Goal: Task Accomplishment & Management: Manage account settings

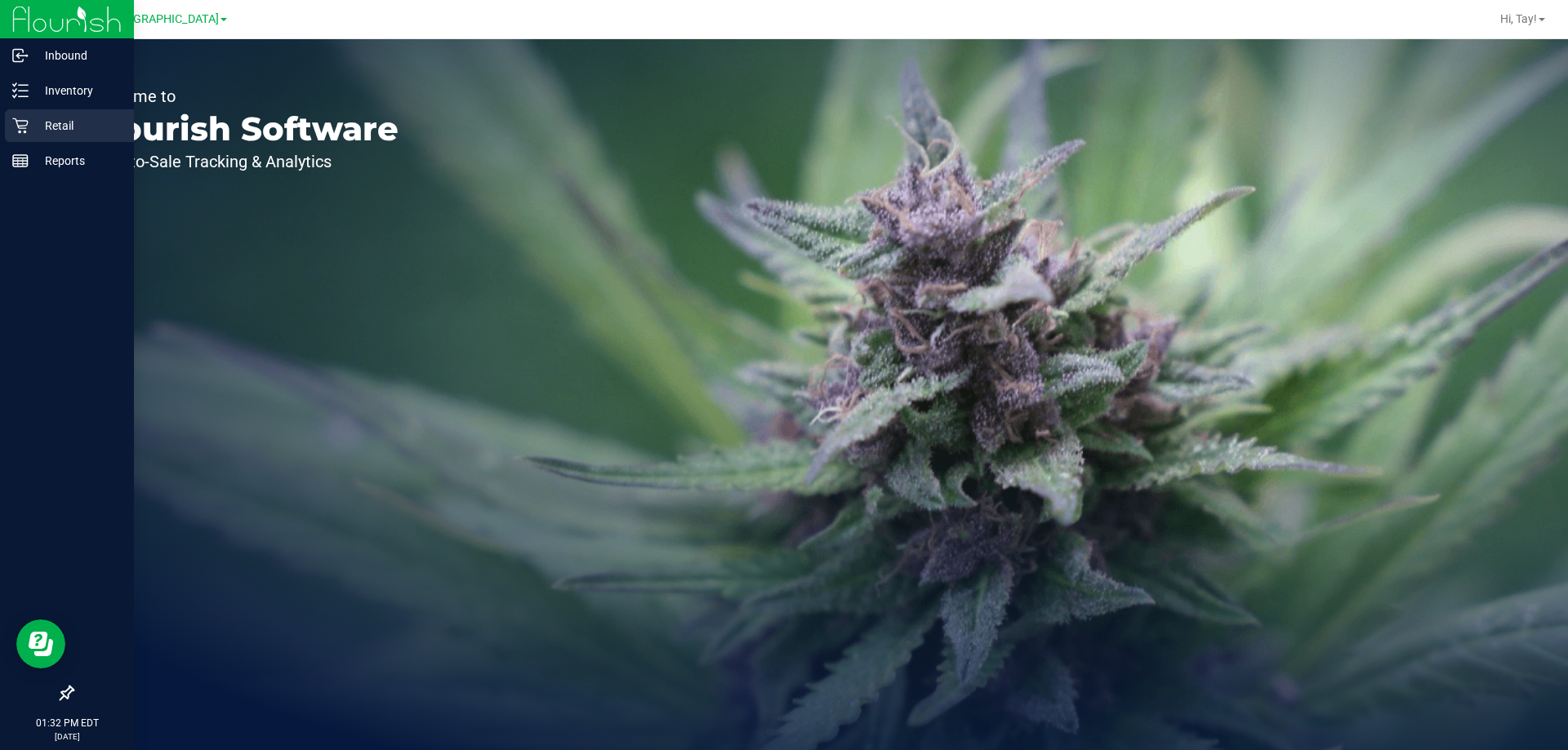
click at [34, 131] on p "Retail" at bounding box center [78, 125] width 98 height 19
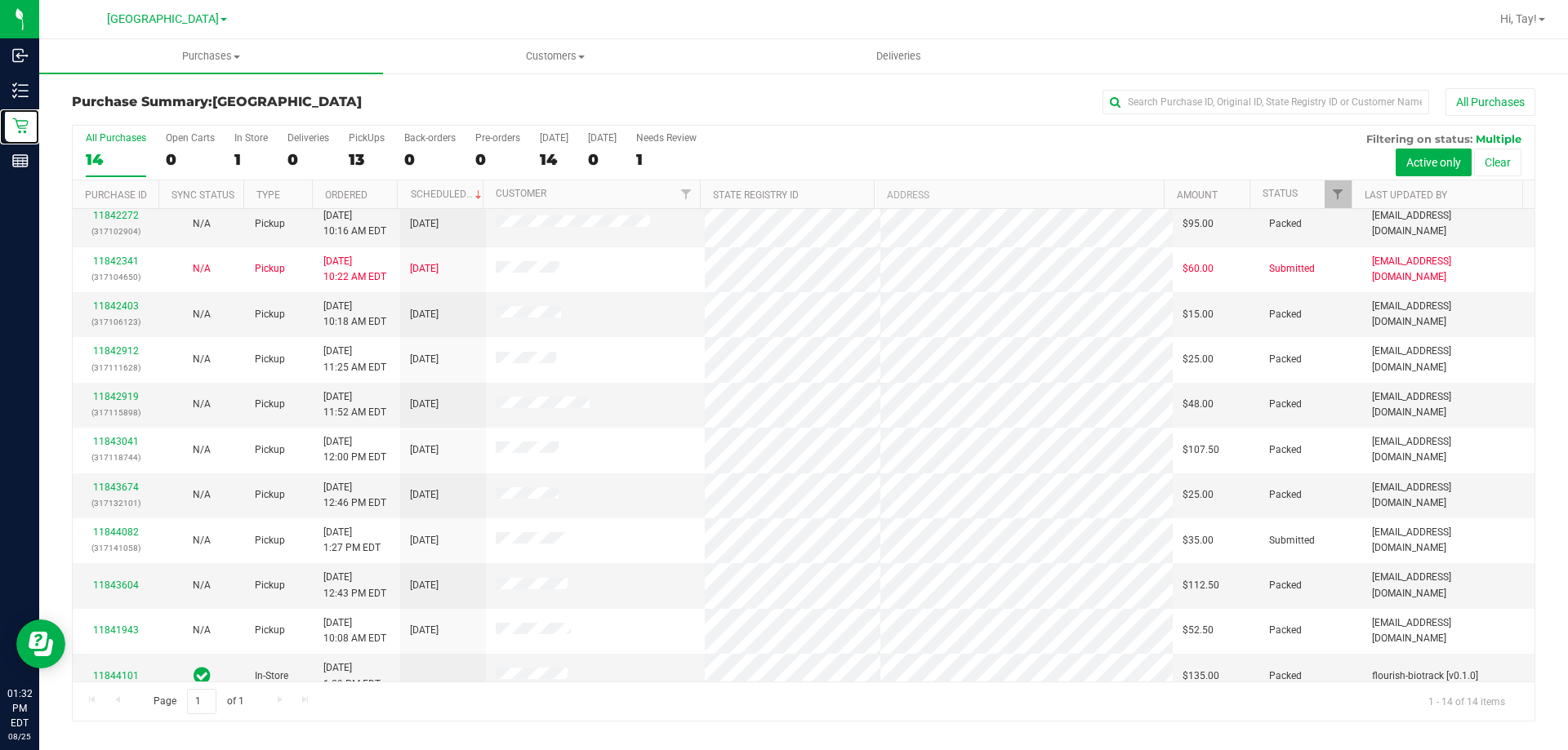
scroll to position [160, 0]
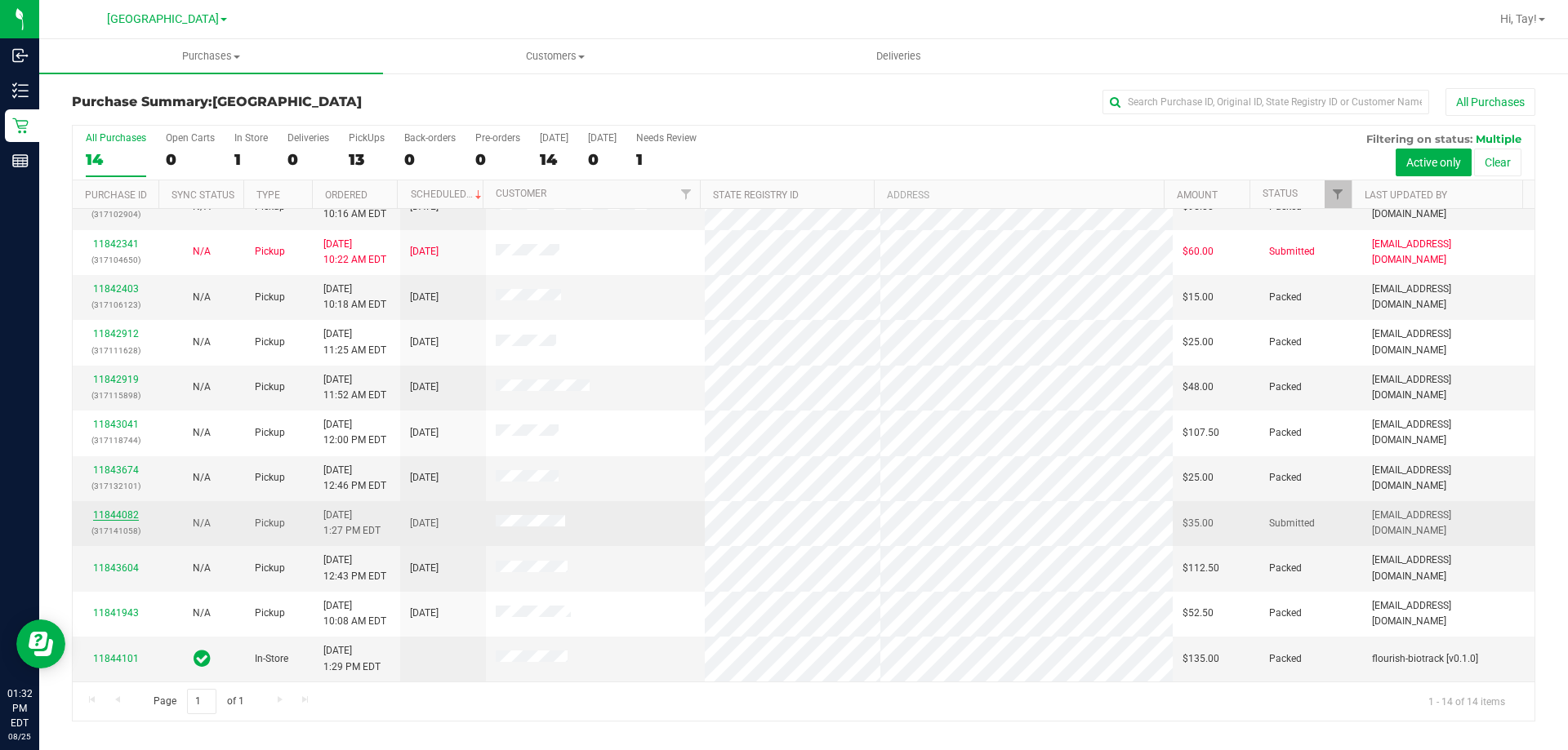
click at [103, 513] on link "11844082" at bounding box center [116, 515] width 46 height 12
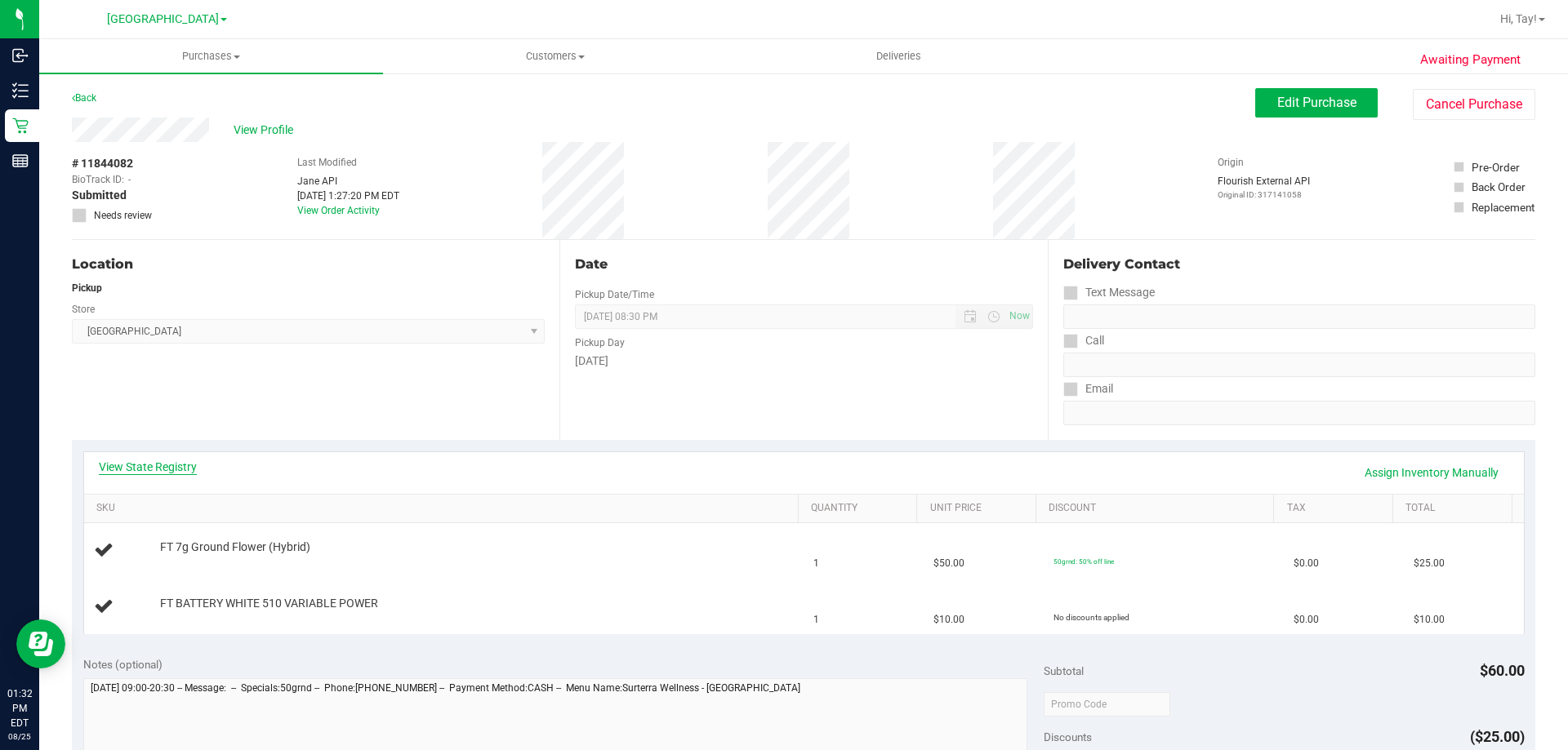
click at [120, 465] on link "View State Registry" at bounding box center [148, 466] width 98 height 16
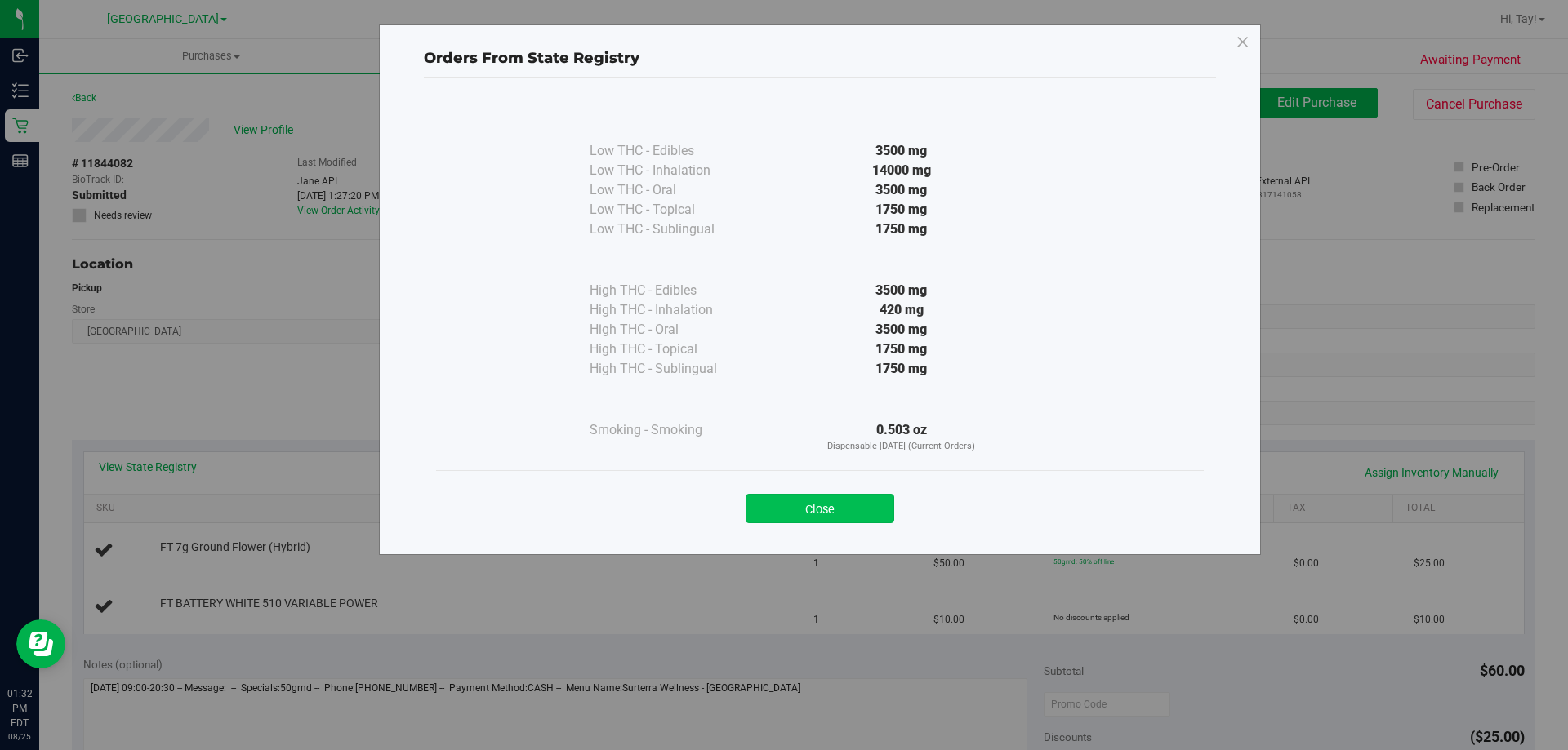
click at [820, 504] on button "Close" at bounding box center [819, 508] width 149 height 30
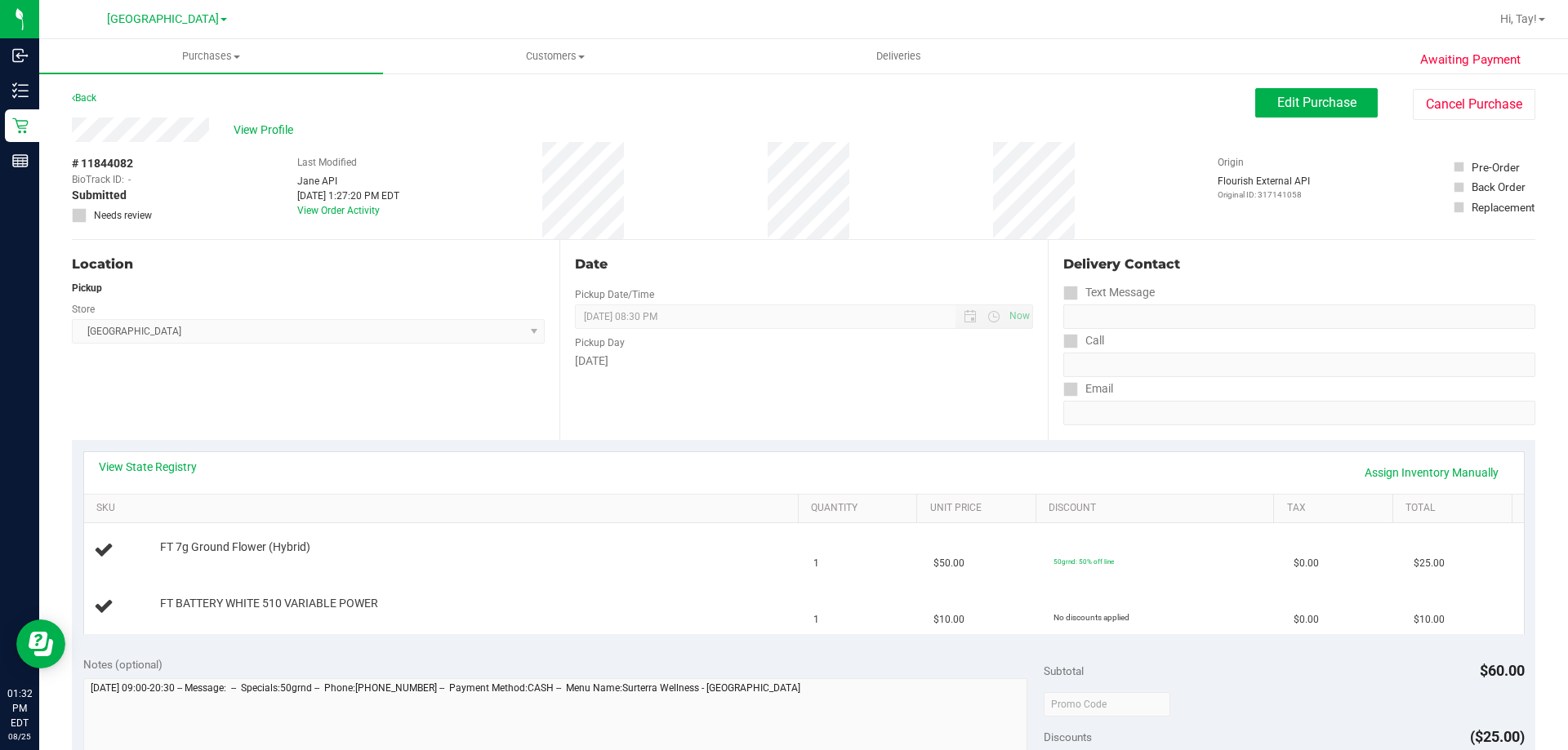
click at [444, 415] on div "Location Pickup Store Orange Park WC Select Store Bonita Springs WC Boynton Bea…" at bounding box center [315, 340] width 487 height 200
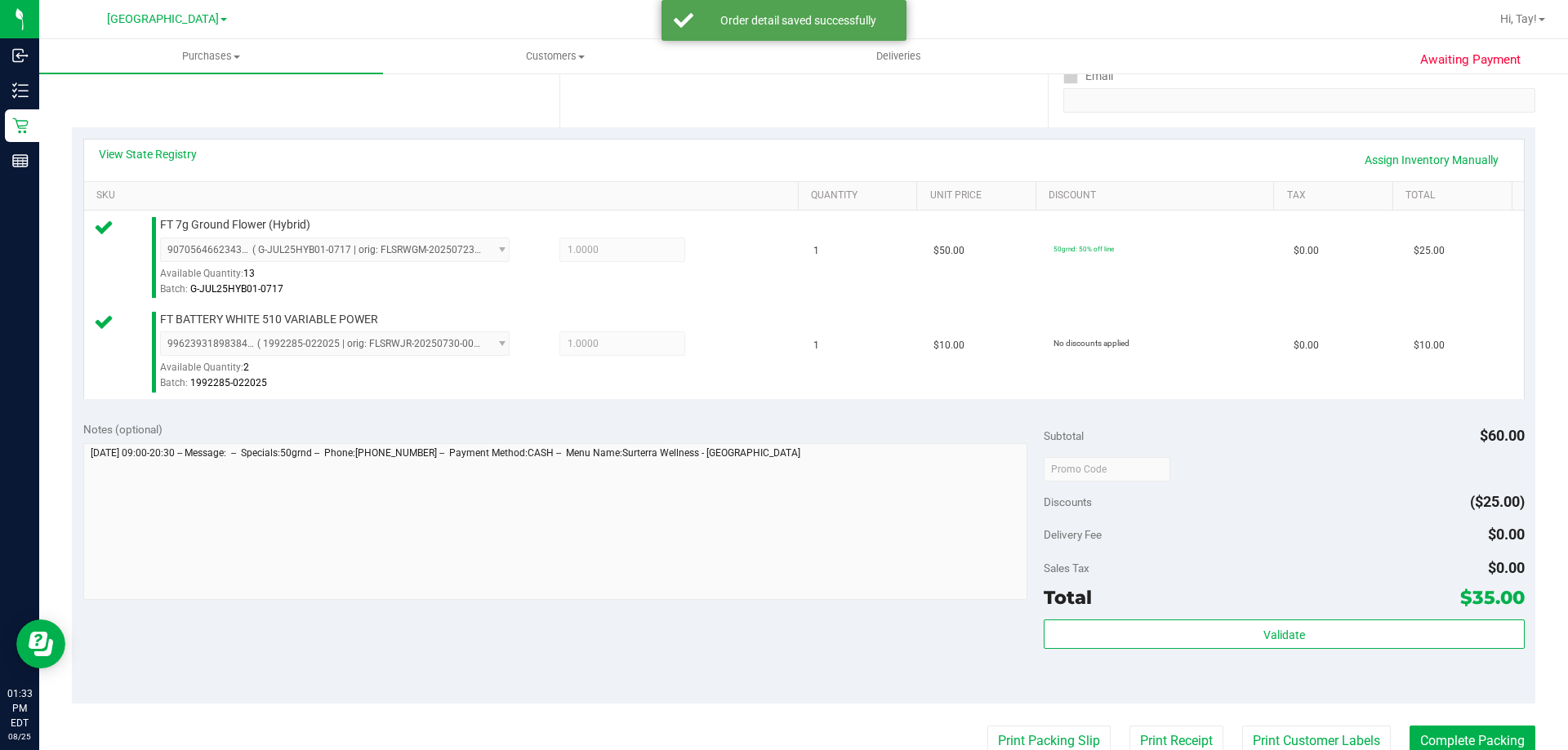
scroll to position [408, 0]
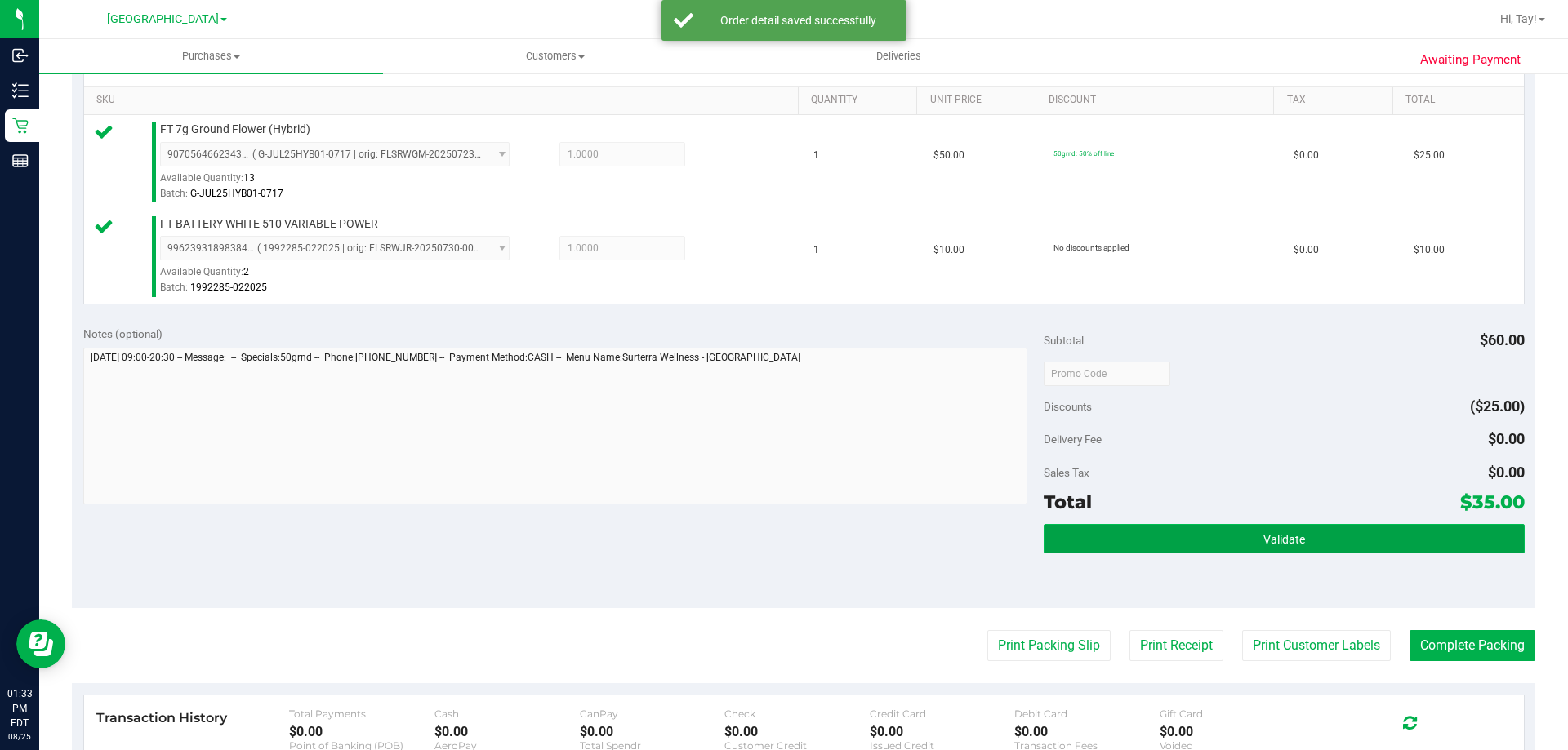
click at [1119, 530] on button "Validate" at bounding box center [1283, 539] width 480 height 30
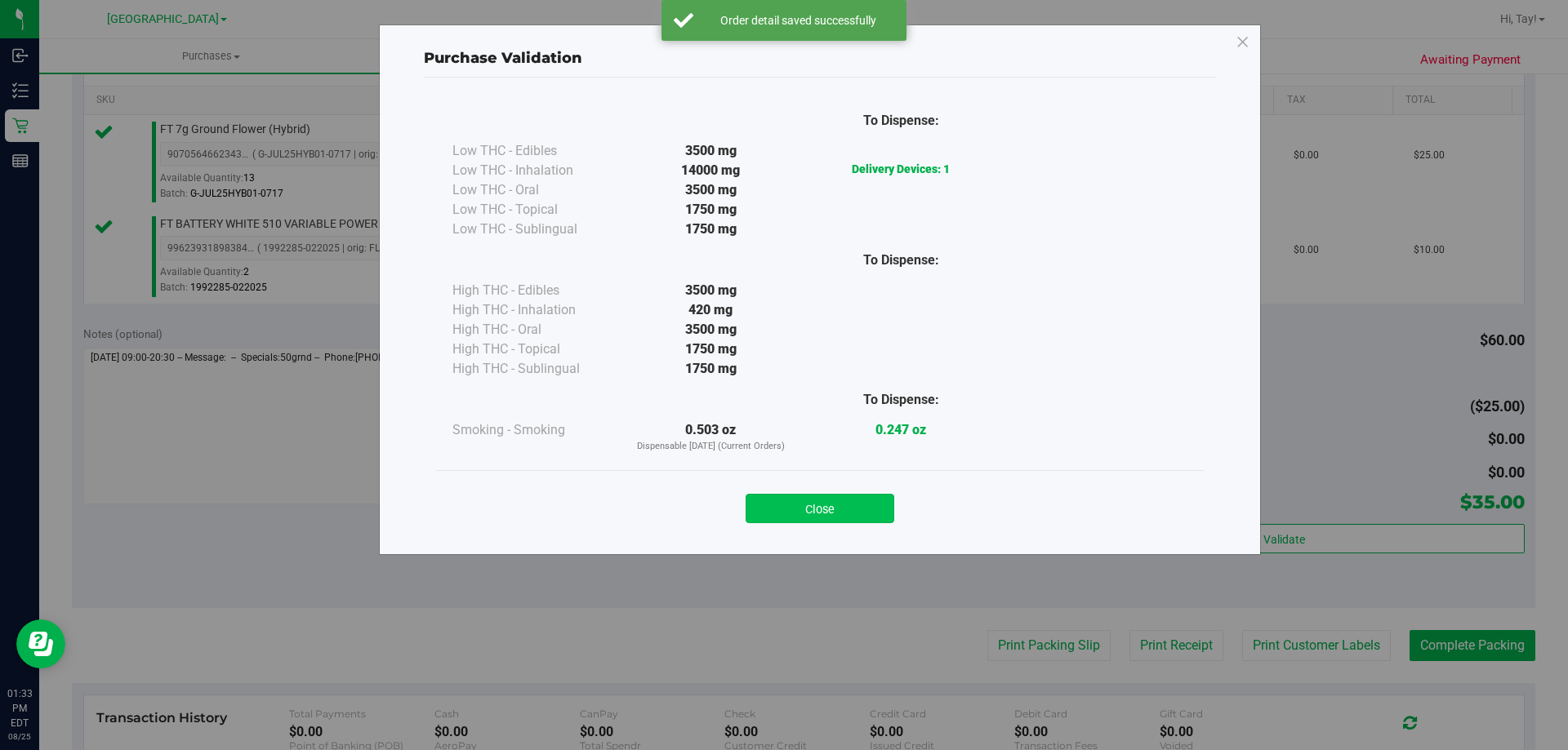
click at [857, 497] on button "Close" at bounding box center [819, 508] width 149 height 30
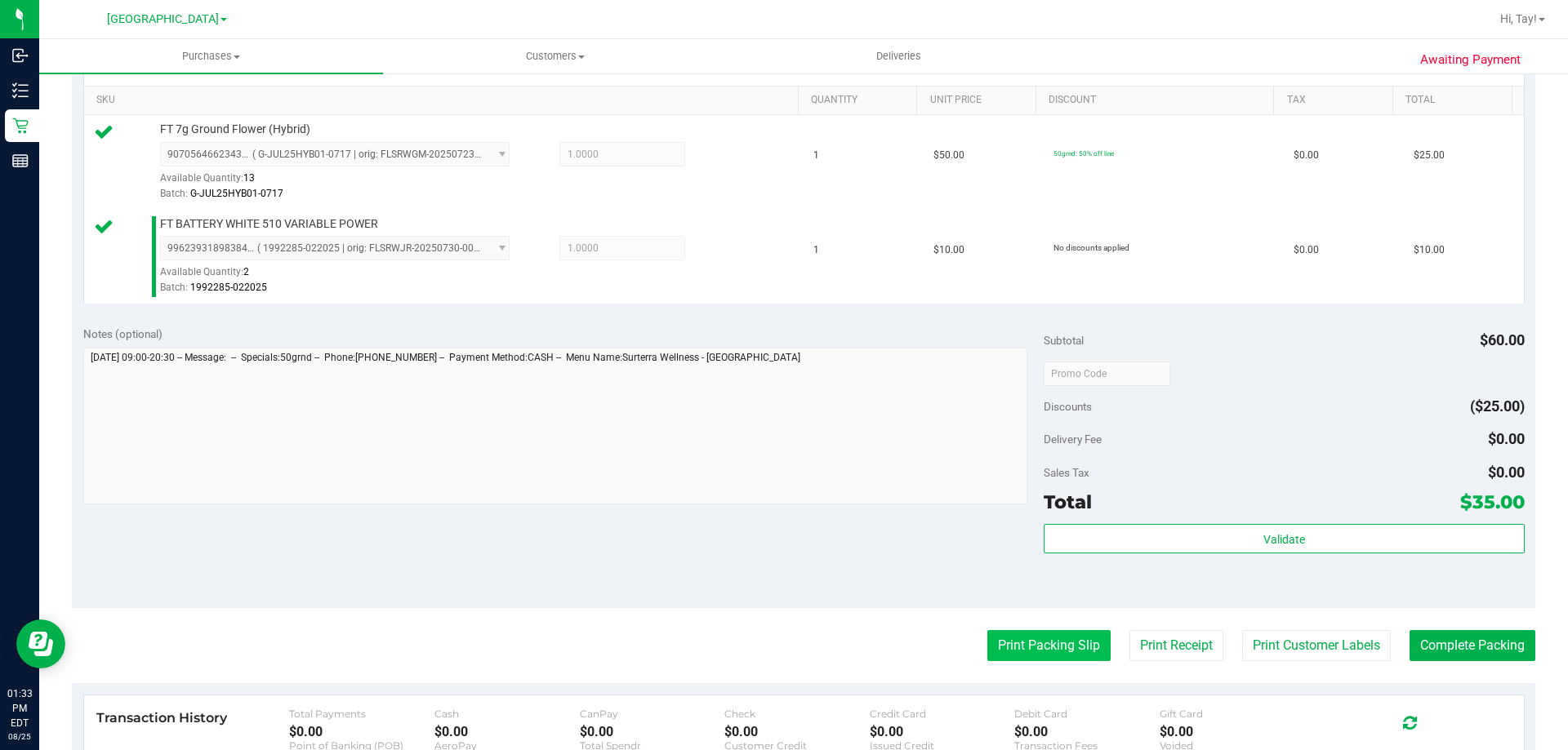
click at [999, 637] on button "Print Packing Slip" at bounding box center [1049, 645] width 123 height 31
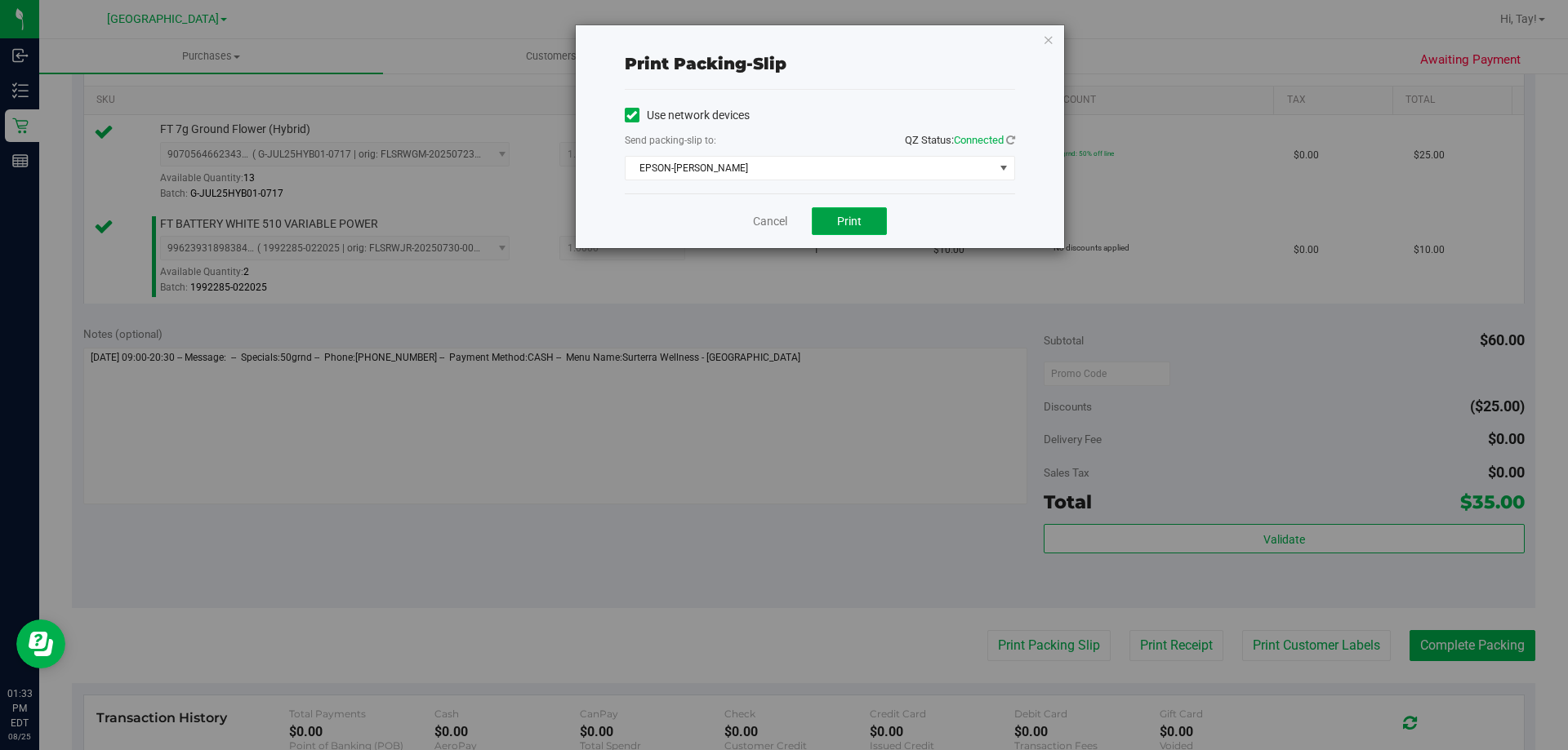
click at [847, 228] on button "Print" at bounding box center [849, 221] width 75 height 28
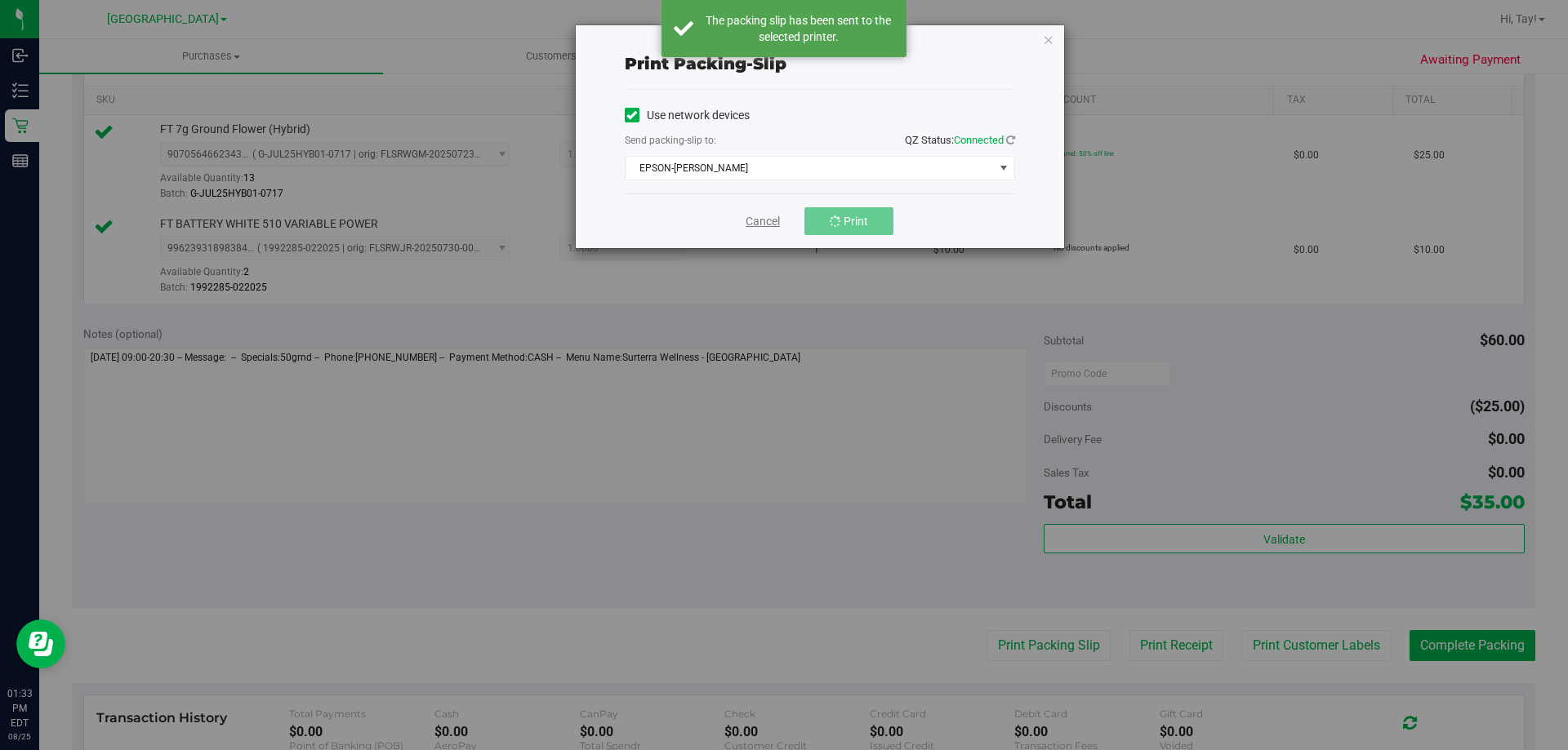
click at [745, 213] on link "Cancel" at bounding box center [762, 221] width 35 height 17
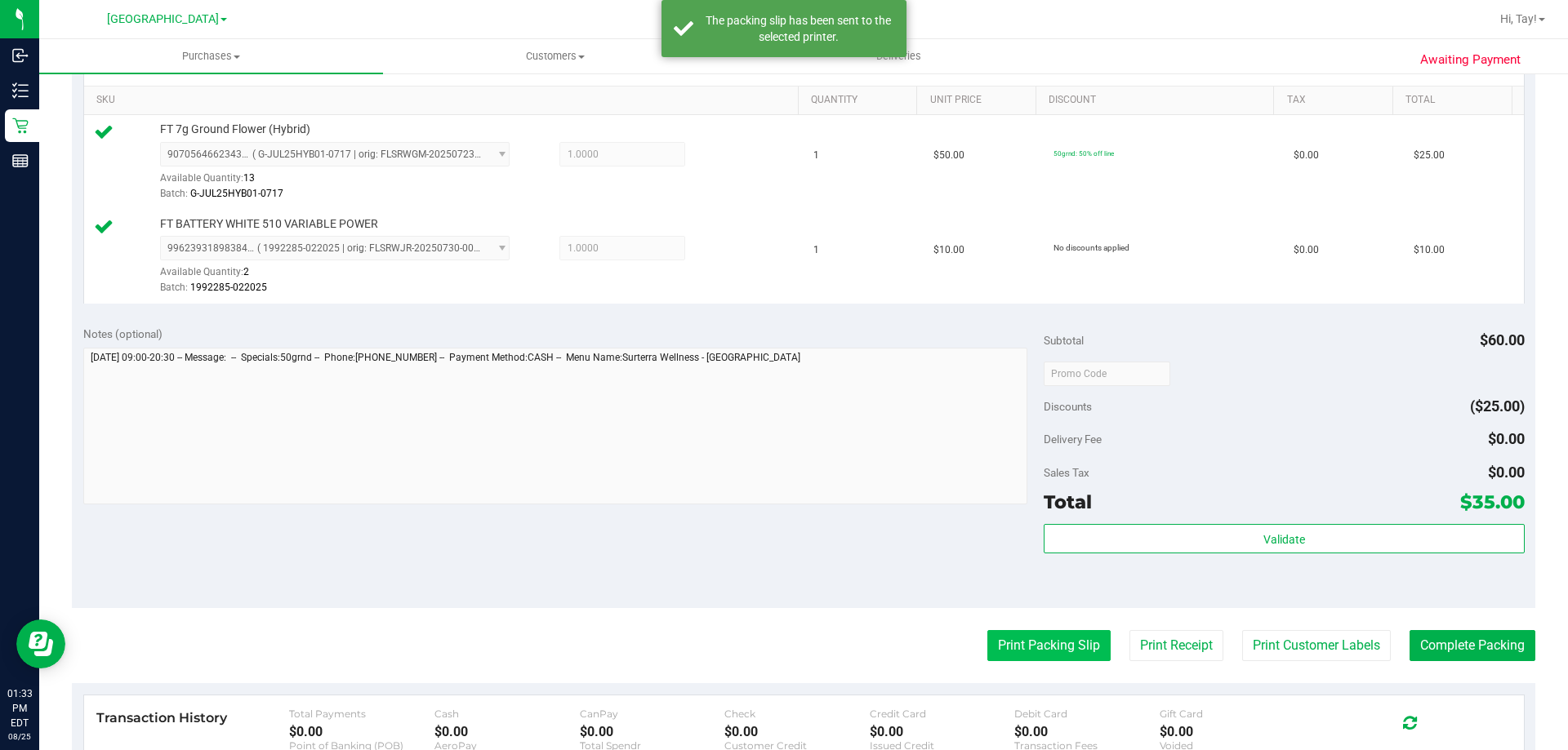
click at [1010, 645] on button "Print Packing Slip" at bounding box center [1049, 645] width 123 height 31
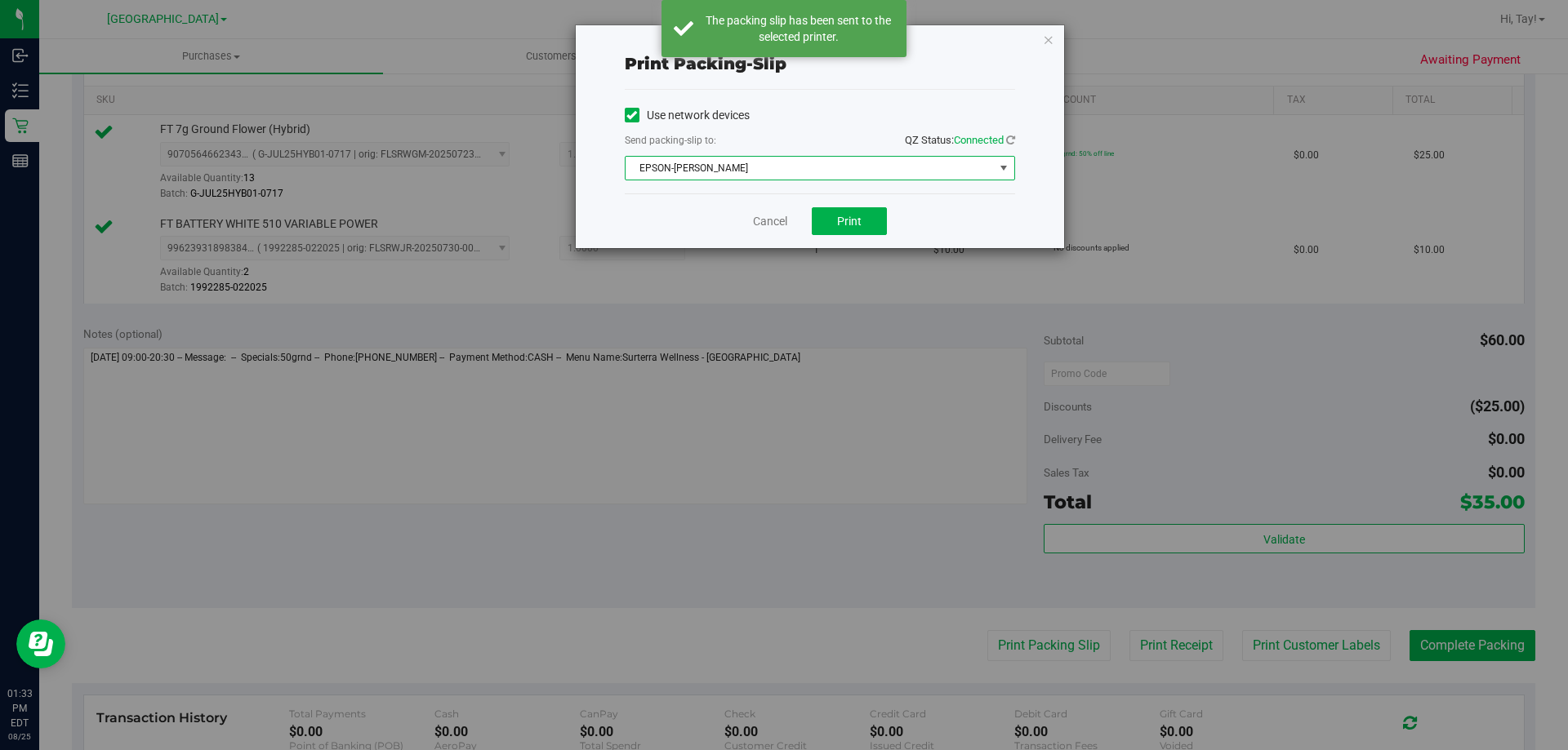
click at [776, 171] on span "EPSON-[PERSON_NAME]" at bounding box center [809, 168] width 368 height 23
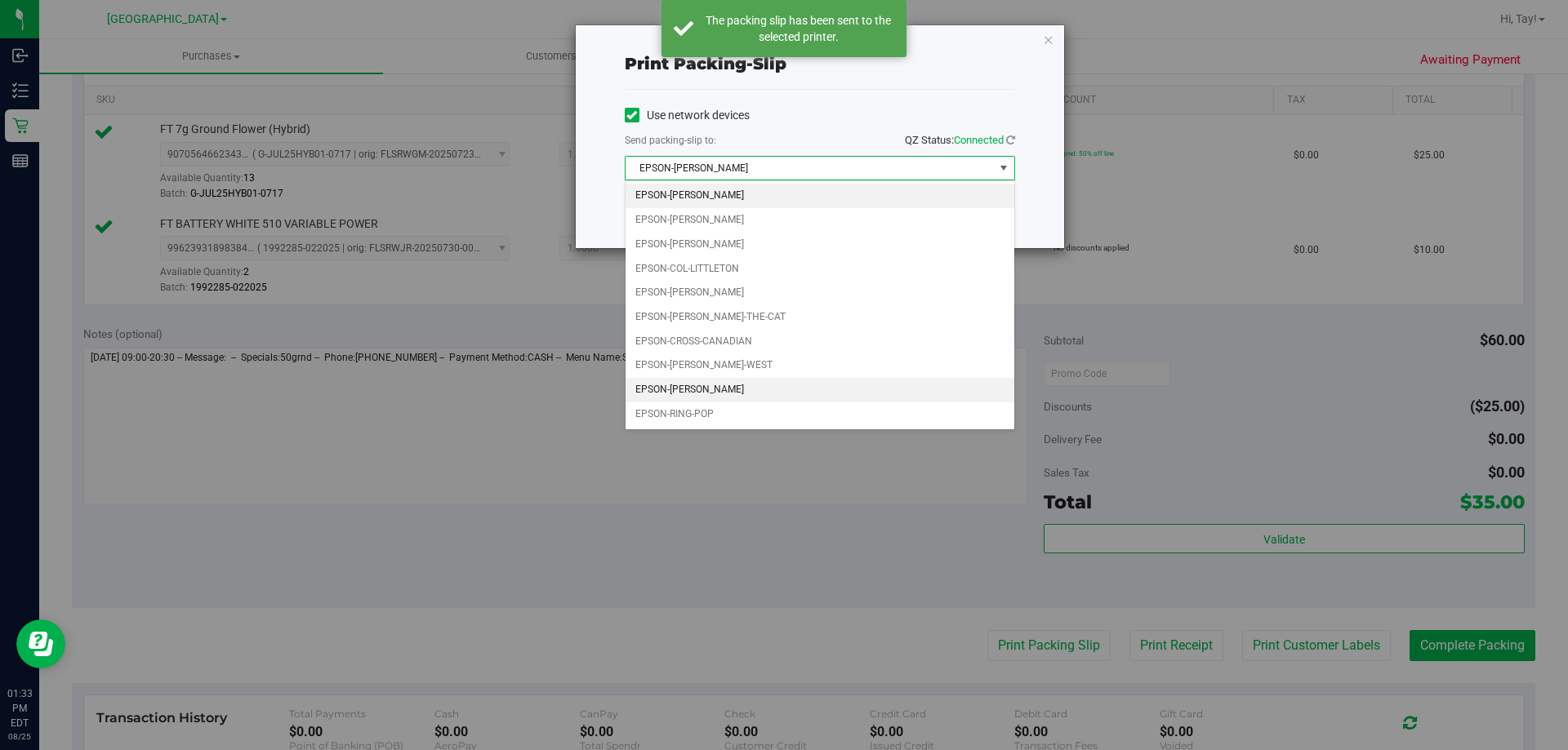
click at [728, 386] on li "EPSON-[PERSON_NAME]" at bounding box center [819, 390] width 389 height 24
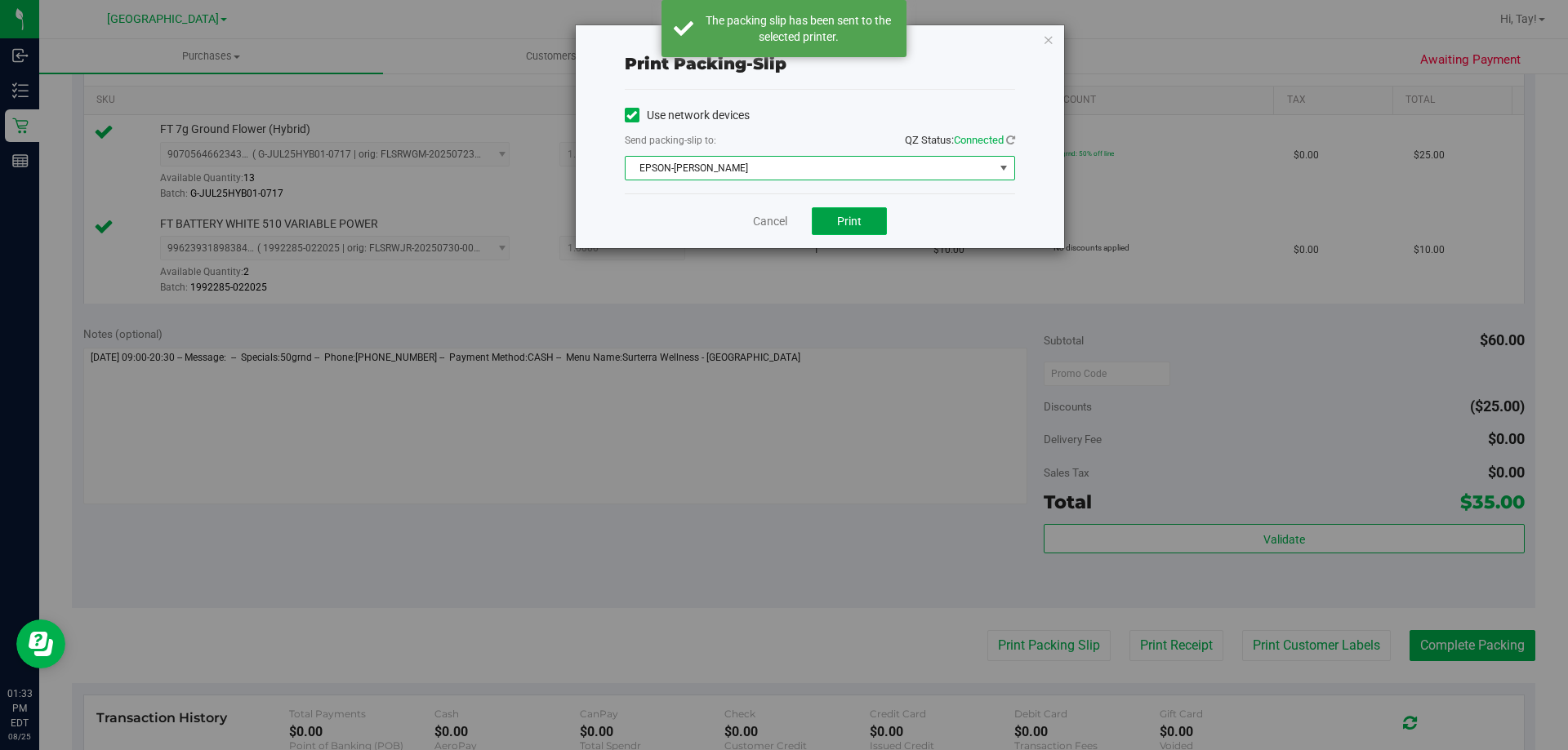
click at [842, 217] on span "Print" at bounding box center [849, 220] width 24 height 13
click at [766, 224] on link "Cancel" at bounding box center [770, 221] width 35 height 17
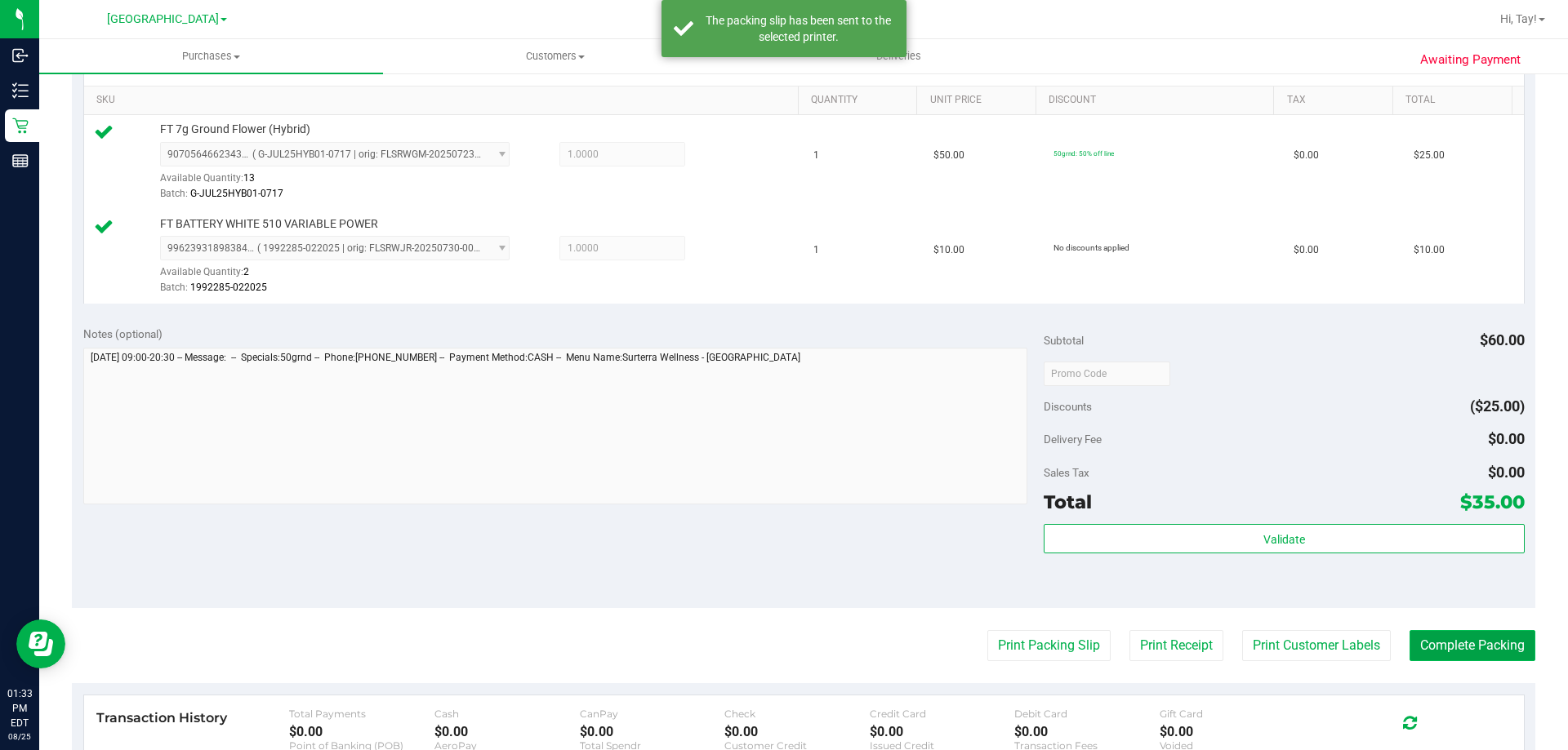
click at [1446, 640] on button "Complete Packing" at bounding box center [1472, 645] width 126 height 31
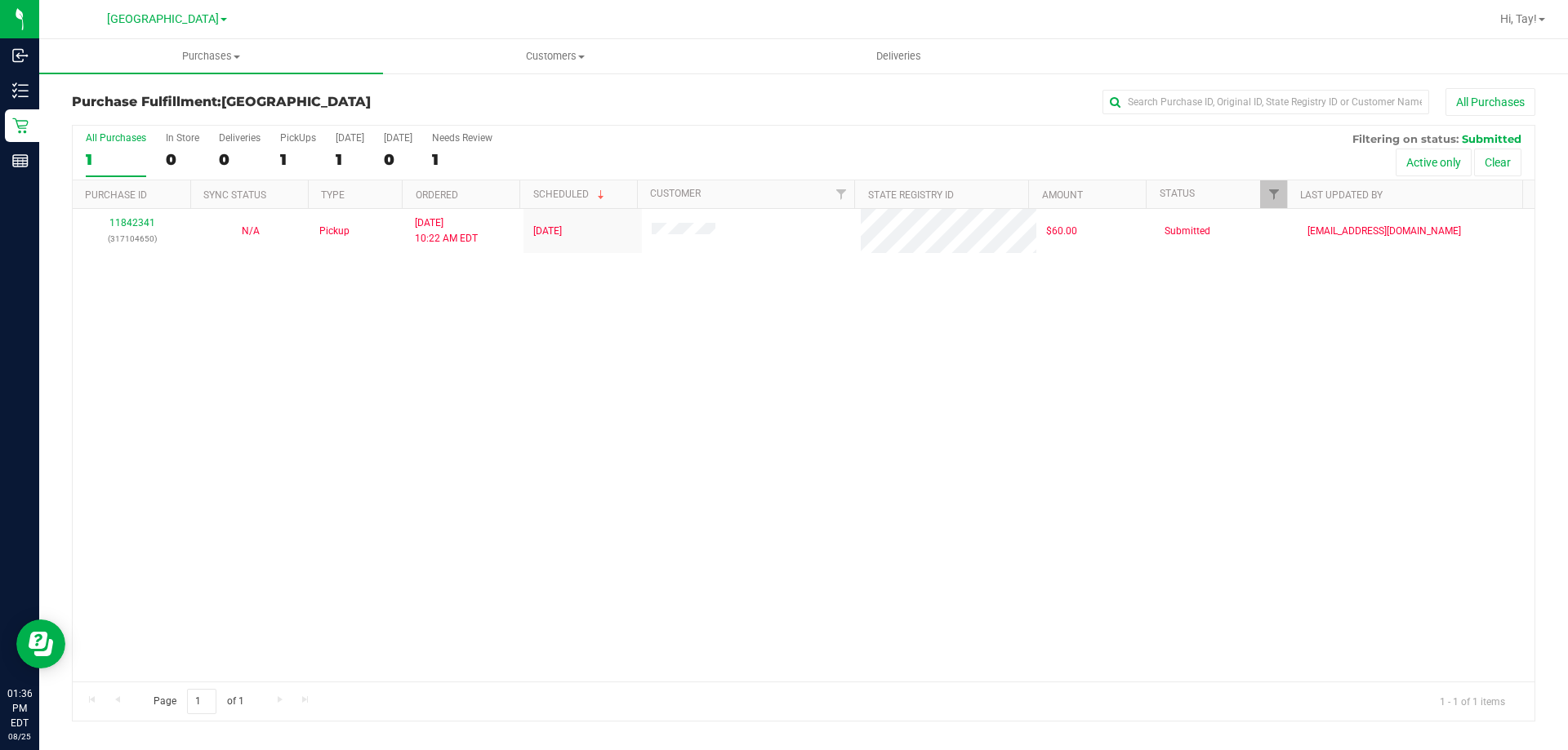
click at [521, 469] on div "11842341 (317104650) N/A Pickup [DATE] 10:22 AM EDT 8/25/2025 $60.00 Submitted …" at bounding box center [803, 445] width 1462 height 473
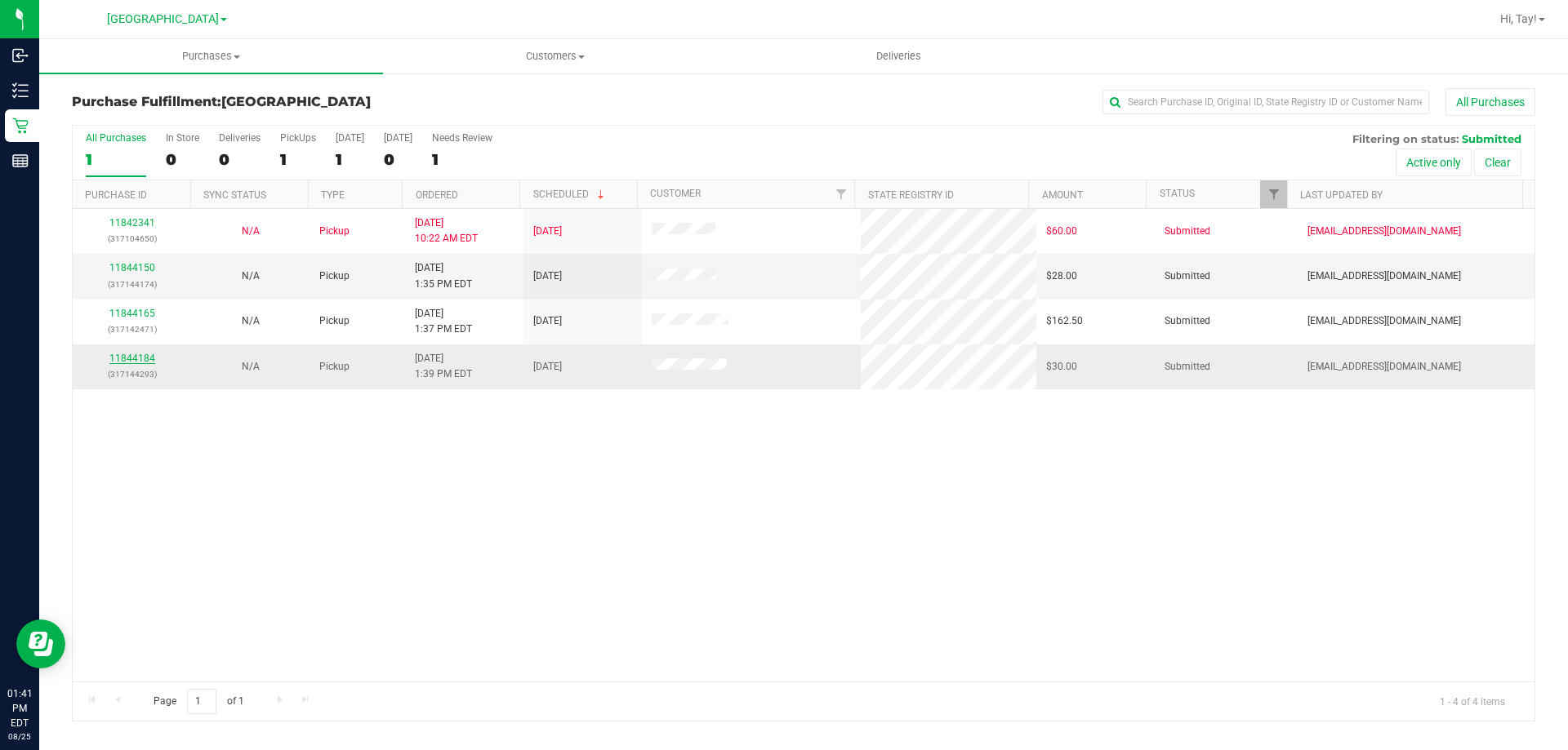
click at [139, 361] on link "11844184" at bounding box center [133, 359] width 46 height 12
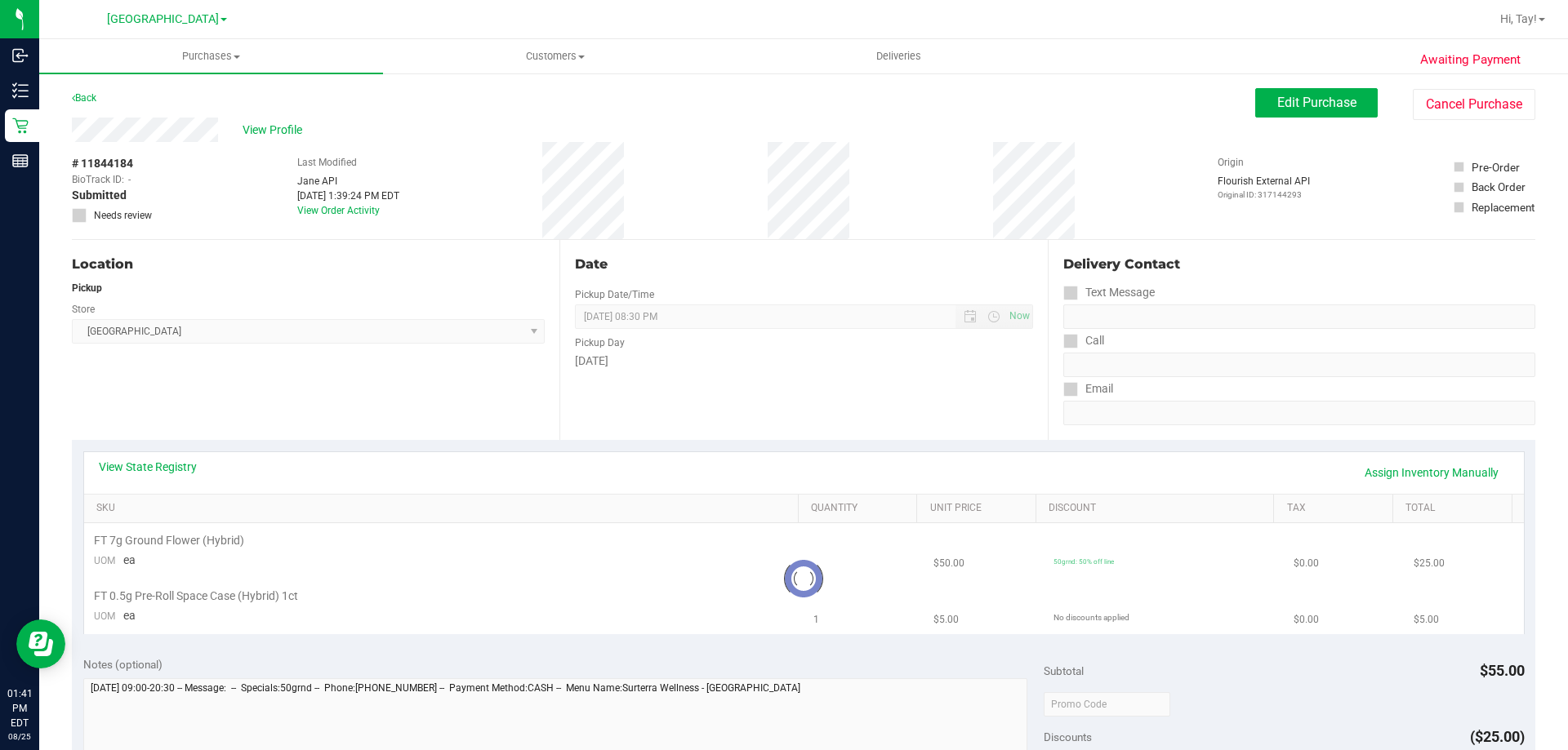
click at [311, 421] on div "Location Pickup Store Orange Park WC Select Store Bonita Springs WC Boynton Bea…" at bounding box center [315, 340] width 487 height 200
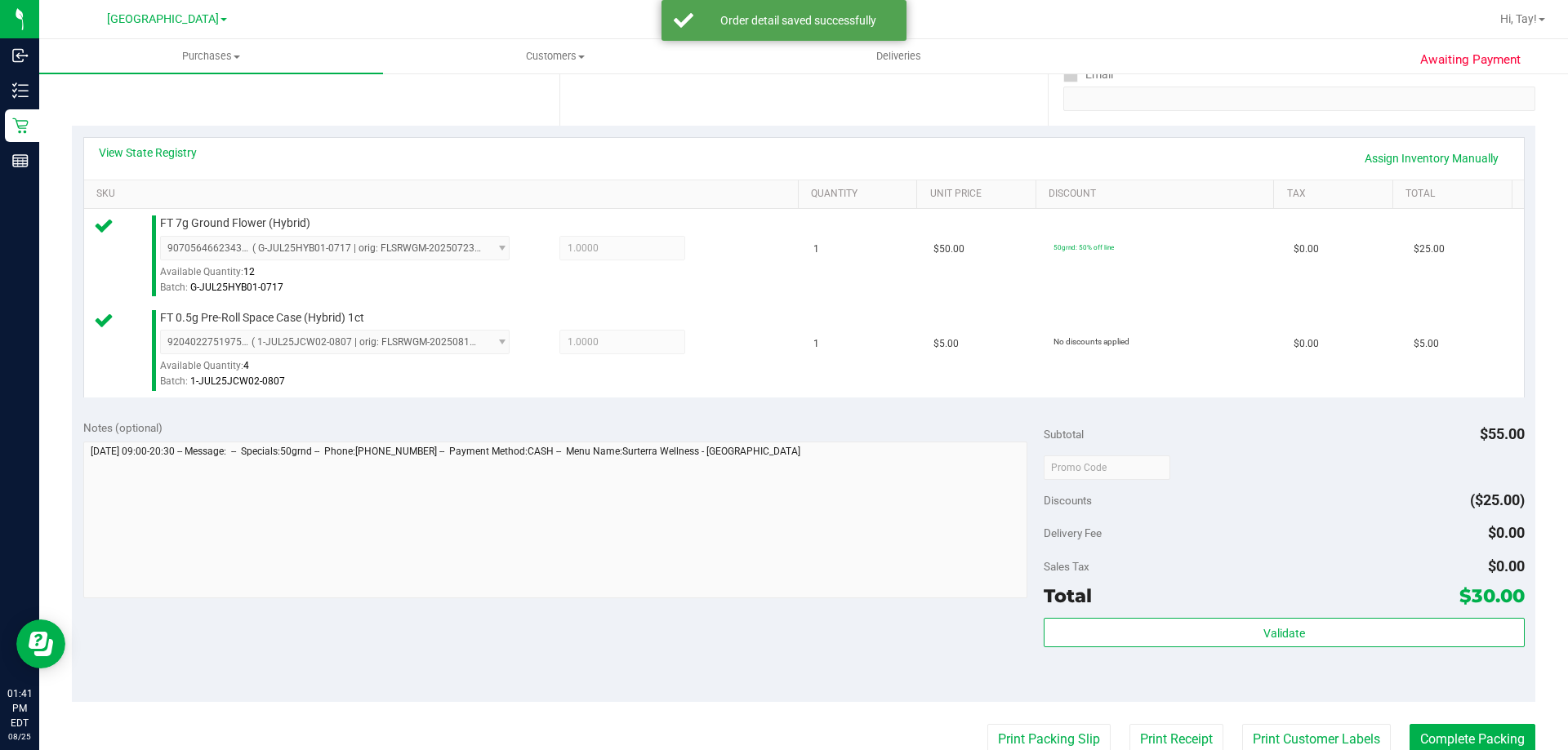
scroll to position [327, 0]
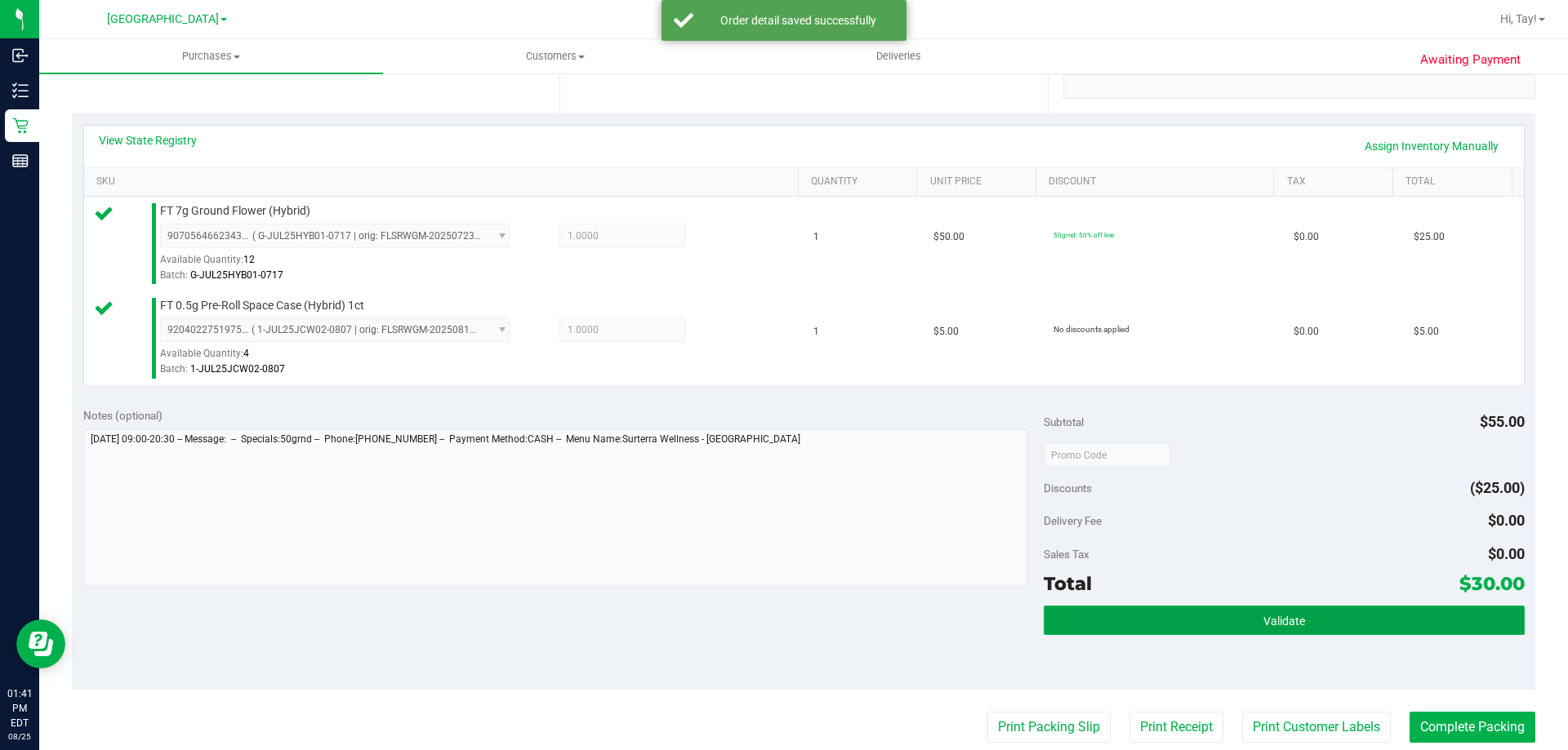
click at [1146, 617] on button "Validate" at bounding box center [1283, 620] width 480 height 30
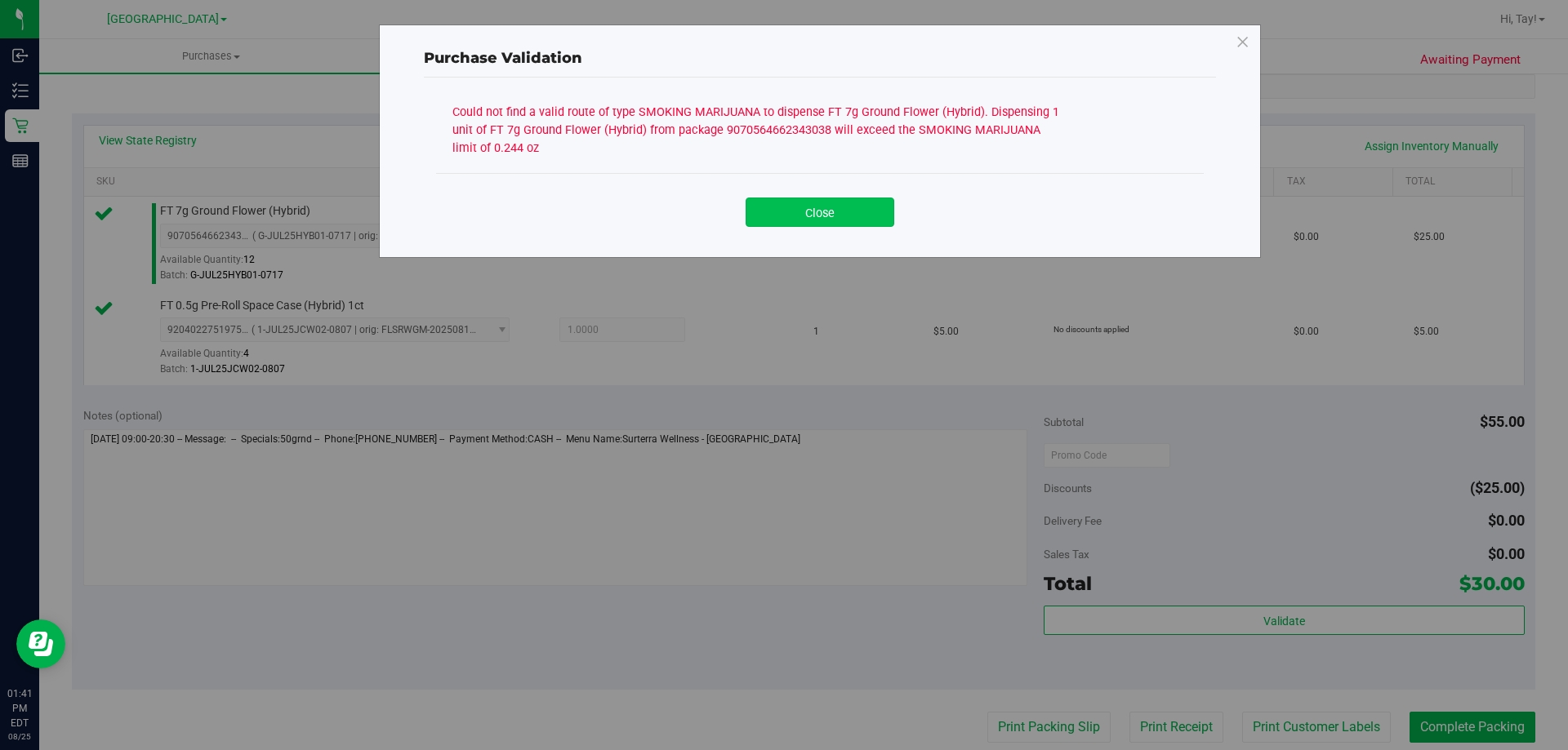
click at [837, 212] on button "Close" at bounding box center [819, 212] width 149 height 30
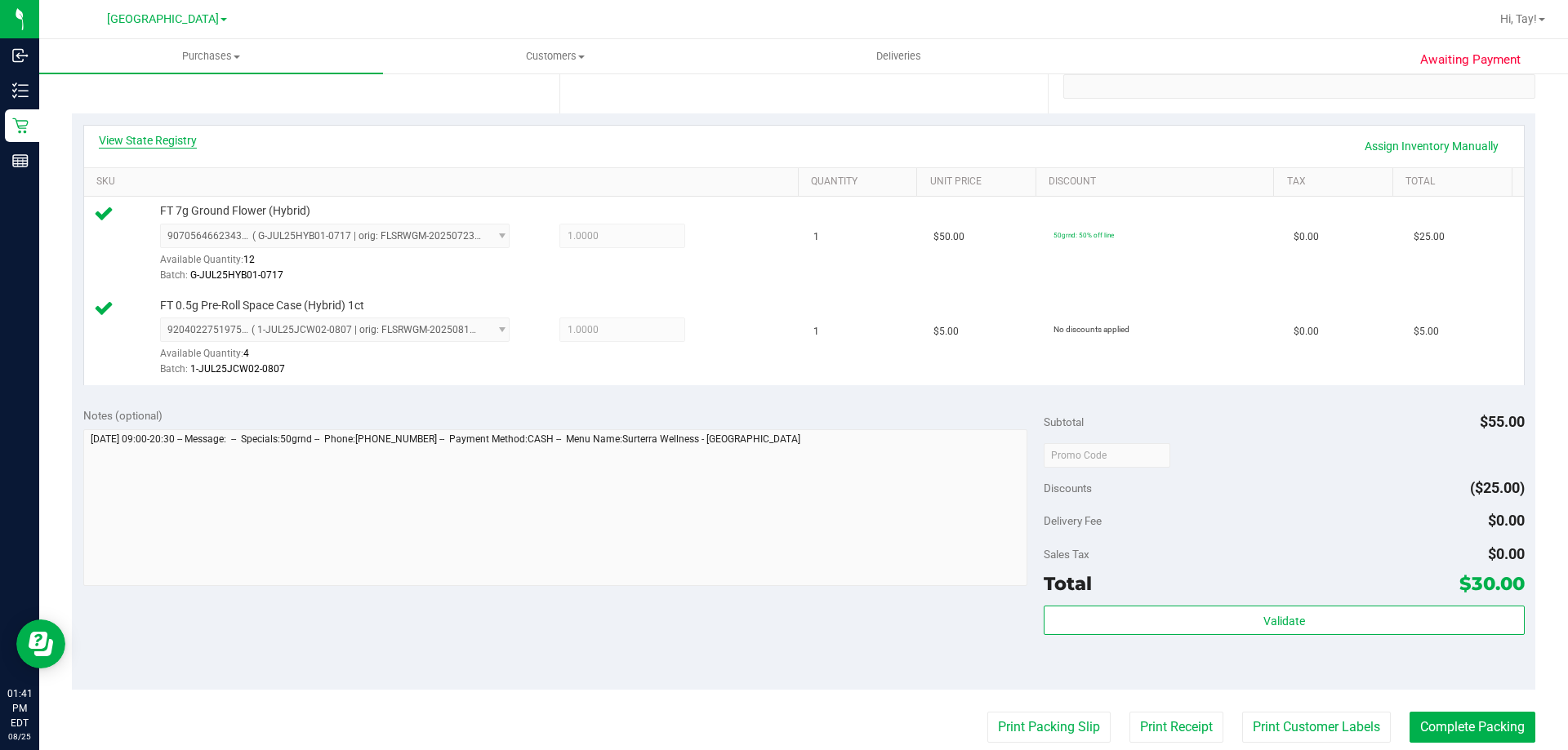
click at [178, 144] on link "View State Registry" at bounding box center [148, 140] width 98 height 16
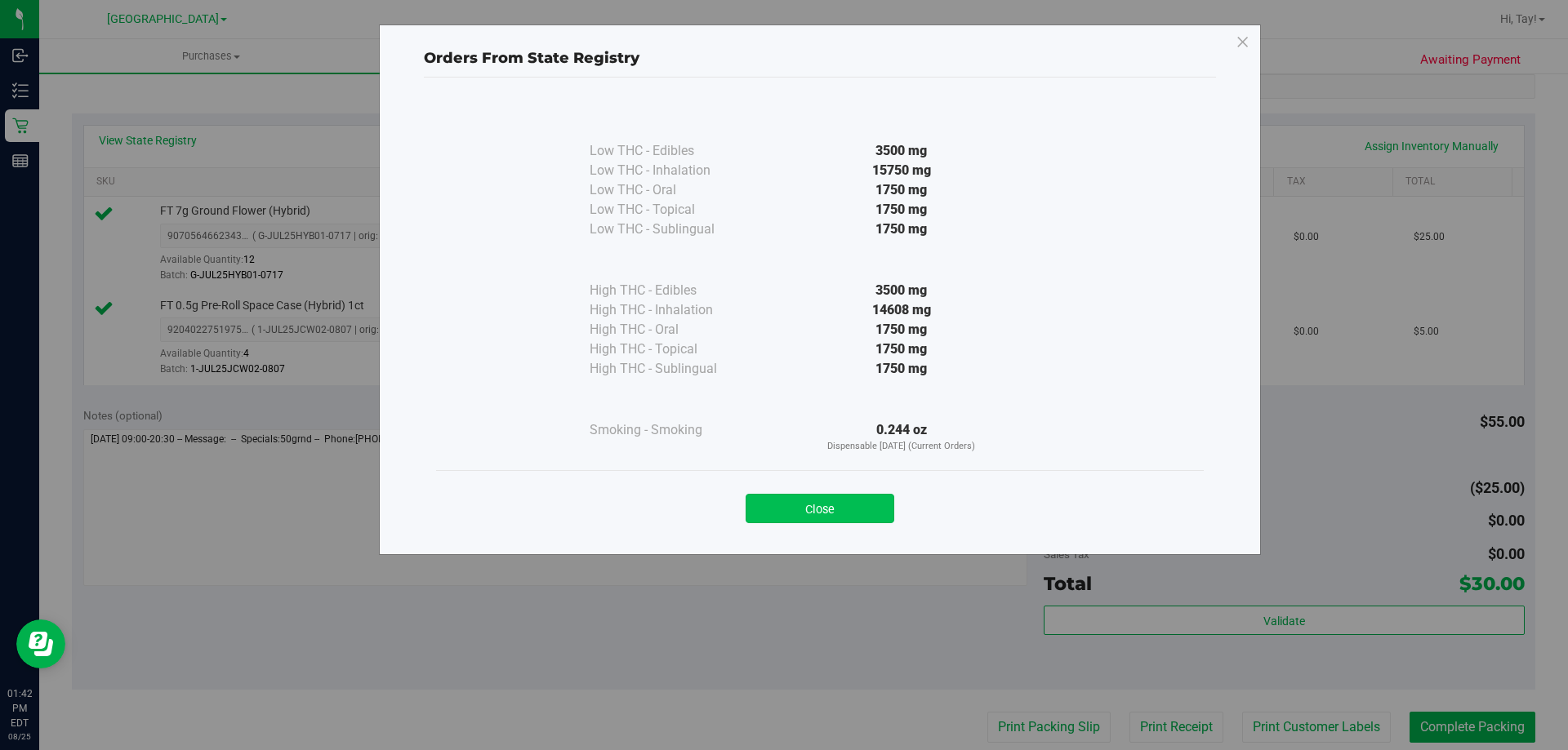
click at [862, 507] on button "Close" at bounding box center [819, 508] width 149 height 30
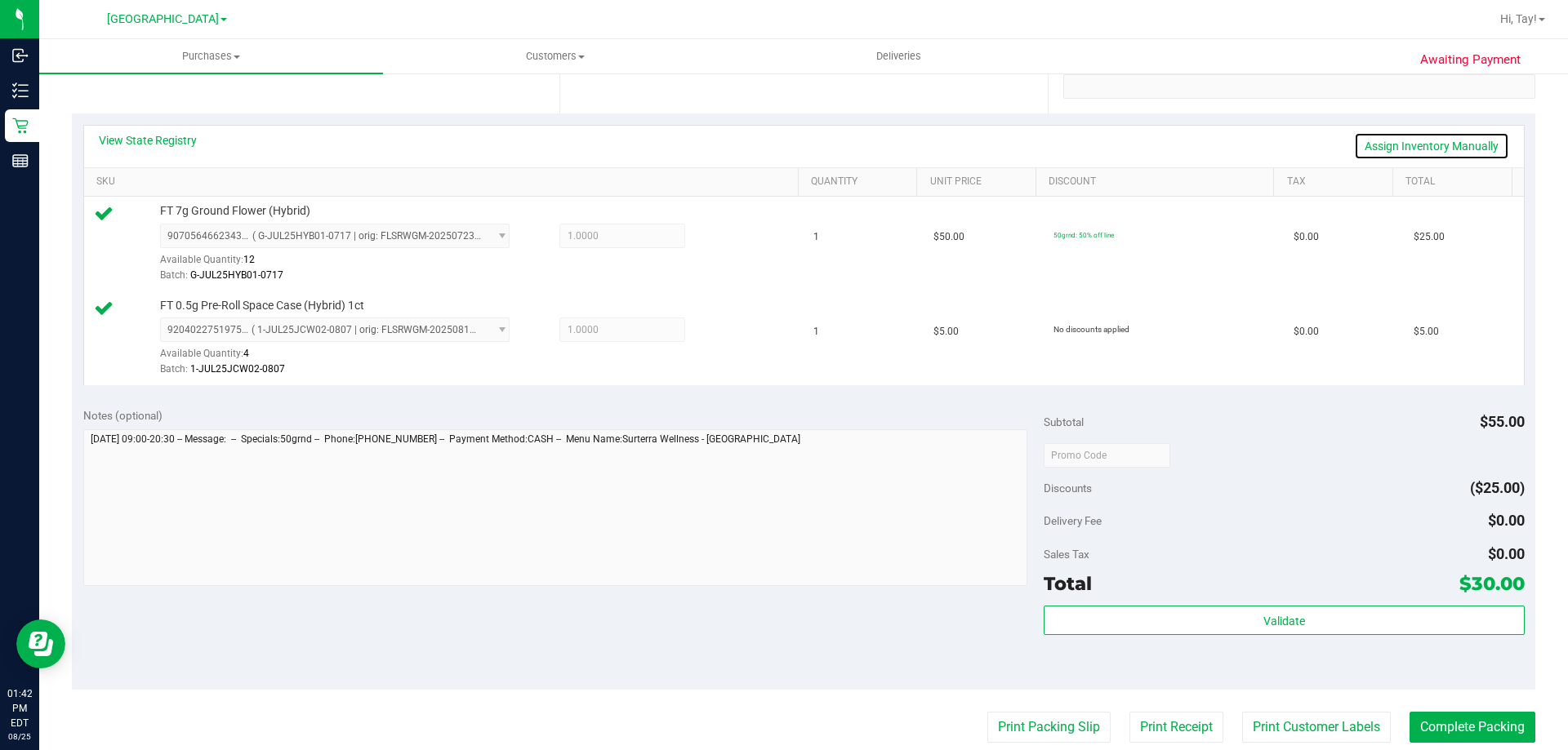
click at [1363, 143] on link "Assign Inventory Manually" at bounding box center [1432, 146] width 155 height 28
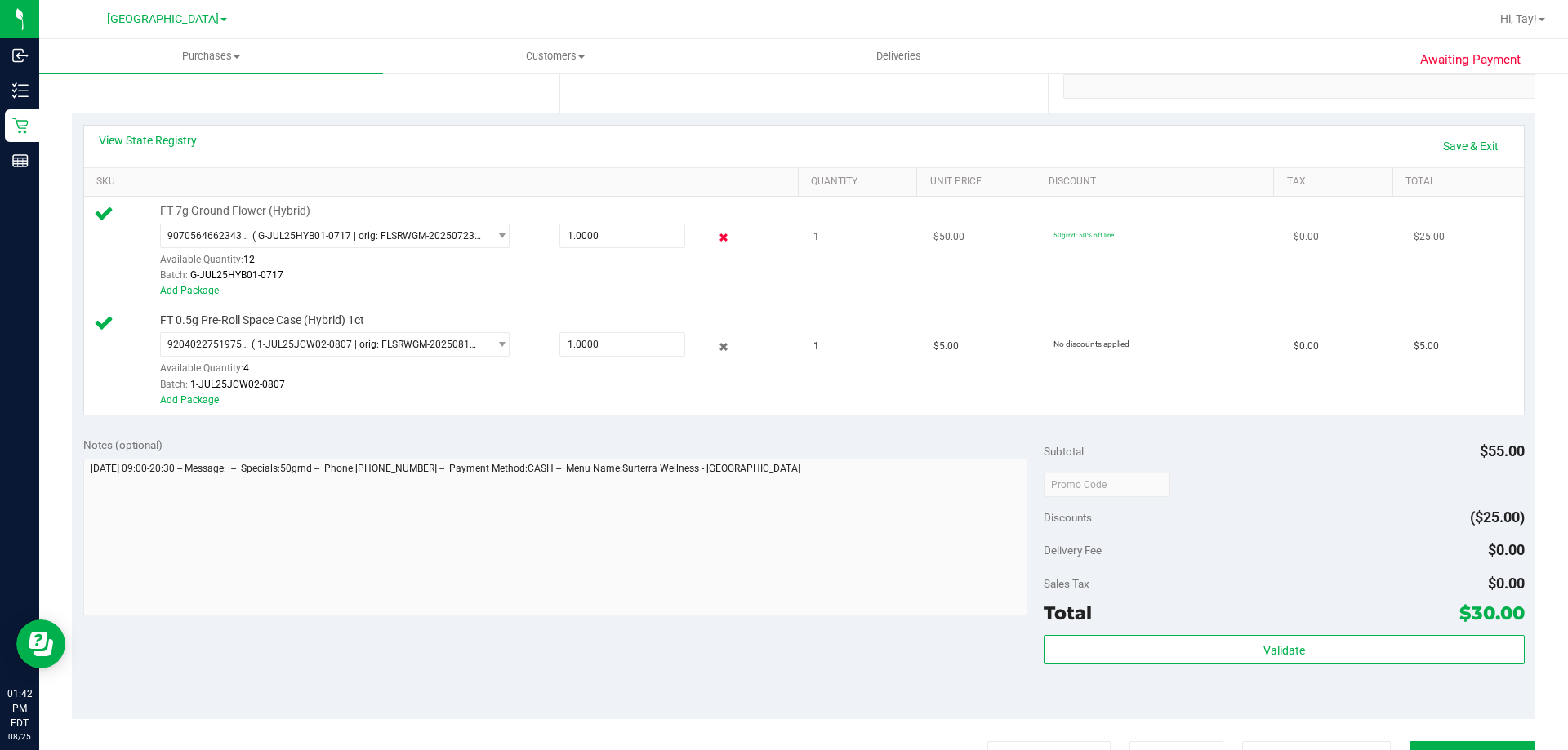
click at [716, 236] on icon at bounding box center [724, 238] width 17 height 19
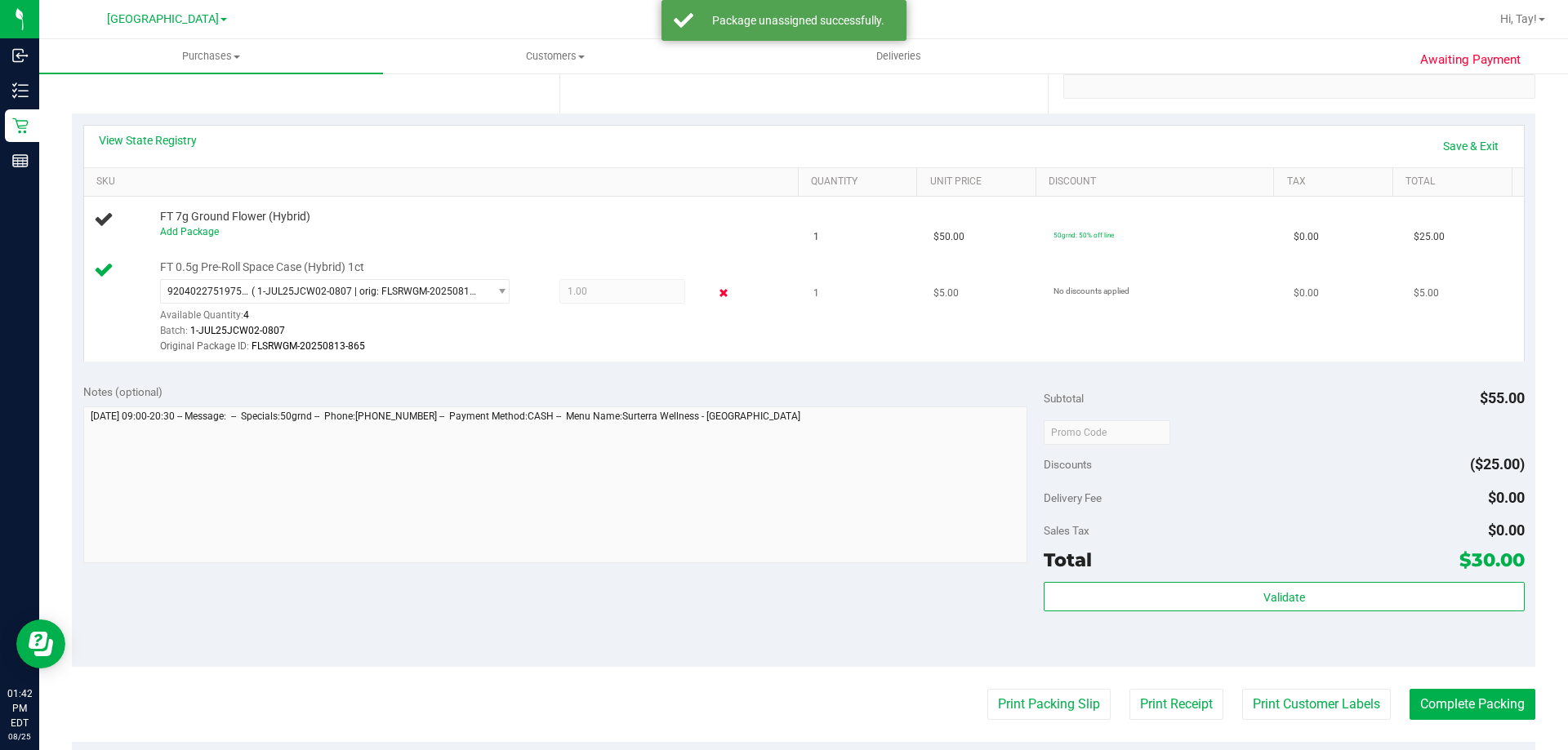
click at [716, 296] on icon at bounding box center [724, 293] width 17 height 19
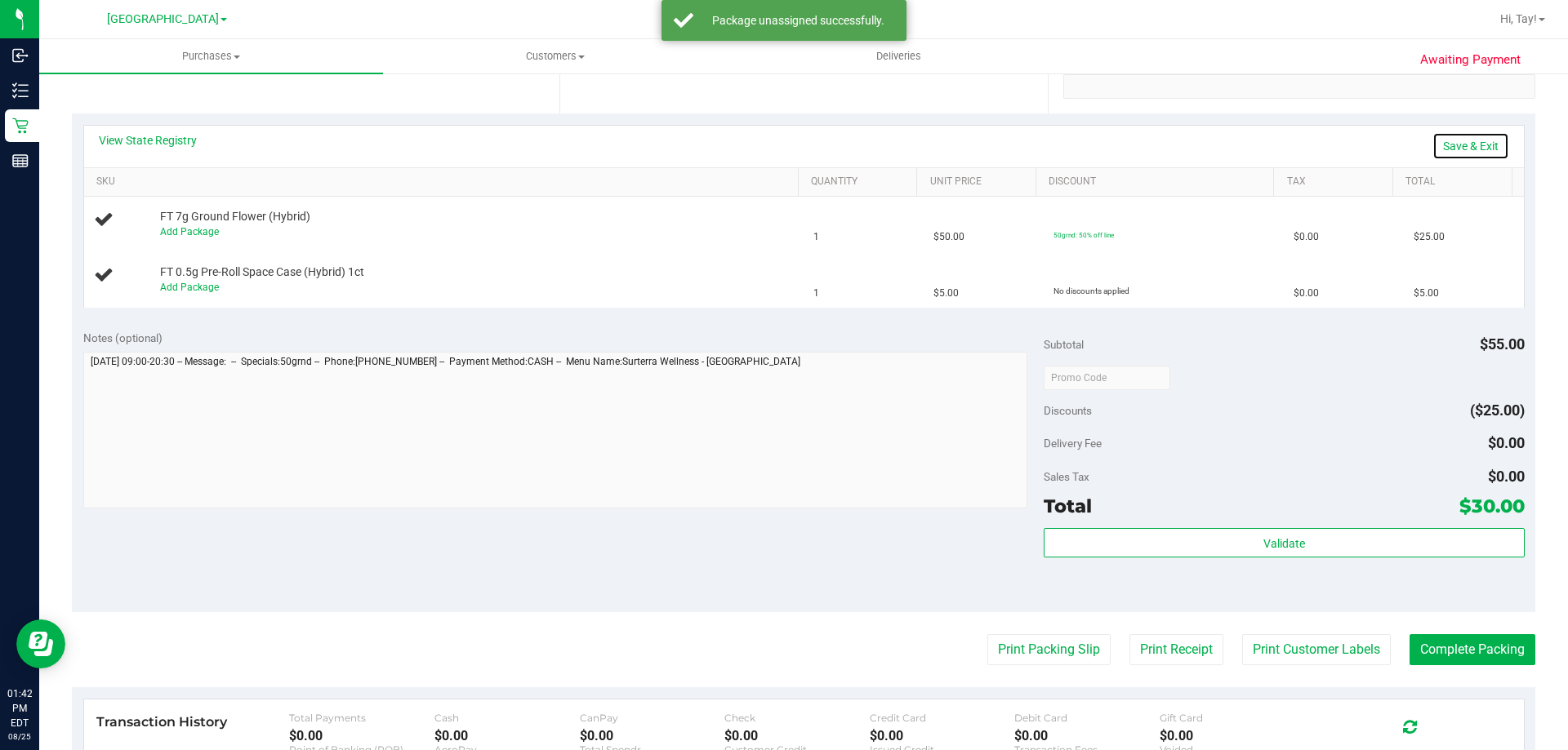
click at [1446, 139] on link "Save & Exit" at bounding box center [1470, 146] width 77 height 28
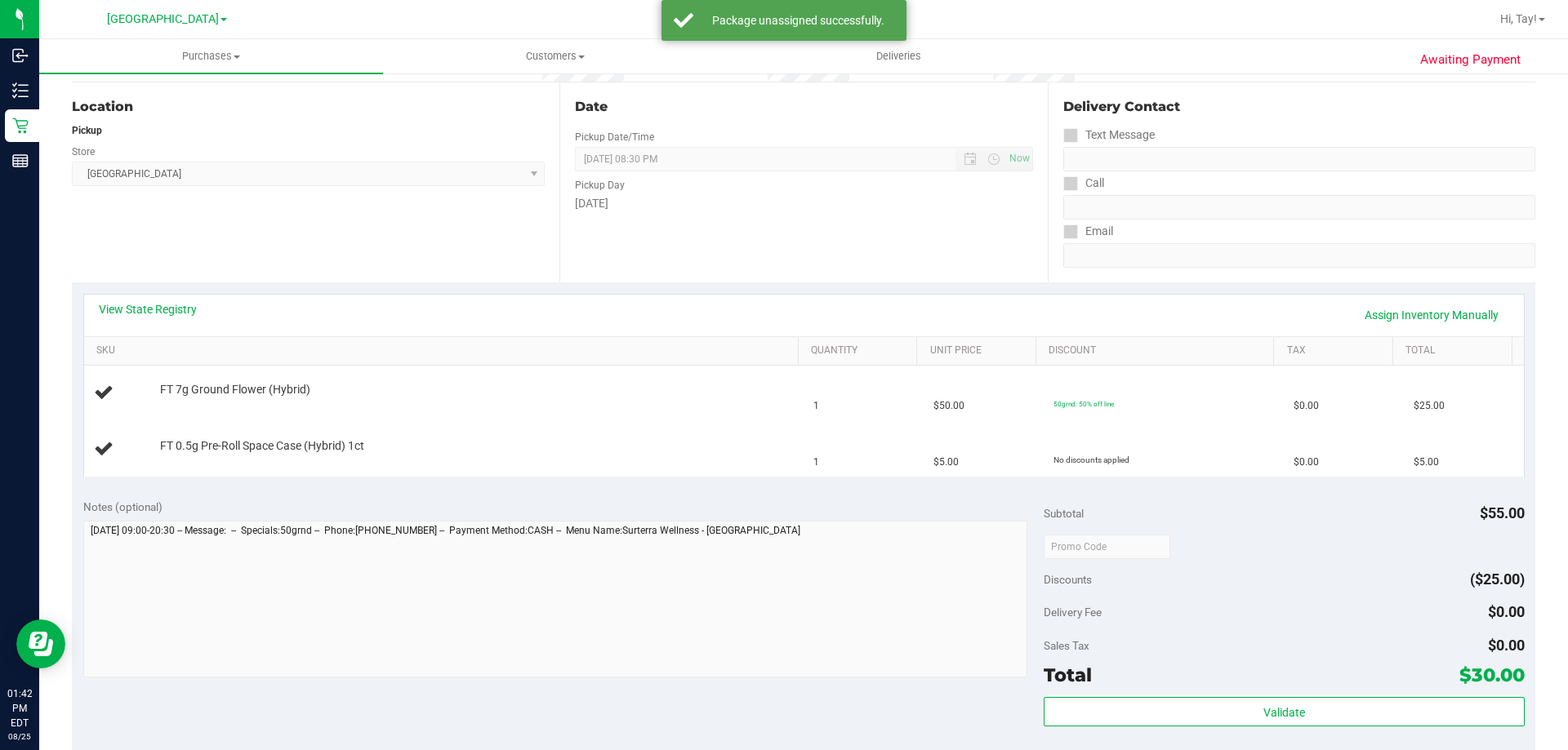
scroll to position [0, 0]
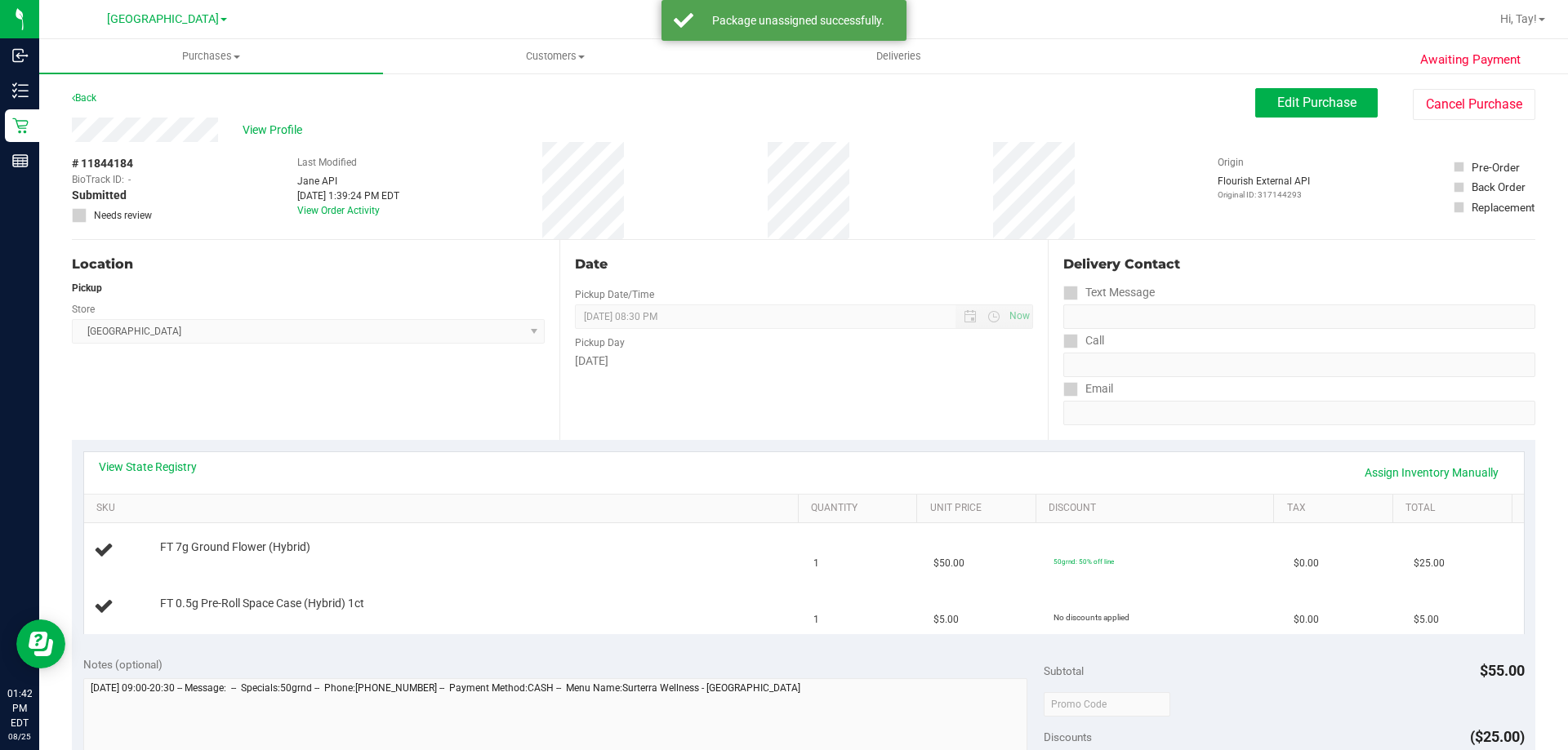
click at [1327, 149] on div "# 11844184 BioTrack ID: - Submitted Needs review Last Modified Jane API Aug 25,…" at bounding box center [803, 190] width 1463 height 97
click at [1169, 118] on div "View Profile" at bounding box center [663, 129] width 1184 height 24
click at [1290, 106] on span "Edit Purchase" at bounding box center [1317, 102] width 79 height 15
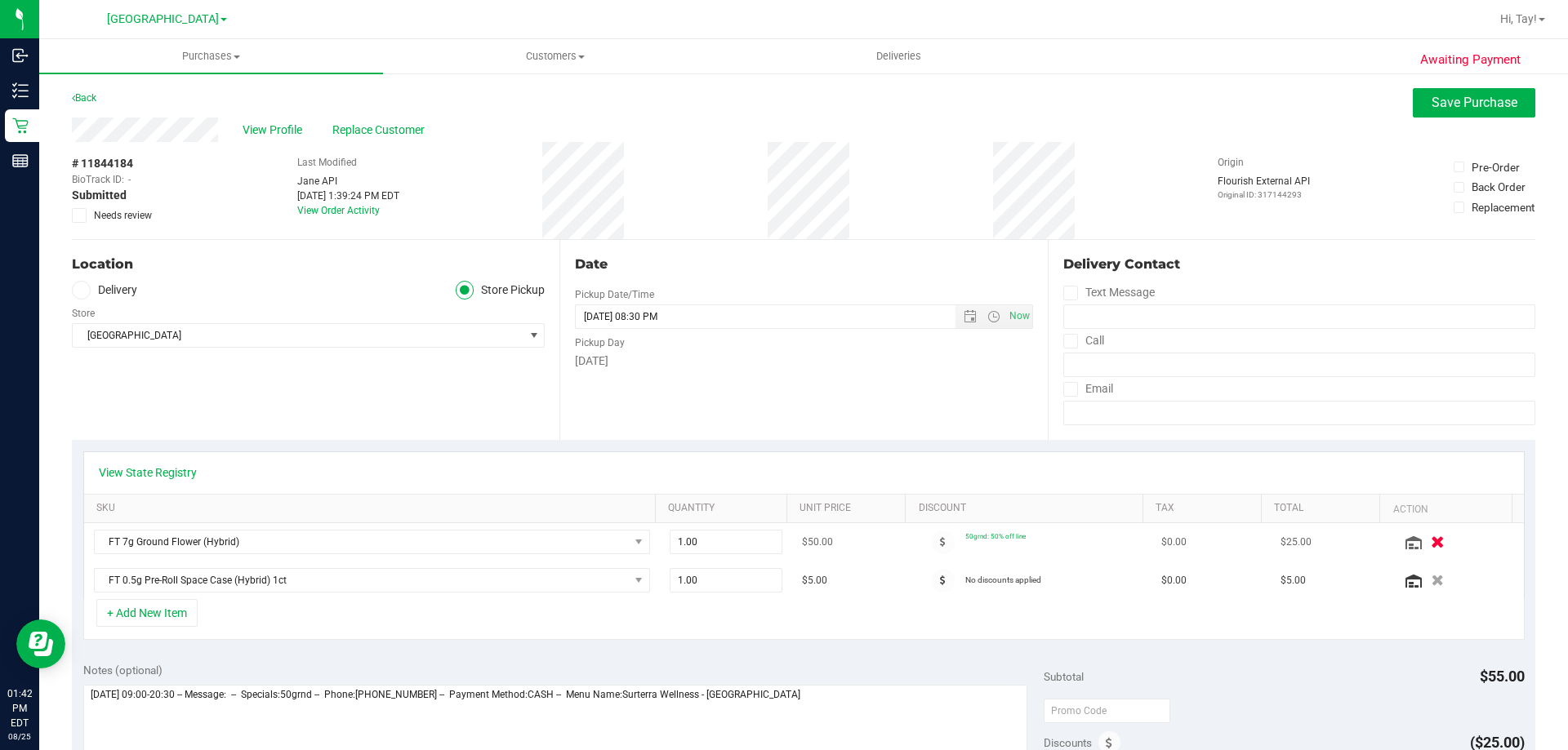
click at [1424, 538] on button "button" at bounding box center [1437, 541] width 28 height 17
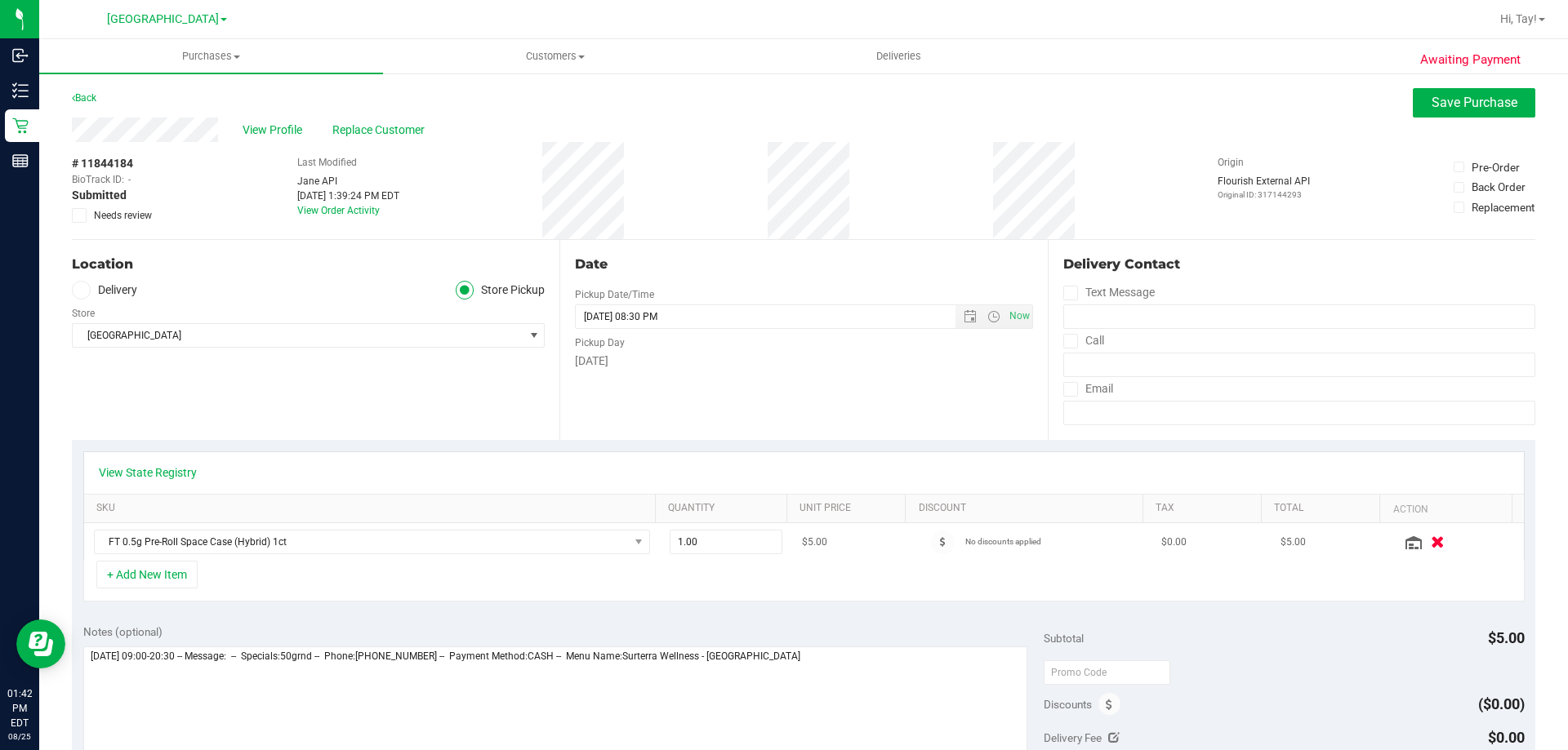
click at [1430, 546] on icon "button" at bounding box center [1437, 542] width 14 height 12
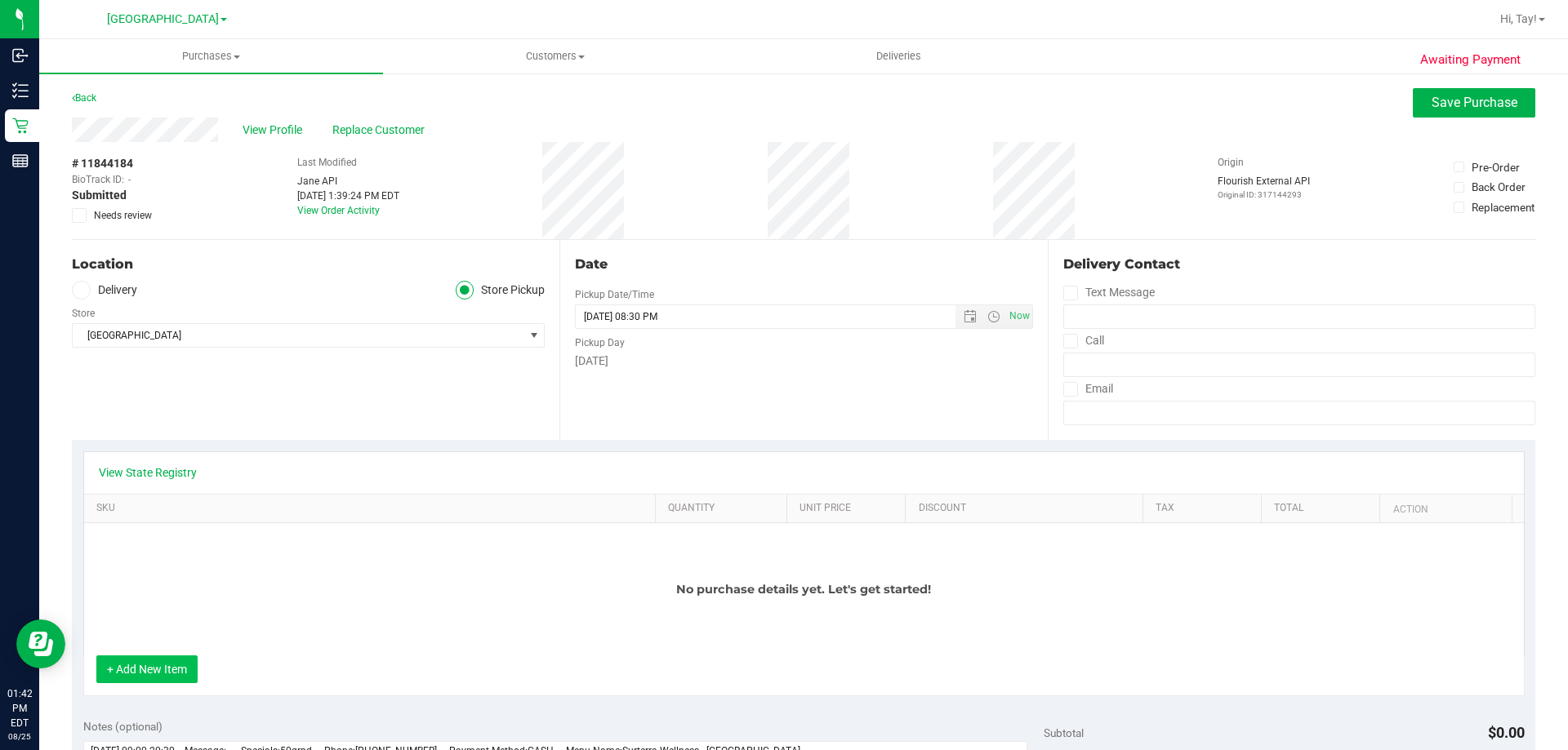
click at [162, 676] on button "+ Add New Item" at bounding box center [147, 669] width 101 height 28
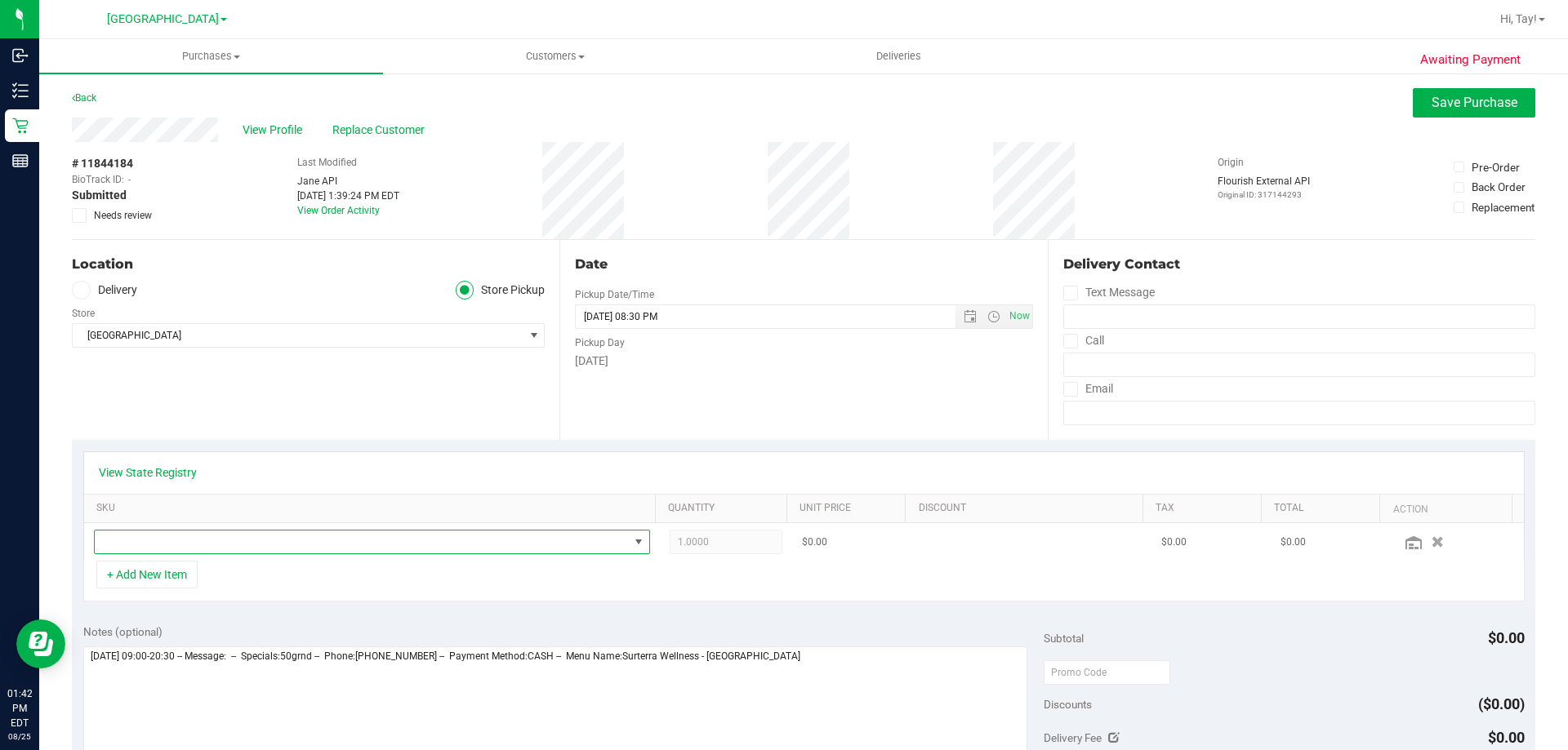
click at [236, 544] on span "NO DATA FOUND" at bounding box center [362, 541] width 534 height 23
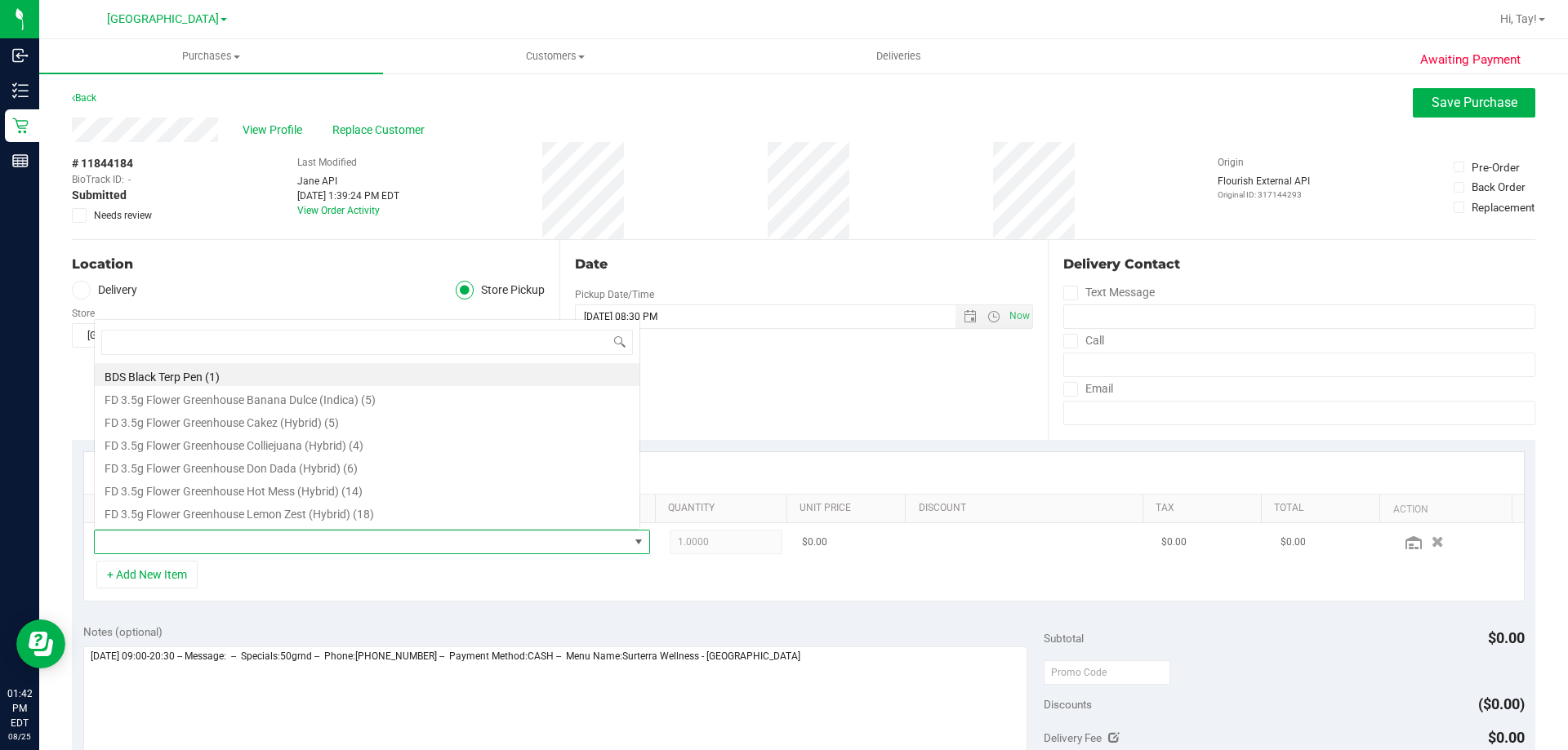
scroll to position [24, 542]
type input "dda"
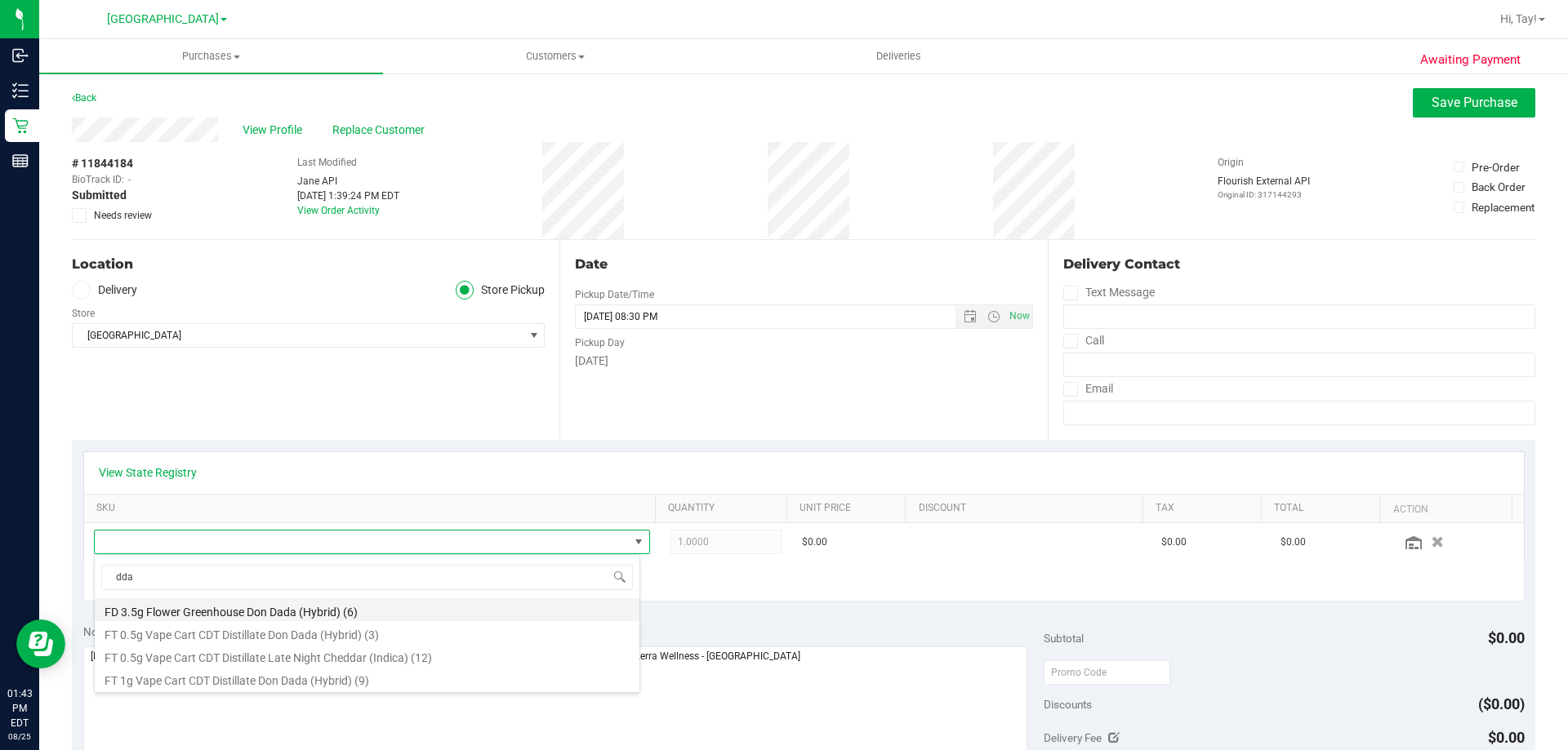
click at [222, 605] on li "FD 3.5g Flower Greenhouse Don Dada (Hybrid) (6)" at bounding box center [367, 609] width 545 height 23
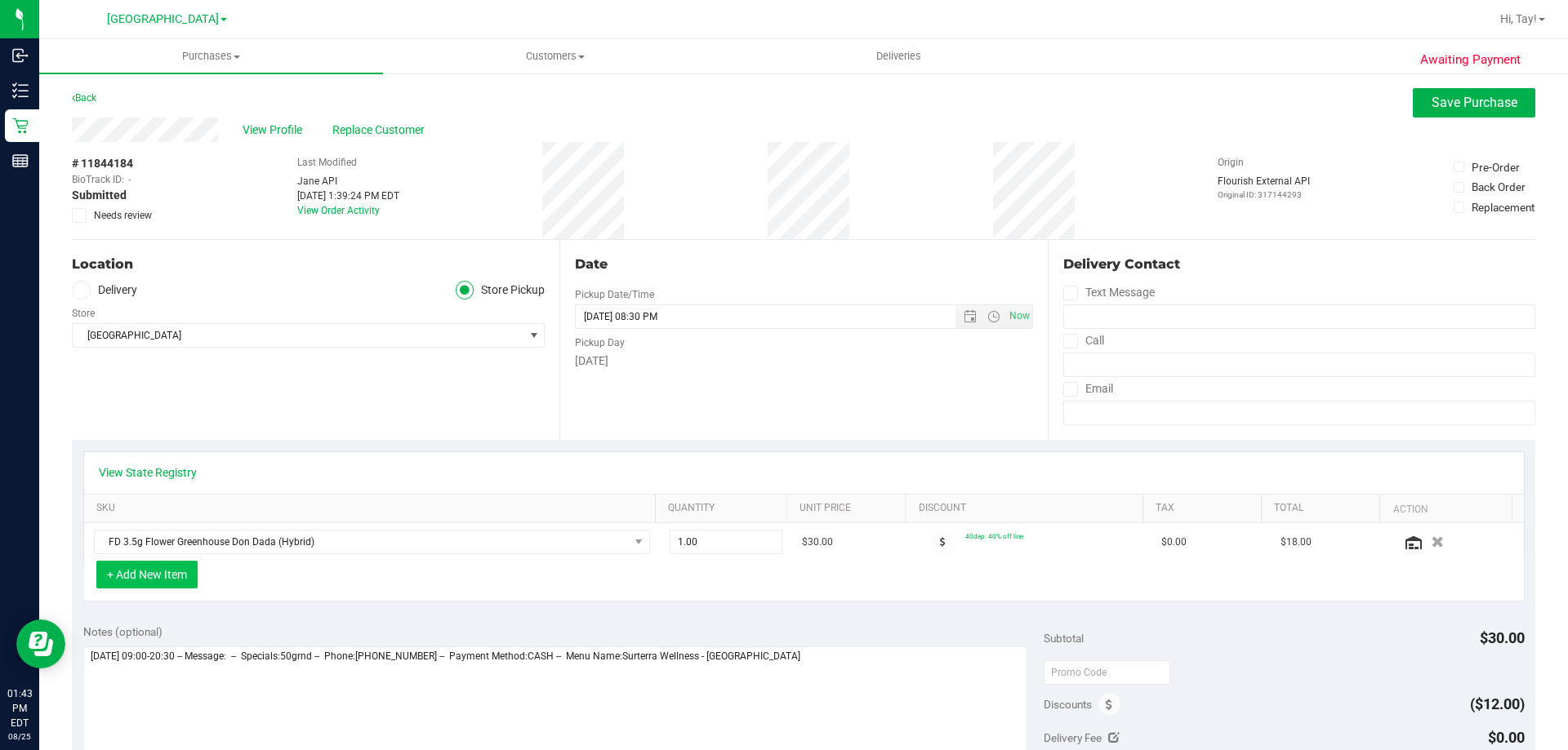
click at [191, 575] on button "+ Add New Item" at bounding box center [147, 574] width 101 height 28
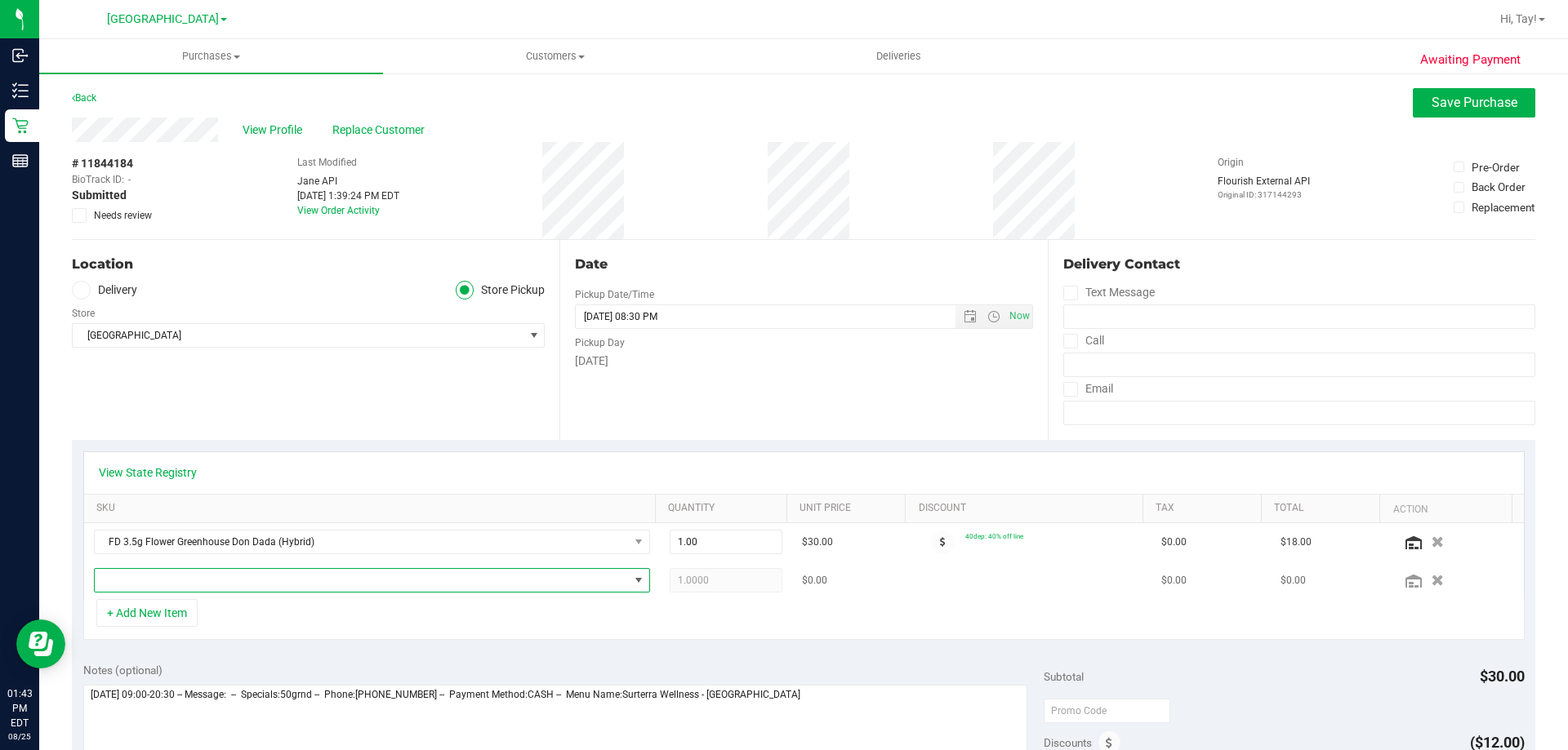
click at [199, 573] on span "NO DATA FOUND" at bounding box center [362, 580] width 534 height 23
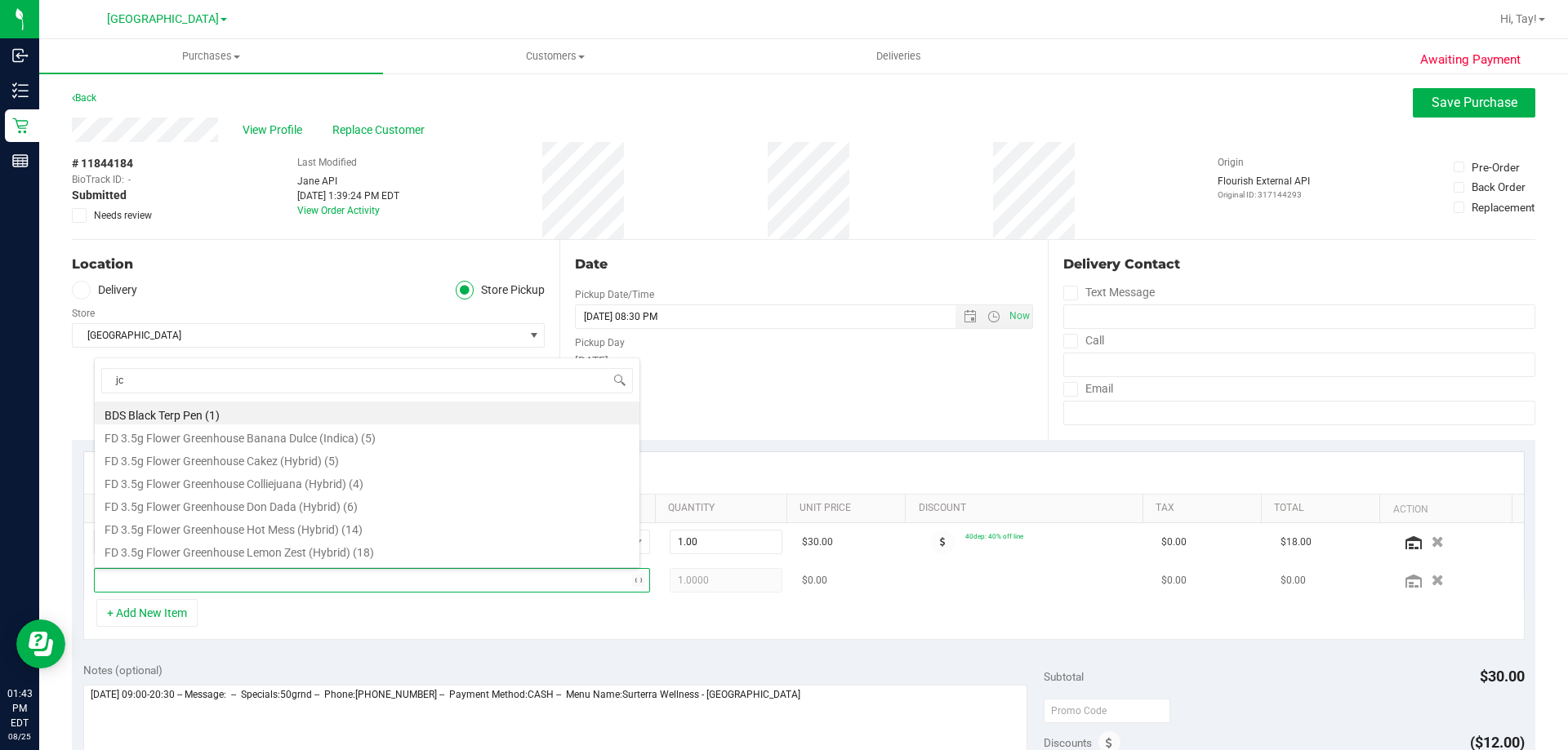
type input "jcw"
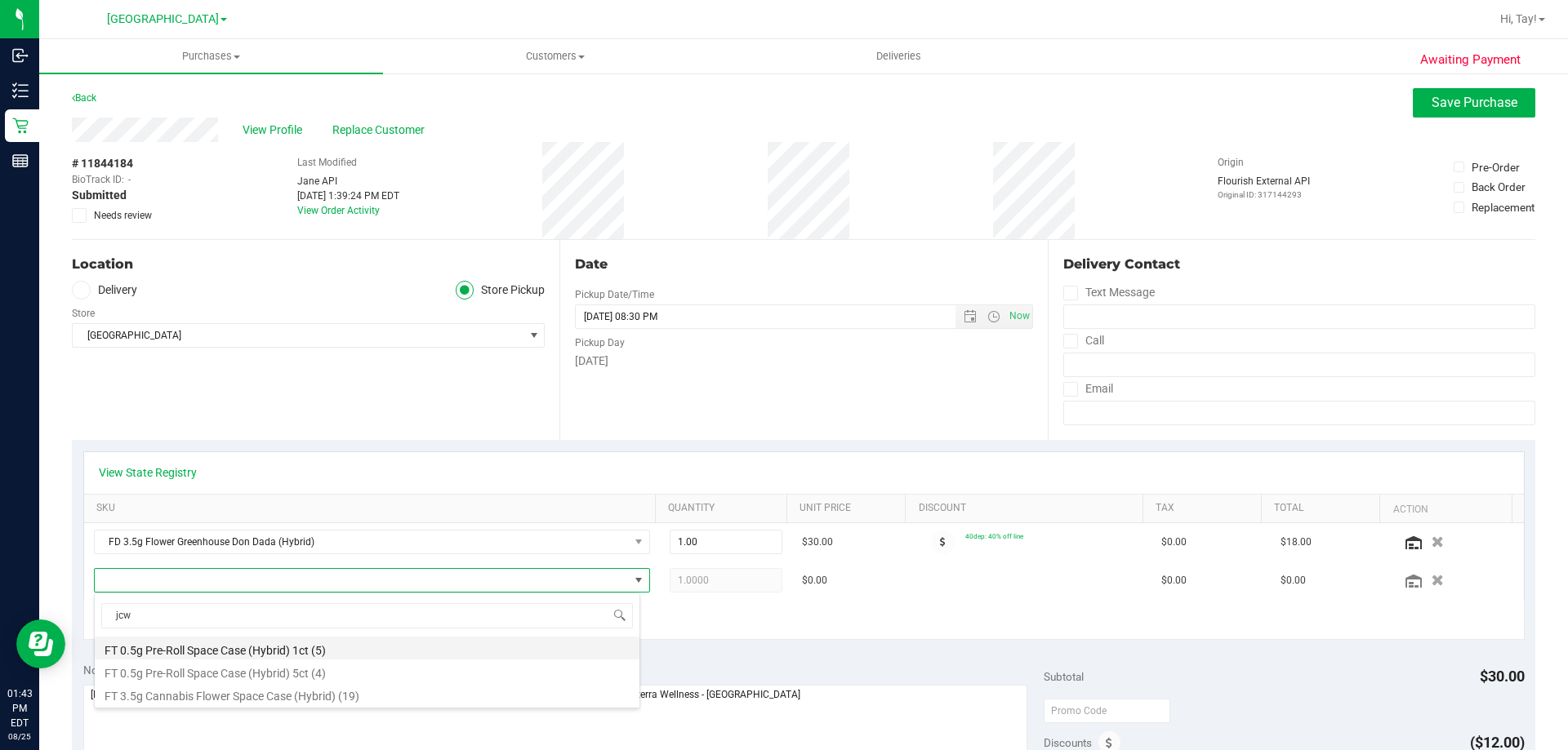
click at [257, 651] on li "FT 0.5g Pre-Roll Space Case (Hybrid) 1ct (5)" at bounding box center [367, 648] width 545 height 23
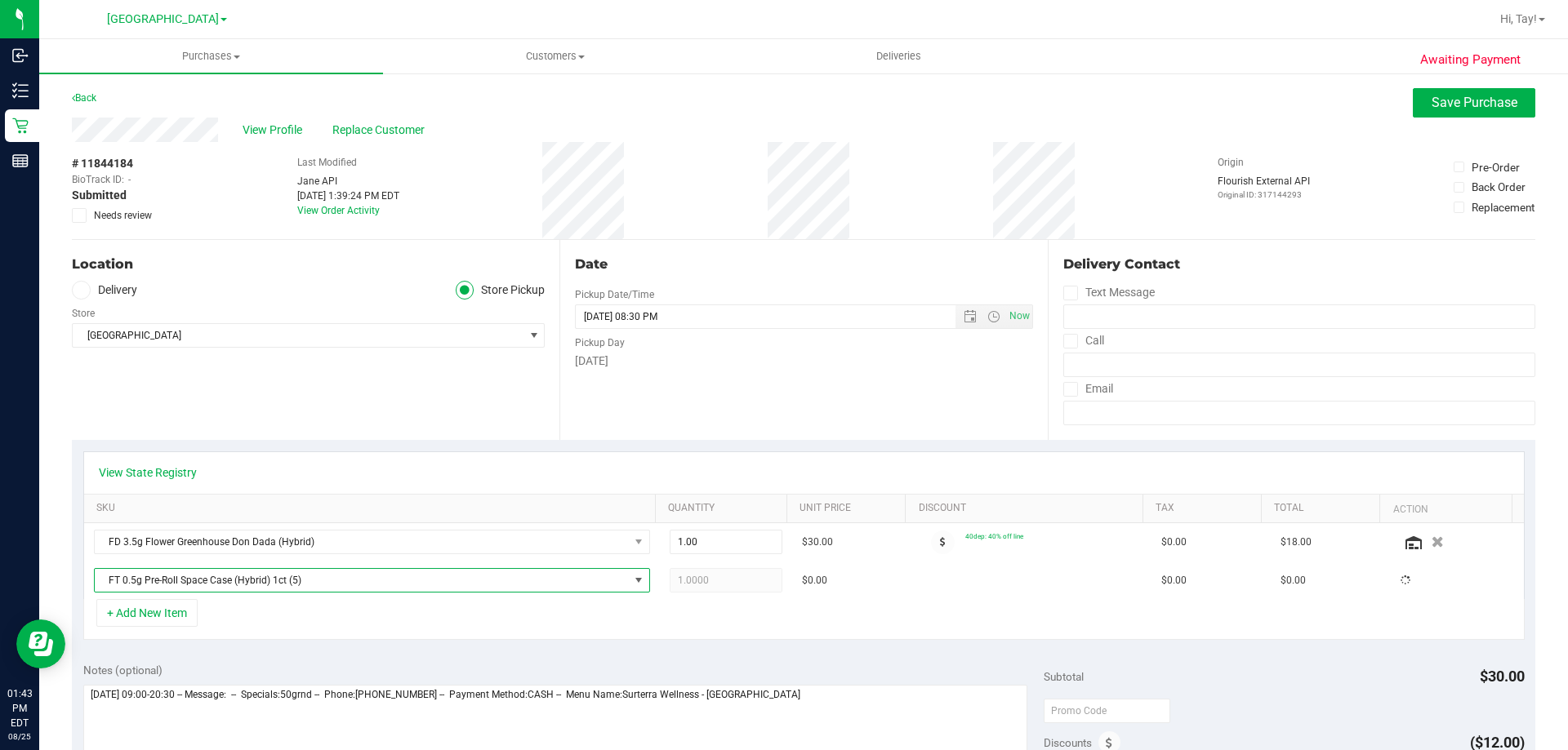
drag, startPoint x: 359, startPoint y: 643, endPoint x: 566, endPoint y: 616, distance: 208.8
click at [363, 643] on div "View State Registry SKU Quantity Unit Price Discount Tax Total Action FD 3.5g F…" at bounding box center [803, 546] width 1463 height 211
click at [1450, 106] on span "Save Purchase" at bounding box center [1473, 102] width 85 height 15
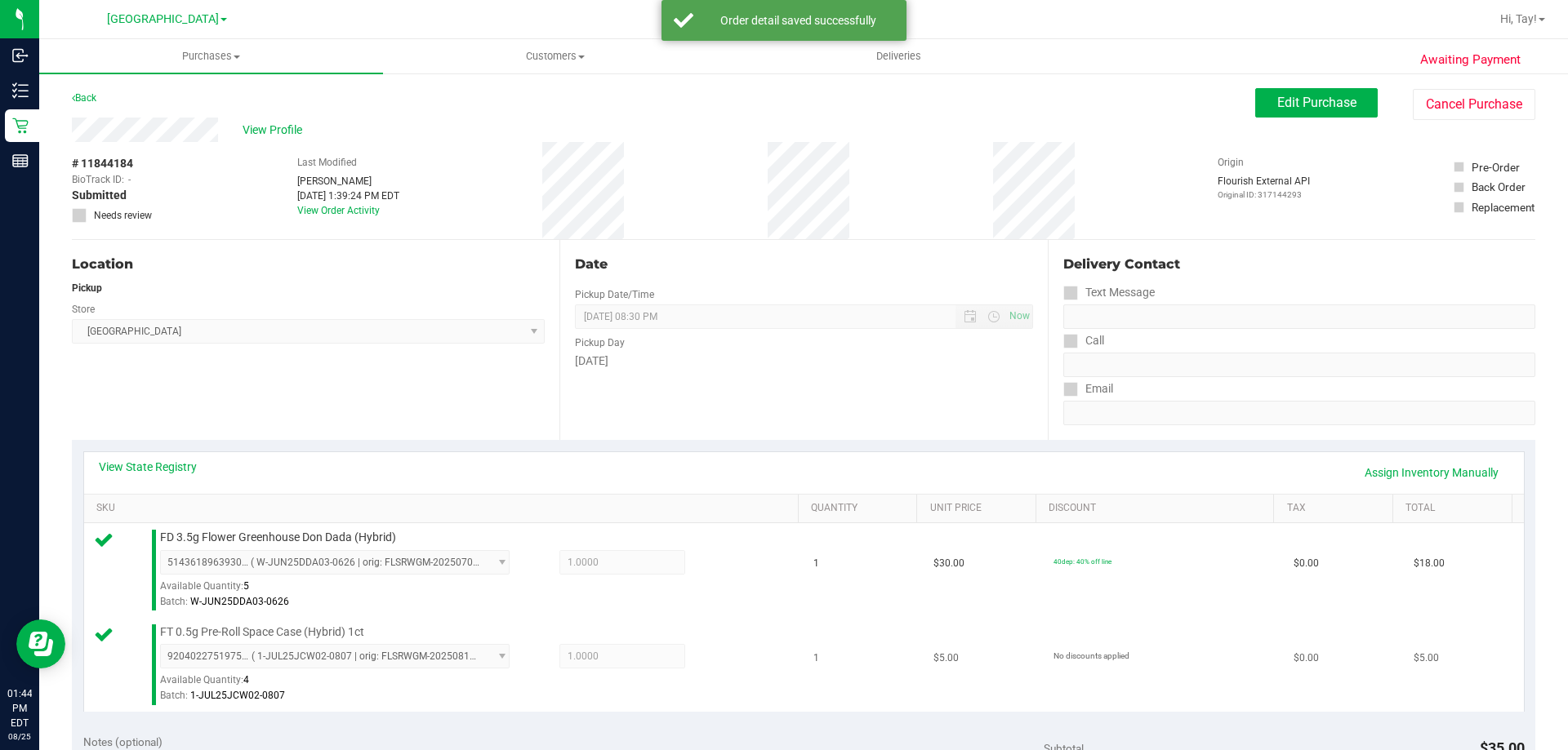
scroll to position [245, 0]
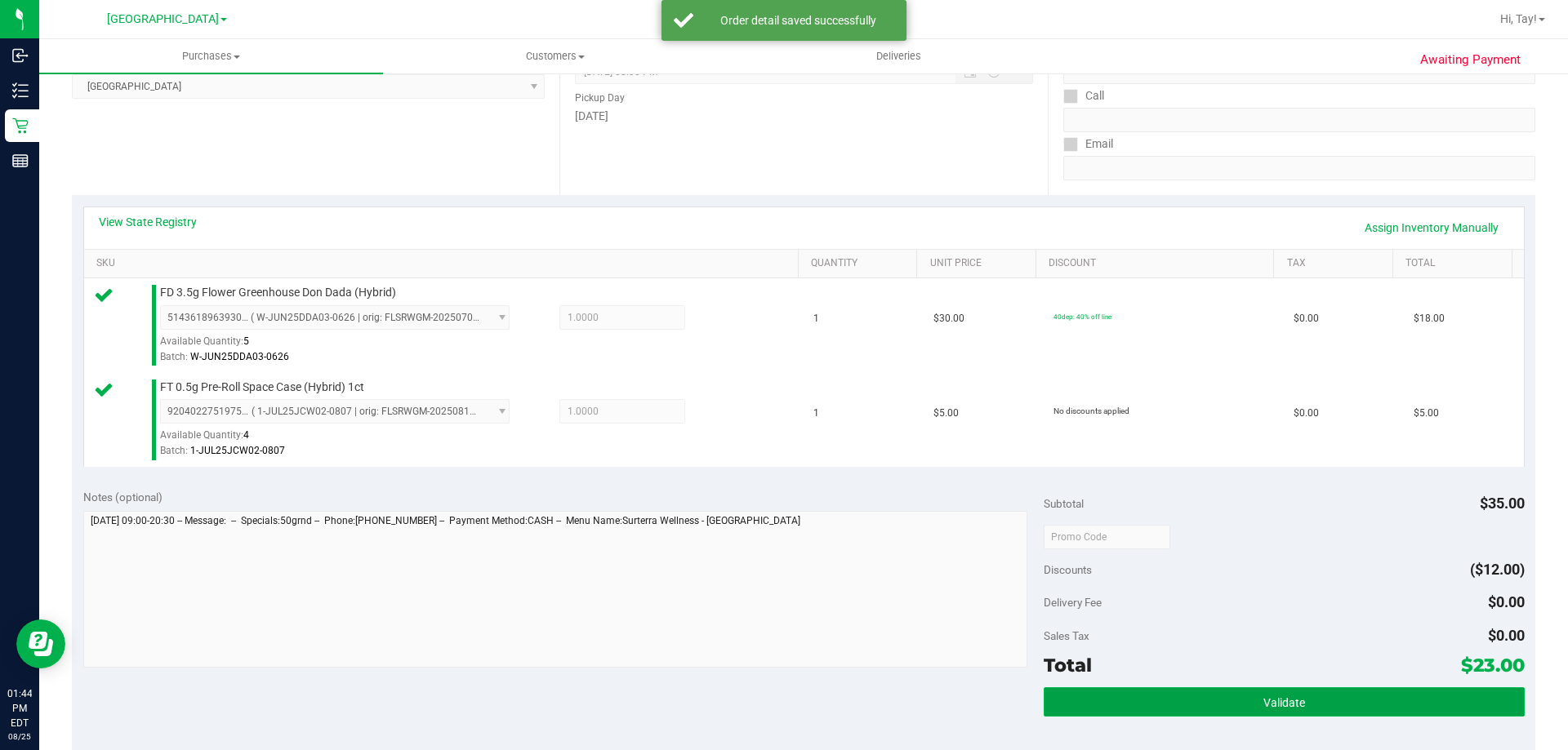
click at [1171, 706] on button "Validate" at bounding box center [1283, 702] width 480 height 30
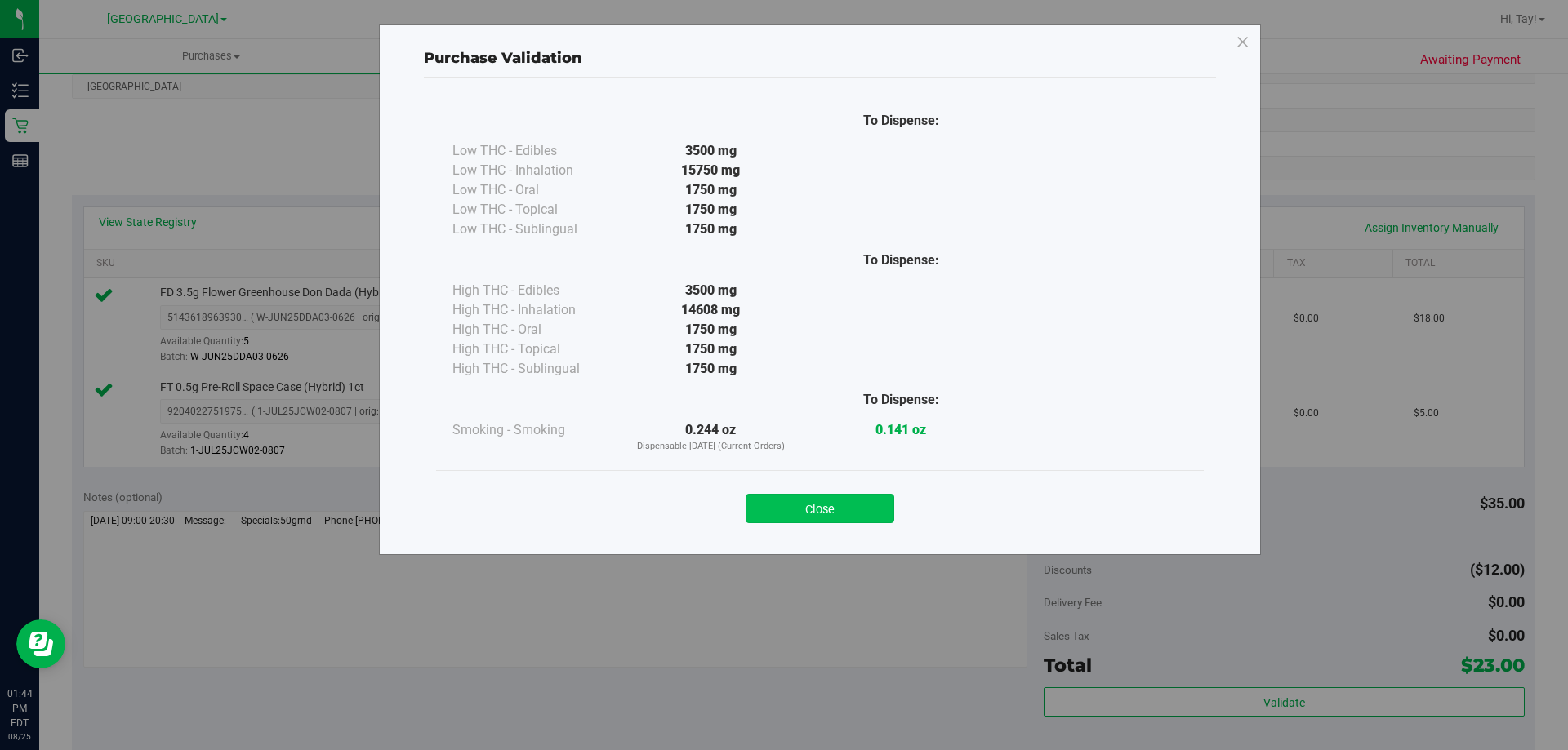
click at [830, 508] on button "Close" at bounding box center [819, 508] width 149 height 30
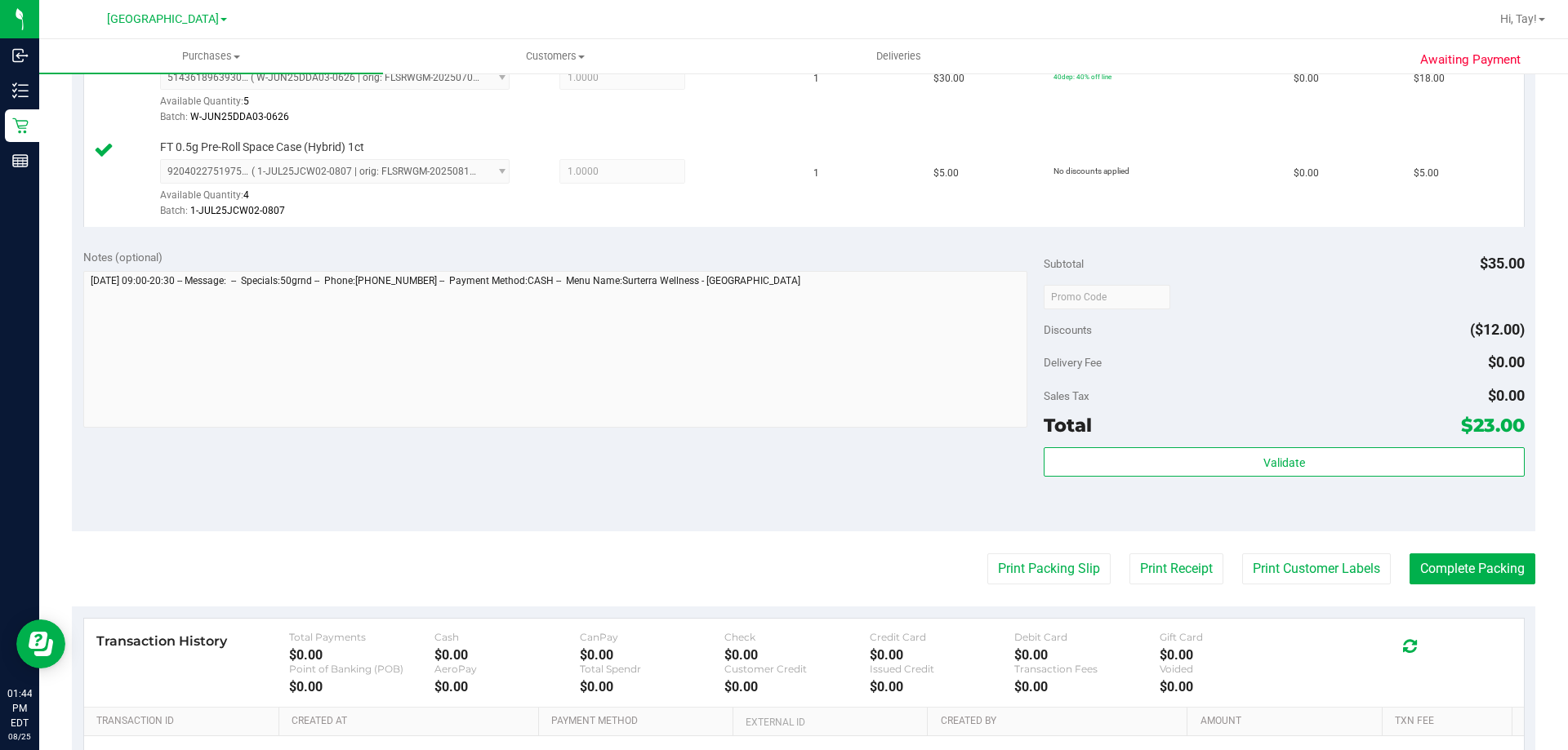
scroll to position [653, 0]
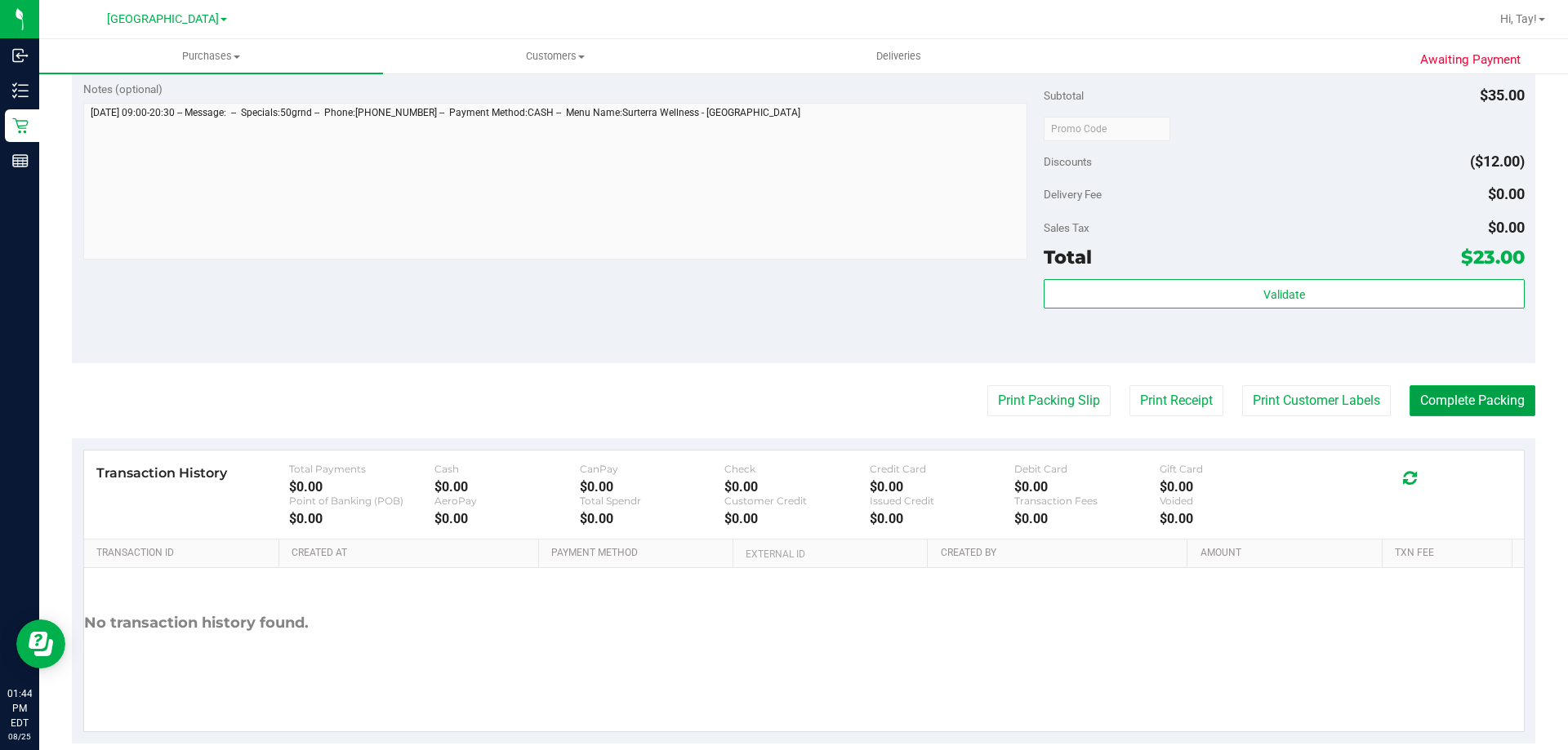
click at [1451, 395] on button "Complete Packing" at bounding box center [1472, 400] width 126 height 31
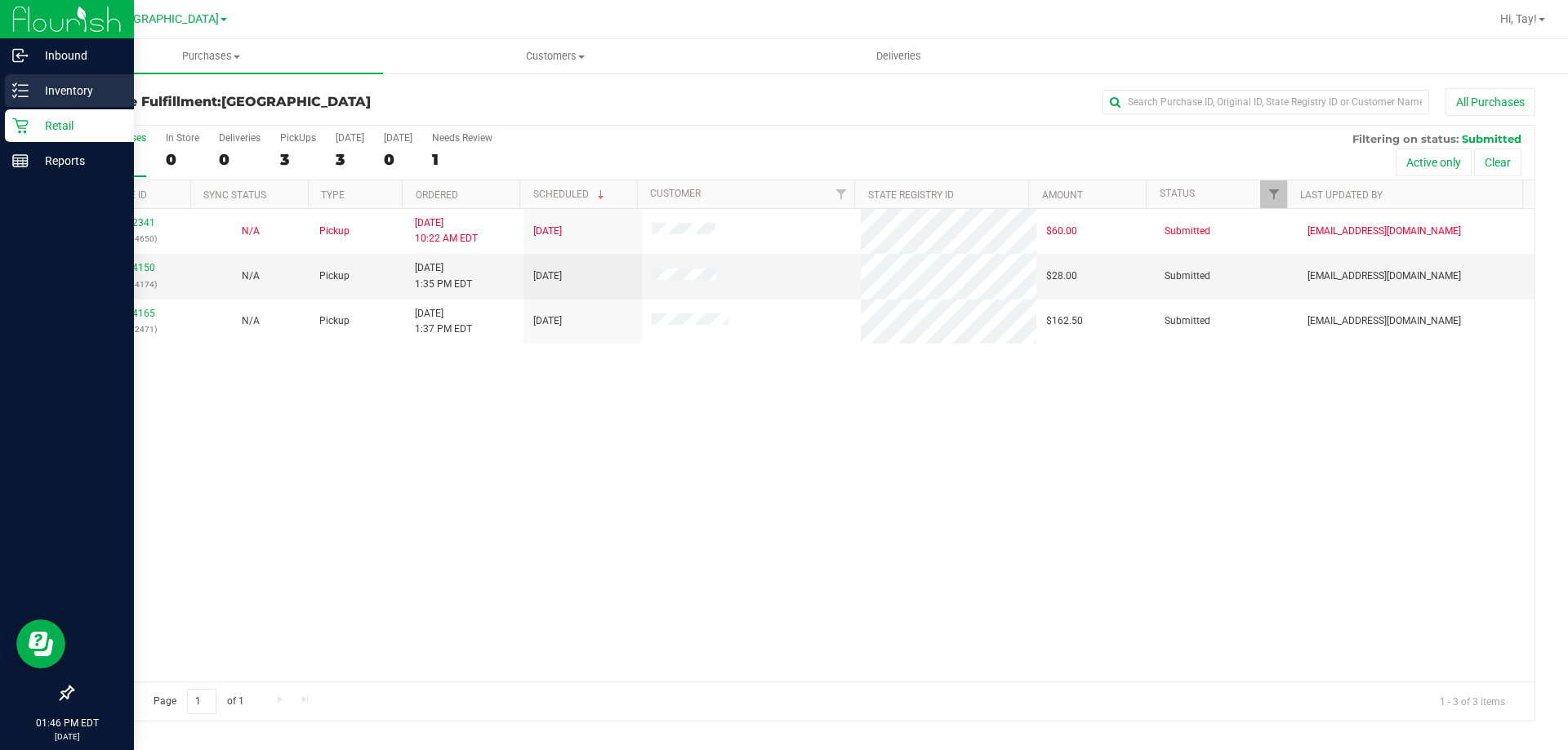
click at [33, 96] on p "Inventory" at bounding box center [78, 90] width 98 height 19
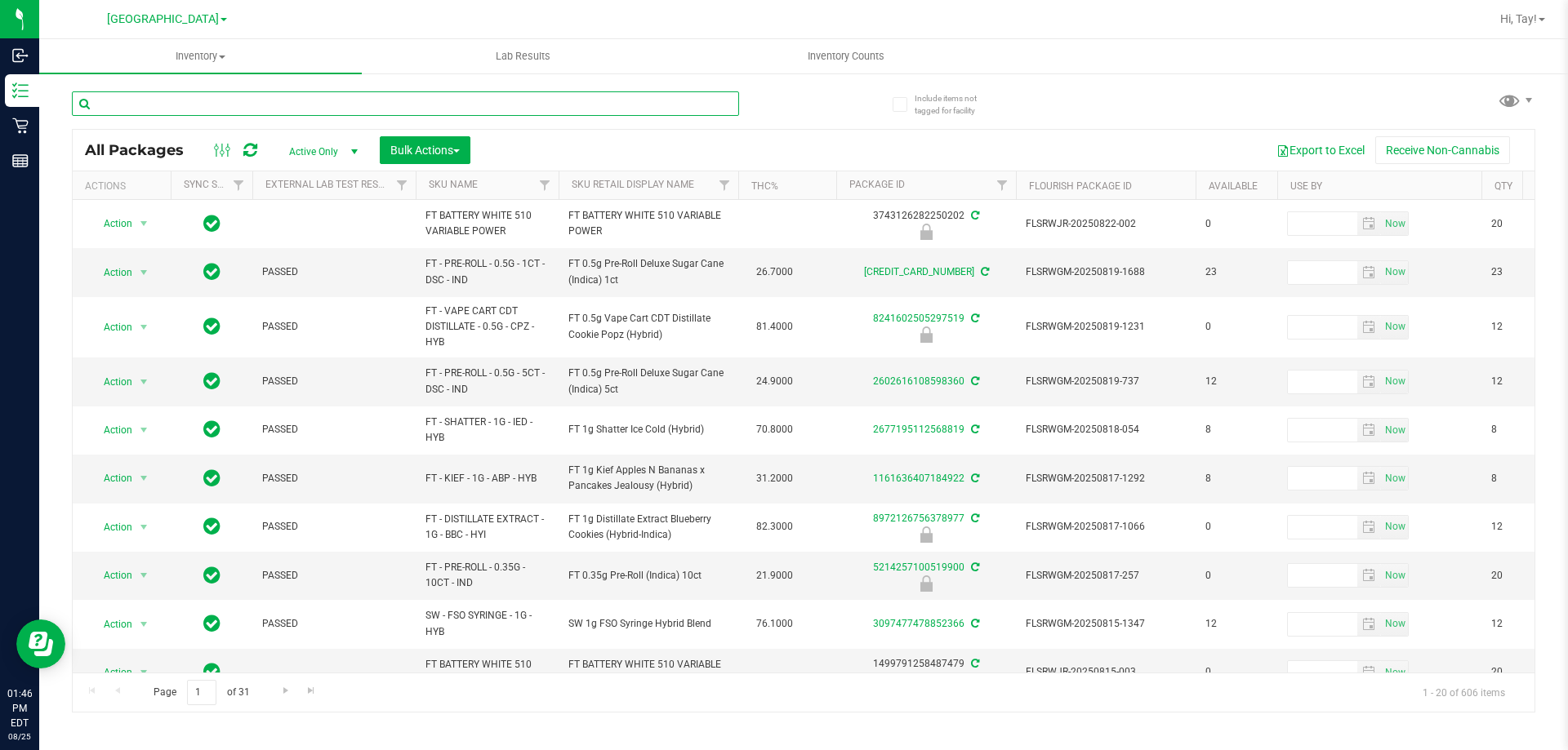
click at [302, 105] on input "text" at bounding box center [406, 103] width 667 height 24
type input "bzk"
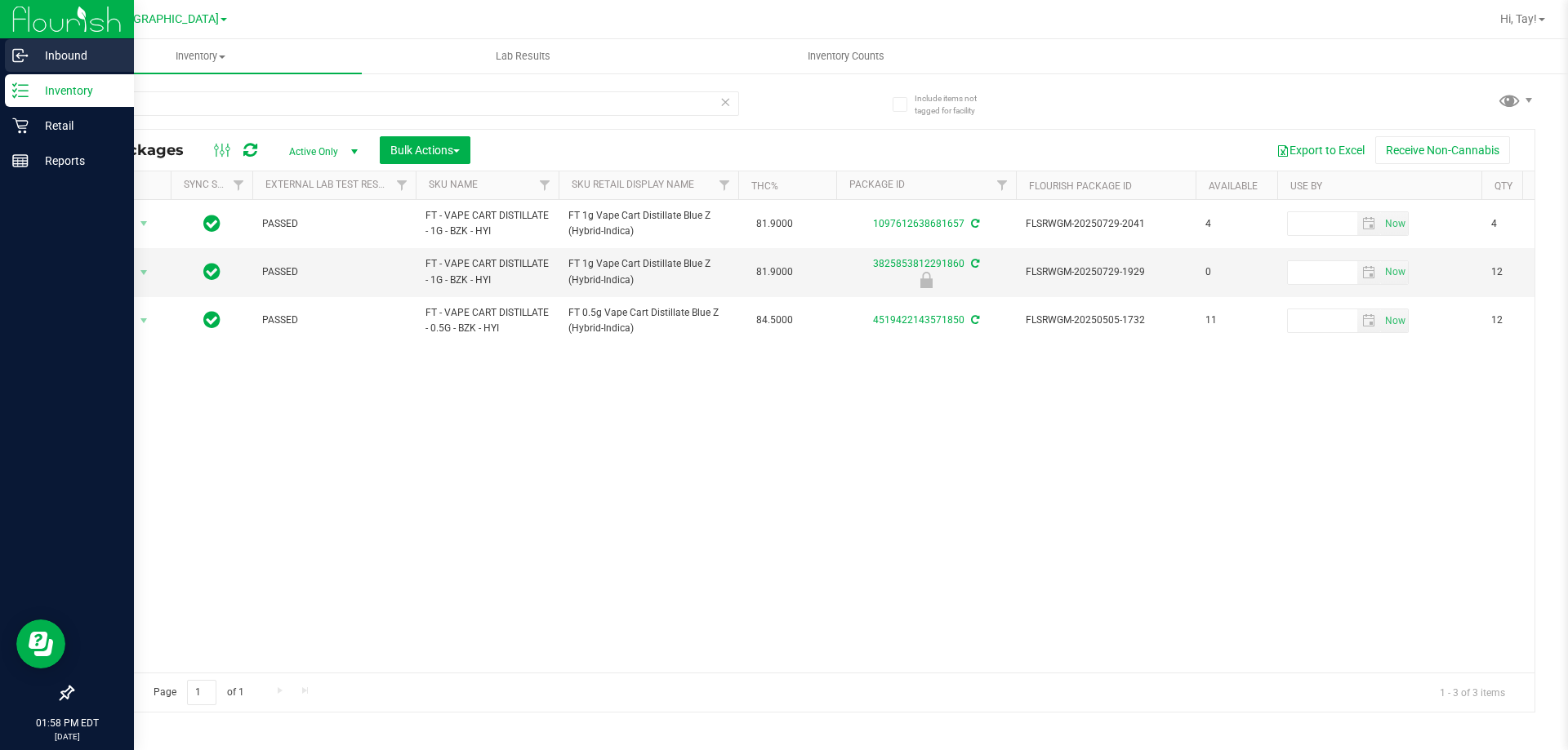
click at [27, 56] on circle at bounding box center [26, 56] width 3 height 3
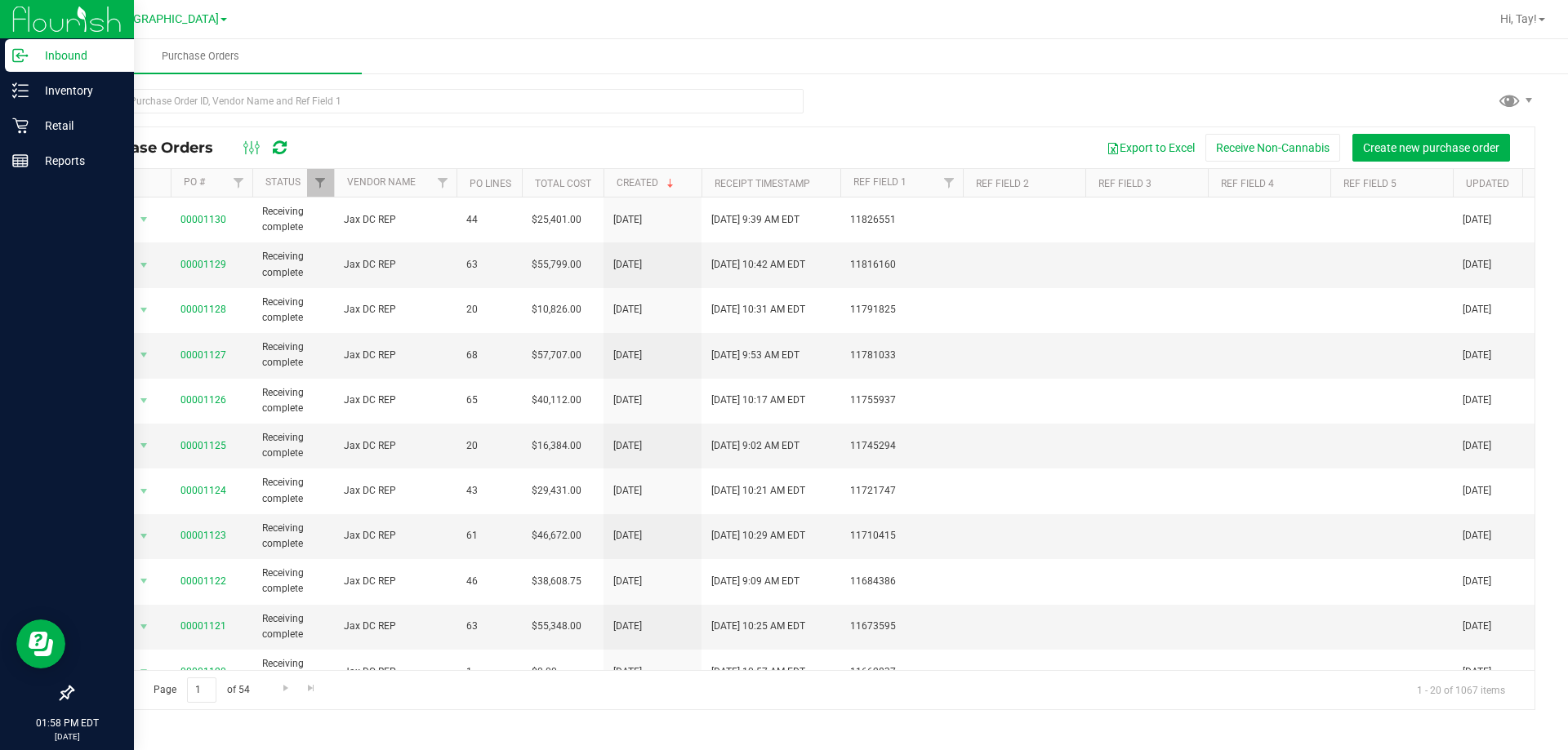
click at [85, 63] on p "Inbound" at bounding box center [78, 55] width 98 height 19
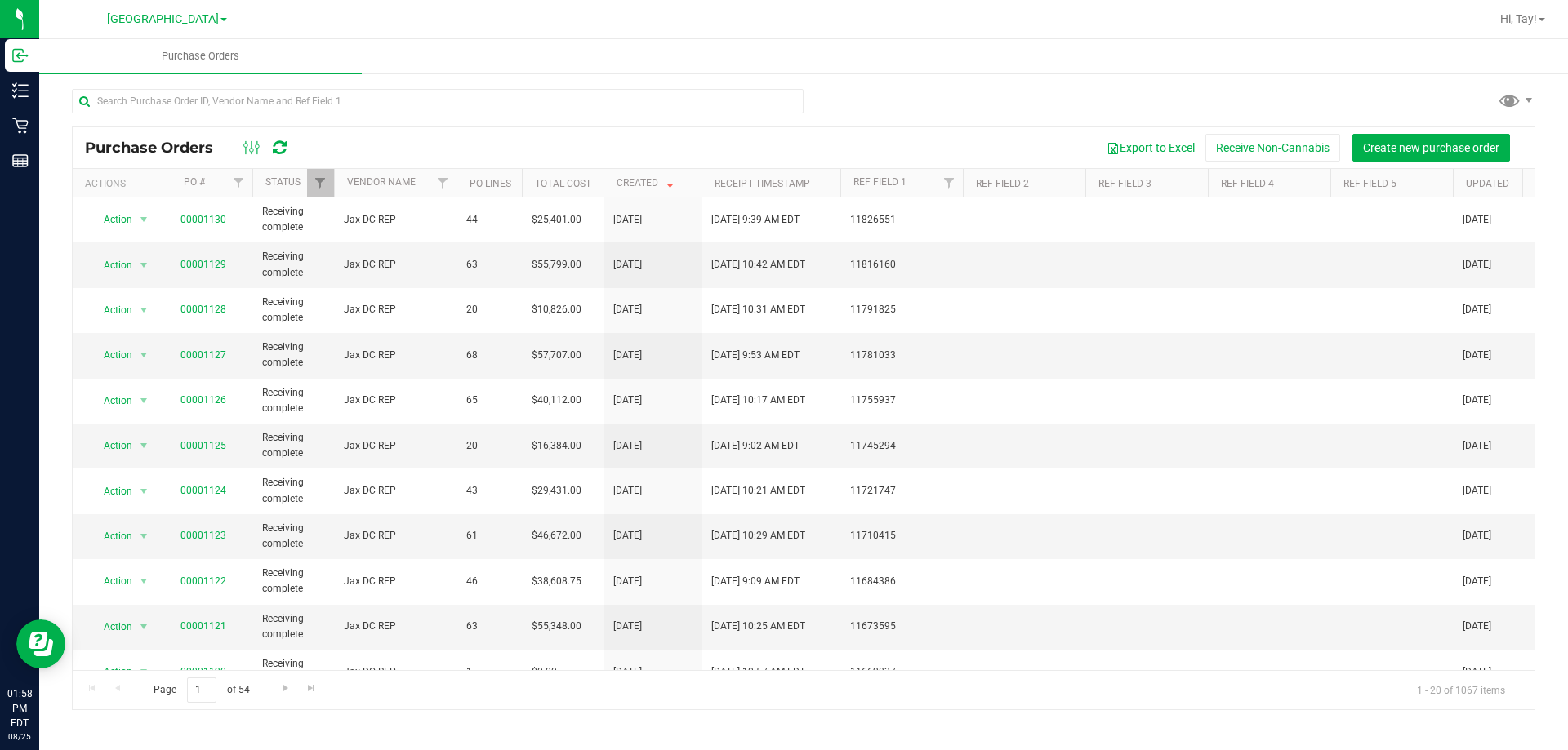
click at [514, 140] on div "Export to Excel Receive Non-Cannabis Create new purchase order" at bounding box center [913, 148] width 1217 height 28
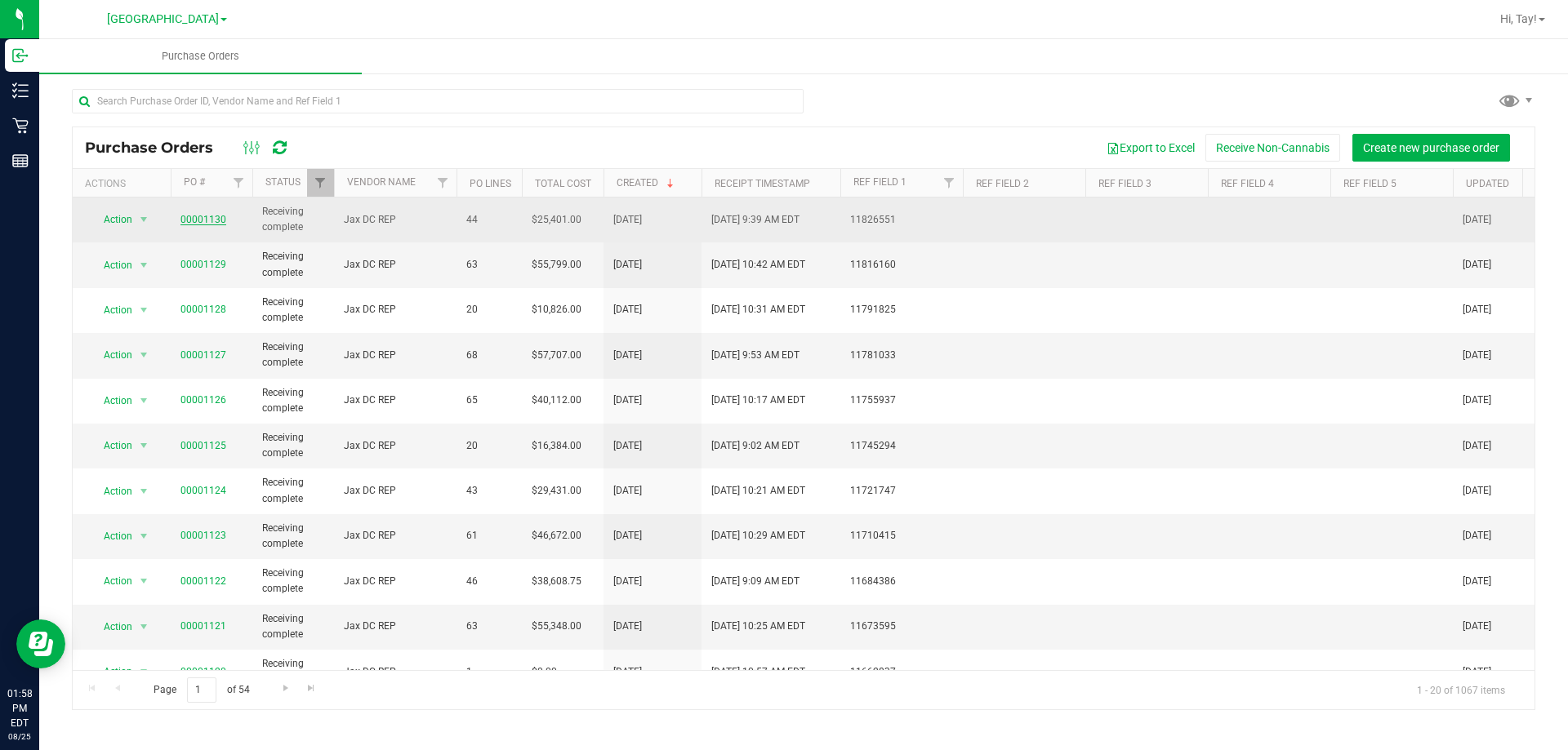
click at [203, 220] on link "00001130" at bounding box center [204, 220] width 46 height 12
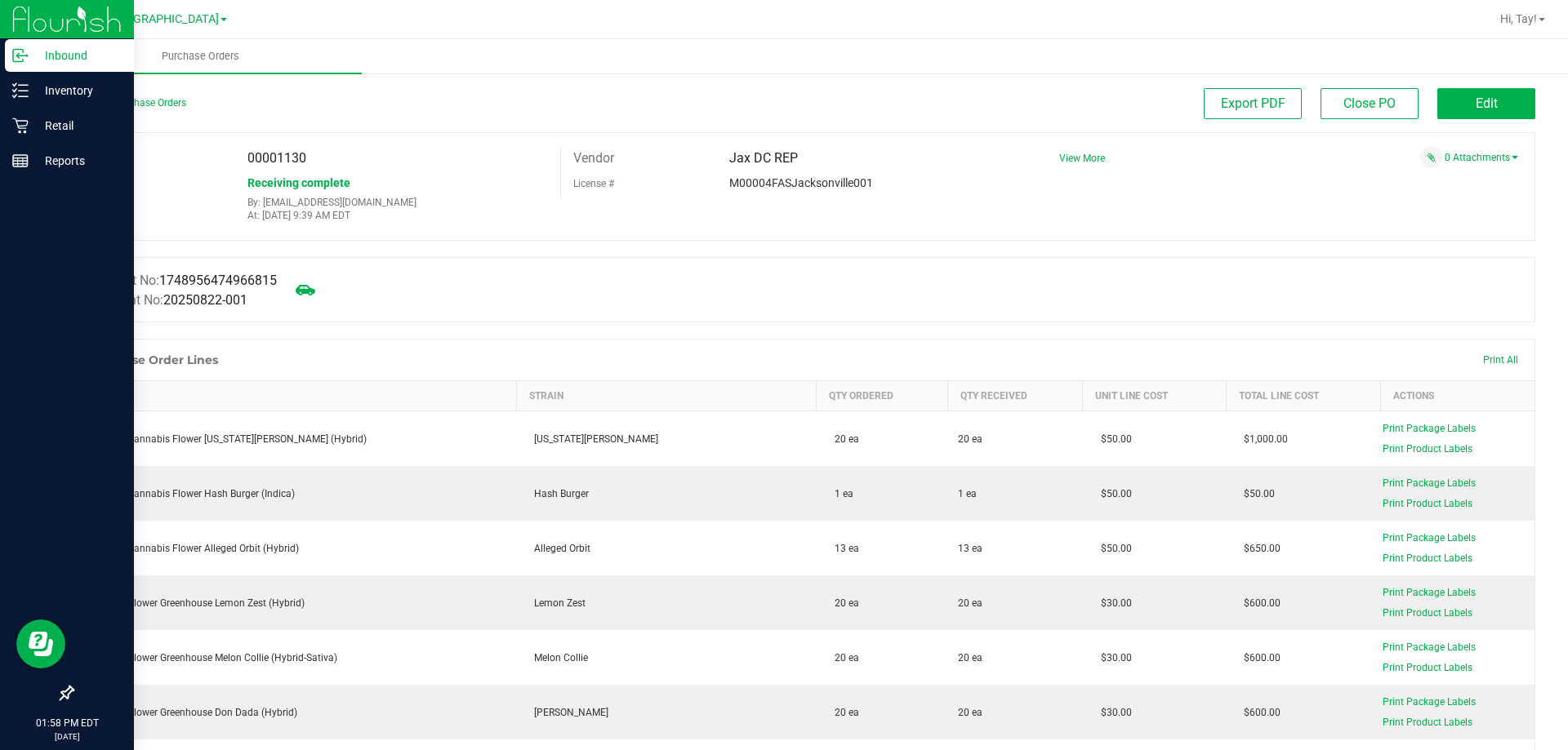
click at [16, 61] on icon at bounding box center [19, 55] width 16 height 16
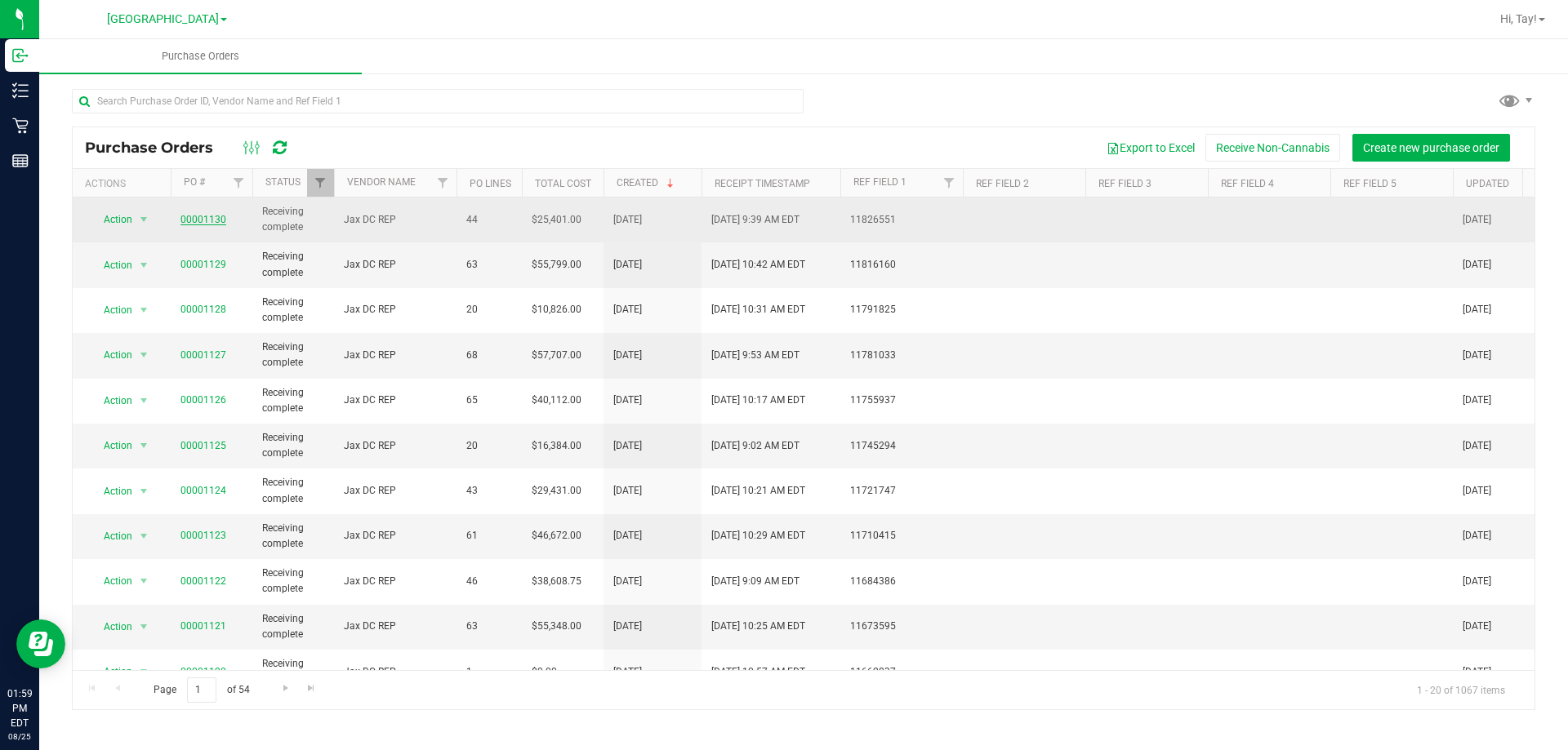
click at [209, 219] on link "00001130" at bounding box center [204, 220] width 46 height 12
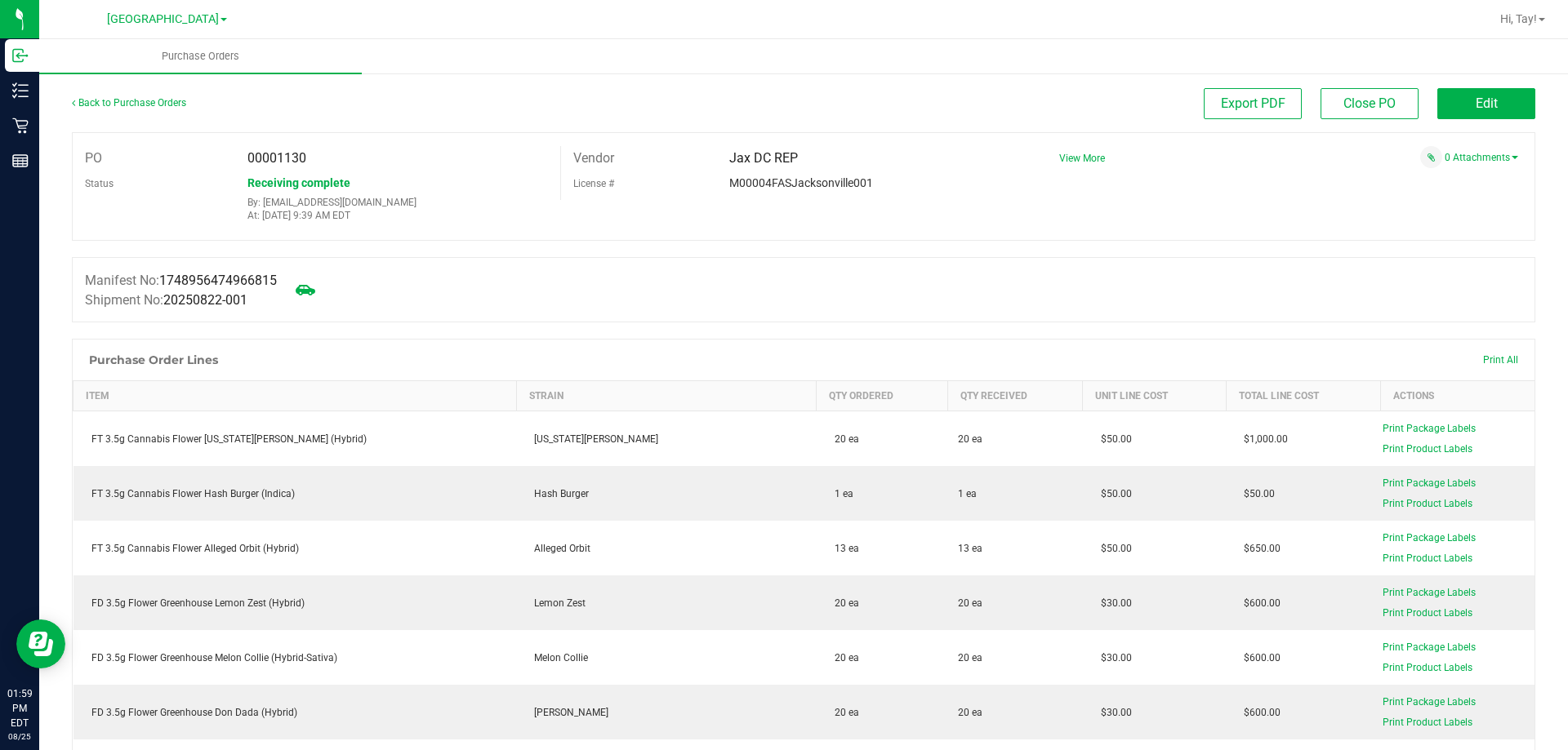
click at [405, 250] on div at bounding box center [803, 248] width 1463 height 16
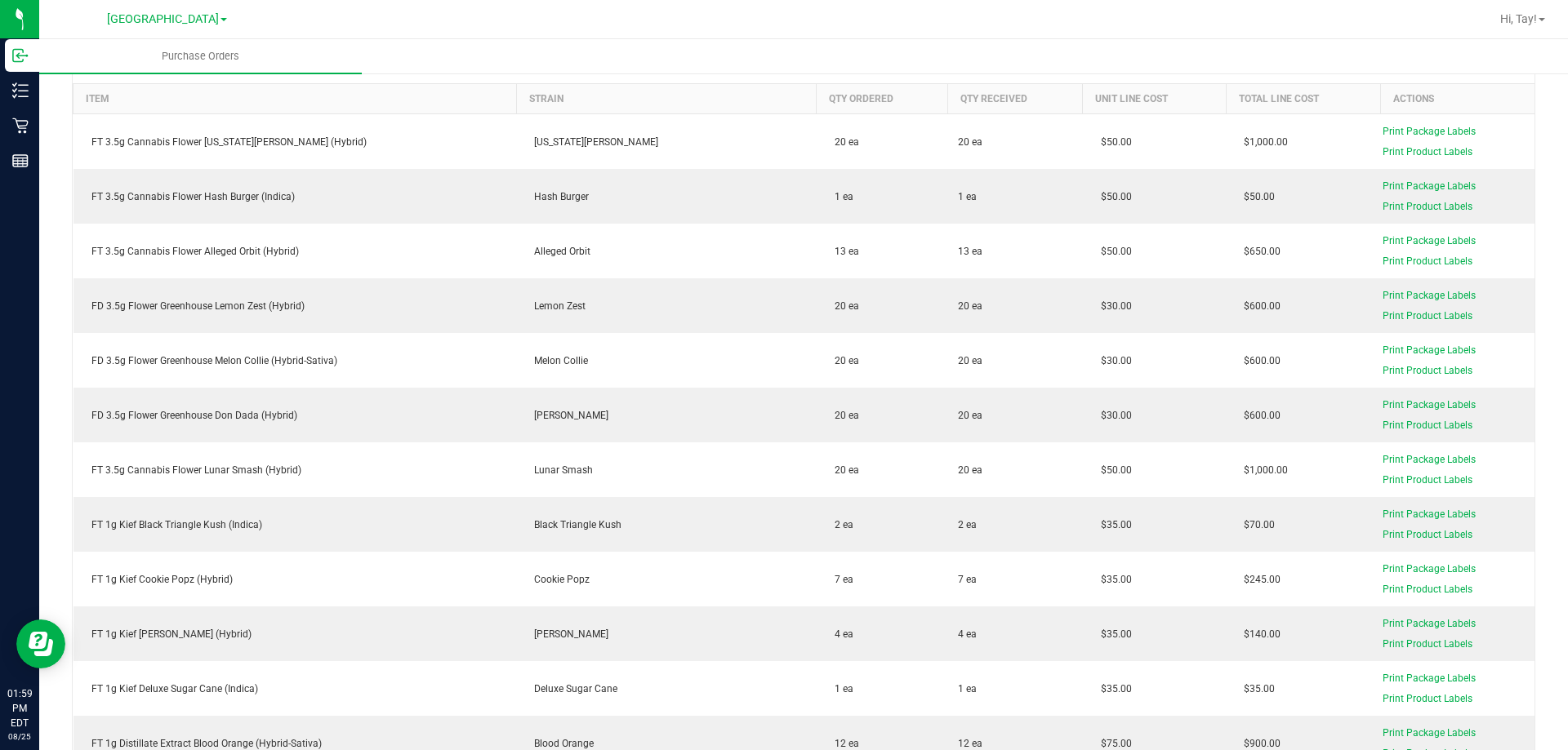
scroll to position [327, 0]
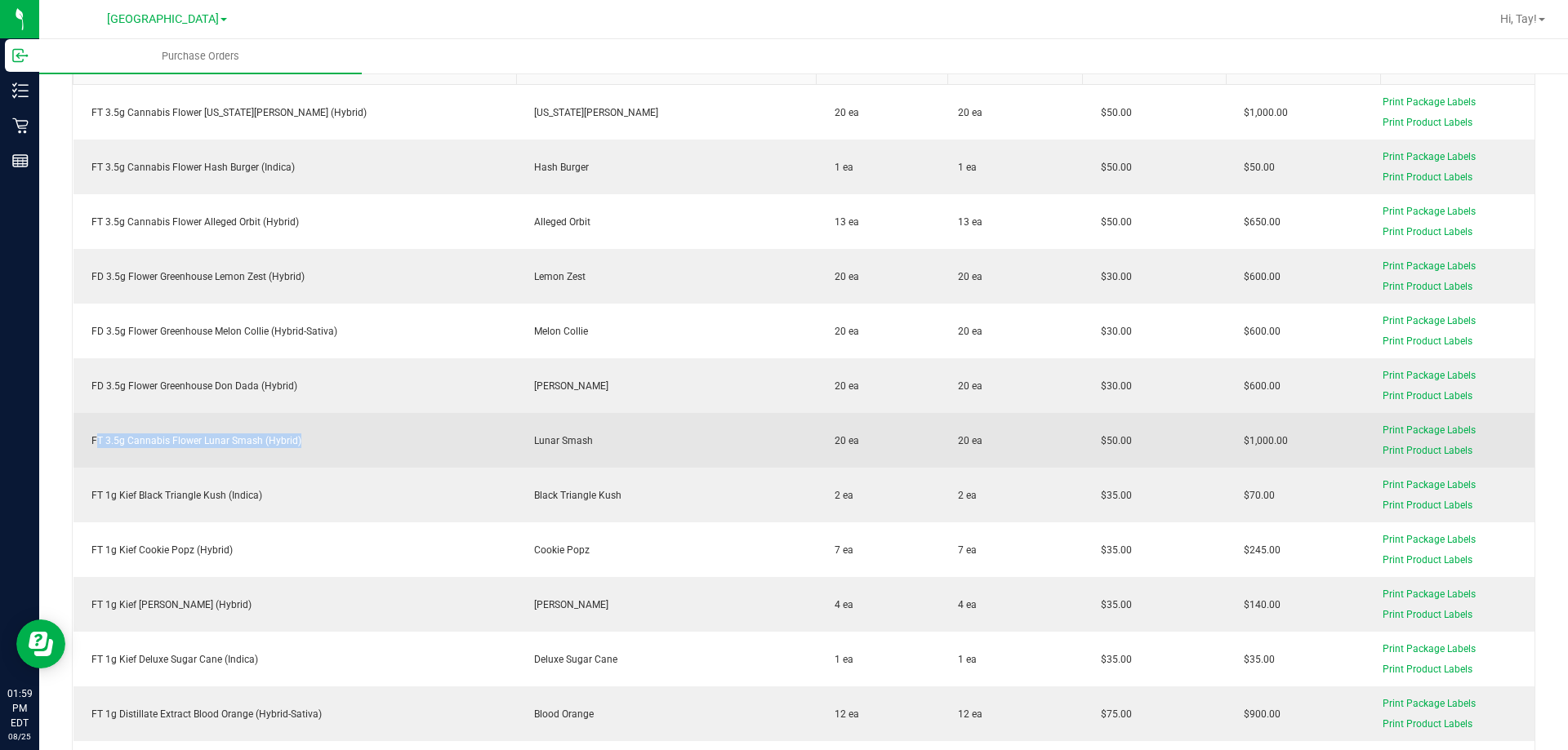
drag, startPoint x: 330, startPoint y: 440, endPoint x: 96, endPoint y: 448, distance: 234.1
click at [96, 448] on div "FT 3.5g Cannabis Flower Lunar Smash (Hybrid)" at bounding box center [296, 440] width 424 height 14
click at [229, 429] on td "FT 3.5g Cannabis Flower Lunar Smash (Hybrid)" at bounding box center [295, 440] width 444 height 55
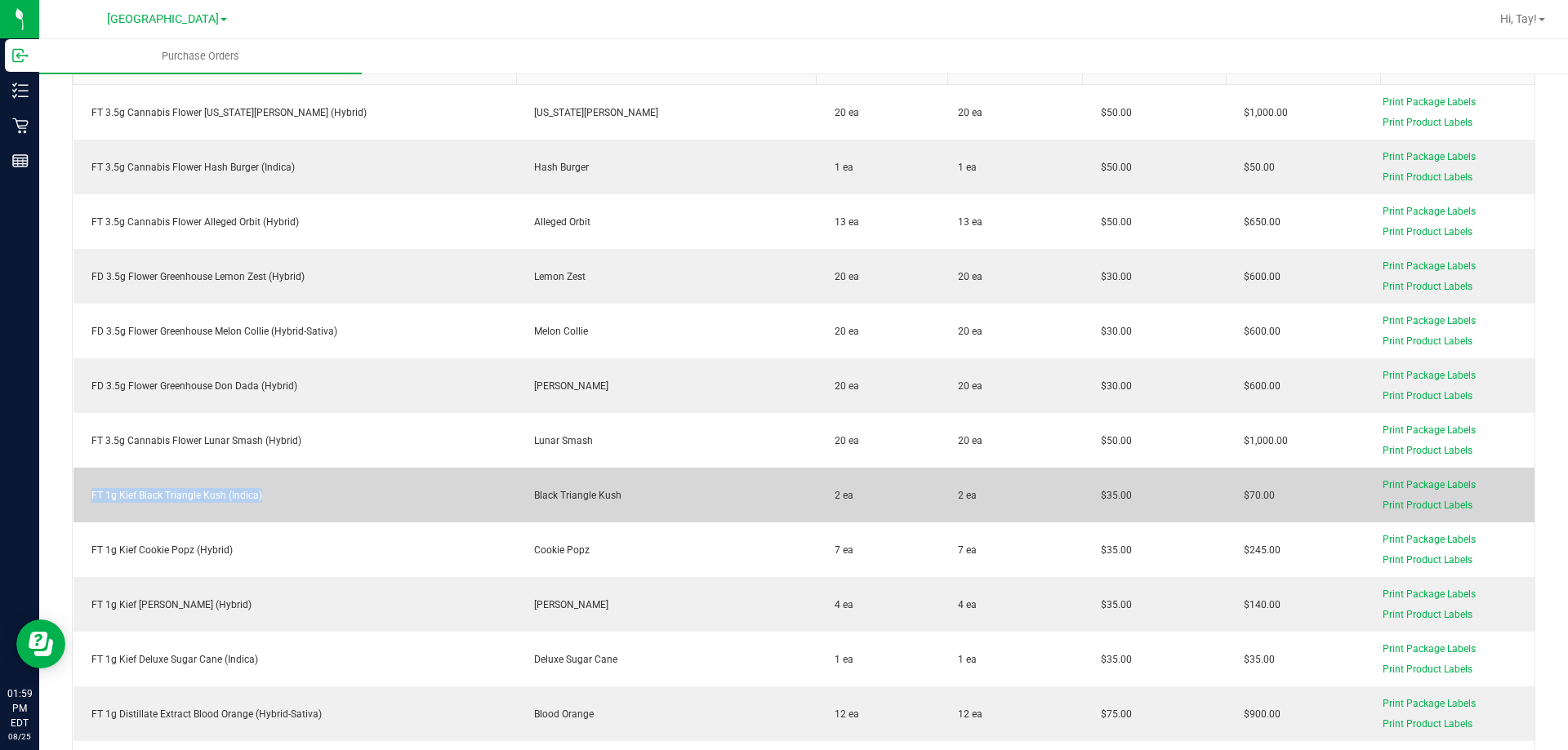
drag, startPoint x: 215, startPoint y: 501, endPoint x: 74, endPoint y: 501, distance: 141.0
click at [74, 501] on td "FT 1g Kief Black Triangle Kush (Indica)" at bounding box center [295, 495] width 444 height 55
click at [293, 484] on td "FT 1g Kief Black Triangle Kush (Indica)" at bounding box center [295, 495] width 444 height 55
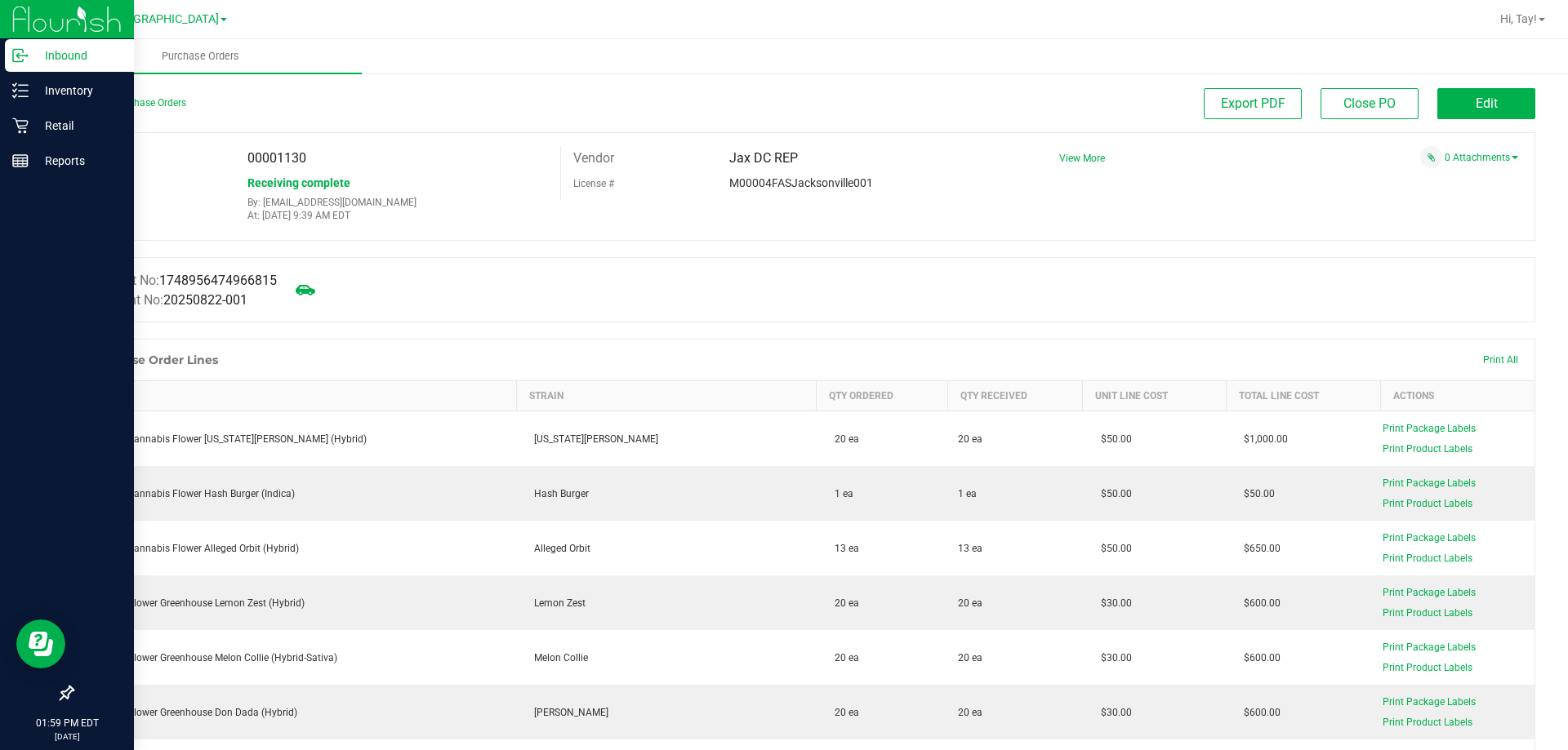
click at [32, 64] on p "Inbound" at bounding box center [78, 55] width 98 height 19
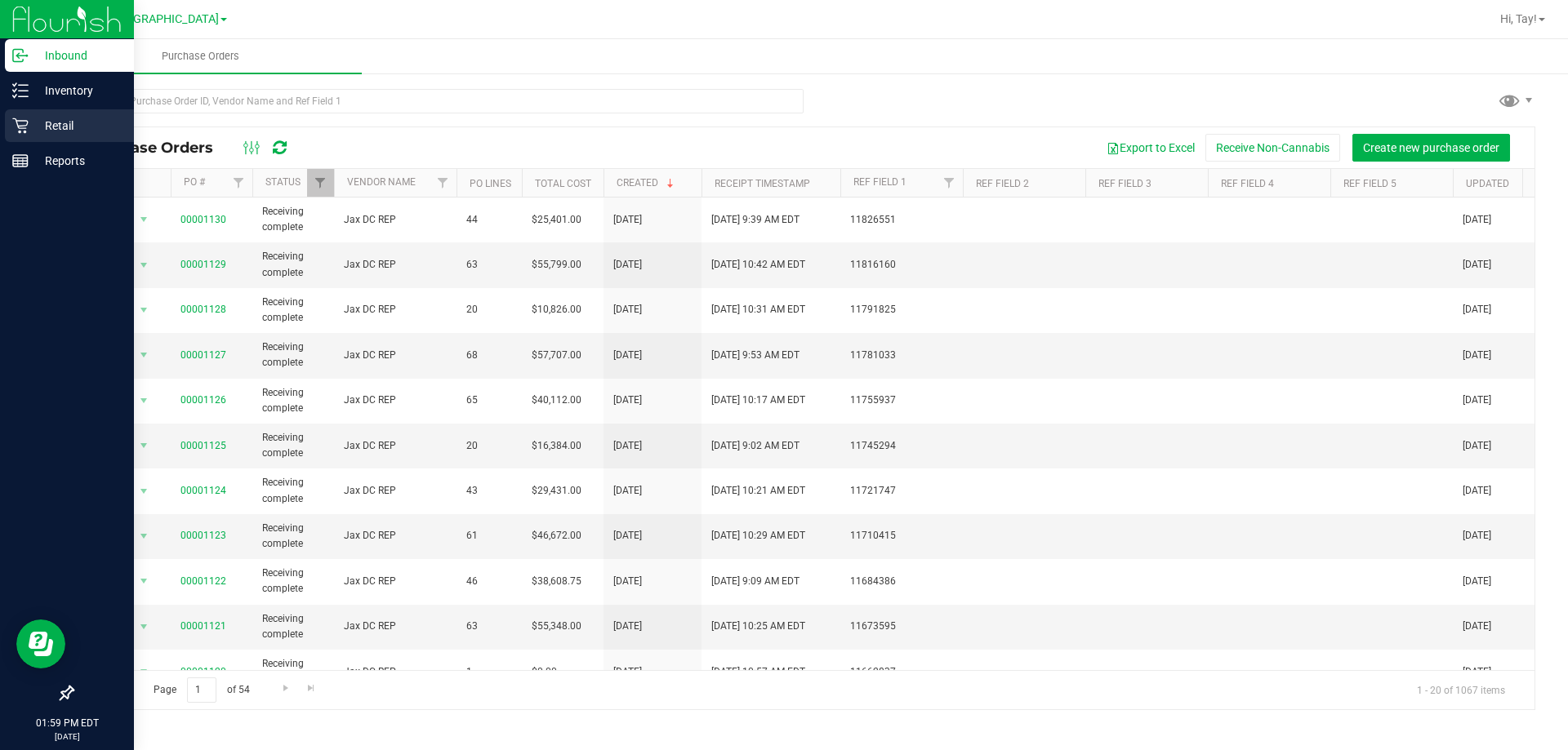
click at [22, 133] on icon at bounding box center [19, 125] width 16 height 16
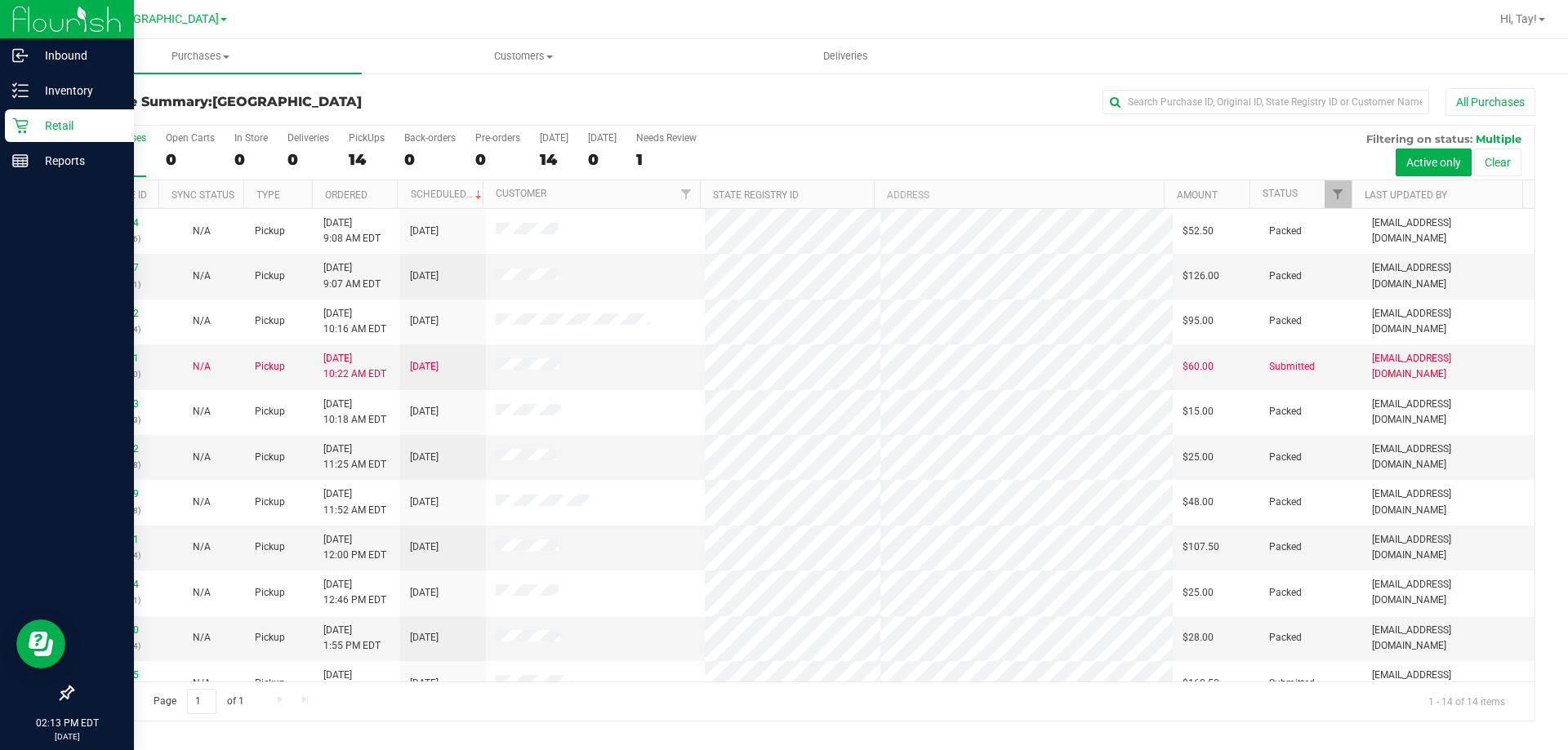
scroll to position [160, 0]
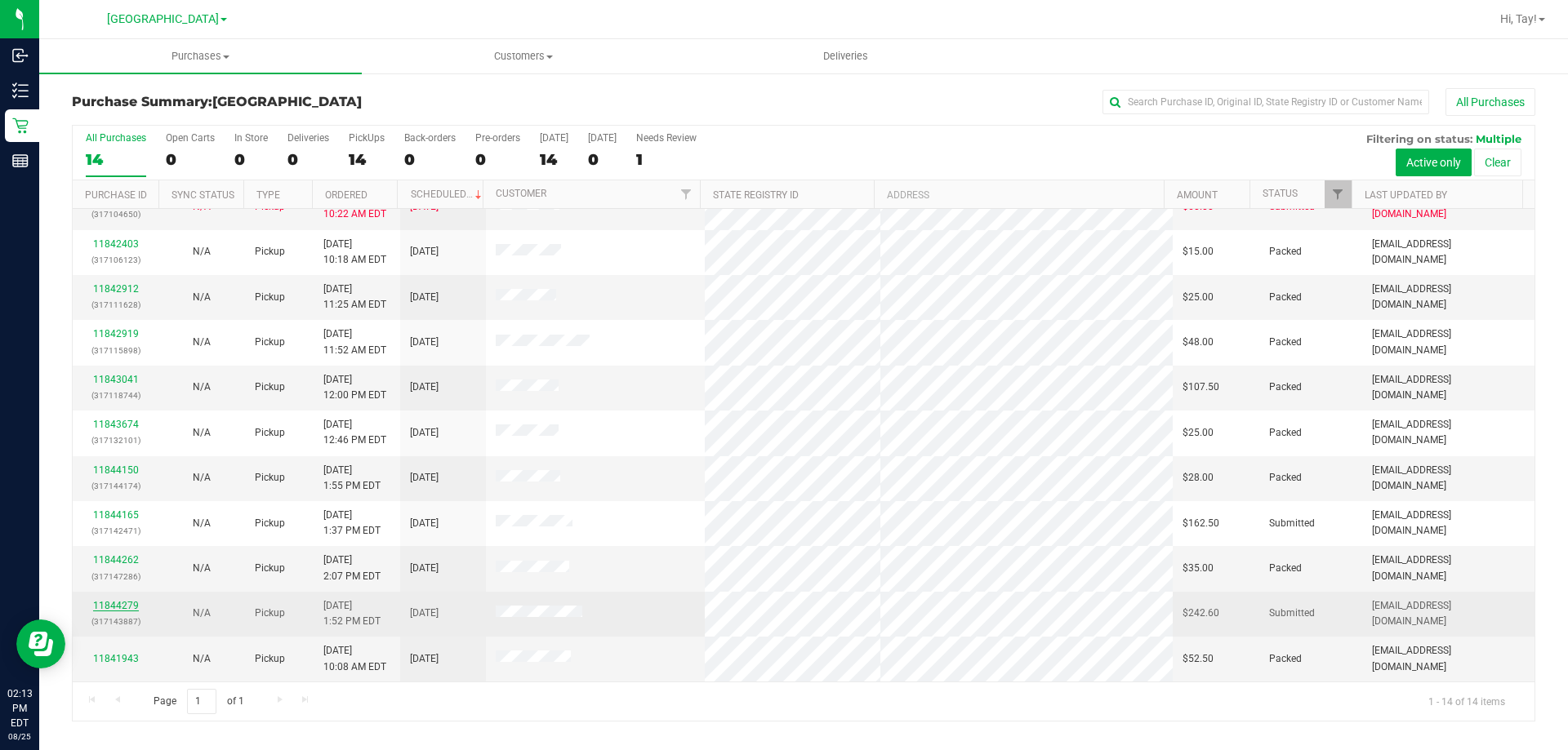
click at [121, 604] on link "11844279" at bounding box center [116, 606] width 46 height 12
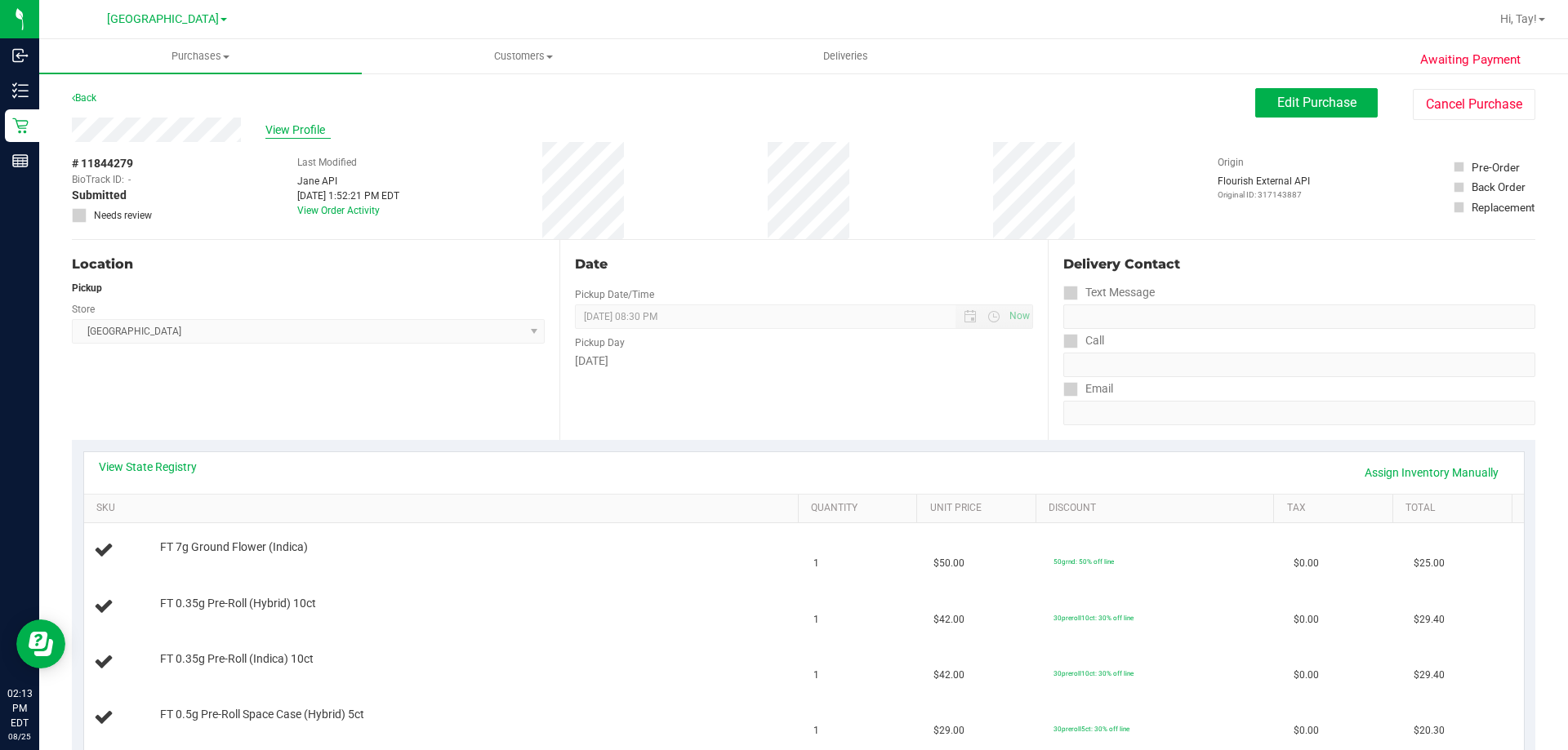
click at [282, 122] on span "View Profile" at bounding box center [297, 130] width 65 height 17
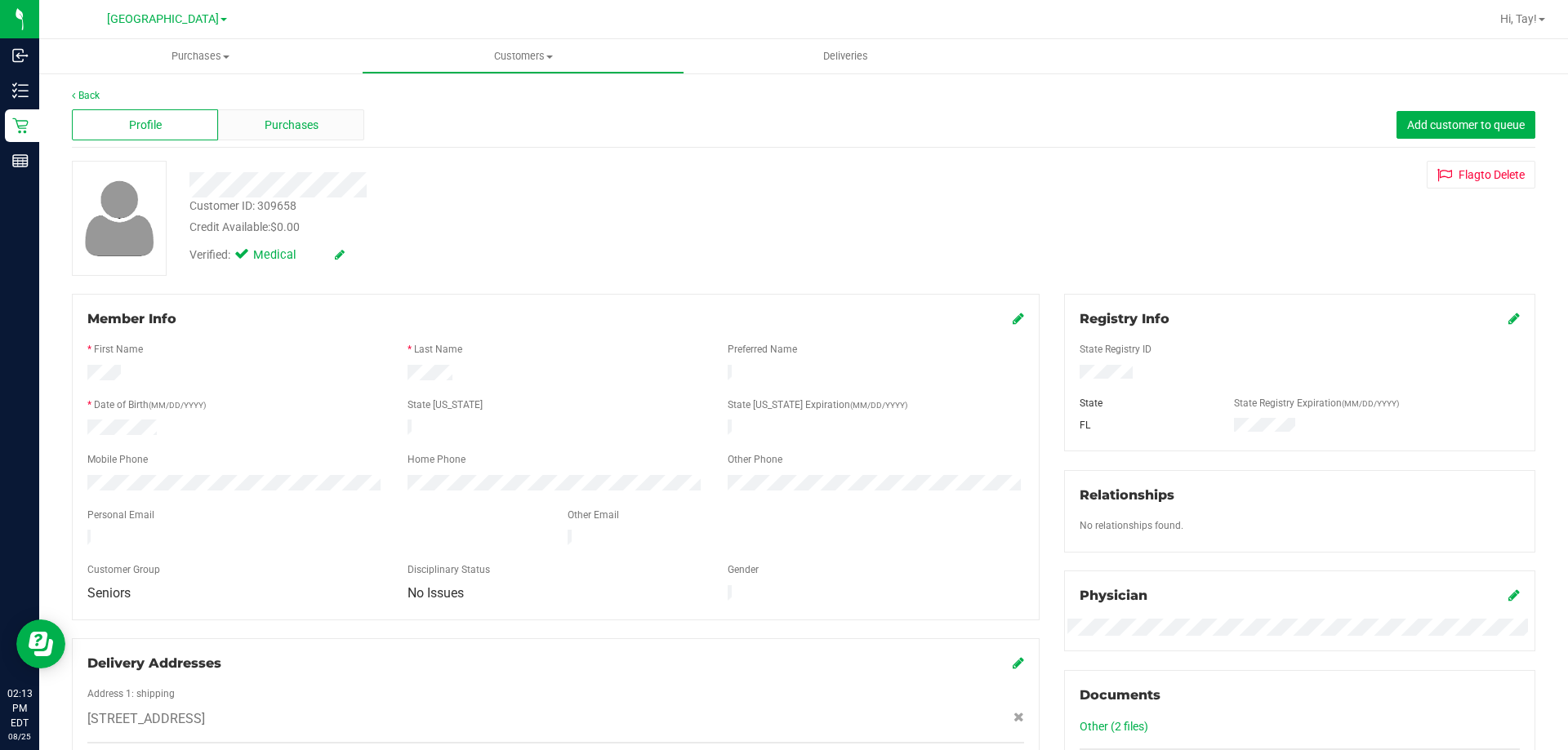
click at [282, 127] on span "Purchases" at bounding box center [291, 125] width 54 height 17
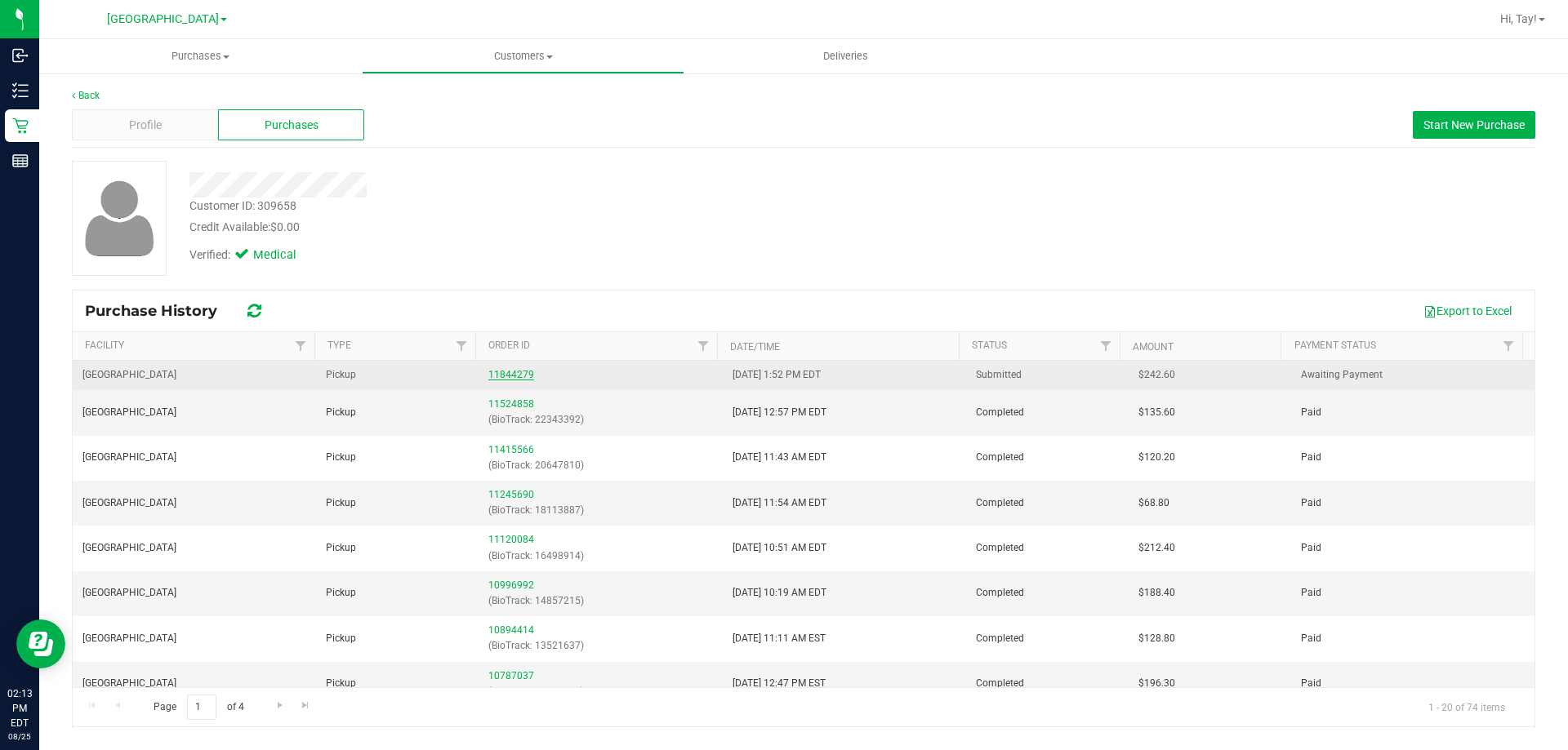
click at [504, 376] on link "11844279" at bounding box center [511, 375] width 46 height 12
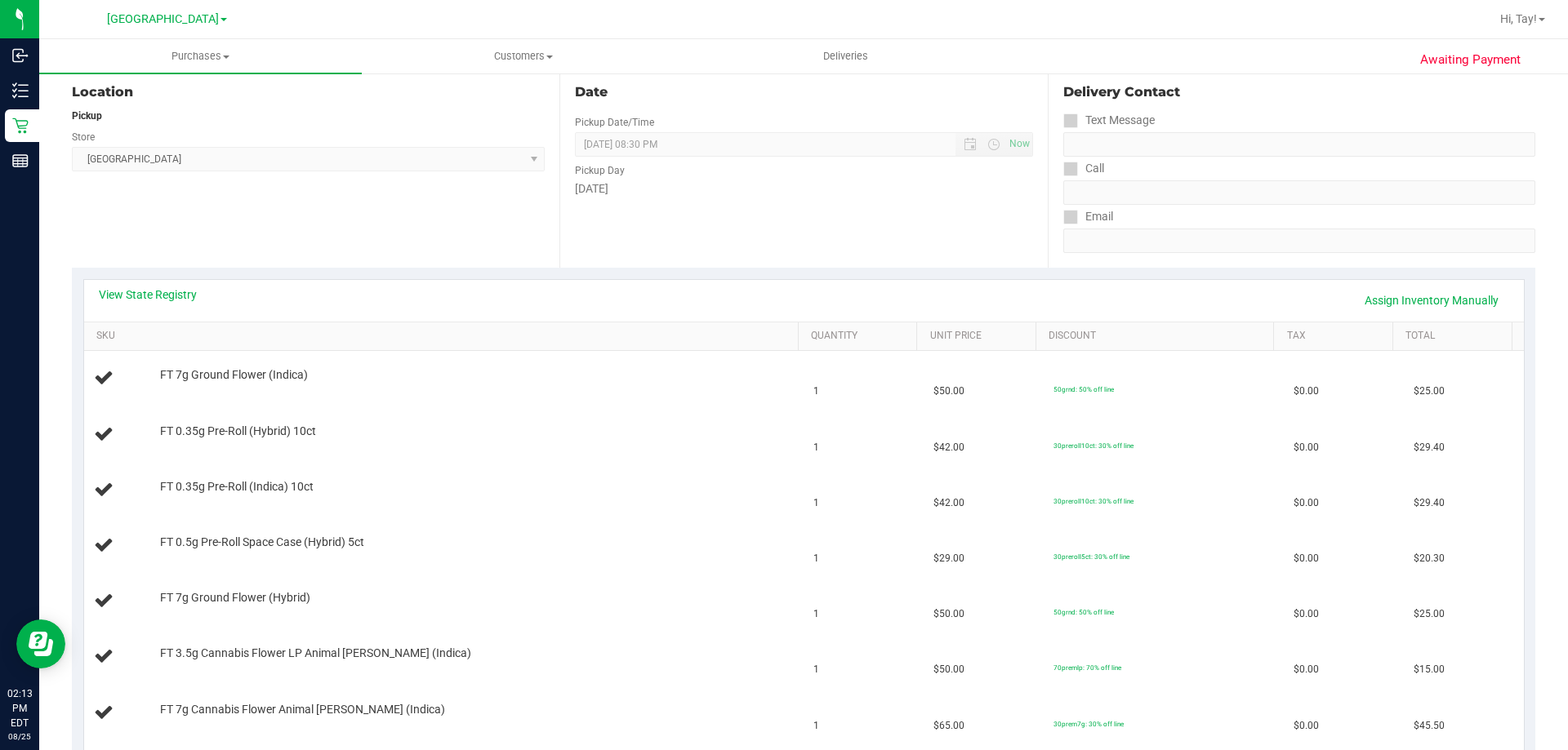
scroll to position [163, 0]
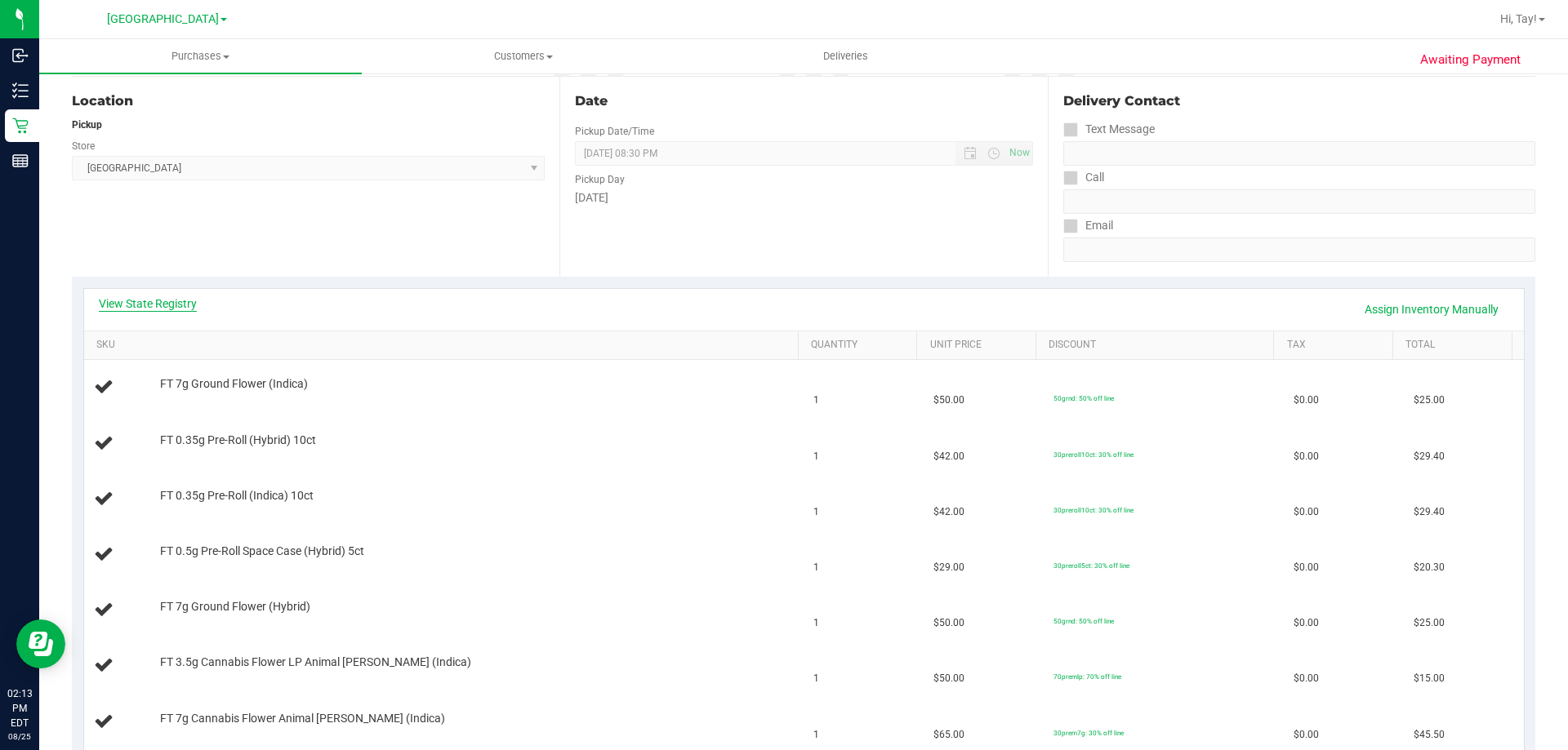
click at [176, 302] on link "View State Registry" at bounding box center [148, 303] width 98 height 16
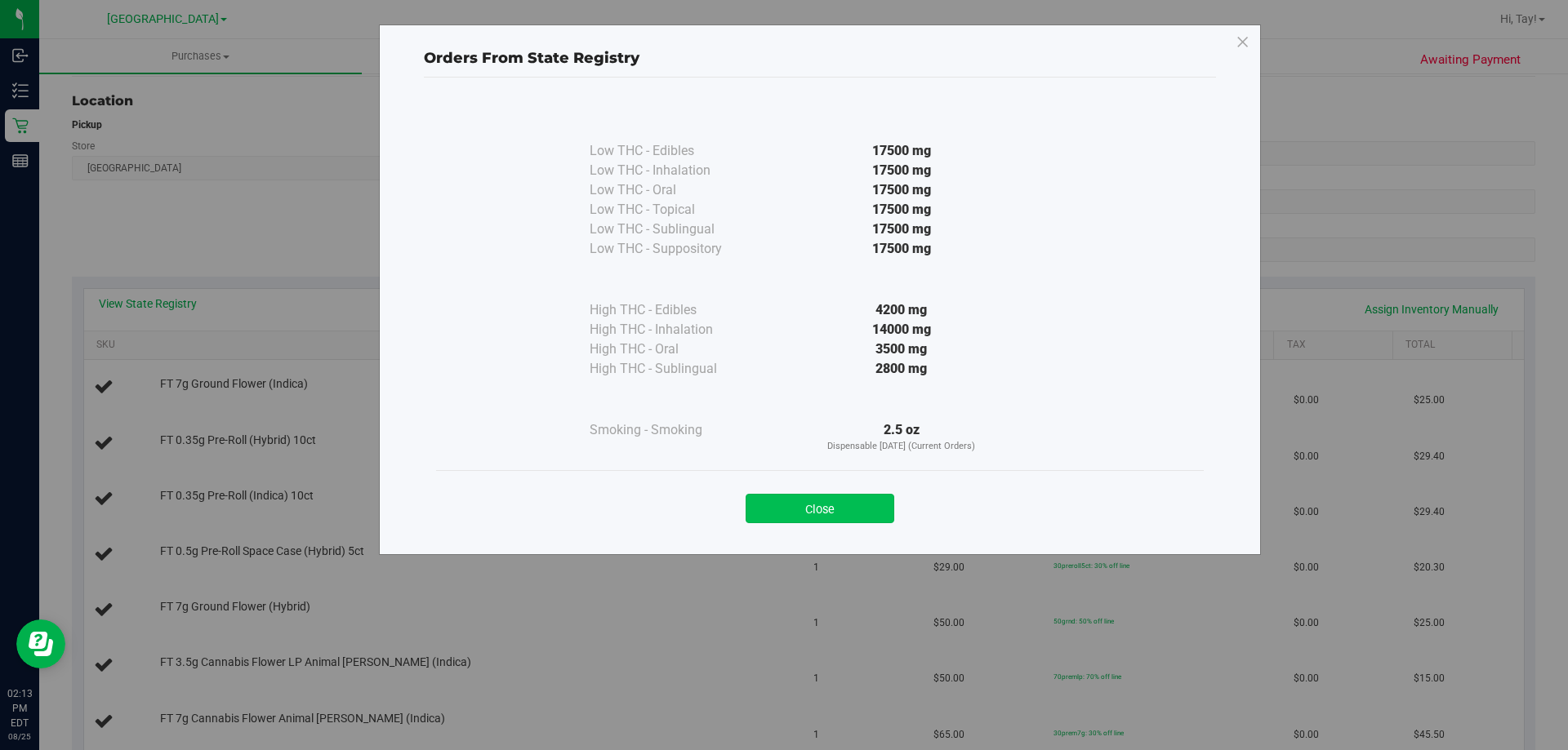
click at [802, 507] on button "Close" at bounding box center [819, 508] width 149 height 30
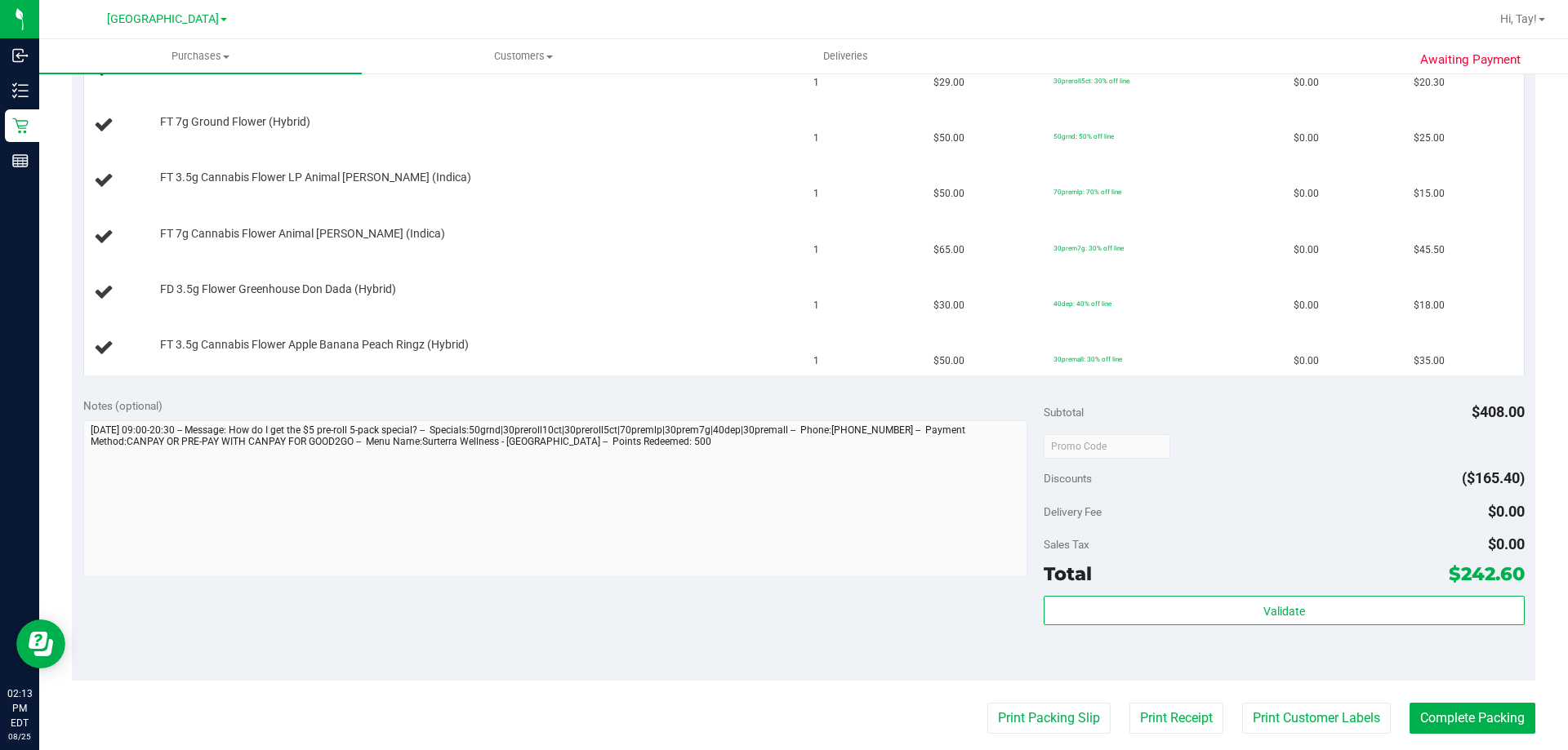
scroll to position [653, 0]
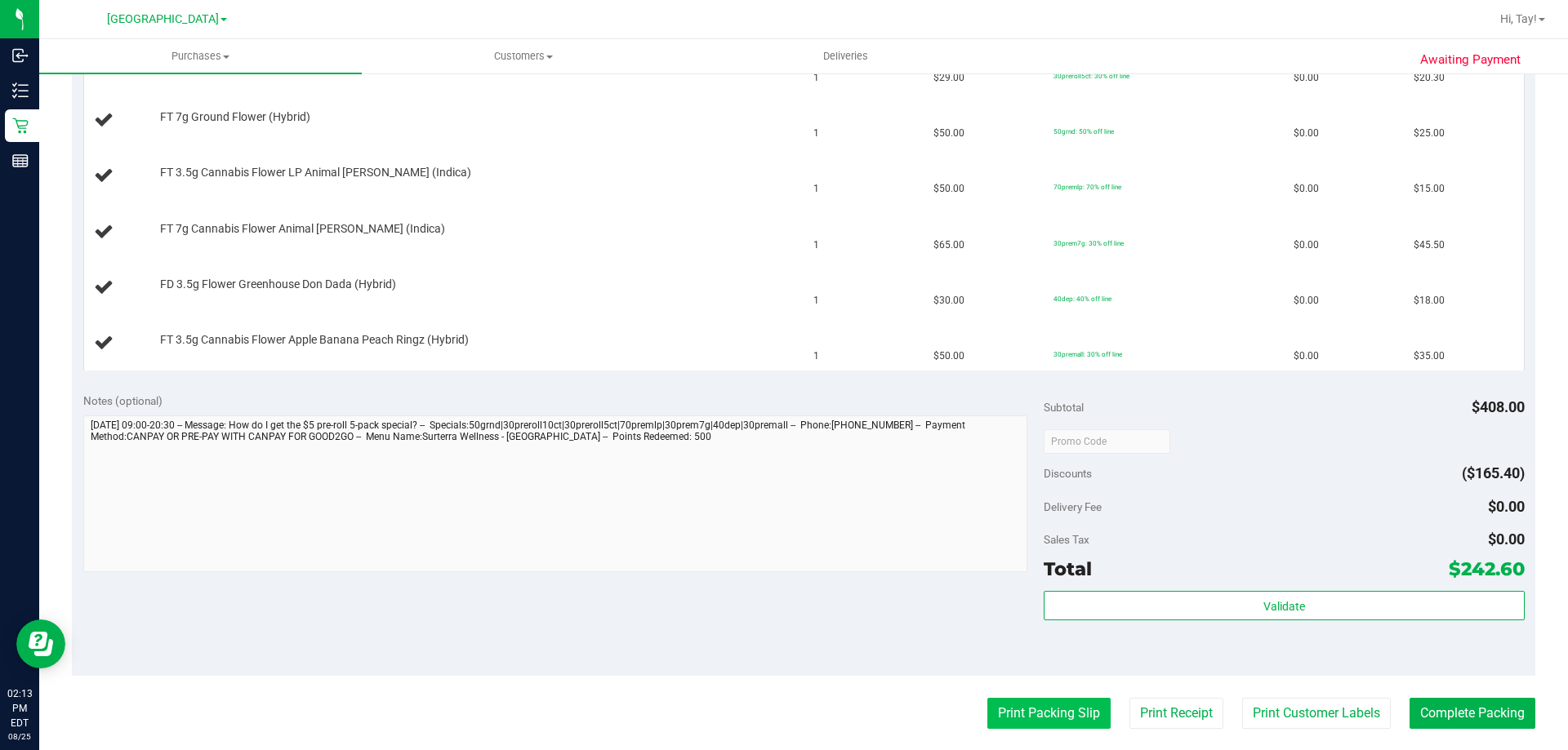
click at [1057, 706] on button "Print Packing Slip" at bounding box center [1049, 713] width 123 height 31
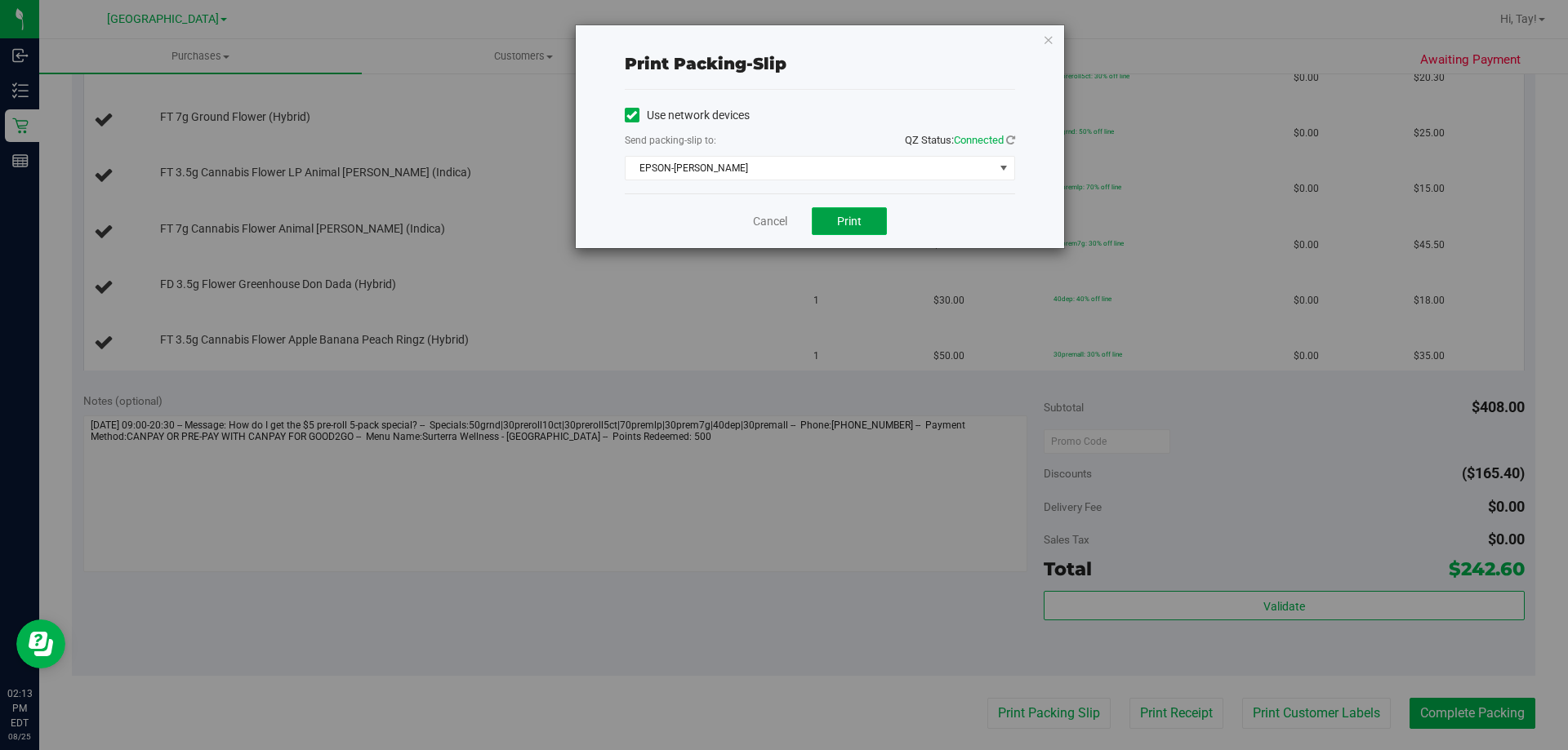
click at [835, 230] on button "Print" at bounding box center [849, 221] width 75 height 28
click at [771, 220] on link "Cancel" at bounding box center [770, 221] width 35 height 17
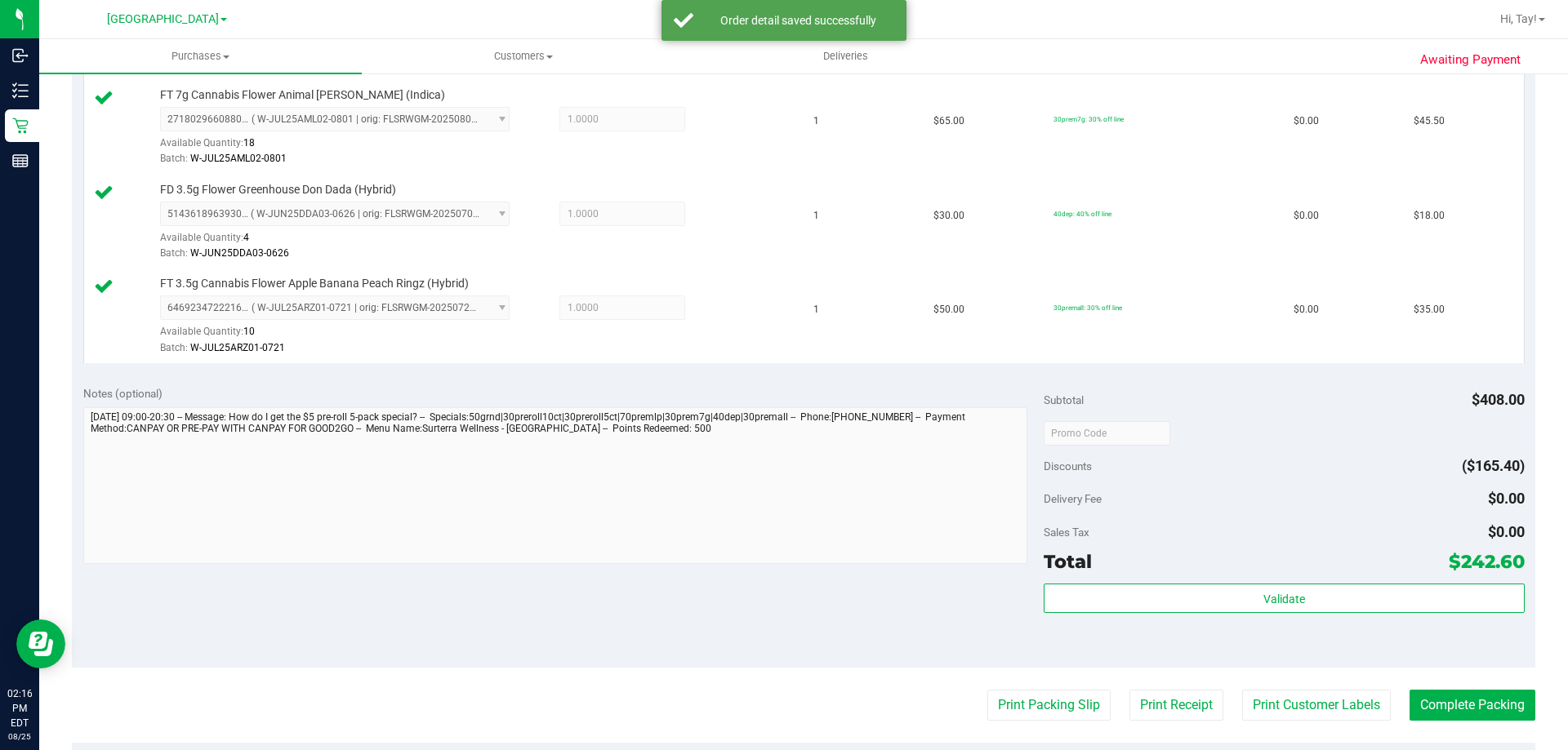
scroll to position [1062, 0]
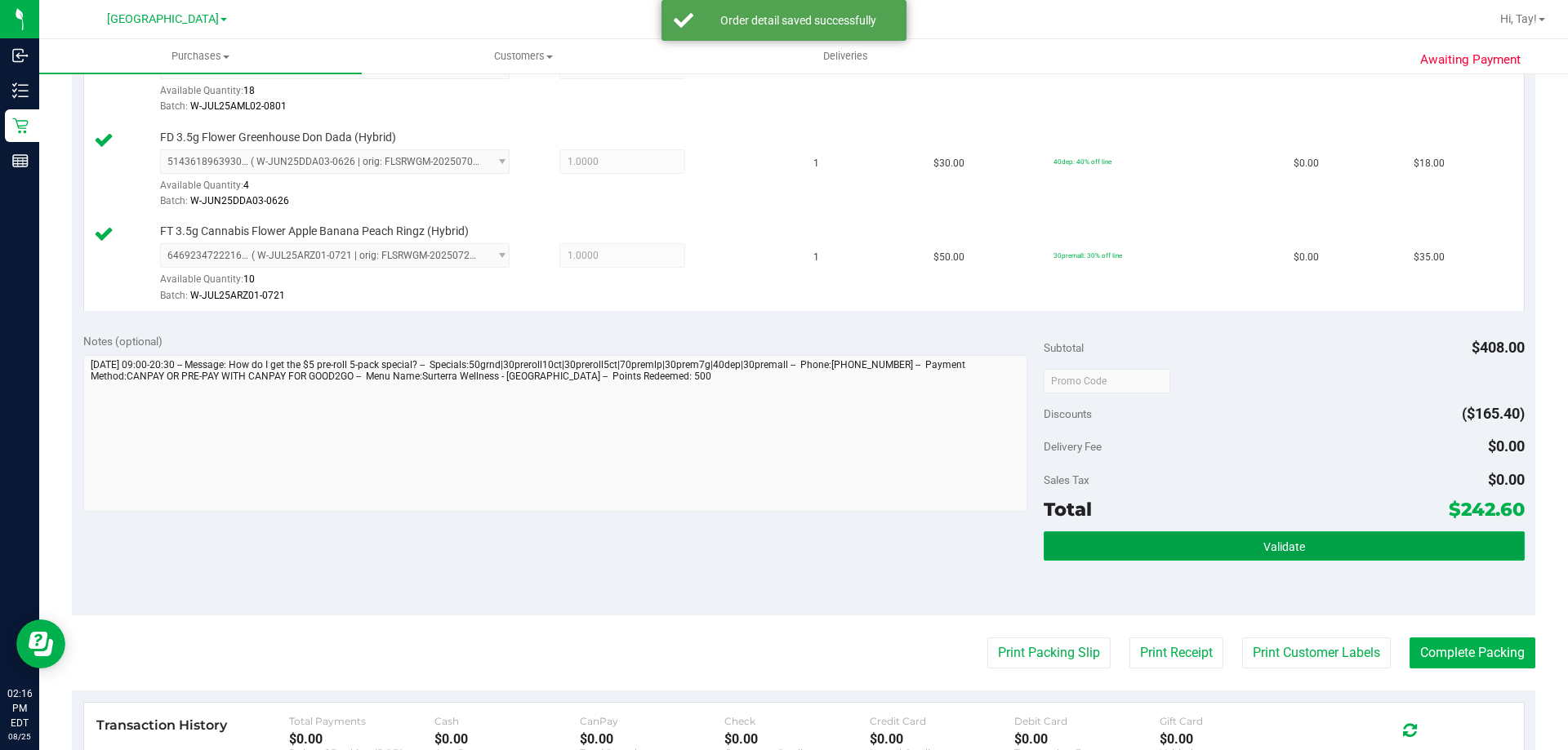
click at [1197, 547] on button "Validate" at bounding box center [1283, 546] width 480 height 30
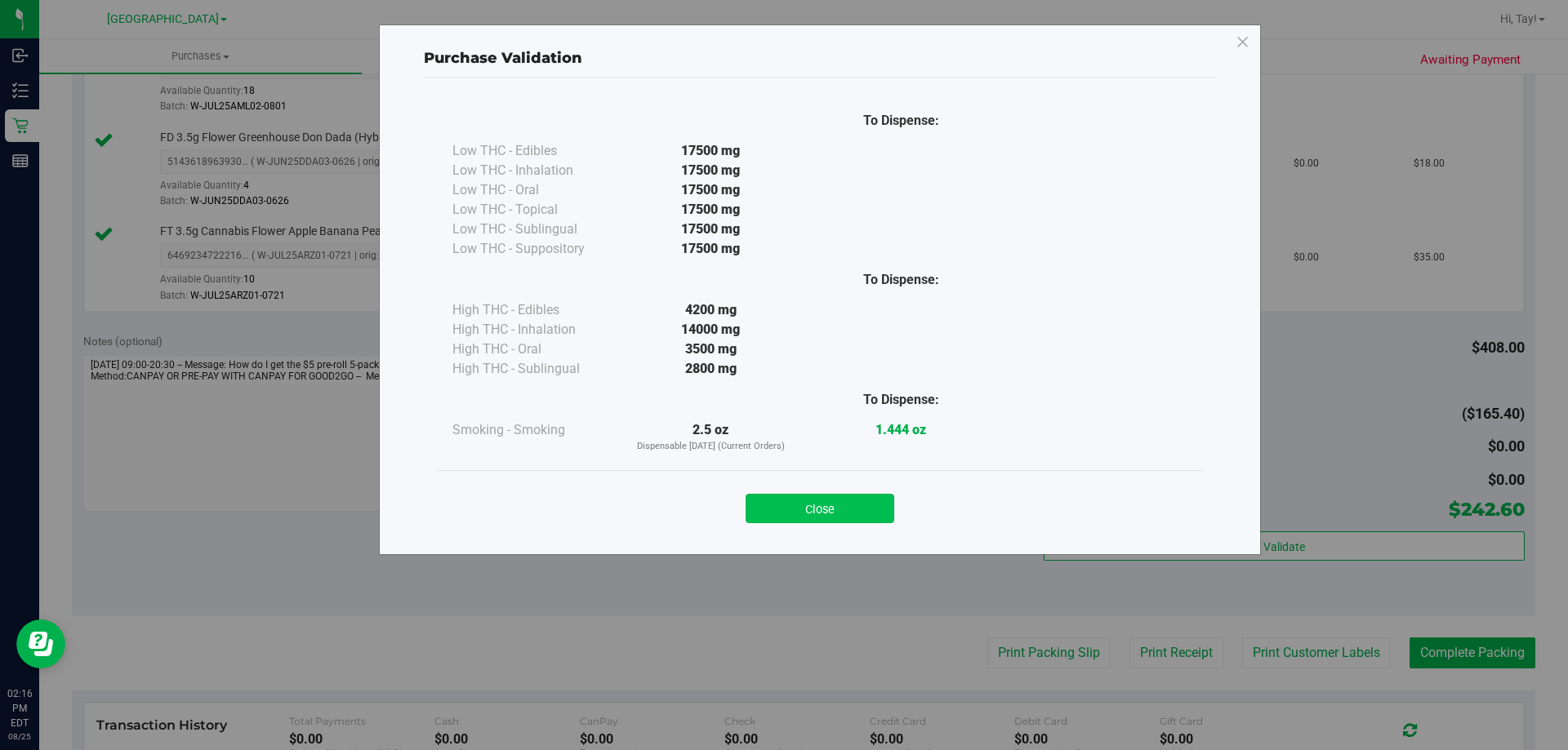
click at [876, 502] on button "Close" at bounding box center [819, 508] width 149 height 30
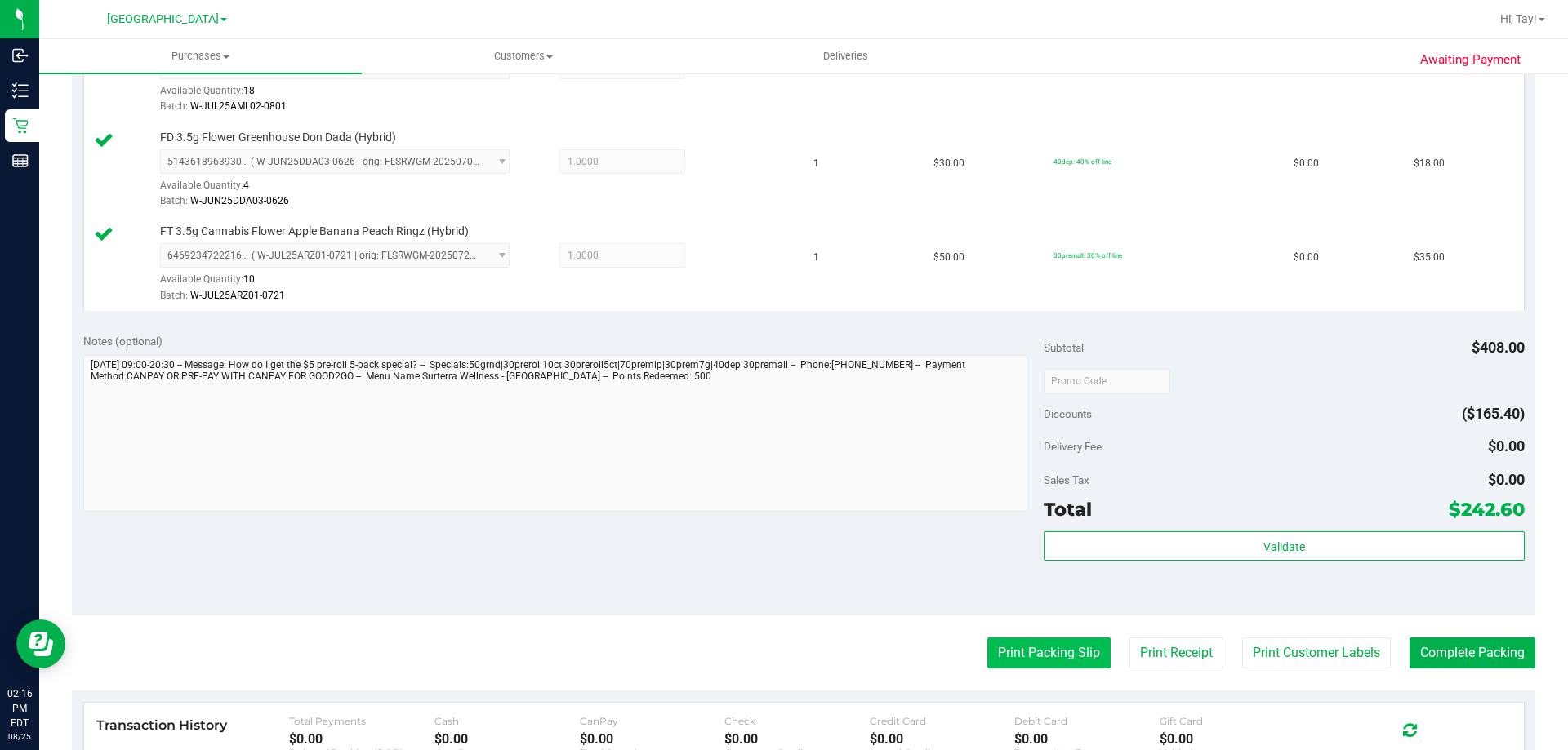
click at [1058, 657] on button "Print Packing Slip" at bounding box center [1049, 653] width 123 height 31
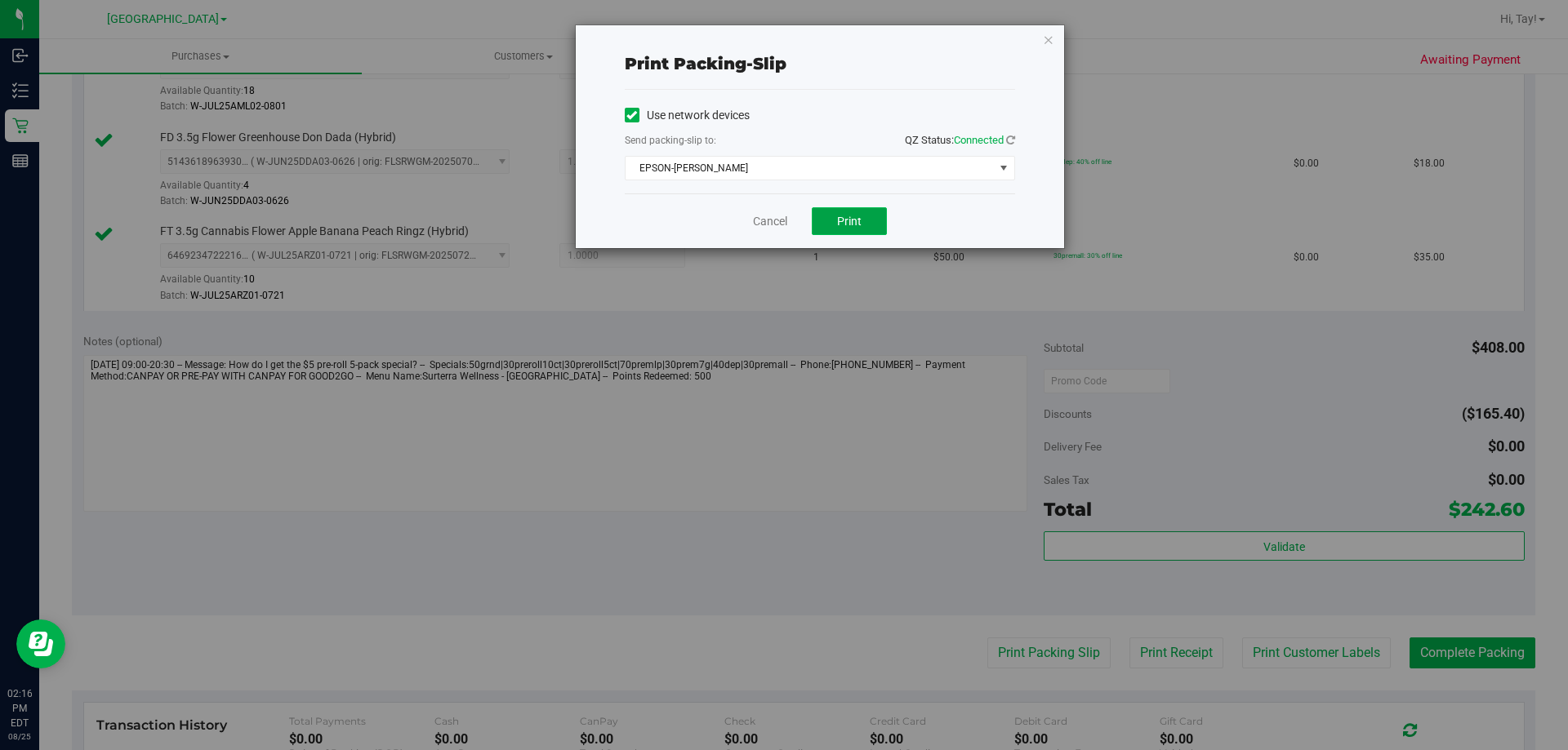
click at [852, 215] on span "Print" at bounding box center [849, 220] width 24 height 13
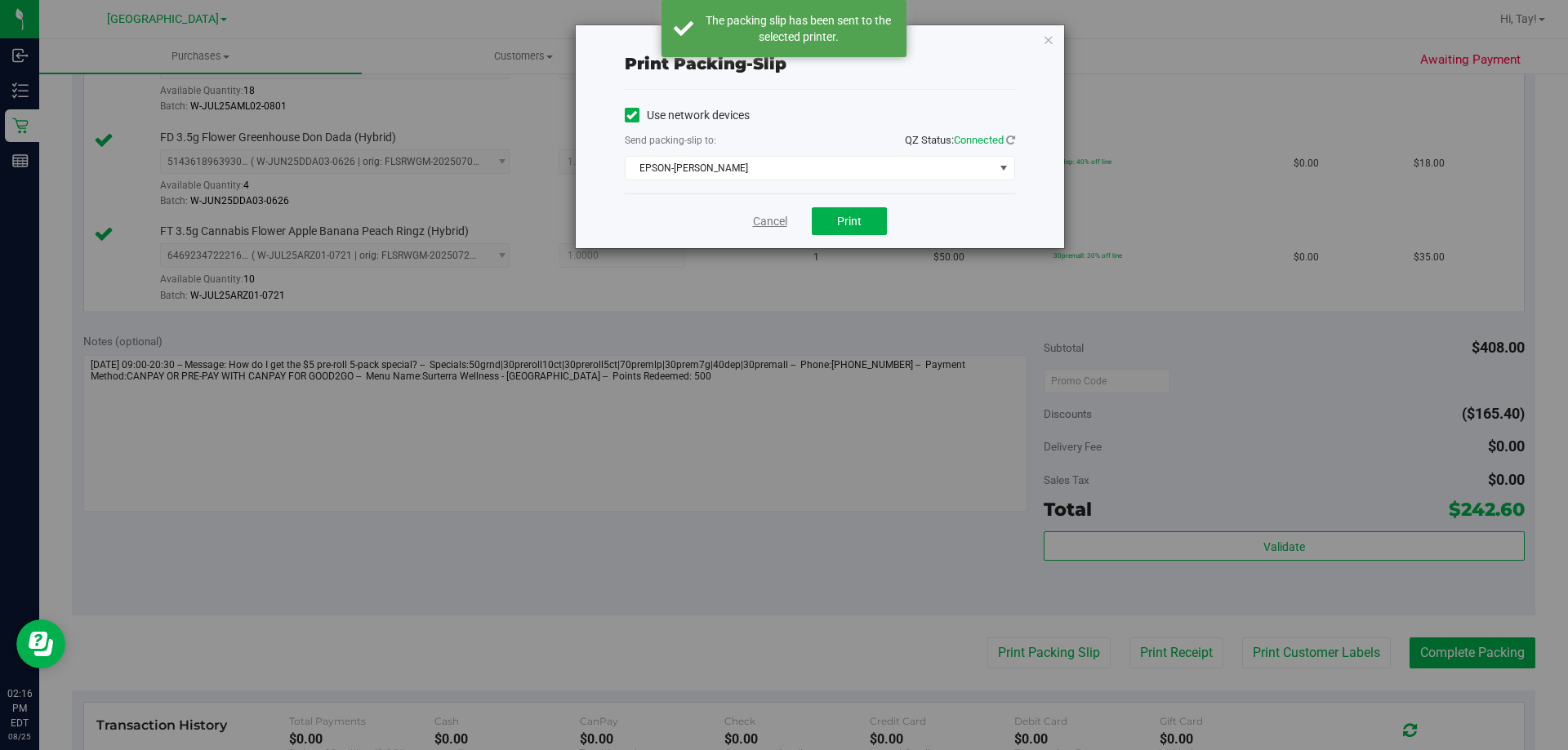
click at [765, 223] on link "Cancel" at bounding box center [770, 221] width 35 height 17
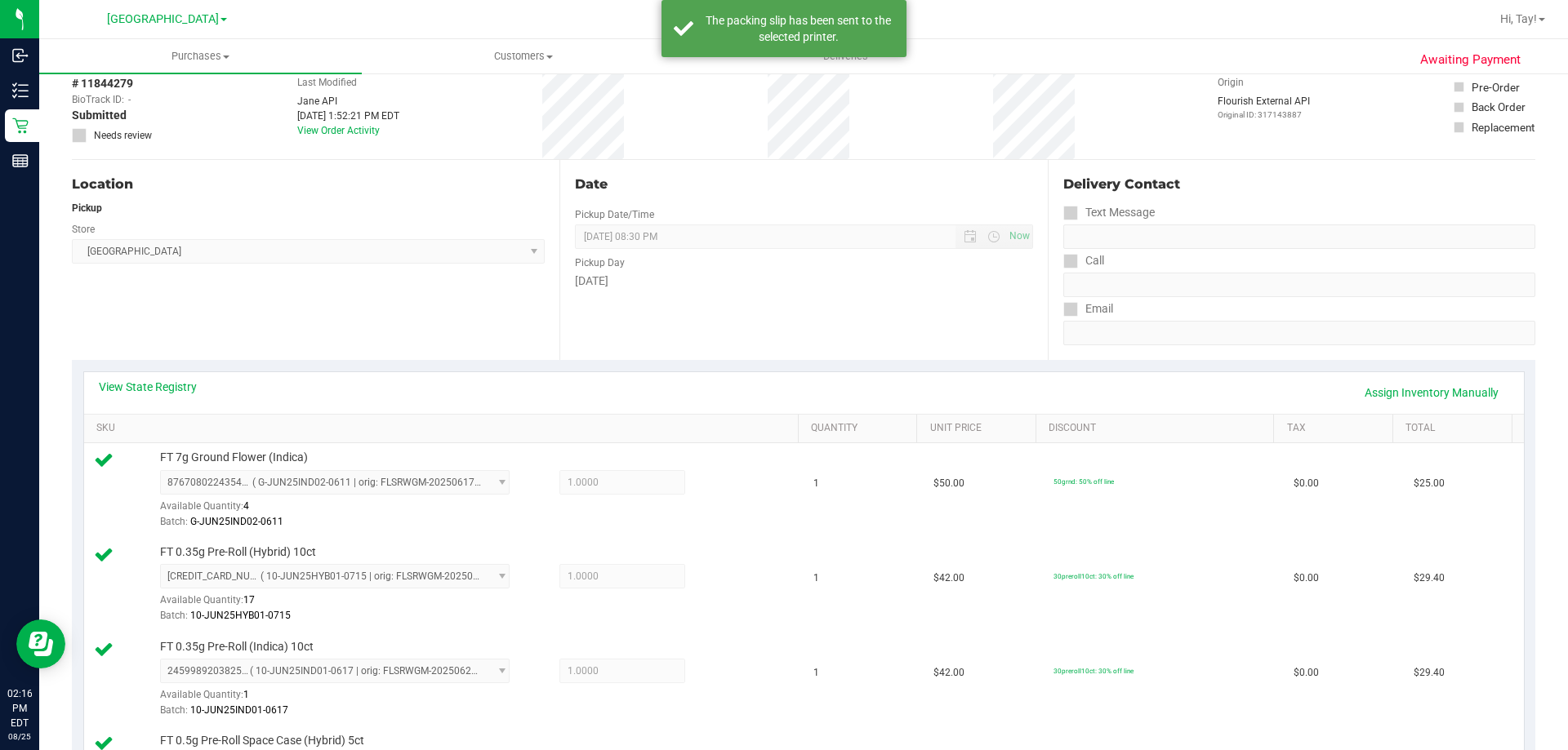
scroll to position [0, 0]
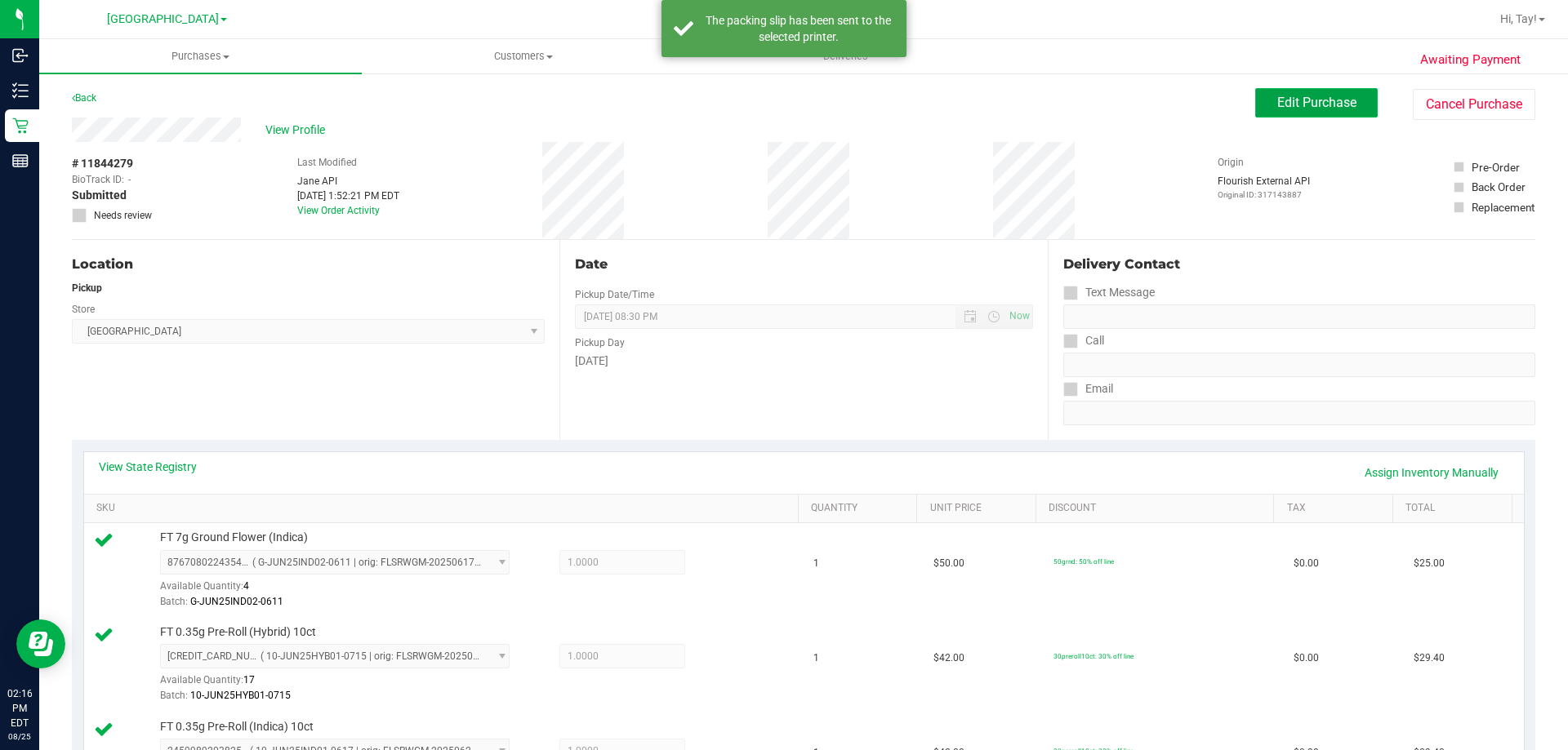
click at [1308, 103] on span "Edit Purchase" at bounding box center [1317, 102] width 79 height 15
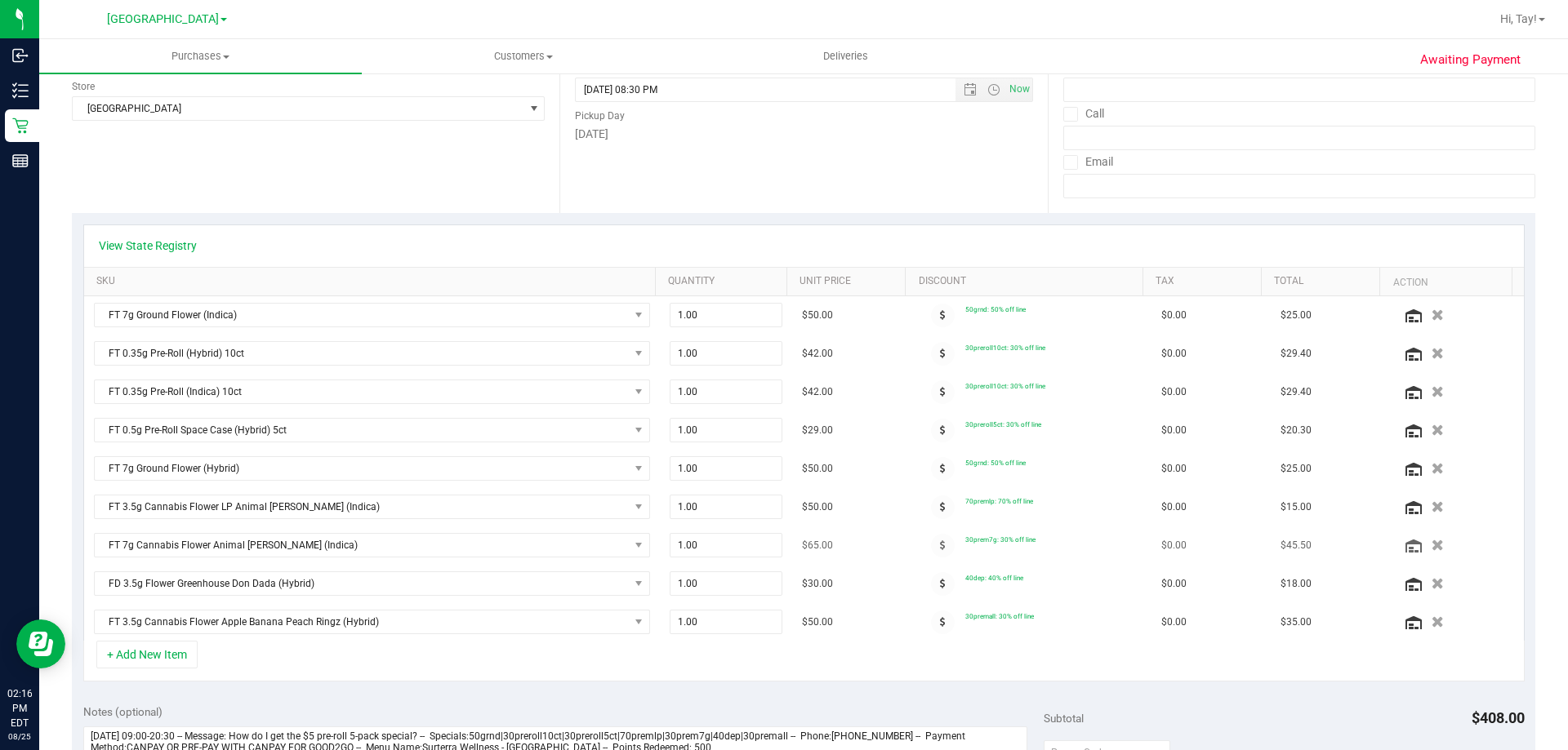
scroll to position [245, 0]
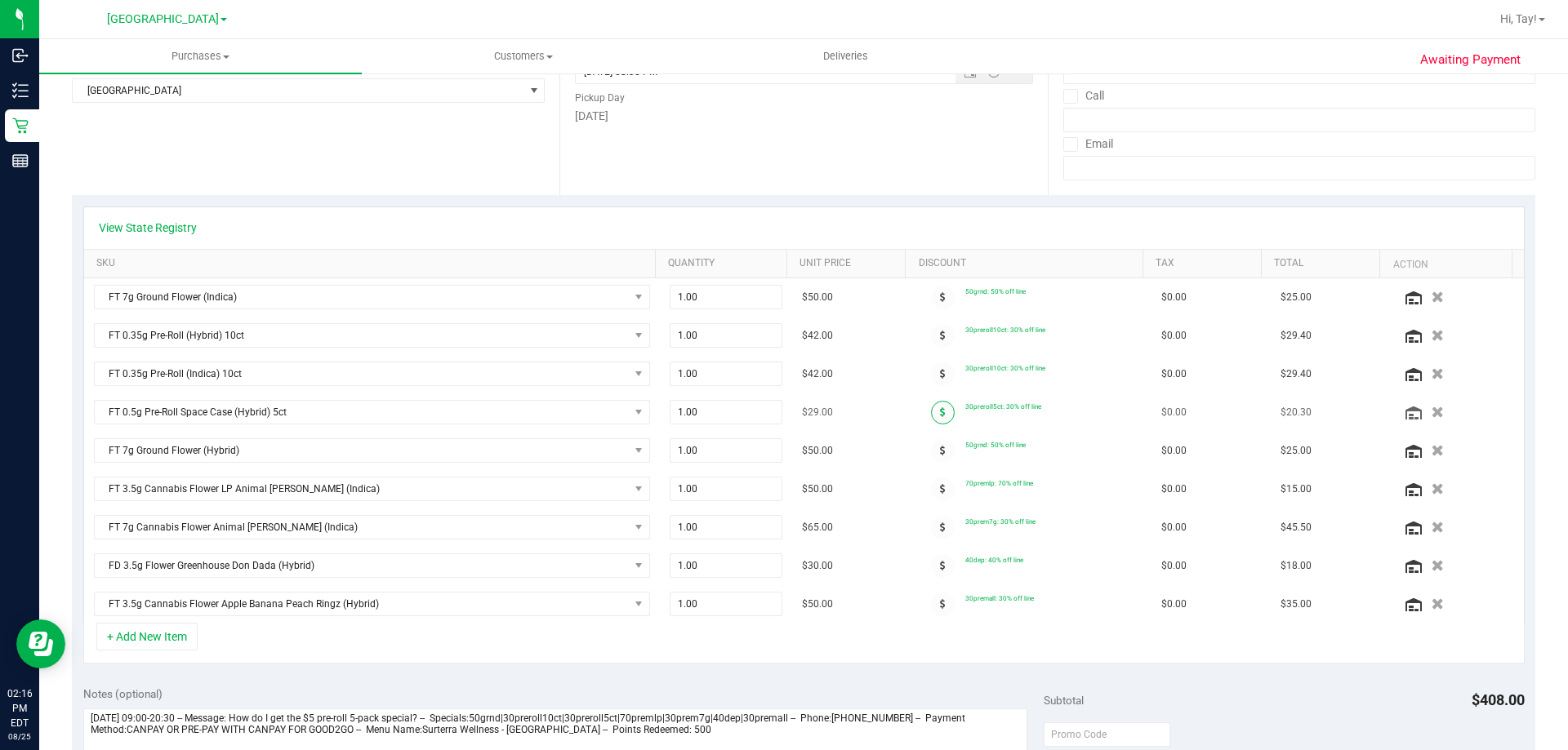
click at [934, 418] on span at bounding box center [943, 413] width 24 height 24
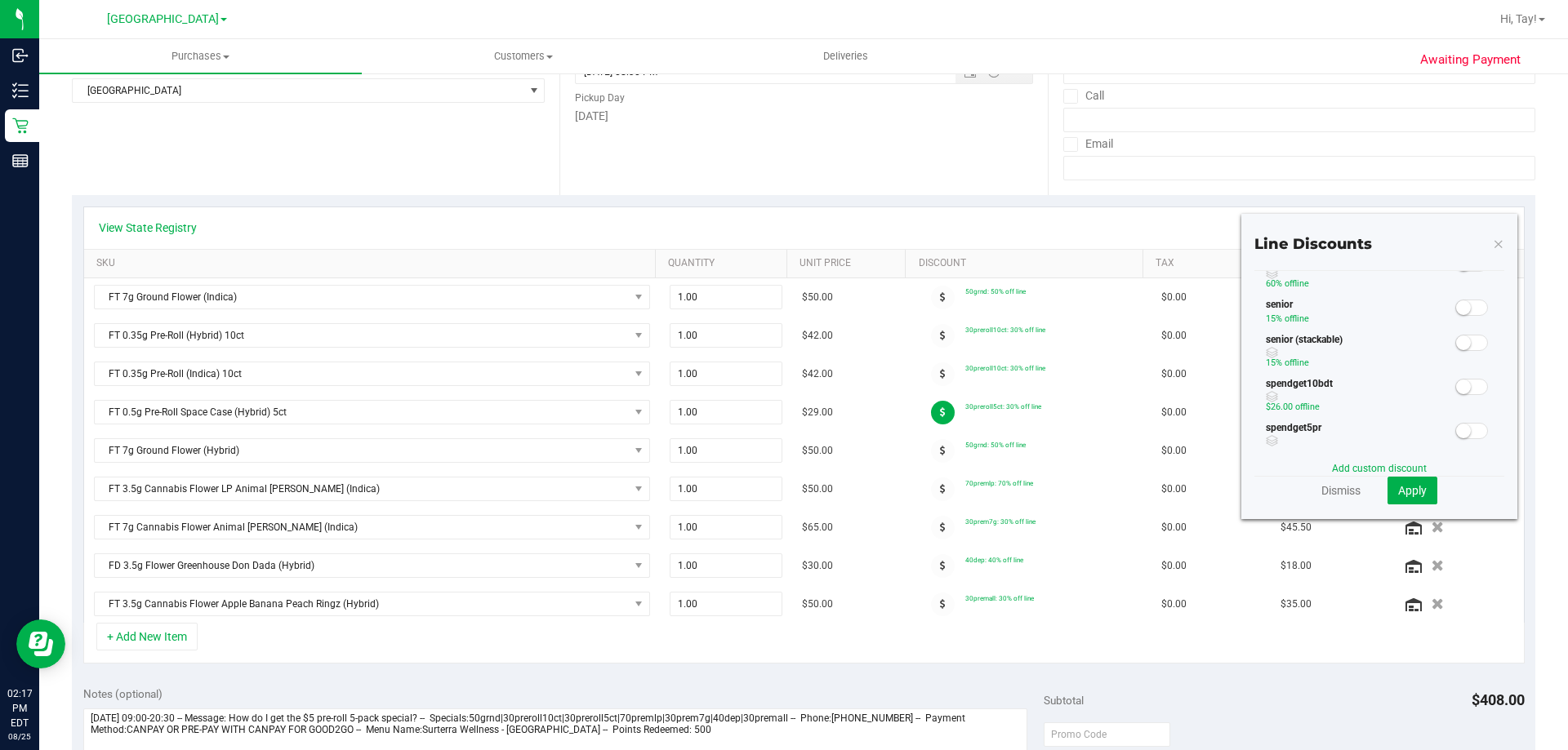
scroll to position [408, 0]
click at [1457, 354] on span at bounding box center [1471, 349] width 33 height 16
click at [1398, 493] on span "Apply" at bounding box center [1413, 490] width 29 height 13
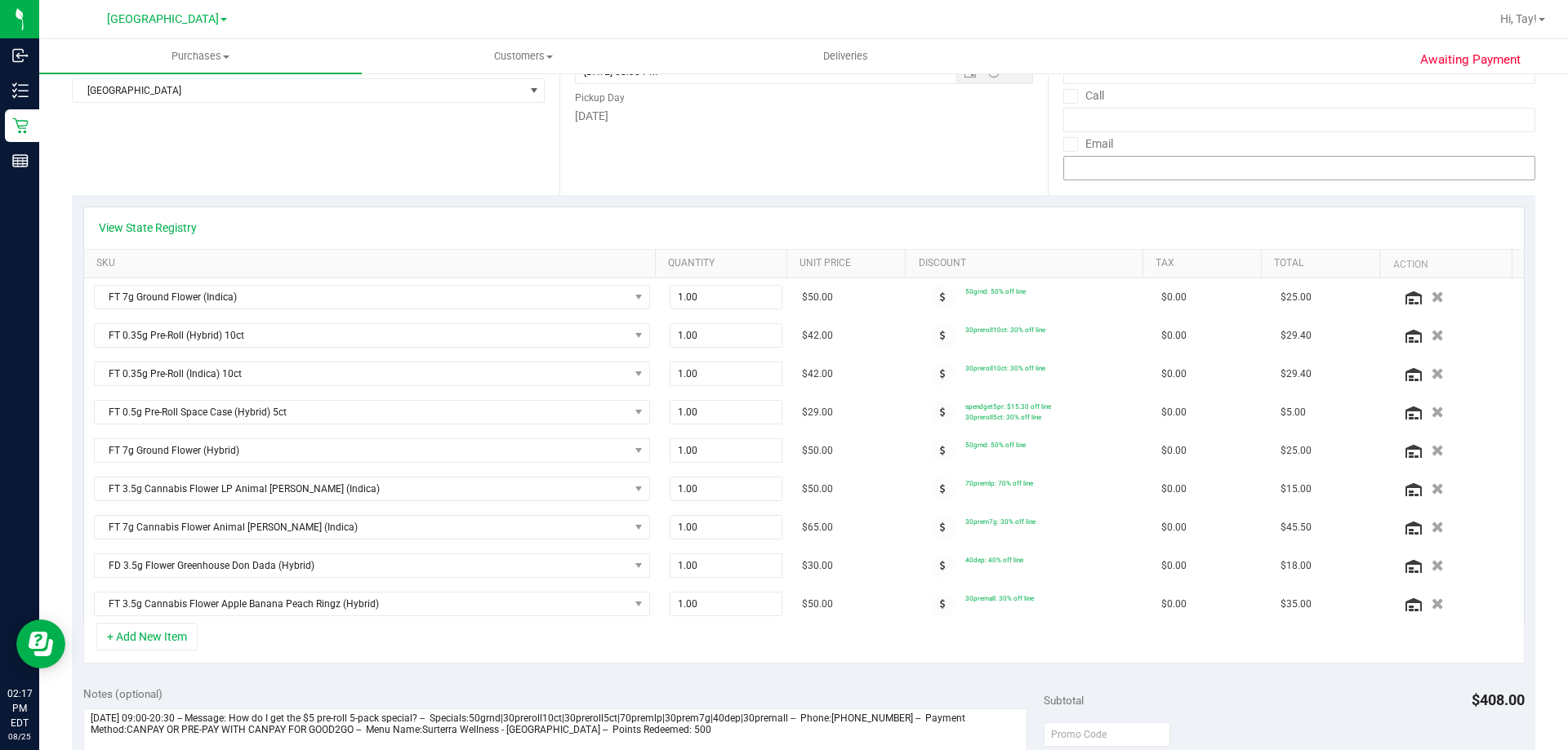
scroll to position [0, 0]
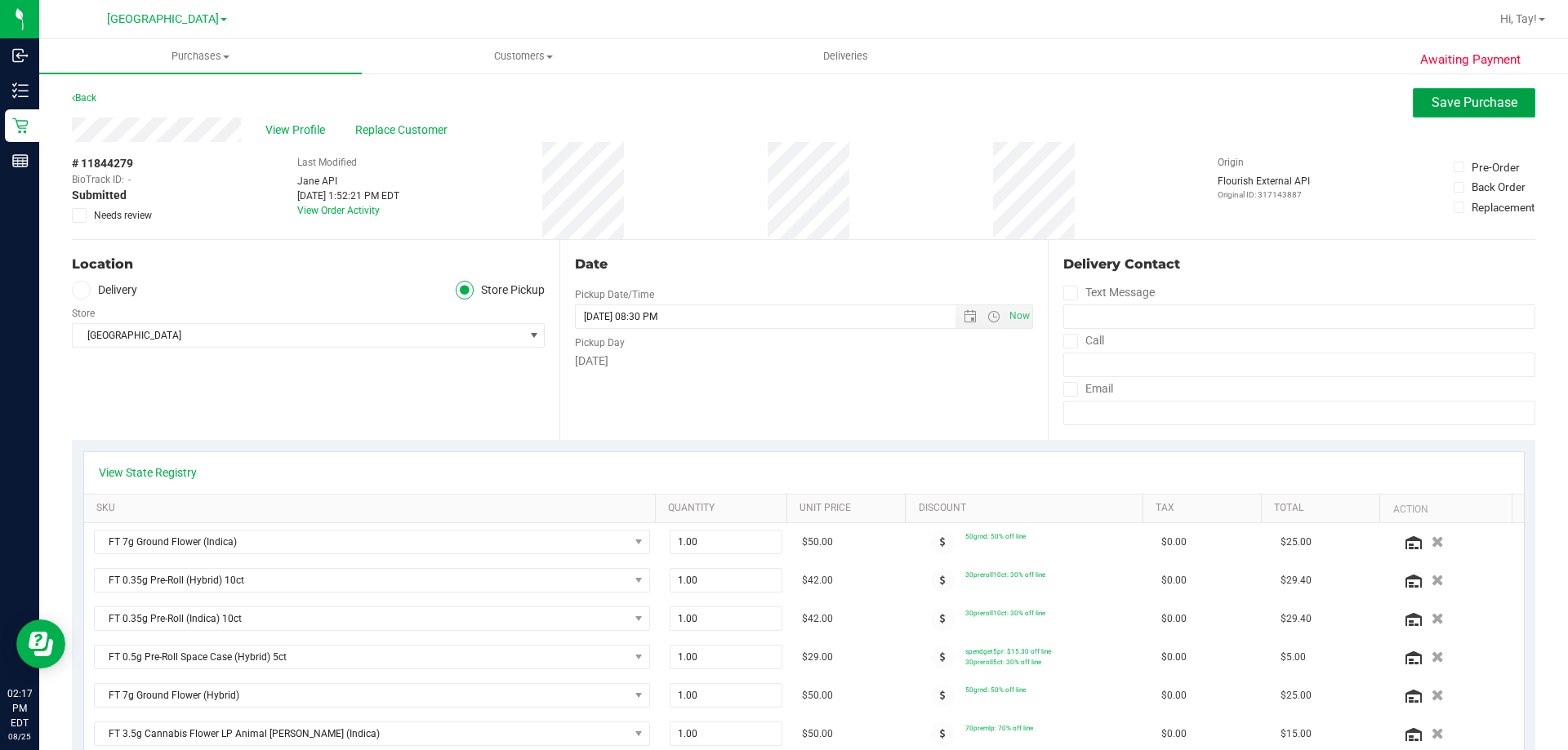
click at [1425, 117] on button "Save Purchase" at bounding box center [1473, 102] width 122 height 30
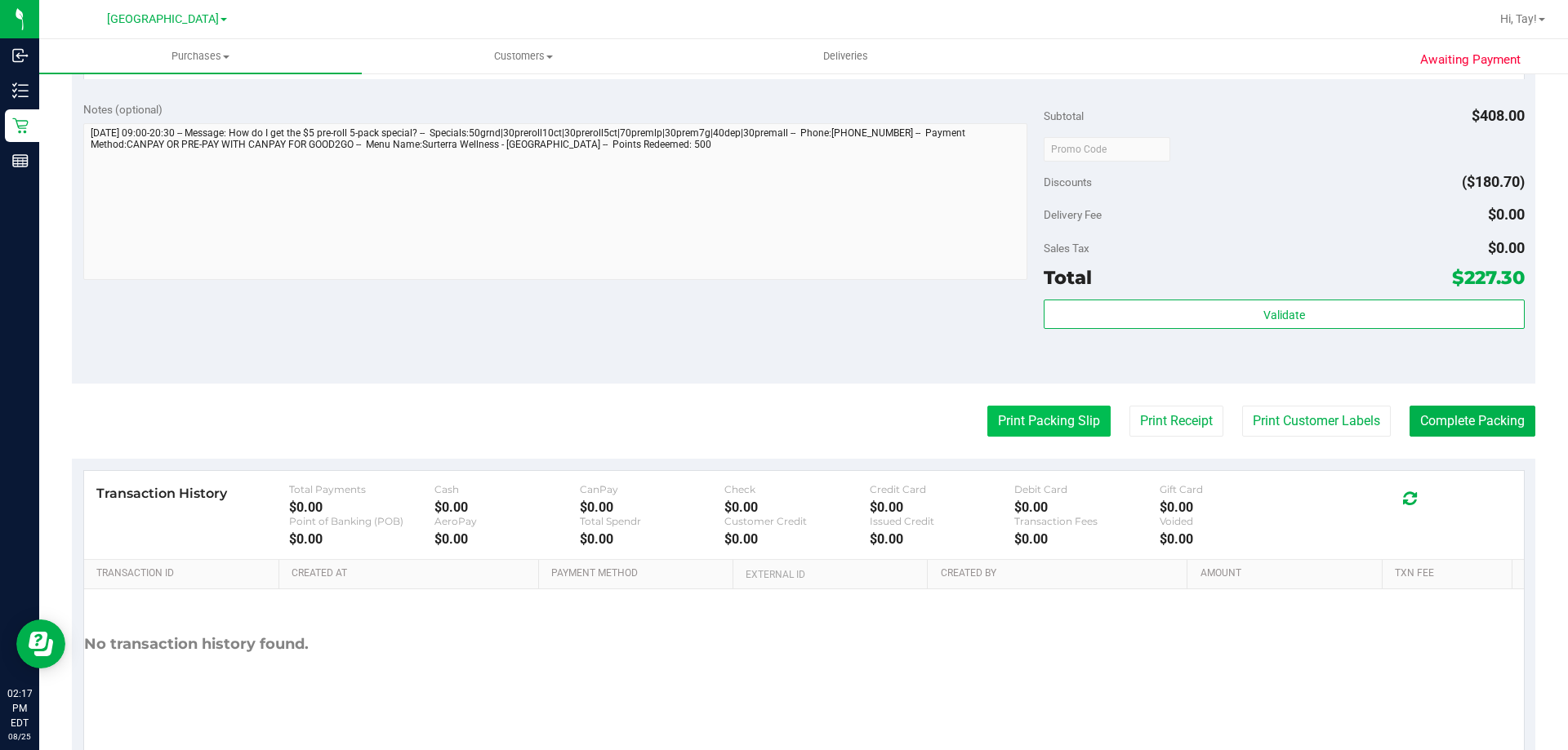
scroll to position [1470, 0]
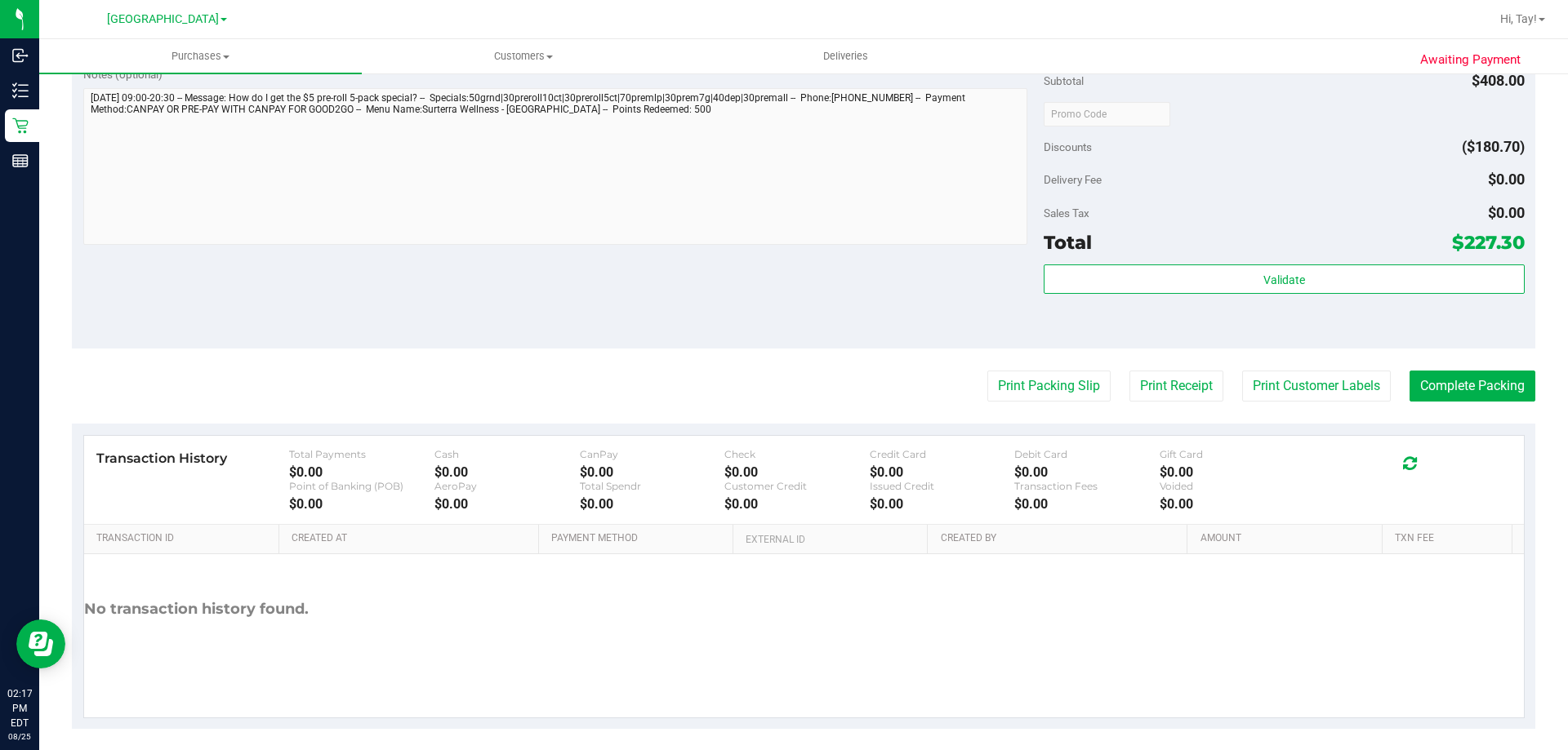
click at [1310, 294] on div "Validate" at bounding box center [1283, 280] width 480 height 31
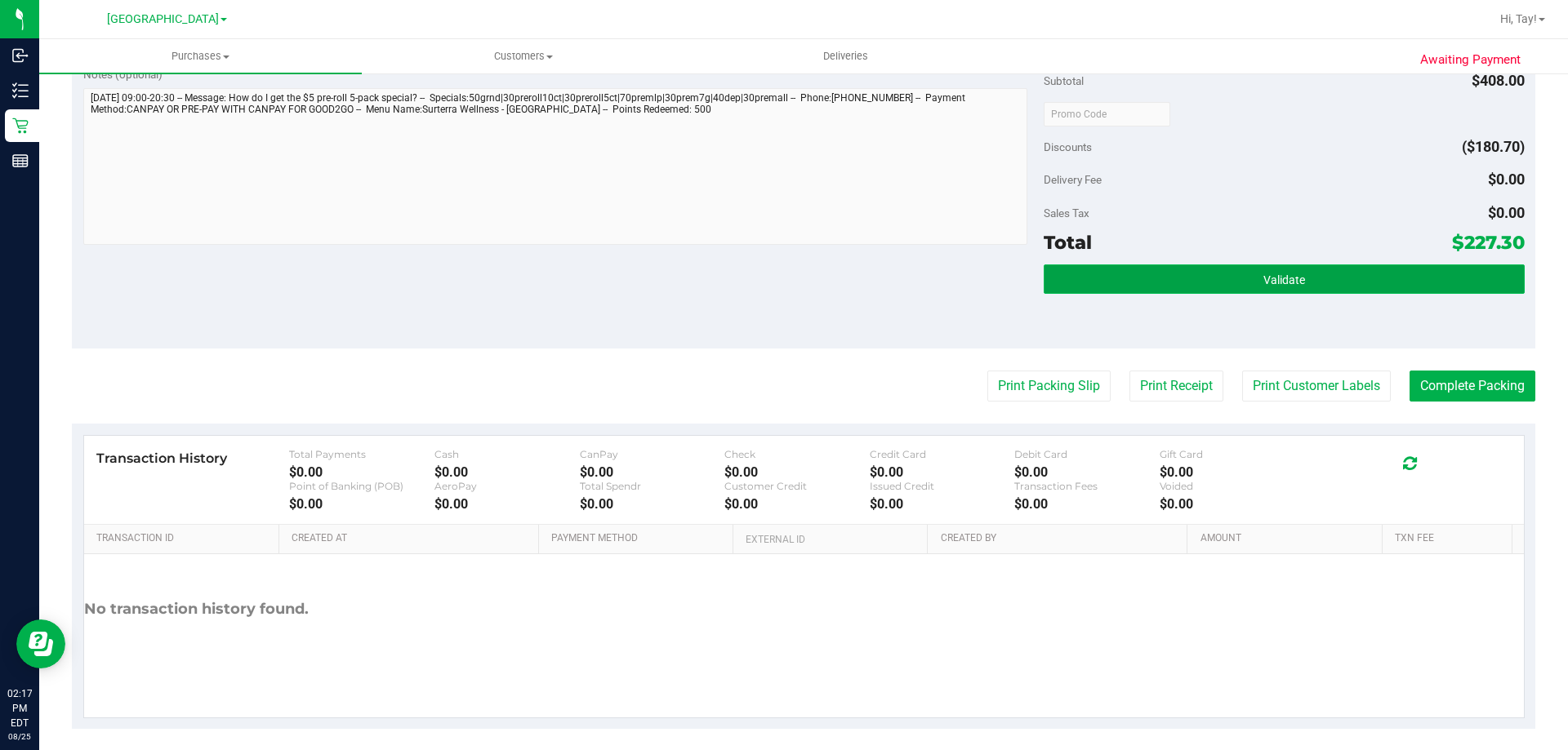
click at [1310, 282] on button "Validate" at bounding box center [1283, 279] width 480 height 30
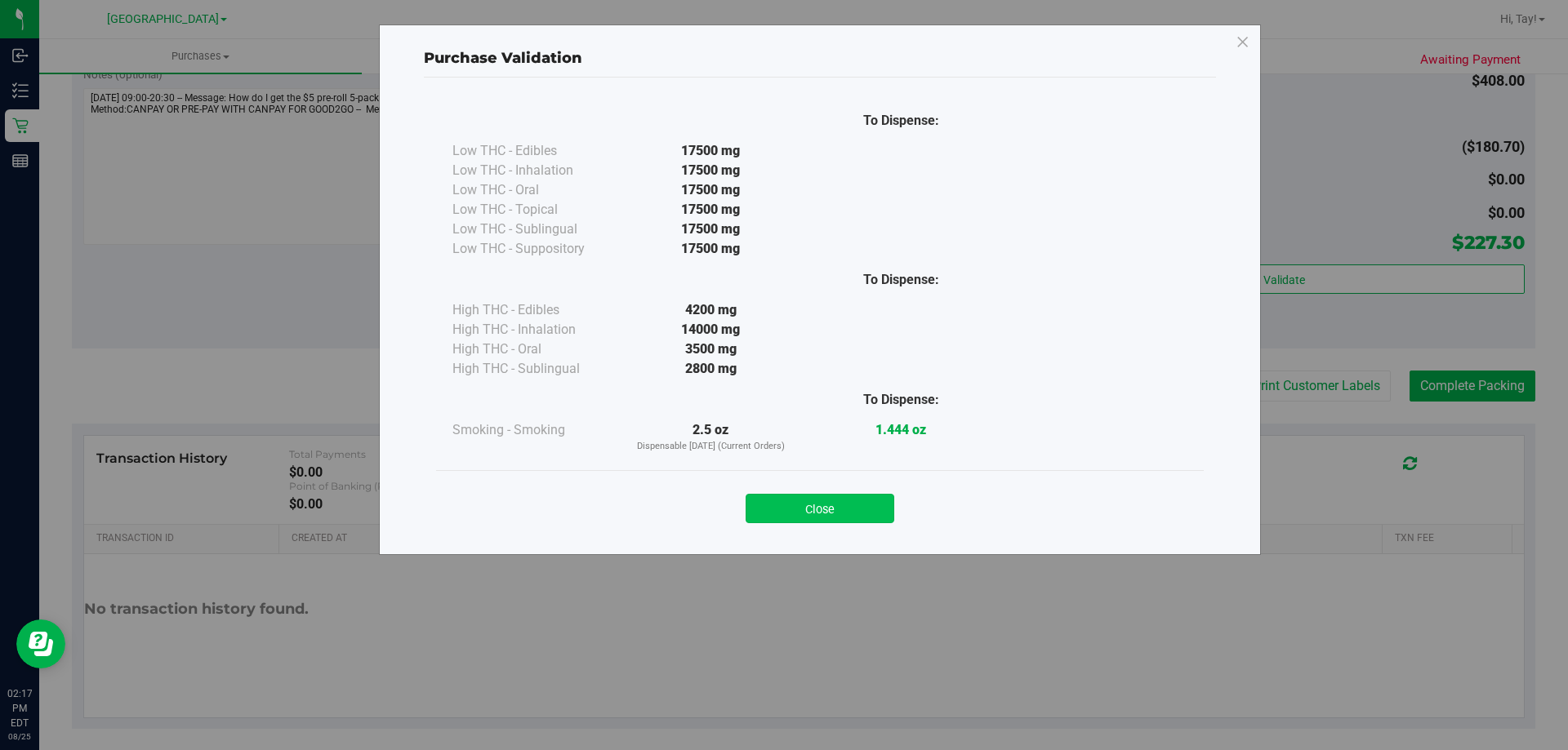
click at [842, 510] on button "Close" at bounding box center [819, 508] width 149 height 30
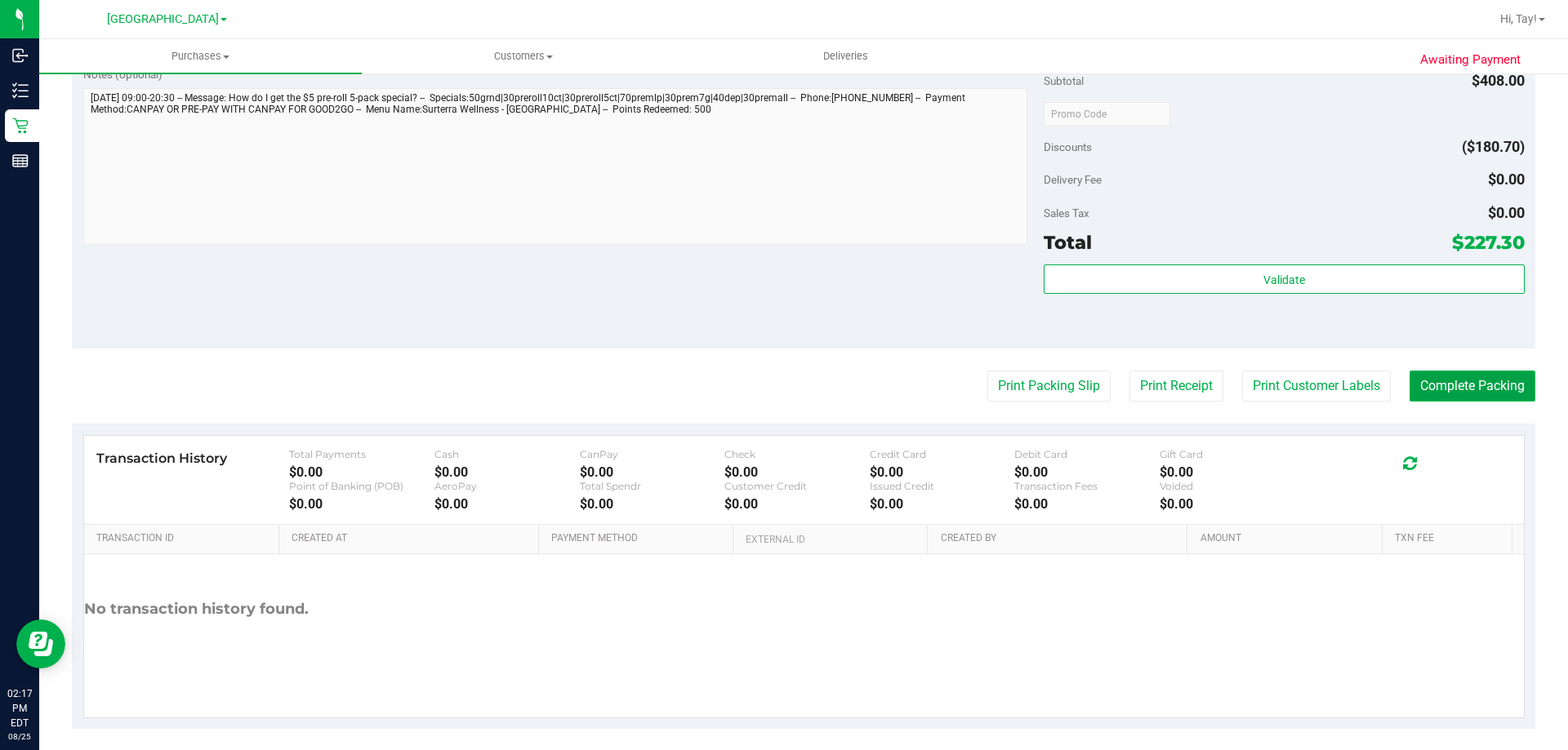
click at [1451, 375] on button "Complete Packing" at bounding box center [1472, 386] width 126 height 31
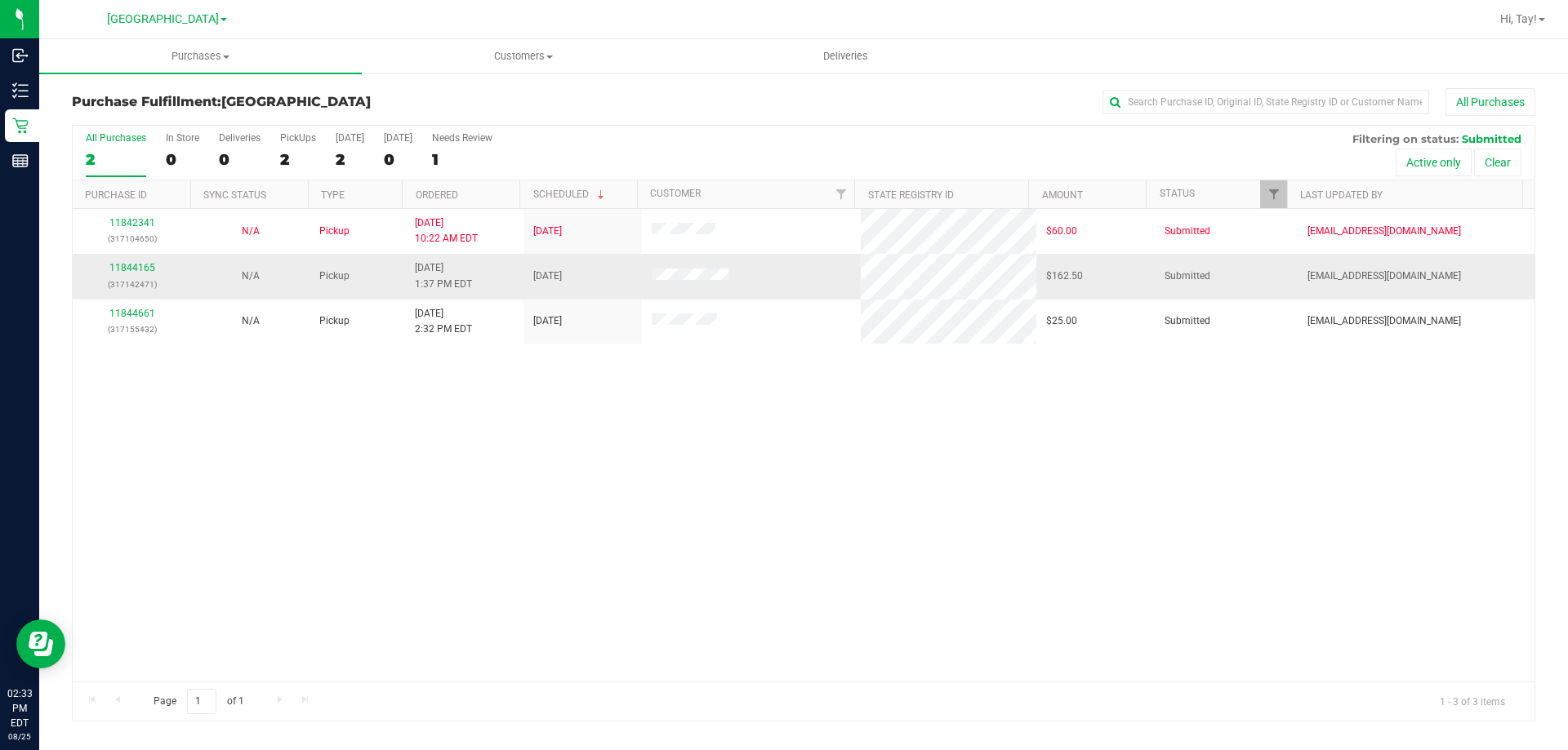
click at [128, 261] on div "11844165 (317142471)" at bounding box center [132, 275] width 99 height 31
click at [408, 485] on div "11842341 (317104650) N/A Pickup 8/25/2025 10:22 AM EDT 8/25/2025 $60.00 Submitt…" at bounding box center [803, 445] width 1462 height 473
click at [417, 450] on div "11842341 (317104650) N/A Pickup 8/25/2025 10:22 AM EDT 8/25/2025 $60.00 Submitt…" at bounding box center [803, 445] width 1462 height 473
click at [396, 432] on div "11842341 (317104650) N/A Pickup 8/25/2025 10:22 AM EDT 8/25/2025 $60.00 Submitt…" at bounding box center [803, 445] width 1462 height 473
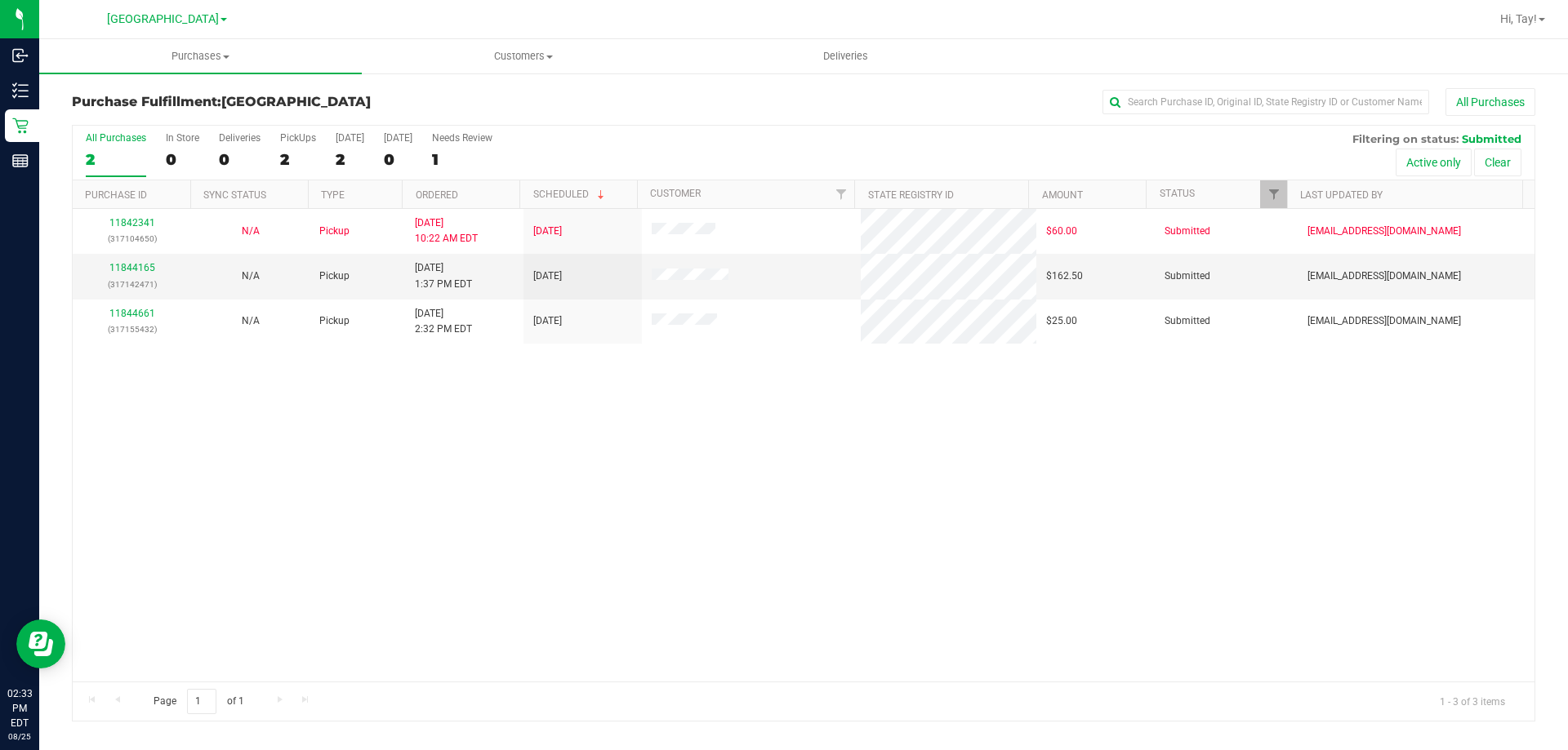
click at [387, 448] on div "11842341 (317104650) N/A Pickup 8/25/2025 10:22 AM EDT 8/25/2025 $60.00 Submitt…" at bounding box center [803, 445] width 1462 height 473
click at [133, 269] on link "11844661" at bounding box center [133, 268] width 46 height 12
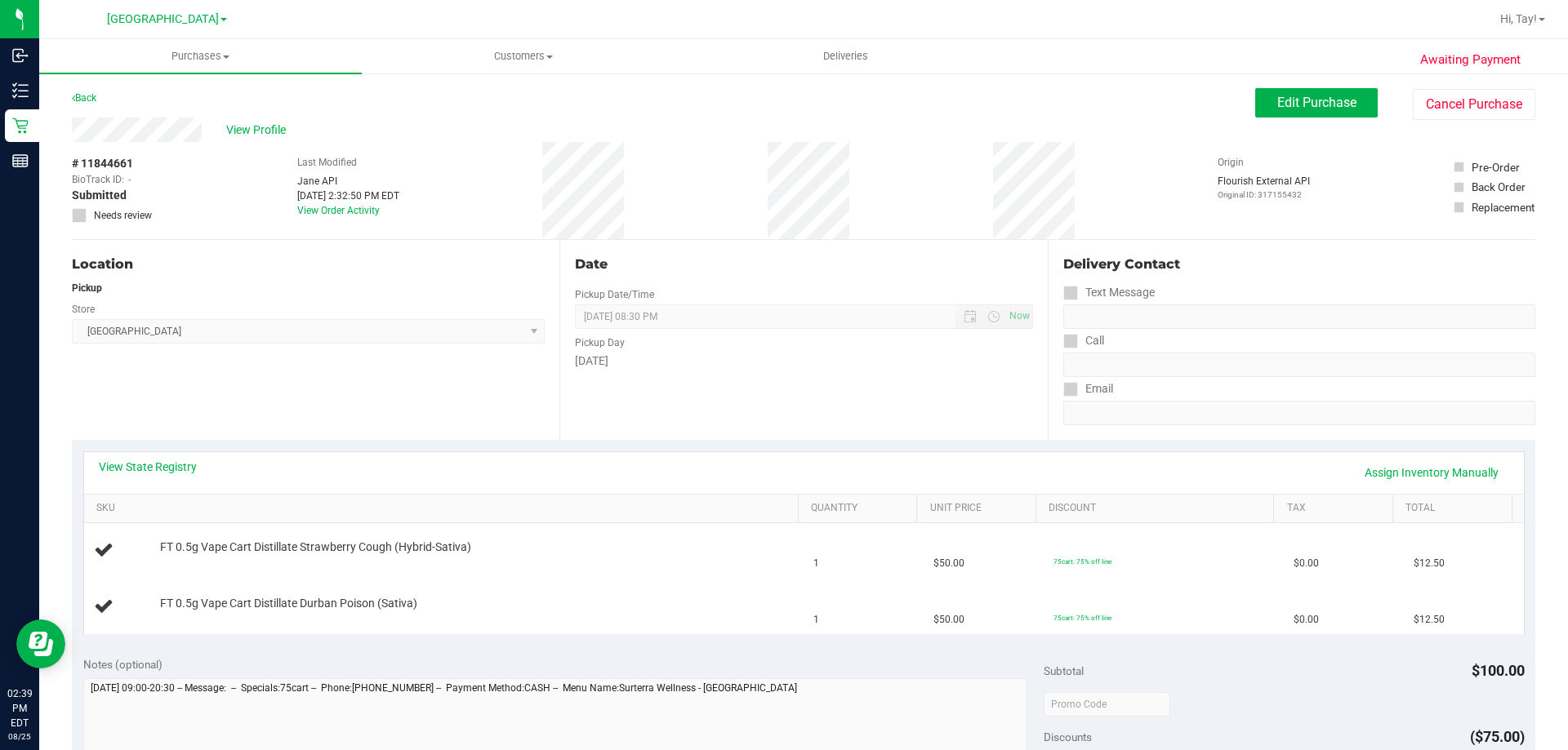
click at [479, 459] on div "View State Registry Assign Inventory Manually" at bounding box center [803, 472] width 1410 height 28
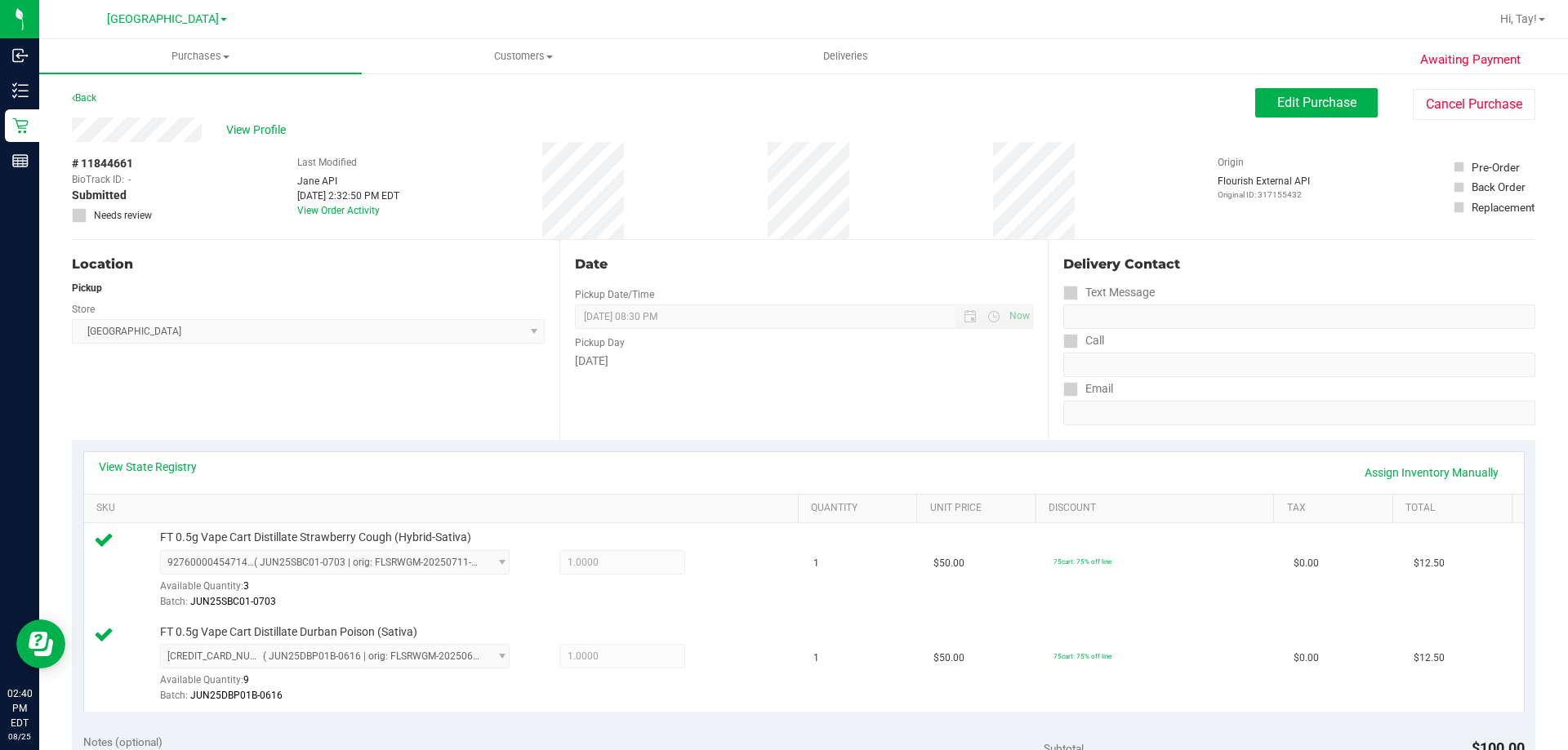
scroll to position [490, 0]
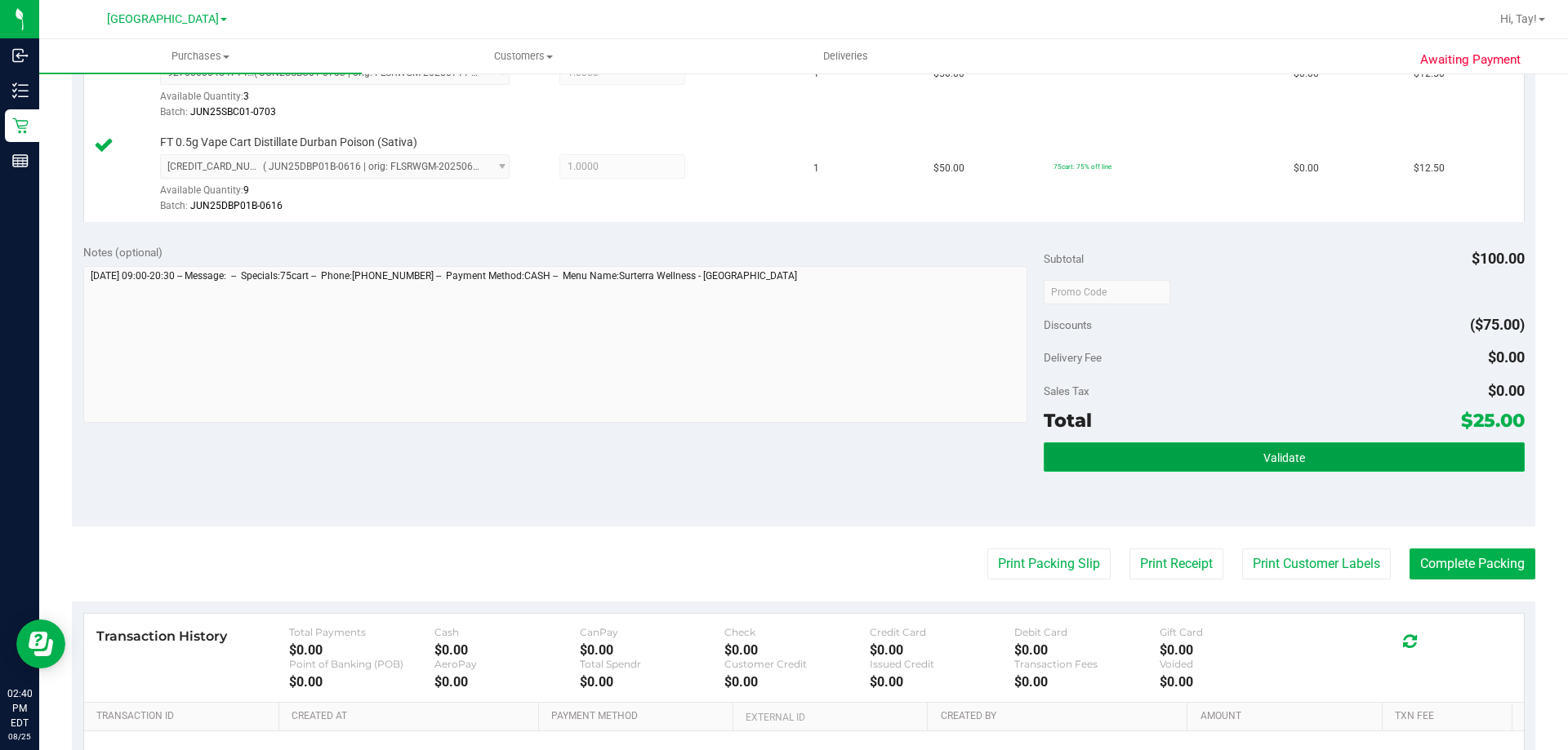
click at [1168, 466] on button "Validate" at bounding box center [1283, 457] width 480 height 30
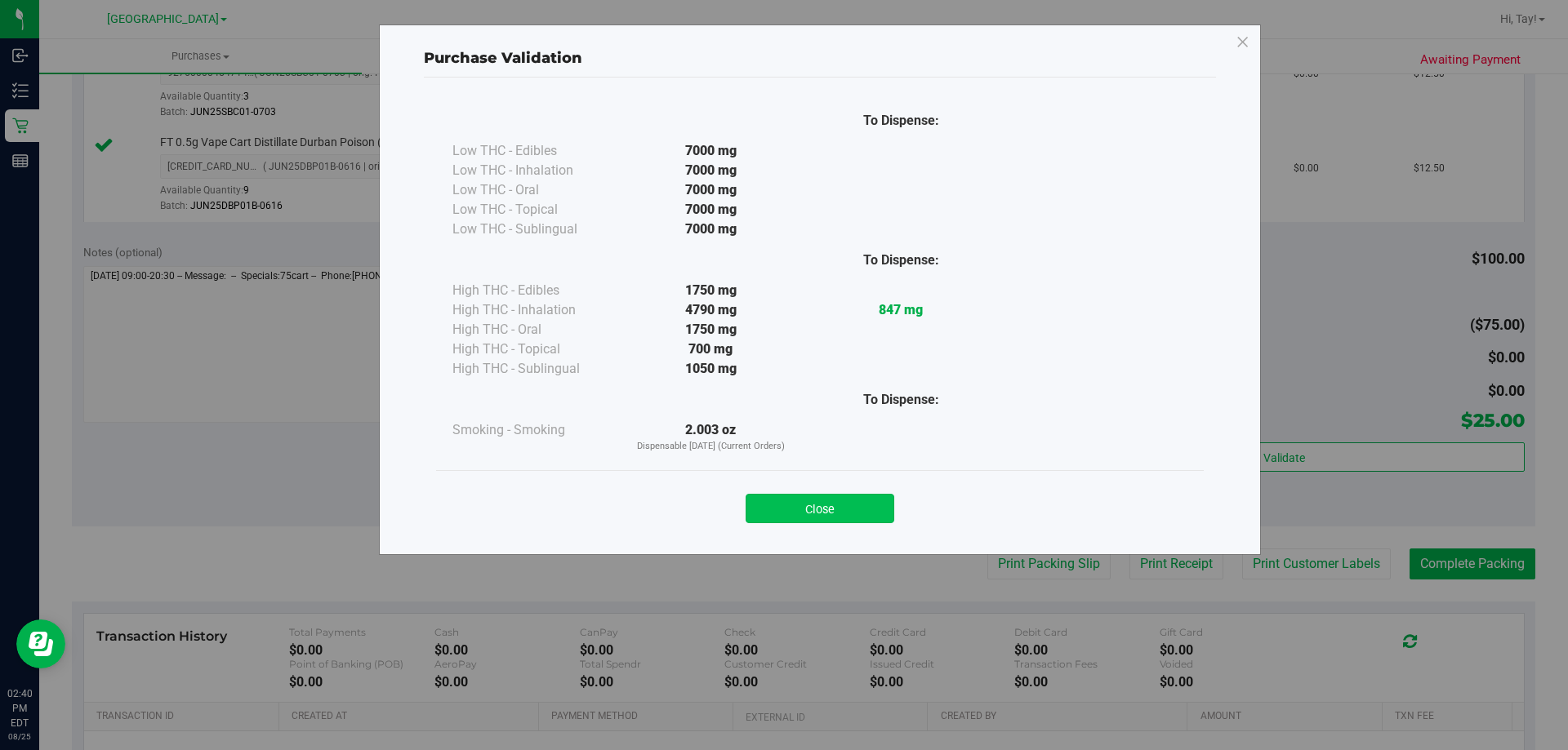
click at [835, 500] on button "Close" at bounding box center [819, 508] width 149 height 30
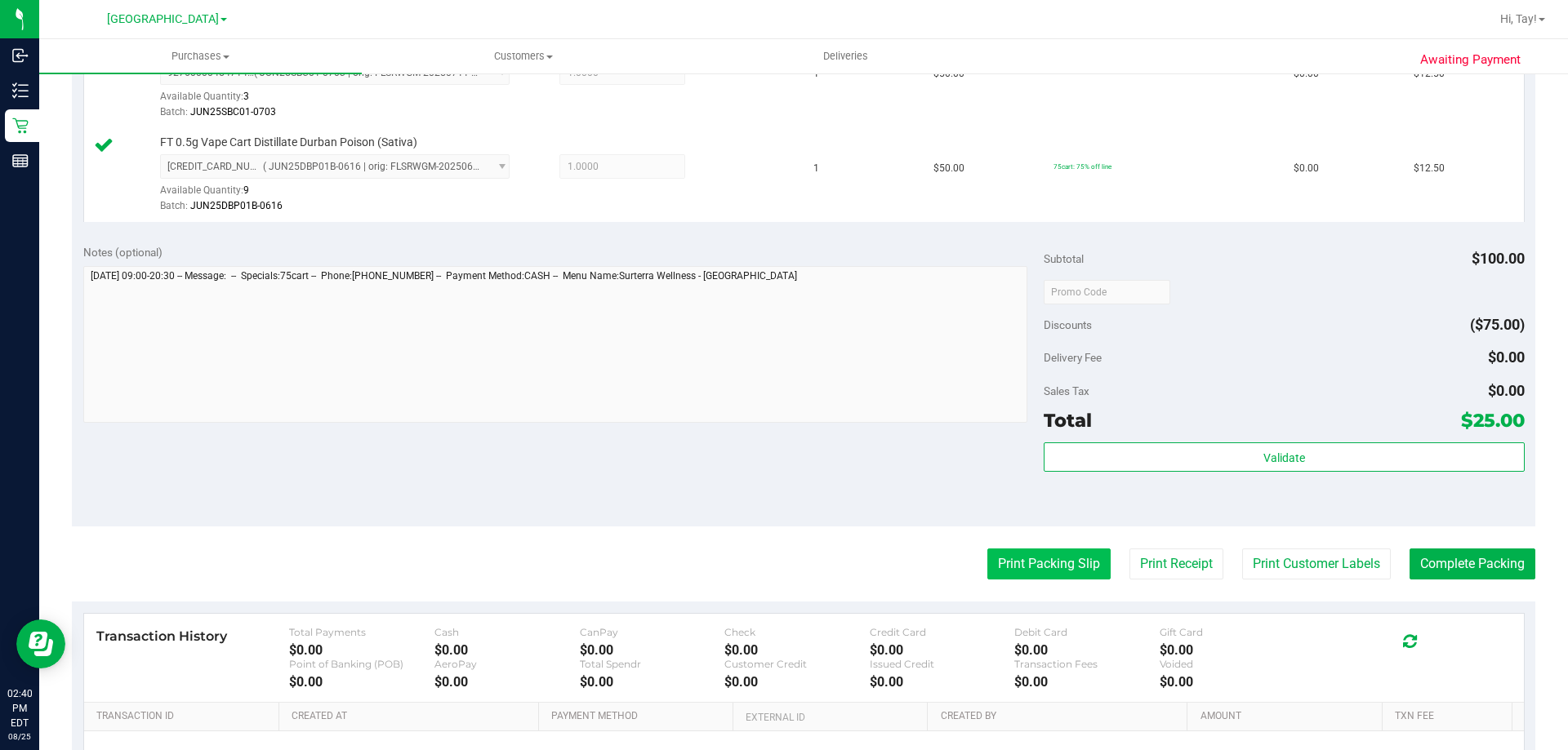
click at [1067, 571] on button "Print Packing Slip" at bounding box center [1049, 564] width 123 height 31
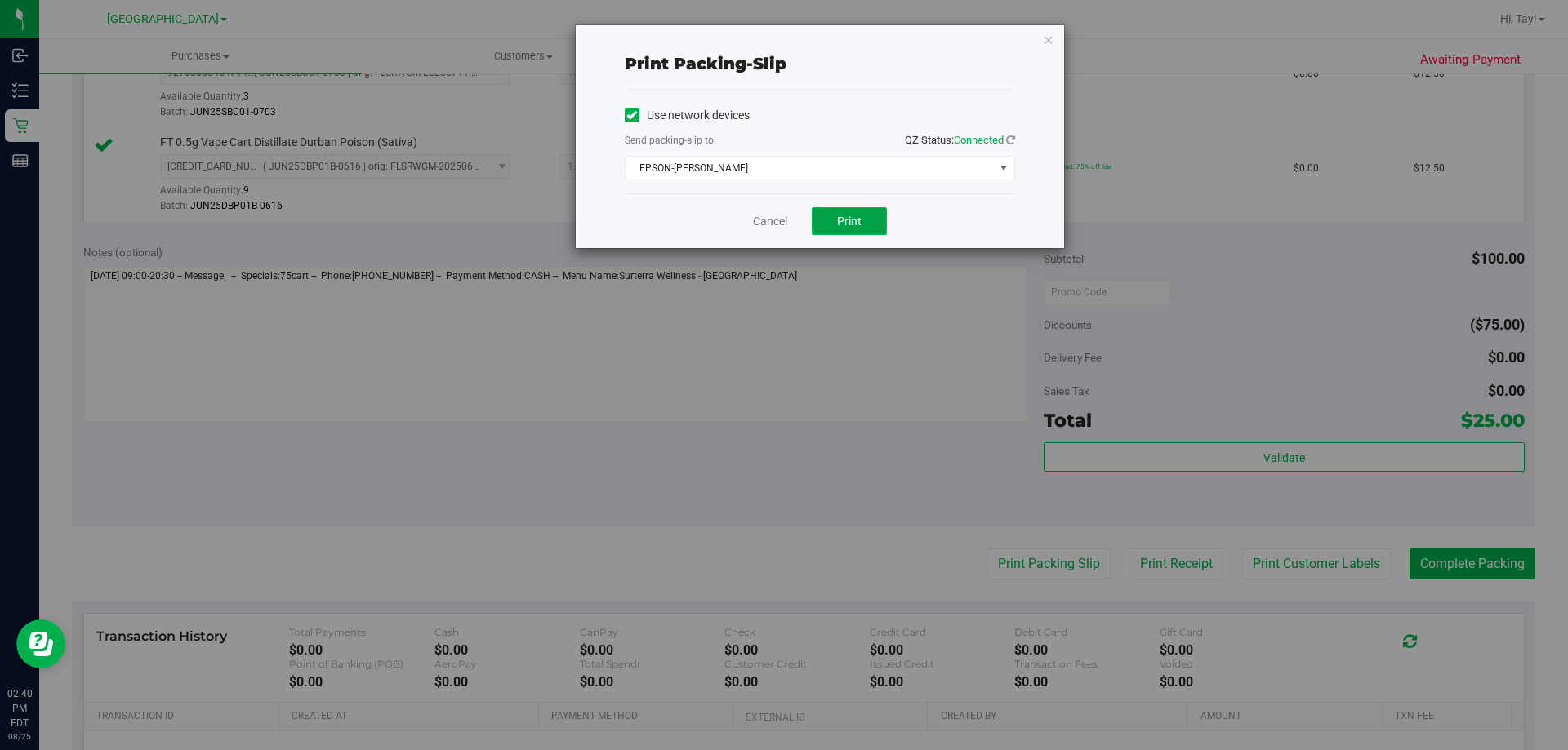
click at [857, 220] on span "Print" at bounding box center [849, 220] width 24 height 13
click at [768, 221] on link "Cancel" at bounding box center [770, 221] width 35 height 17
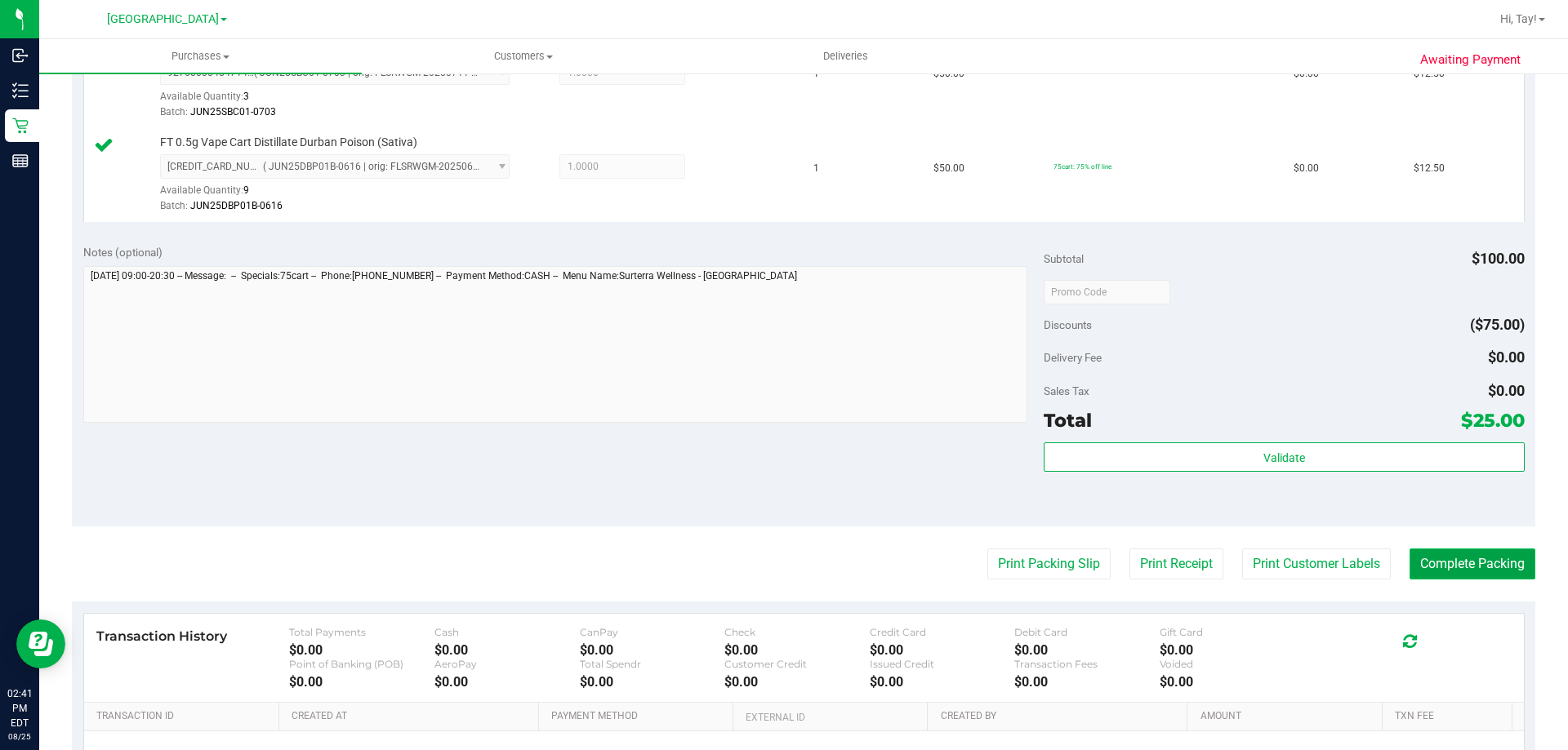
click at [1489, 577] on button "Complete Packing" at bounding box center [1472, 564] width 126 height 31
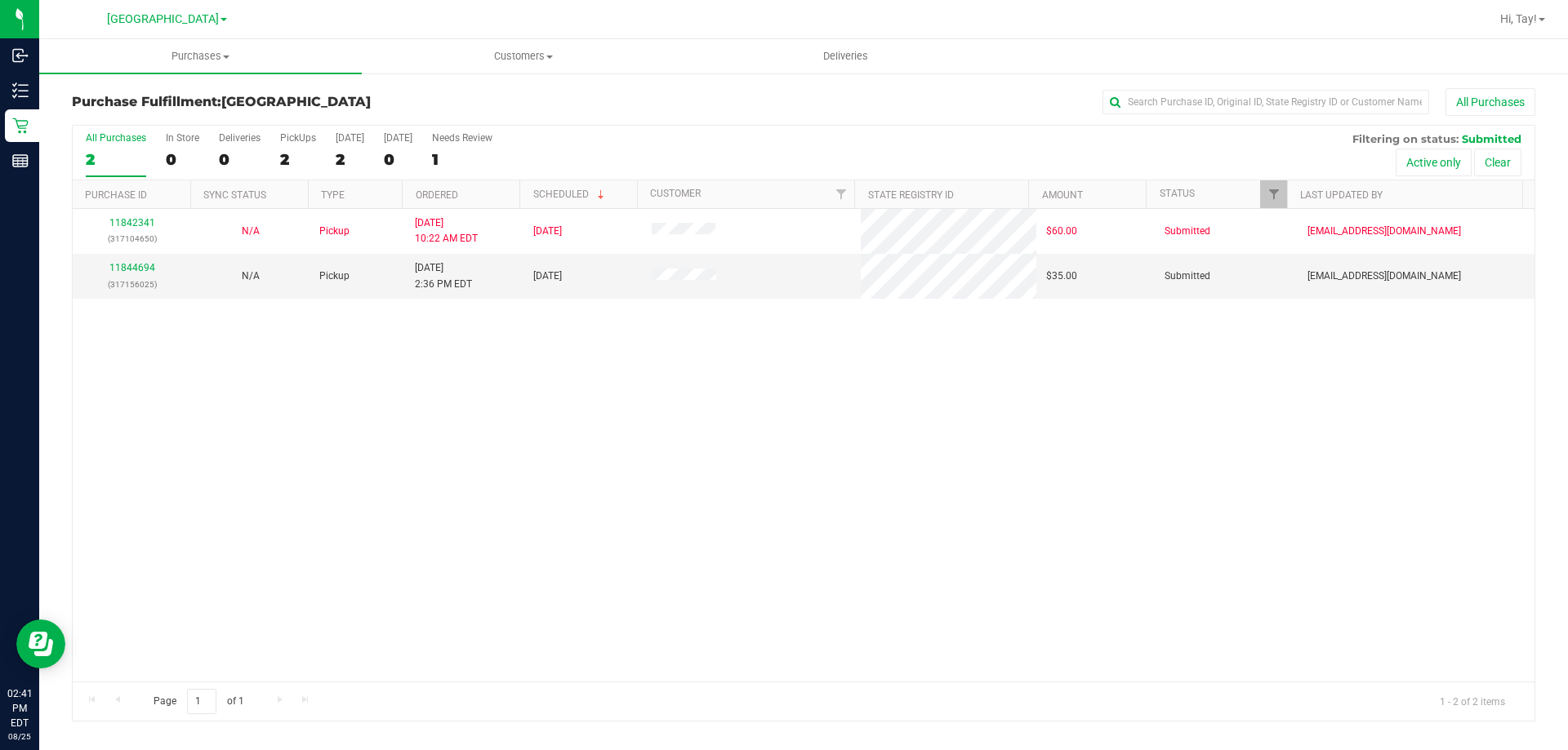
click at [770, 476] on div "11842341 (317104650) N/A Pickup 8/25/2025 10:22 AM EDT 8/25/2025 $60.00 Submitt…" at bounding box center [803, 445] width 1462 height 473
click at [150, 266] on link "11844694" at bounding box center [133, 268] width 46 height 12
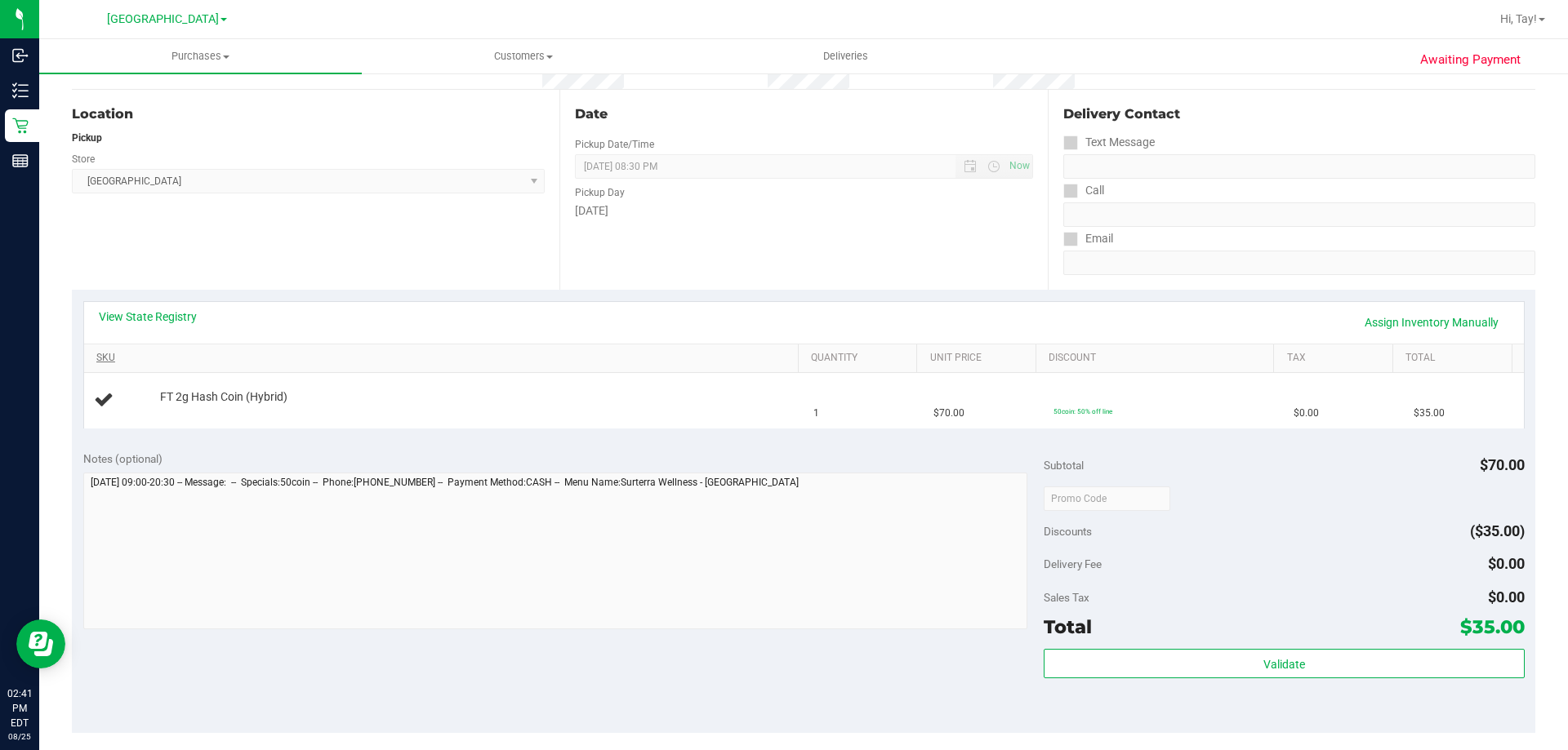
scroll to position [163, 0]
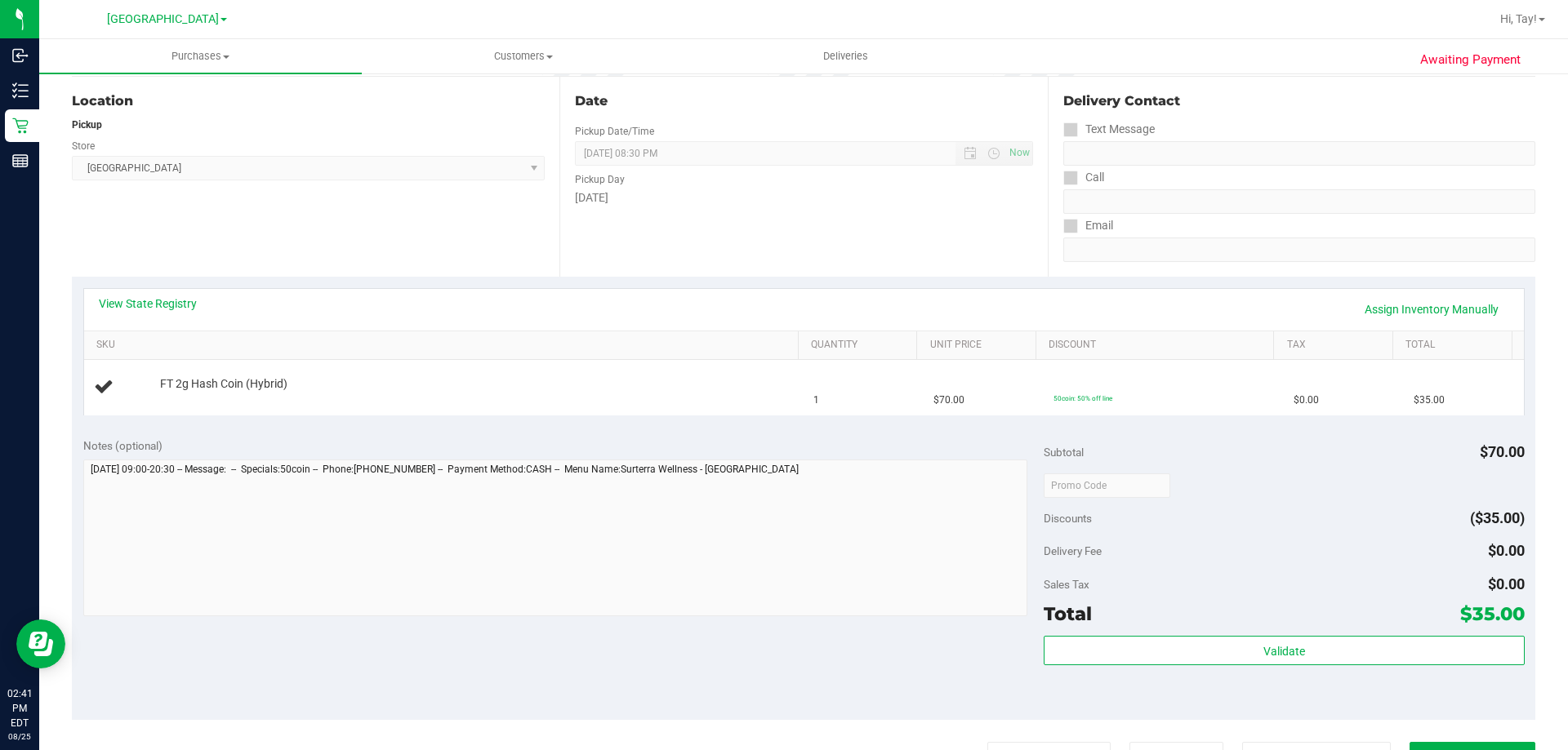
click at [705, 307] on div "View State Registry Assign Inventory Manually" at bounding box center [803, 309] width 1410 height 28
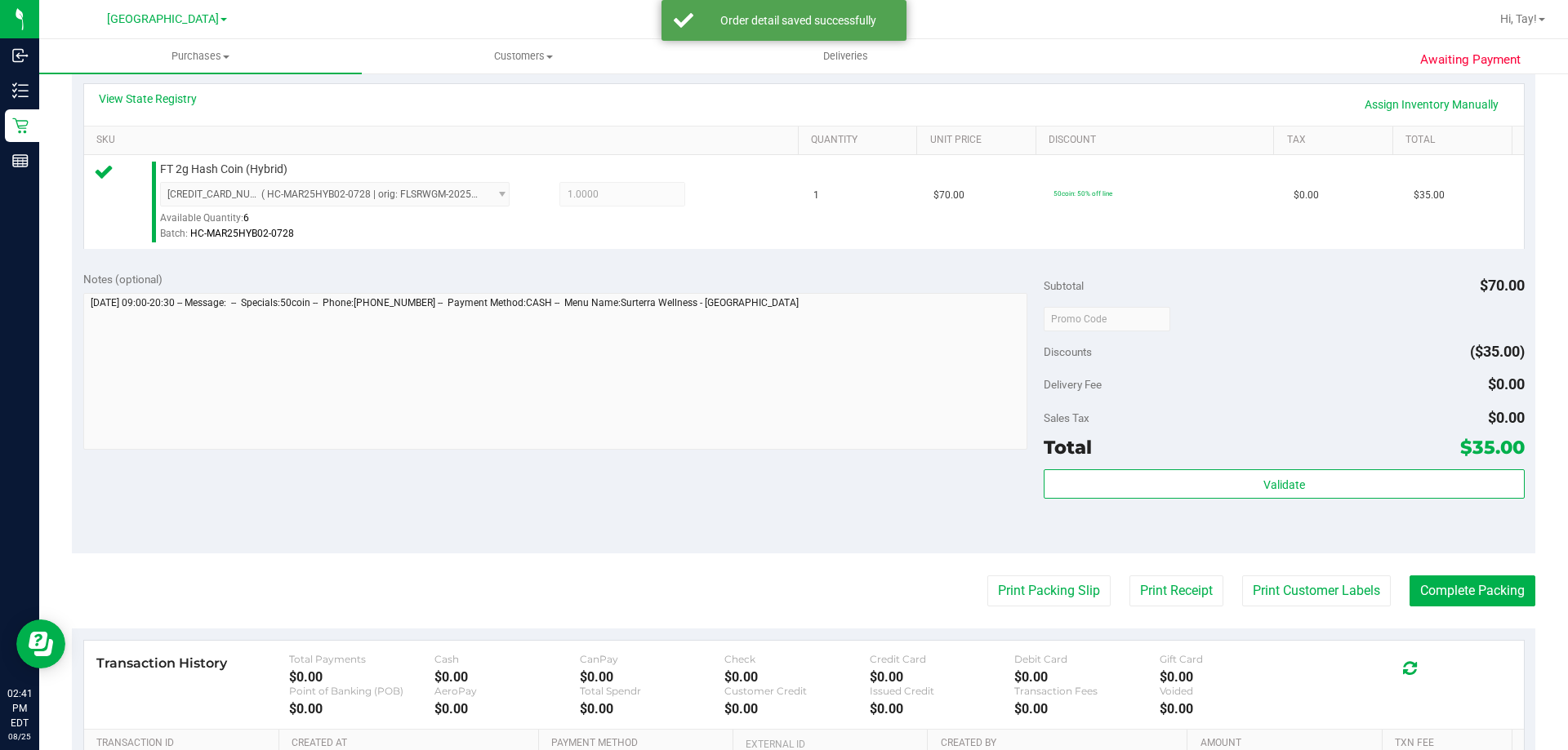
scroll to position [490, 0]
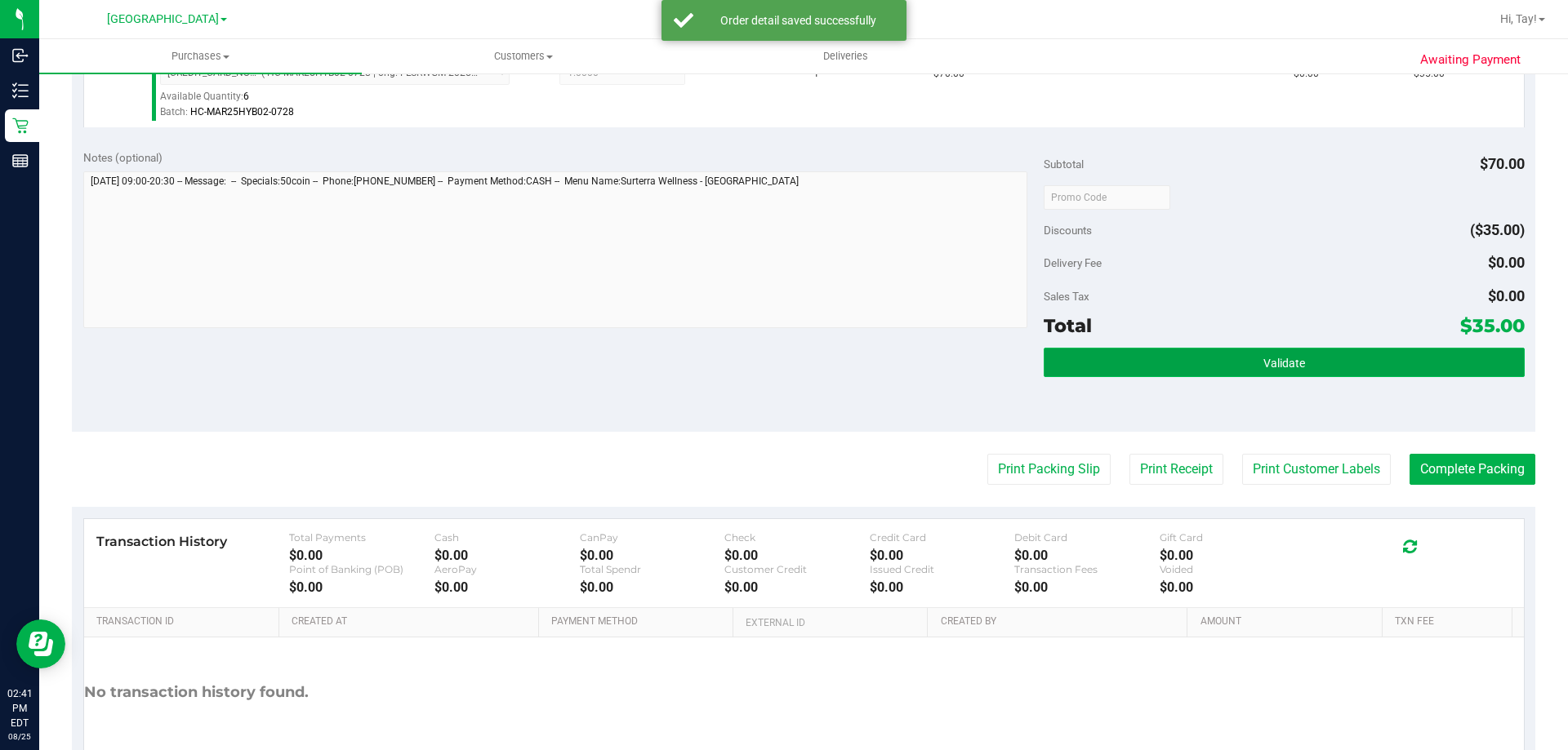
click at [1339, 370] on button "Validate" at bounding box center [1283, 362] width 480 height 30
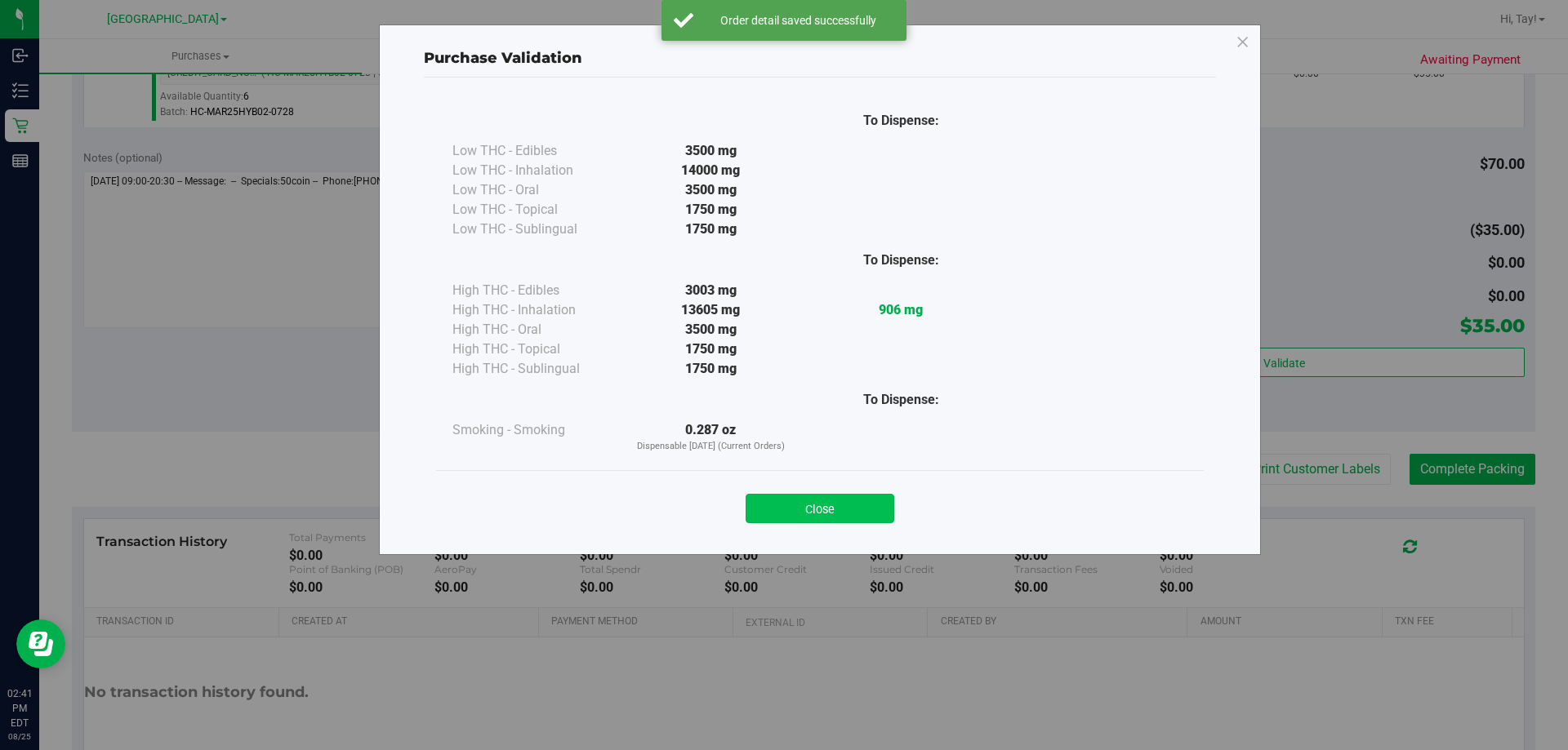
click at [833, 500] on button "Close" at bounding box center [819, 508] width 149 height 30
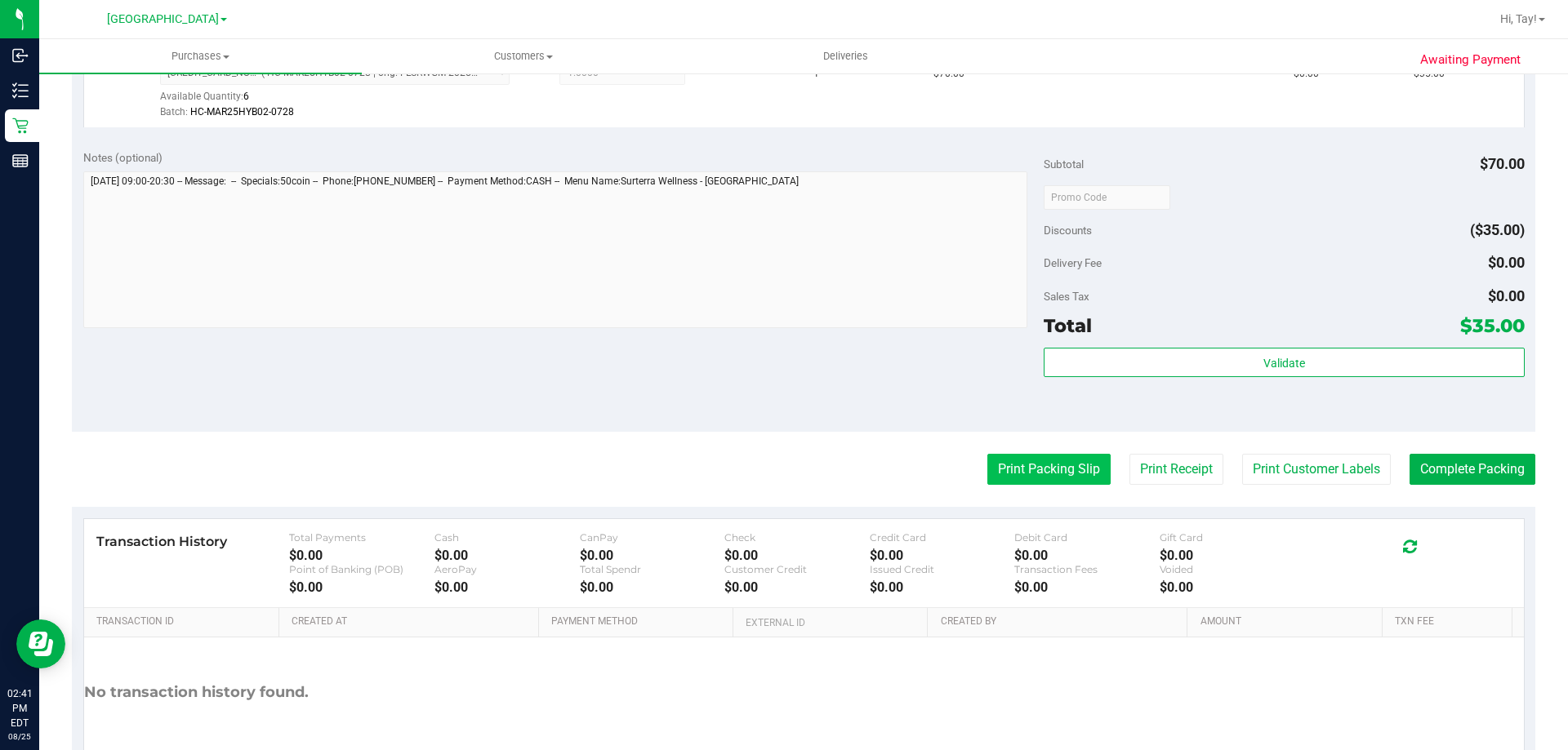
click at [988, 478] on button "Print Packing Slip" at bounding box center [1049, 469] width 123 height 31
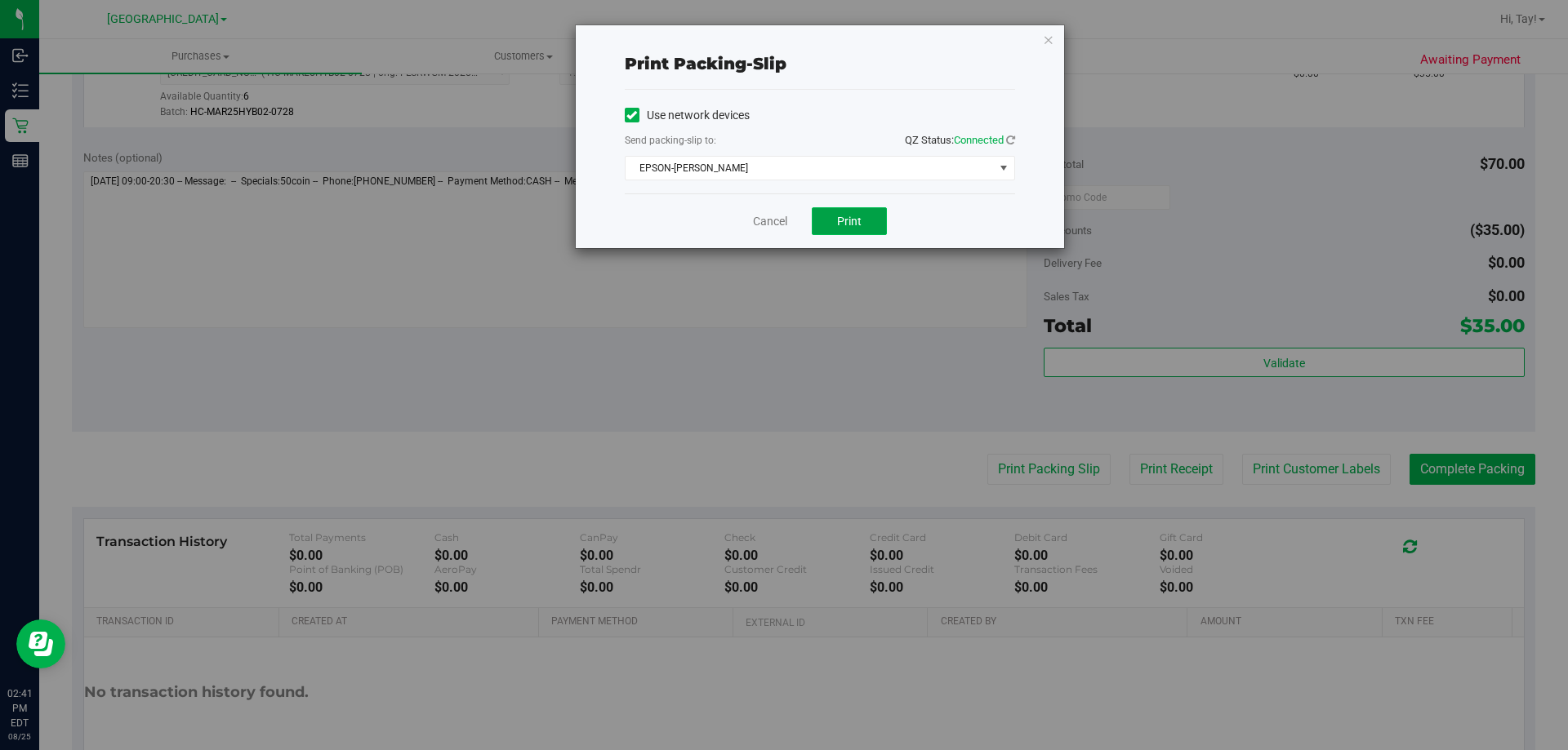
click at [841, 223] on span "Print" at bounding box center [849, 220] width 24 height 13
click at [768, 215] on link "Cancel" at bounding box center [770, 221] width 35 height 17
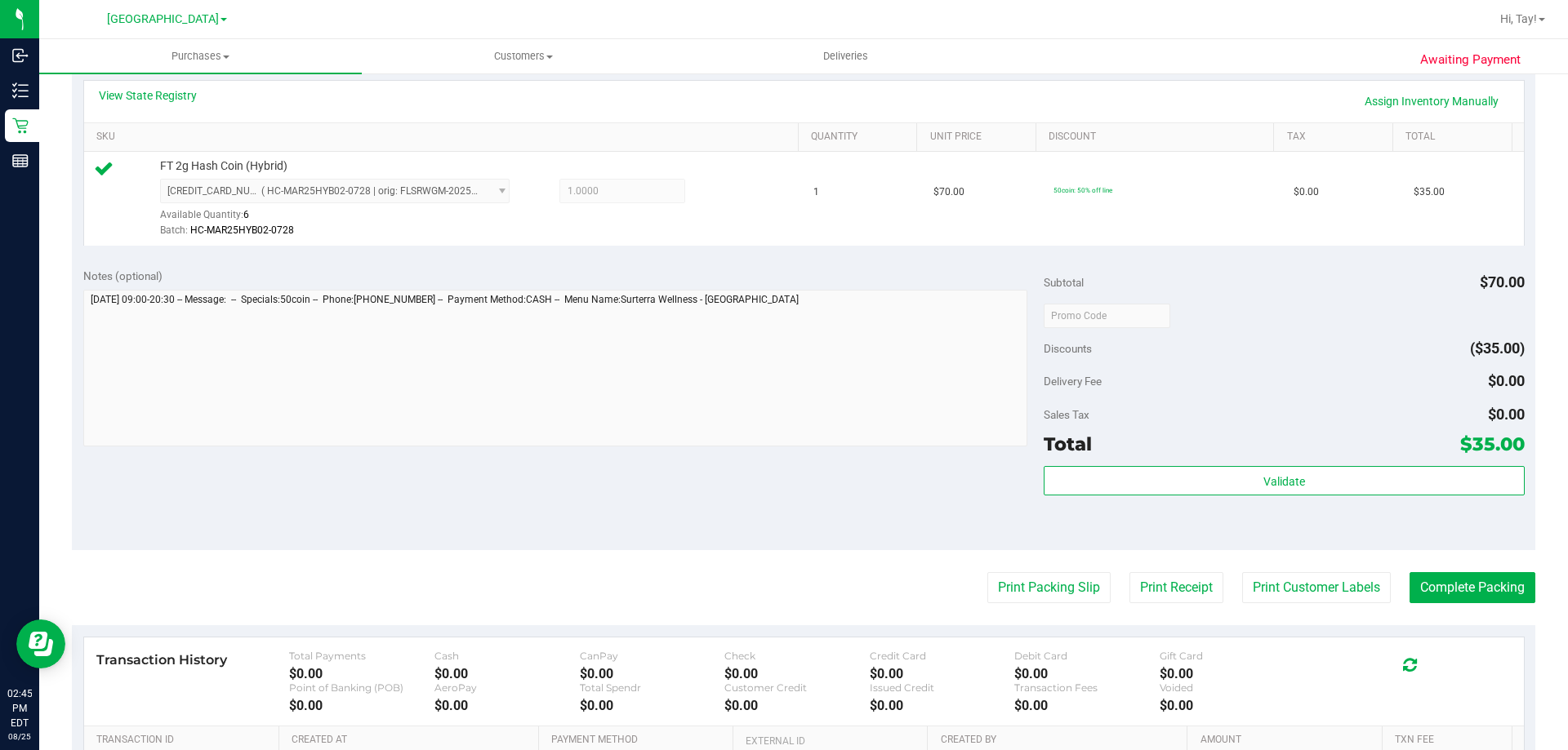
scroll to position [394, 0]
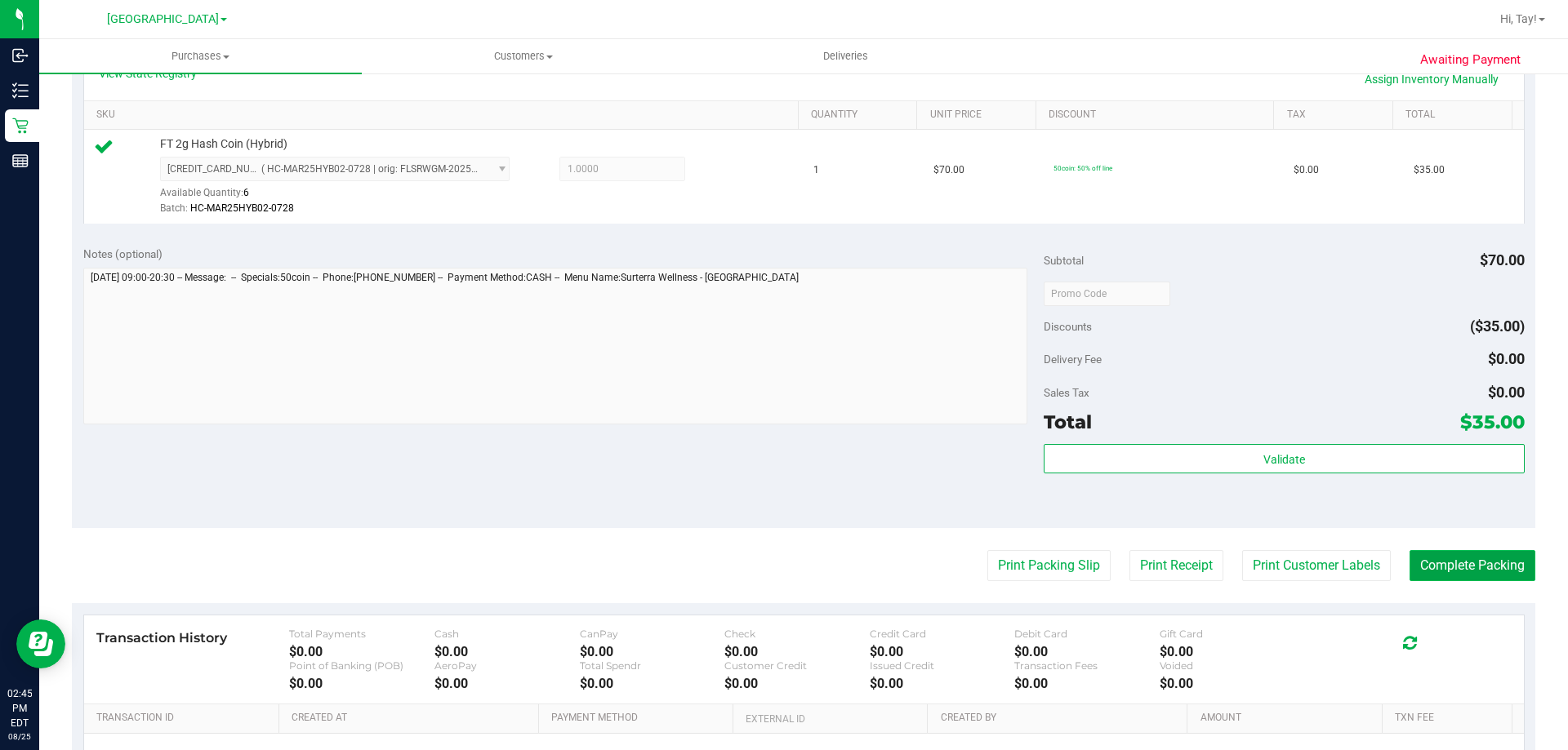
click at [1409, 581] on button "Complete Packing" at bounding box center [1472, 565] width 126 height 31
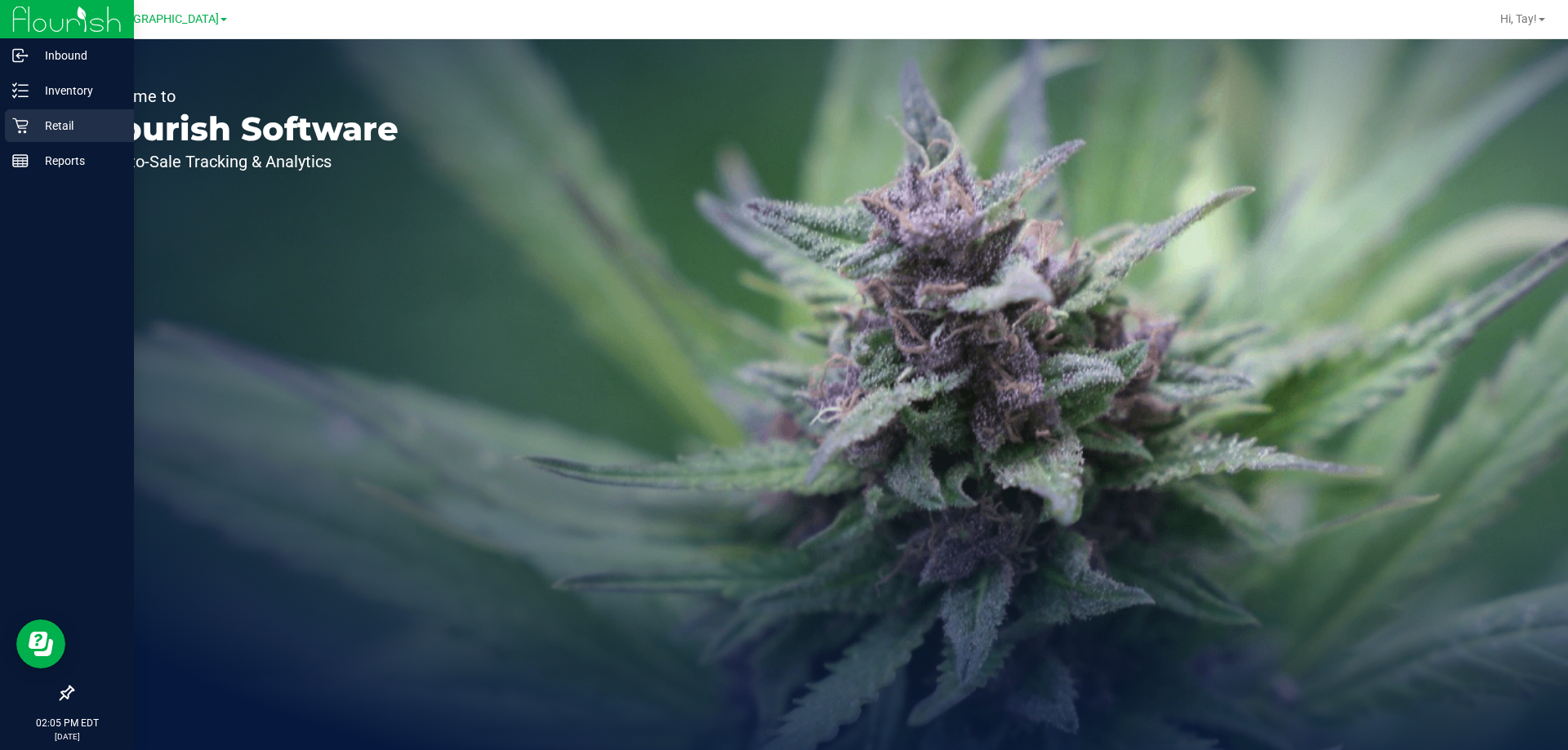
click at [29, 133] on p "Retail" at bounding box center [78, 125] width 98 height 19
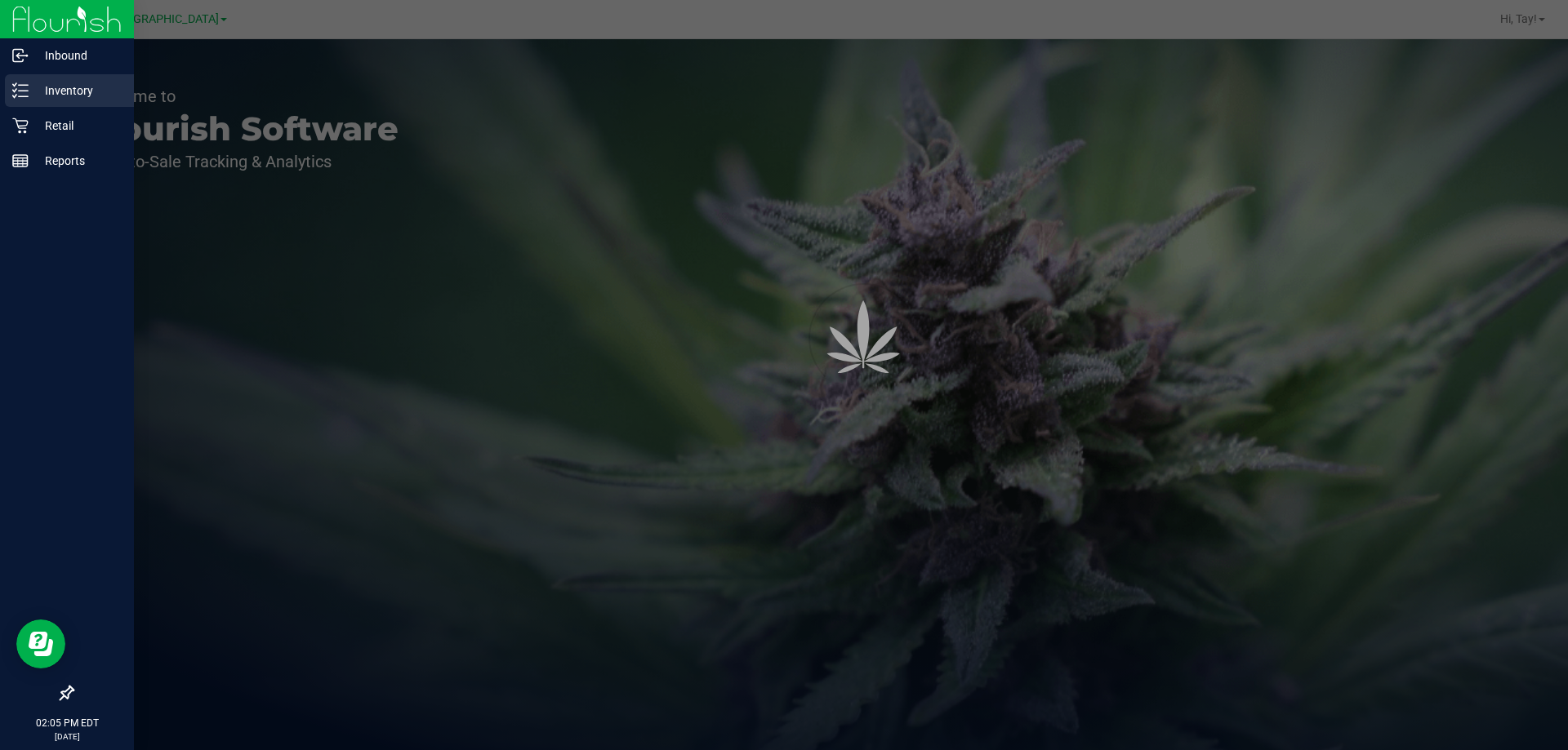
click at [36, 108] on link "Inventory" at bounding box center [67, 92] width 134 height 35
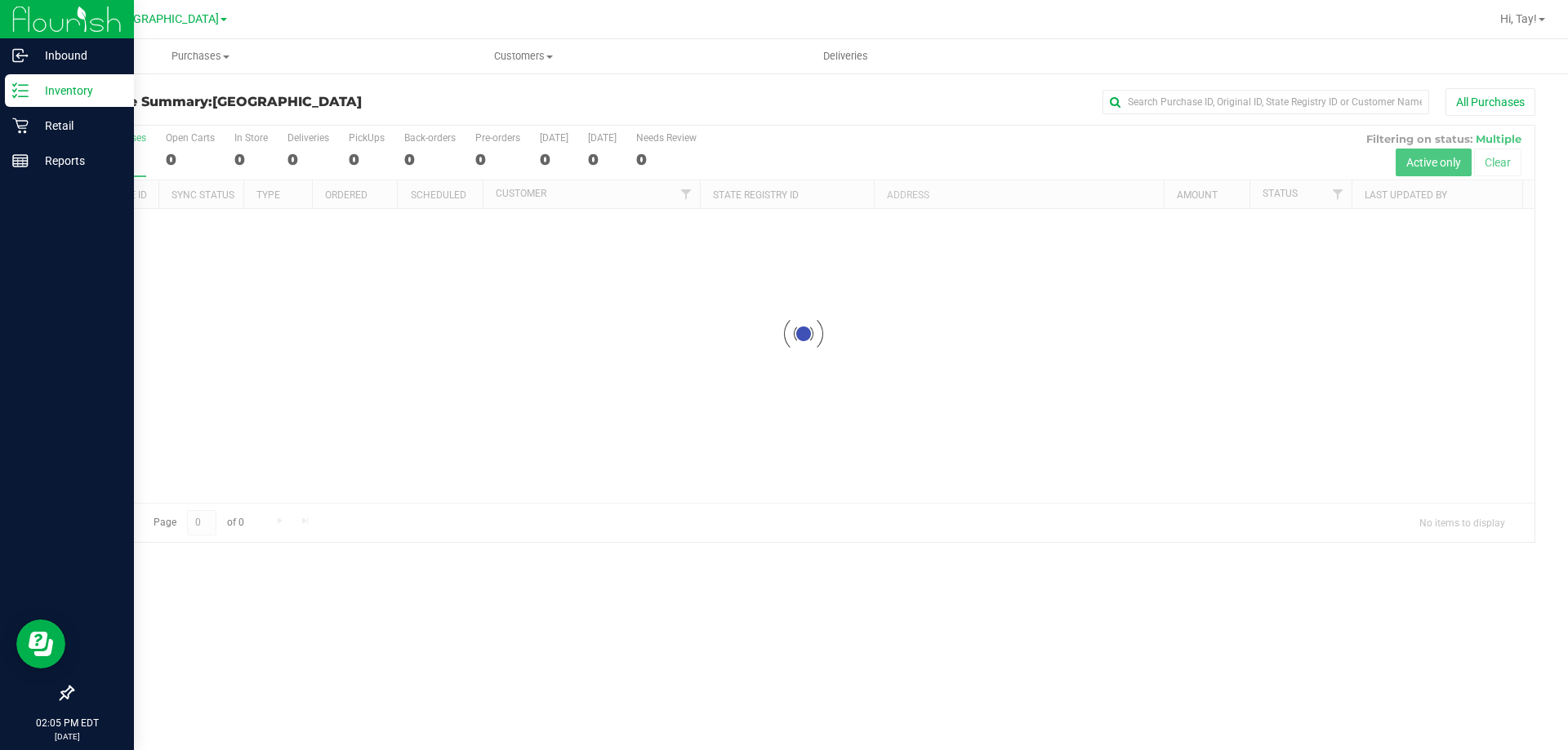
click at [91, 101] on div "Inventory" at bounding box center [69, 90] width 129 height 33
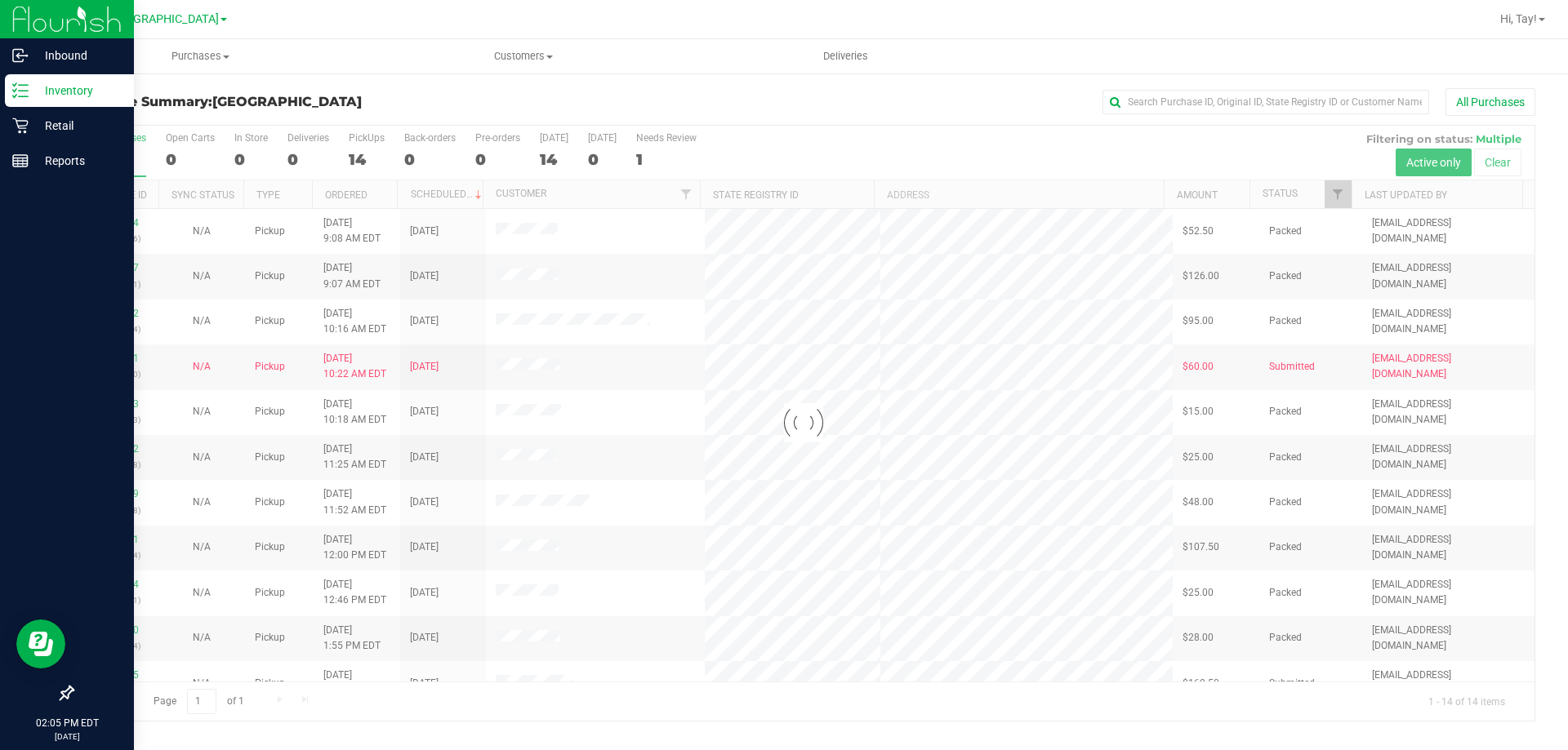
click at [108, 86] on p "Inventory" at bounding box center [78, 90] width 98 height 19
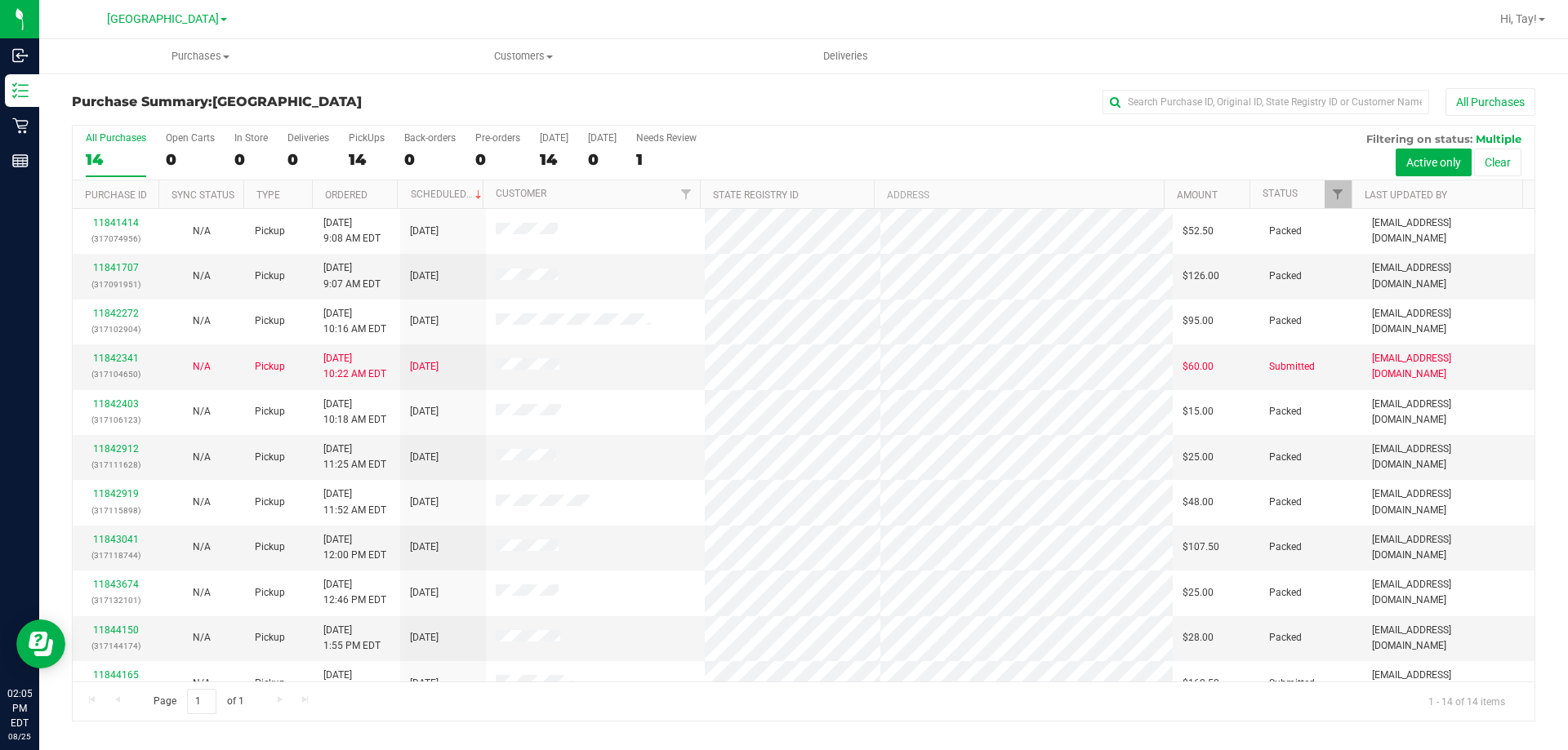
click at [226, 108] on span "[GEOGRAPHIC_DATA]" at bounding box center [286, 101] width 150 height 15
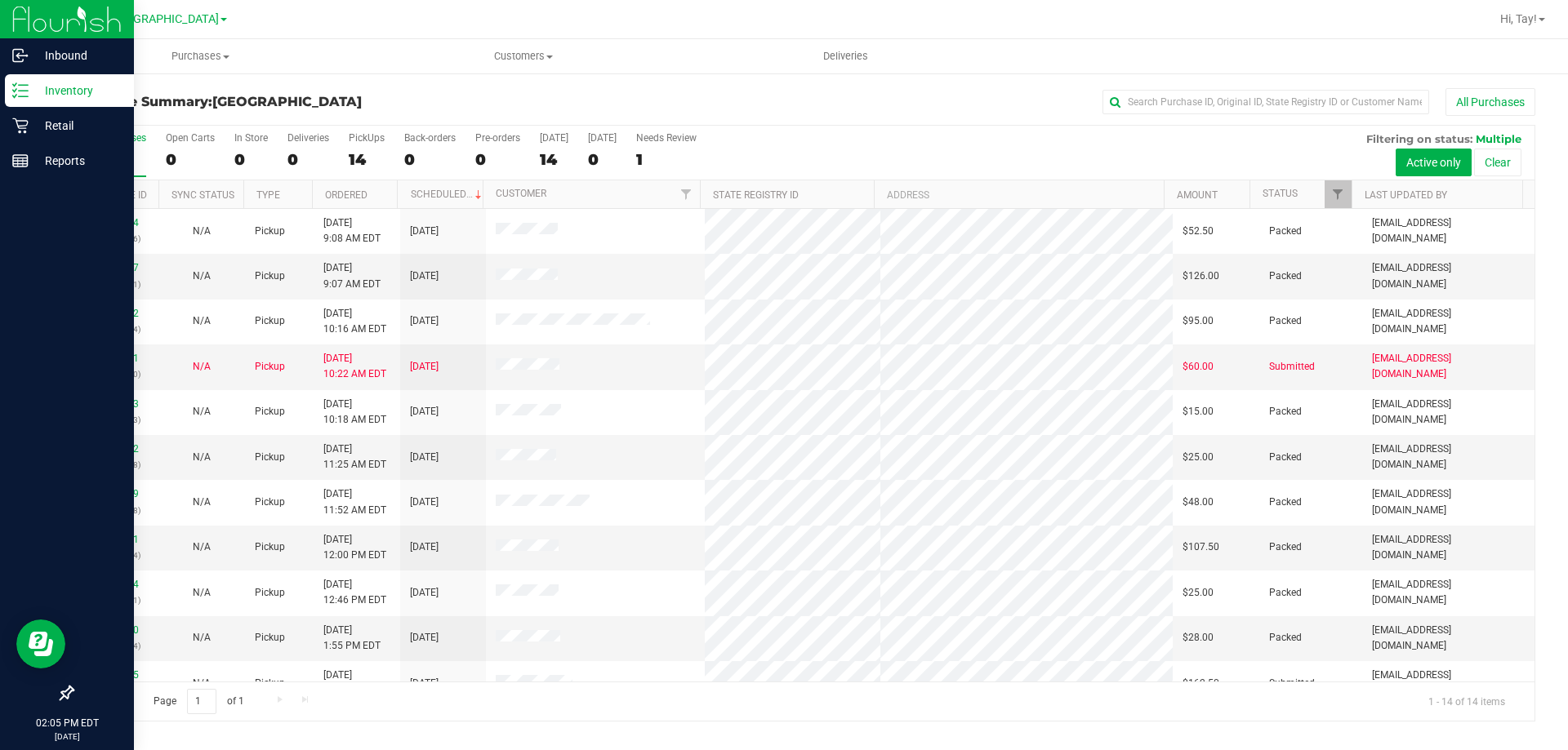
click at [17, 100] on div "Inventory" at bounding box center [69, 90] width 129 height 33
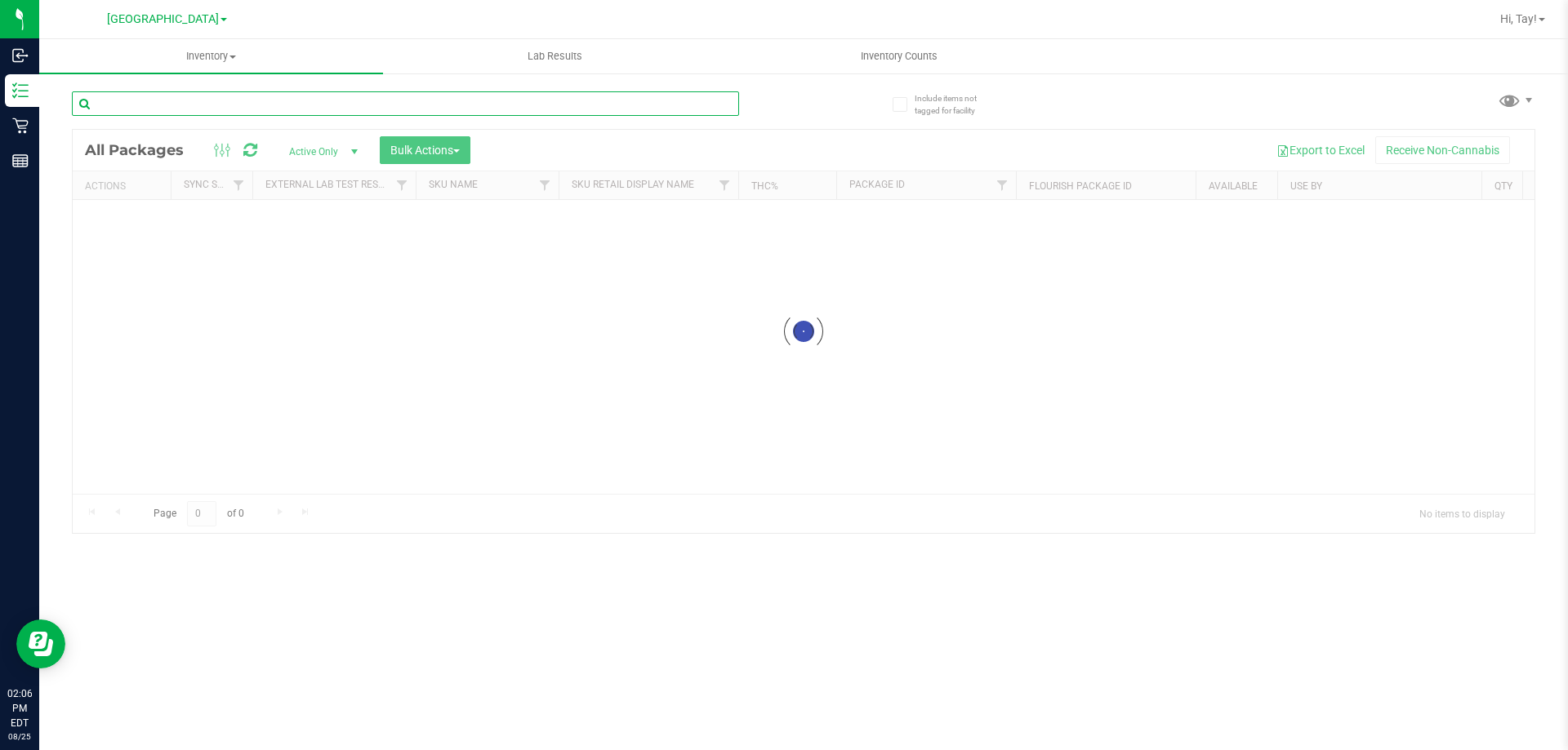
click at [157, 107] on input "text" at bounding box center [406, 103] width 667 height 24
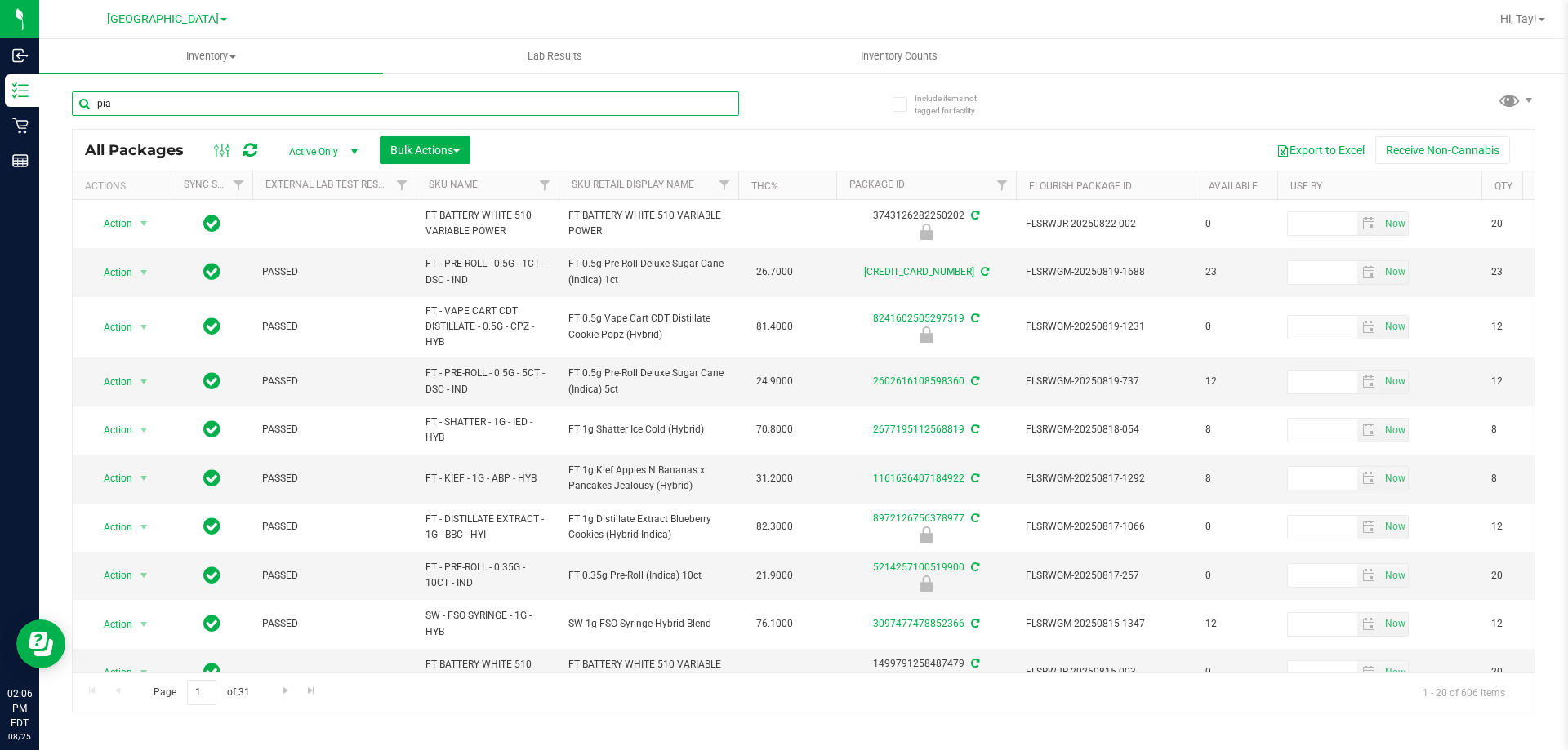
type input "pia"
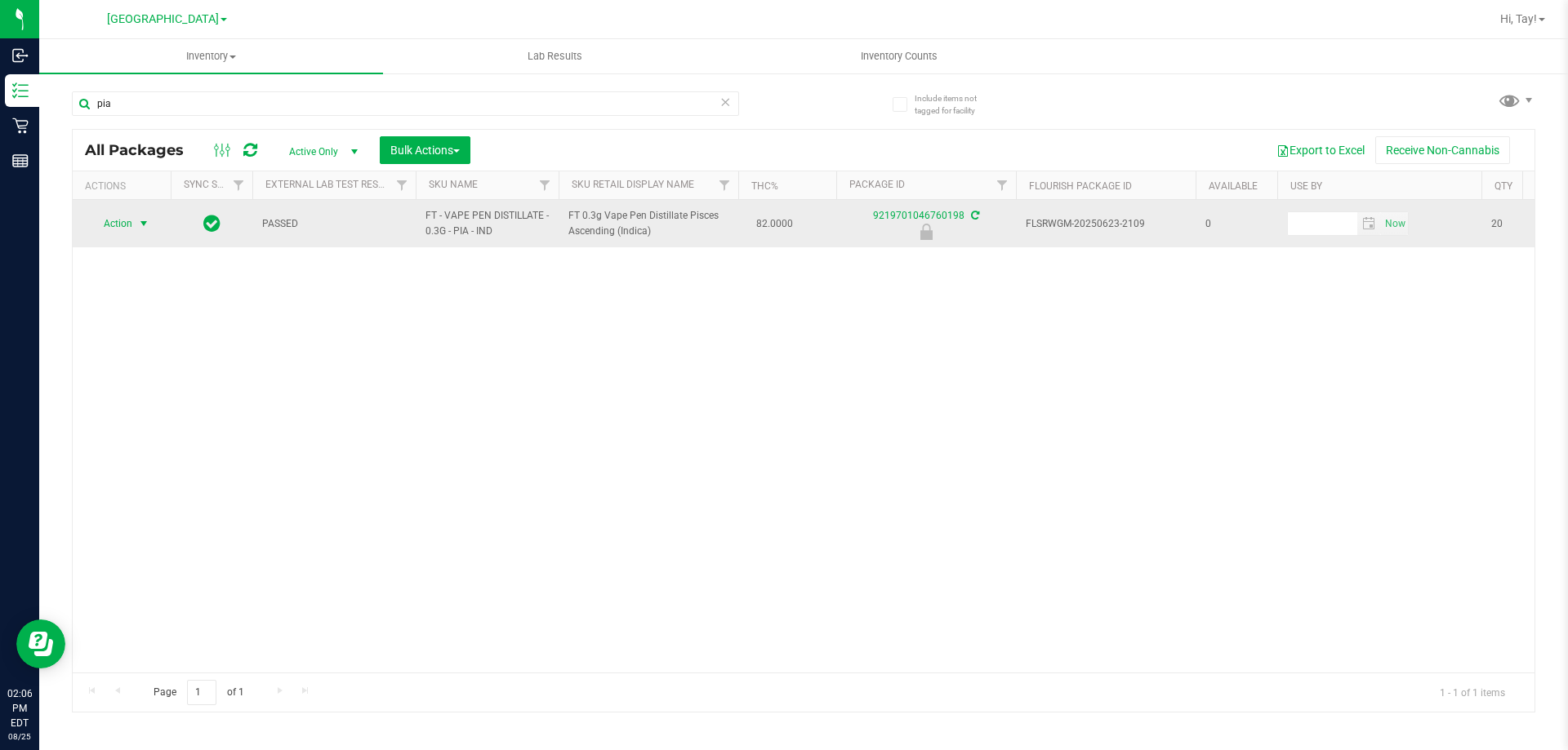
click at [145, 227] on span "select" at bounding box center [143, 223] width 13 height 13
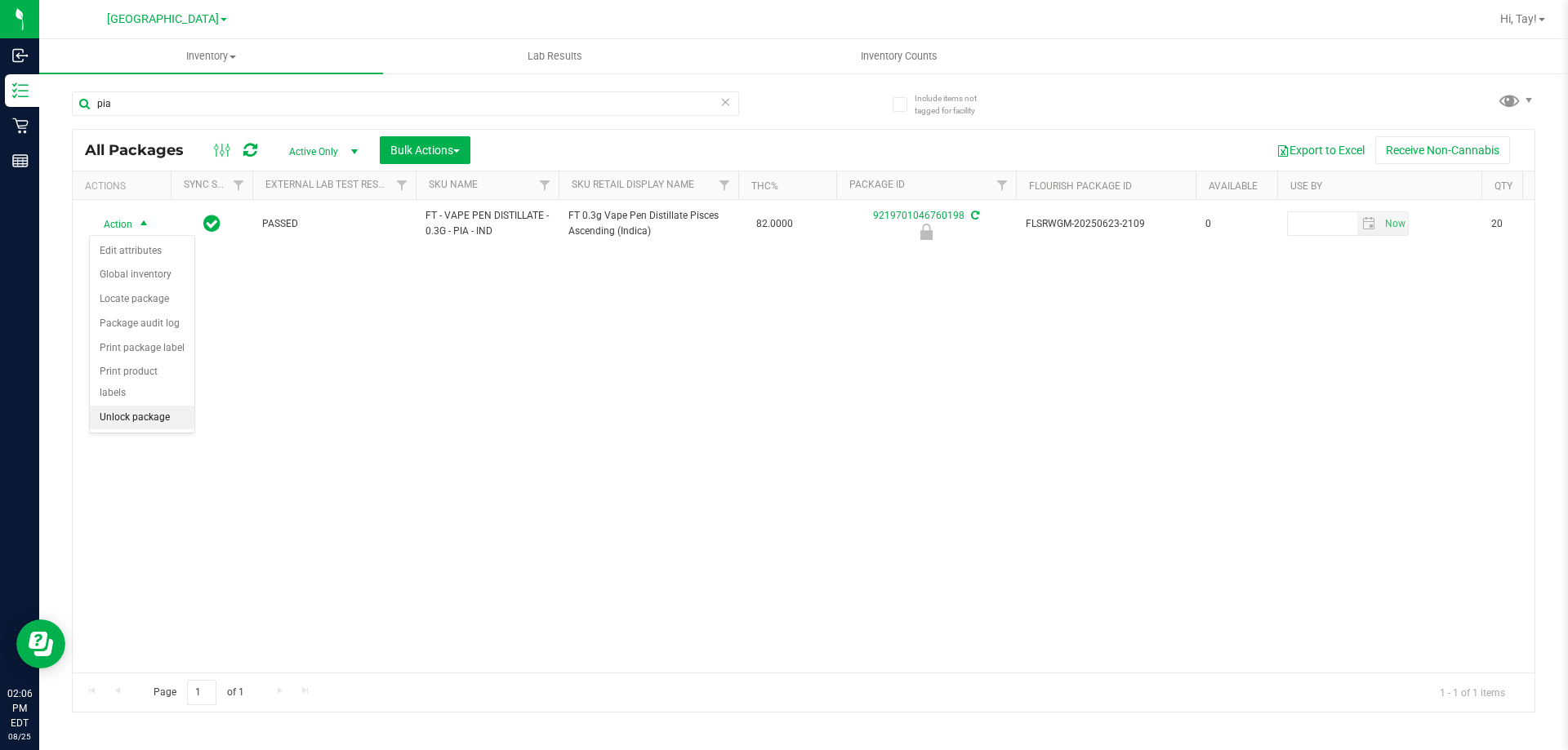
click at [150, 405] on li "Unlock package" at bounding box center [142, 417] width 105 height 24
type input "p"
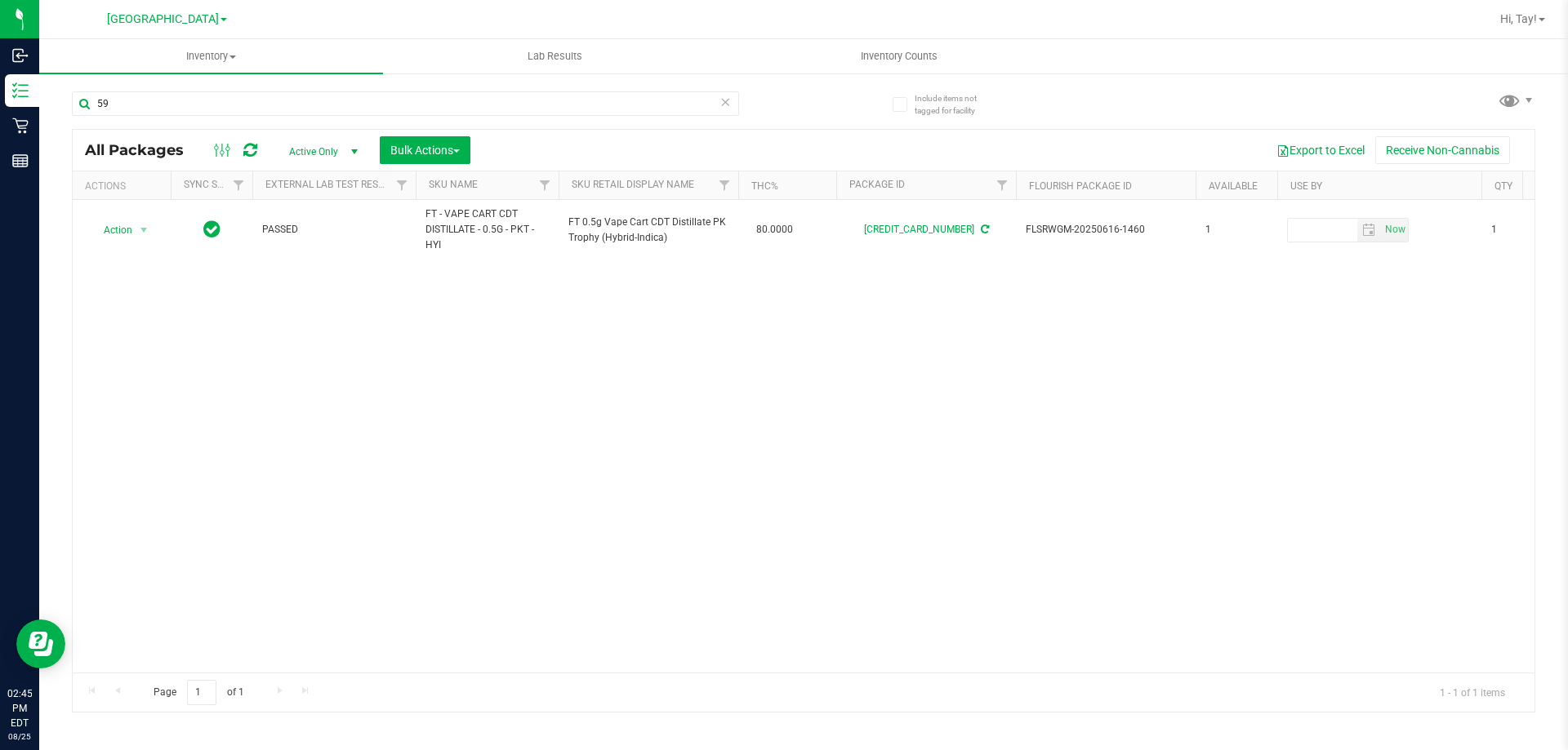
type input "5"
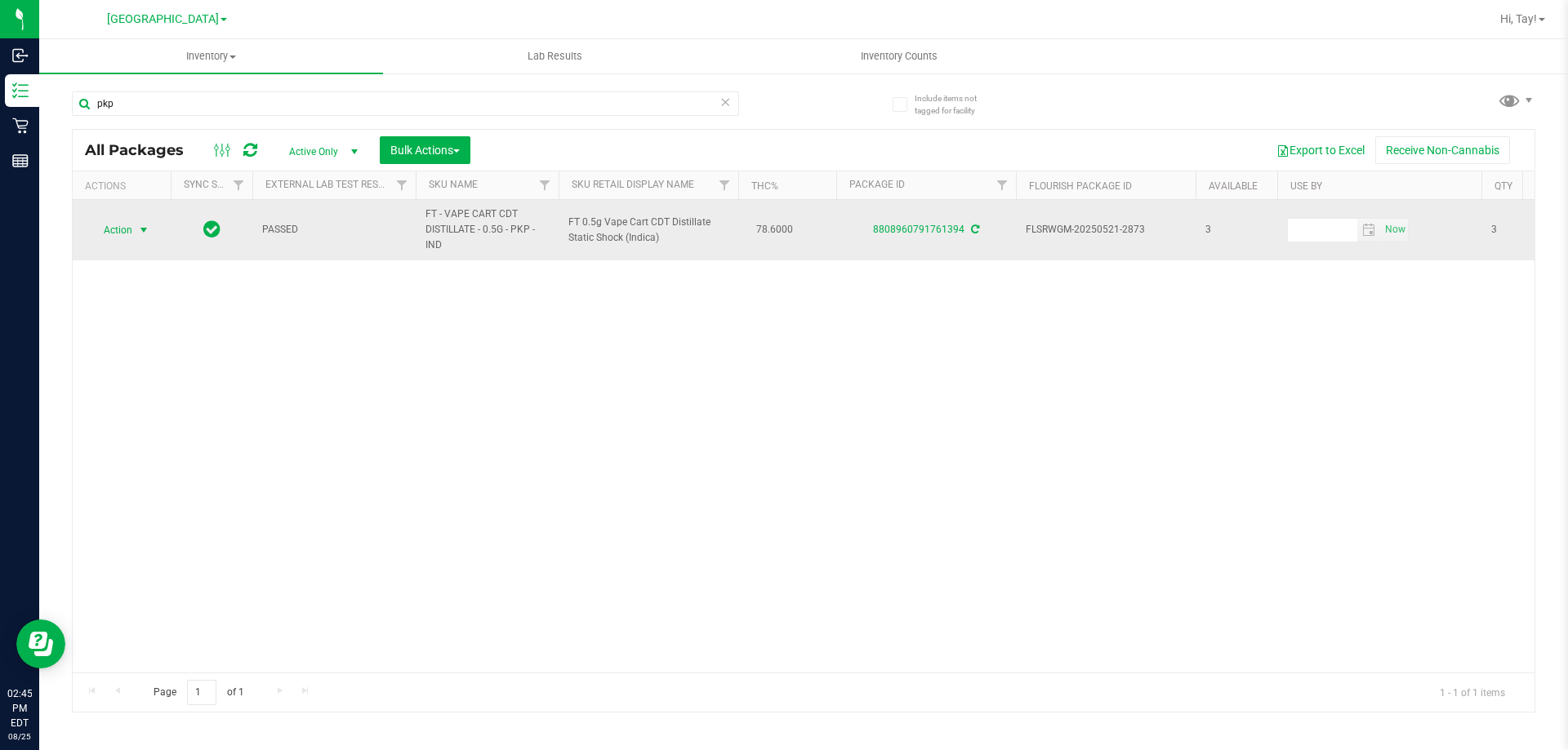
click at [134, 228] on span "select" at bounding box center [144, 230] width 20 height 23
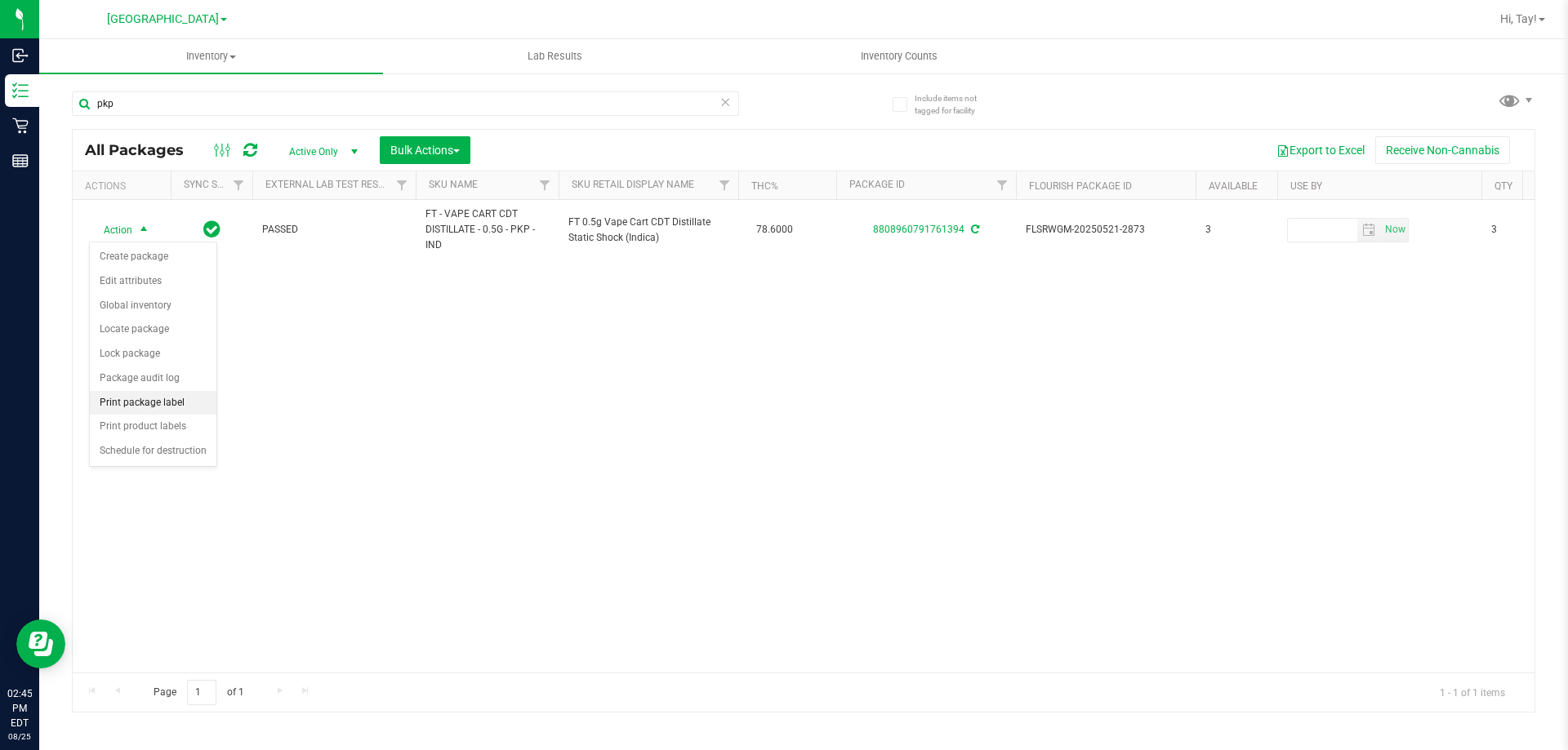
click at [148, 401] on li "Print package label" at bounding box center [153, 403] width 127 height 24
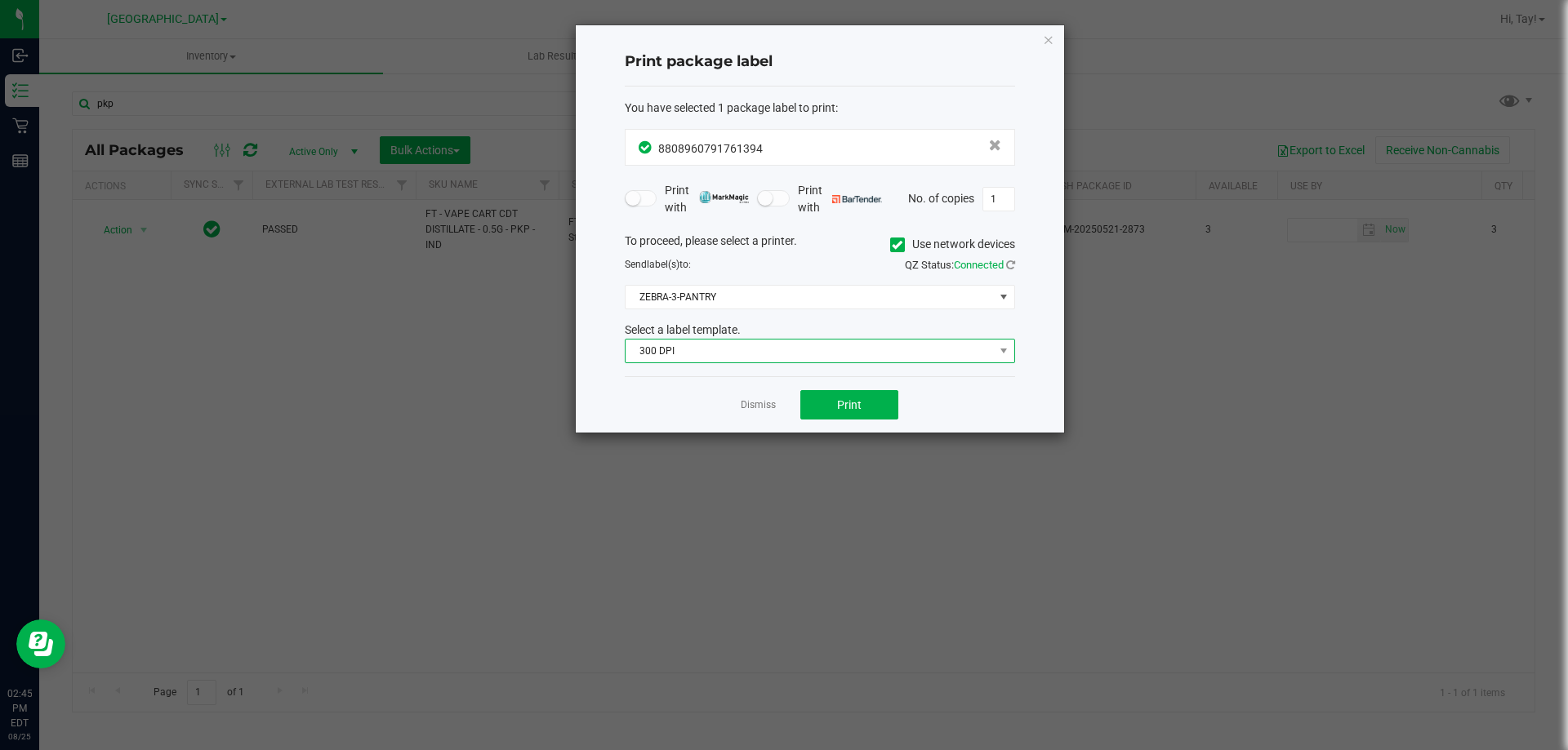
click at [756, 340] on span "300 DPI" at bounding box center [809, 351] width 368 height 23
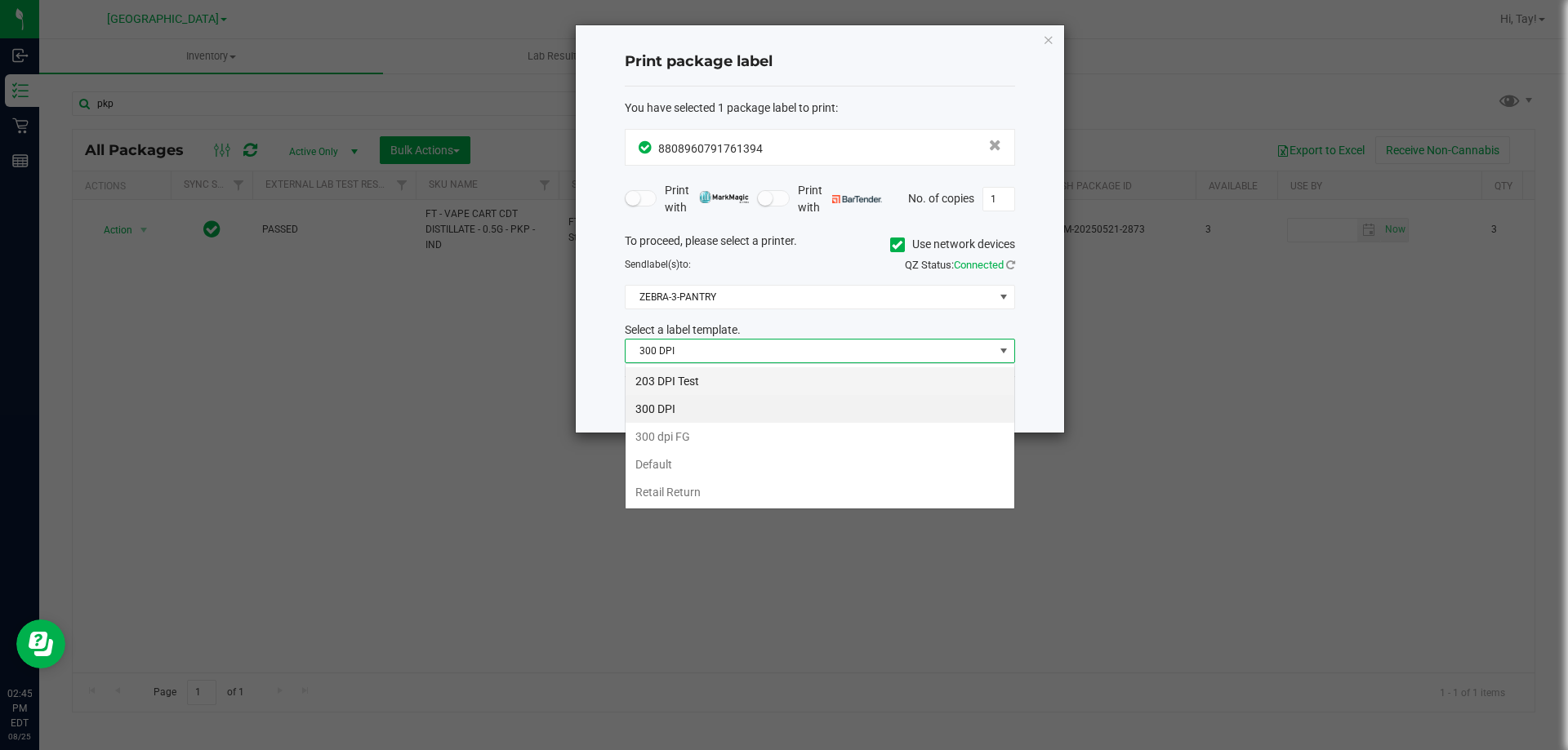
scroll to position [24, 390]
click at [705, 378] on li "203 DPI Test" at bounding box center [819, 381] width 389 height 28
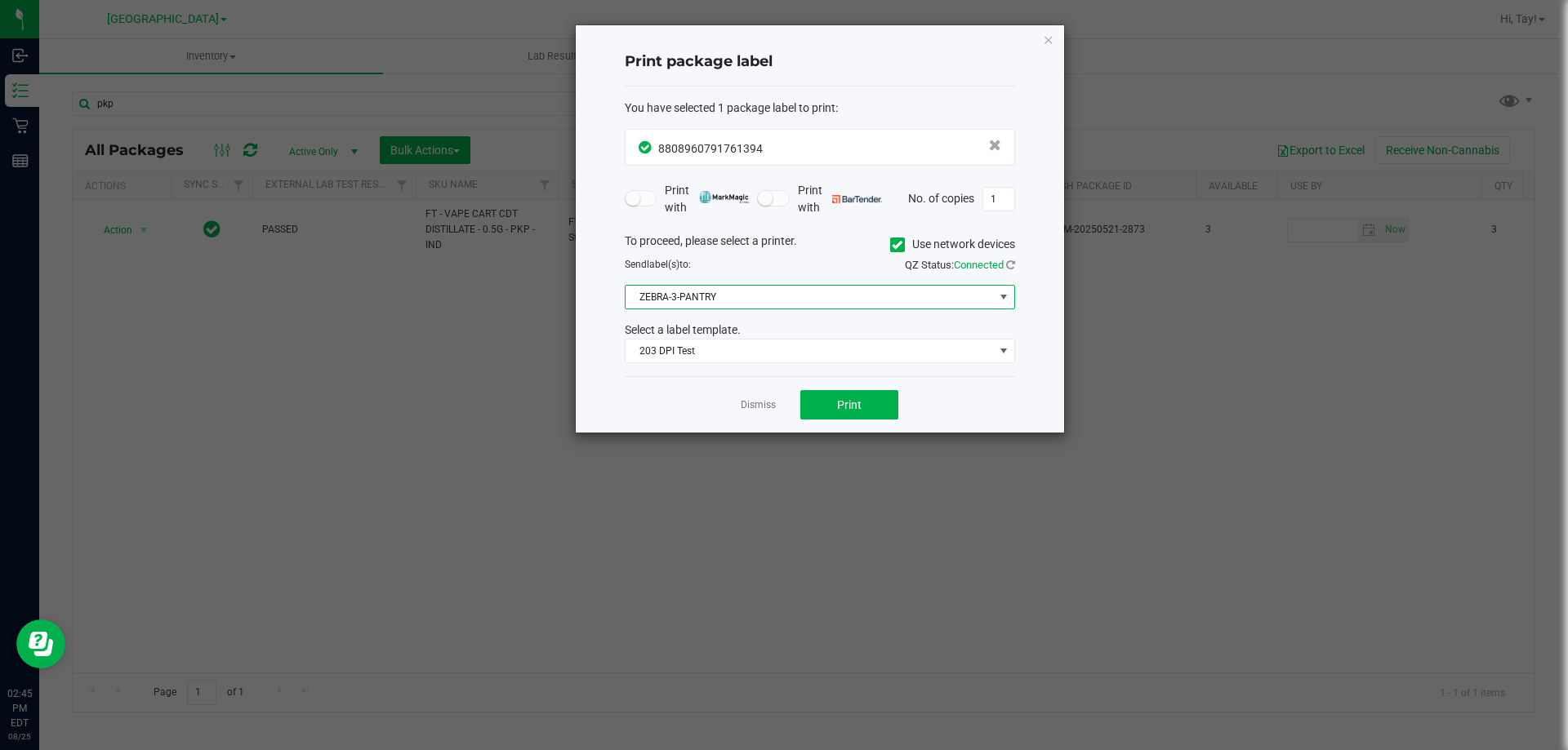
click at [711, 292] on span "ZEBRA-3-PANTRY" at bounding box center [809, 296] width 368 height 23
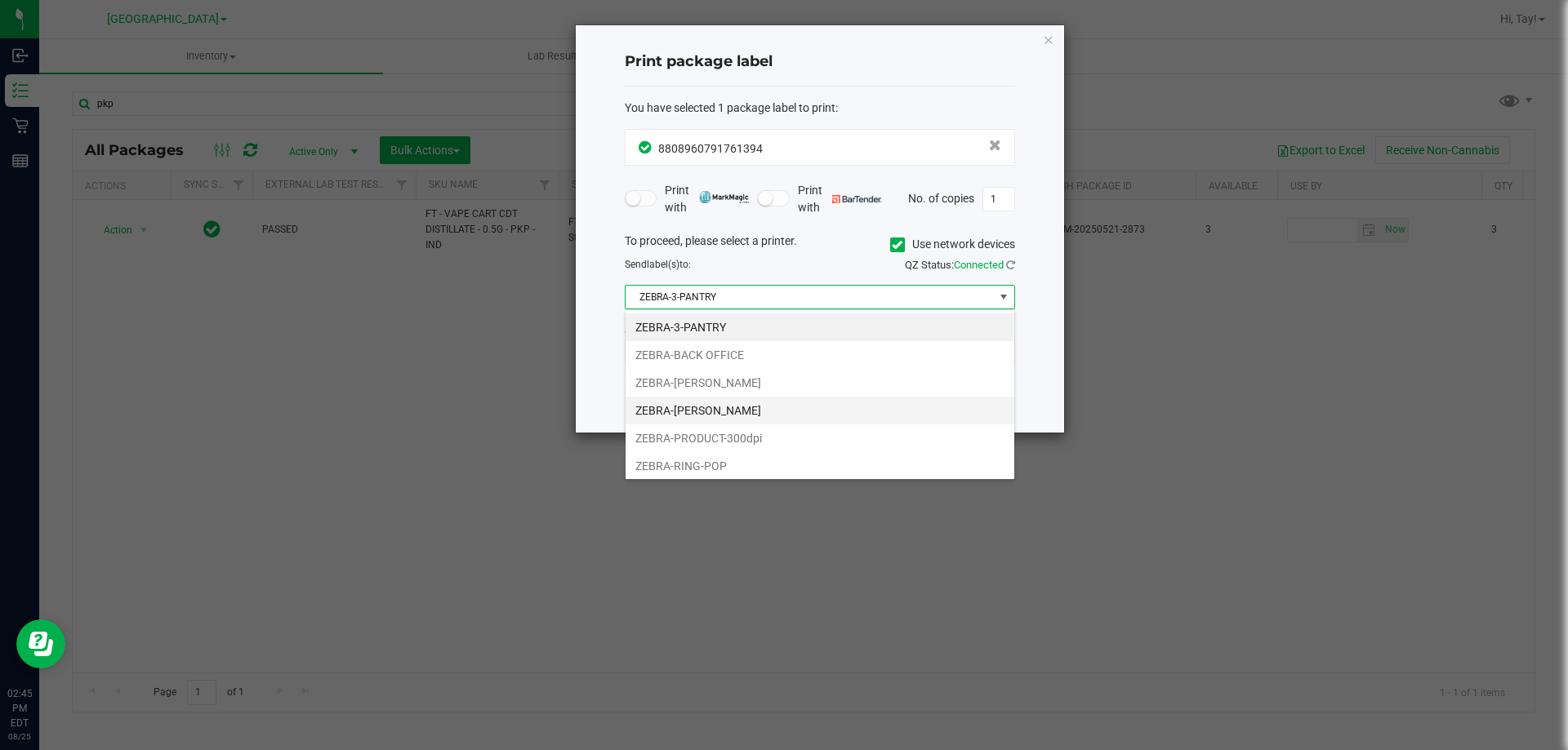
click at [753, 405] on li "ZEBRA-[PERSON_NAME]" at bounding box center [819, 410] width 389 height 28
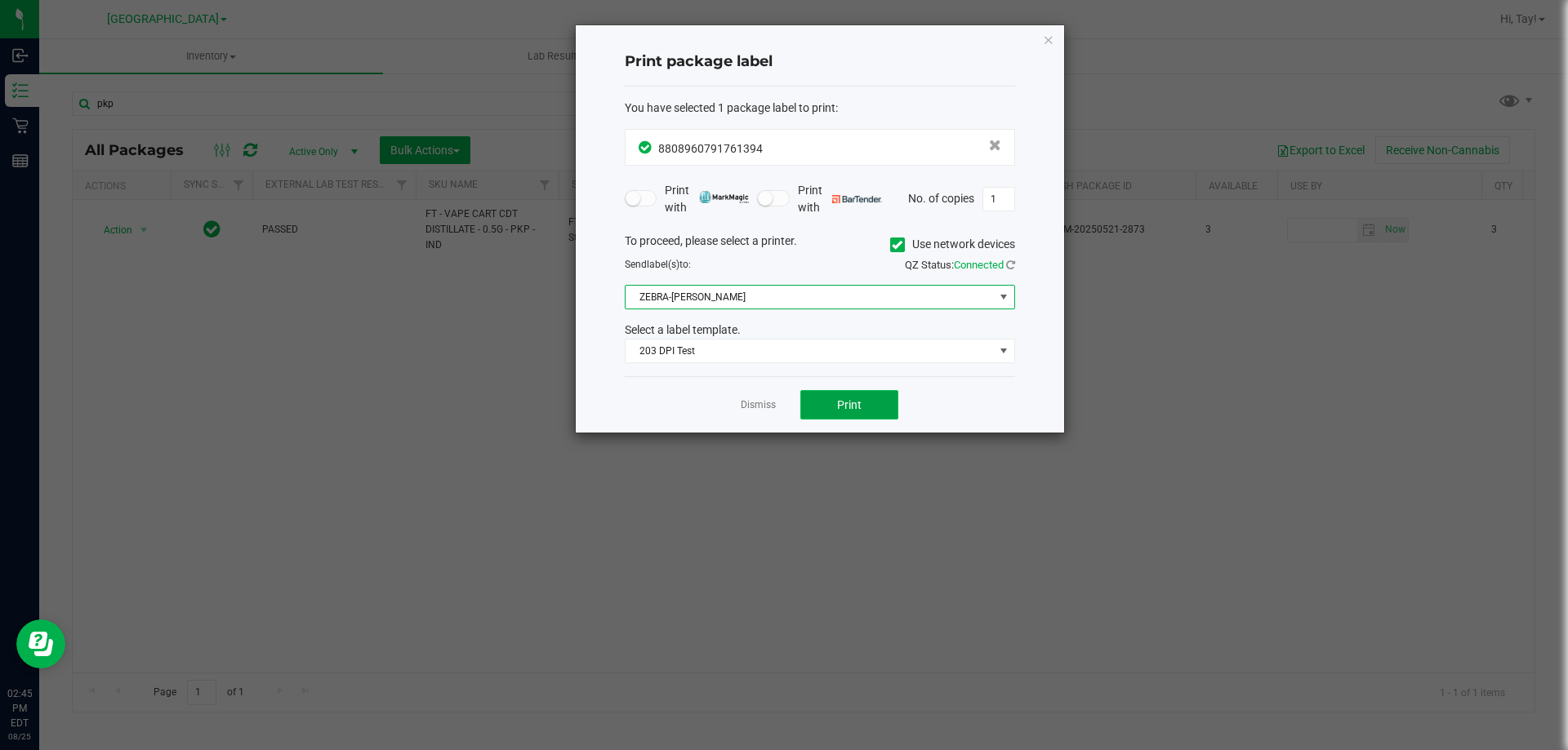
click at [831, 411] on button "Print" at bounding box center [849, 405] width 98 height 30
click at [769, 403] on link "Dismiss" at bounding box center [759, 405] width 35 height 14
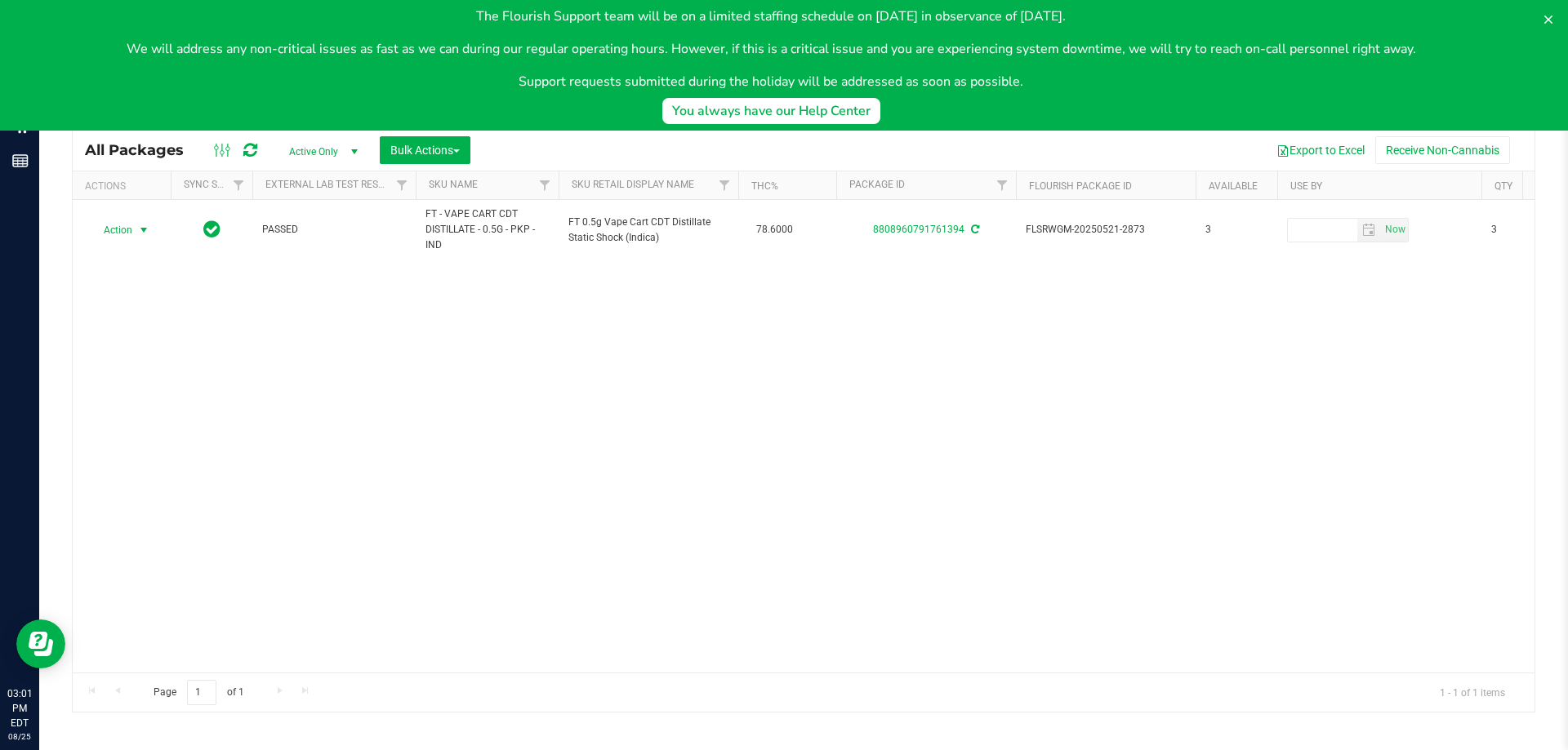
scroll to position [0, 0]
click at [315, 106] on body "The Flourish Support team will be on a limited staffing schedule on September 1…" at bounding box center [784, 65] width 1568 height 131
click at [315, 110] on body "The Flourish Support team will be on a limited staffing schedule on September 1…" at bounding box center [784, 65] width 1568 height 131
click at [1544, 15] on icon at bounding box center [1548, 19] width 13 height 13
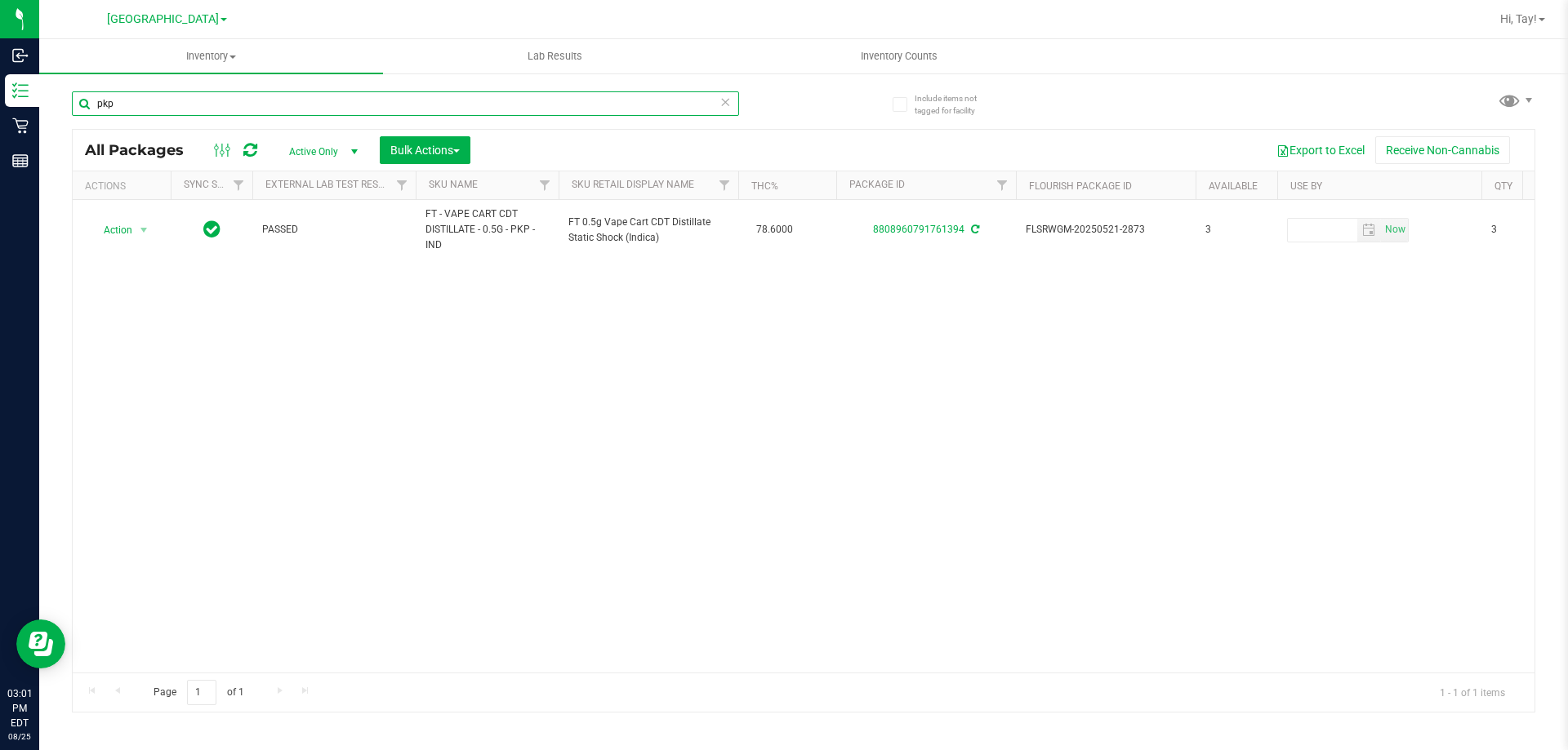
click at [438, 104] on input "pkp" at bounding box center [406, 103] width 667 height 24
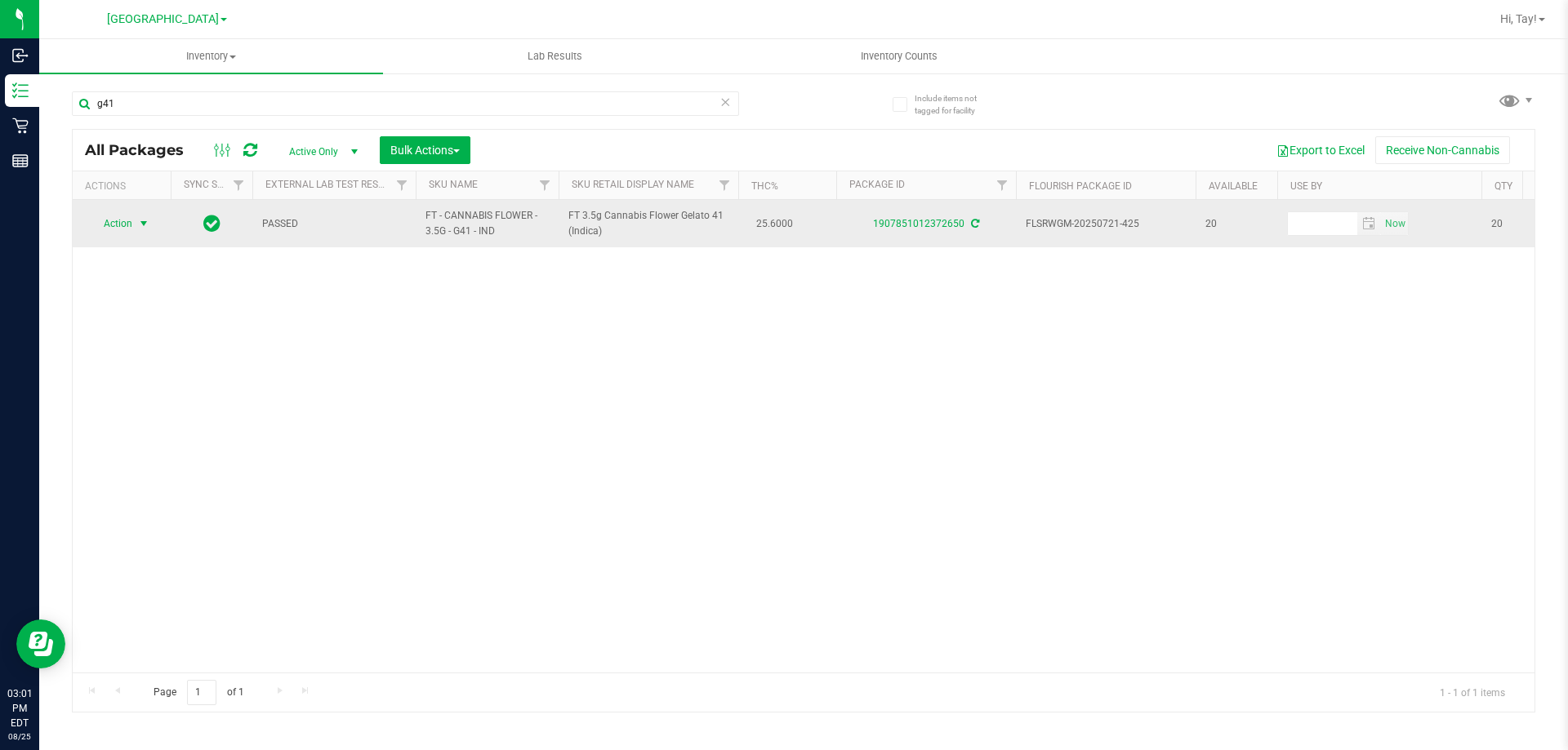
click at [144, 230] on span "select" at bounding box center [143, 223] width 13 height 13
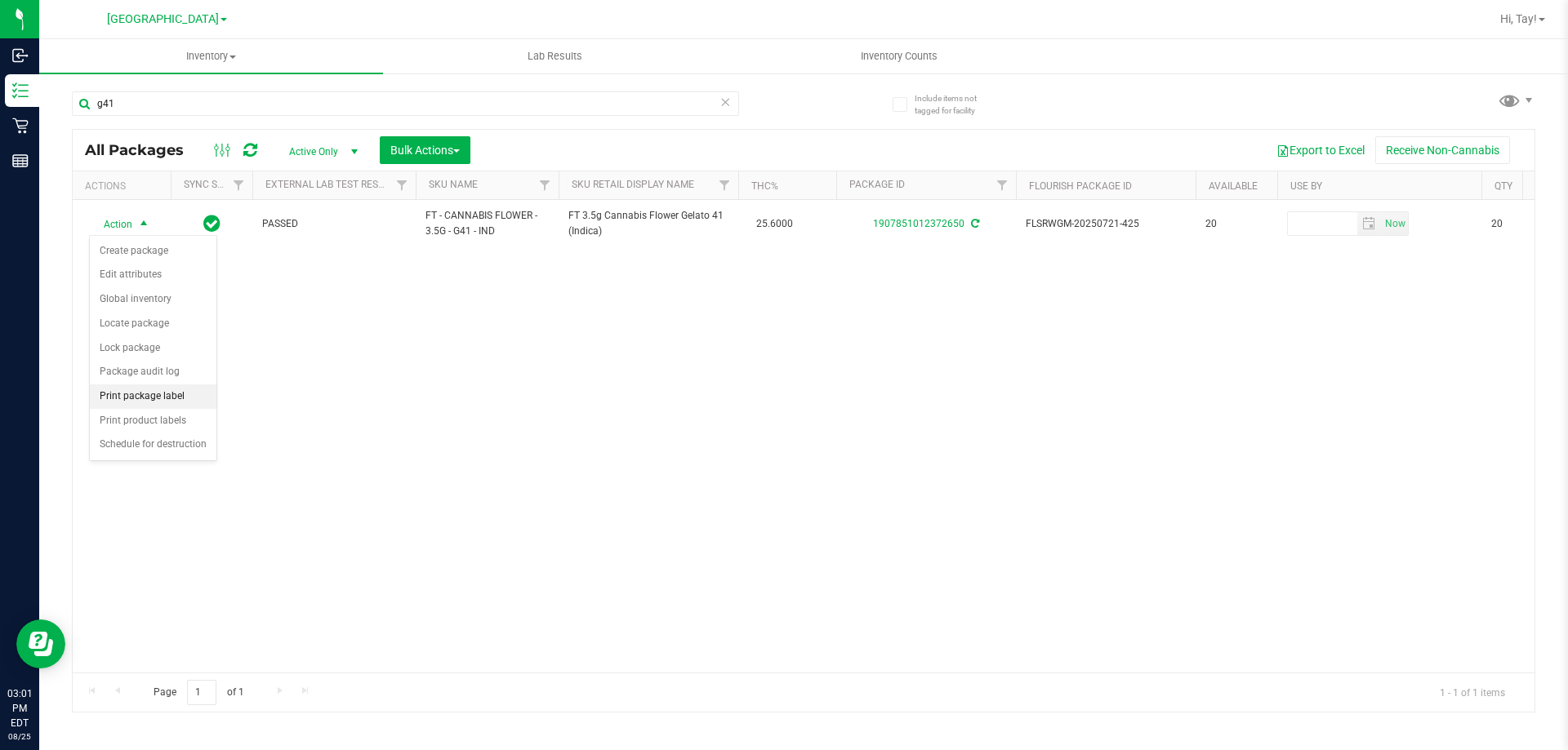
click at [182, 396] on li "Print package label" at bounding box center [153, 396] width 127 height 24
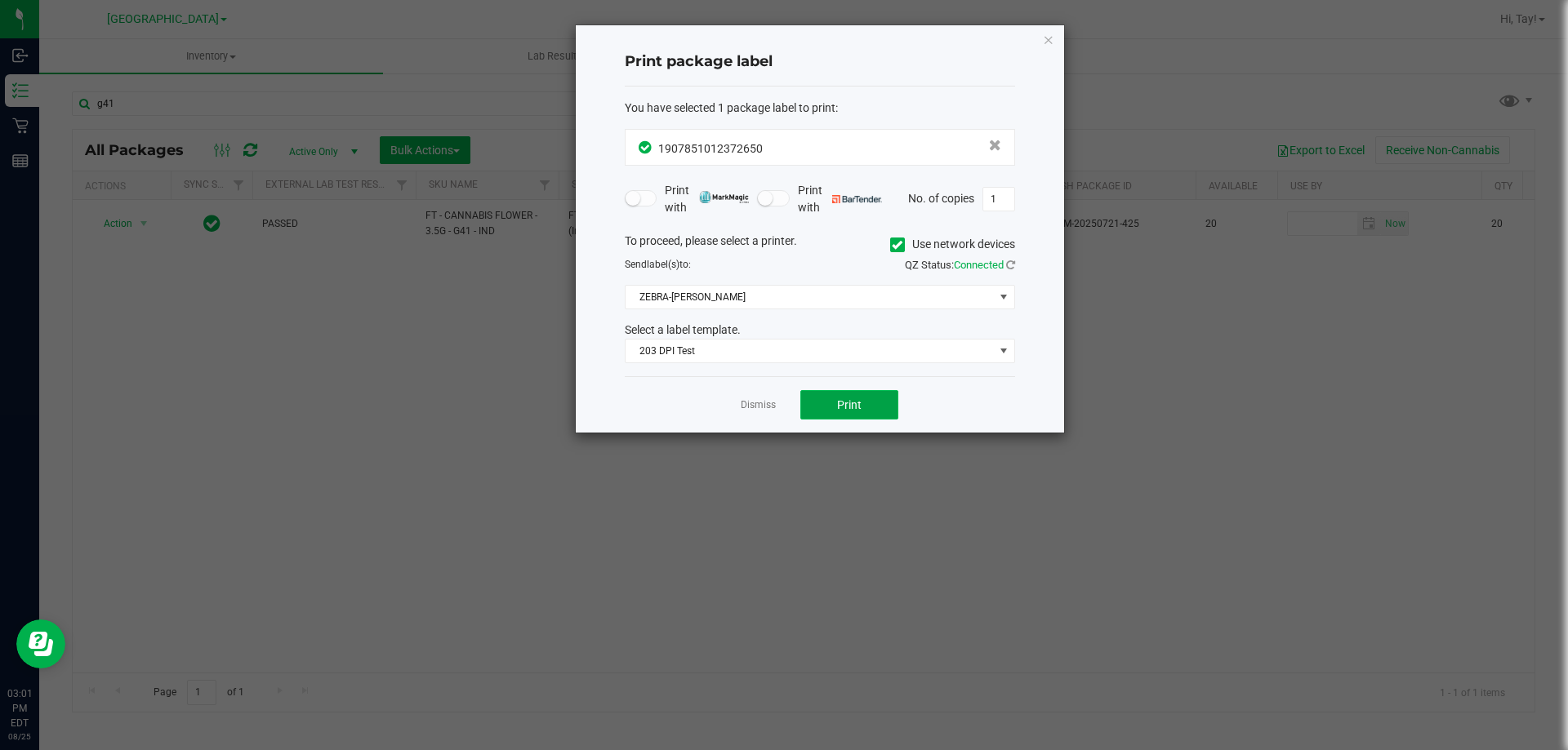
click at [834, 399] on button "Print" at bounding box center [849, 405] width 98 height 30
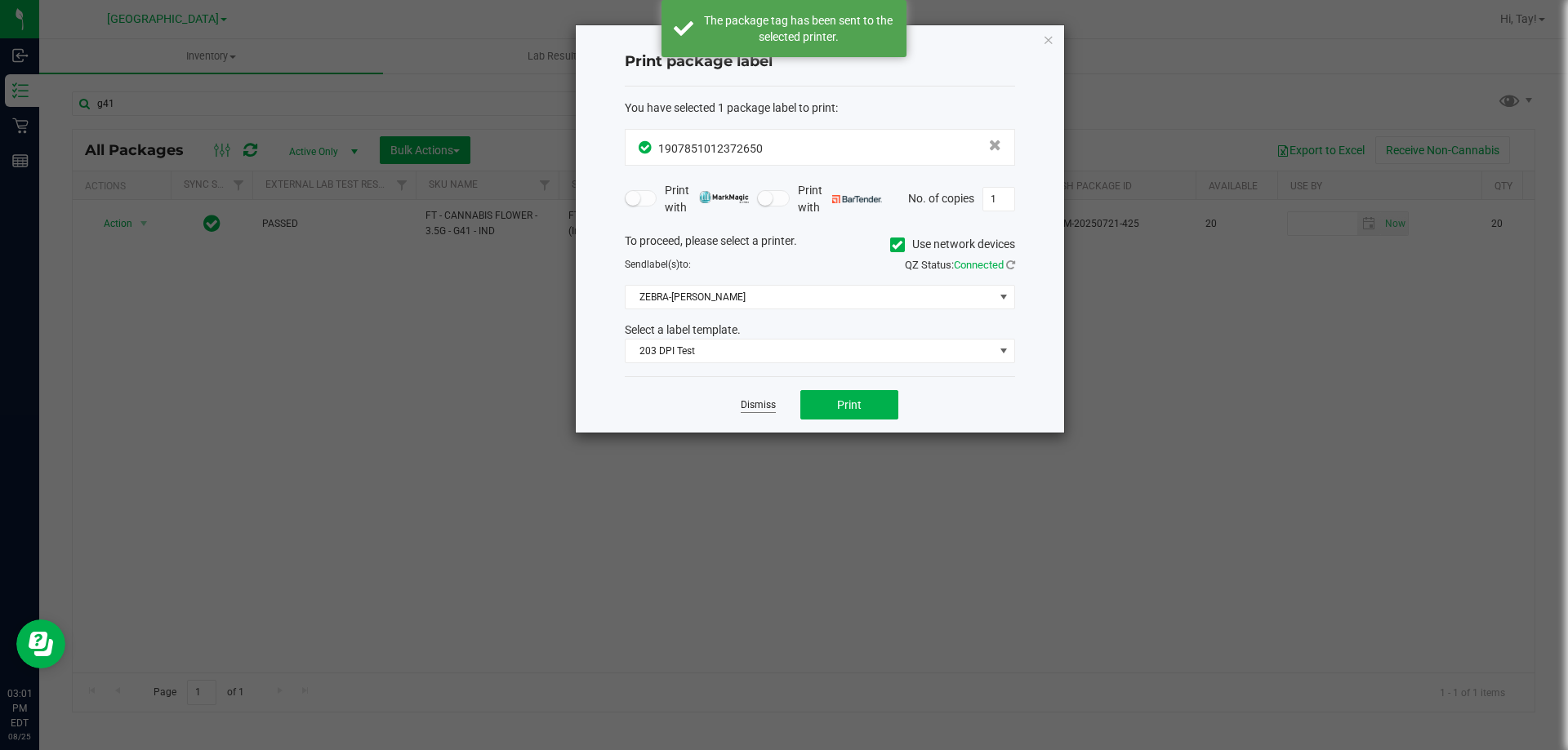
click at [765, 408] on link "Dismiss" at bounding box center [759, 405] width 35 height 14
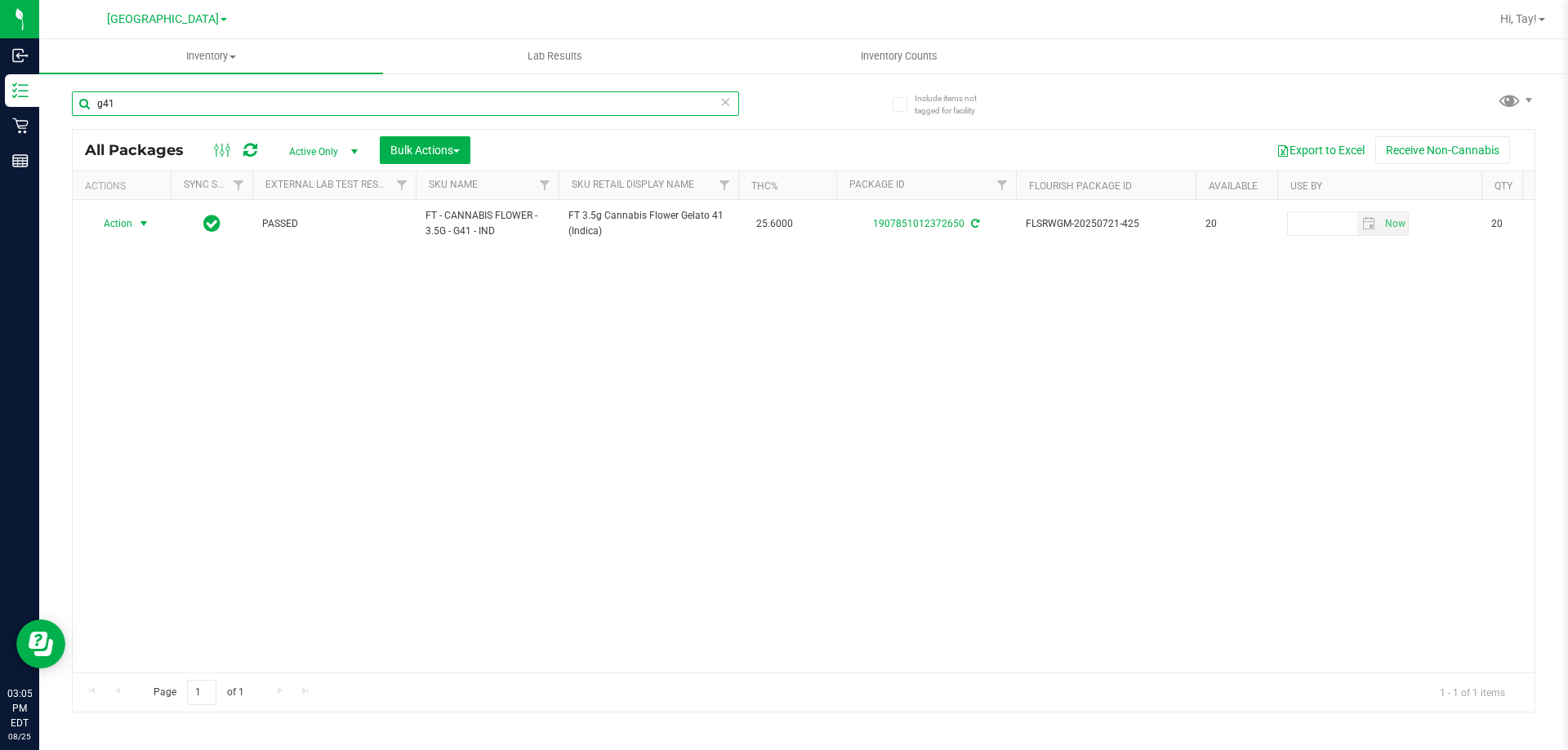
click at [536, 102] on input "g41" at bounding box center [406, 103] width 667 height 24
type input "g"
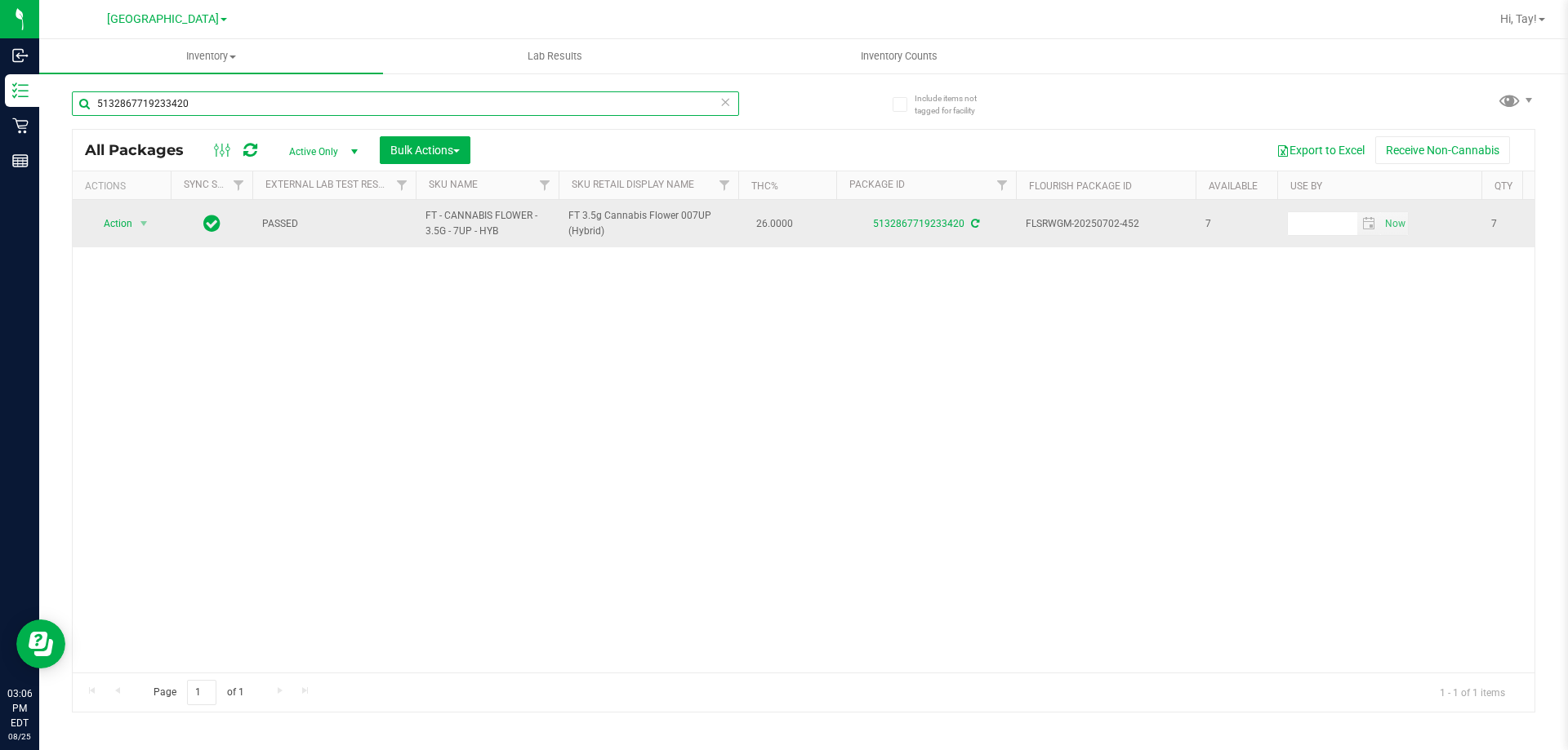
type input "5132867719233420"
click at [117, 220] on span "Action" at bounding box center [111, 223] width 44 height 23
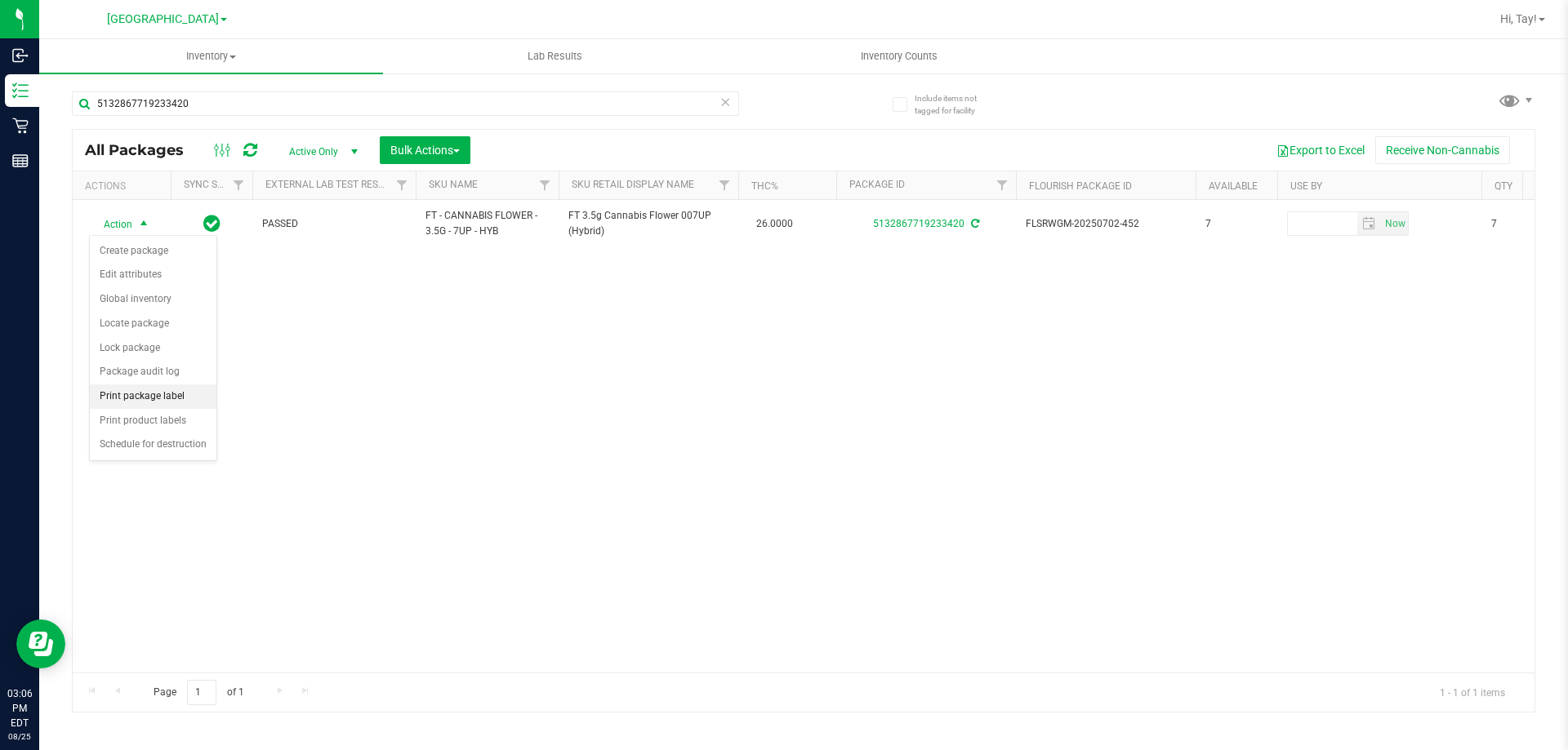
click at [155, 397] on li "Print package label" at bounding box center [153, 396] width 127 height 24
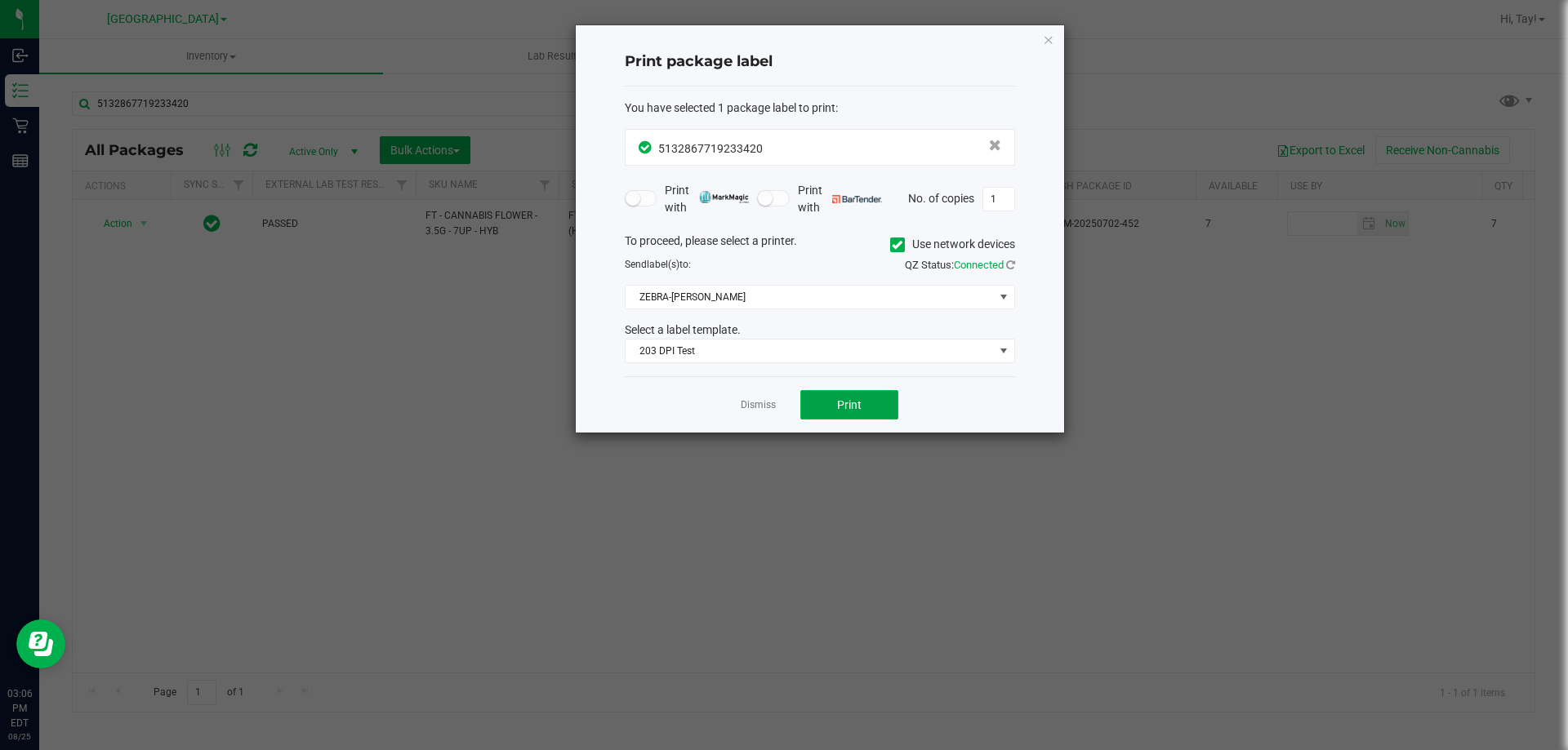
click at [840, 410] on span "Print" at bounding box center [849, 405] width 24 height 13
click at [749, 405] on link "Dismiss" at bounding box center [759, 405] width 35 height 14
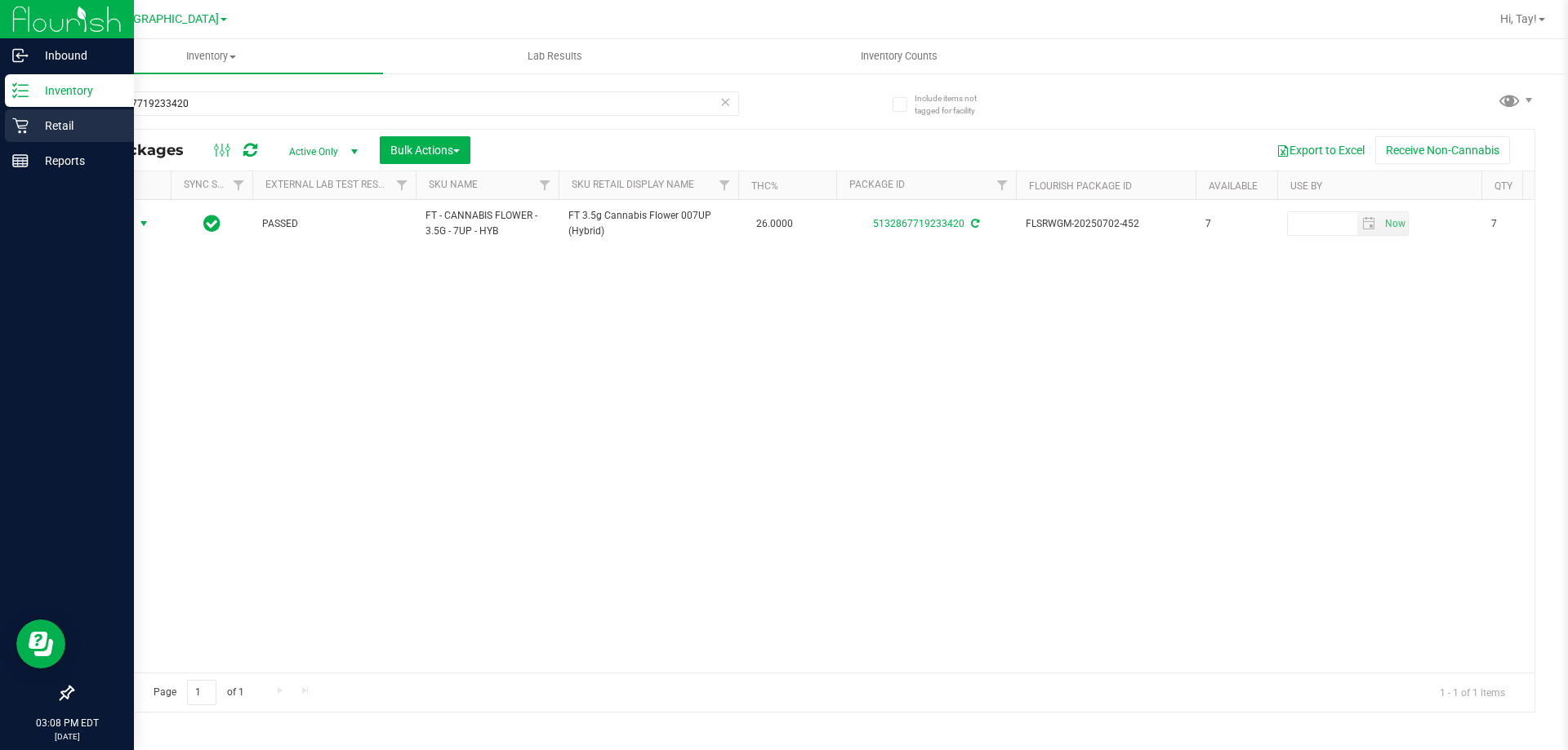
click at [11, 122] on div "Retail" at bounding box center [69, 126] width 129 height 33
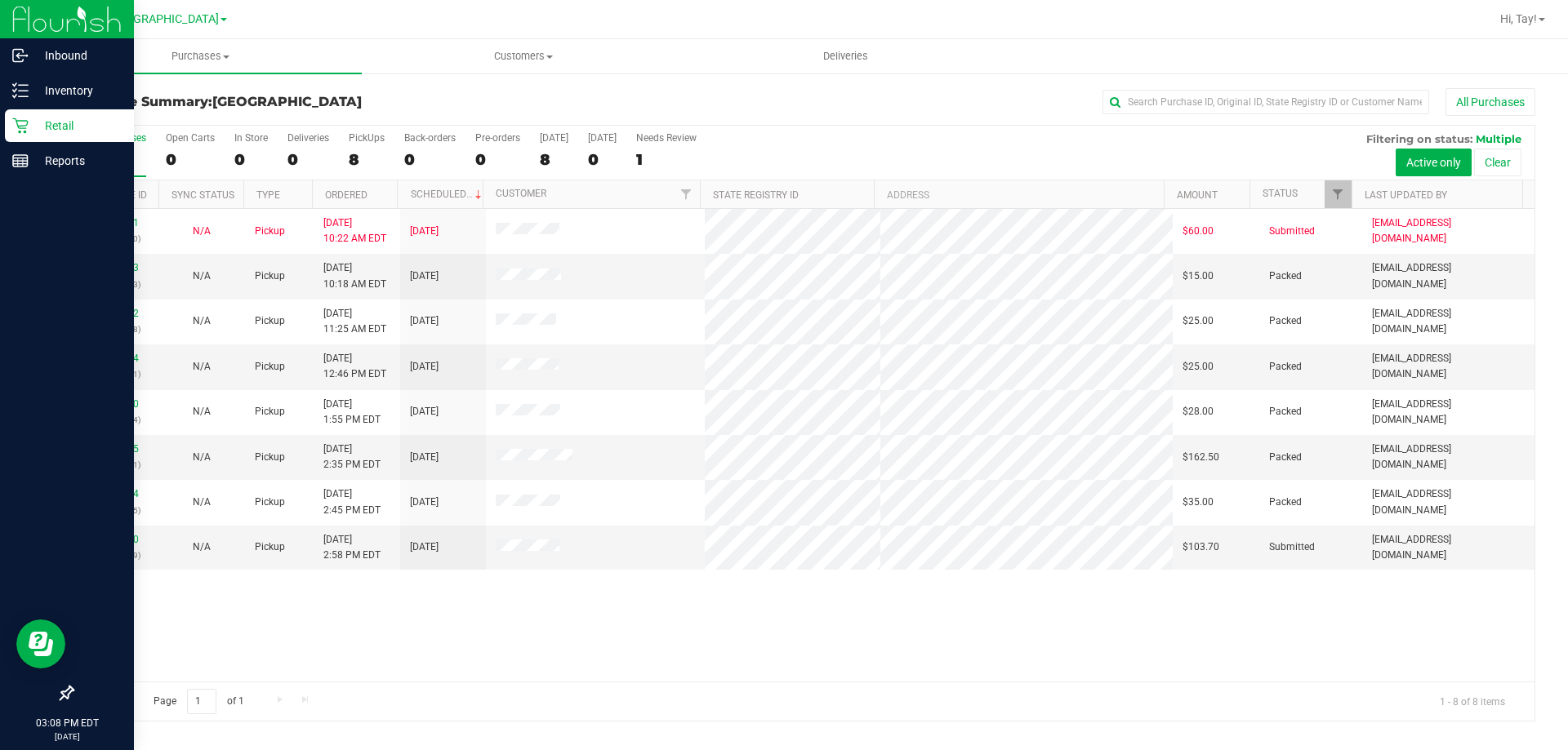
click at [490, 617] on div "11842341 (317104650) N/A Pickup 8/25/2025 10:22 AM EDT 8/25/2025 $60.00 Submitt…" at bounding box center [803, 445] width 1462 height 473
click at [126, 538] on link "11844890" at bounding box center [116, 540] width 46 height 12
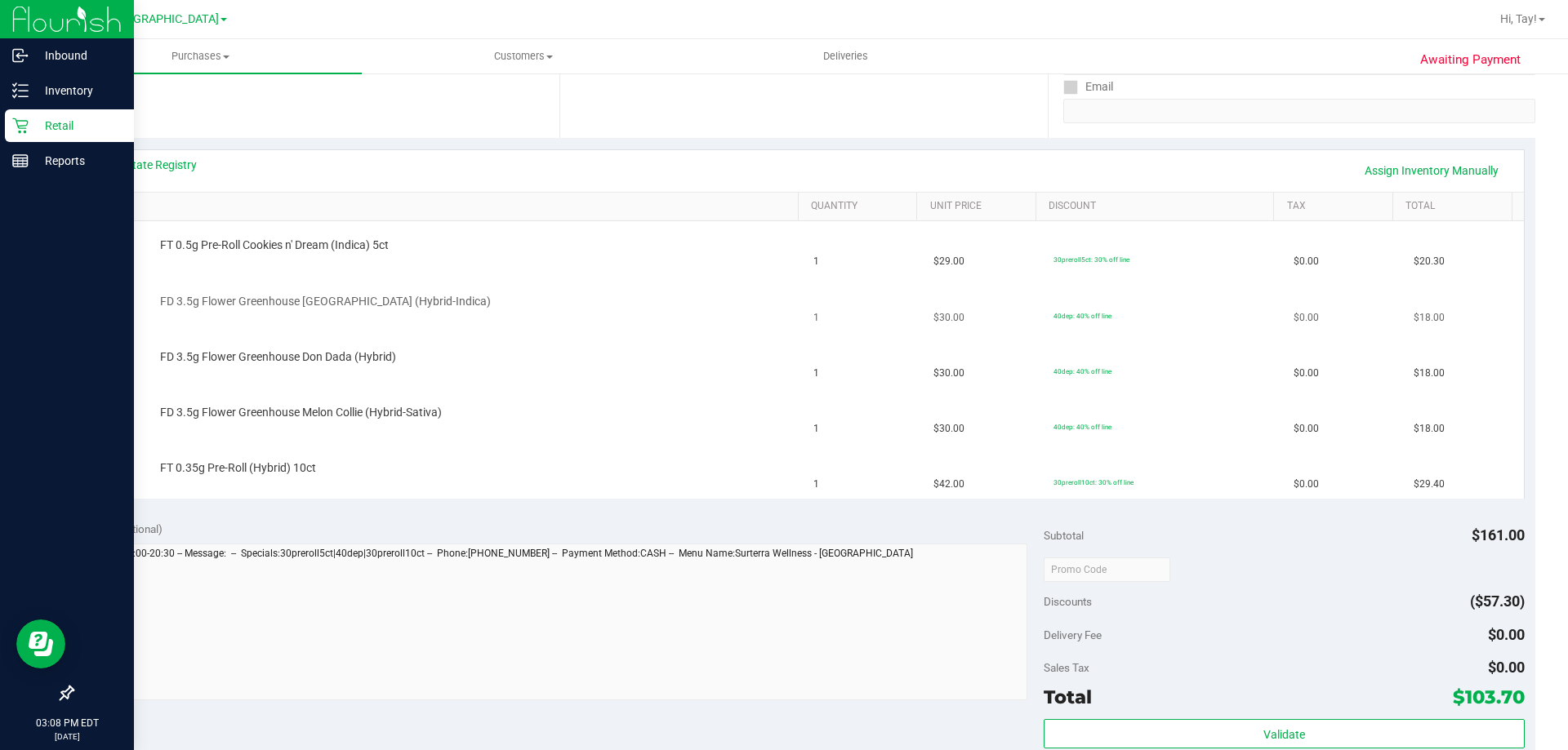
scroll to position [327, 0]
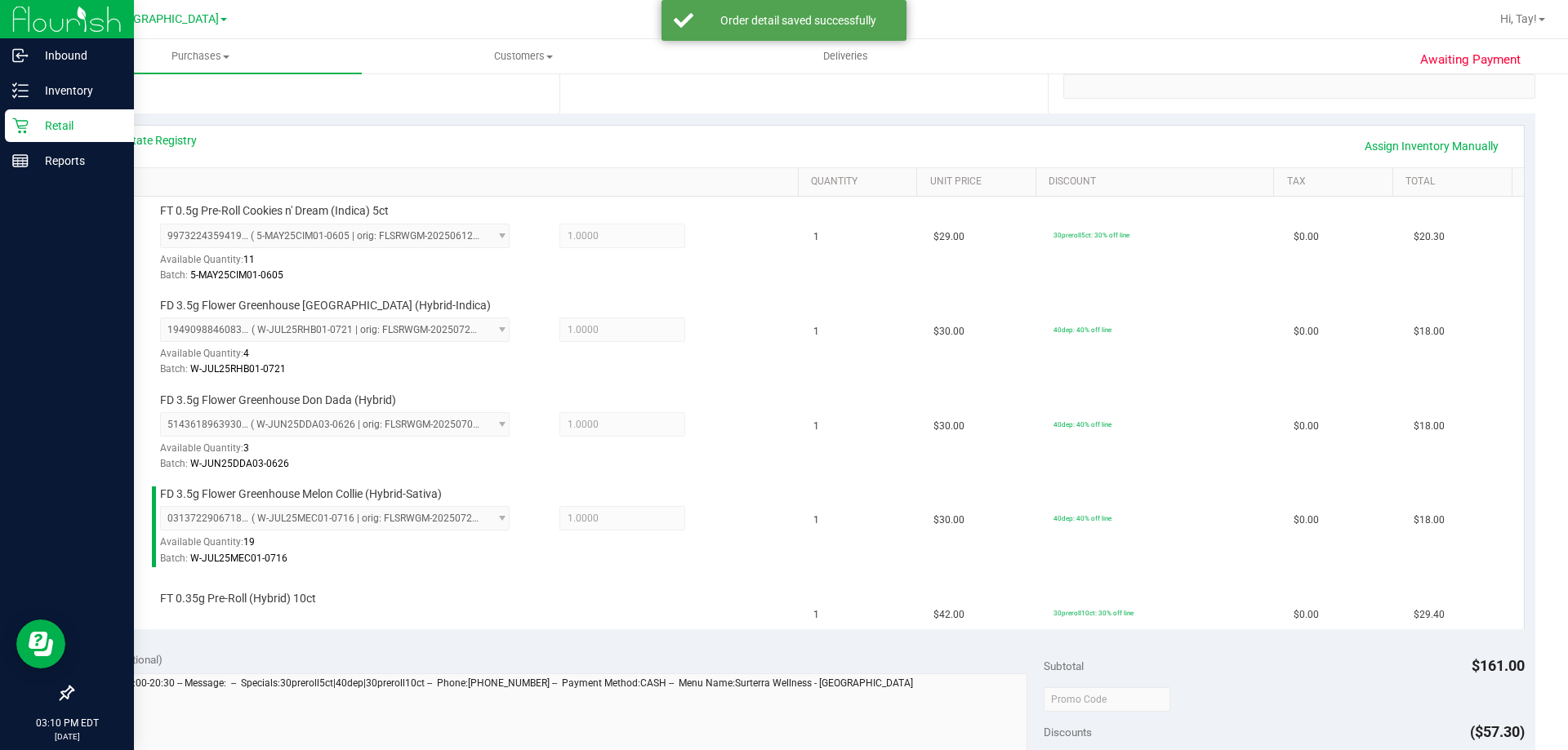
click at [791, 636] on div "View State Registry Assign Inventory Manually SKU Quantity Unit Price Discount …" at bounding box center [803, 376] width 1463 height 526
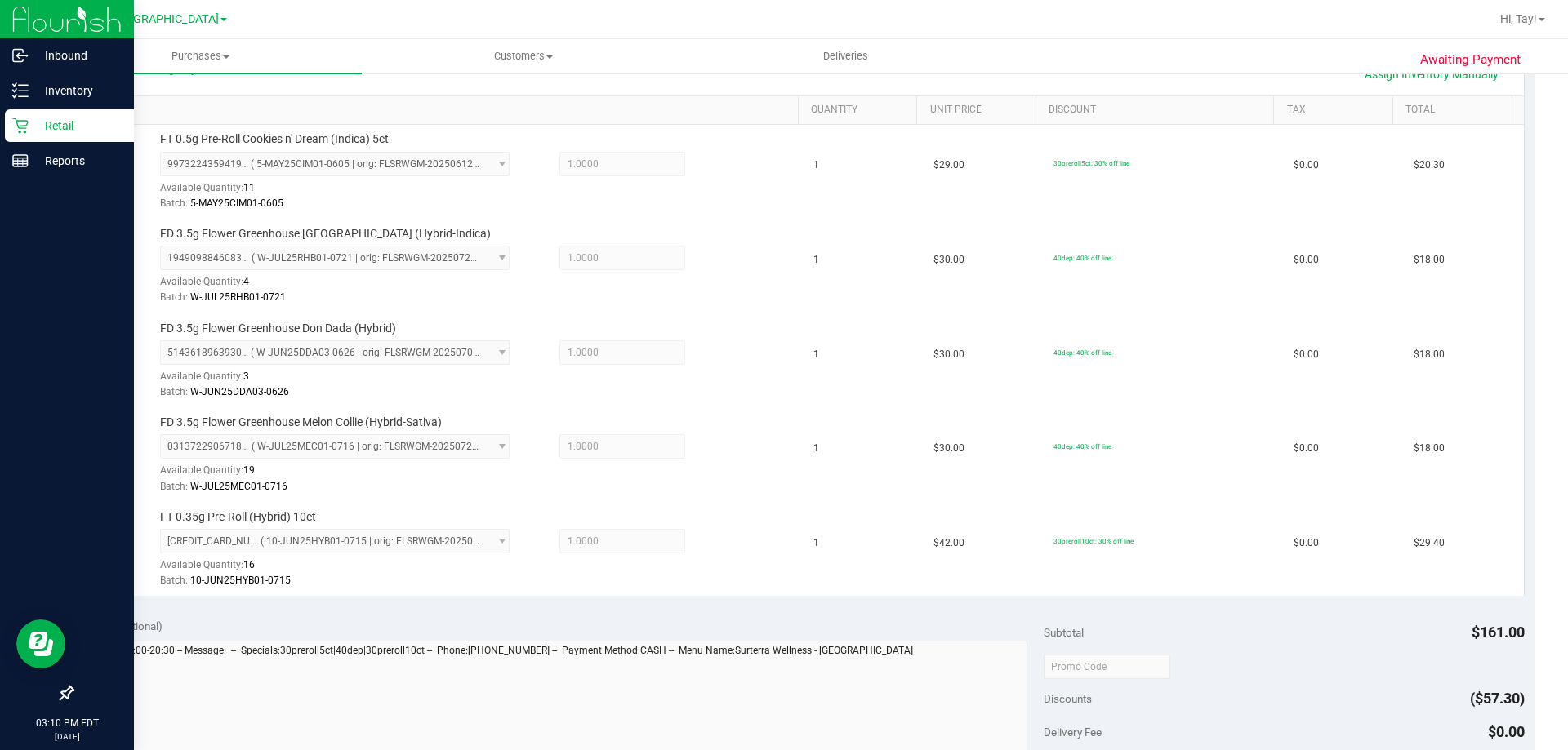
scroll to position [572, 0]
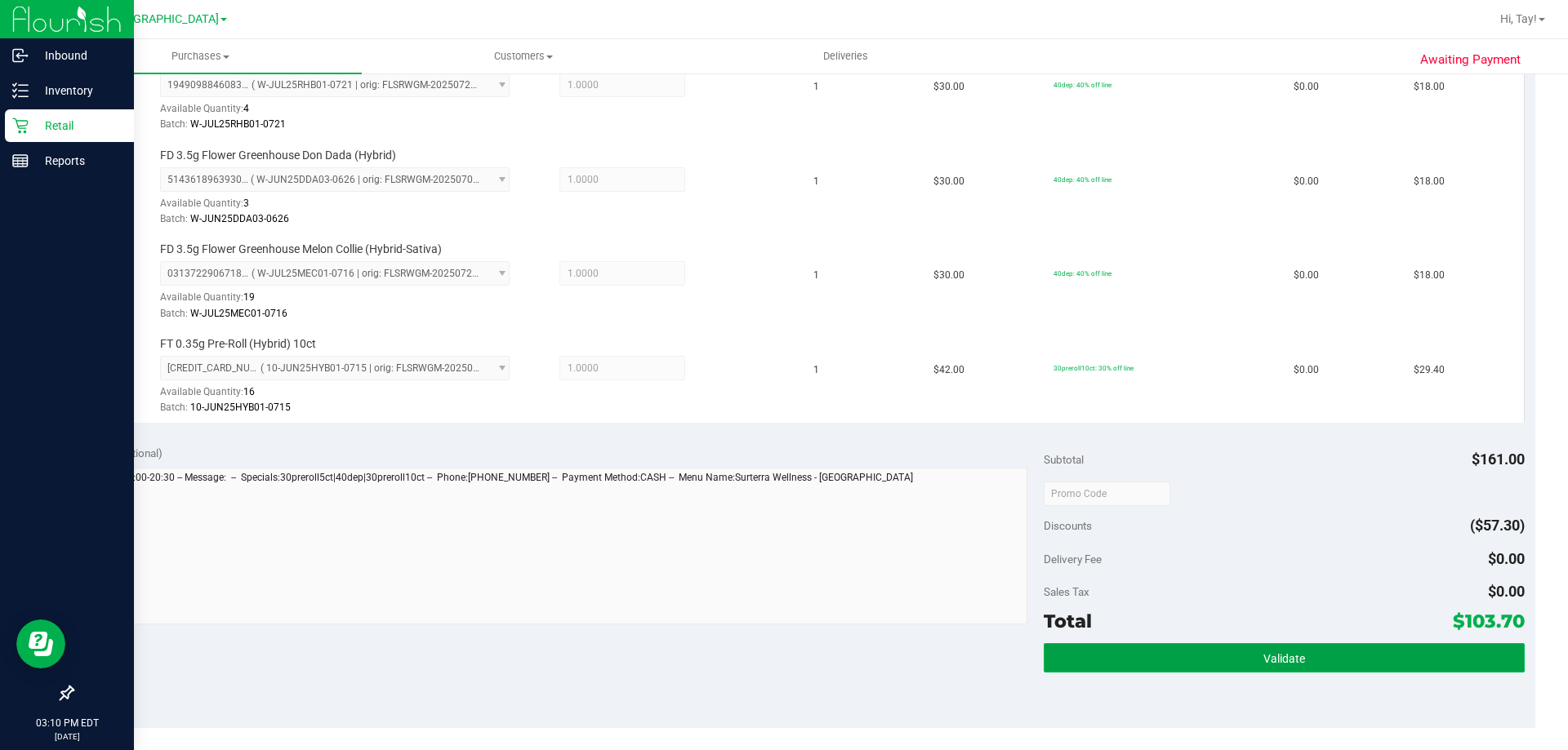
click at [1231, 655] on button "Validate" at bounding box center [1283, 658] width 480 height 30
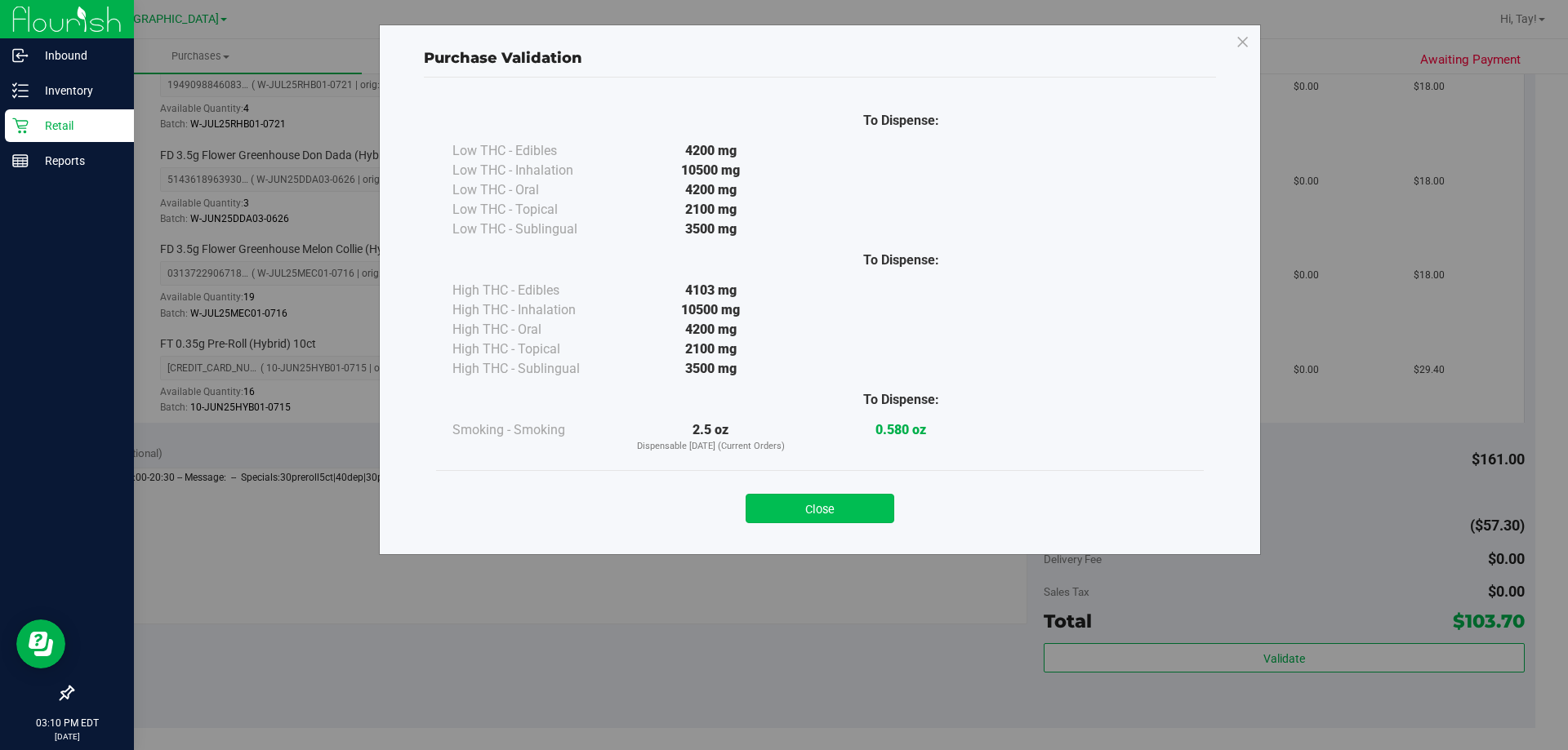
click at [834, 518] on button "Close" at bounding box center [819, 508] width 149 height 30
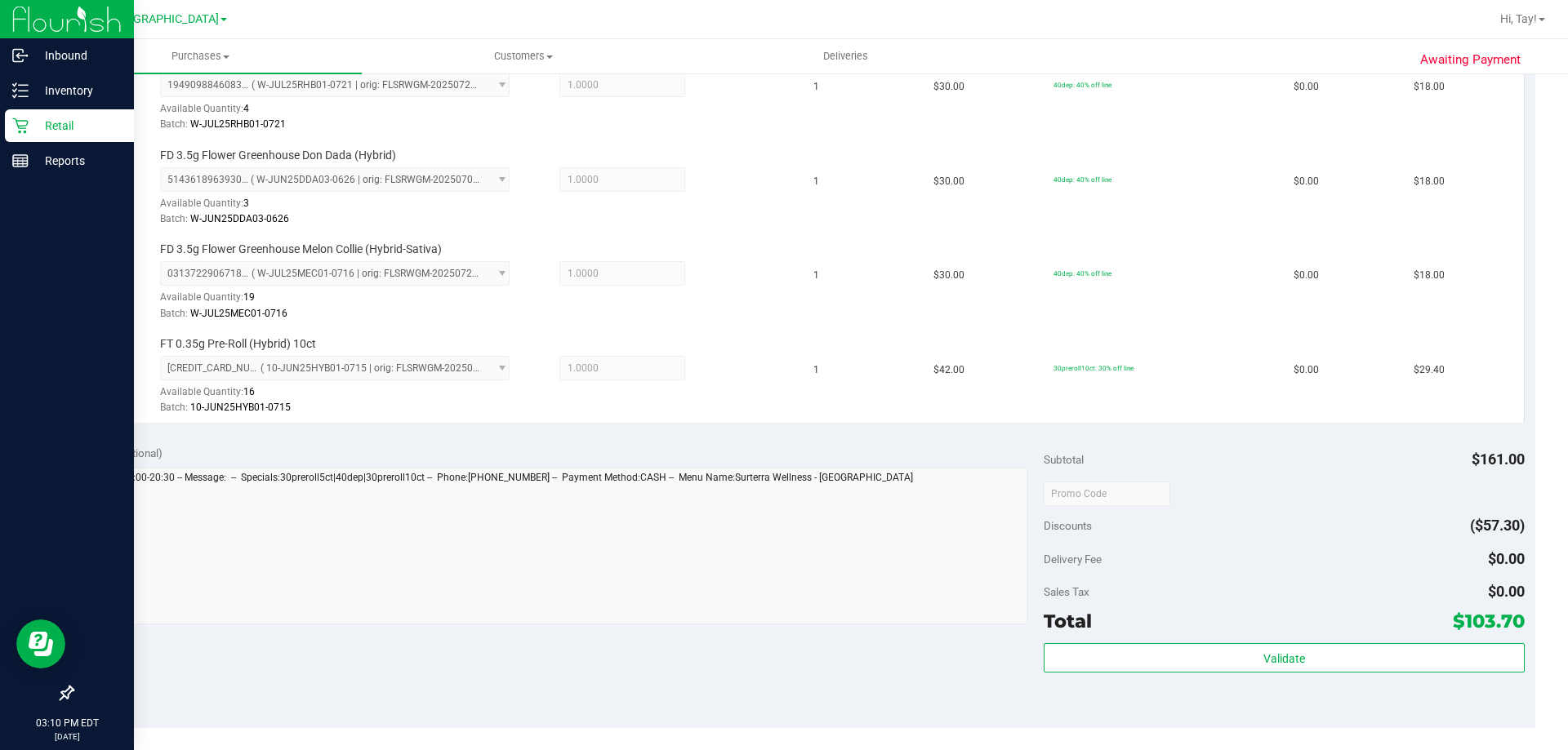
scroll to position [963, 0]
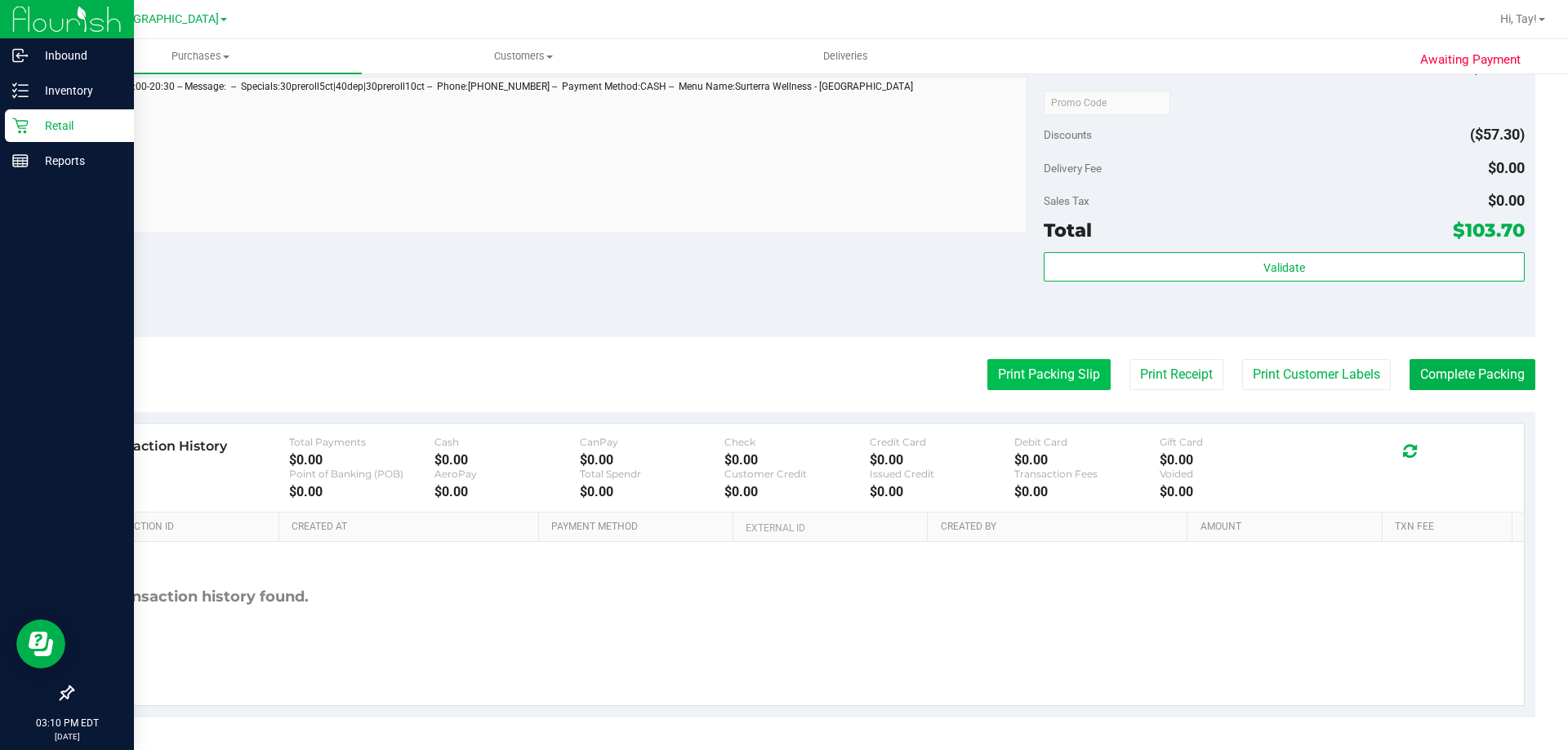
click at [1058, 367] on button "Print Packing Slip" at bounding box center [1049, 374] width 123 height 31
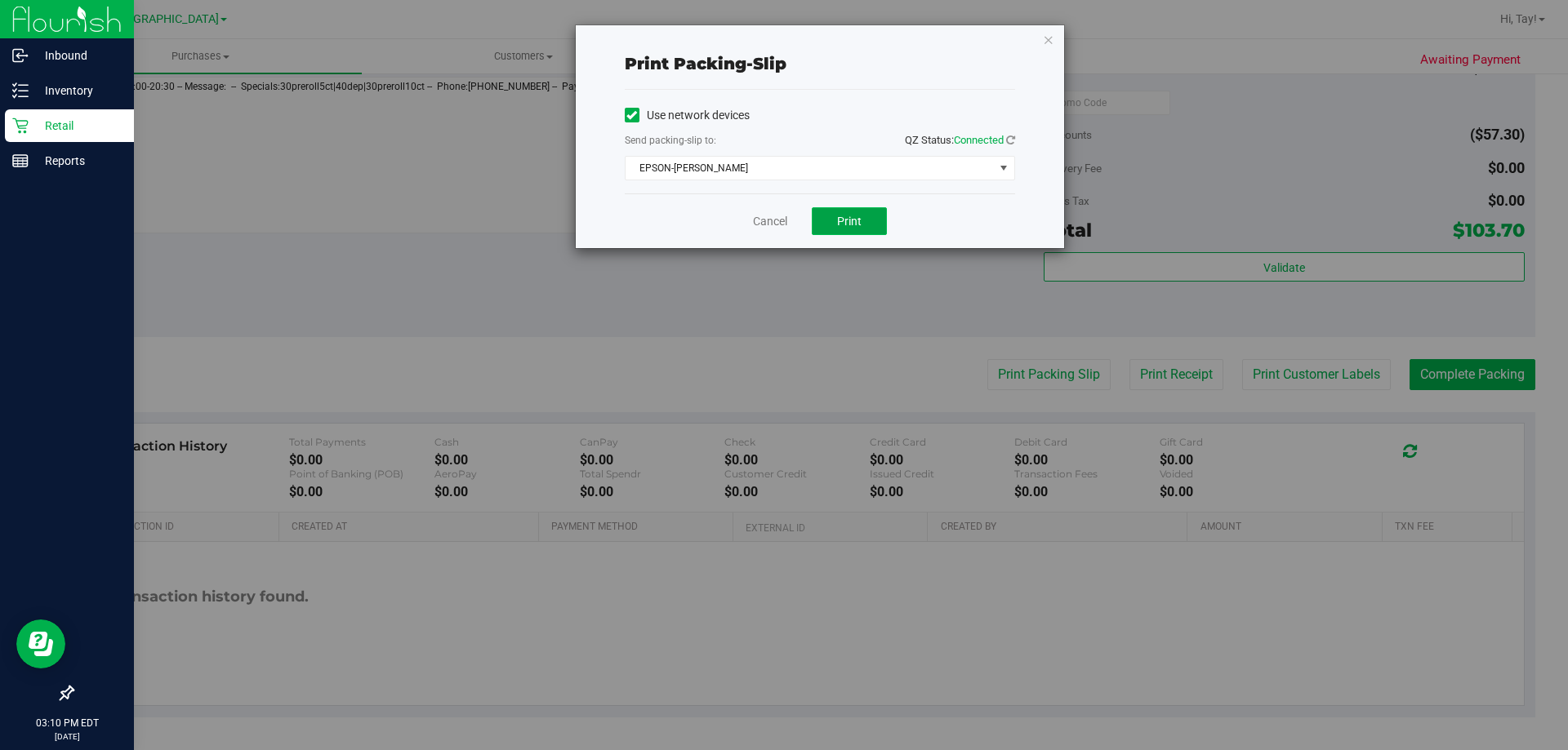
click at [859, 212] on button "Print" at bounding box center [849, 221] width 75 height 28
click at [762, 219] on link "Cancel" at bounding box center [770, 221] width 35 height 17
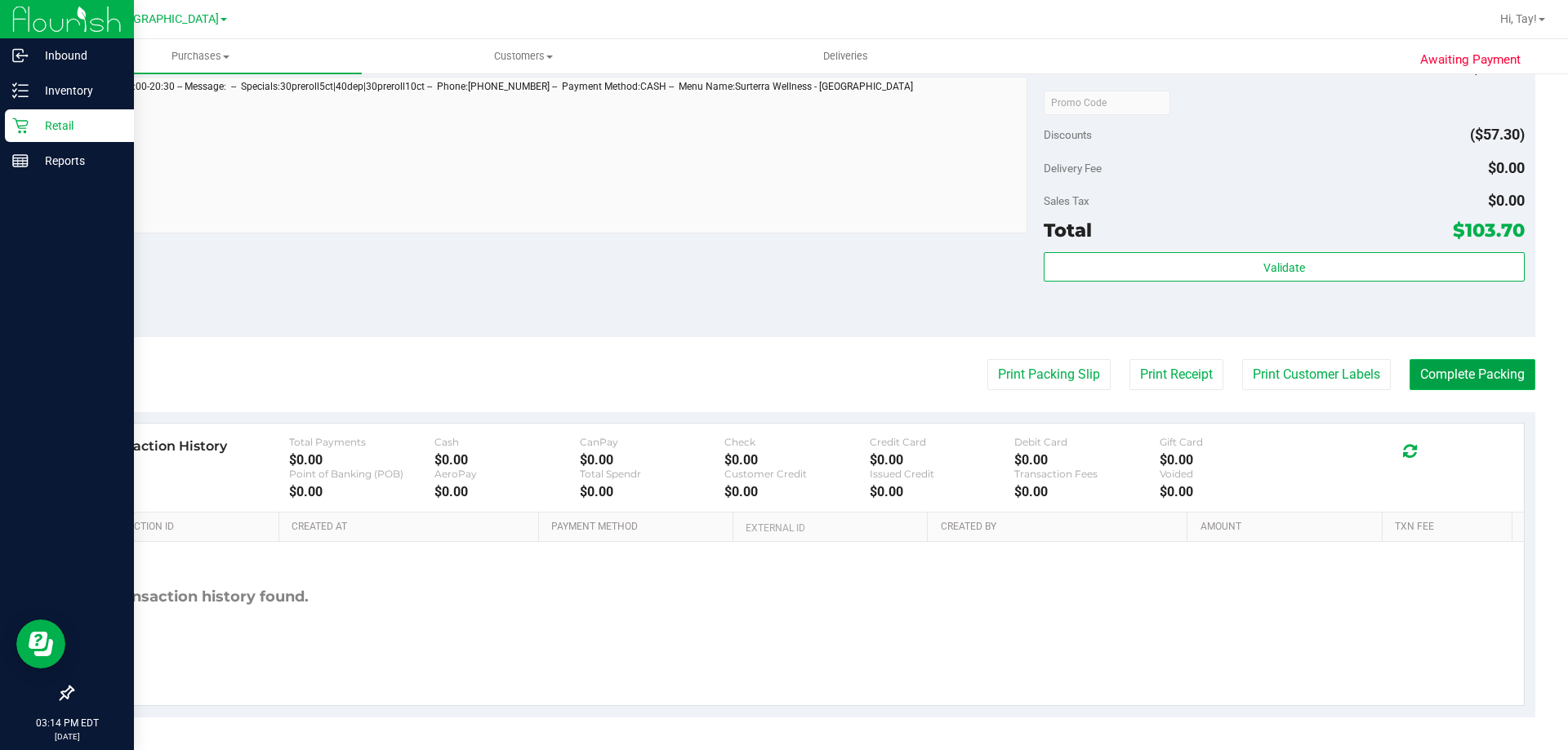
click at [1473, 361] on button "Complete Packing" at bounding box center [1472, 374] width 126 height 31
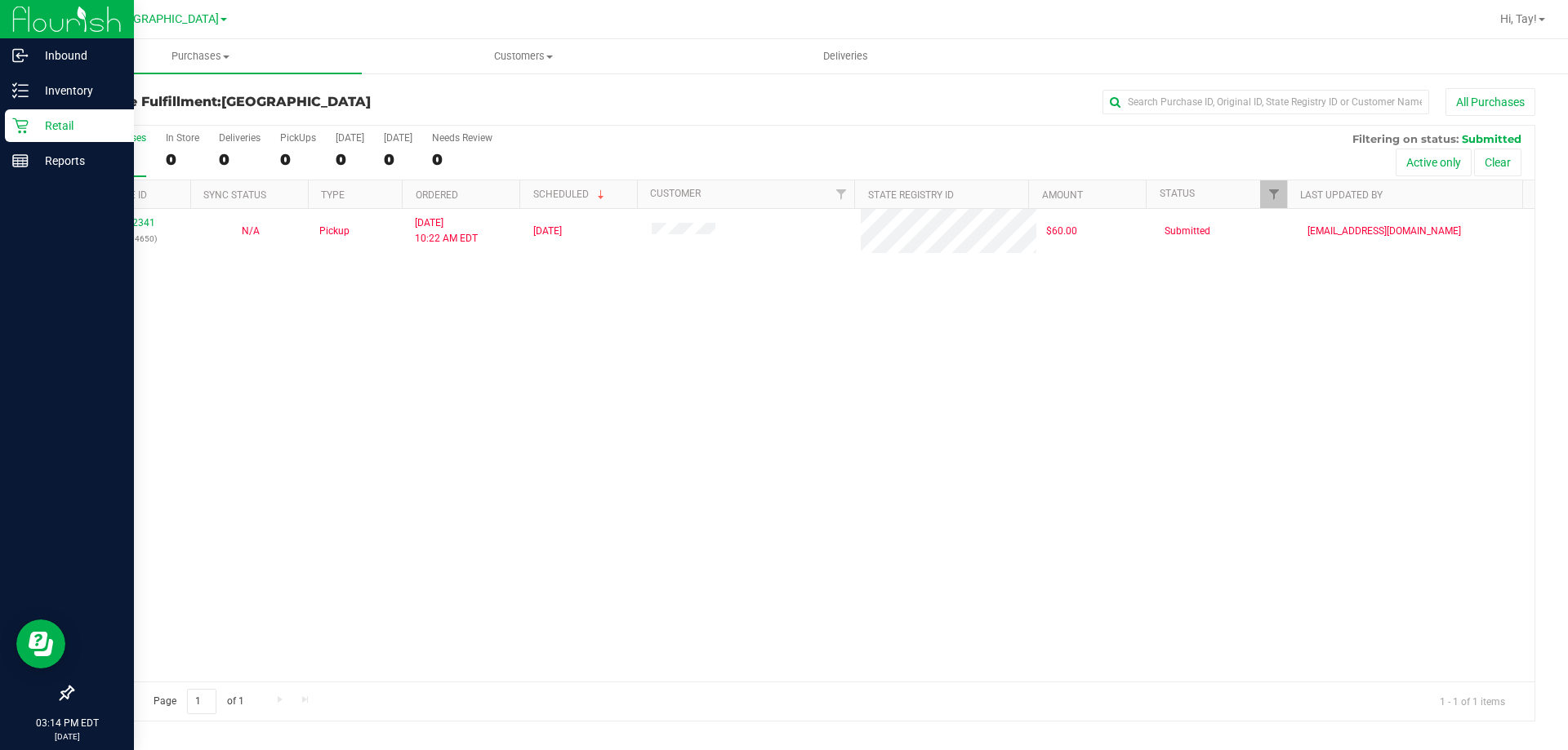
click at [830, 343] on div "11842341 (317104650) N/A Pickup 8/25/2025 10:22 AM EDT 8/25/2025 $60.00 Submitt…" at bounding box center [803, 445] width 1462 height 473
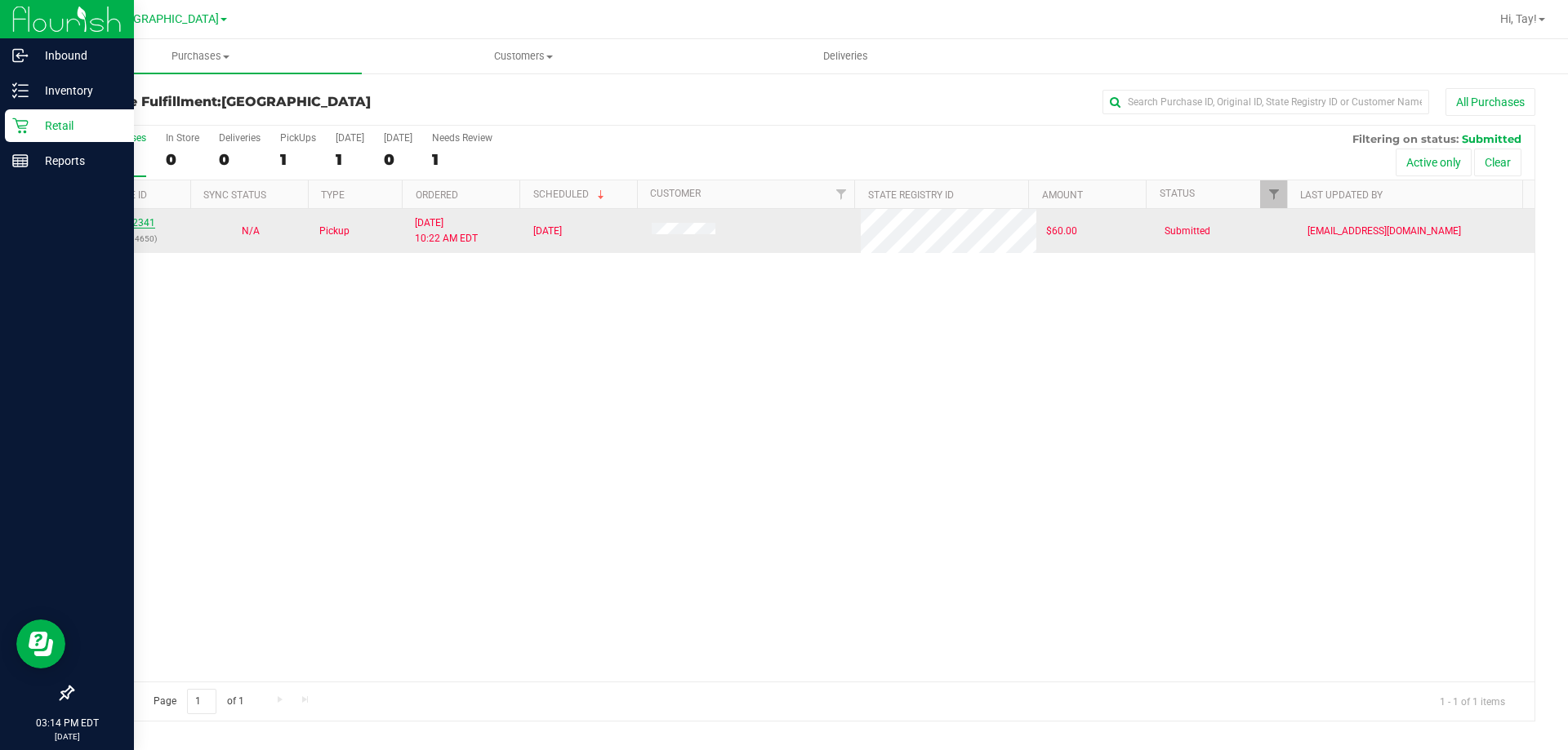
click at [144, 224] on link "11842341" at bounding box center [133, 223] width 46 height 12
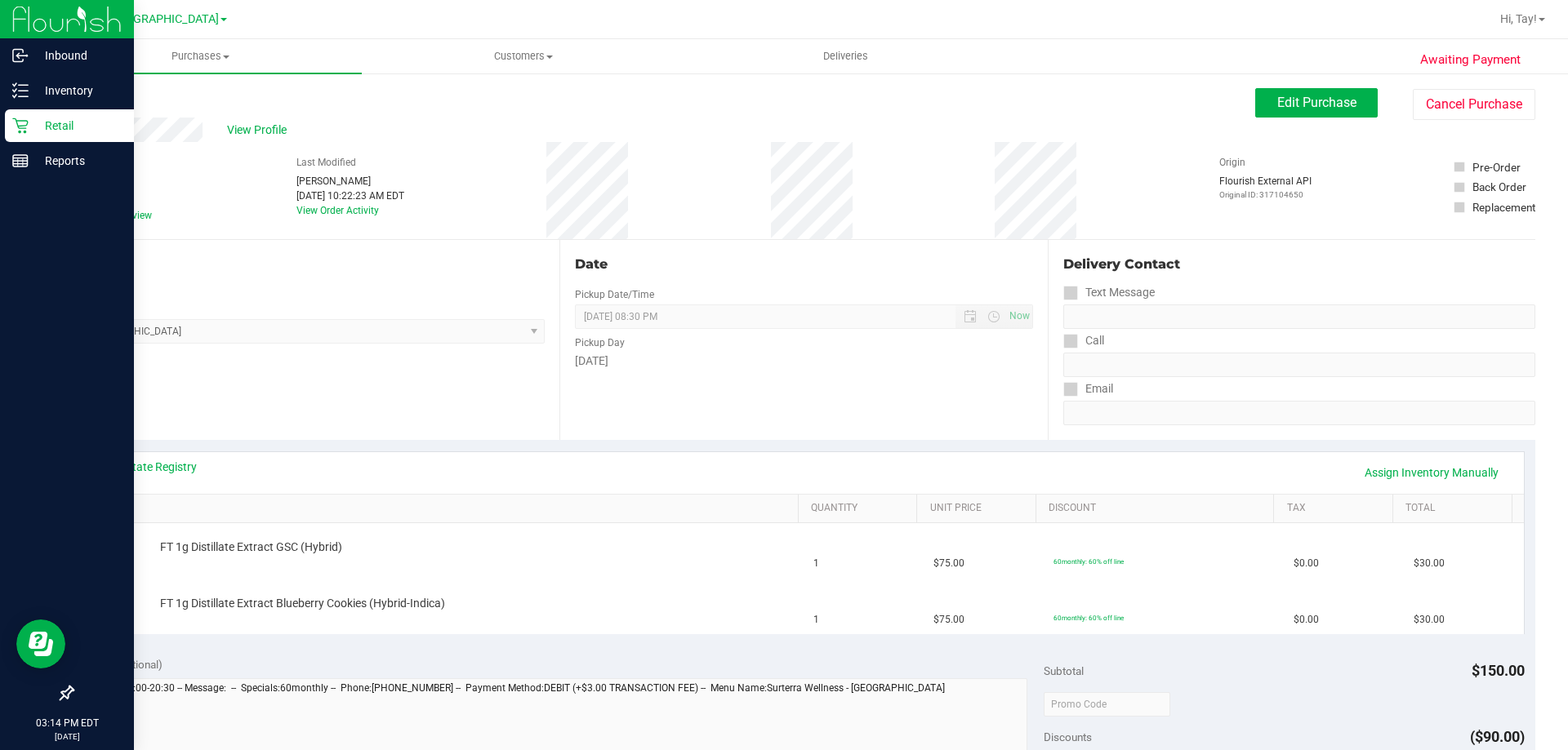
click at [96, 96] on link "Back" at bounding box center [84, 98] width 24 height 12
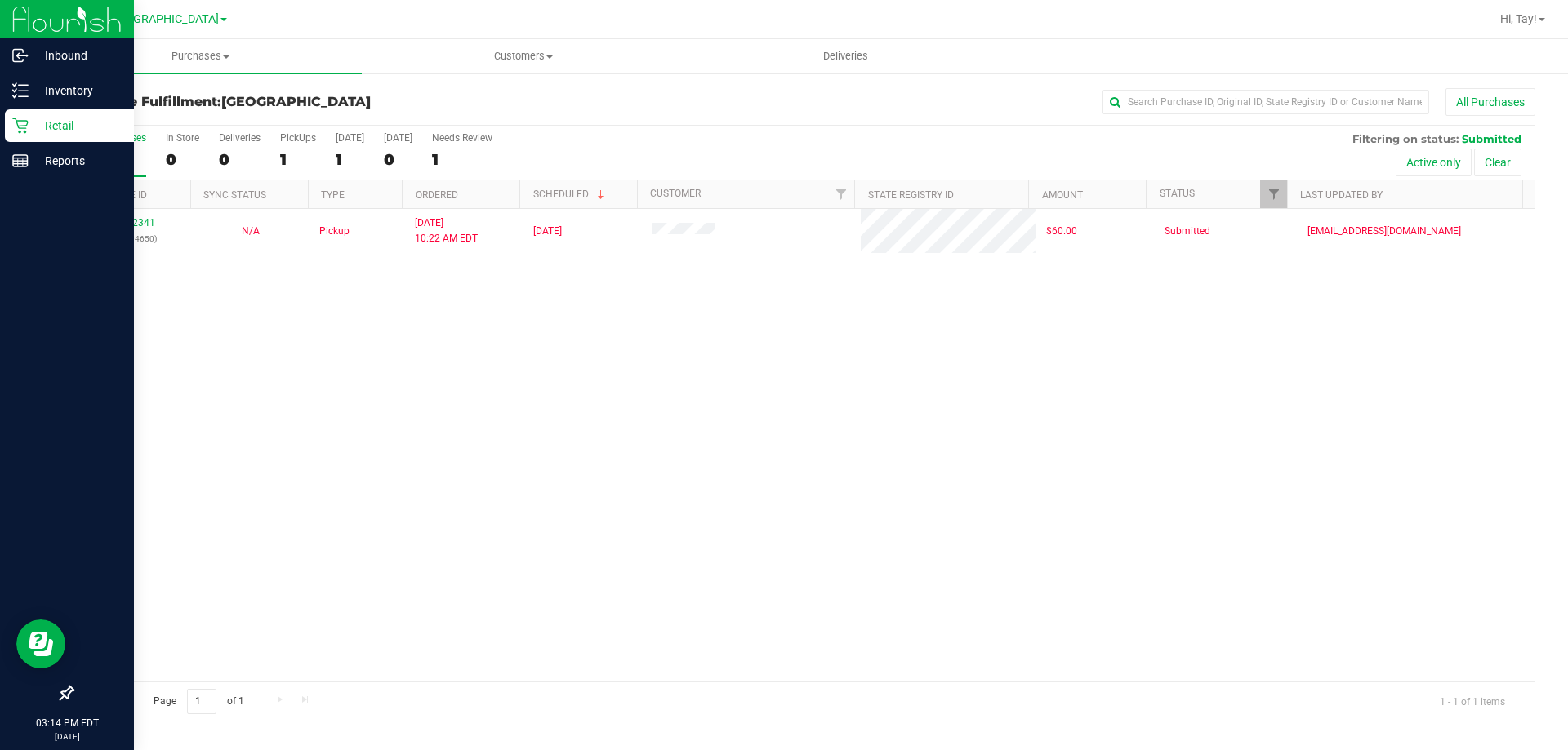
click at [793, 105] on div "All Purchases" at bounding box center [1047, 101] width 976 height 28
click at [14, 95] on icon at bounding box center [19, 90] width 16 height 16
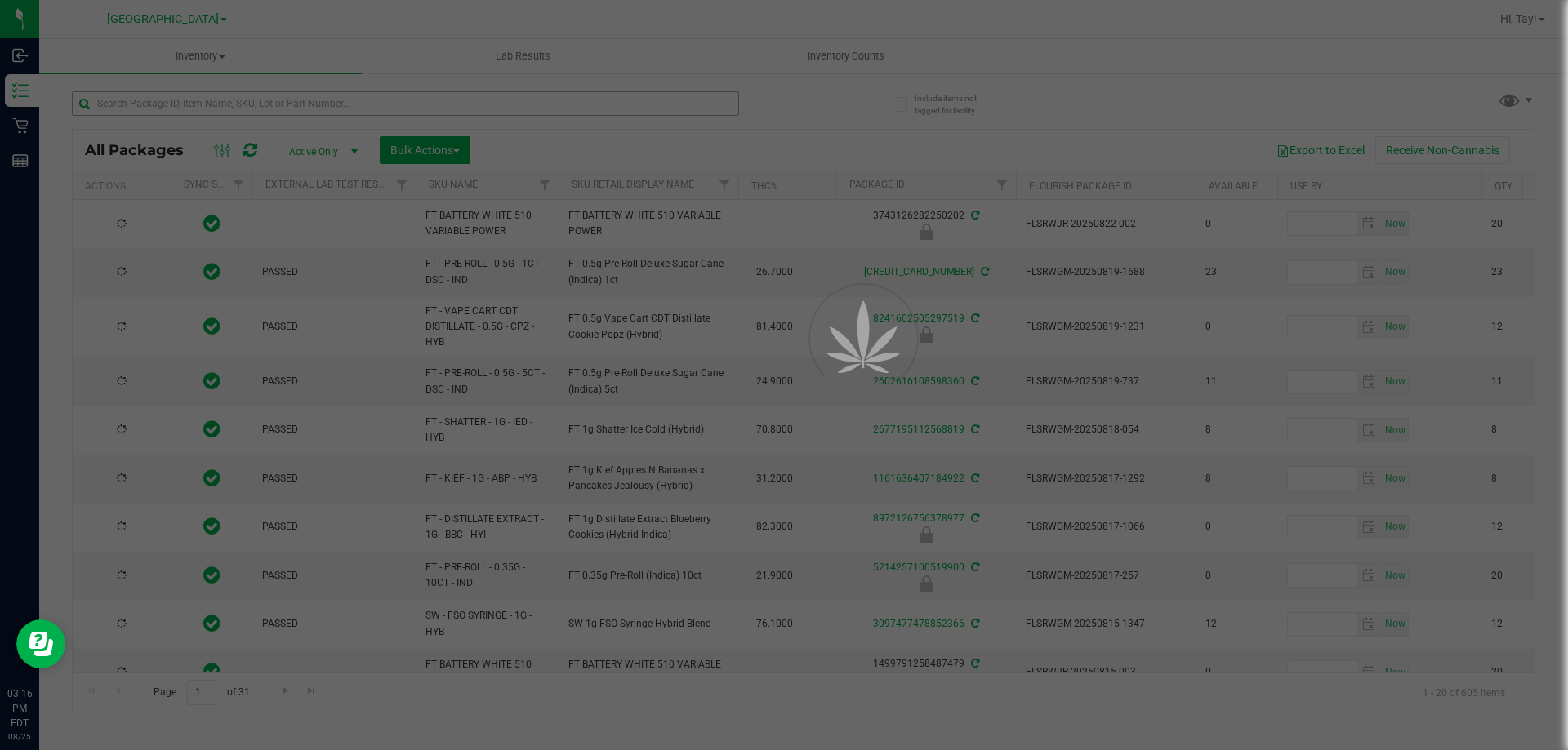
click at [255, 106] on div at bounding box center [784, 375] width 1568 height 750
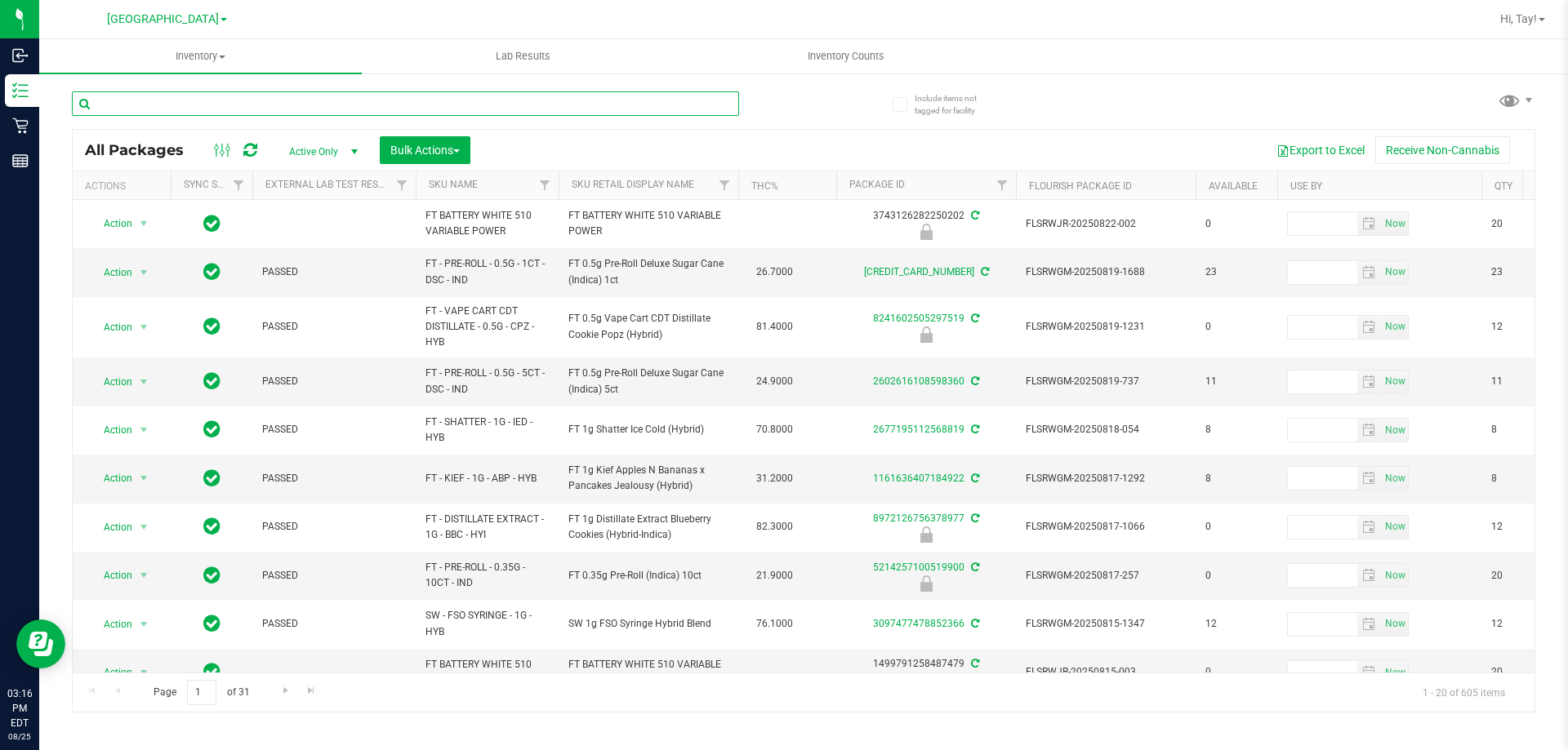
click at [255, 106] on input "text" at bounding box center [406, 103] width 667 height 24
type input "bct"
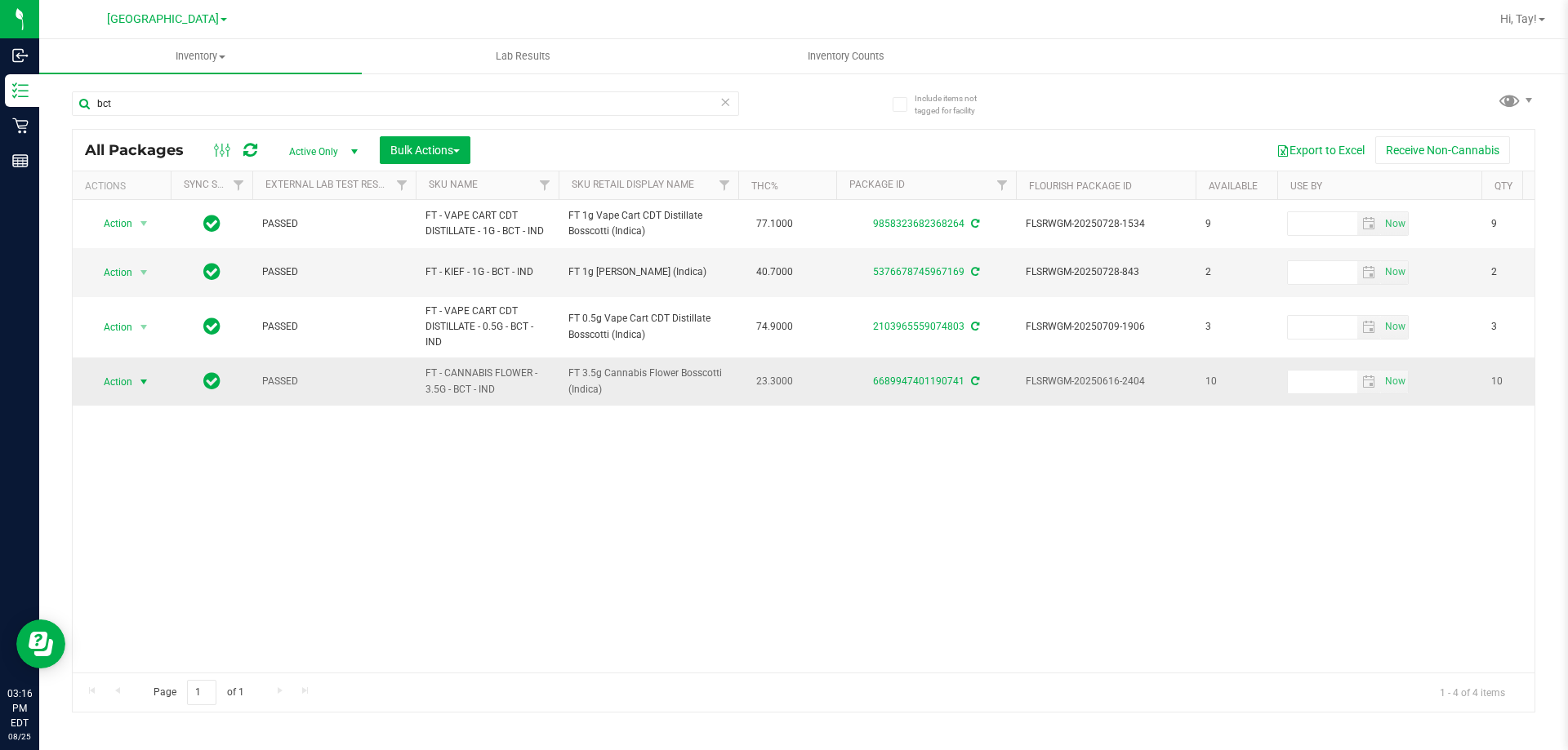
click at [145, 382] on span "select" at bounding box center [143, 382] width 13 height 13
click at [170, 549] on li "Print package label" at bounding box center [153, 554] width 127 height 24
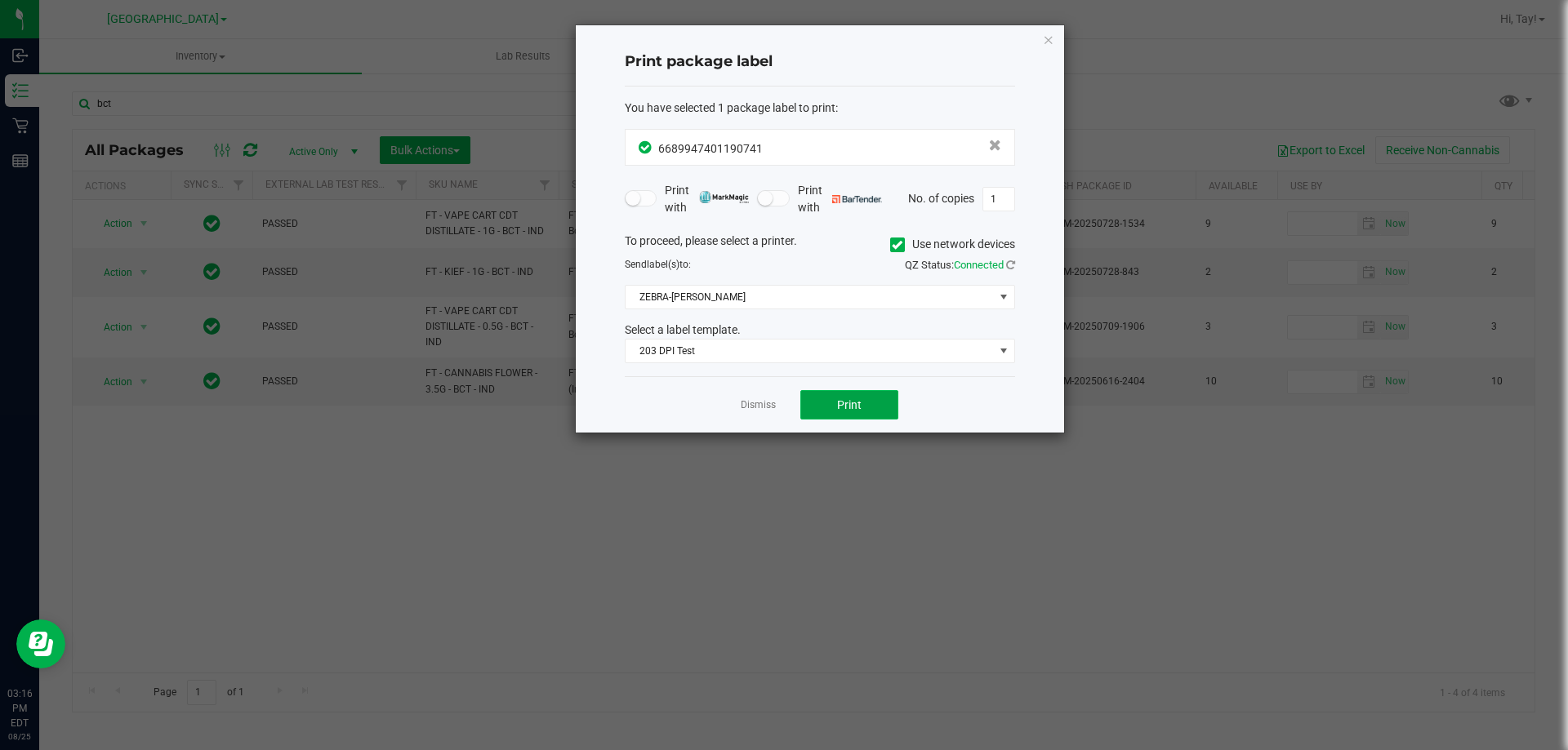
click at [821, 416] on button "Print" at bounding box center [849, 405] width 98 height 30
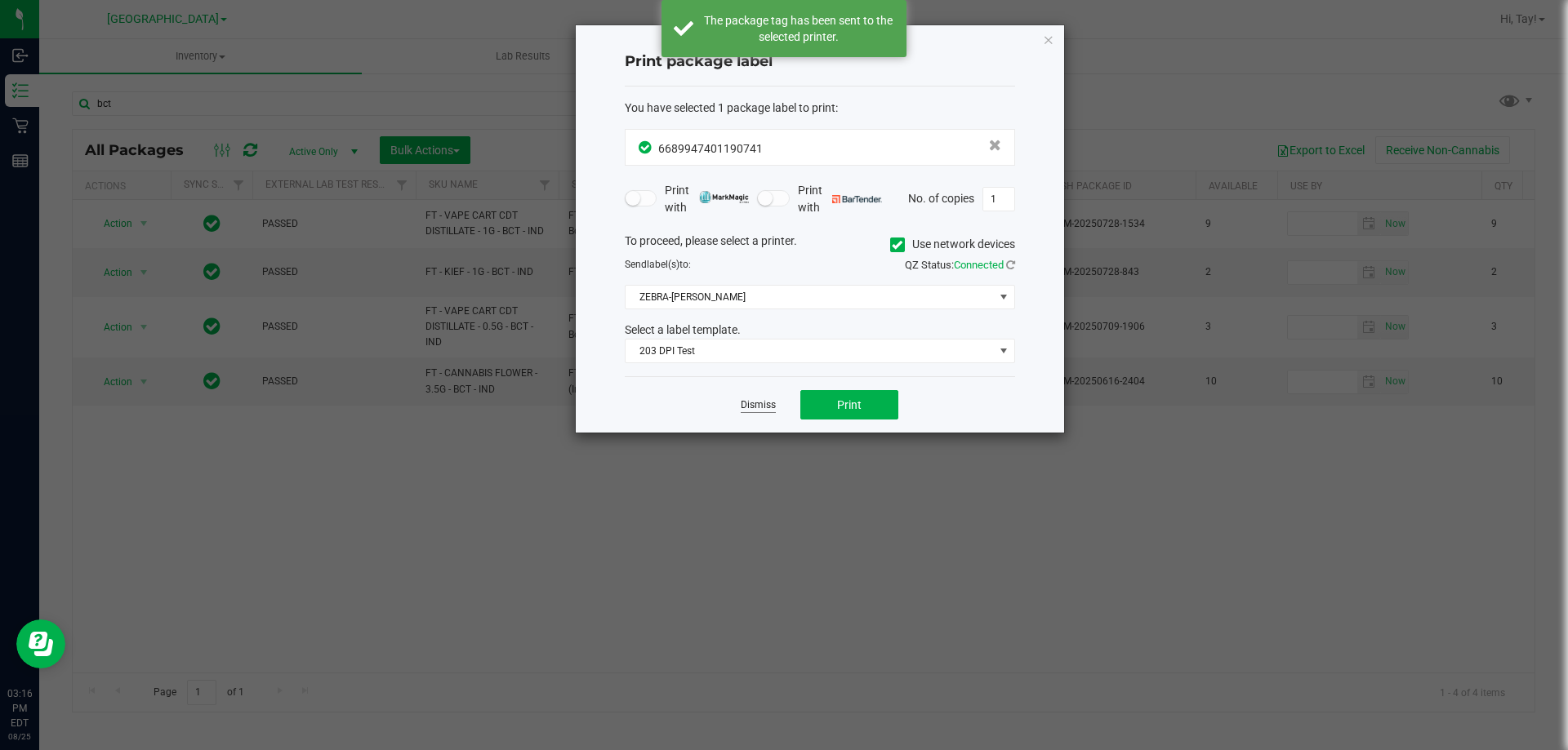
click at [768, 403] on link "Dismiss" at bounding box center [759, 405] width 35 height 14
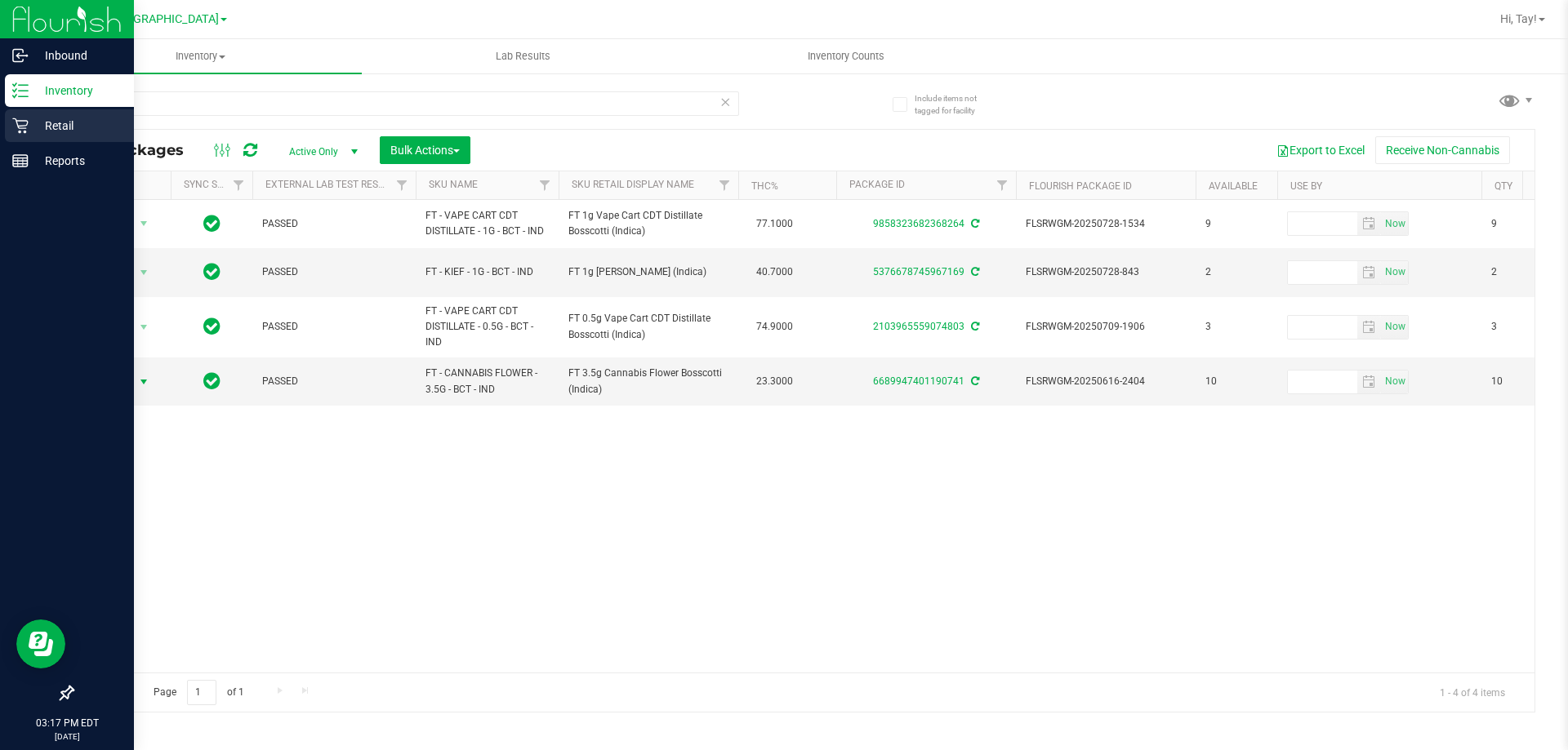
click at [47, 119] on p "Retail" at bounding box center [78, 125] width 98 height 19
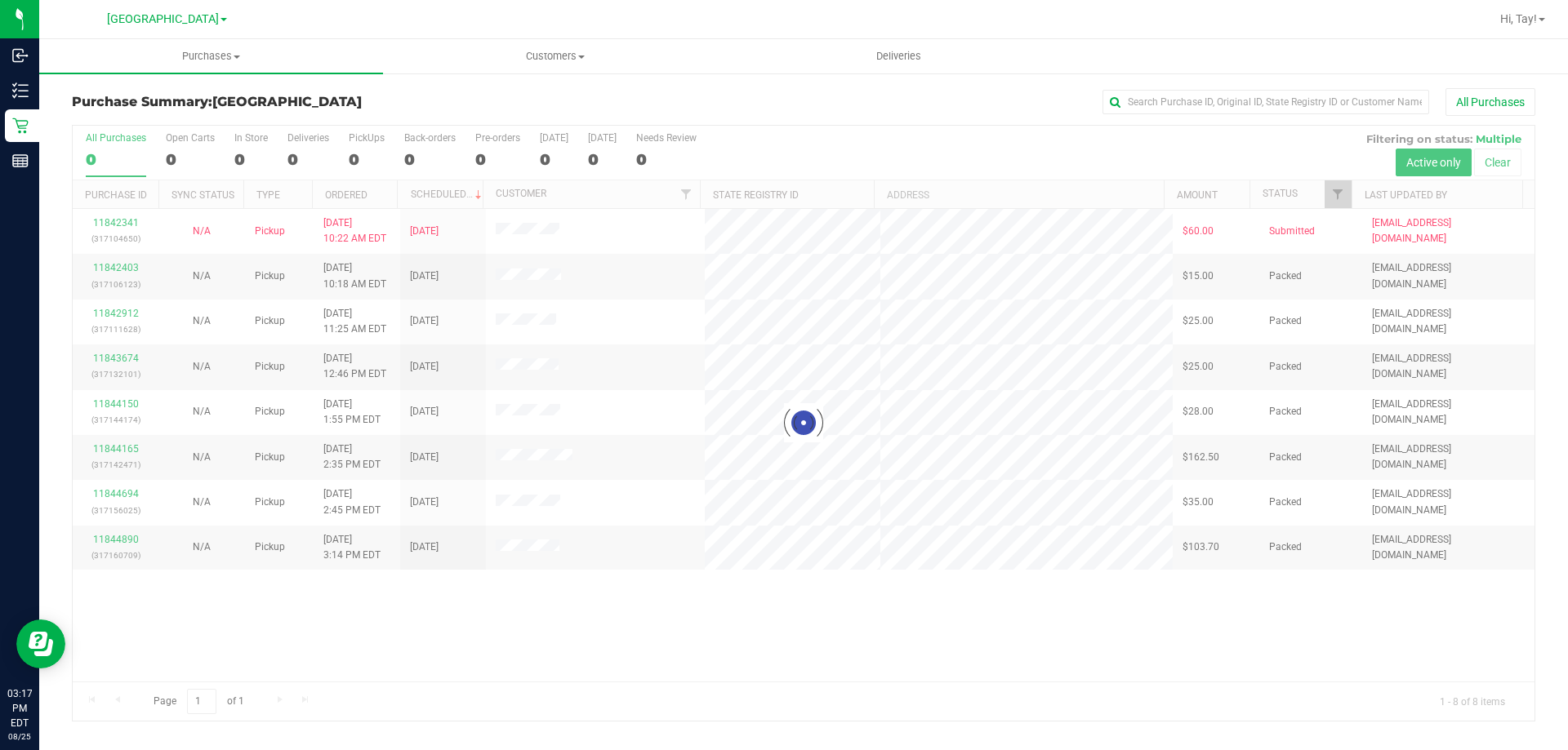
click at [818, 615] on div at bounding box center [803, 423] width 1462 height 595
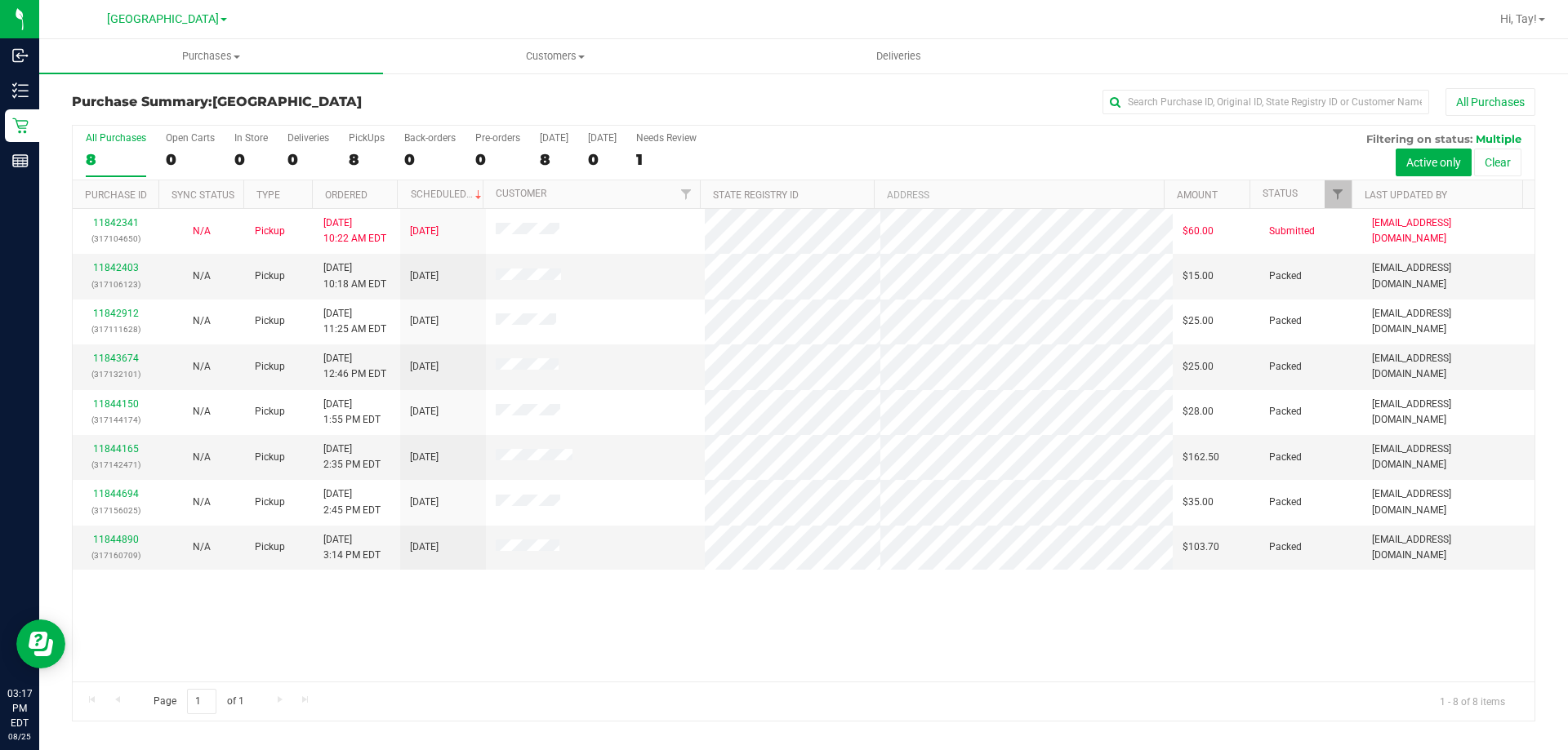
click at [885, 622] on div "11842341 (317104650) N/A Pickup 8/25/2025 10:22 AM EDT 8/25/2025 $60.00 Submitt…" at bounding box center [803, 445] width 1462 height 473
click at [540, 84] on div "Purchase Summary: Orange Park WC All Purchases All Purchases 8 Open Carts 0 In …" at bounding box center [803, 405] width 1528 height 666
click at [544, 49] on span "Customers" at bounding box center [554, 56] width 342 height 14
click at [814, 111] on div "All Purchases" at bounding box center [1047, 101] width 976 height 28
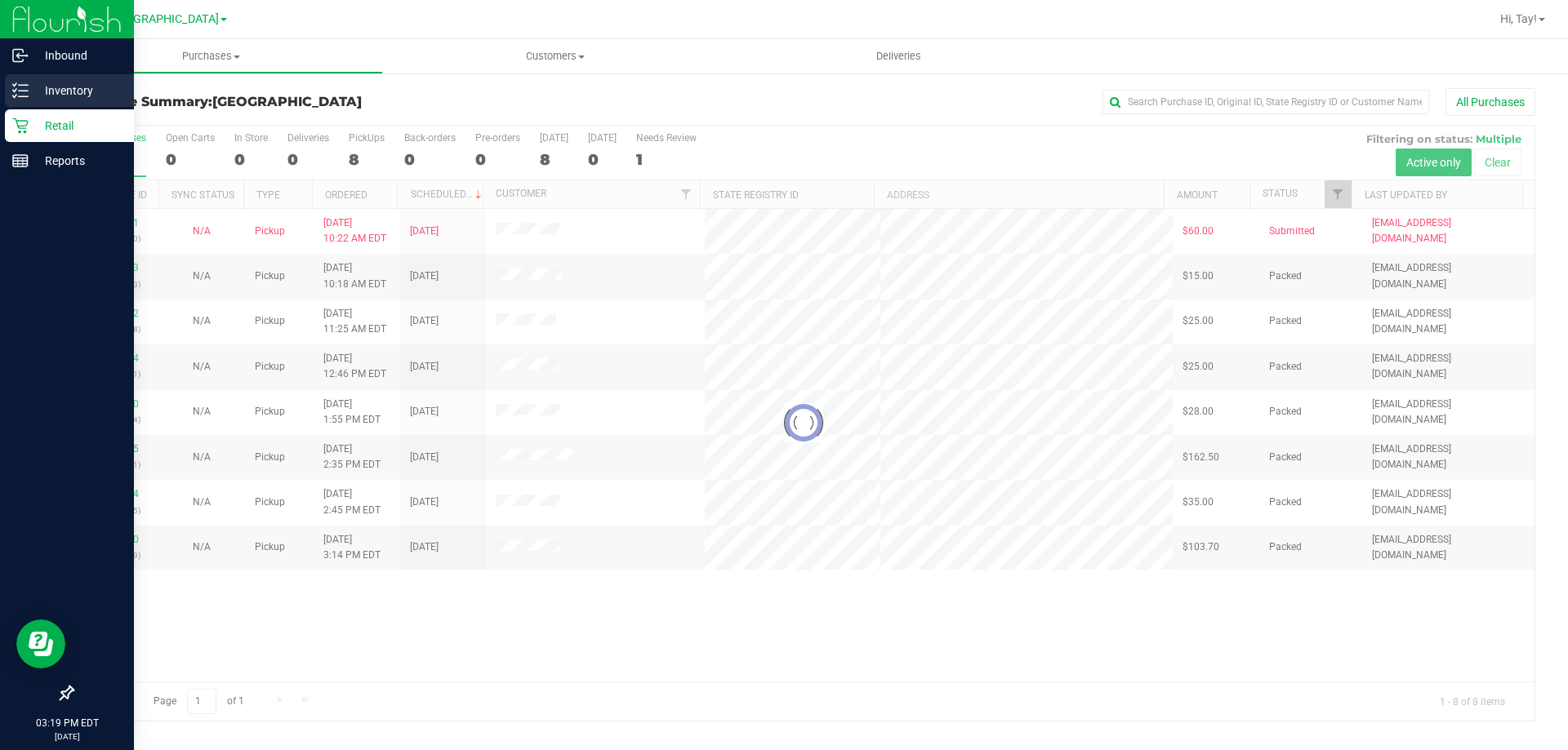
click at [22, 94] on icon at bounding box center [19, 90] width 16 height 16
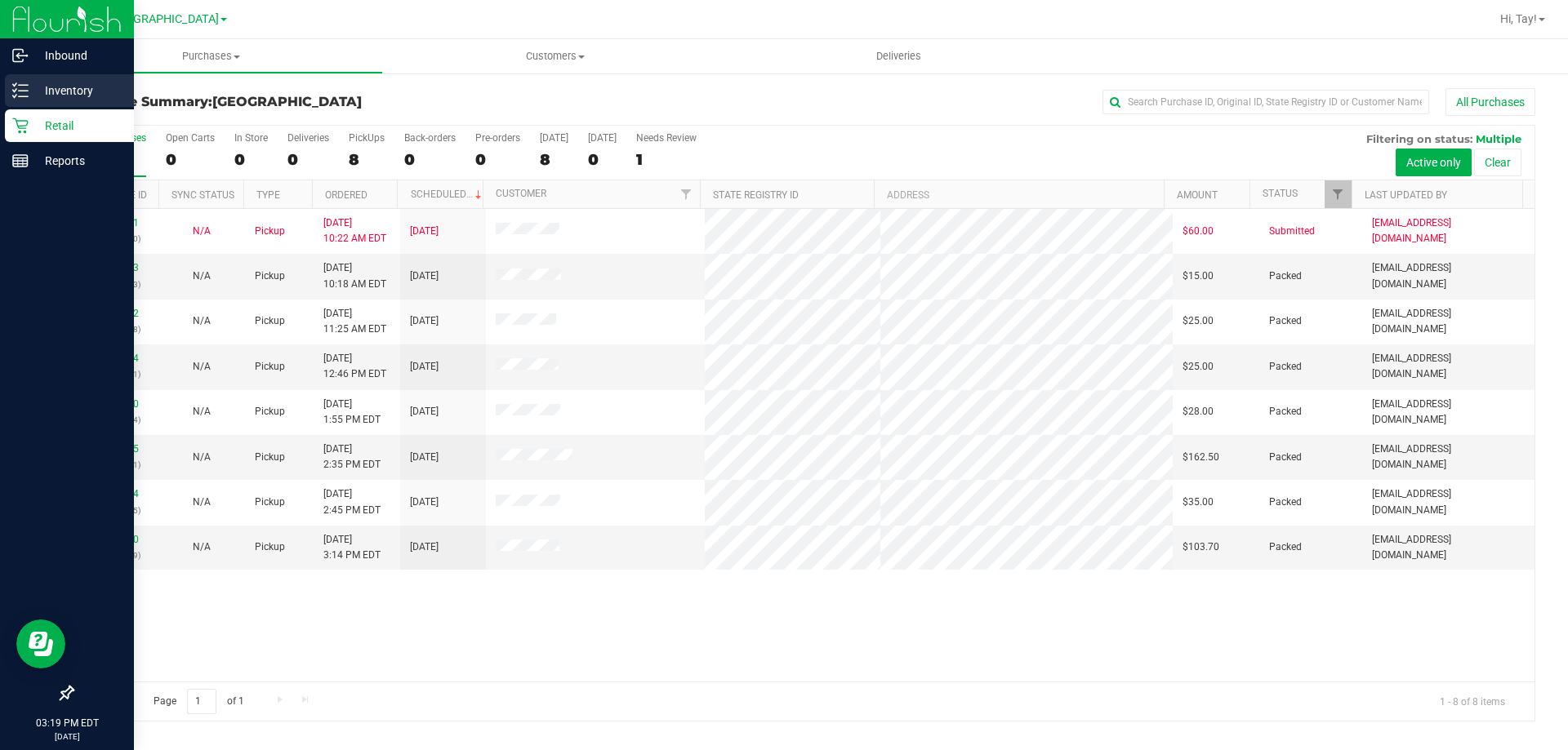
click at [81, 84] on p "Inventory" at bounding box center [78, 90] width 98 height 19
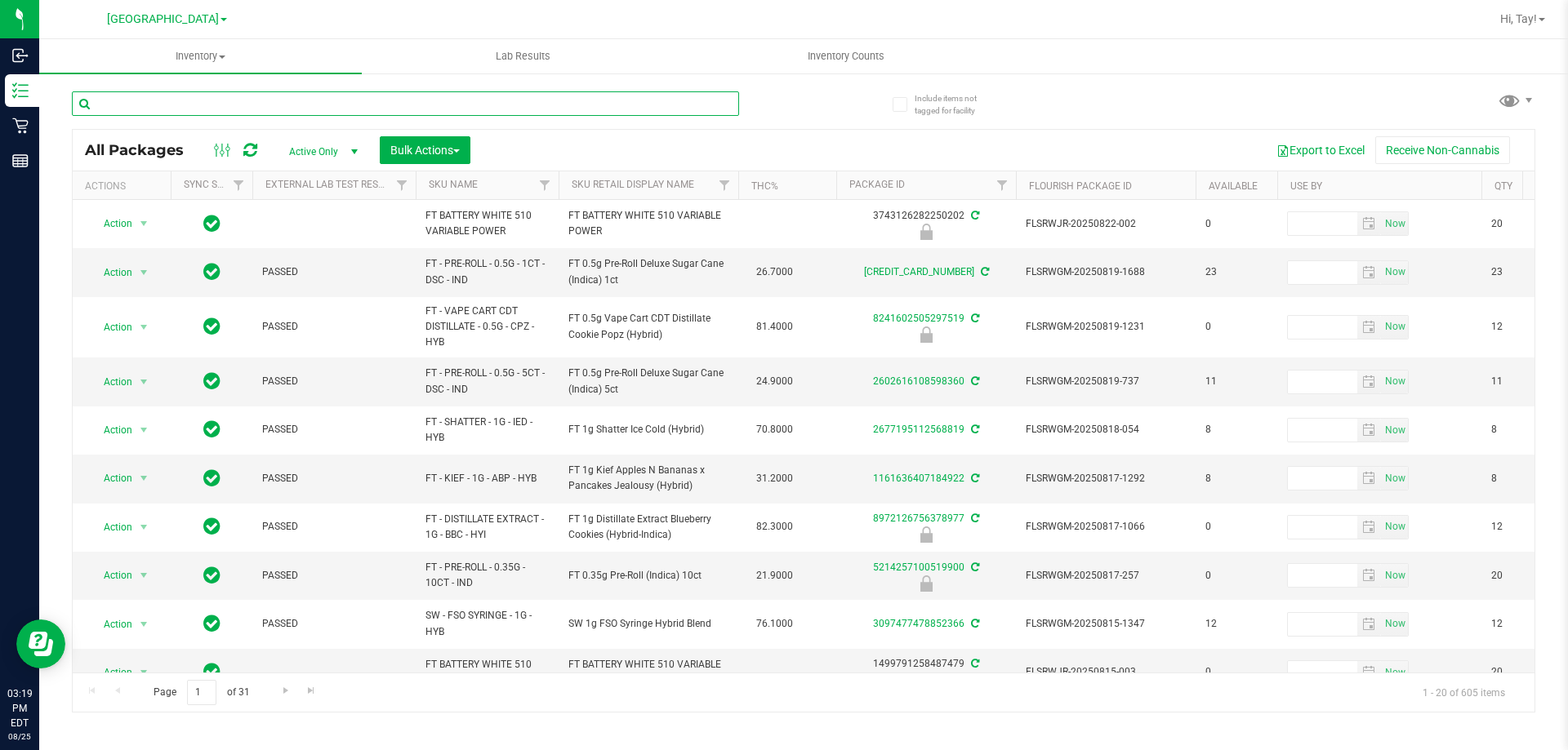
click at [214, 97] on input "text" at bounding box center [406, 103] width 667 height 24
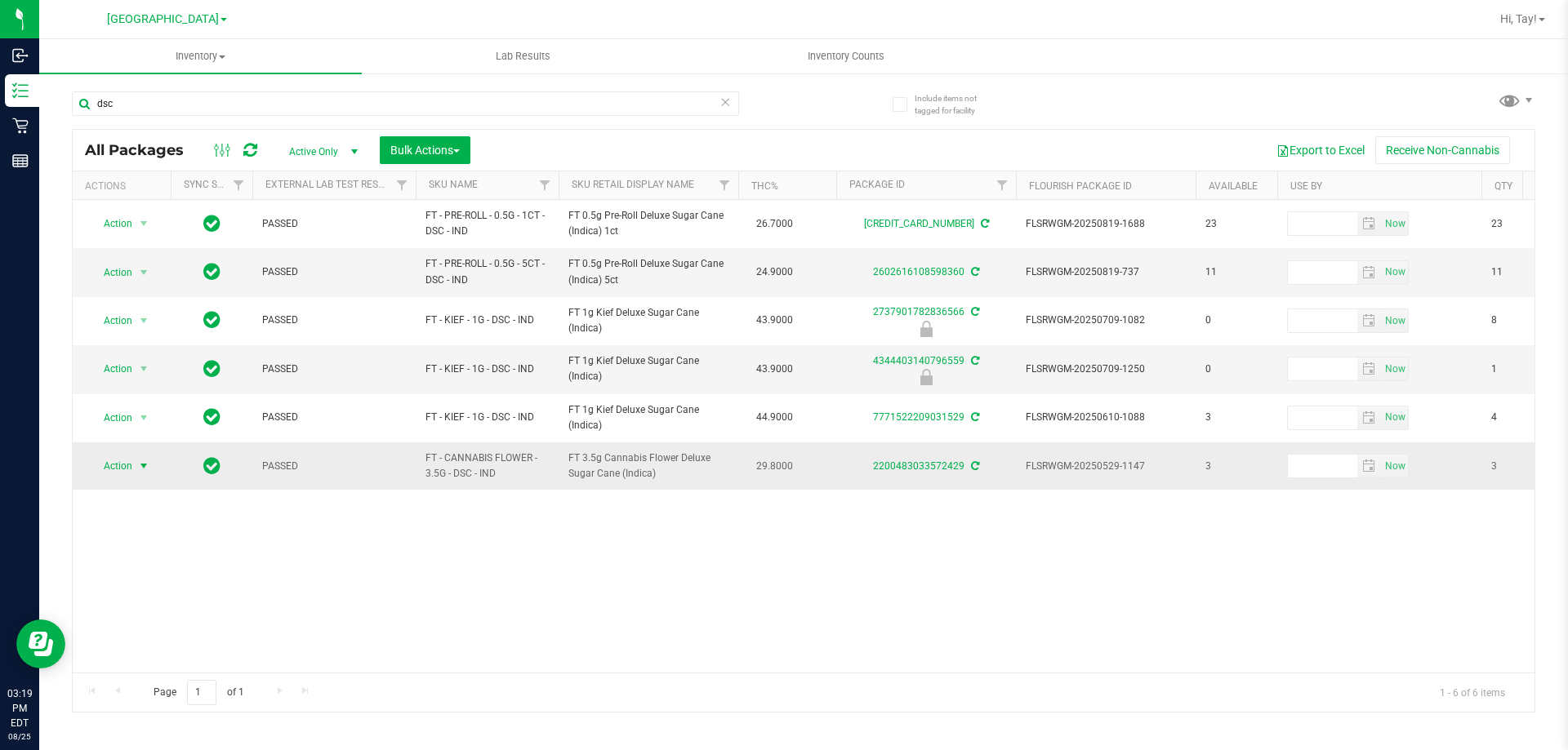
click at [139, 466] on span "select" at bounding box center [143, 465] width 13 height 13
click at [186, 640] on li "Print package label" at bounding box center [153, 639] width 127 height 24
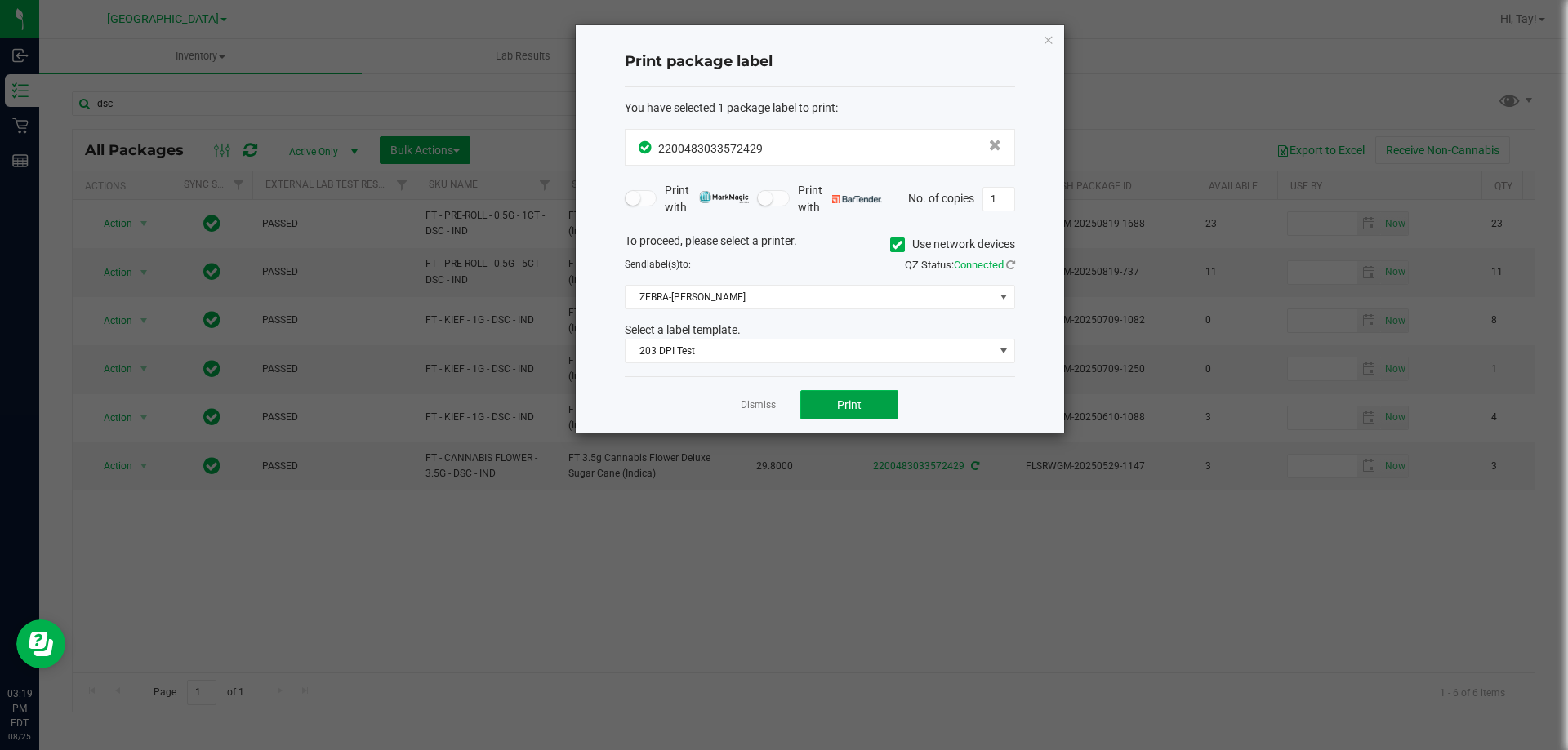
click at [836, 398] on button "Print" at bounding box center [849, 405] width 98 height 30
click at [756, 401] on link "Dismiss" at bounding box center [759, 405] width 35 height 14
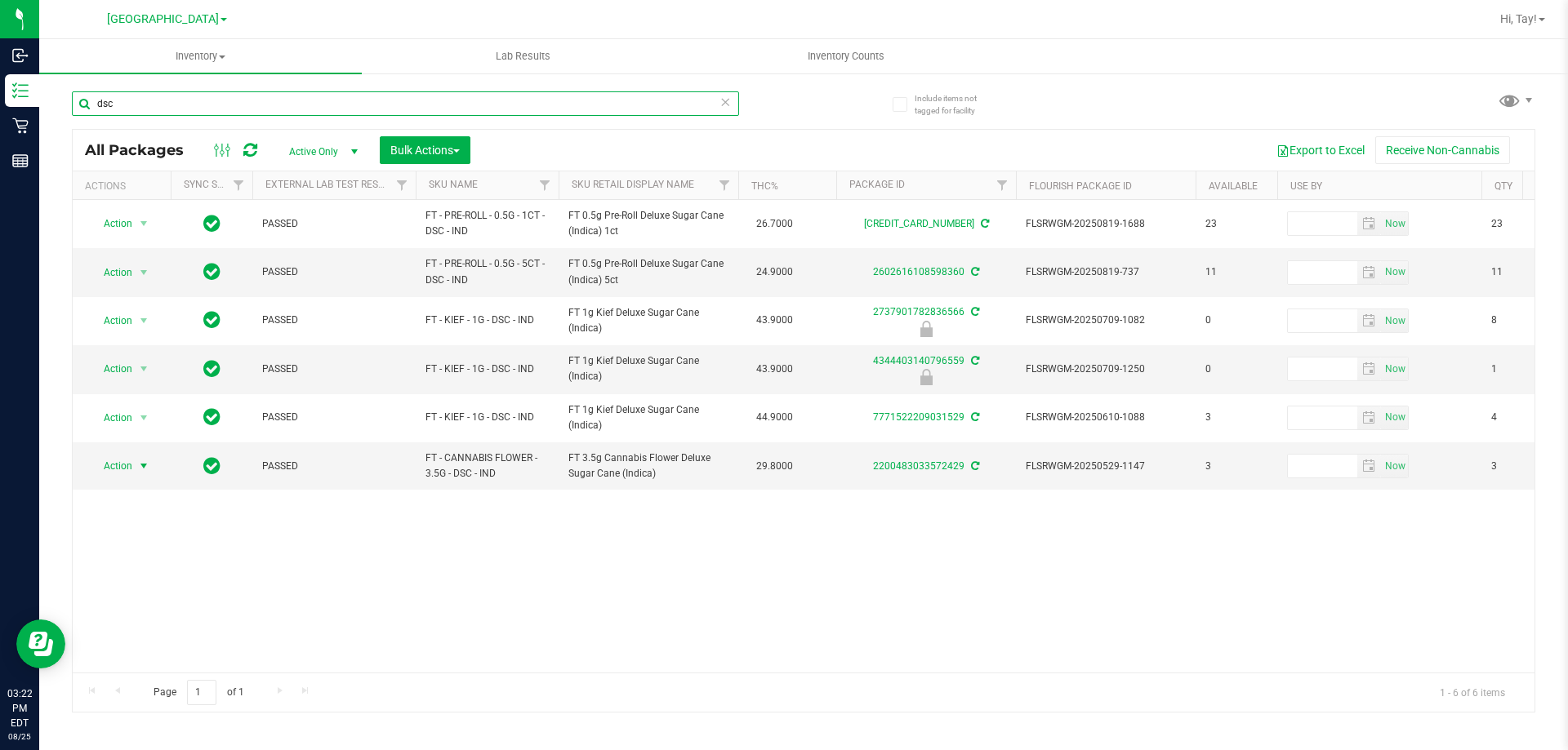
click at [339, 103] on input "dsc" at bounding box center [406, 103] width 667 height 24
click at [334, 108] on input "dsc" at bounding box center [406, 103] width 667 height 24
click at [333, 106] on input "dsc" at bounding box center [406, 103] width 667 height 24
click at [332, 108] on input "dsc" at bounding box center [406, 103] width 667 height 24
type input "d"
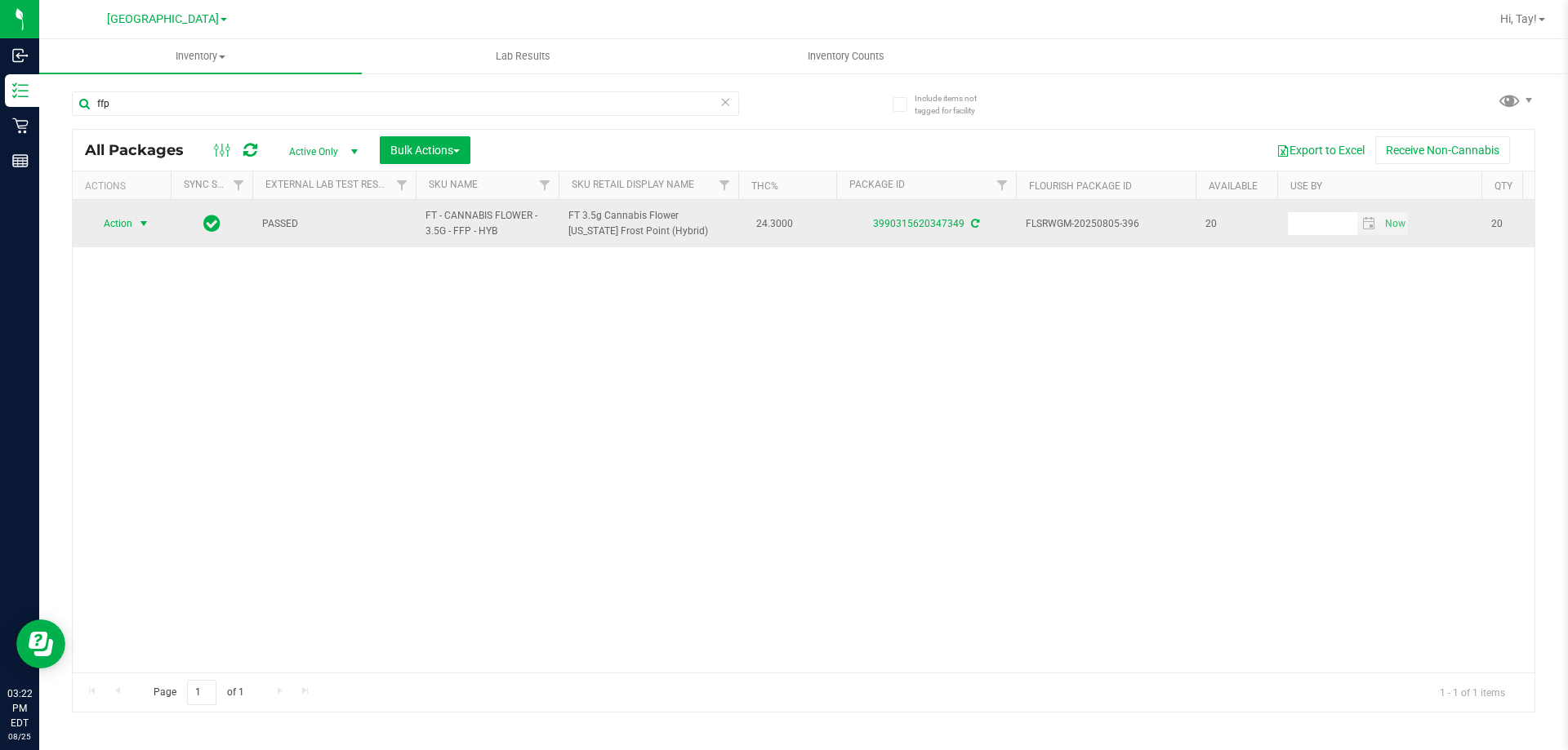
click at [117, 229] on span "Action" at bounding box center [111, 223] width 44 height 23
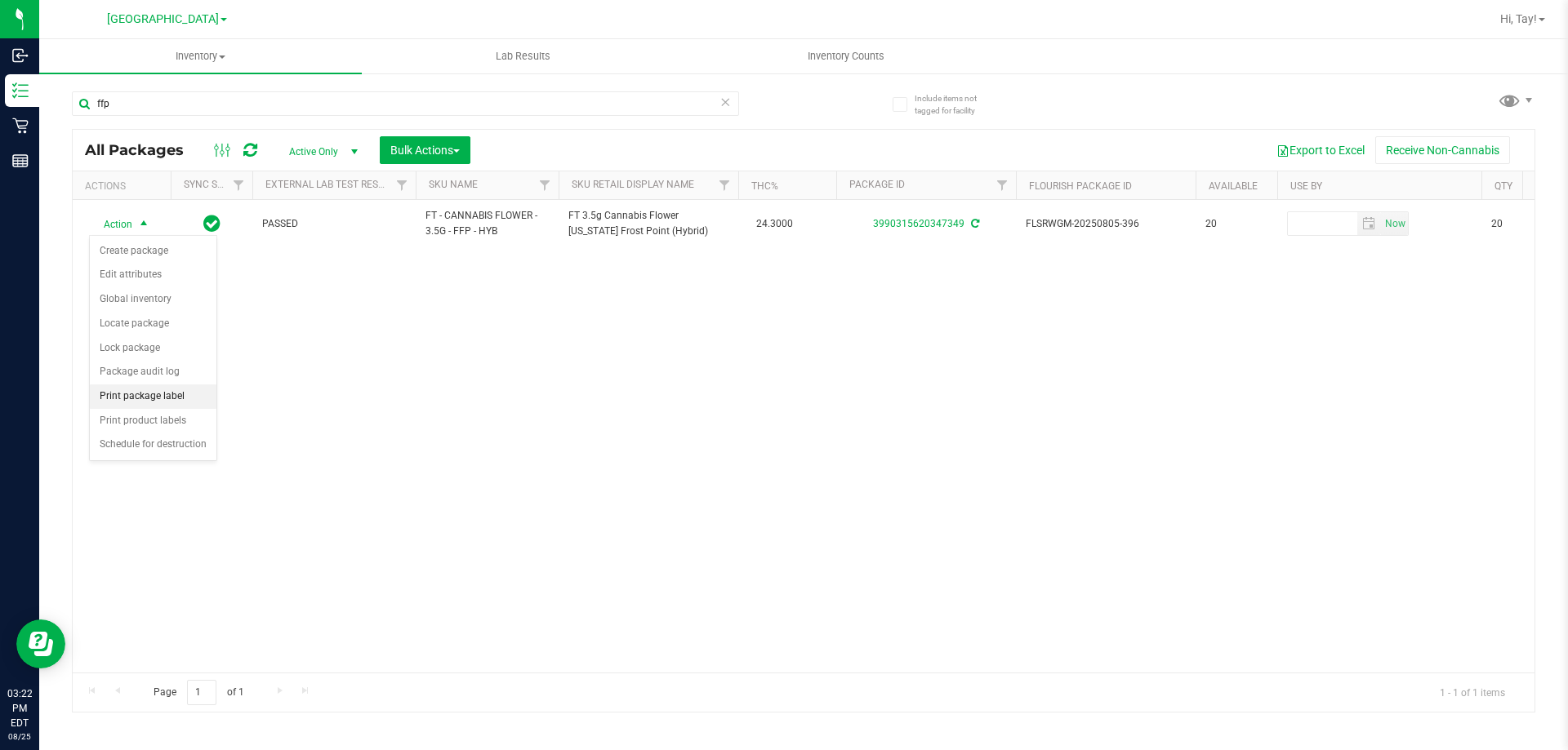
click at [162, 399] on li "Print package label" at bounding box center [153, 396] width 127 height 24
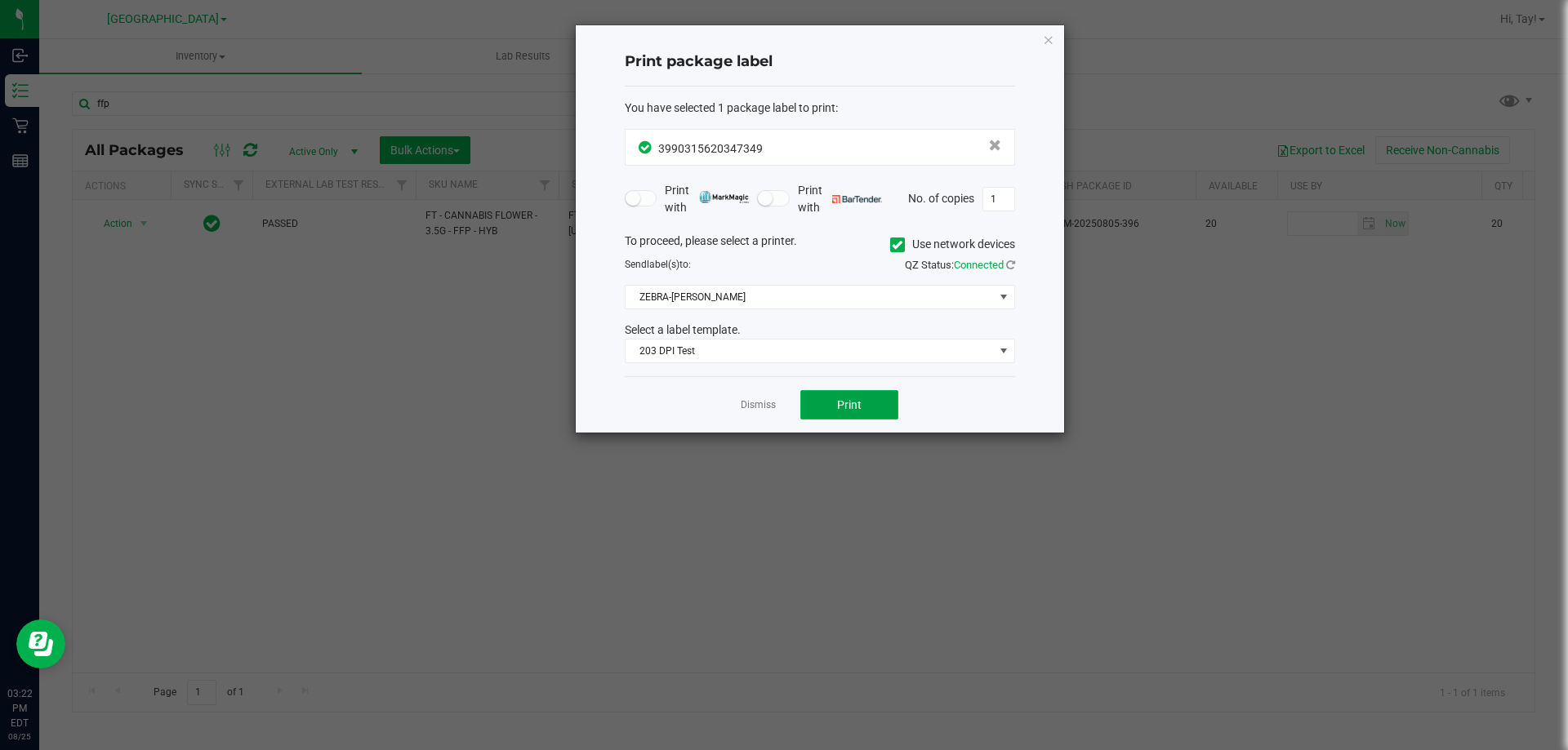
click at [840, 401] on span "Print" at bounding box center [849, 405] width 24 height 13
click at [762, 403] on link "Dismiss" at bounding box center [759, 405] width 35 height 14
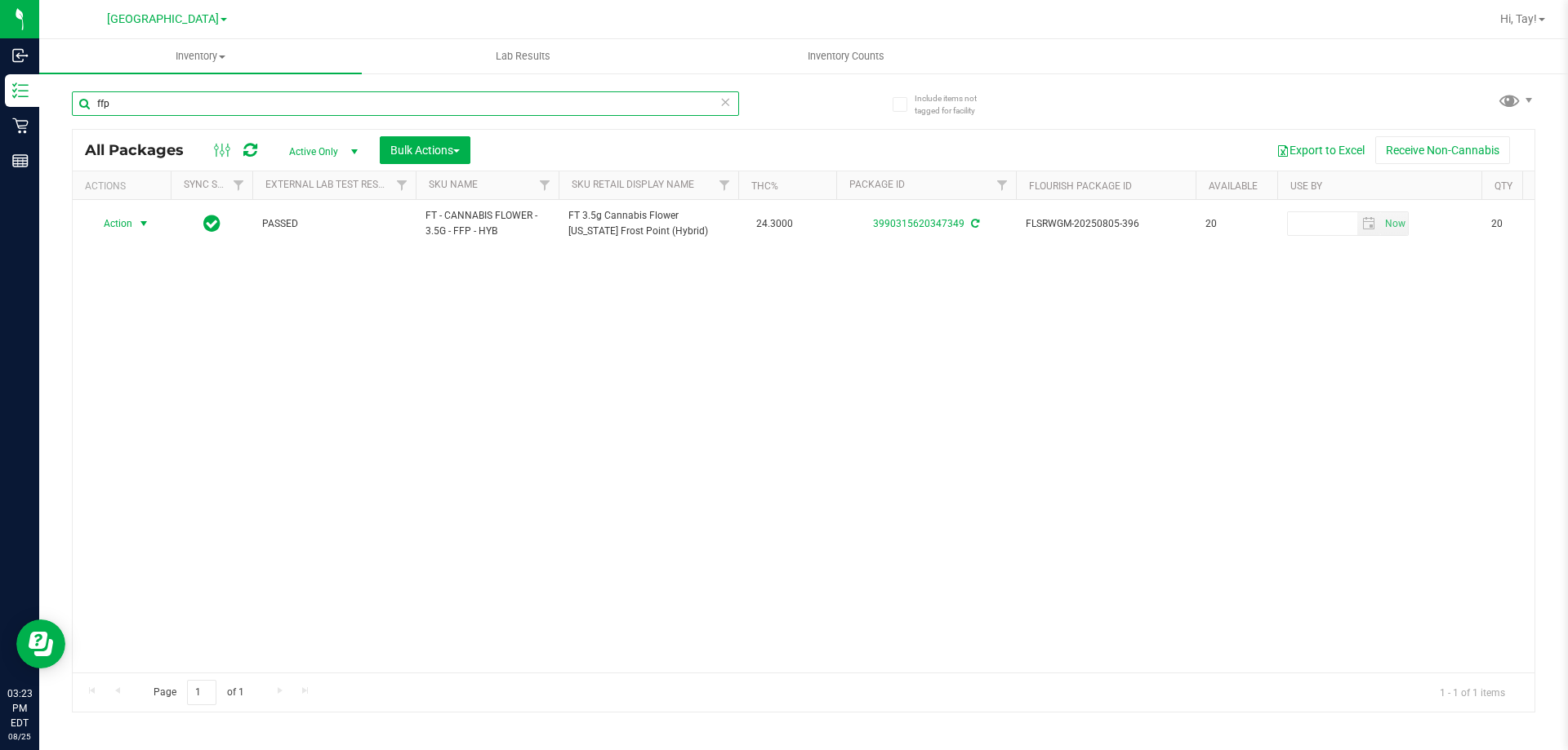
click at [568, 106] on input "ffp" at bounding box center [406, 103] width 667 height 24
click at [553, 106] on input "ffp" at bounding box center [406, 103] width 667 height 24
click at [569, 106] on input "ffp" at bounding box center [406, 103] width 667 height 24
type input "f"
type input "2200483033572429"
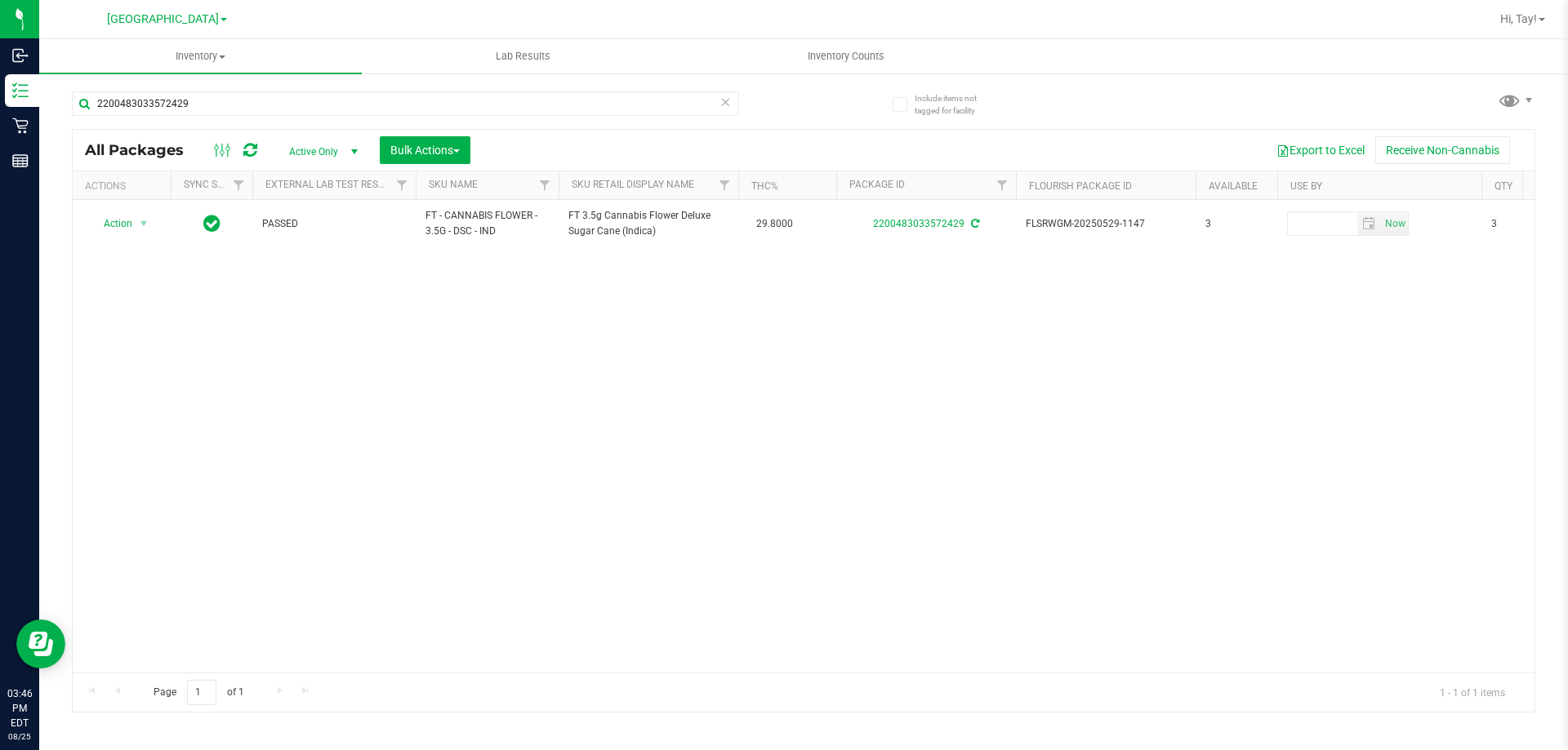
click at [777, 107] on div "2200483033572429" at bounding box center [438, 103] width 732 height 52
click at [1062, 108] on div "2200483033572429 All Packages Active Only Active Only Lab Samples Locked All Ex…" at bounding box center [803, 394] width 1463 height 637
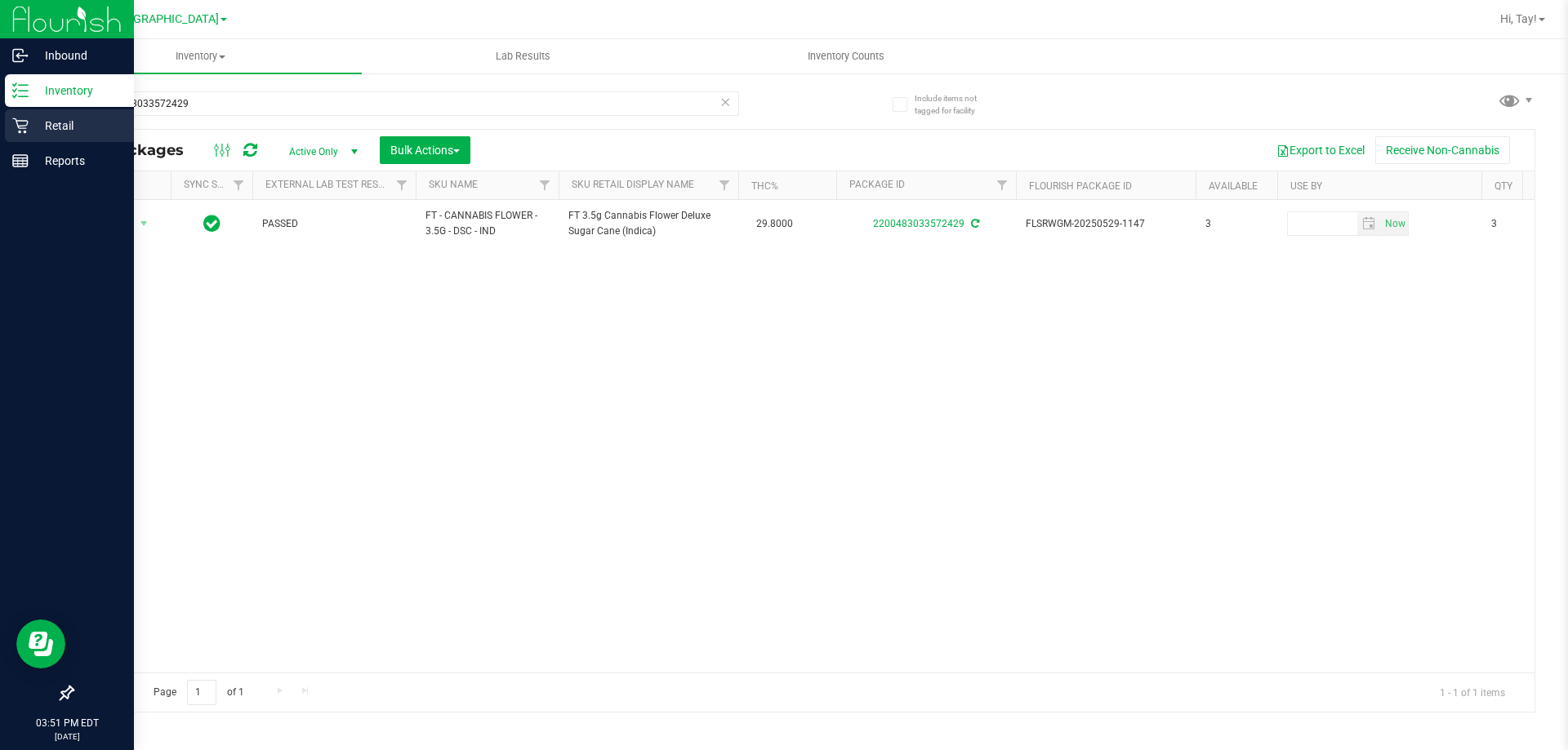
click at [20, 122] on icon at bounding box center [19, 125] width 16 height 16
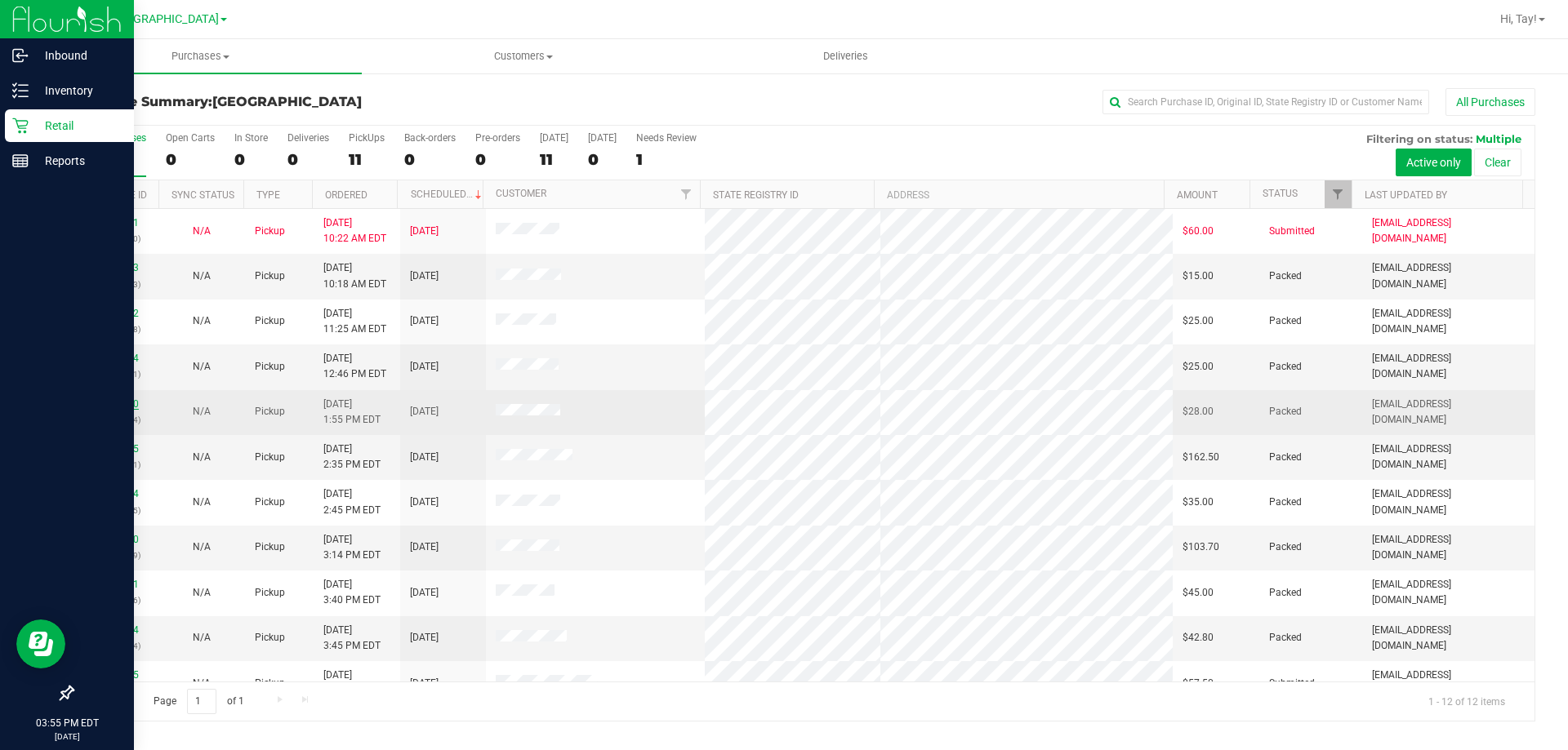
click at [126, 403] on link "11844150" at bounding box center [116, 405] width 46 height 12
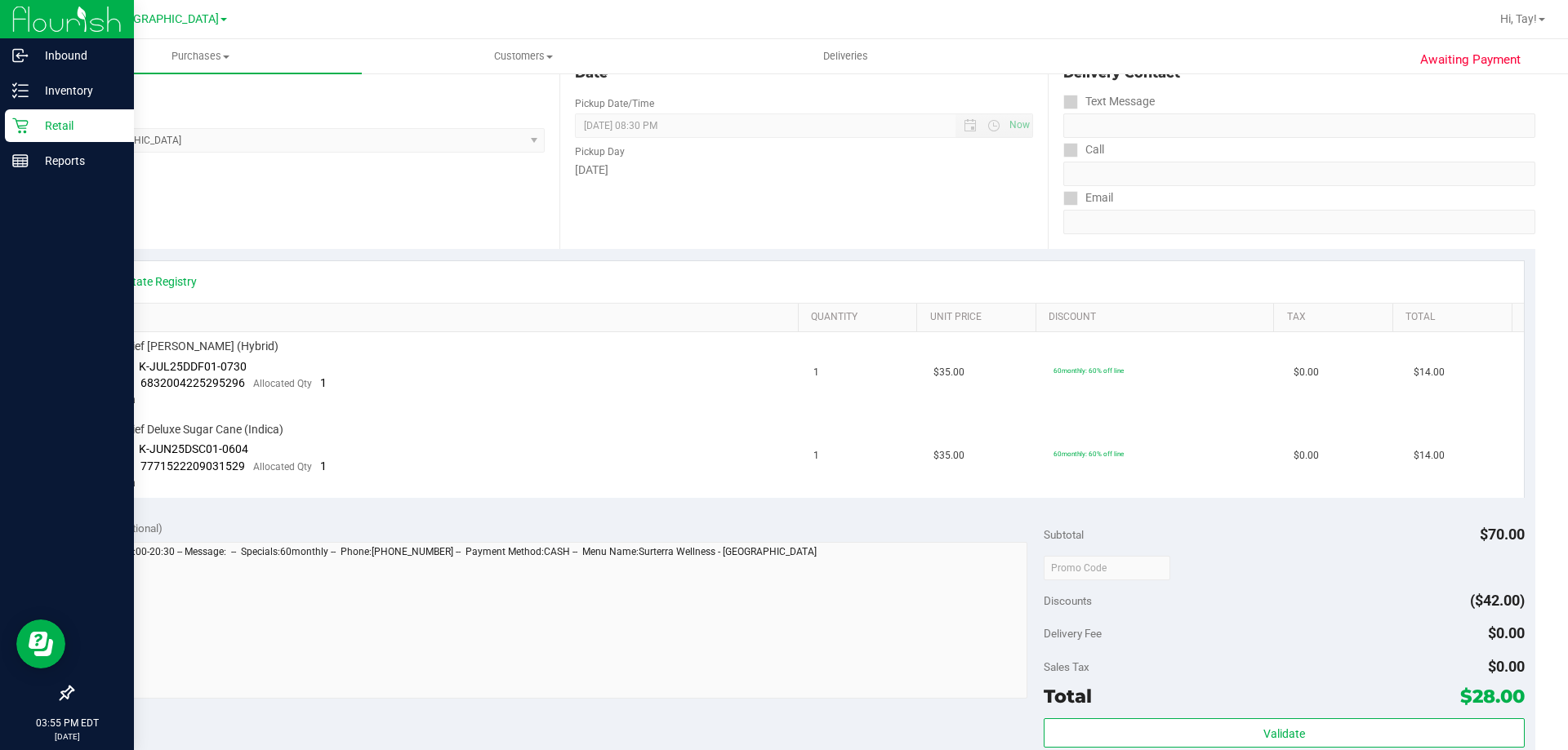
scroll to position [408, 0]
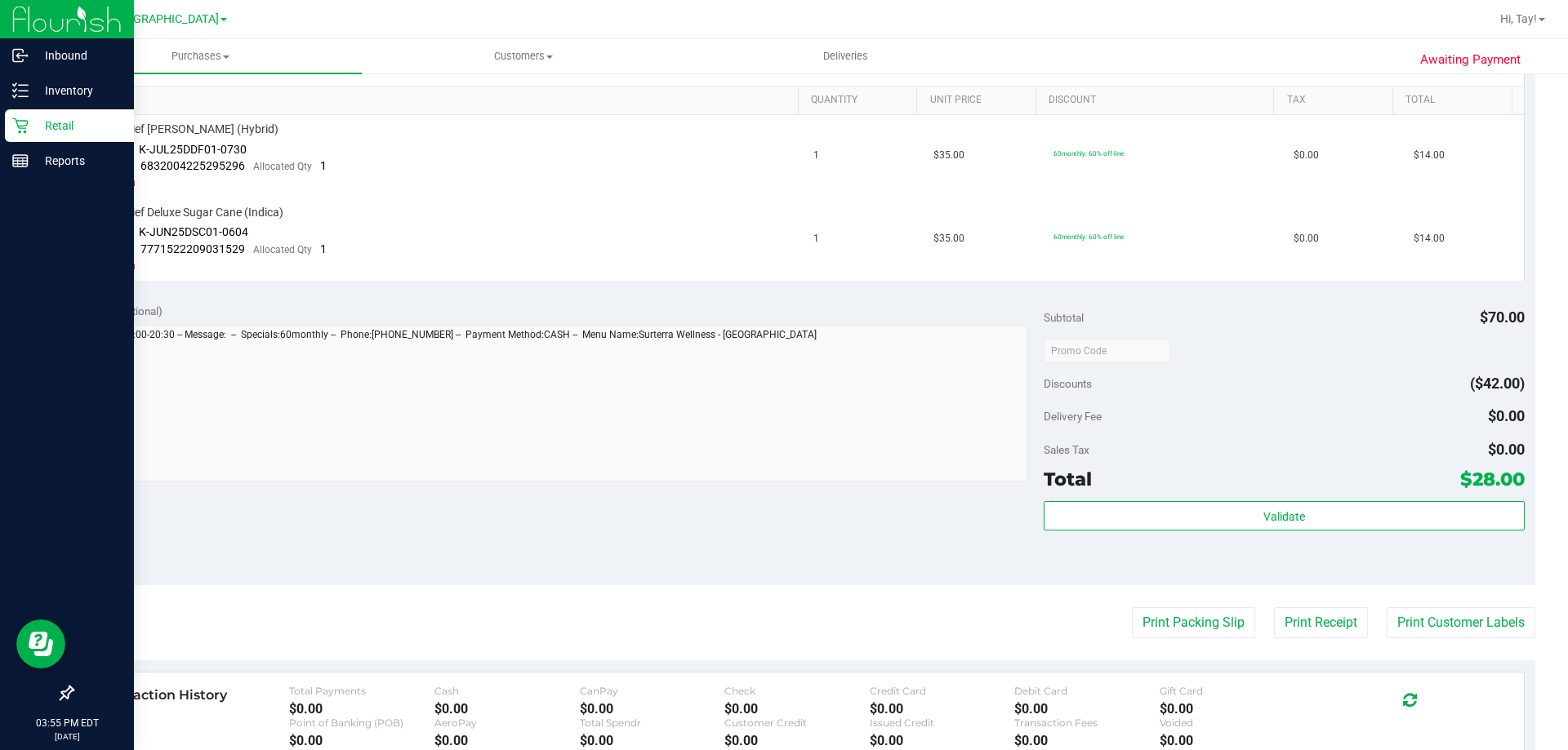
click at [716, 301] on div "Notes (optional) Subtotal $70.00 Discounts ($42.00) Delivery Fee $0.00 Sales Ta…" at bounding box center [803, 438] width 1463 height 294
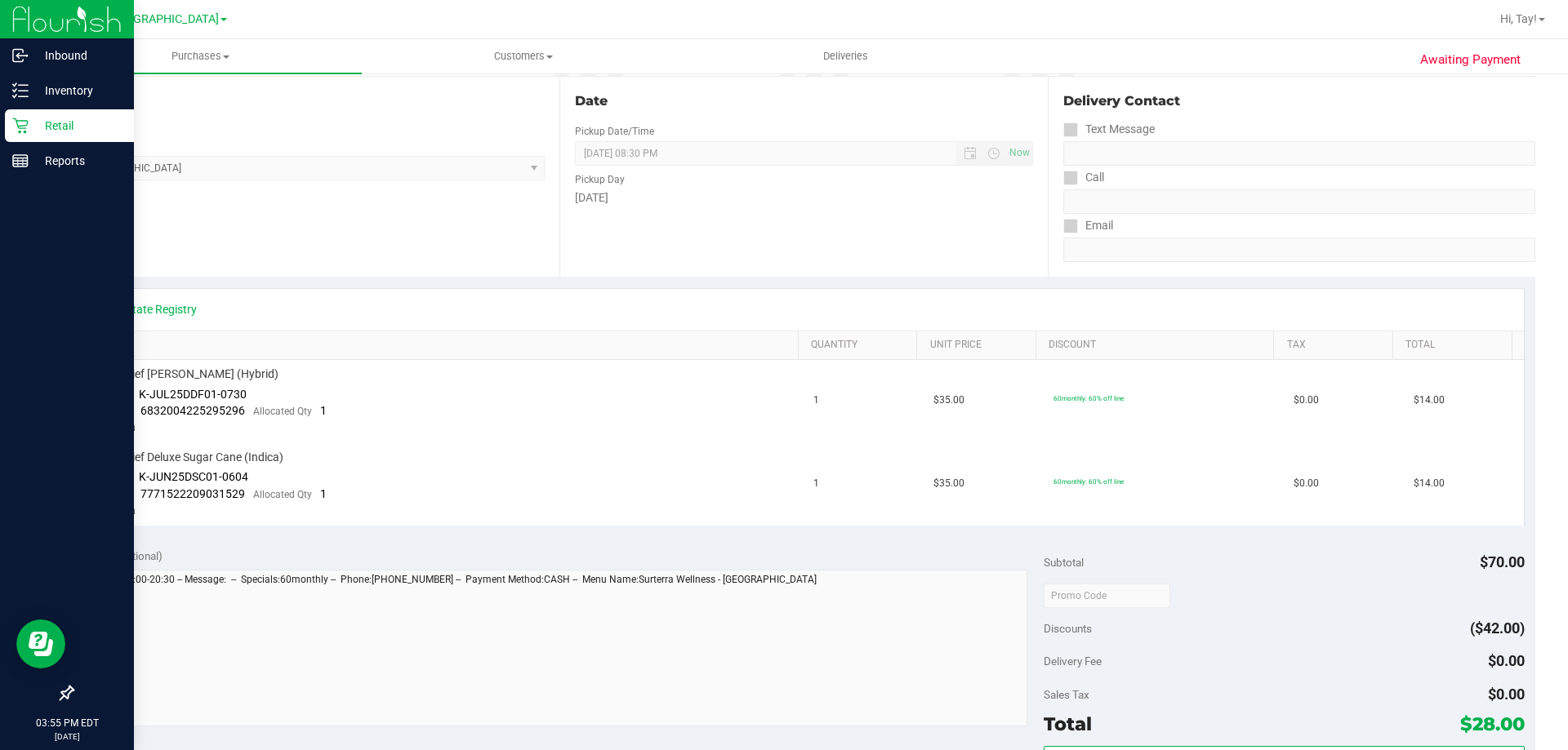
scroll to position [0, 0]
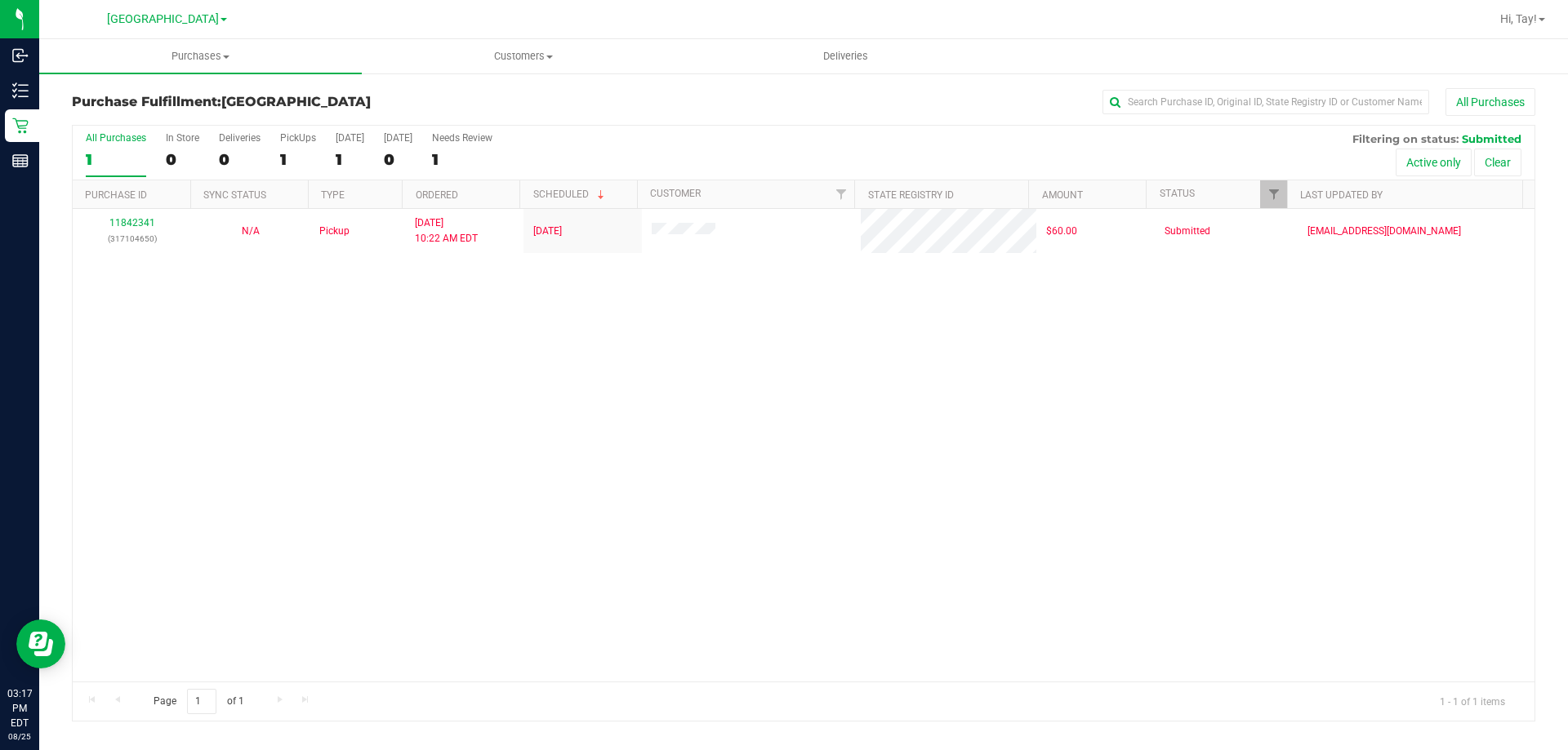
click at [629, 138] on div "All Purchases 1 In Store 0 Deliveries 0 PickUps 1 Today 1 Tomorrow 0 Needs Revi…" at bounding box center [803, 132] width 1462 height 13
click at [514, 405] on div "11842341 (317104650) N/A Pickup [DATE] 10:22 AM EDT 8/25/2025 $60.00 Submitted …" at bounding box center [803, 445] width 1462 height 473
click at [544, 106] on h3 "Purchase Fulfillment: Orange Park WC" at bounding box center [315, 101] width 487 height 14
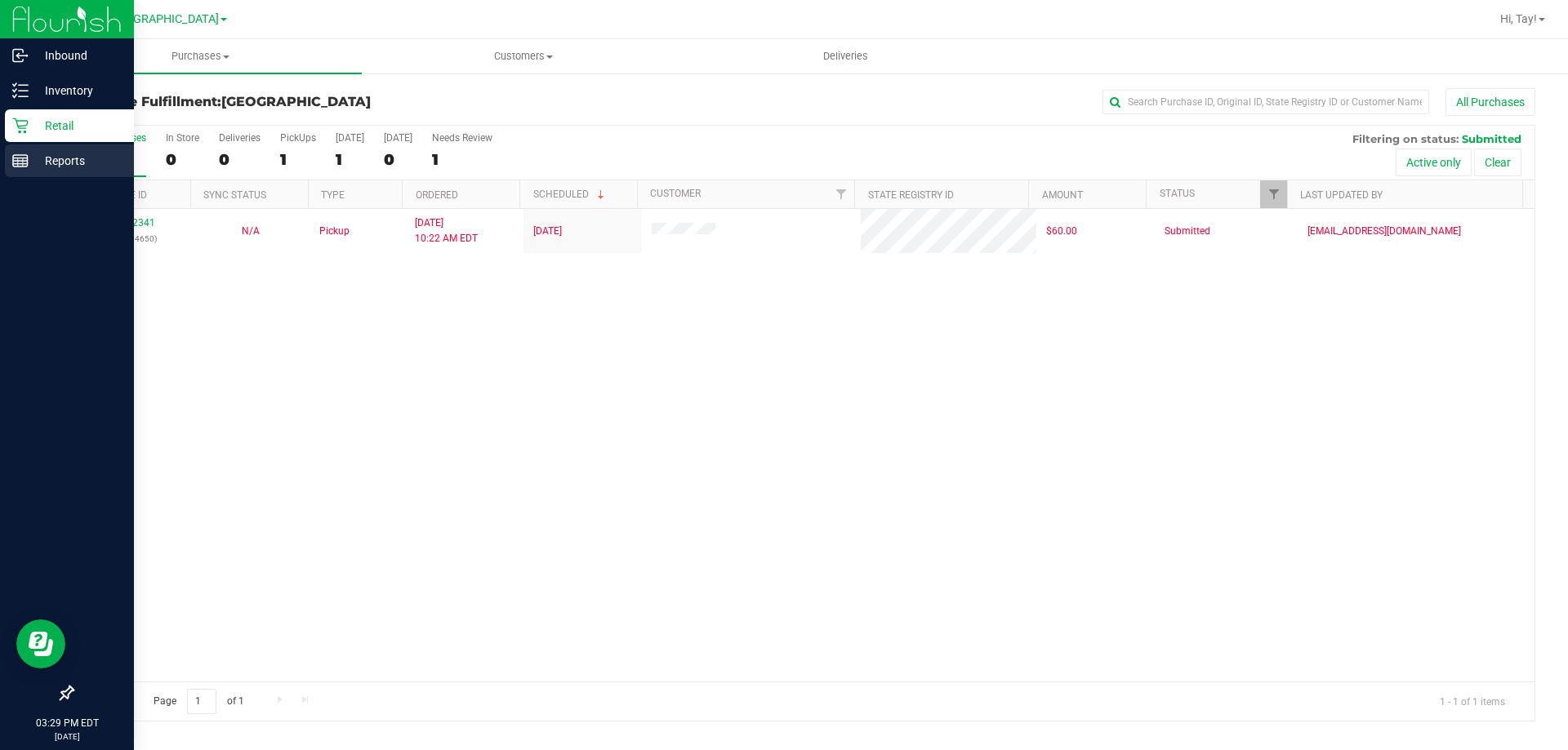
click at [51, 162] on p "Reports" at bounding box center [78, 160] width 98 height 19
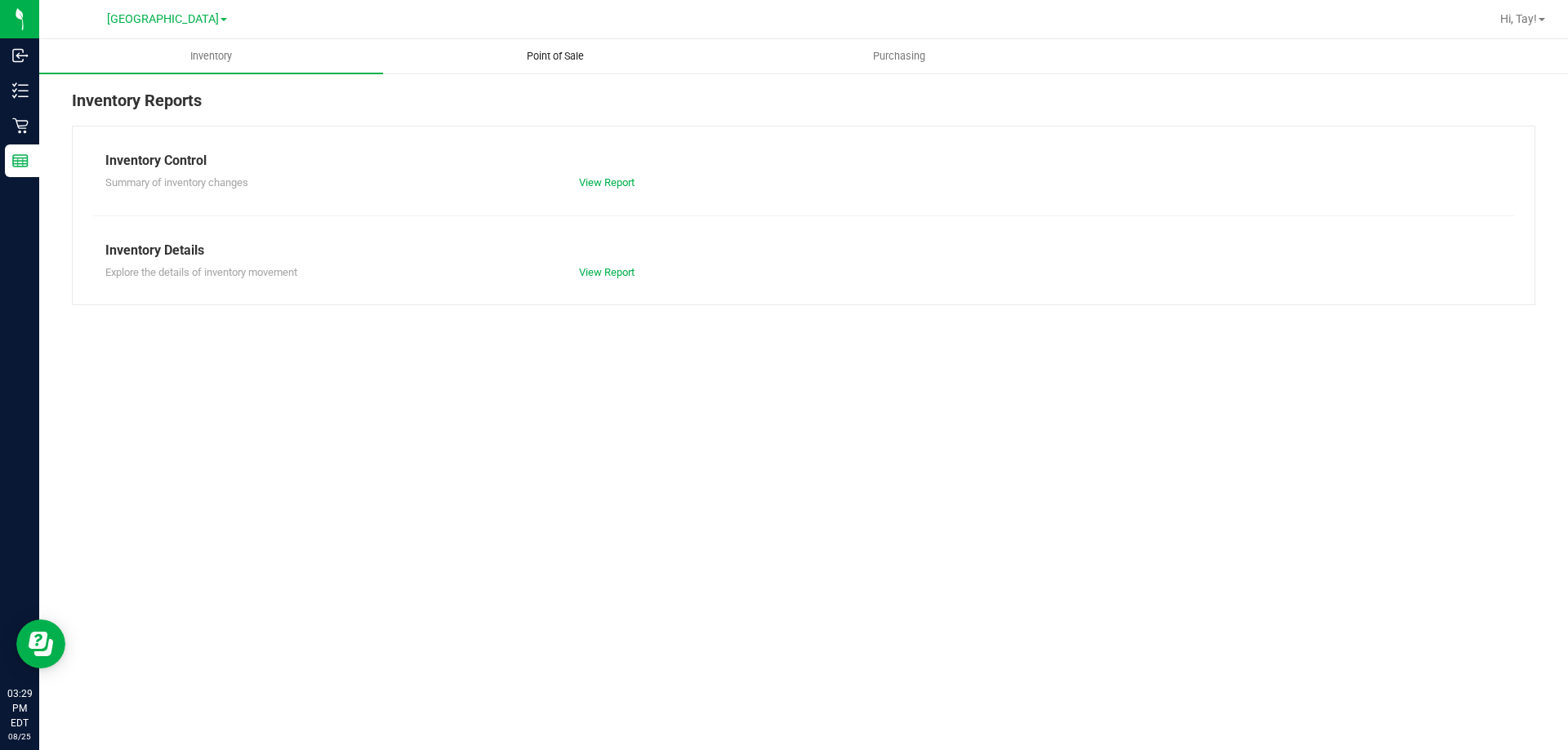
click at [573, 49] on span "Point of Sale" at bounding box center [555, 56] width 101 height 14
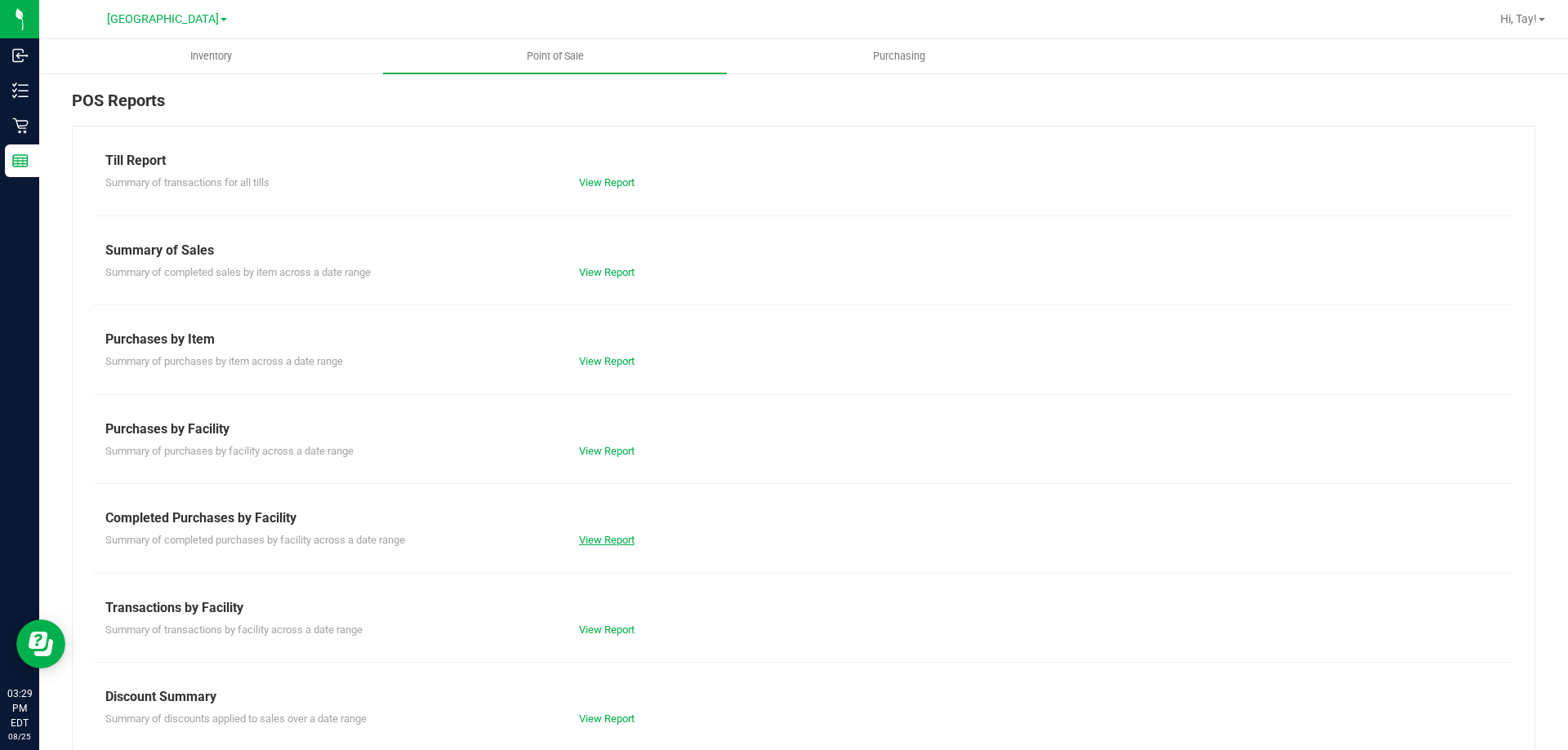
click at [607, 541] on link "View Report" at bounding box center [607, 540] width 56 height 12
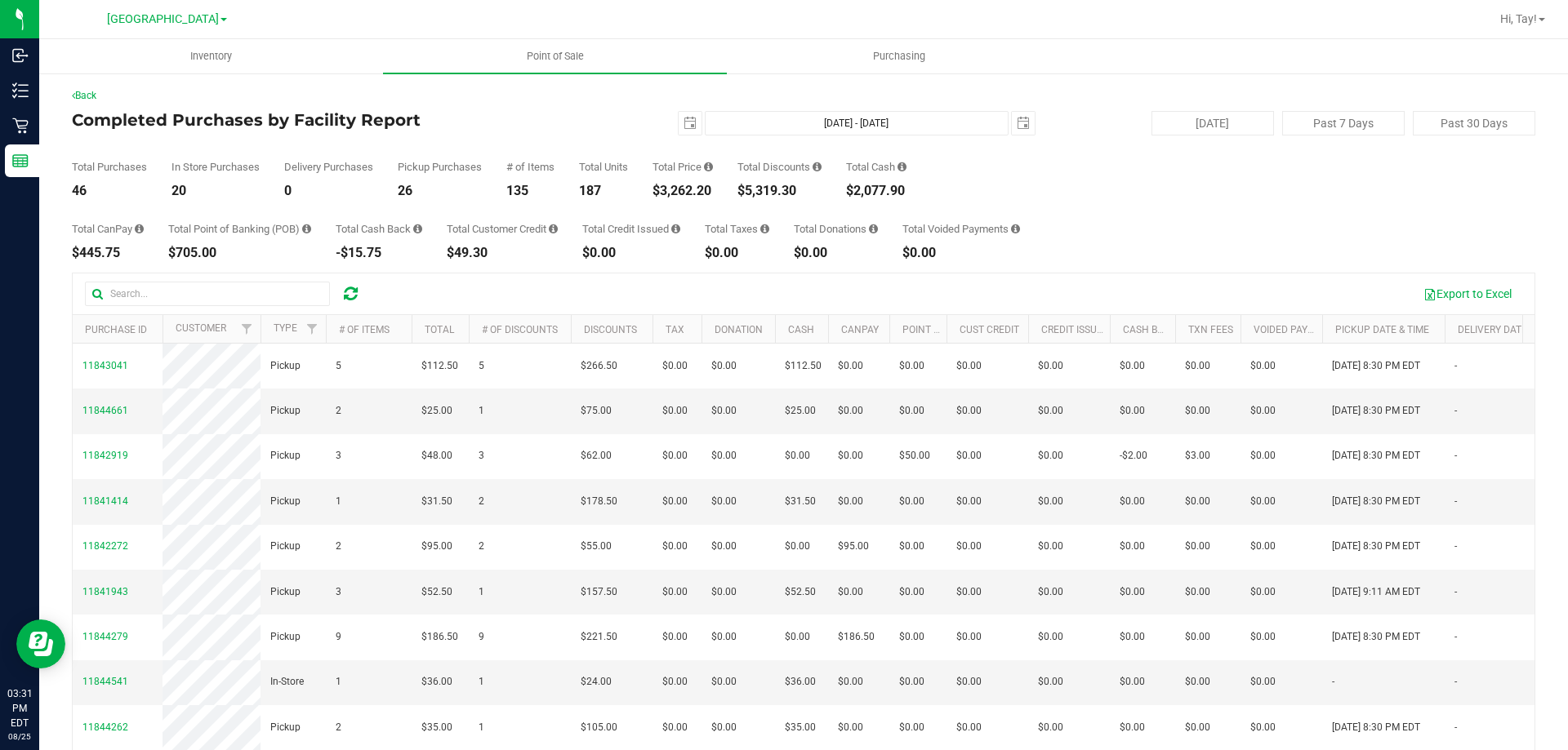
click at [1170, 210] on div "Total CanPay $445.75 Total Point of Banking (POB) $705.00 Total Cash Back -$15.…" at bounding box center [803, 228] width 1463 height 62
click at [1200, 220] on div "Total CanPay $445.75 Total Point of Banking (POB) $705.00 Total Cash Back -$15.…" at bounding box center [803, 228] width 1463 height 62
click at [1207, 216] on div "Total CanPay $445.75 Total Point of Banking (POB) $705.00 Total Cash Back -$15.…" at bounding box center [803, 228] width 1463 height 62
click at [1135, 167] on div "Total Purchases 46 In Store Purchases 20 Delivery Purchases 0 Pickup Purchases …" at bounding box center [803, 166] width 1463 height 62
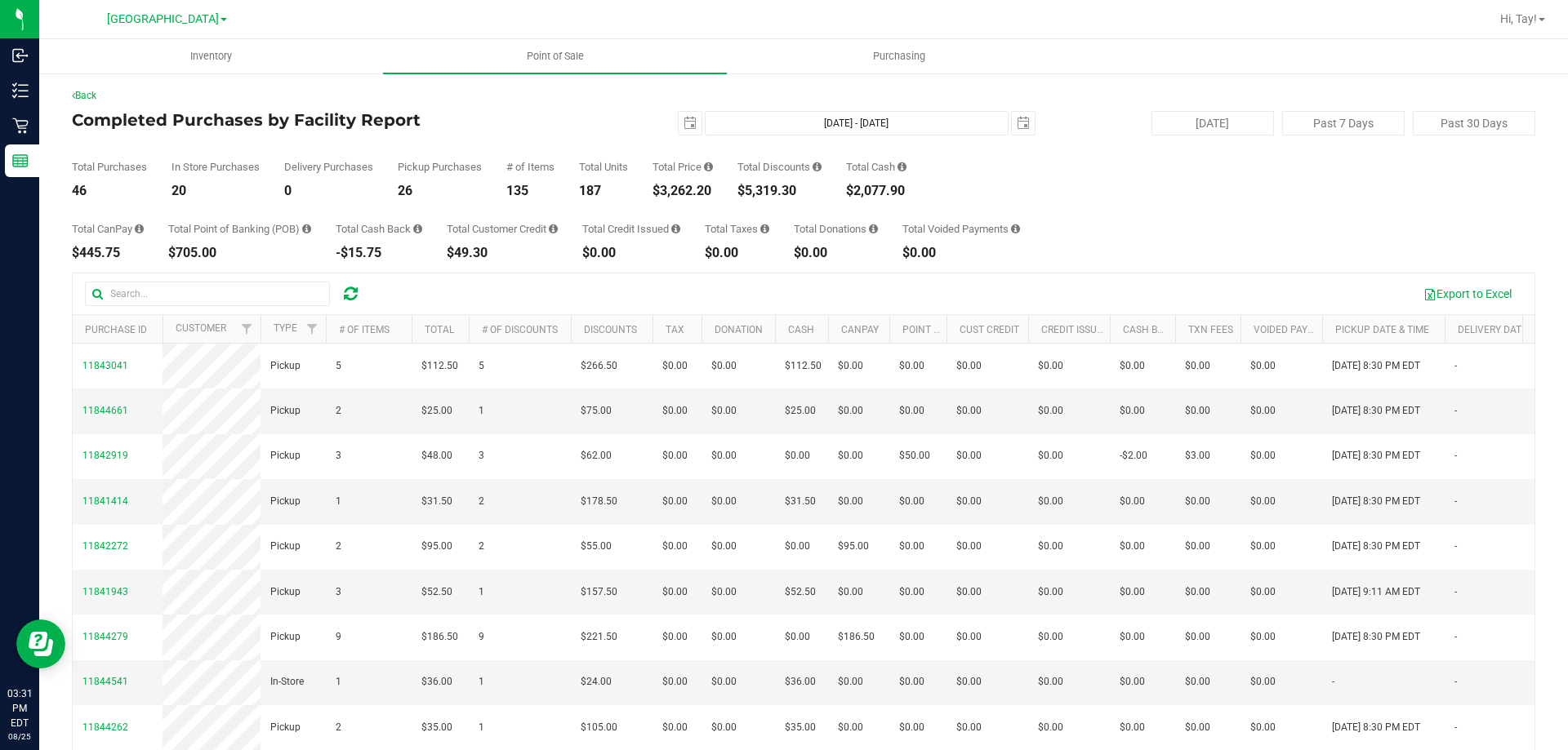
click at [564, 122] on div "2025-08-25 Aug 25, 2025 - Aug 25, 2025 2025-08-25" at bounding box center [798, 122] width 500 height 24
click at [1066, 193] on div "Total Purchases 46 In Store Purchases 20 Delivery Purchases 0 Pickup Purchases …" at bounding box center [803, 166] width 1463 height 62
click at [1081, 214] on div "Total CanPay $445.75 Total Point of Banking (POB) $705.00 Total Cash Back -$15.…" at bounding box center [803, 228] width 1463 height 62
click at [1181, 188] on div "Total Purchases 46 In Store Purchases 20 Delivery Purchases 0 Pickup Purchases …" at bounding box center [803, 166] width 1463 height 62
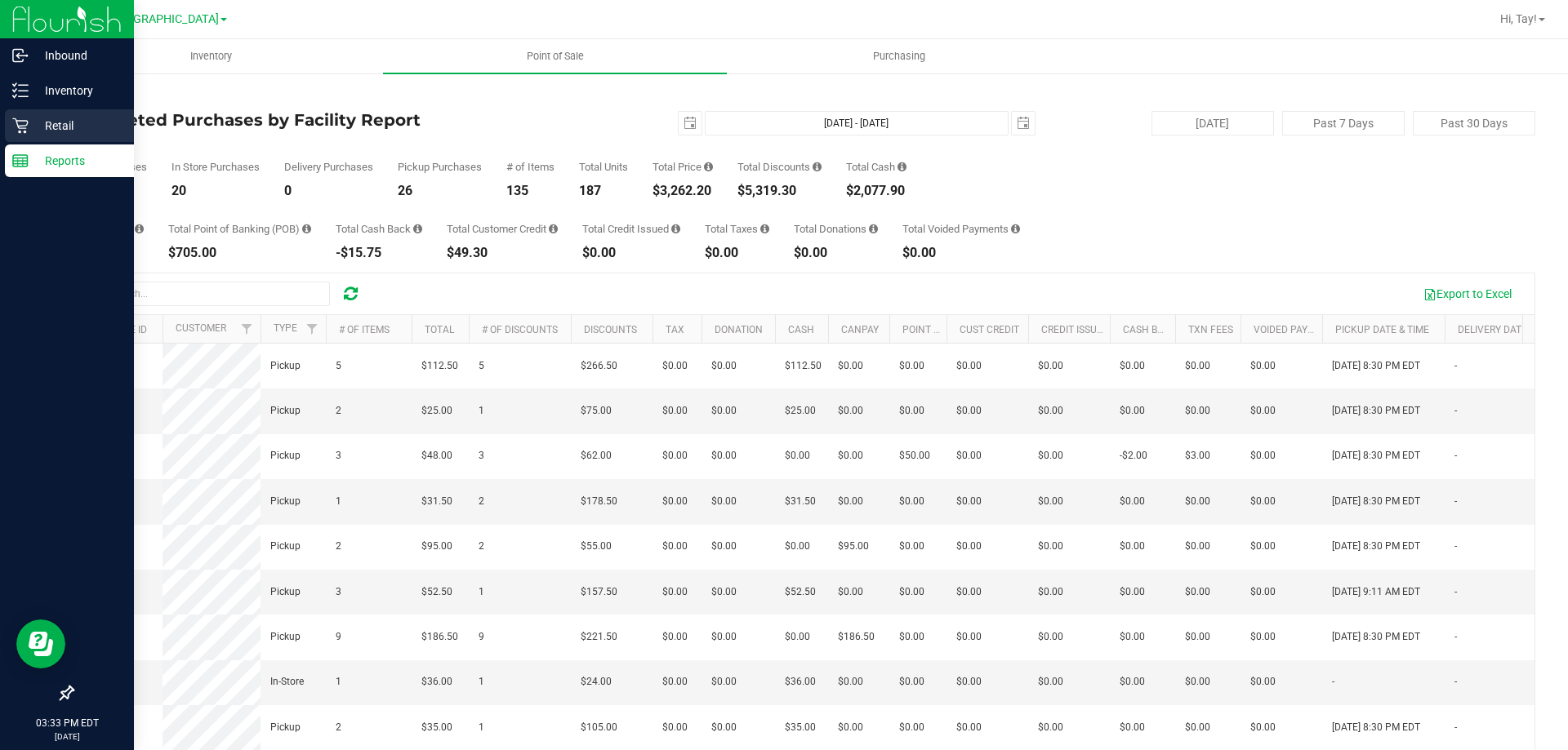
click at [24, 116] on div "Retail" at bounding box center [69, 126] width 129 height 33
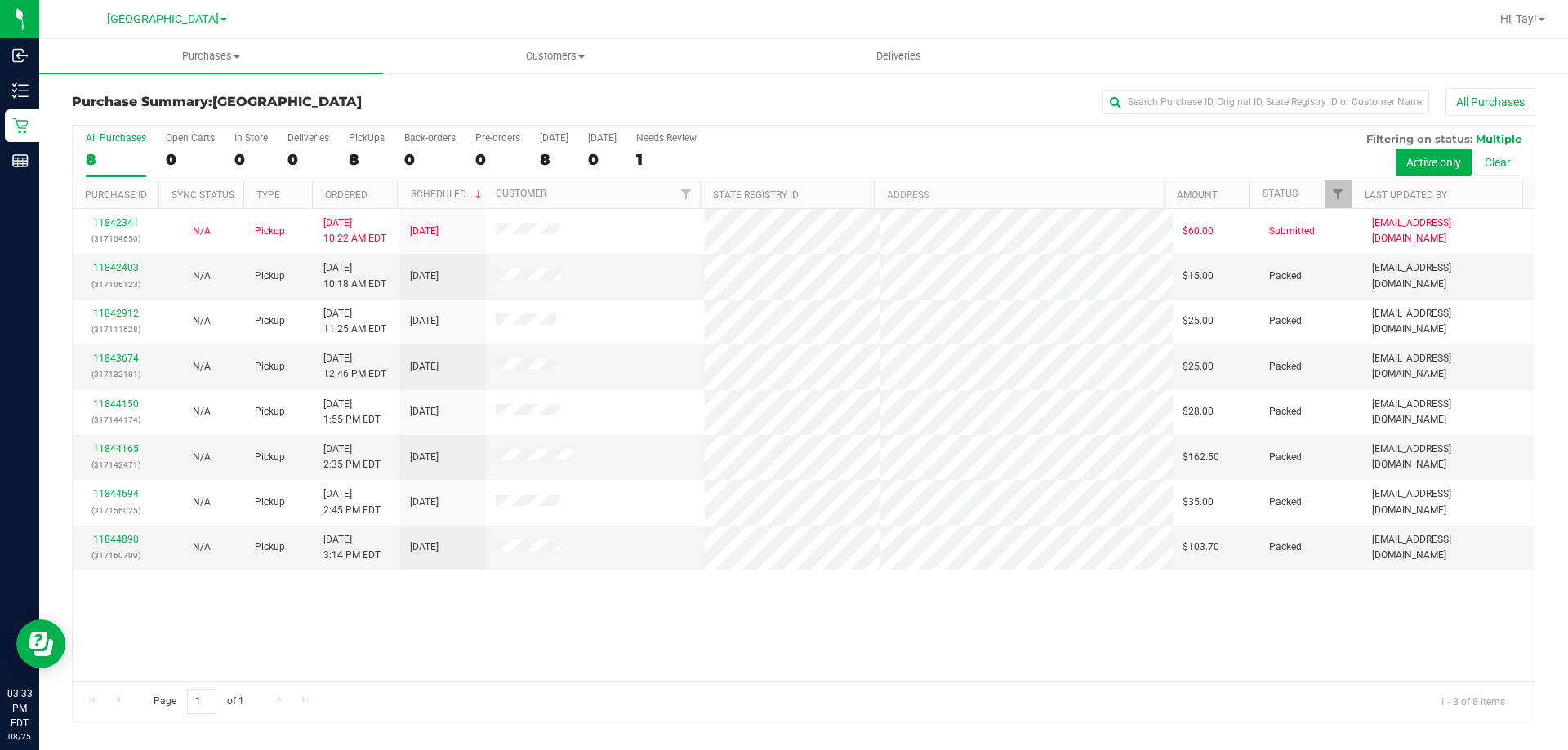
click at [765, 110] on div "All Purchases" at bounding box center [1047, 101] width 976 height 28
click at [859, 117] on div "Purchase Summary: Orange Park WC All Purchases" at bounding box center [803, 106] width 1463 height 36
click at [542, 43] on uib-tab-heading "Customers All customers Add a new customer All physicians" at bounding box center [554, 56] width 342 height 33
click at [549, 89] on li "All customers" at bounding box center [554, 98] width 344 height 19
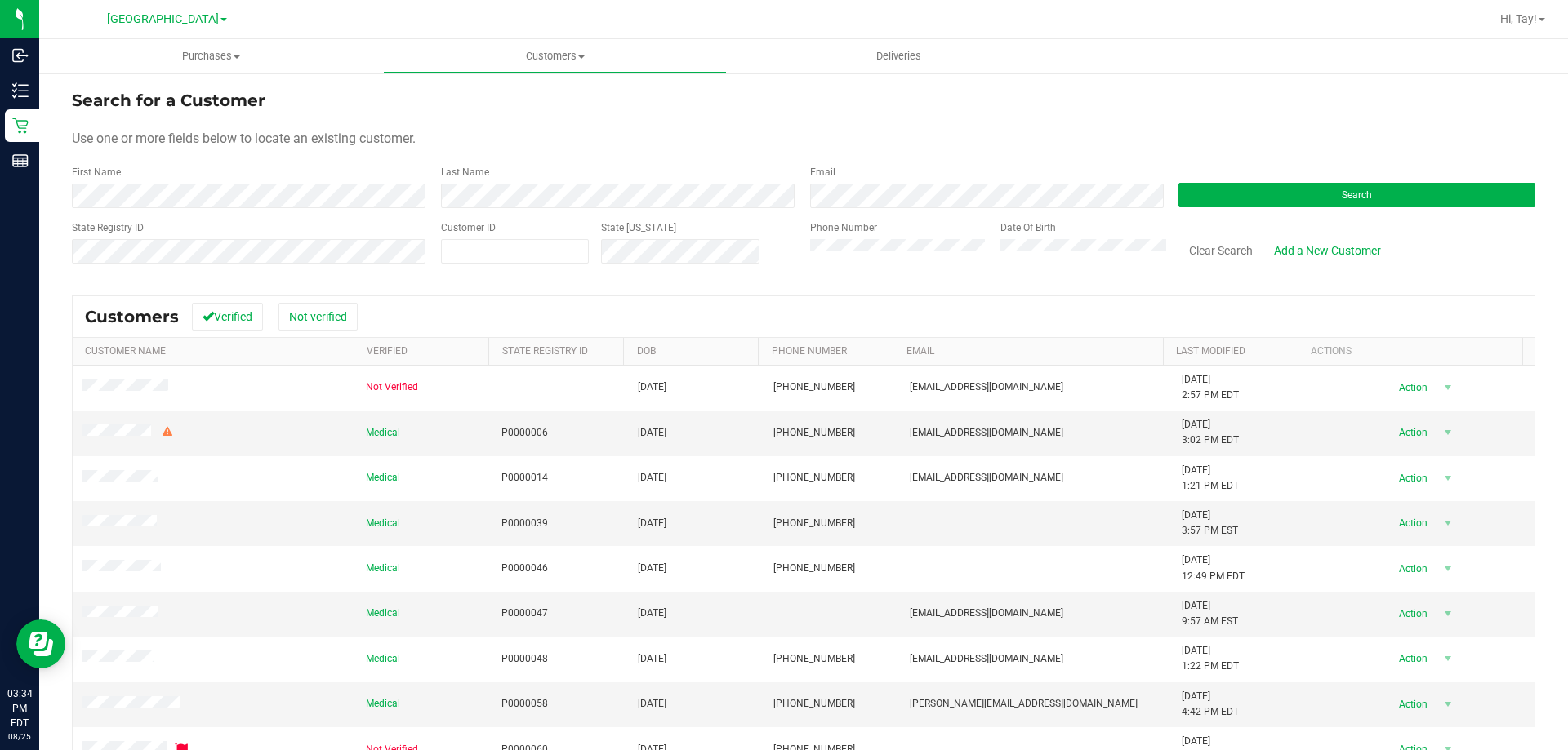
click at [1086, 116] on form "Search for a Customer Use one or more fields below to locate an existing custom…" at bounding box center [803, 182] width 1463 height 190
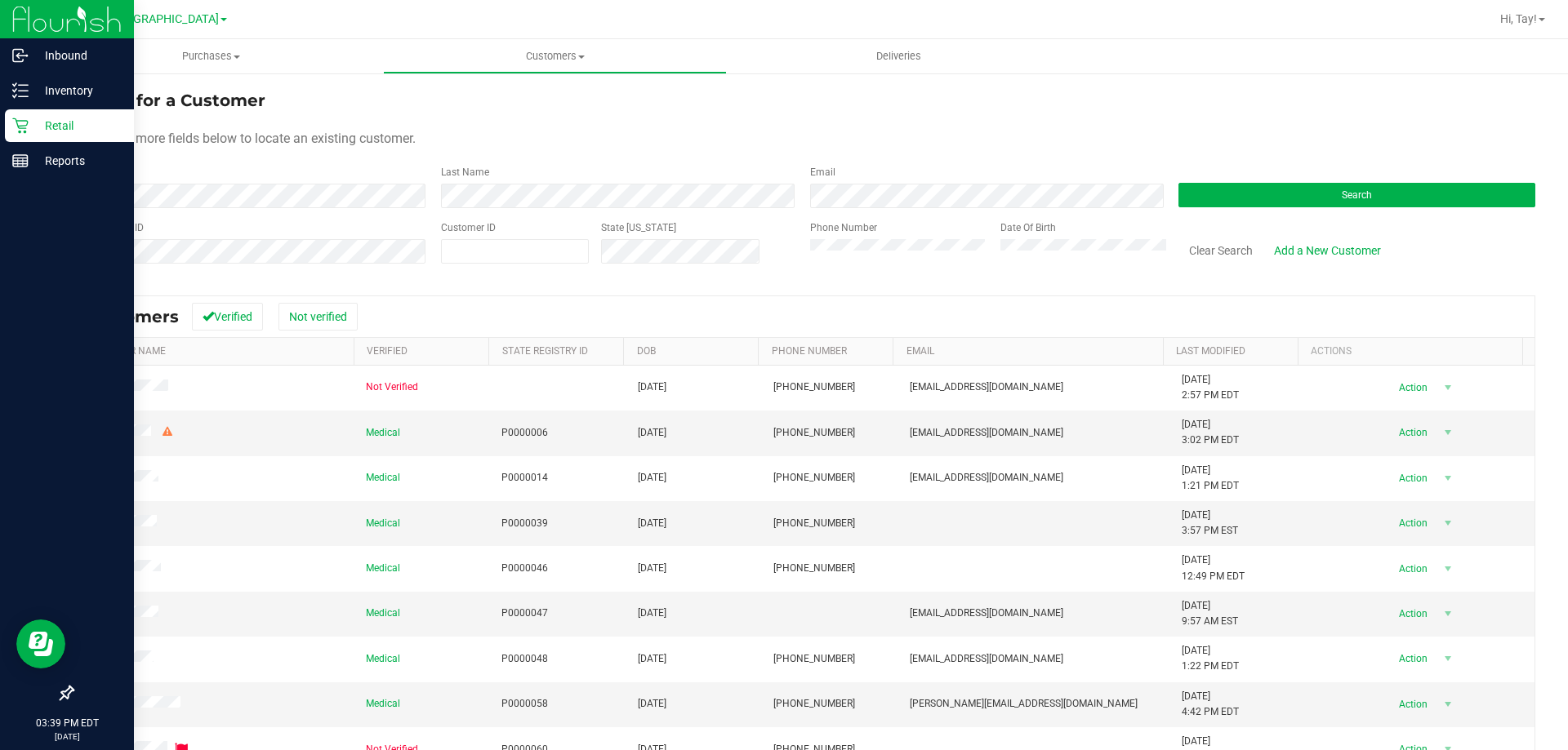
click at [42, 133] on p "Retail" at bounding box center [78, 125] width 98 height 19
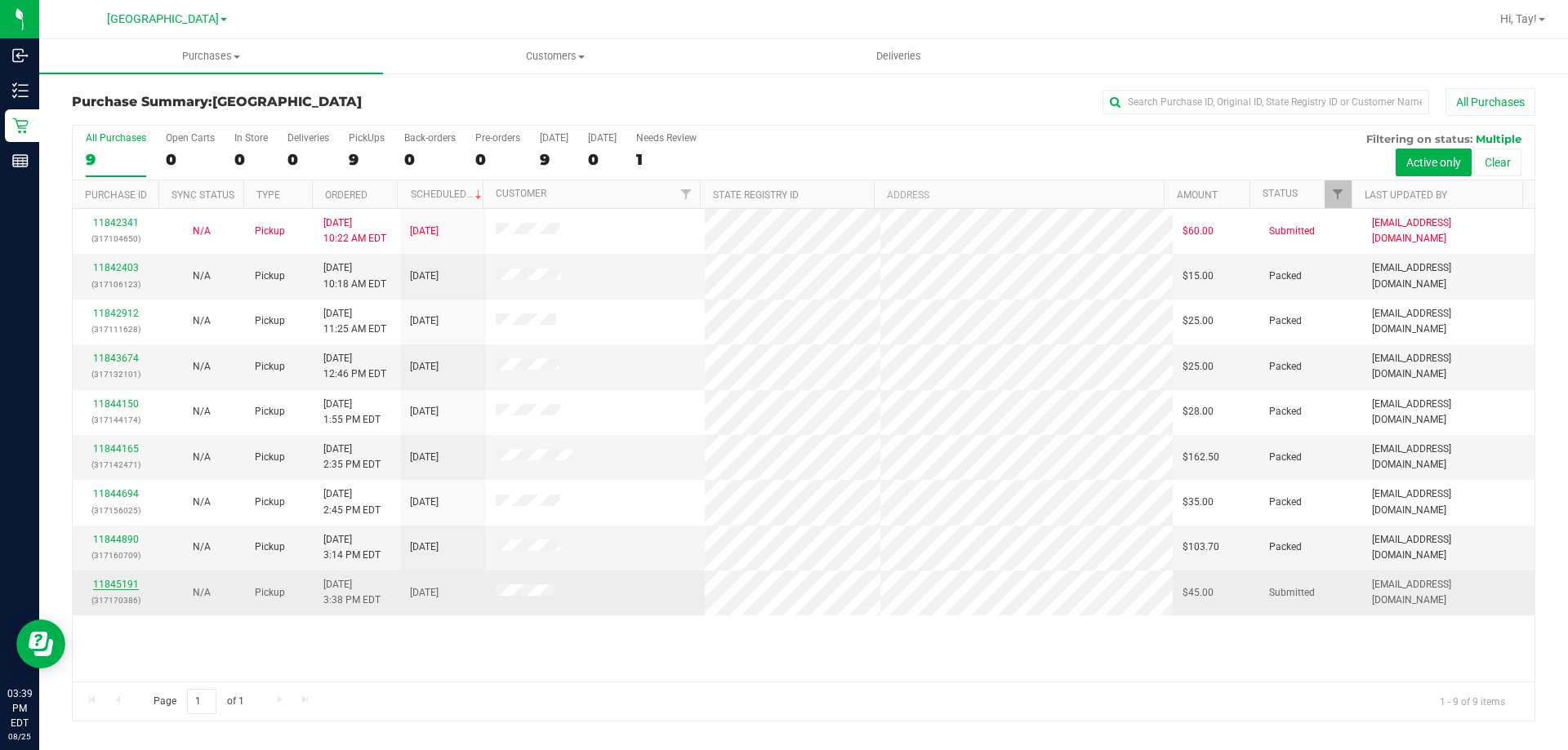
click at [115, 581] on link "11845191" at bounding box center [116, 584] width 46 height 12
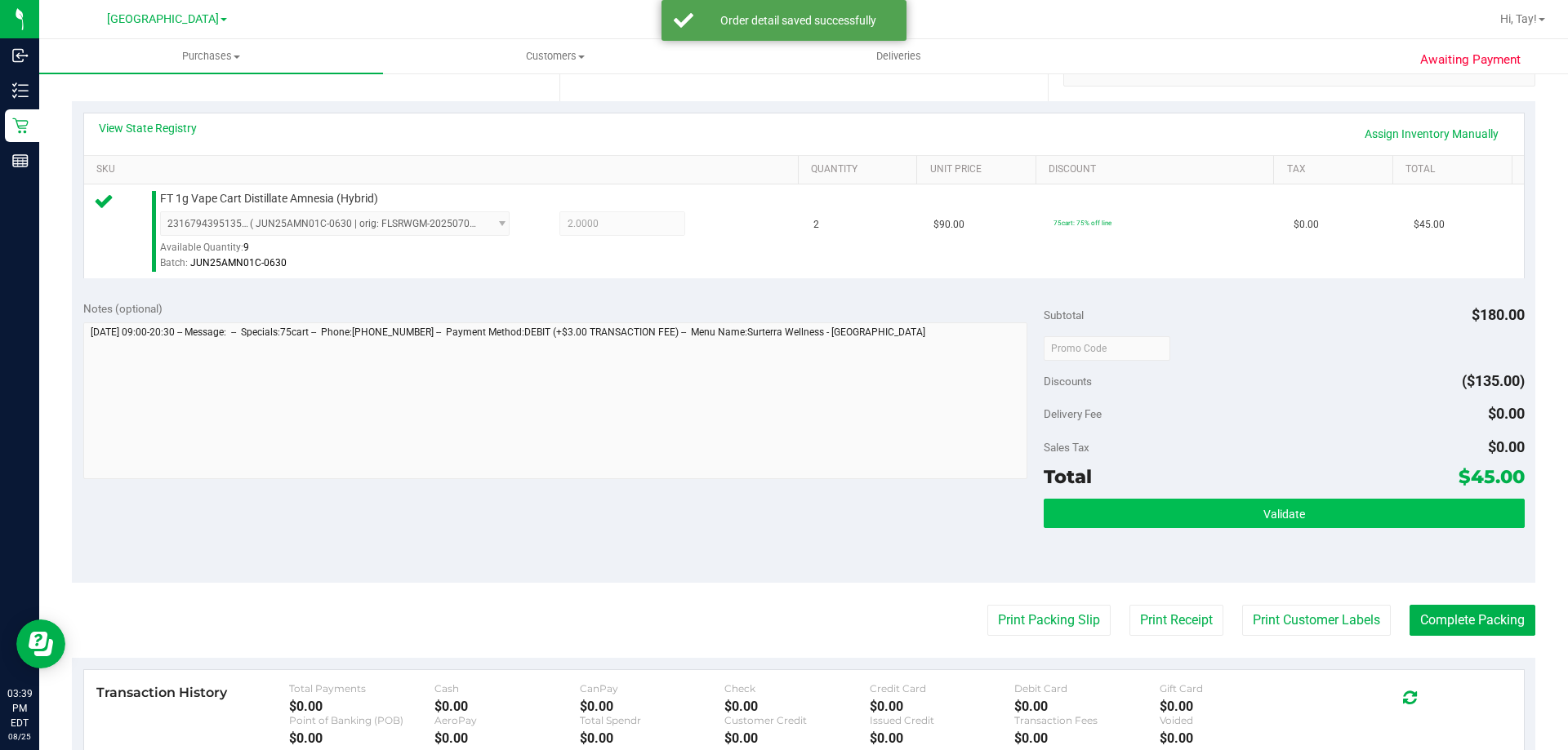
scroll to position [408, 0]
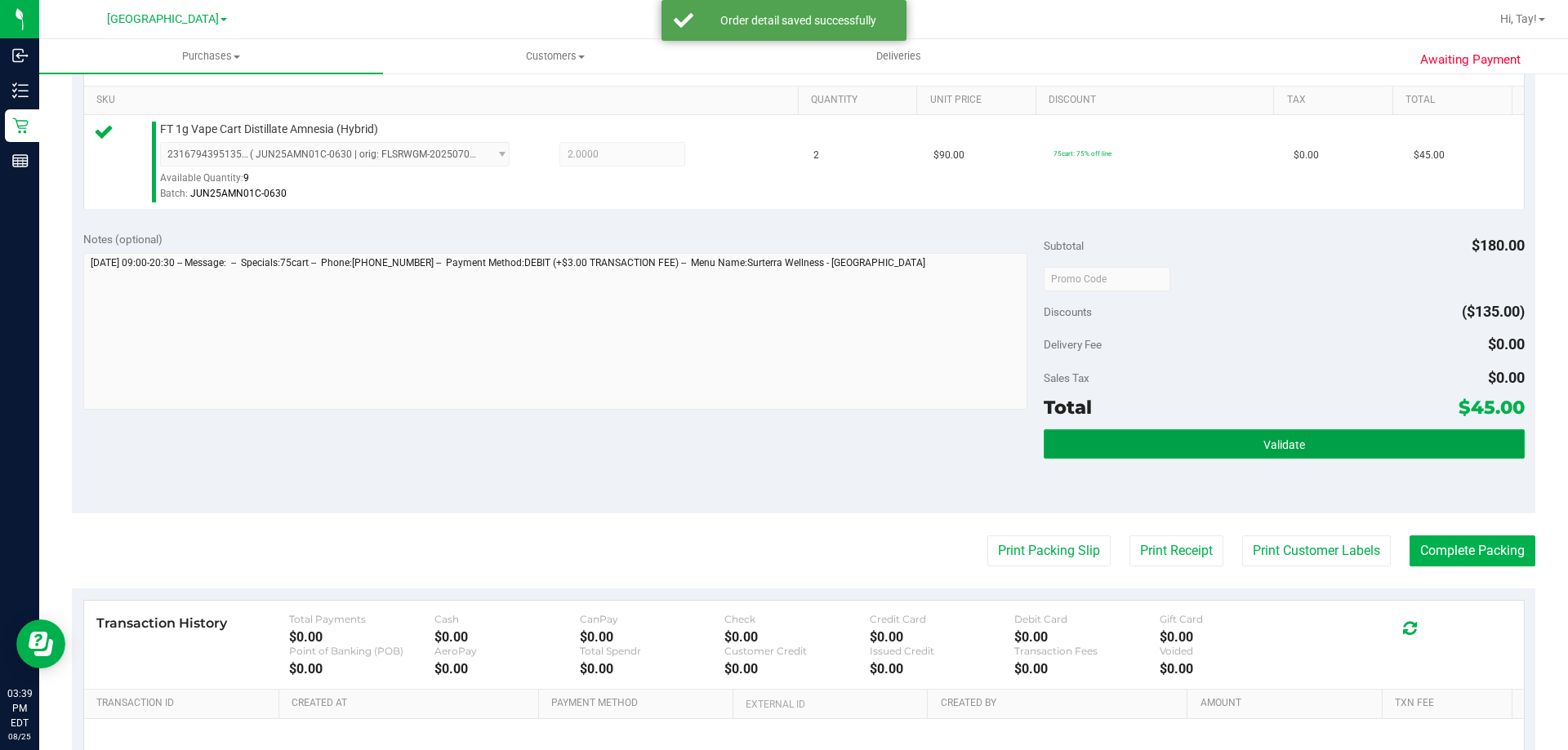
click at [1422, 452] on button "Validate" at bounding box center [1283, 443] width 480 height 30
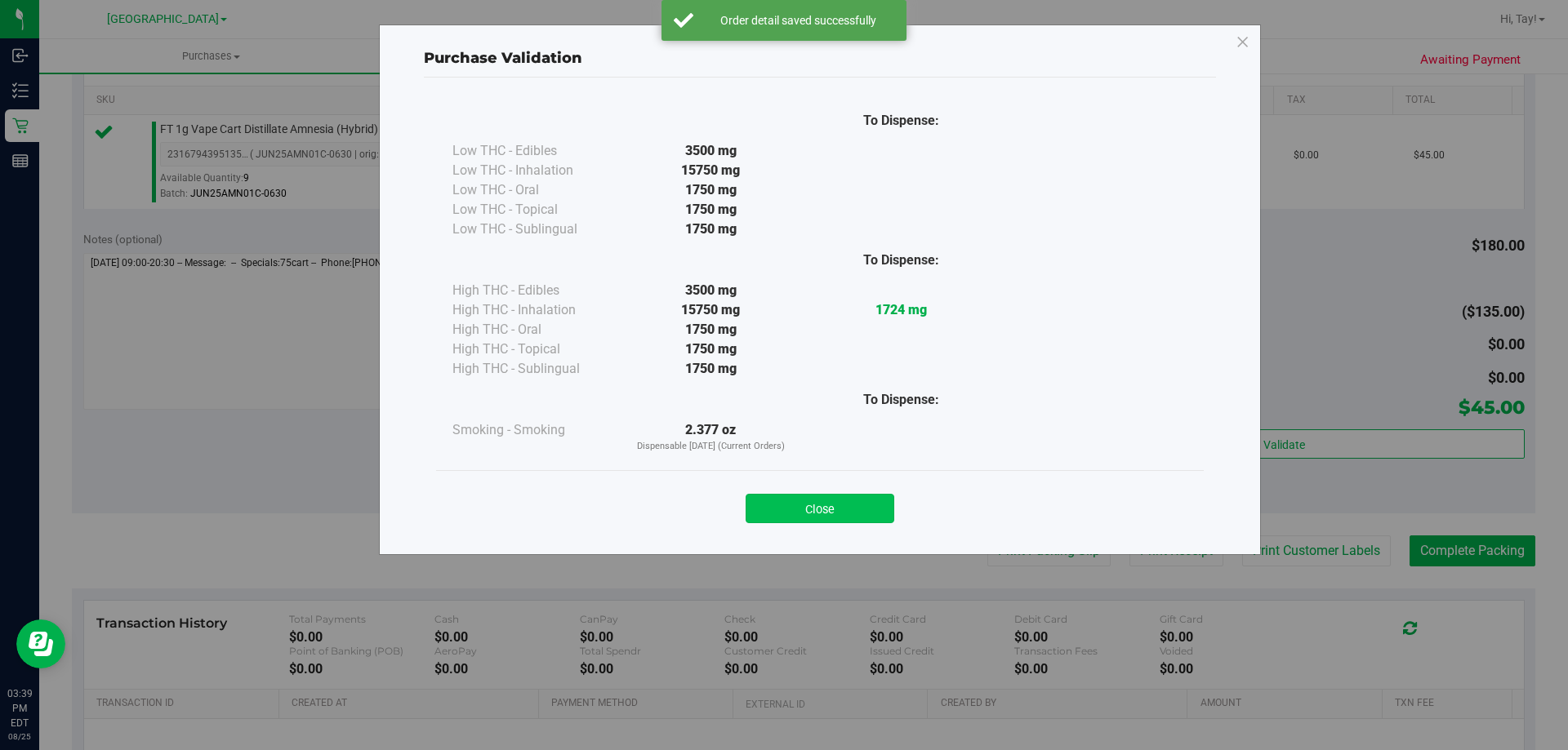
click at [812, 498] on button "Close" at bounding box center [819, 508] width 149 height 30
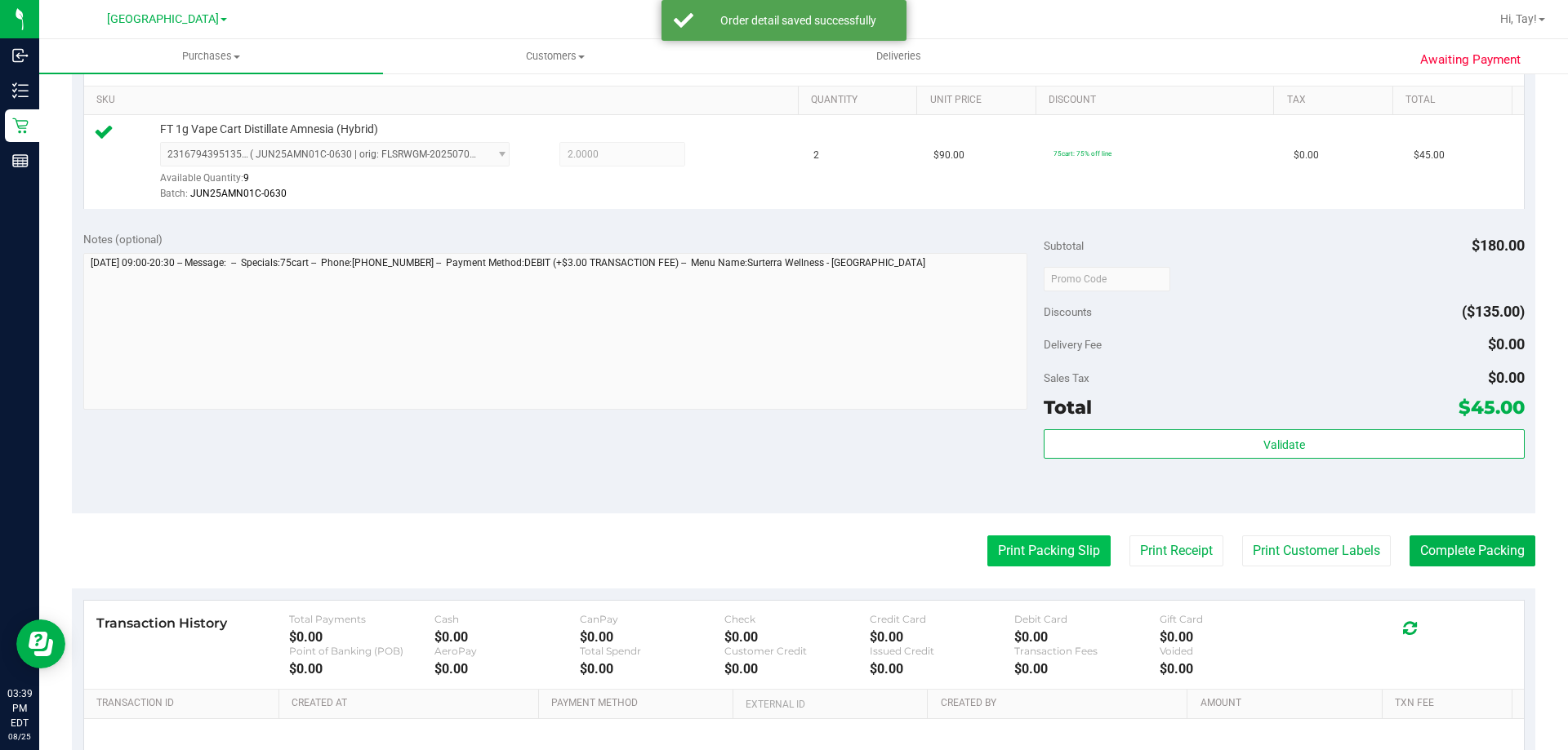
click at [1036, 561] on button "Print Packing Slip" at bounding box center [1049, 551] width 123 height 31
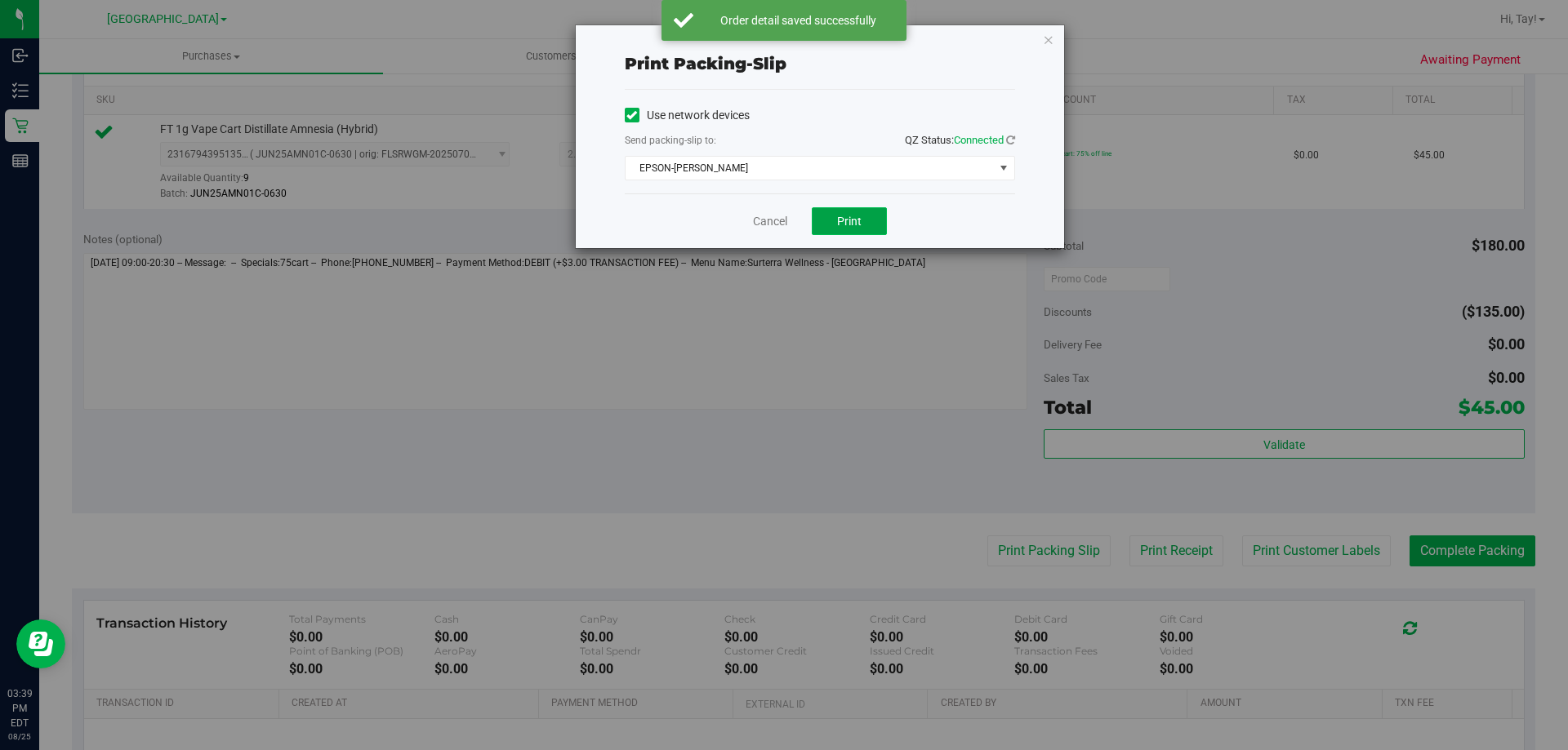
click at [859, 217] on span "Print" at bounding box center [849, 220] width 24 height 13
click at [756, 224] on link "Cancel" at bounding box center [770, 221] width 35 height 17
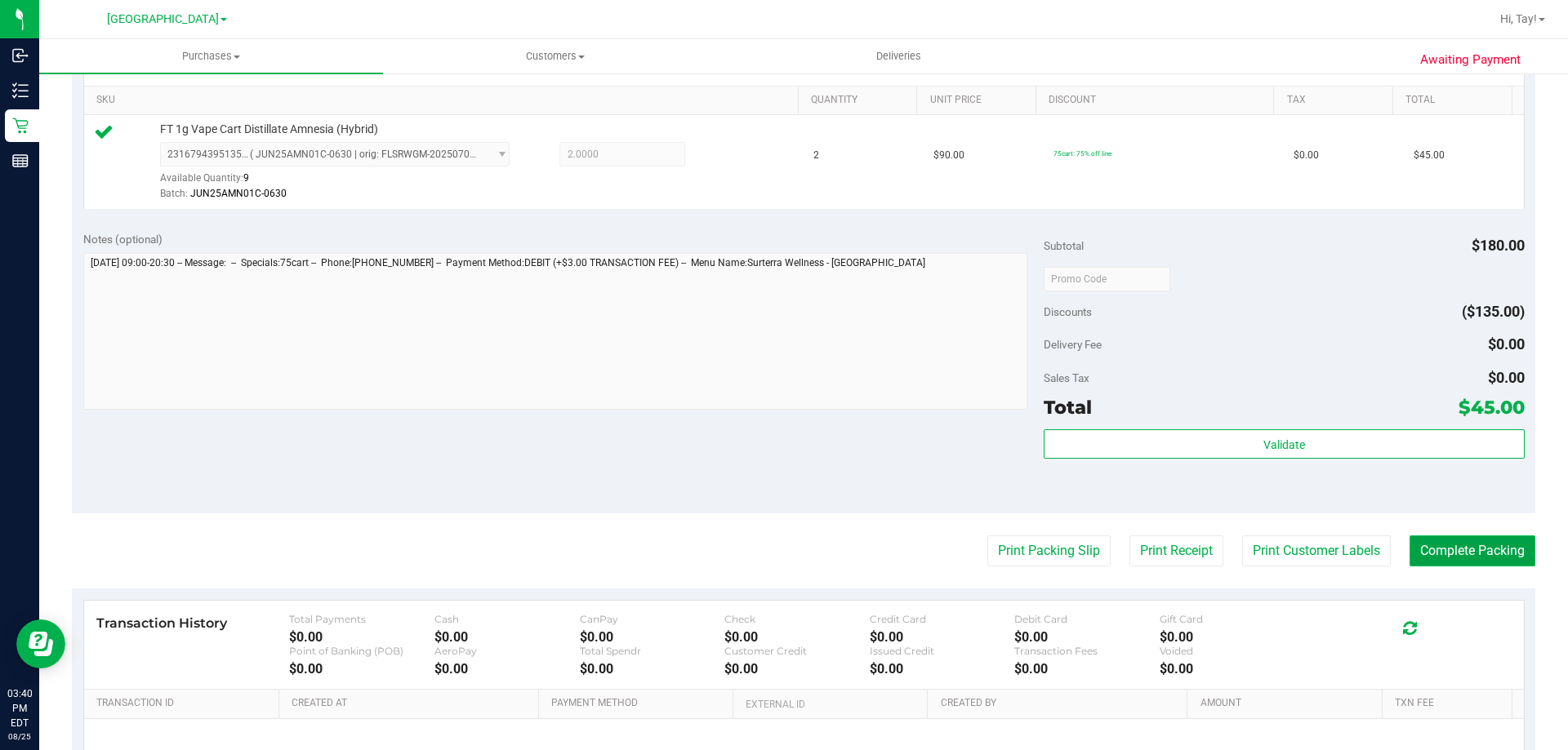
click at [1442, 542] on button "Complete Packing" at bounding box center [1472, 551] width 126 height 31
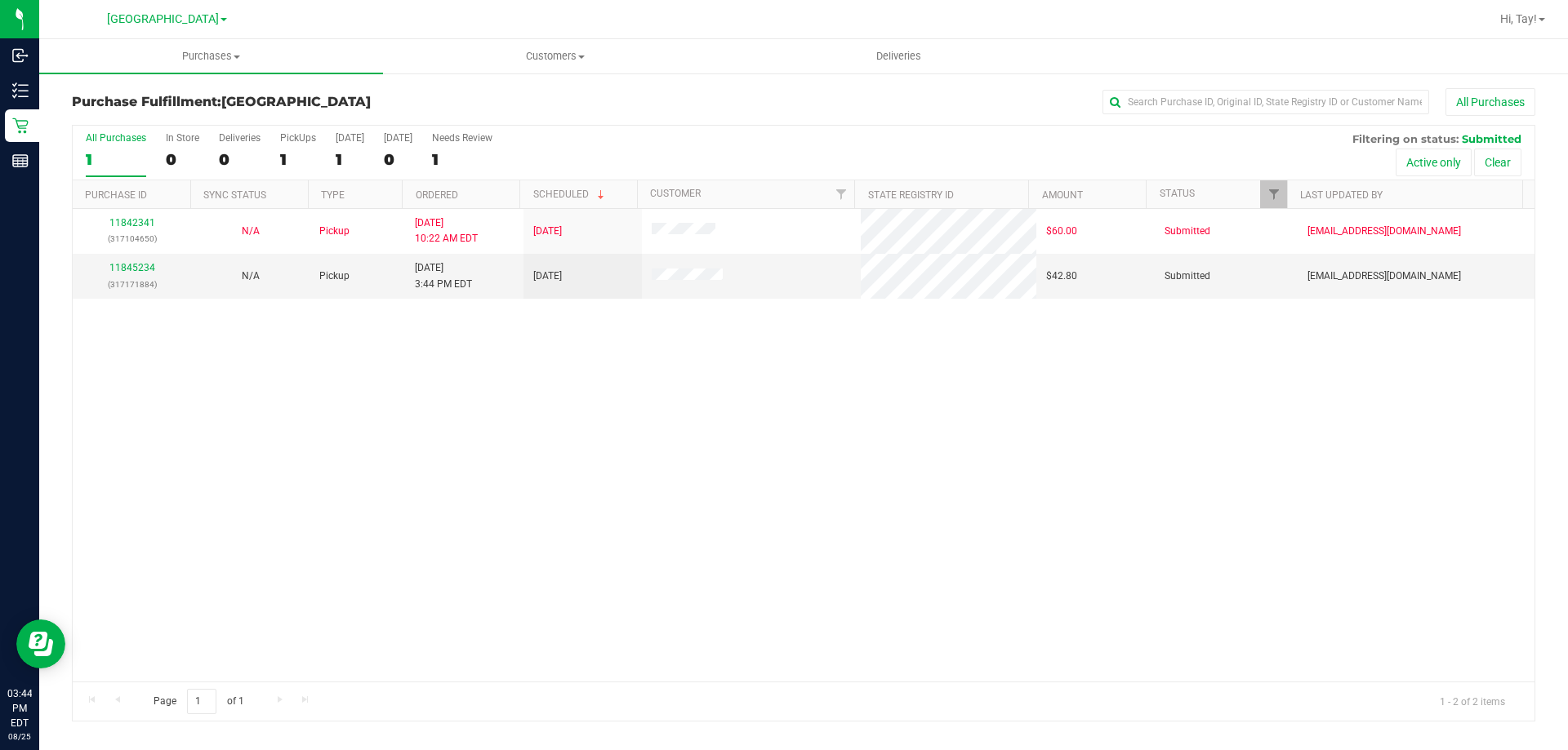
click at [520, 360] on div "11842341 (317104650) N/A Pickup 8/25/2025 10:22 AM EDT 8/25/2025 $60.00 Submitt…" at bounding box center [803, 445] width 1462 height 473
click at [133, 269] on link "11845234" at bounding box center [133, 268] width 46 height 12
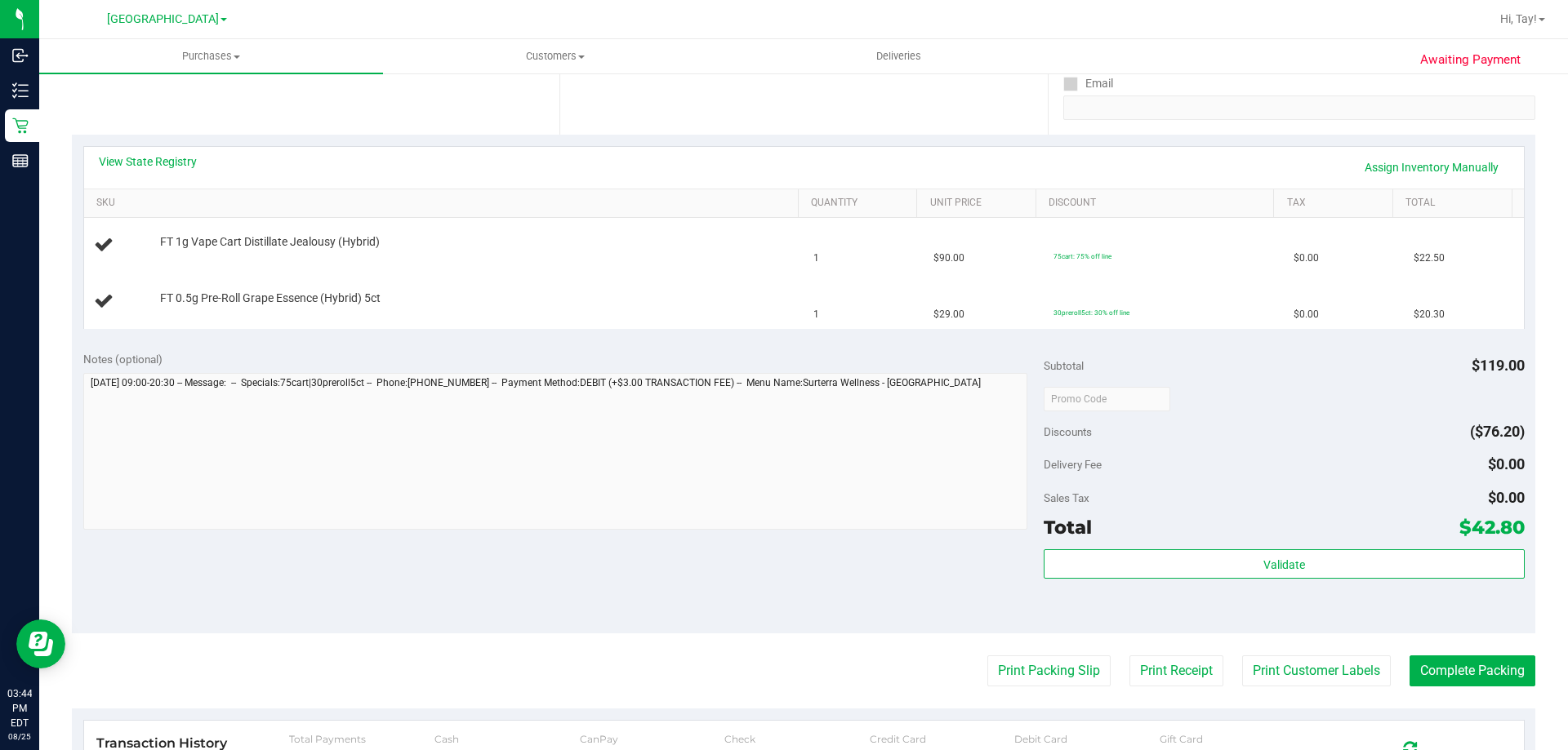
scroll to position [327, 0]
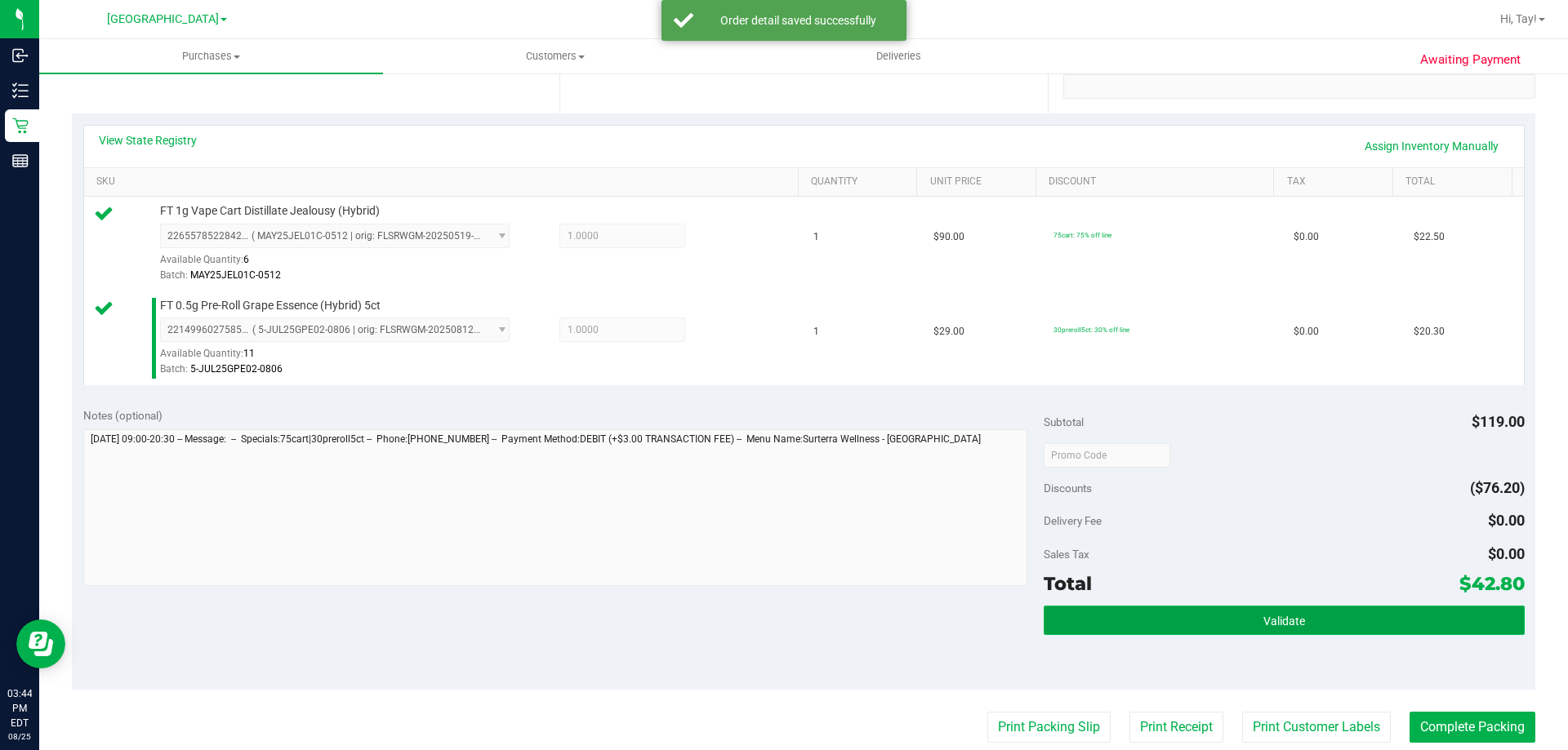
click at [1315, 611] on button "Validate" at bounding box center [1283, 620] width 480 height 30
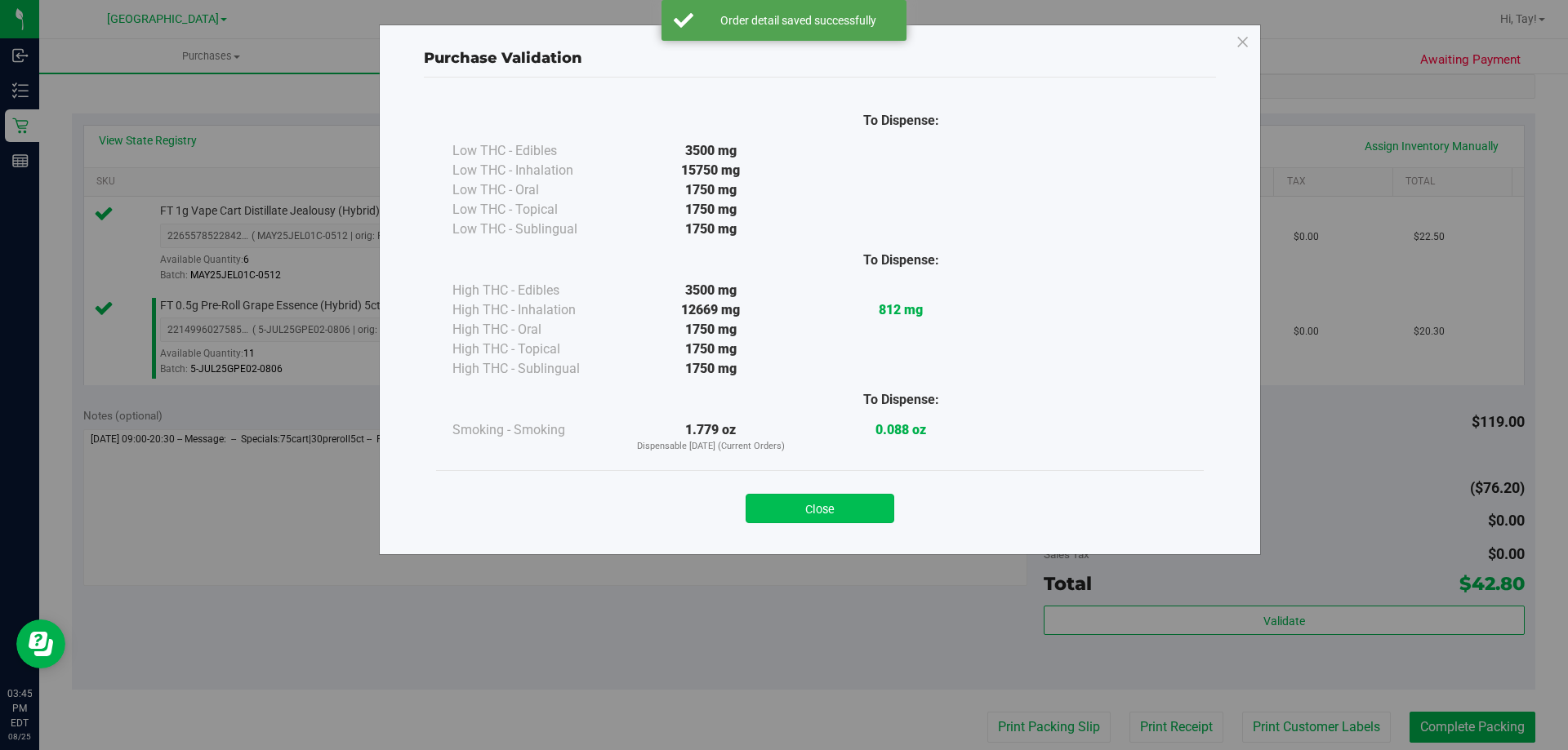
click at [808, 522] on button "Close" at bounding box center [819, 508] width 149 height 30
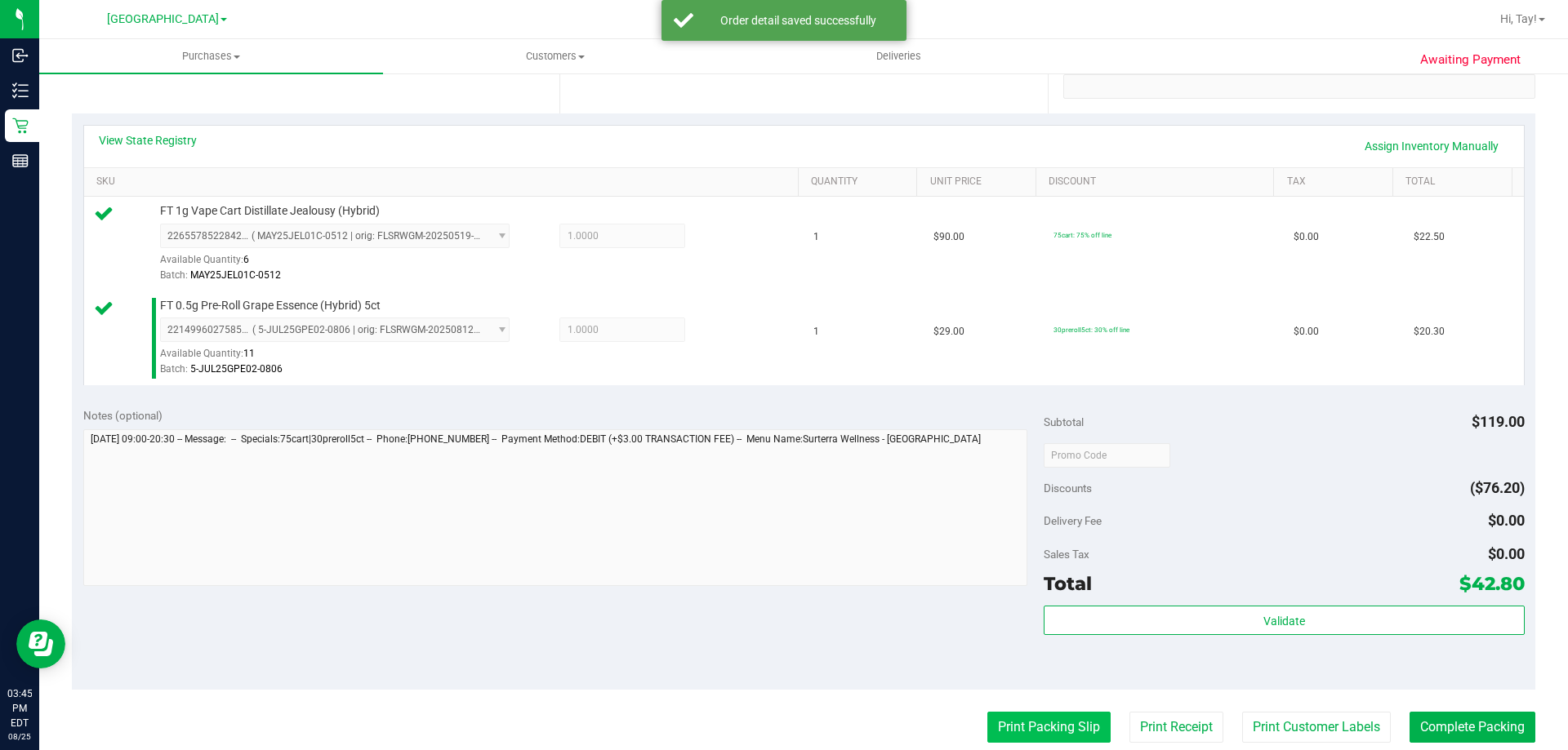
click at [1035, 726] on button "Print Packing Slip" at bounding box center [1049, 727] width 123 height 31
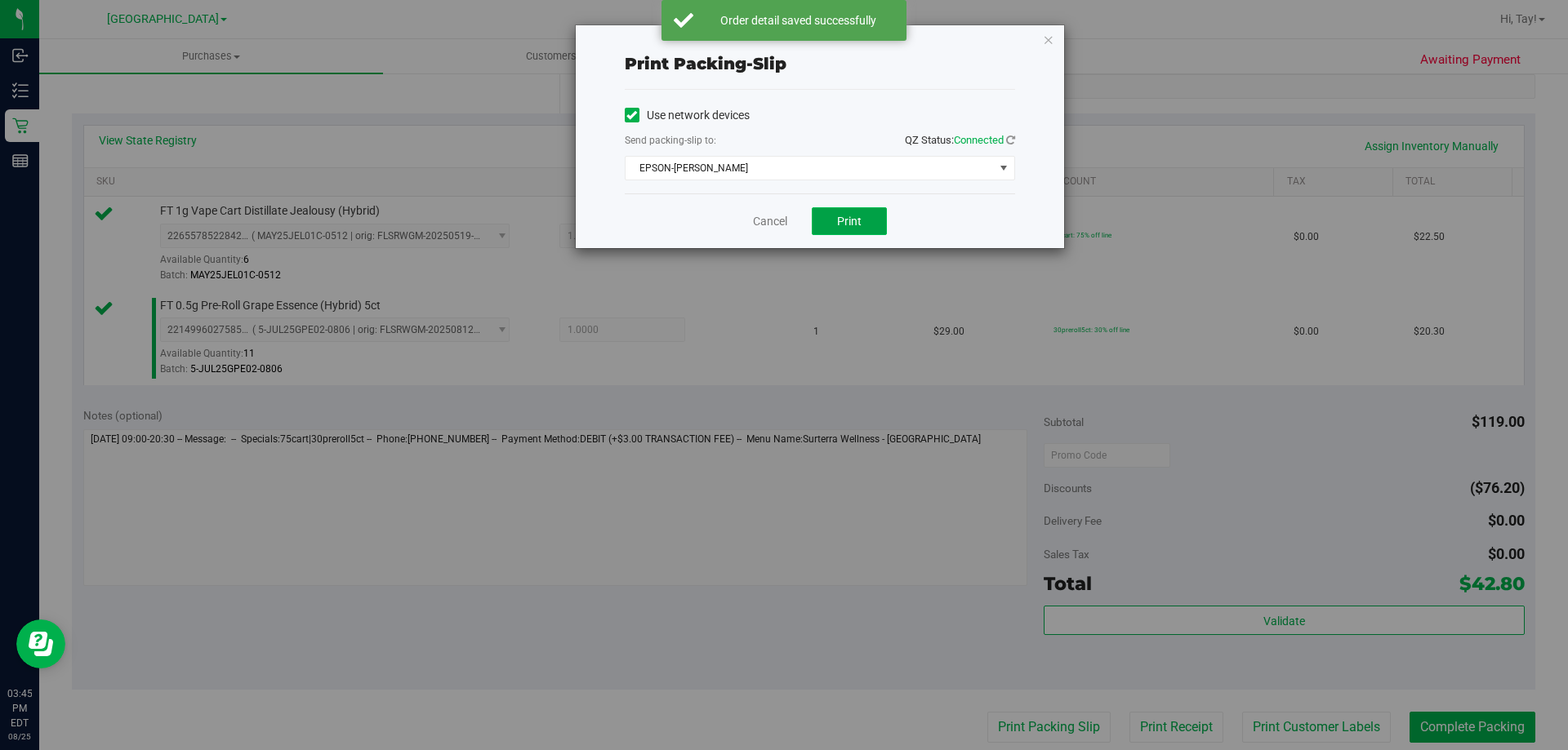
click at [843, 220] on span "Print" at bounding box center [849, 220] width 24 height 13
click at [780, 220] on link "Cancel" at bounding box center [770, 221] width 35 height 17
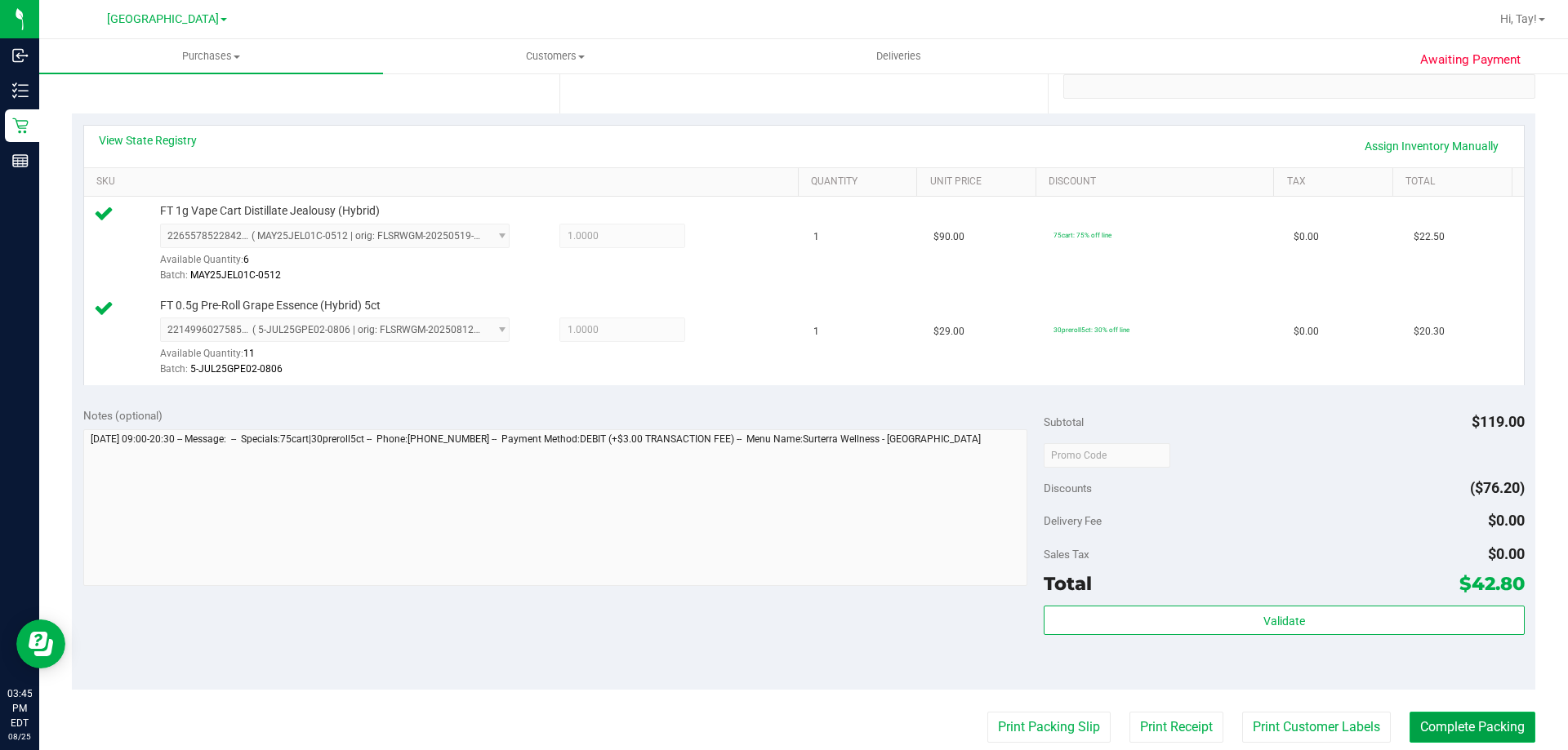
click at [1434, 731] on button "Complete Packing" at bounding box center [1472, 727] width 126 height 31
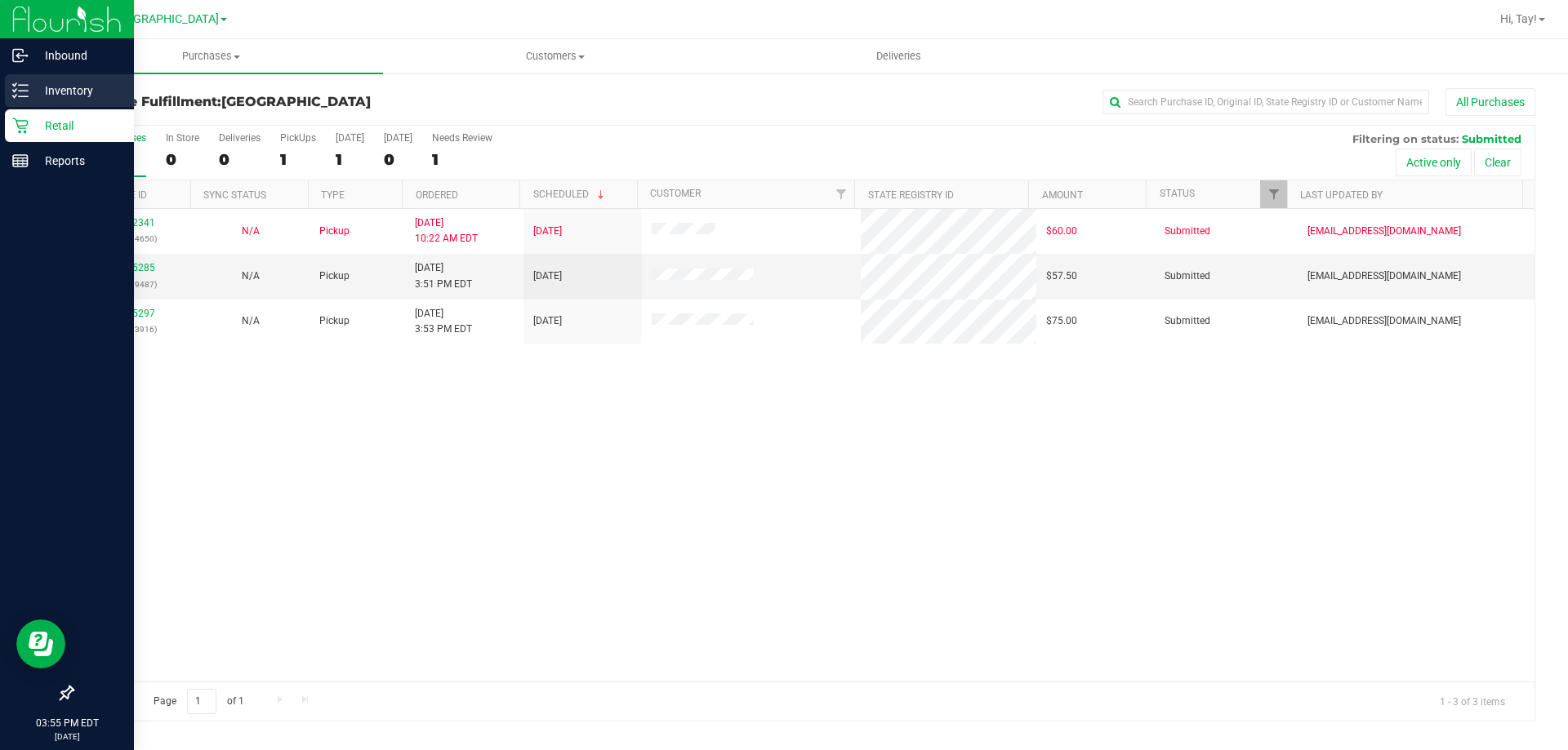
click at [62, 100] on p "Inventory" at bounding box center [78, 90] width 98 height 19
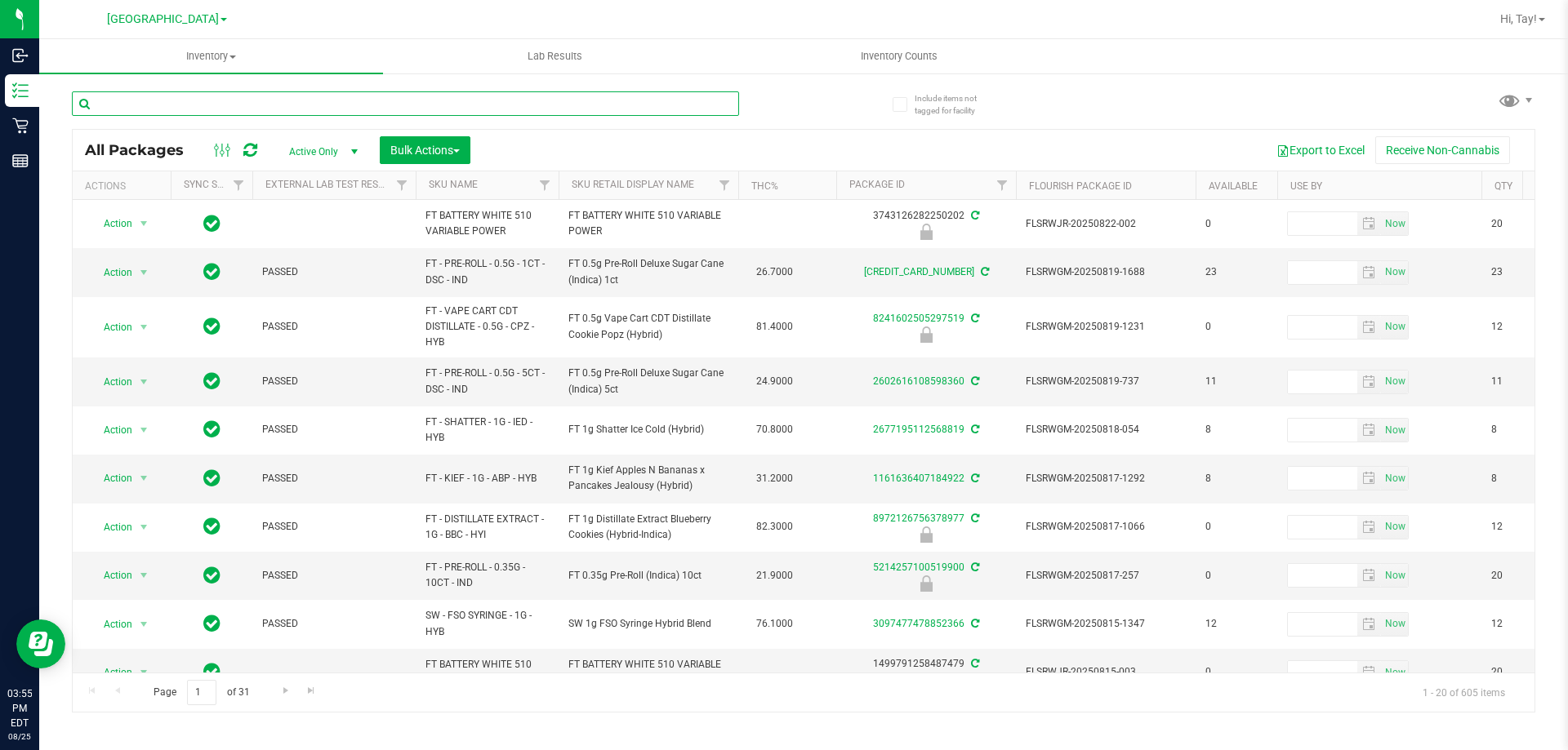
click at [296, 96] on input "text" at bounding box center [406, 103] width 667 height 24
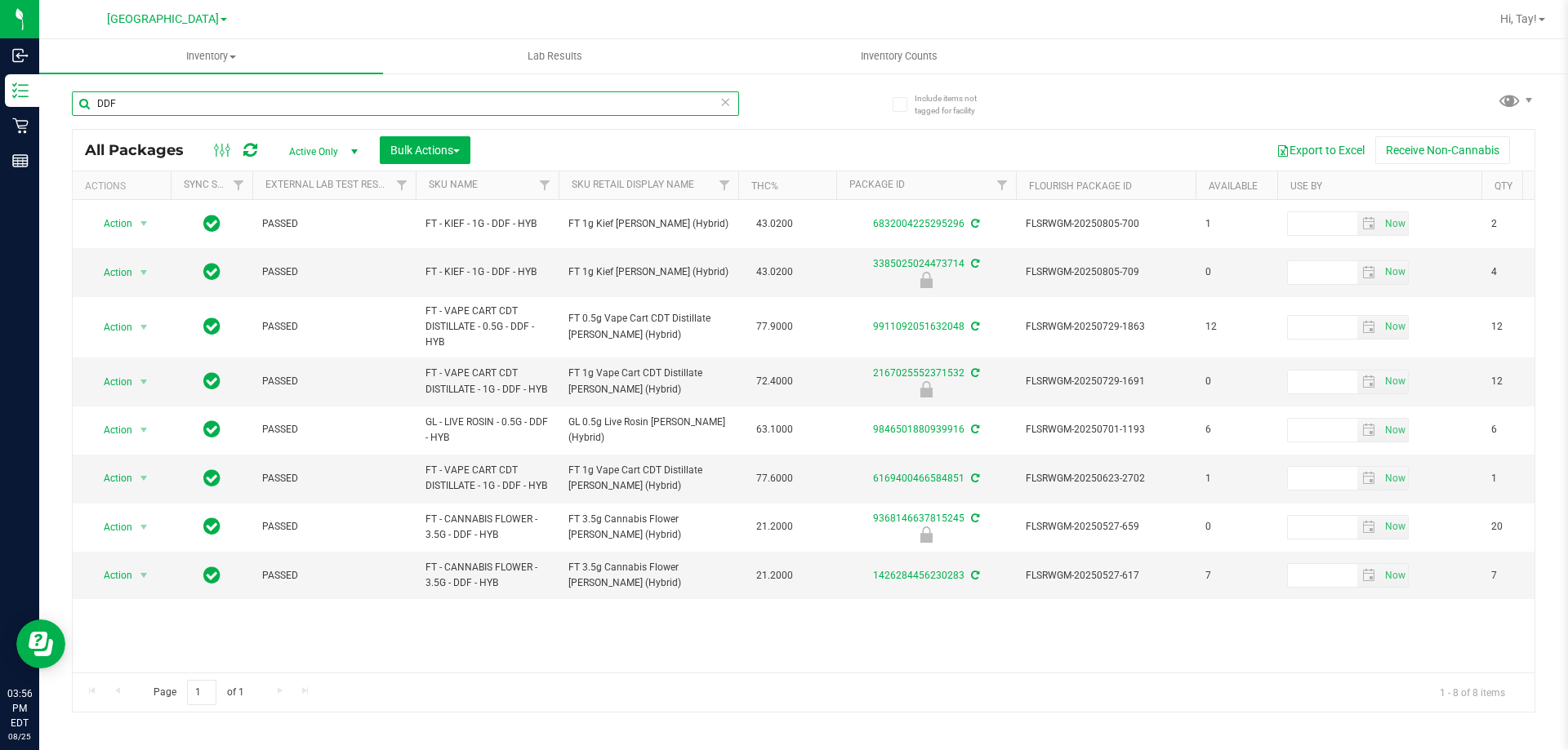
type input "DDF"
click at [967, 645] on div "Action Action Create package Edit attributes Global inventory Locate package Lo…" at bounding box center [803, 437] width 1462 height 473
click at [847, 124] on div "DDF All Packages Active Only Active Only Lab Samples Locked All External Intern…" at bounding box center [803, 394] width 1463 height 637
click at [1152, 111] on div "DDF All Packages Active Only Active Only Lab Samples Locked All External Intern…" at bounding box center [803, 394] width 1463 height 637
click at [1066, 113] on div "DDF All Packages Active Only Active Only Lab Samples Locked All External Intern…" at bounding box center [803, 394] width 1463 height 637
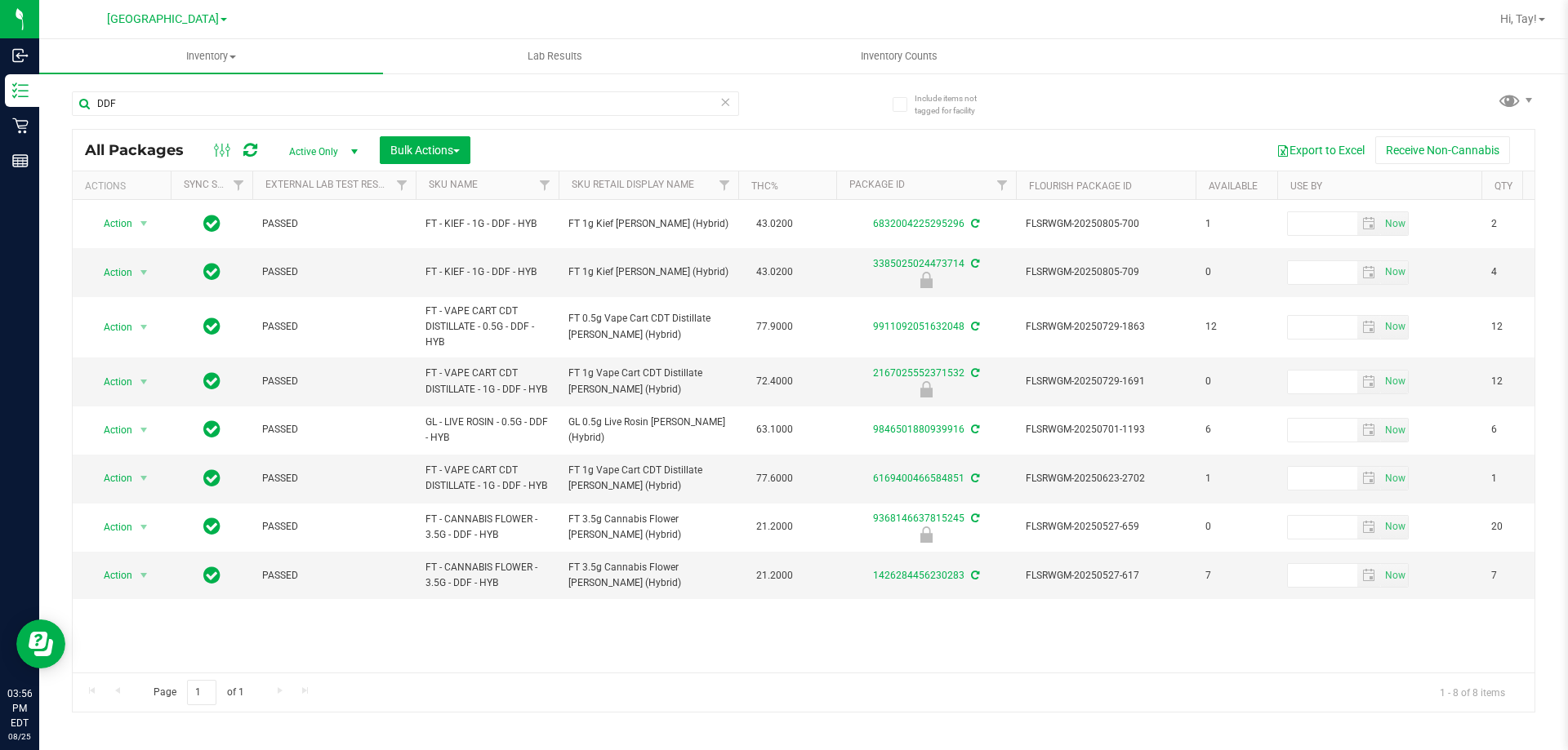
click at [1173, 119] on div "DDF All Packages Active Only Active Only Lab Samples Locked All External Intern…" at bounding box center [803, 394] width 1463 height 637
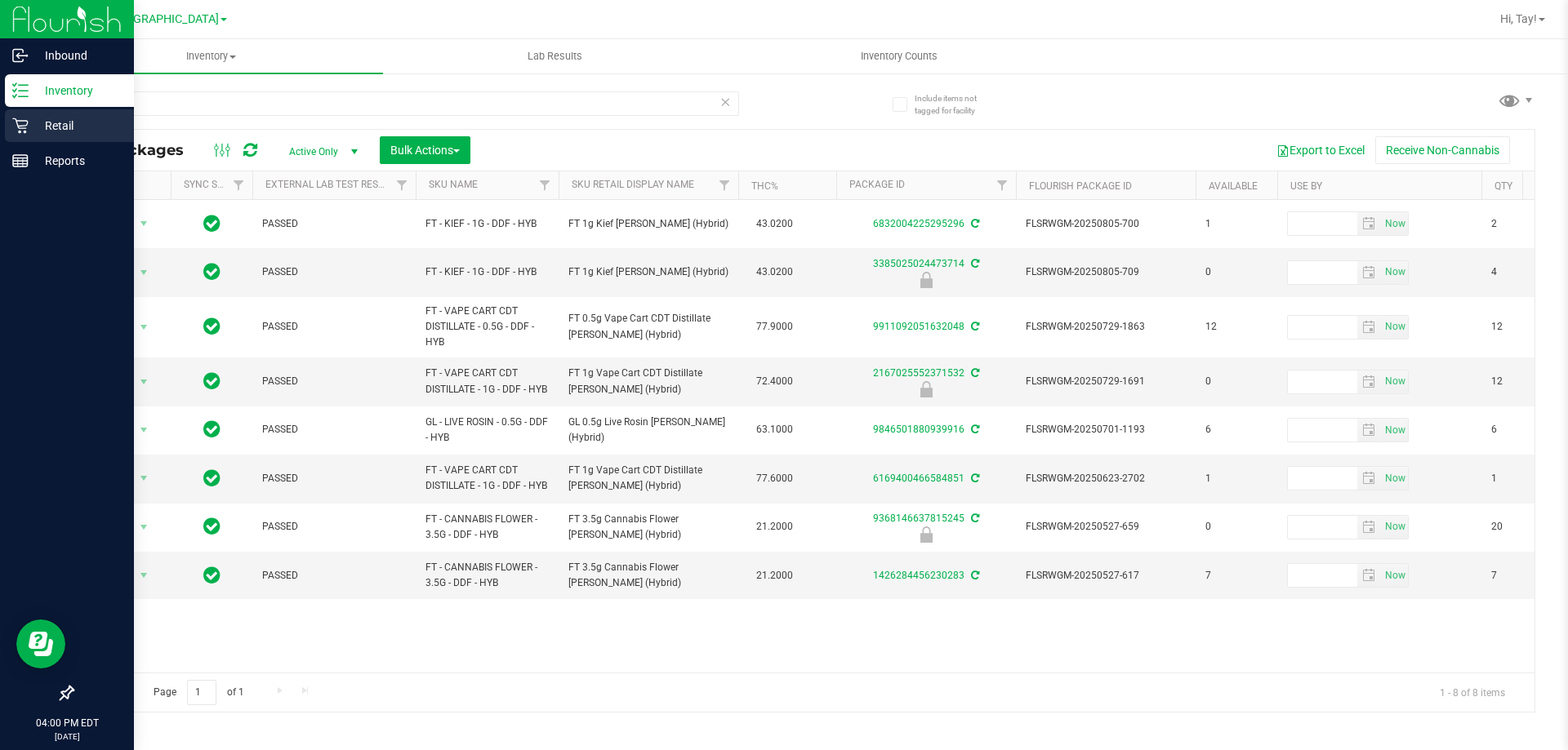
click at [53, 142] on link "Retail" at bounding box center [67, 128] width 134 height 35
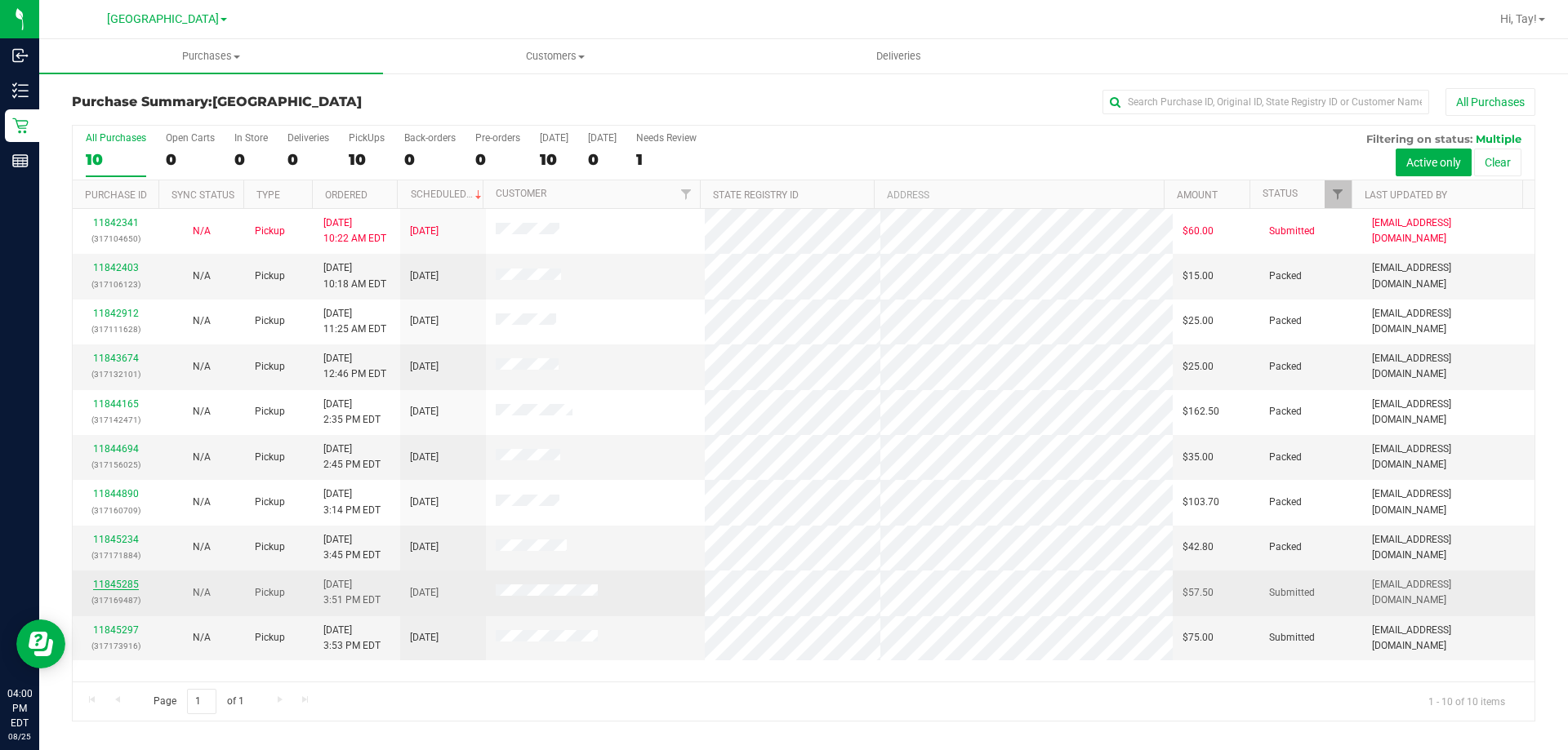
click at [119, 581] on link "11845285" at bounding box center [116, 584] width 46 height 12
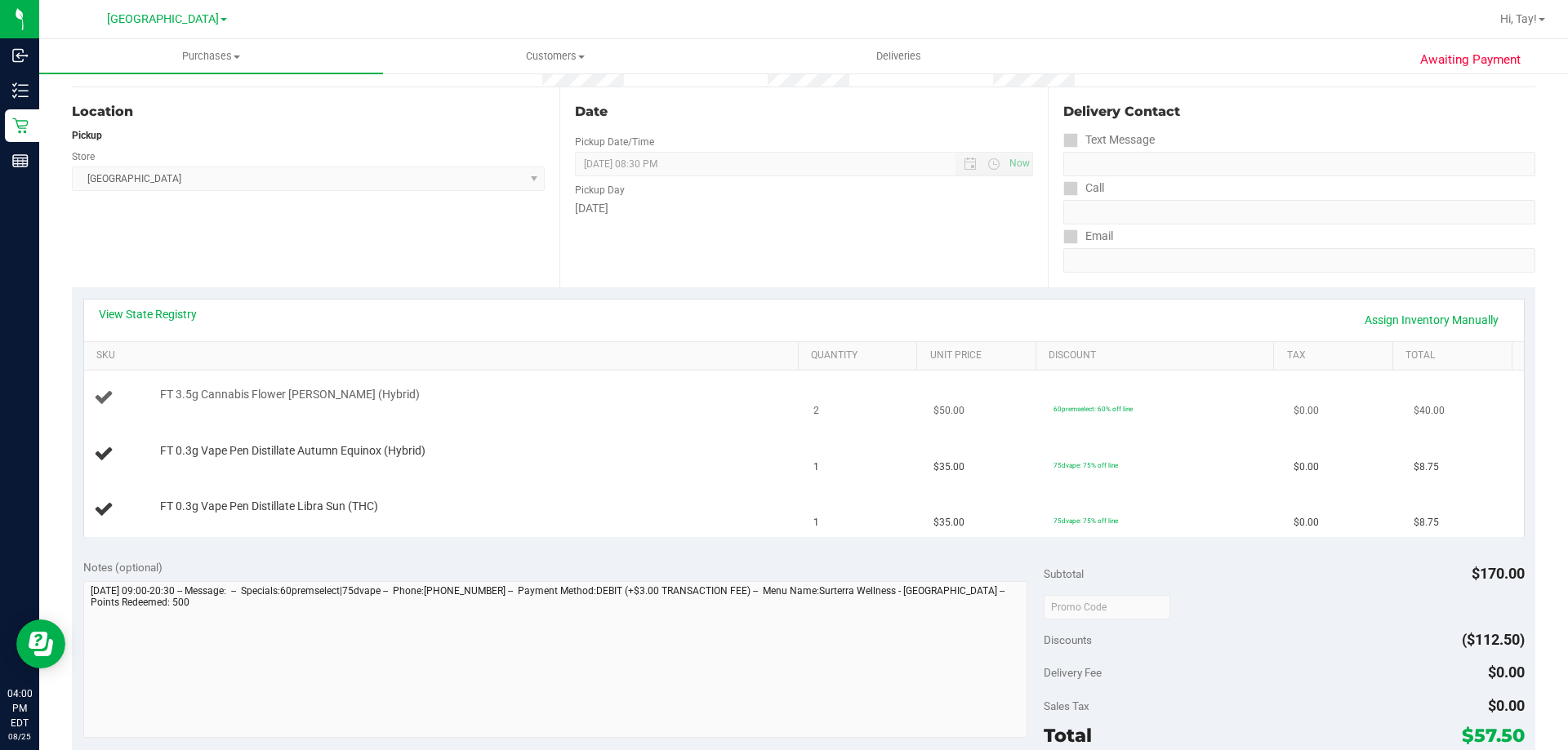
scroll to position [163, 0]
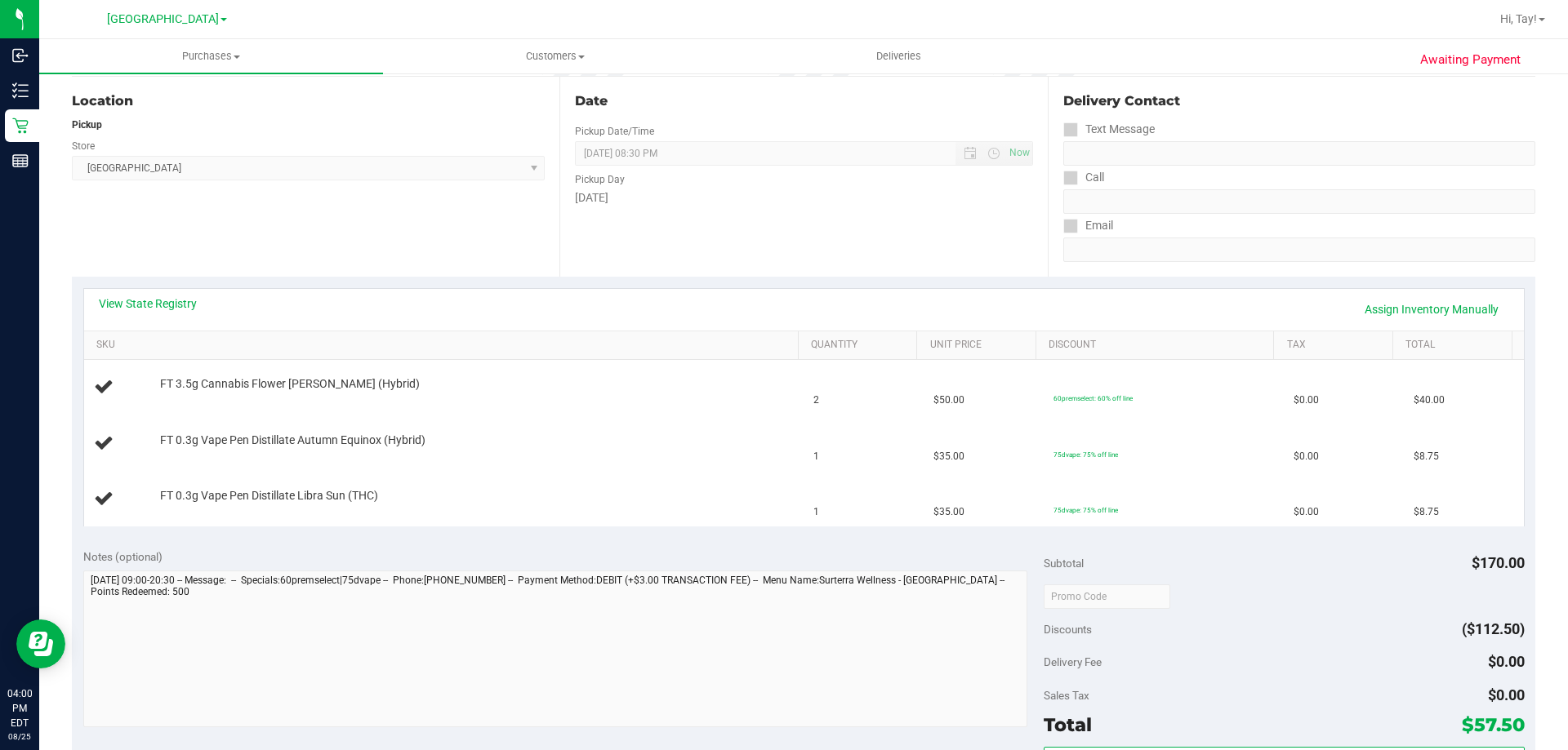
click at [739, 536] on div "View State Registry Assign Inventory Manually SKU Quantity Unit Price Discount …" at bounding box center [803, 407] width 1463 height 260
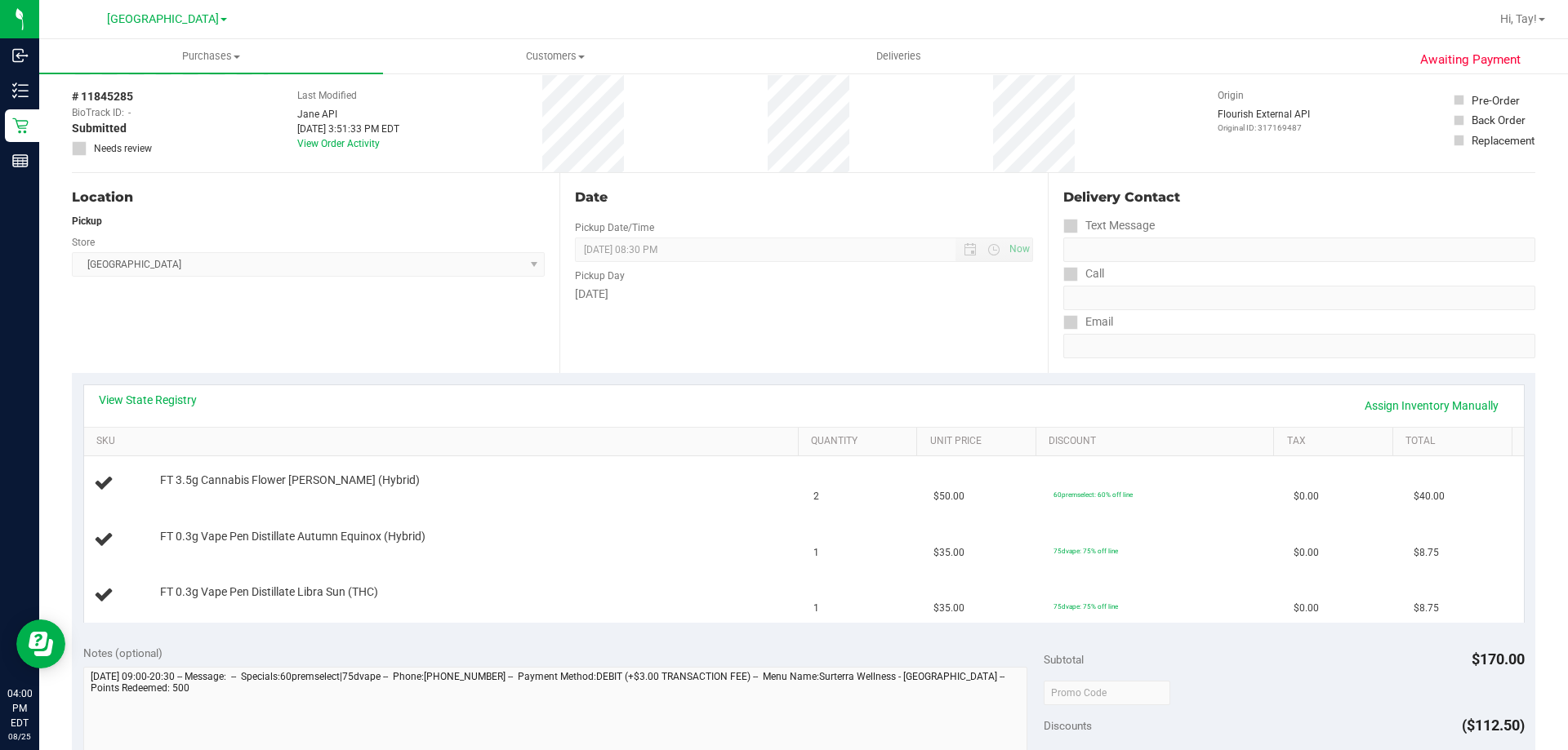
scroll to position [0, 0]
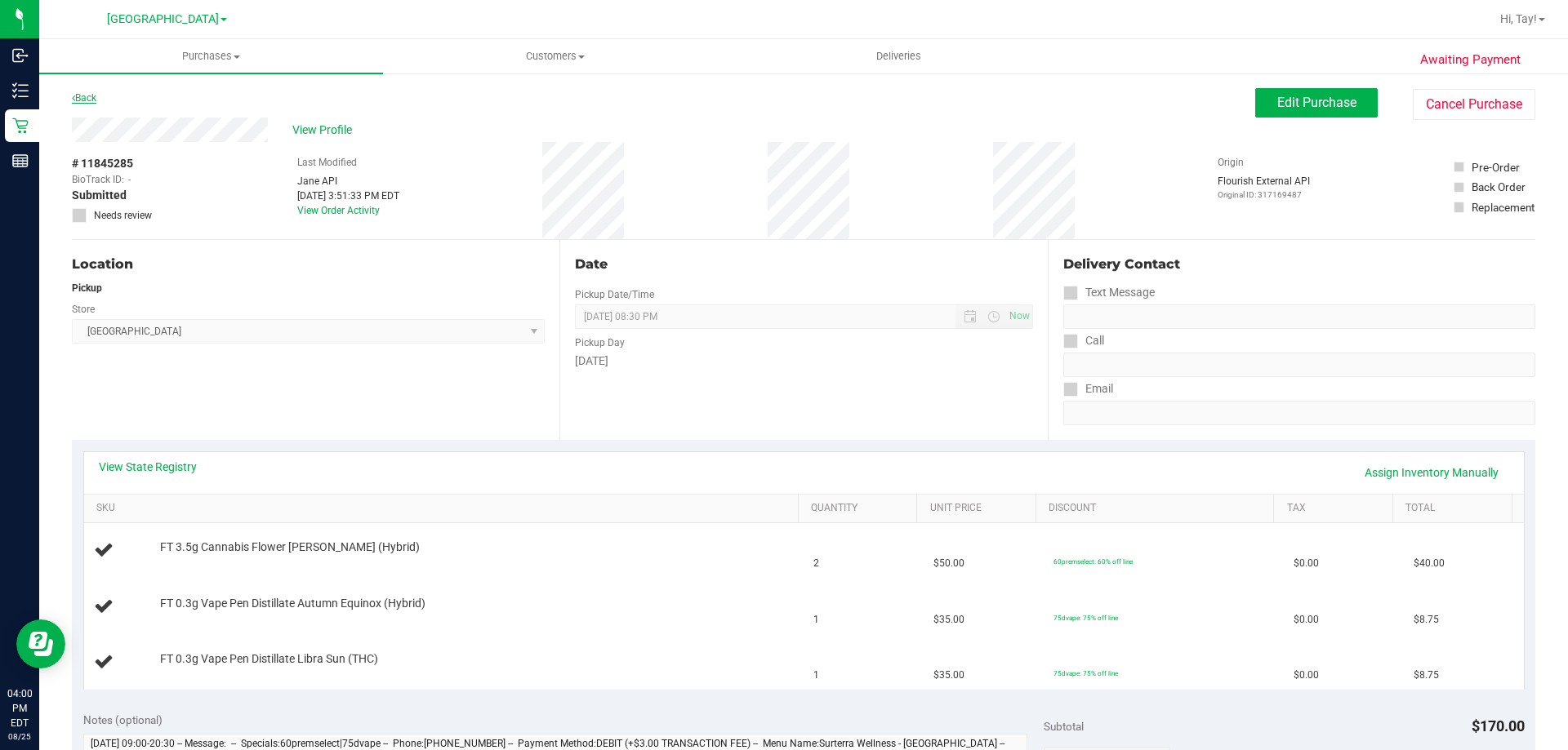
click at [85, 101] on link "Back" at bounding box center [84, 98] width 24 height 12
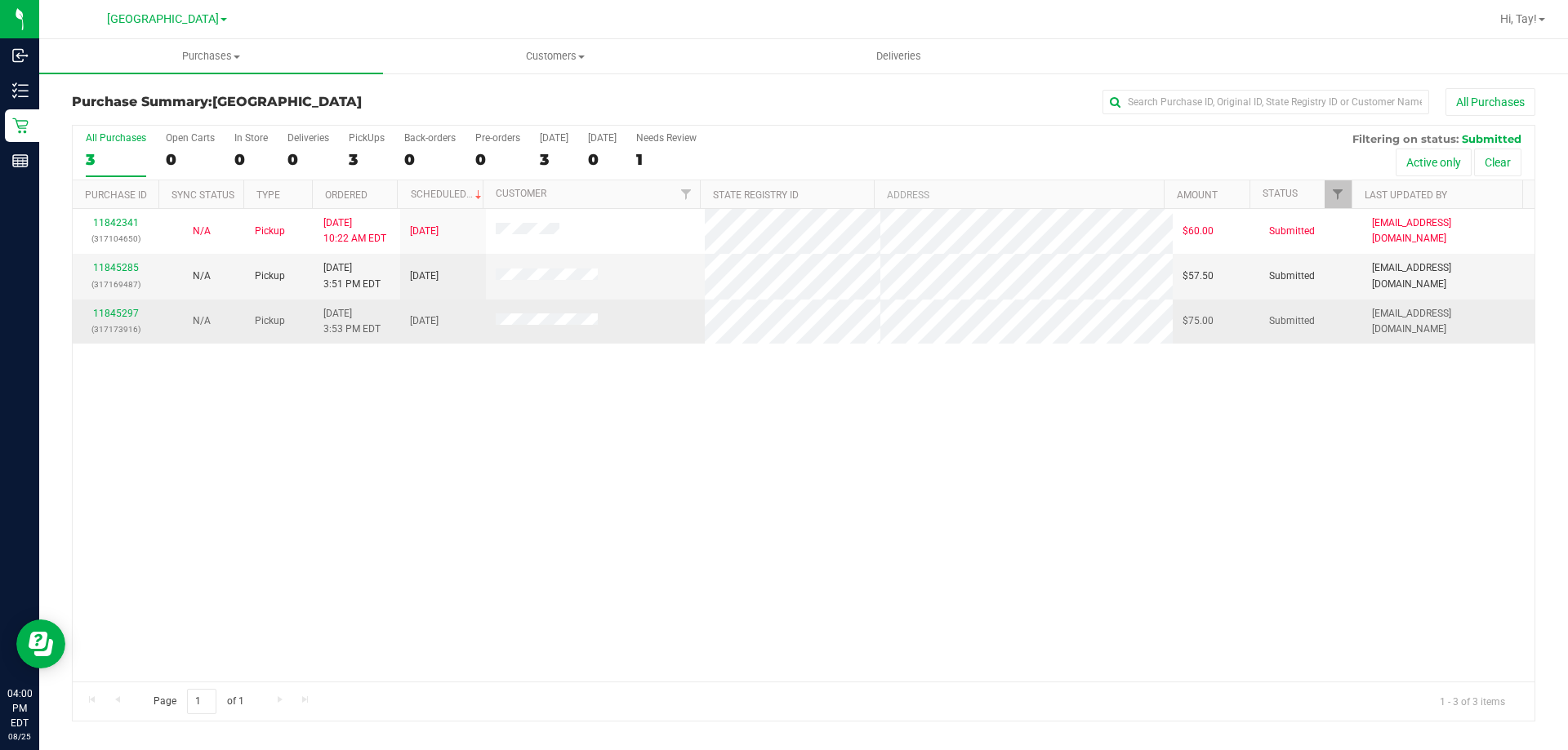
click at [126, 306] on div "11845297 (317173916)" at bounding box center [116, 321] width 66 height 31
click at [121, 317] on link "11845297" at bounding box center [116, 313] width 46 height 12
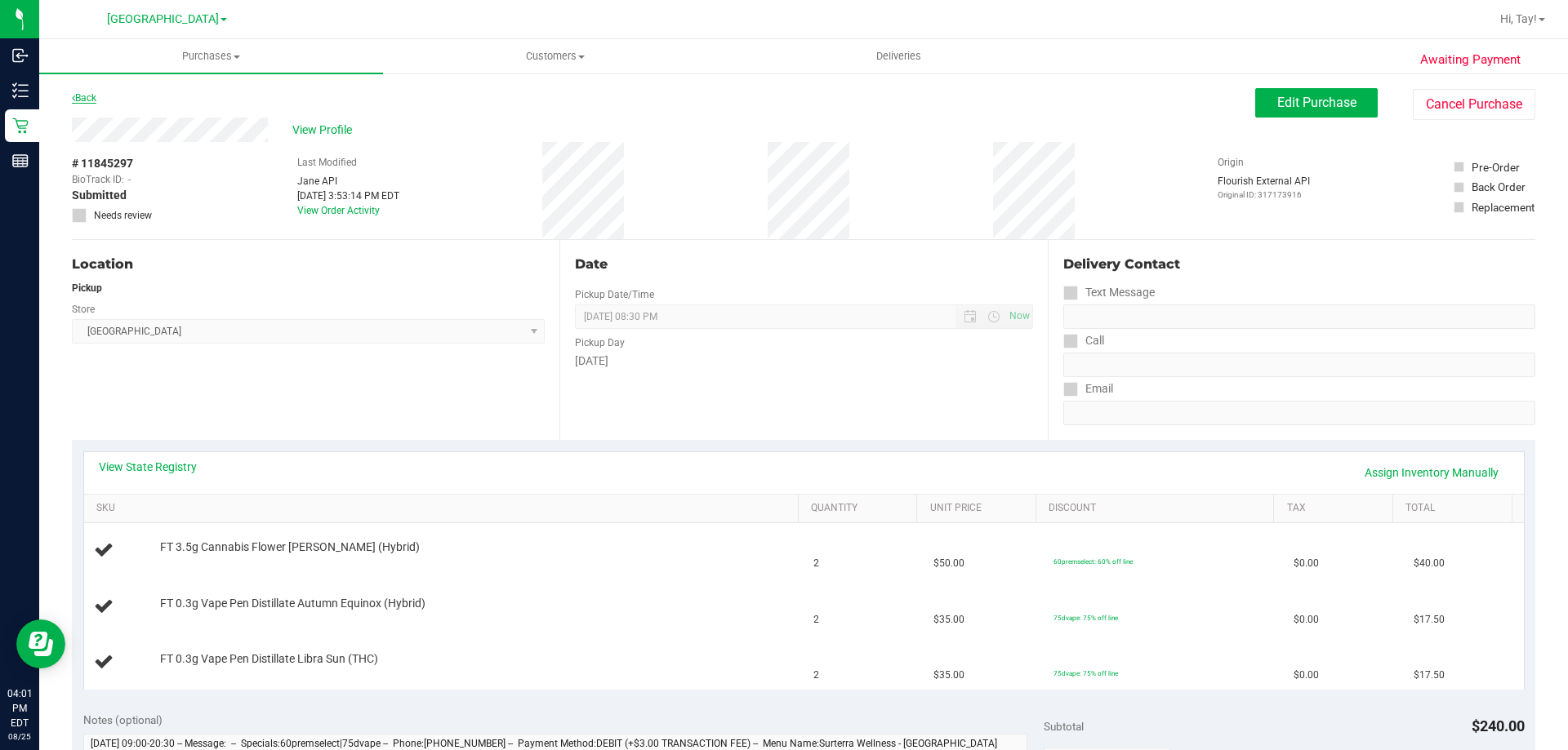
click at [84, 101] on link "Back" at bounding box center [84, 98] width 24 height 12
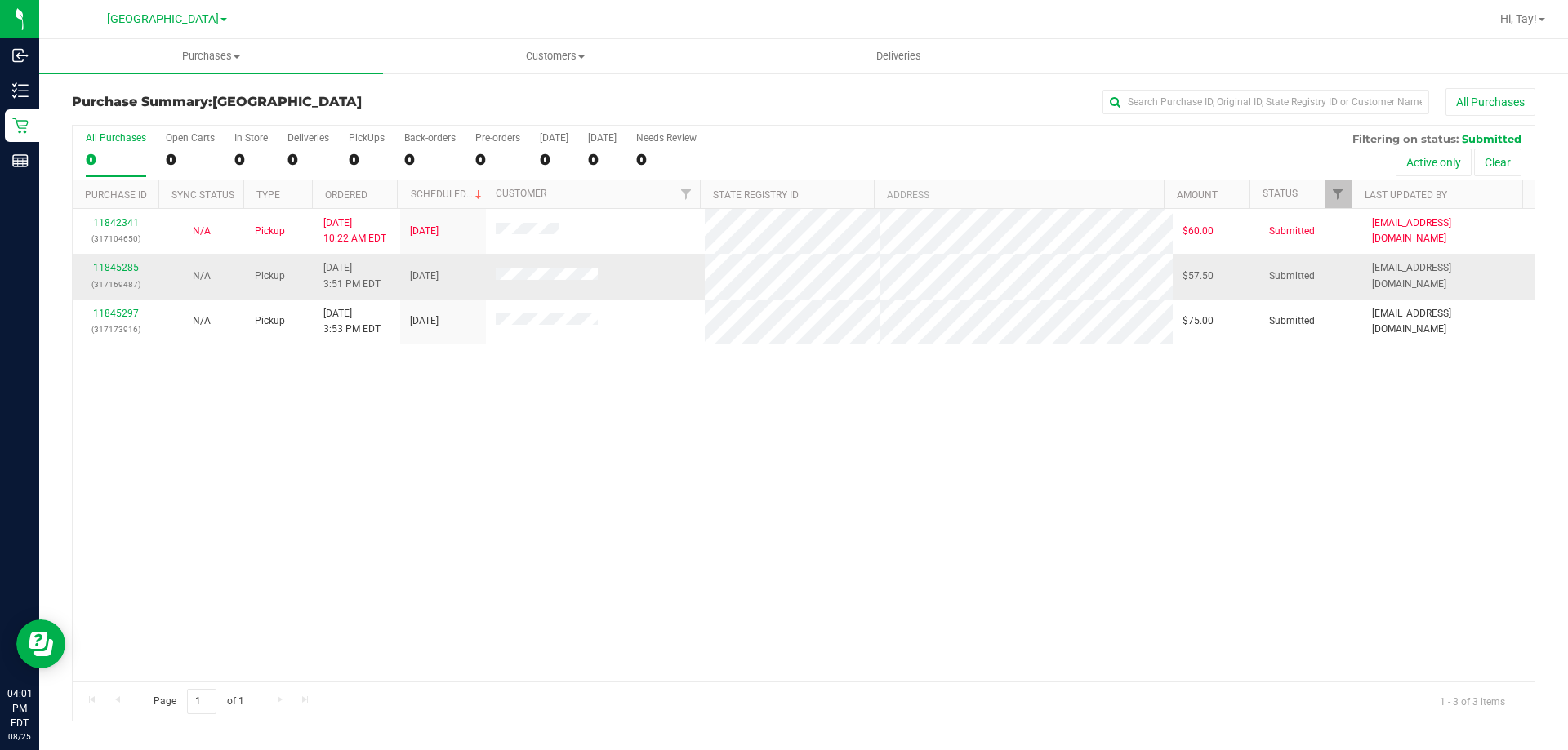
click at [127, 264] on link "11845285" at bounding box center [116, 268] width 46 height 12
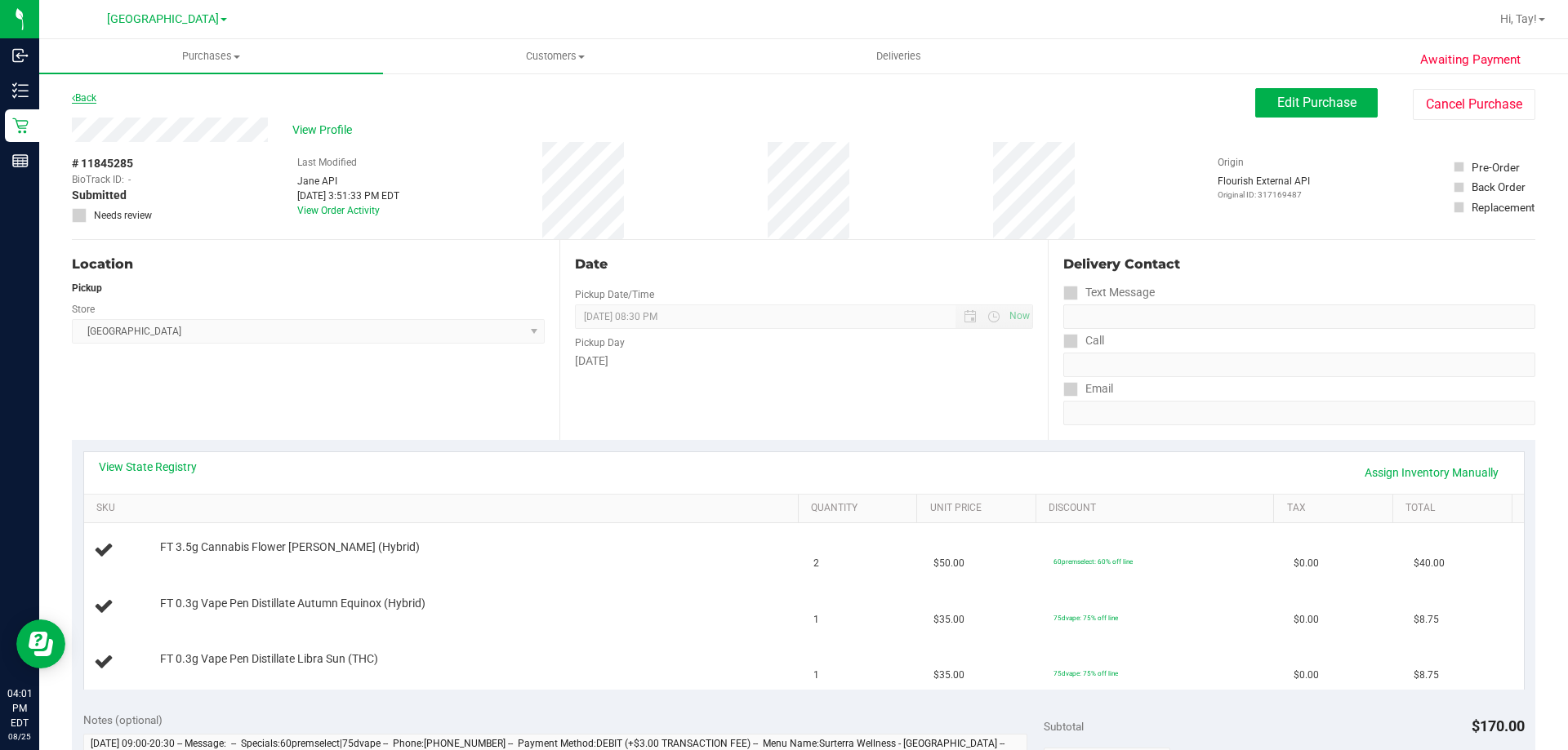
click at [75, 93] on link "Back" at bounding box center [84, 98] width 24 height 12
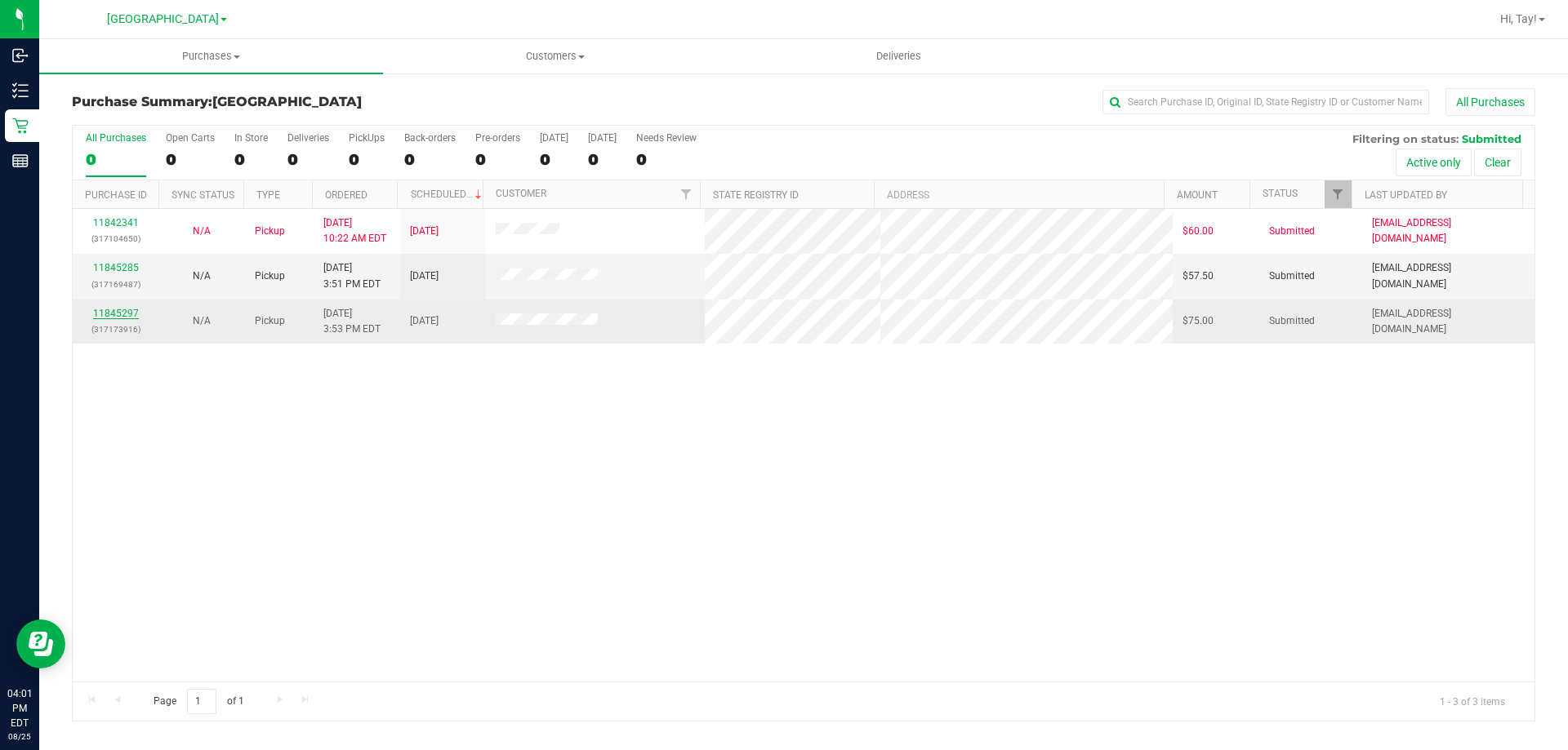
click at [112, 309] on link "11845297" at bounding box center [116, 313] width 46 height 12
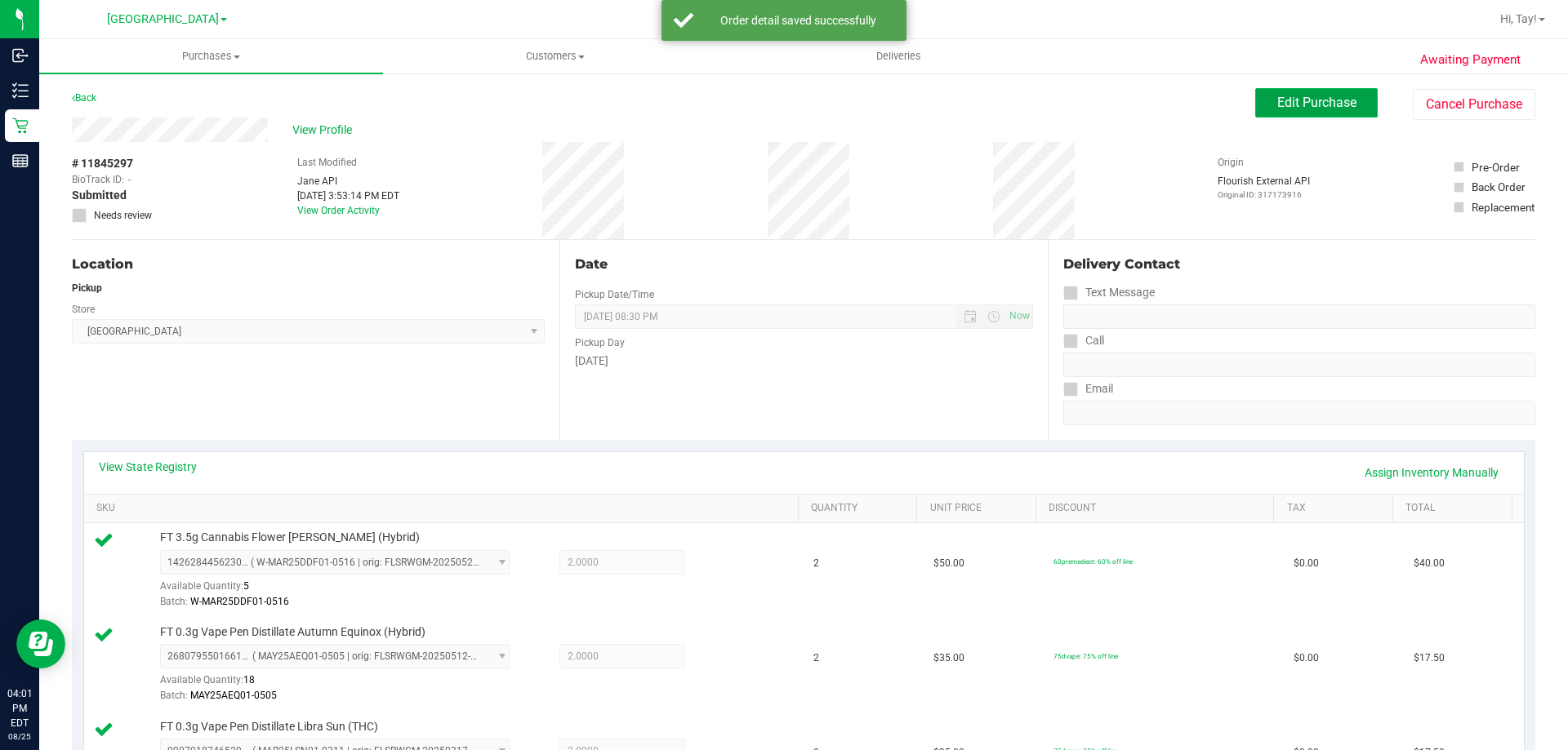
click at [1309, 109] on span "Edit Purchase" at bounding box center [1317, 102] width 79 height 15
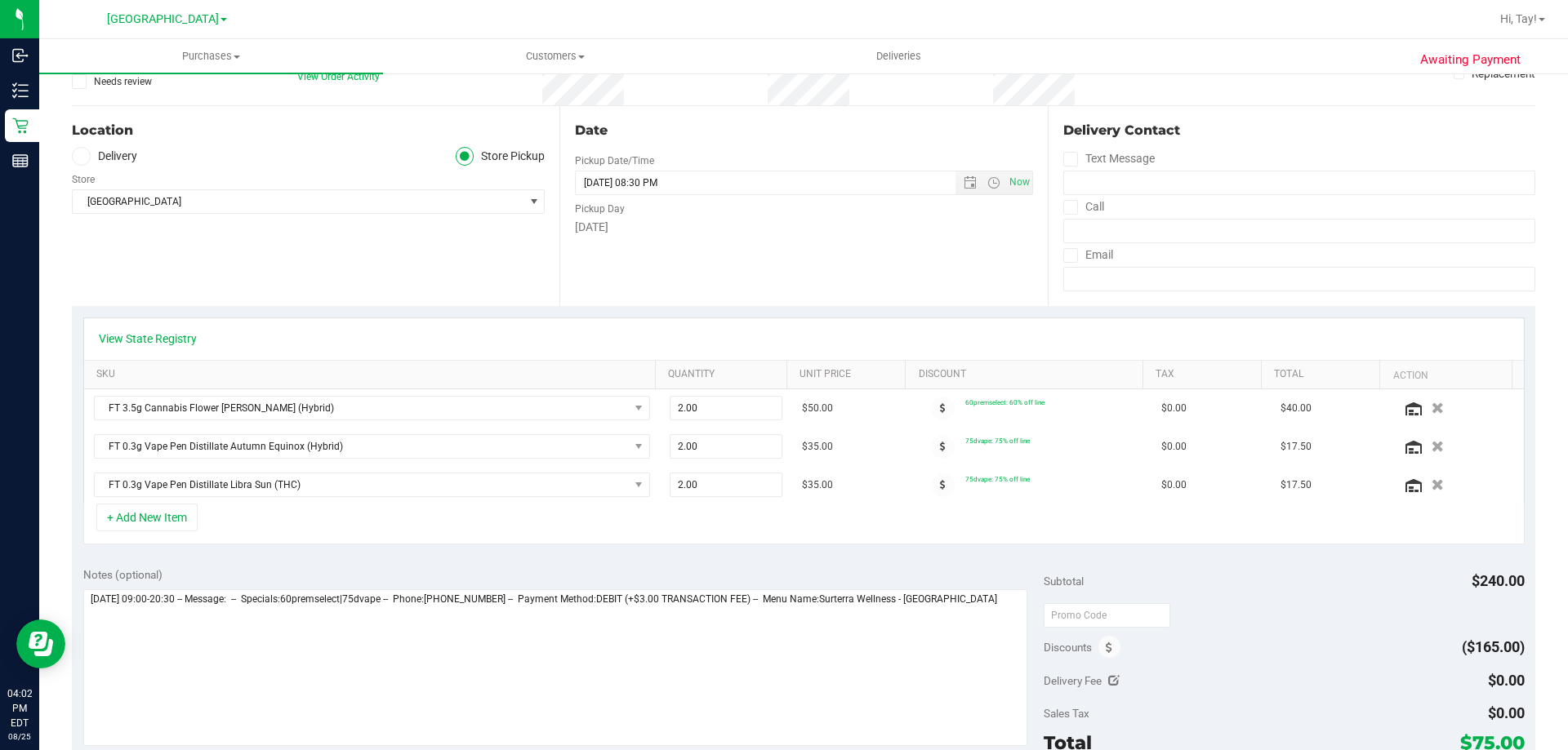
scroll to position [408, 0]
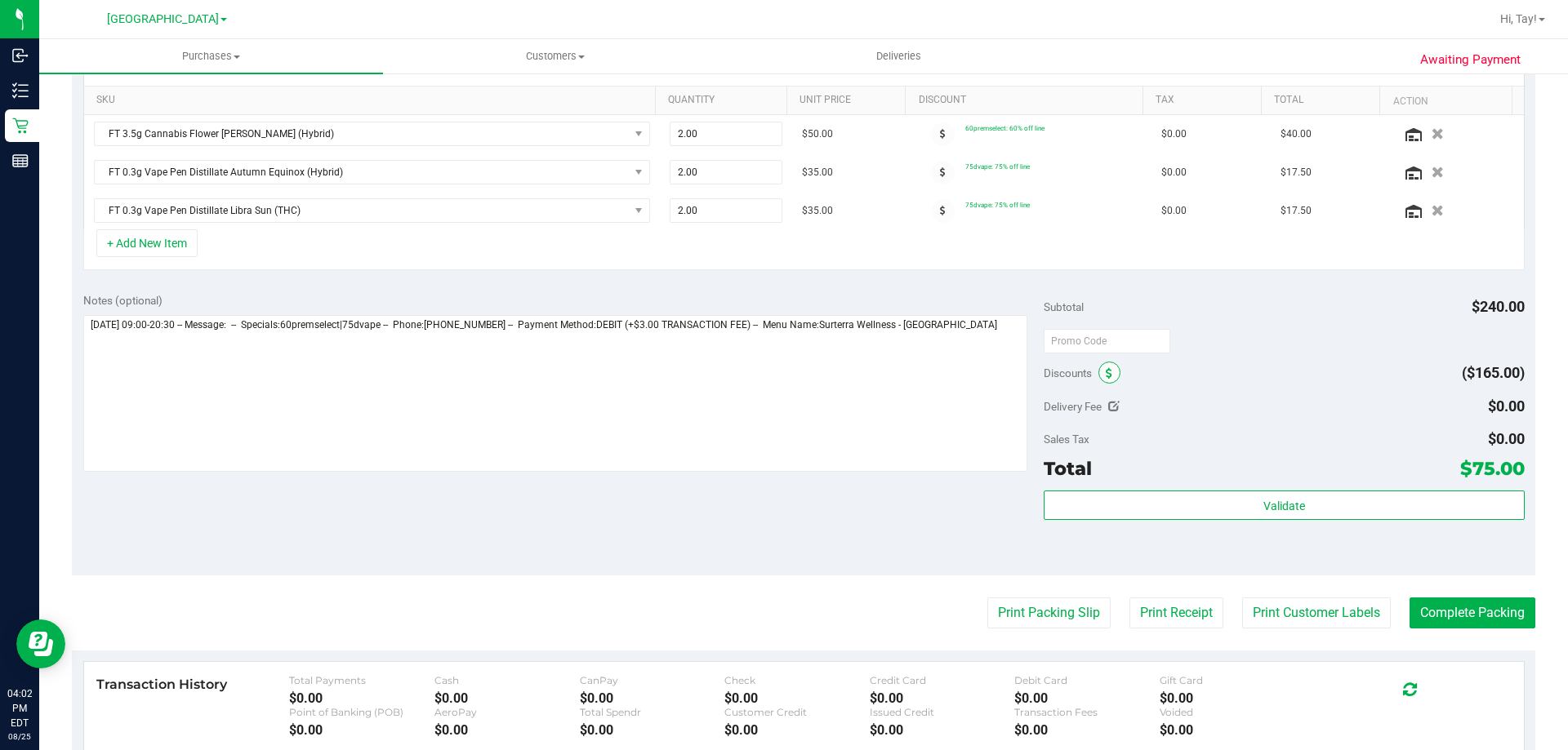
click at [1106, 371] on icon at bounding box center [1109, 374] width 7 height 12
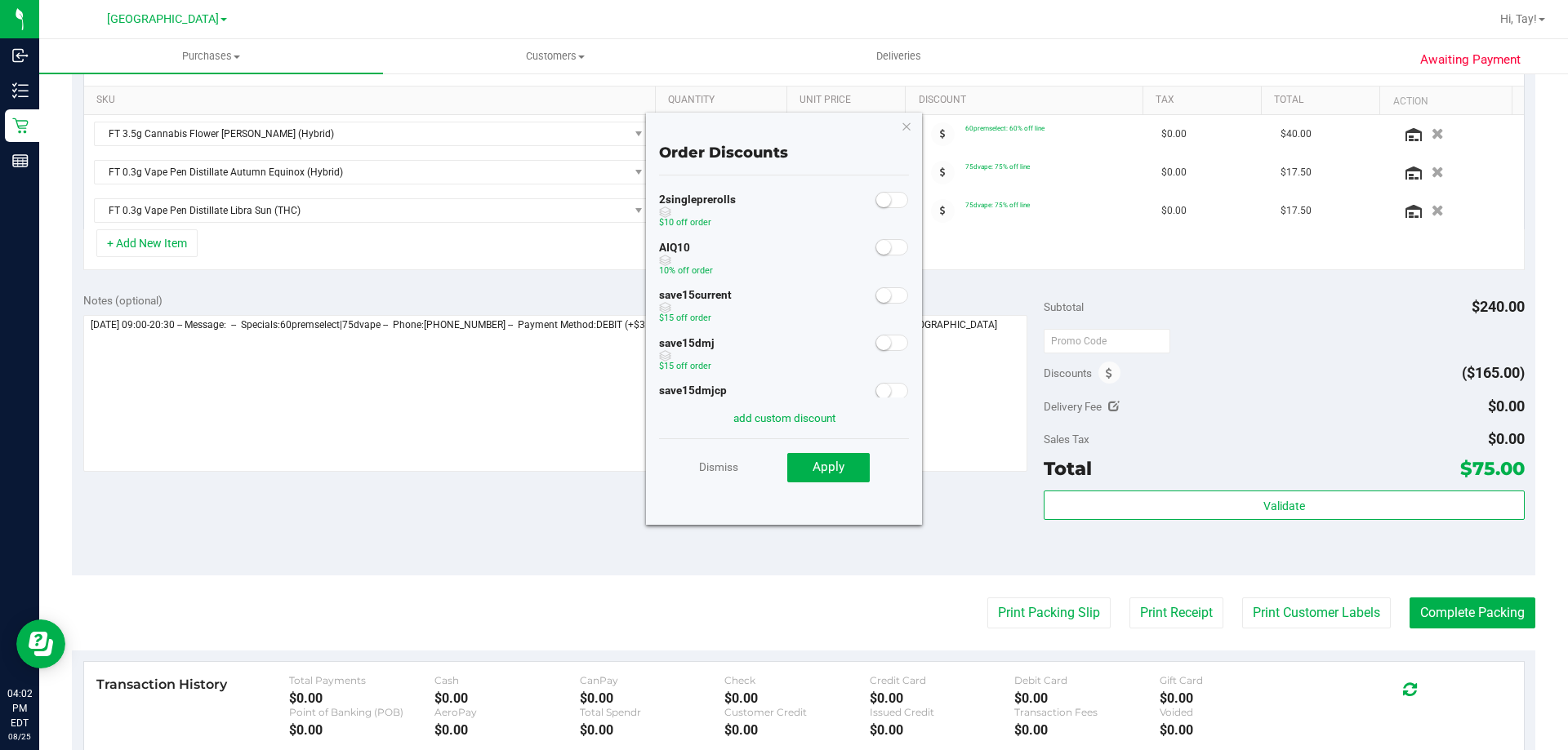
click at [878, 252] on span at bounding box center [891, 247] width 33 height 16
click at [844, 474] on button "Apply" at bounding box center [829, 467] width 83 height 30
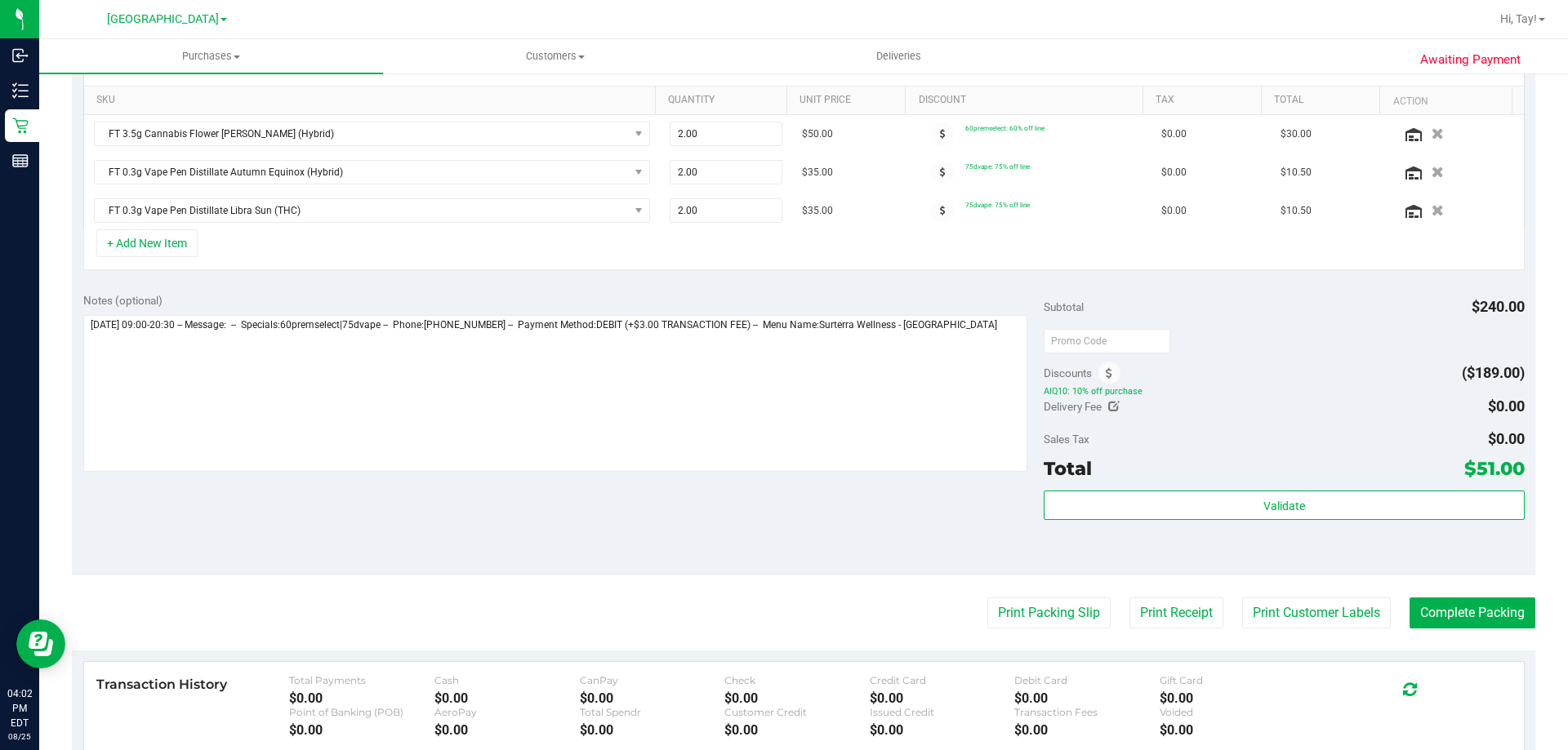
click at [899, 538] on div "Notes (optional) Subtotal $240.00 Discounts ($189.00) AIQ10: 10% off purchase D…" at bounding box center [803, 428] width 1463 height 294
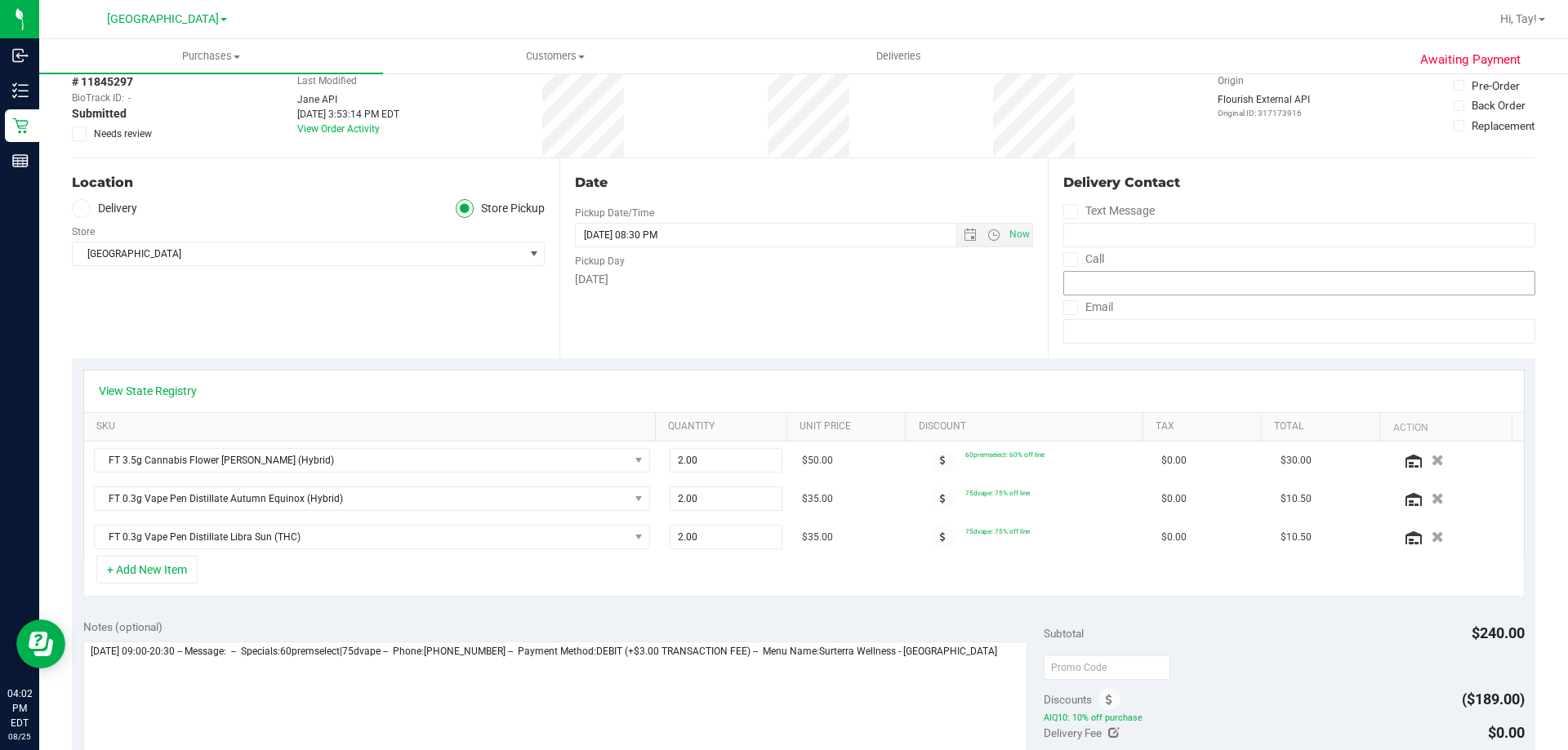
scroll to position [0, 0]
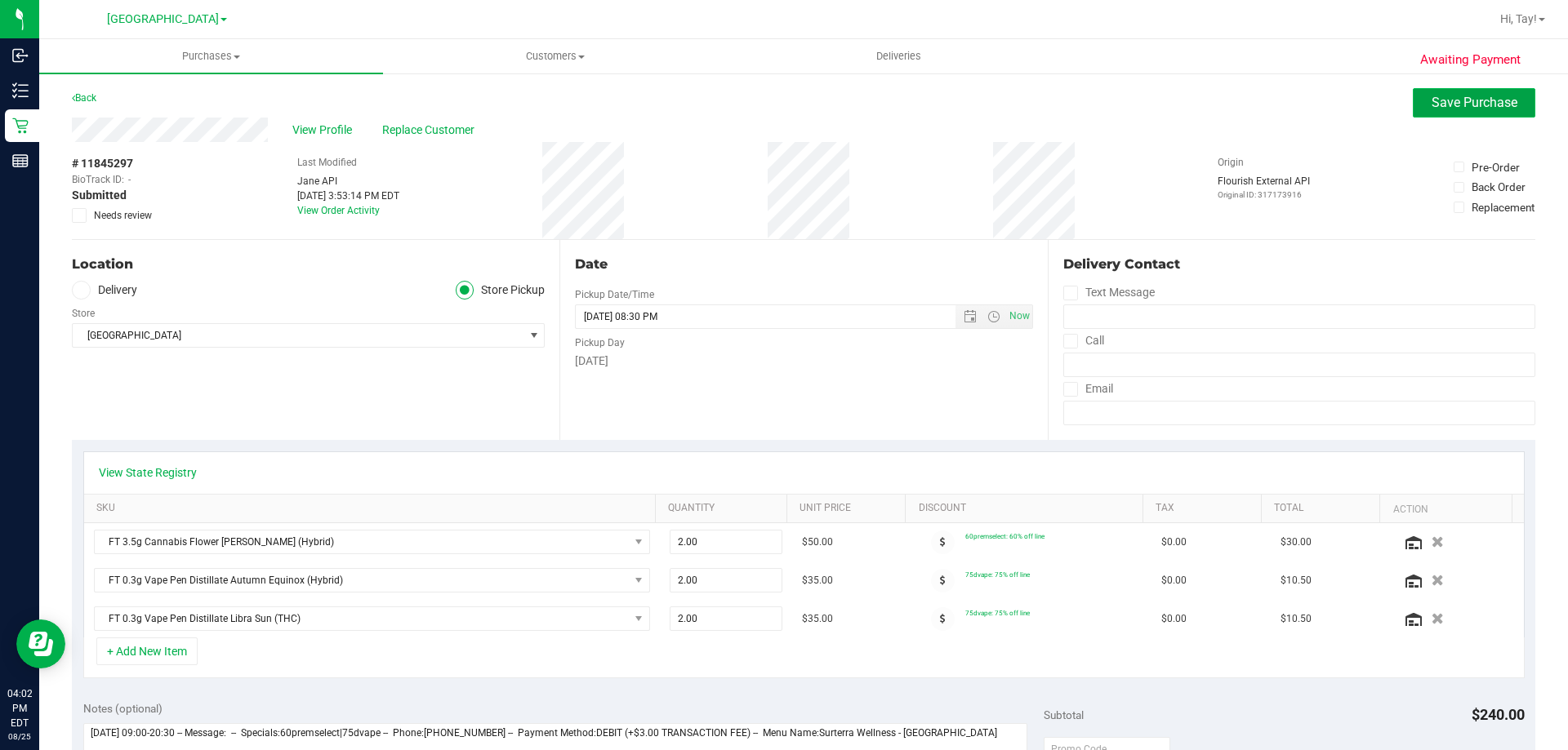
click at [1446, 105] on span "Save Purchase" at bounding box center [1473, 102] width 85 height 15
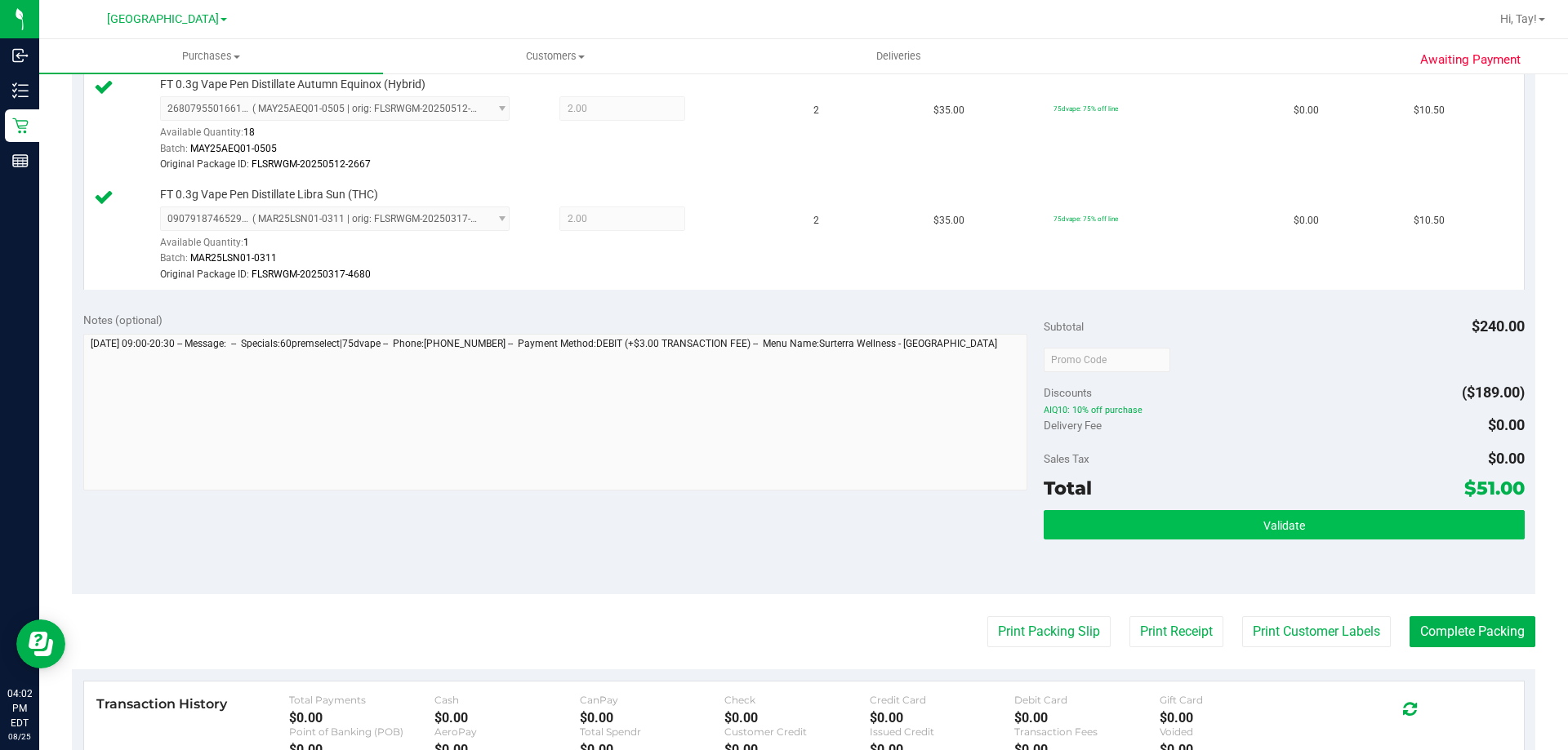
scroll to position [572, 0]
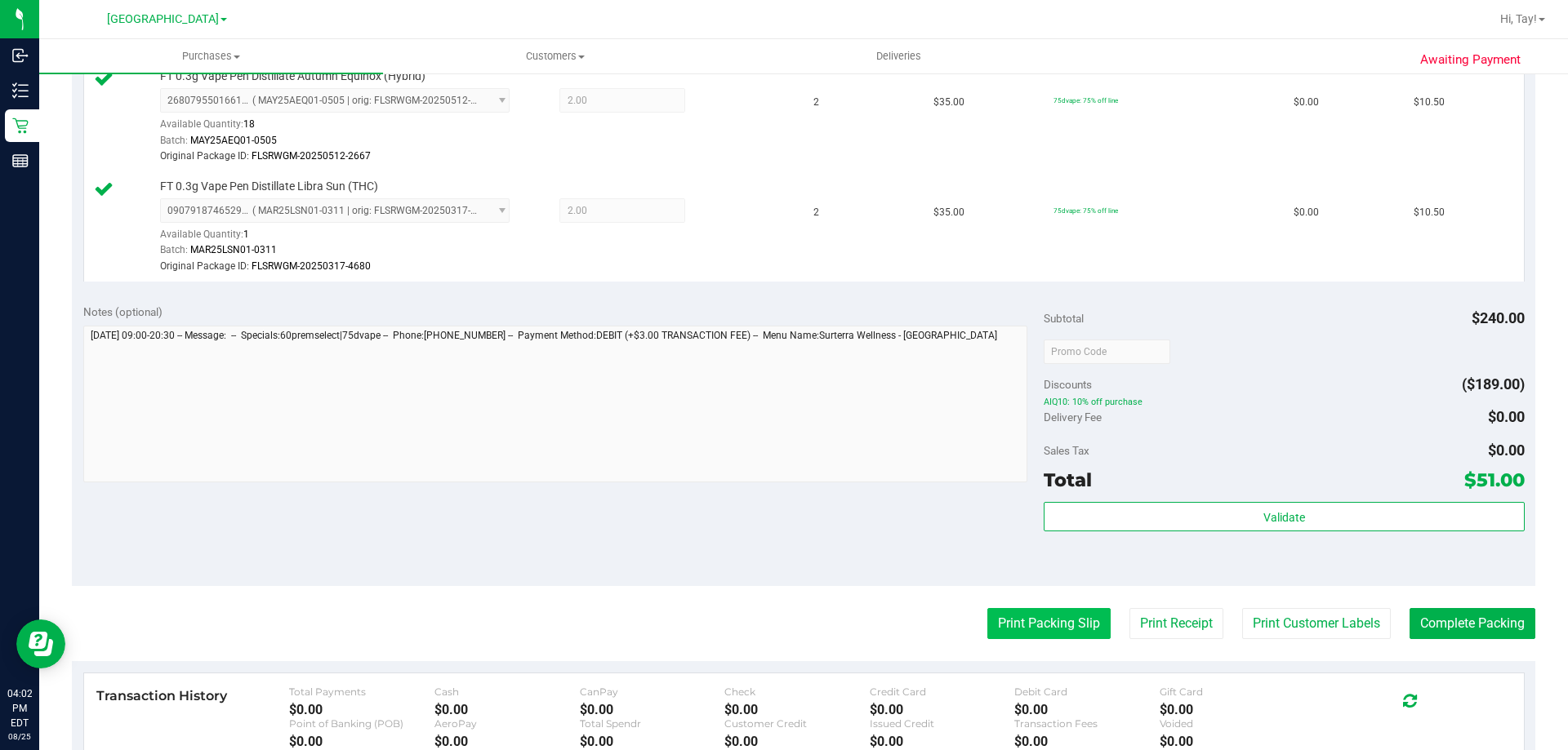
click at [1055, 622] on button "Print Packing Slip" at bounding box center [1049, 623] width 123 height 31
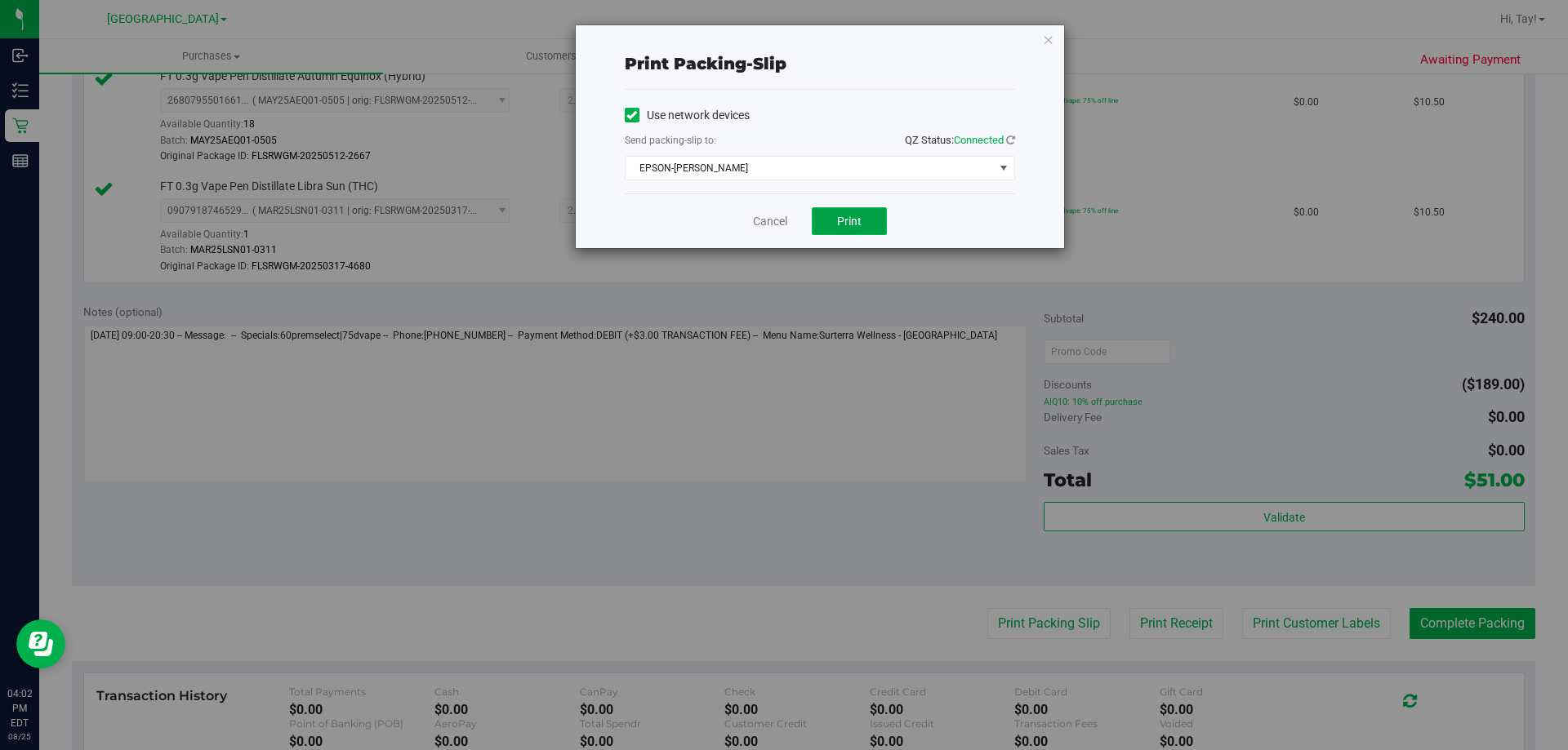
click at [865, 221] on button "Print" at bounding box center [849, 221] width 75 height 28
click at [769, 231] on div "Cancel Print" at bounding box center [819, 220] width 390 height 55
click at [769, 225] on link "Cancel" at bounding box center [770, 221] width 35 height 17
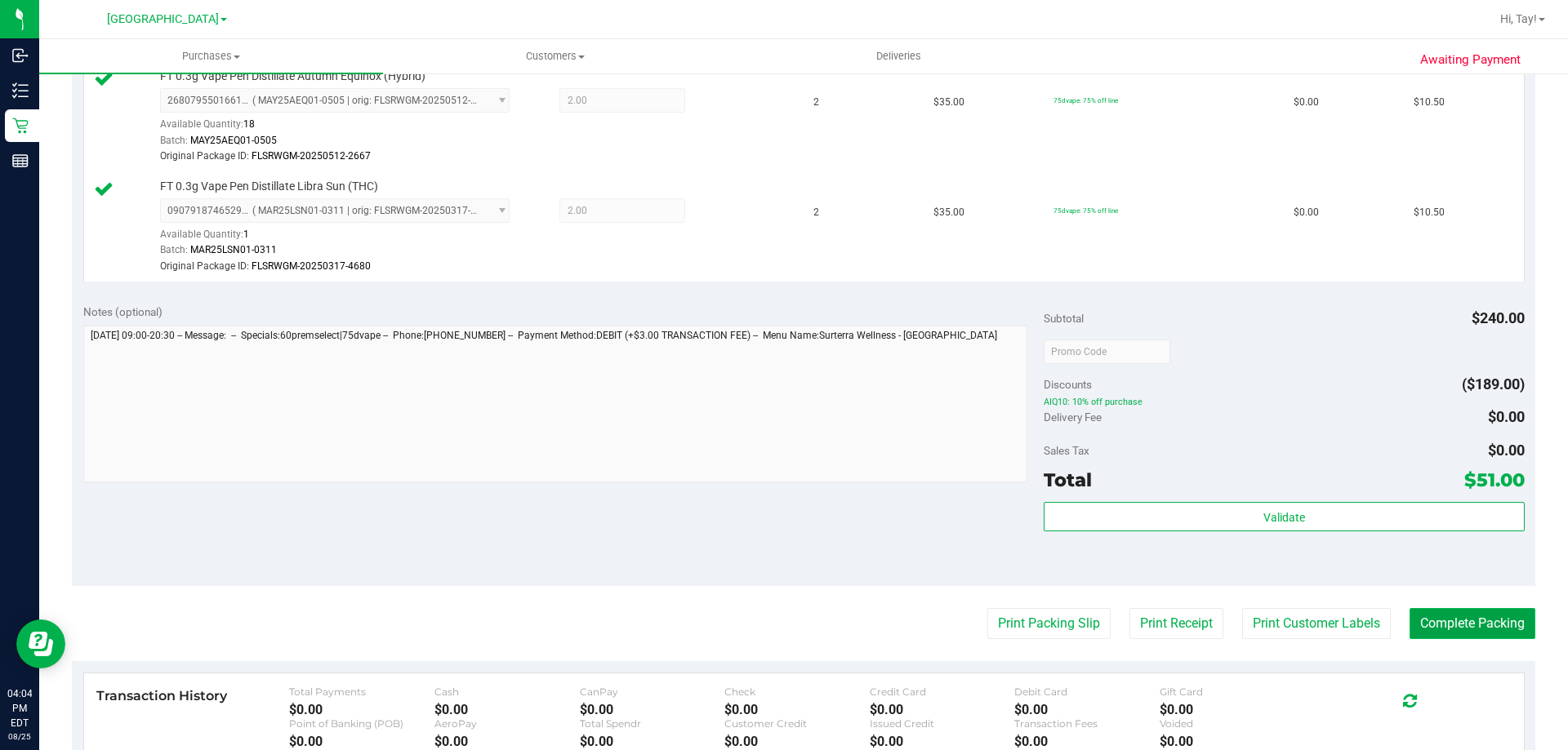
click at [1438, 628] on button "Complete Packing" at bounding box center [1472, 623] width 126 height 31
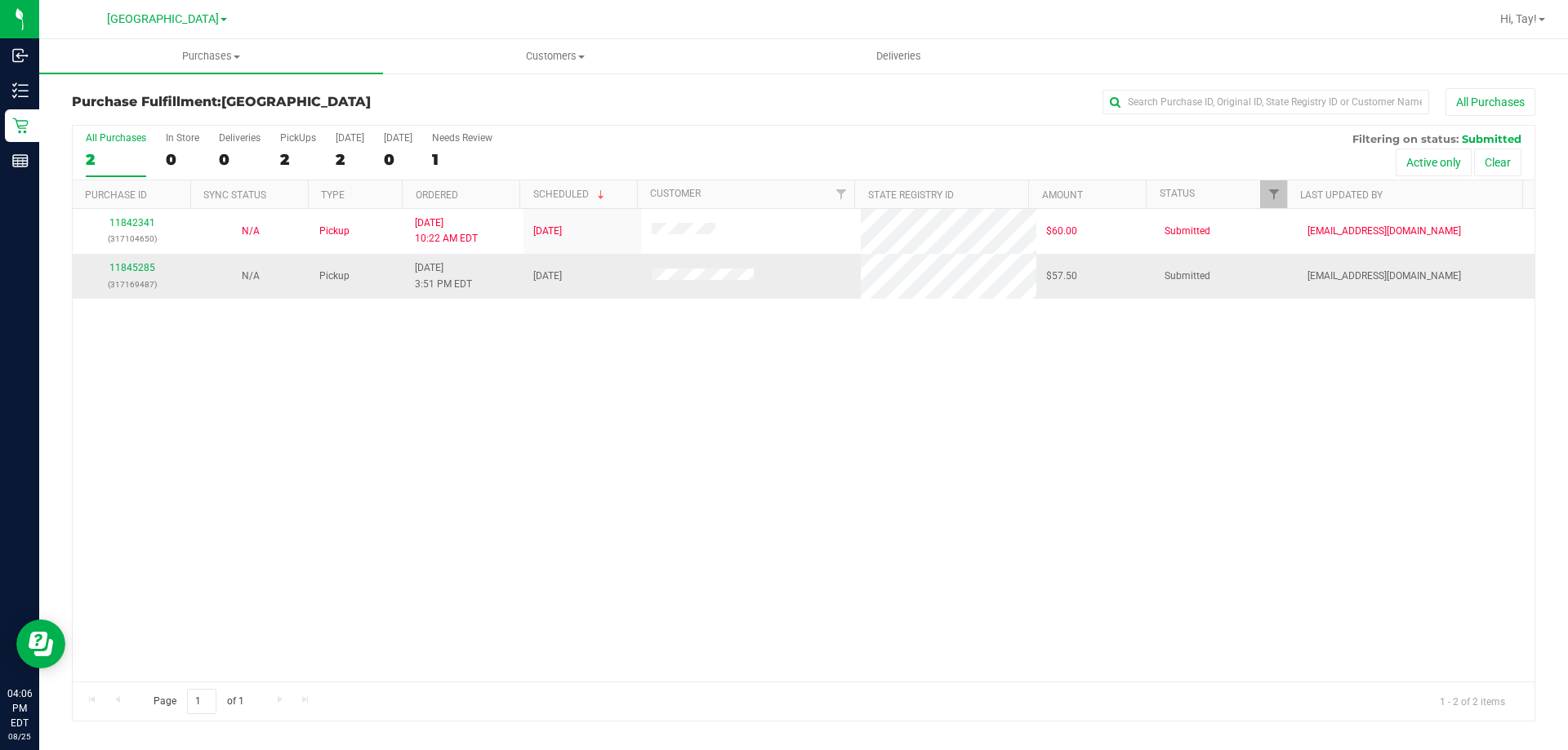
click at [142, 260] on div "11845285 (317169487)" at bounding box center [132, 275] width 99 height 31
click at [141, 267] on link "11845285" at bounding box center [133, 268] width 46 height 12
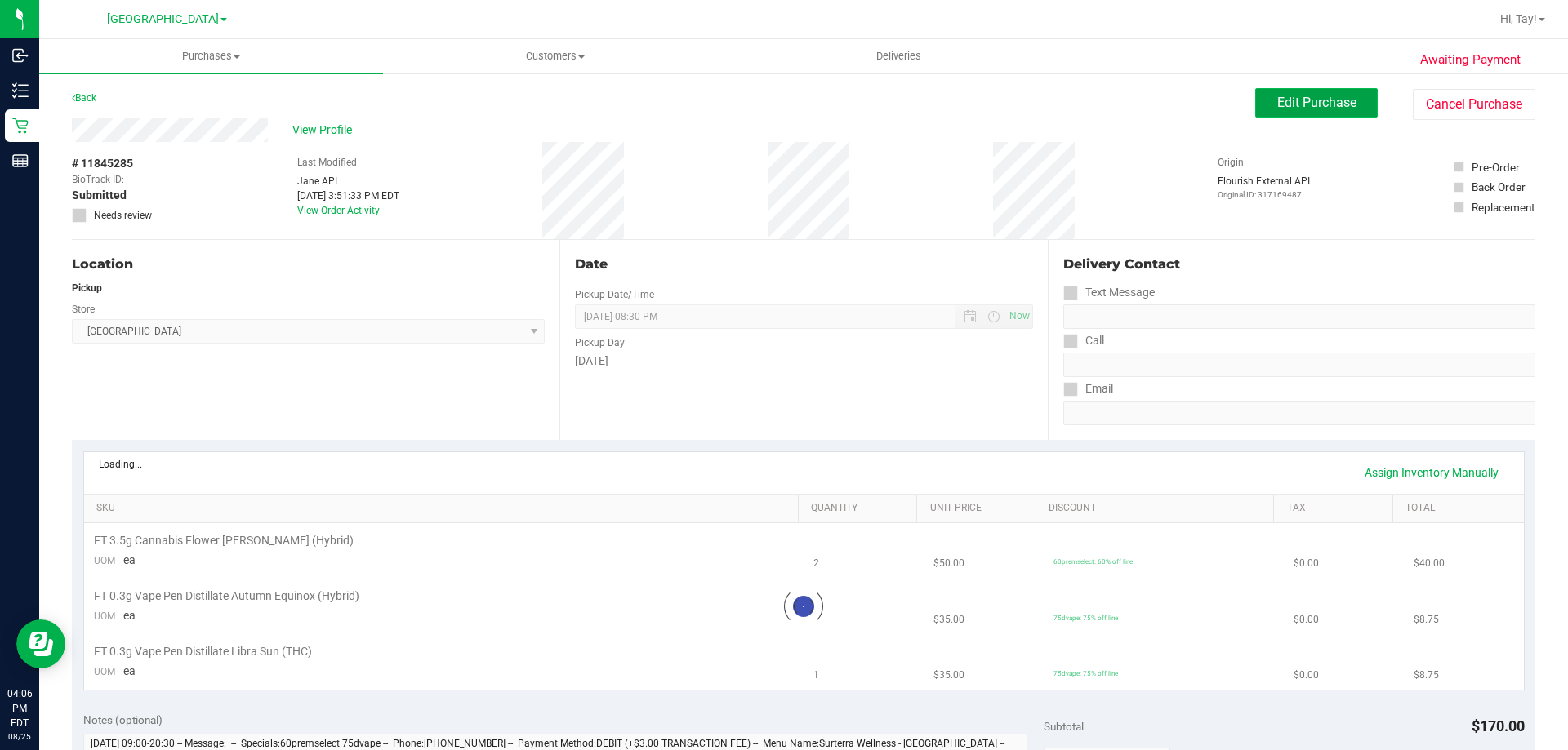
click at [1308, 108] on span "Edit Purchase" at bounding box center [1317, 102] width 79 height 15
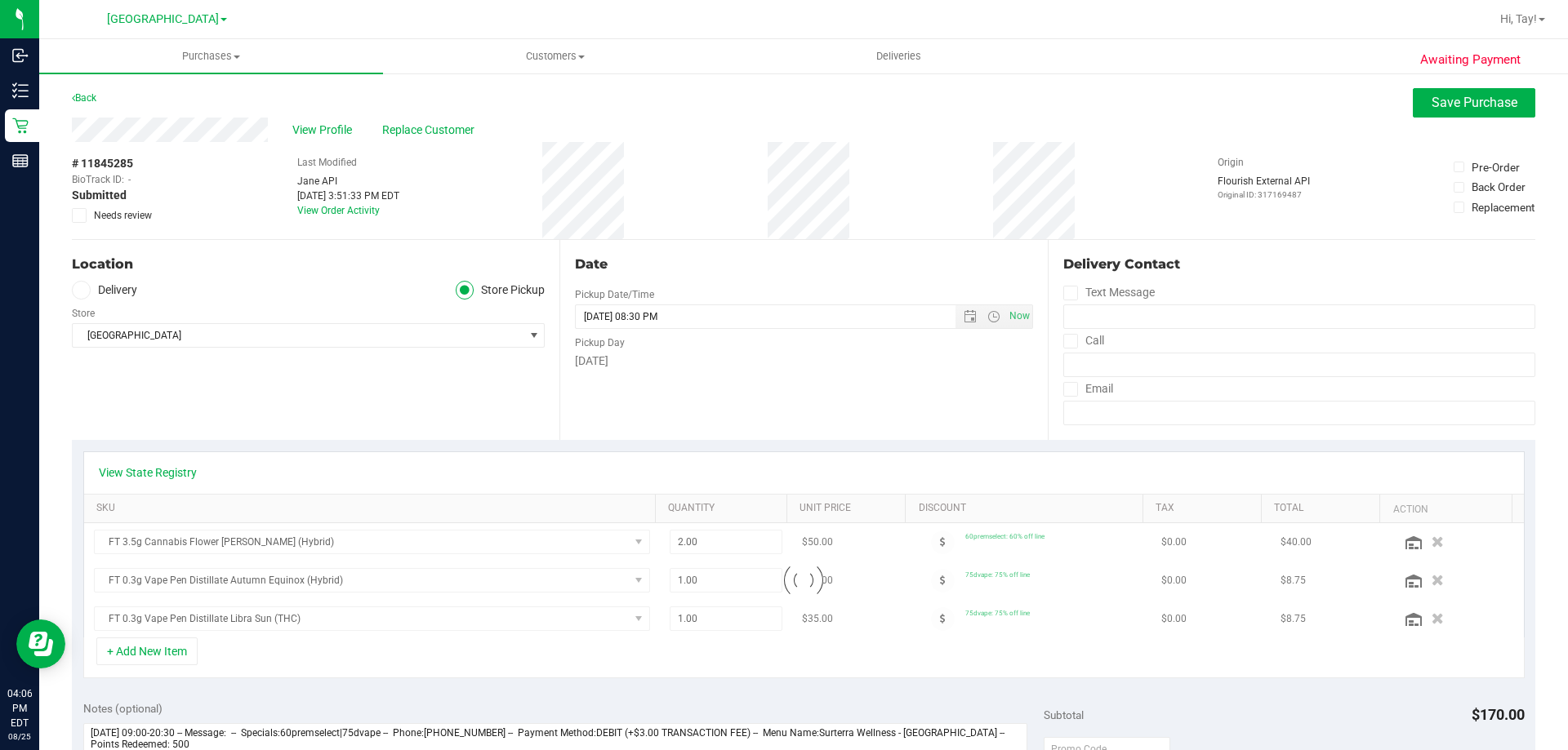
click at [120, 216] on span "Needs review" at bounding box center [122, 215] width 58 height 14
click at [0, 0] on input "Needs review" at bounding box center [0, 0] width 0 height 0
click at [1478, 101] on span "Save Purchase" at bounding box center [1473, 102] width 85 height 15
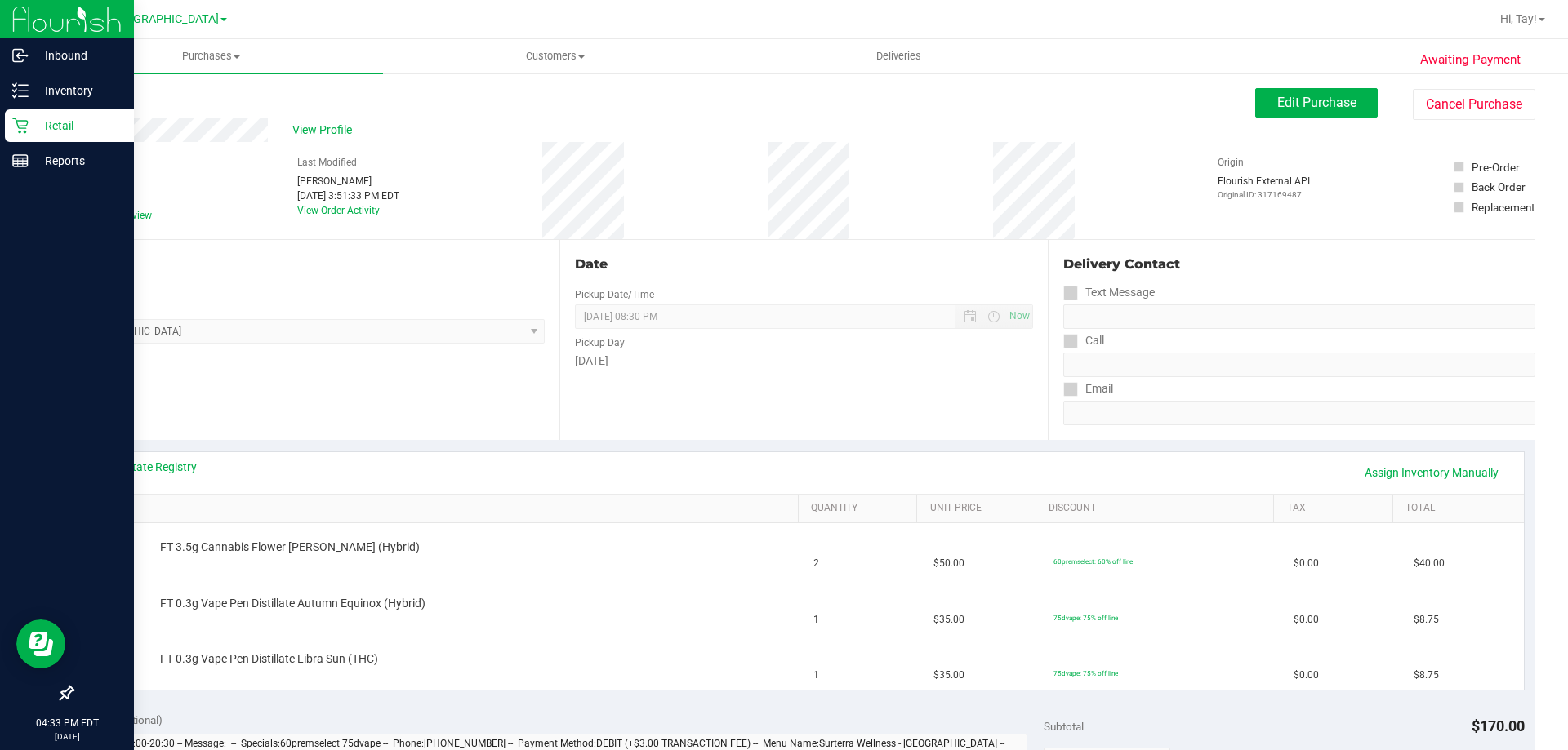
click at [25, 133] on icon at bounding box center [19, 126] width 15 height 15
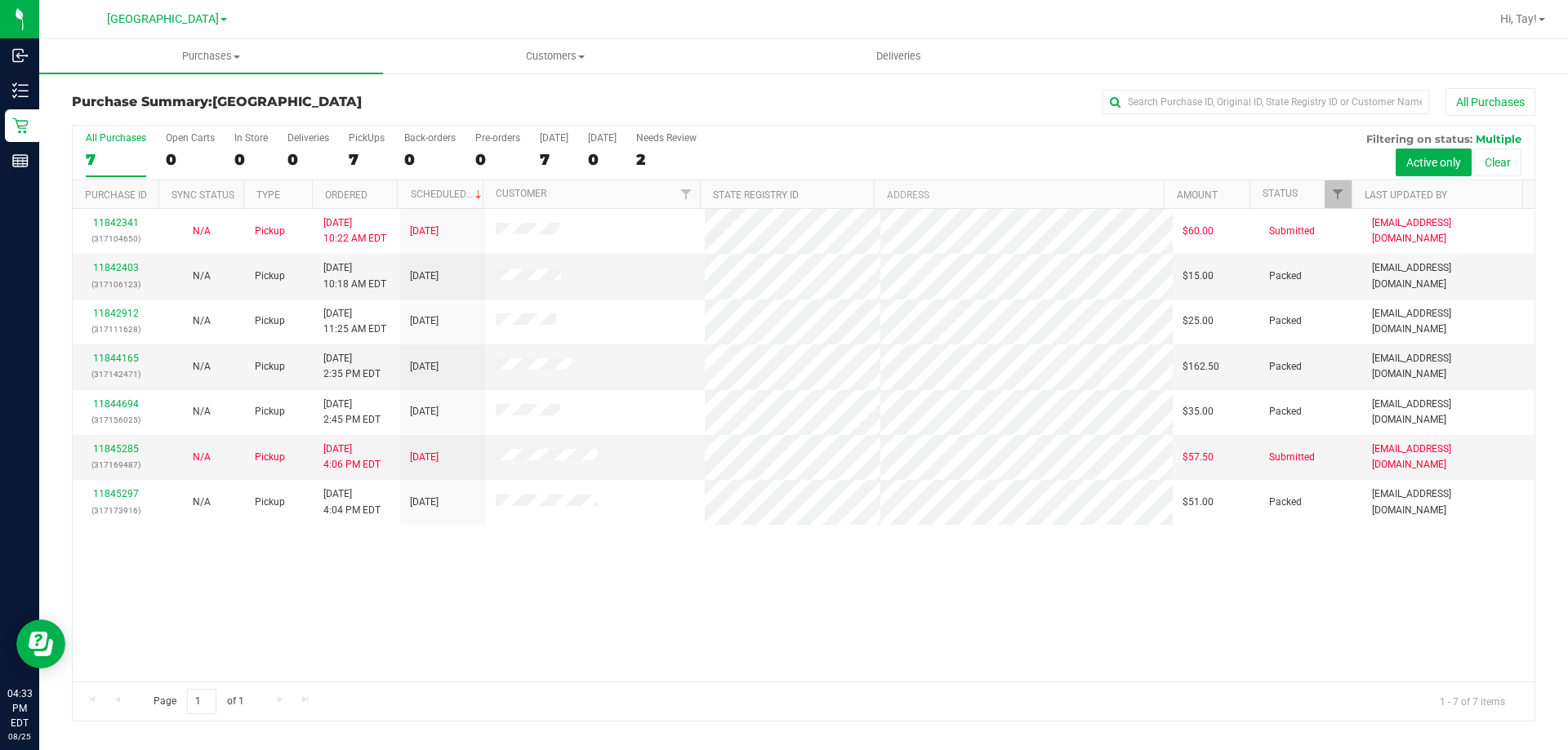
click at [607, 652] on div "11842341 (317104650) N/A Pickup 8/25/2025 10:22 AM EDT 8/25/2025 $60.00 Submitt…" at bounding box center [803, 445] width 1462 height 473
click at [581, 601] on div "11842341 (317104650) N/A Pickup 8/25/2025 10:22 AM EDT 8/25/2025 $60.00 Submitt…" at bounding box center [803, 445] width 1462 height 473
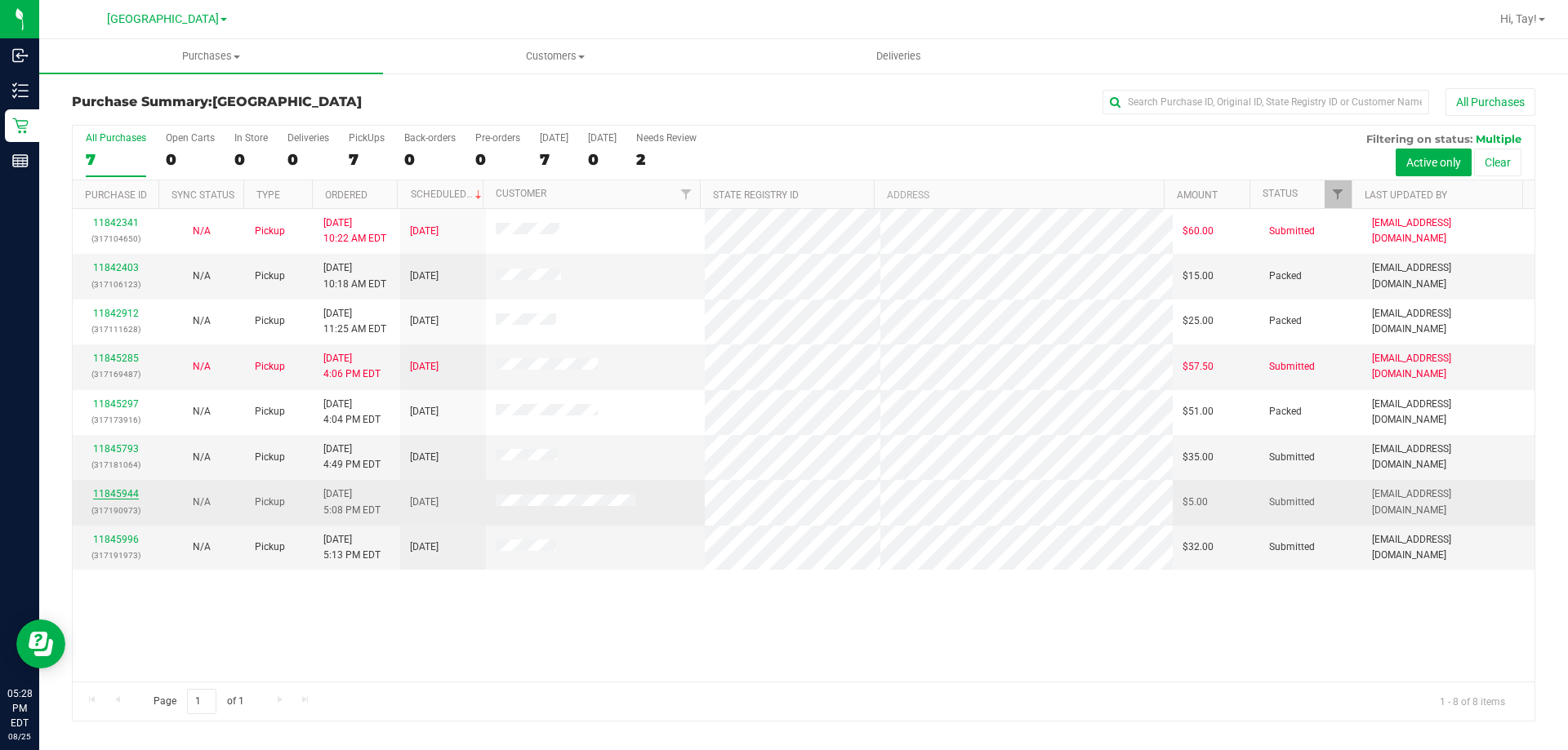
click at [129, 494] on link "11845944" at bounding box center [116, 494] width 46 height 12
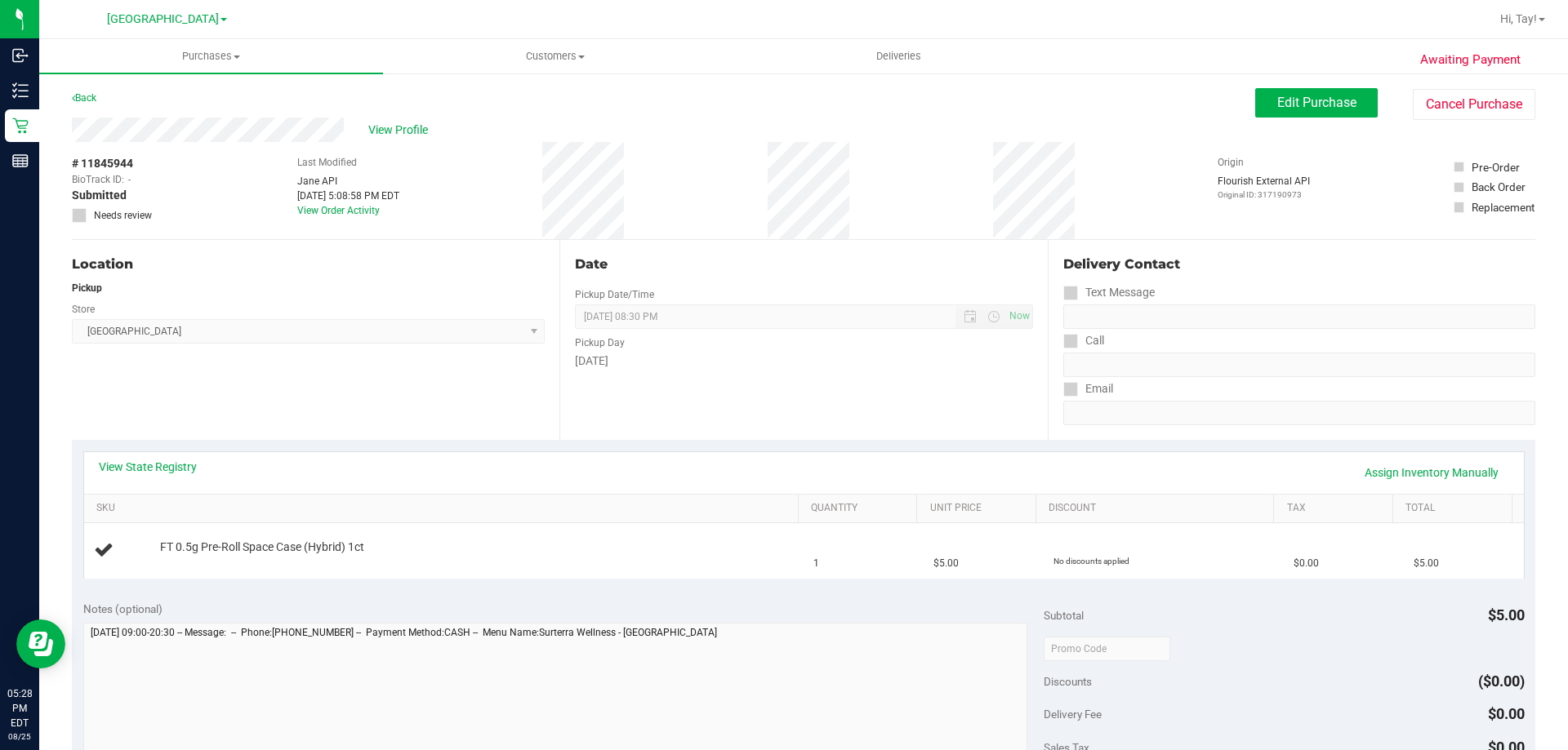
click at [324, 352] on div "Location Pickup Store Orange Park WC Select Store Bonita Springs WC Boynton Bea…" at bounding box center [315, 340] width 487 height 200
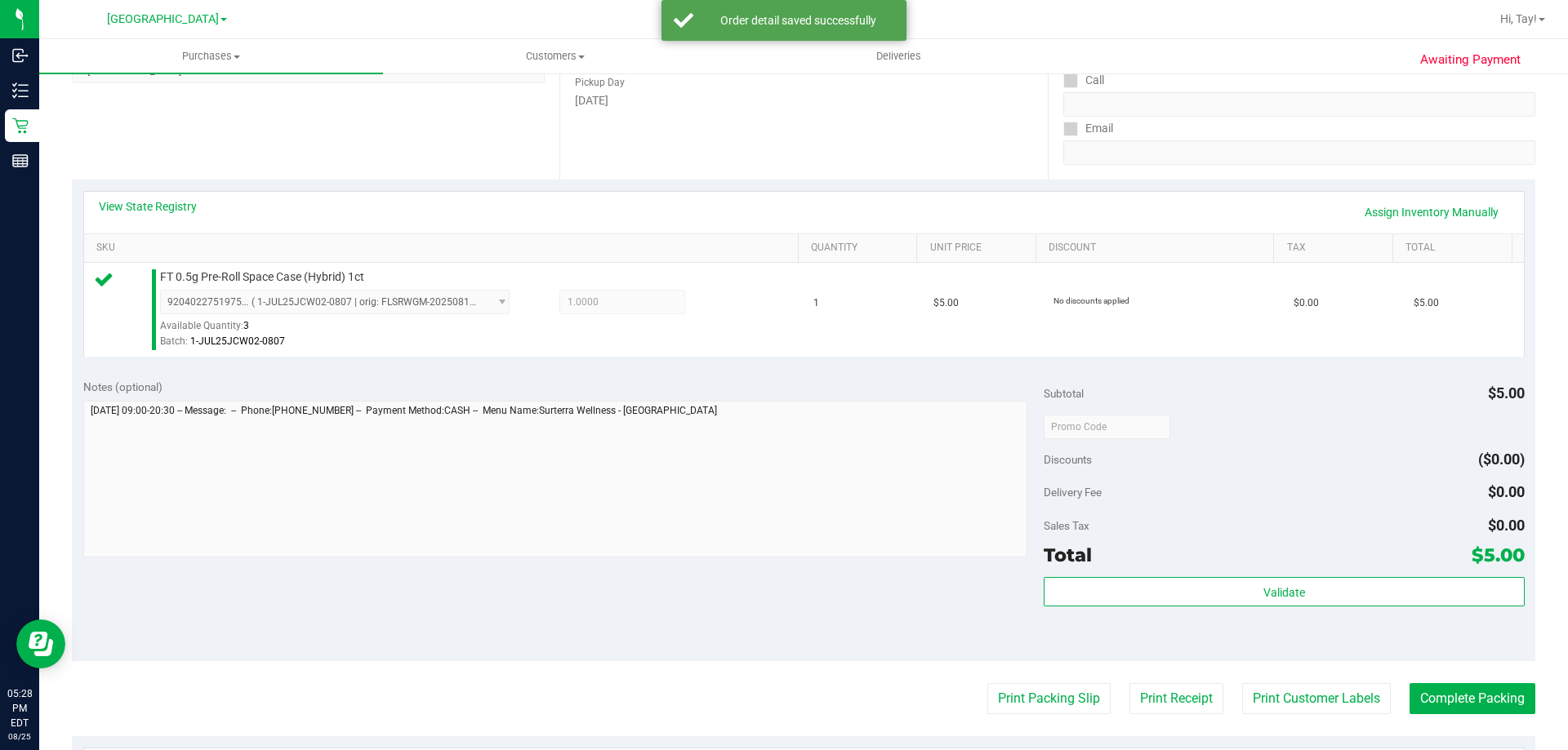
scroll to position [490, 0]
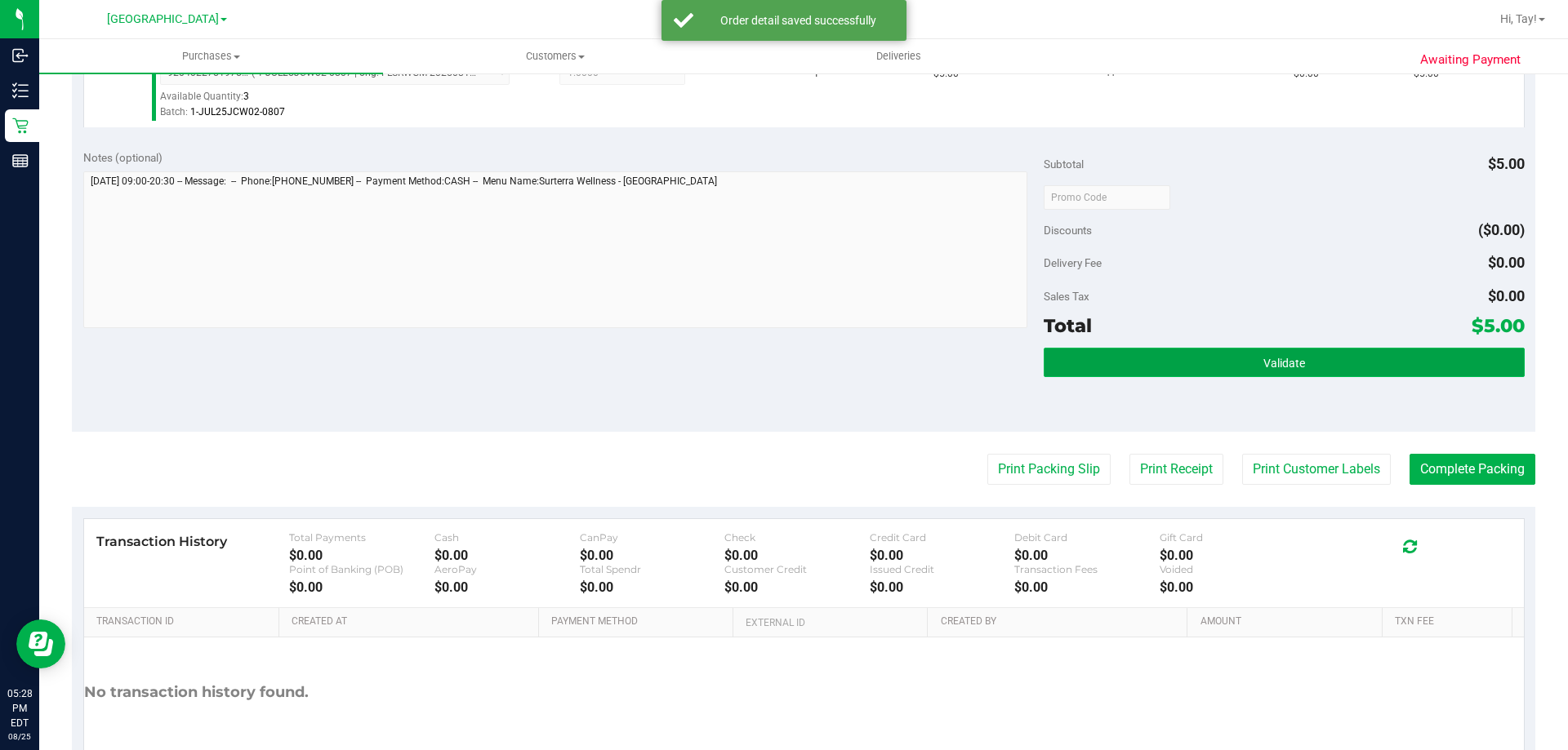
click at [1233, 367] on button "Validate" at bounding box center [1283, 362] width 480 height 30
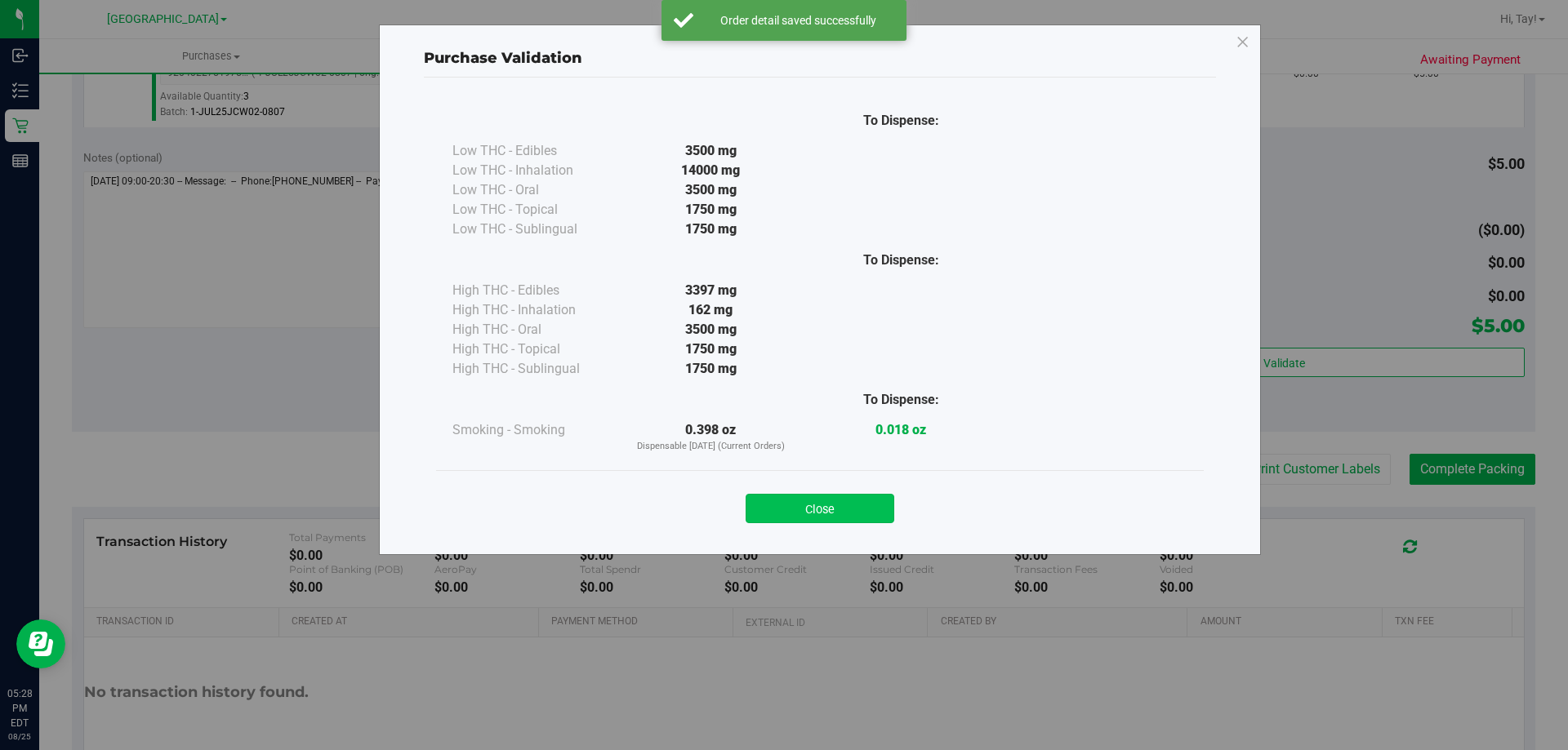
click at [877, 498] on button "Close" at bounding box center [819, 508] width 149 height 30
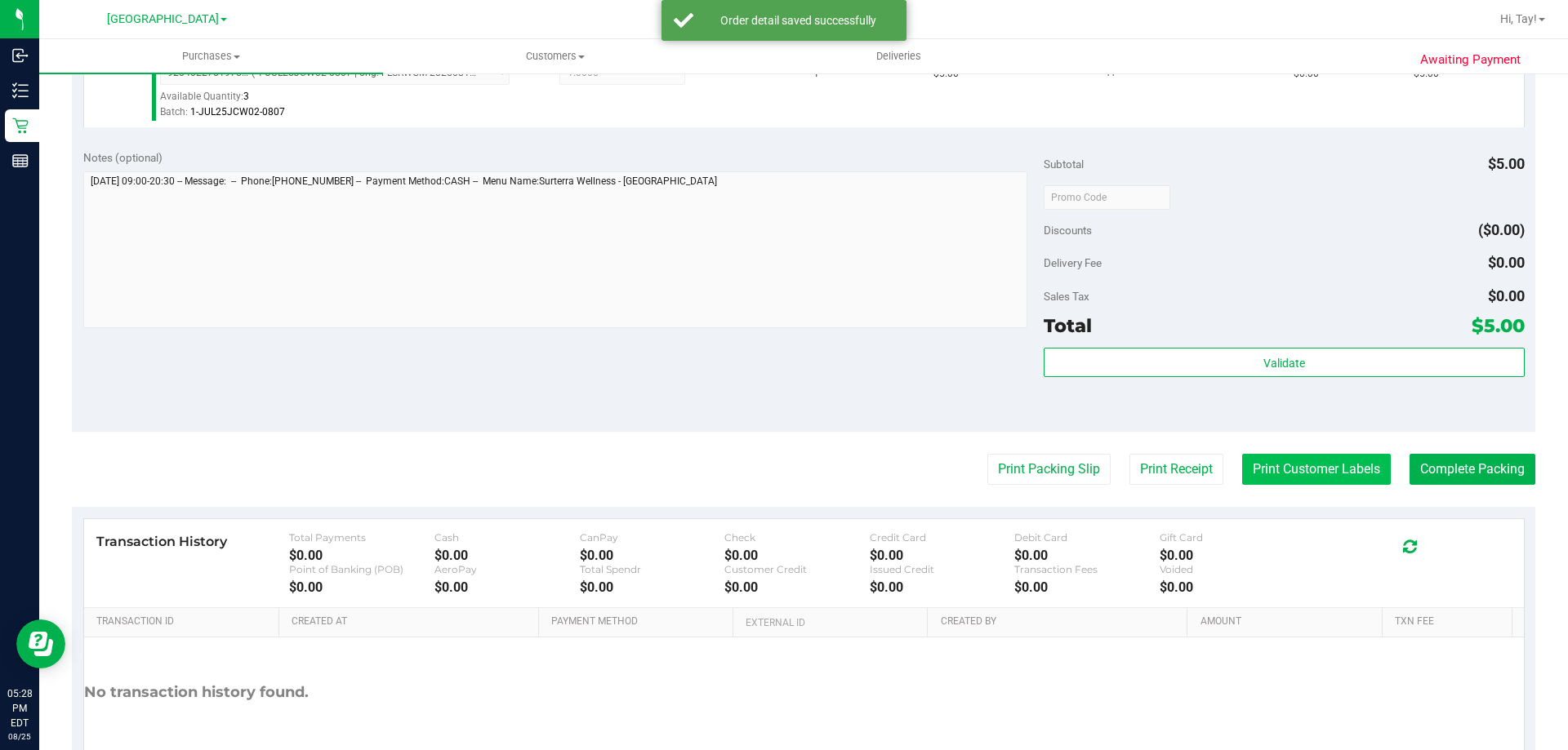
click at [1275, 473] on button "Print Customer Labels" at bounding box center [1316, 469] width 149 height 31
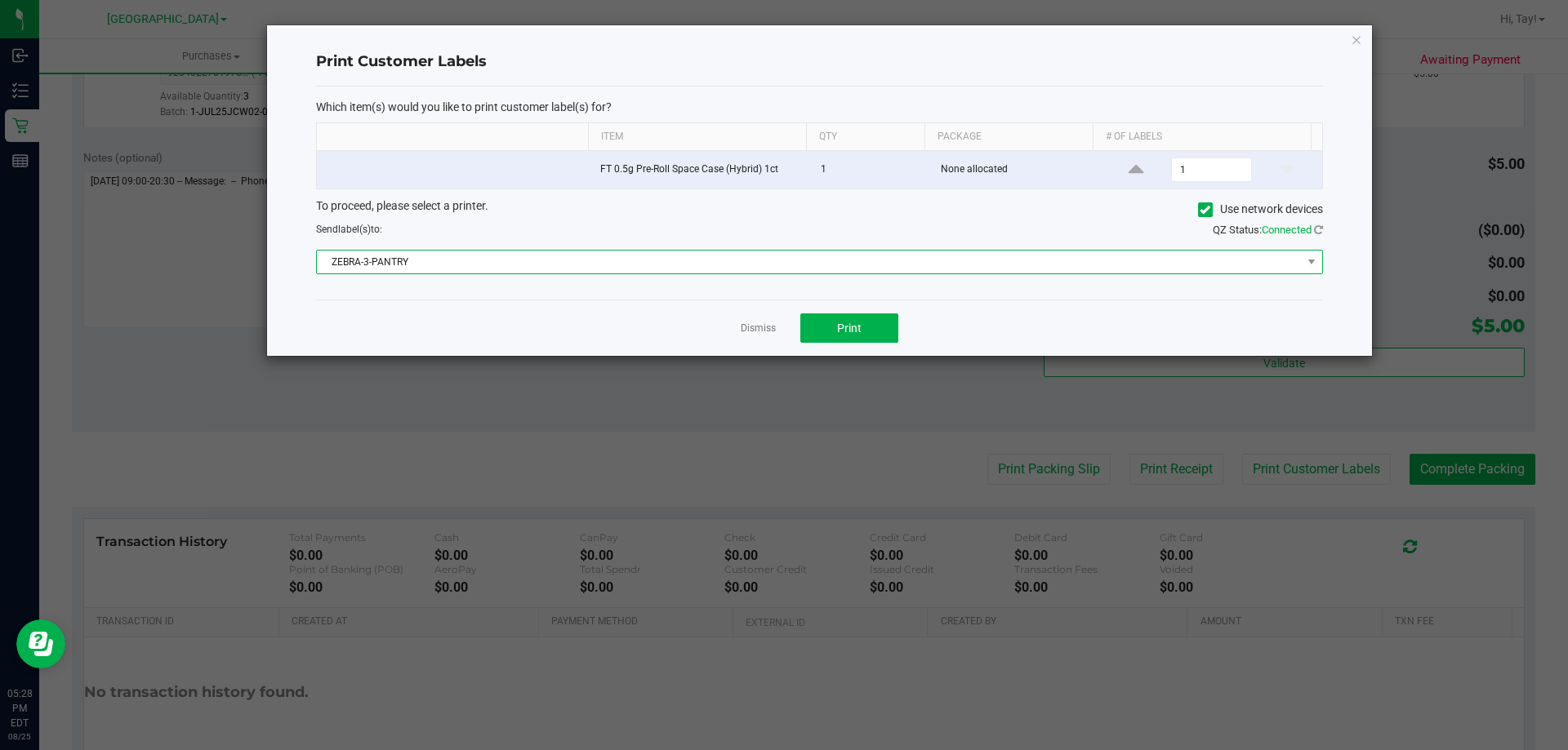
click at [732, 274] on span "ZEBRA-3-PANTRY" at bounding box center [809, 262] width 985 height 23
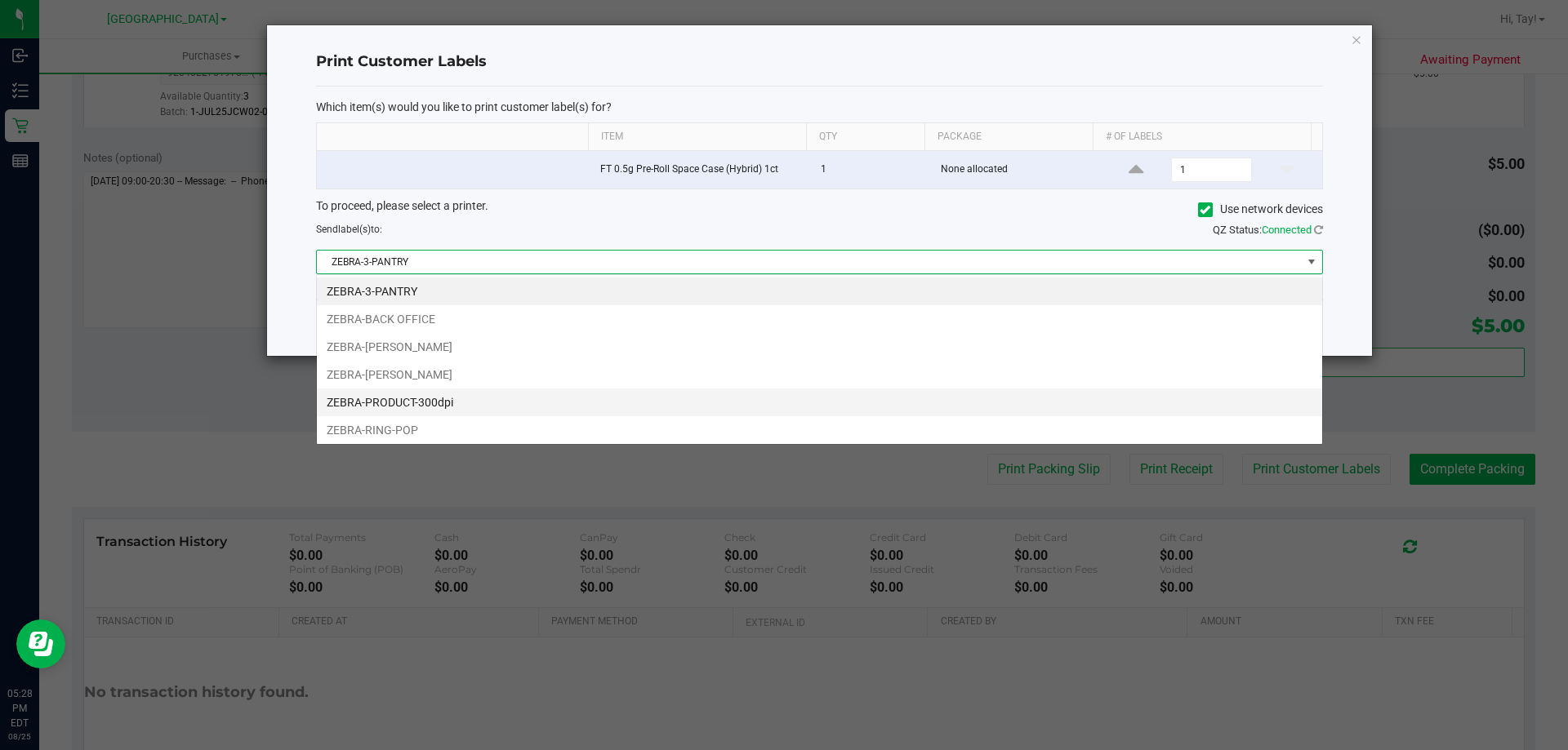
scroll to position [24, 1006]
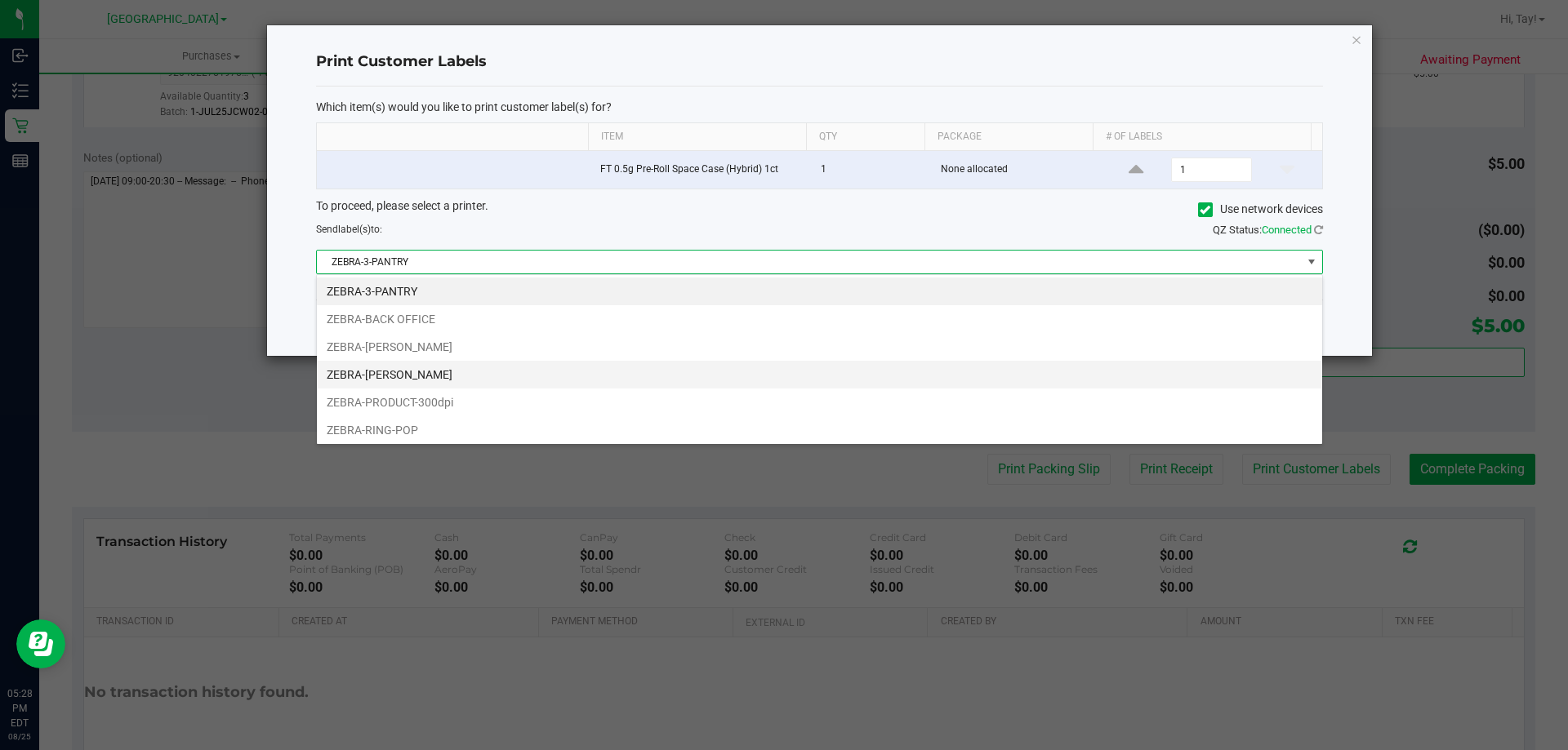
click at [461, 378] on li "ZEBRA-[PERSON_NAME]" at bounding box center [819, 374] width 1005 height 28
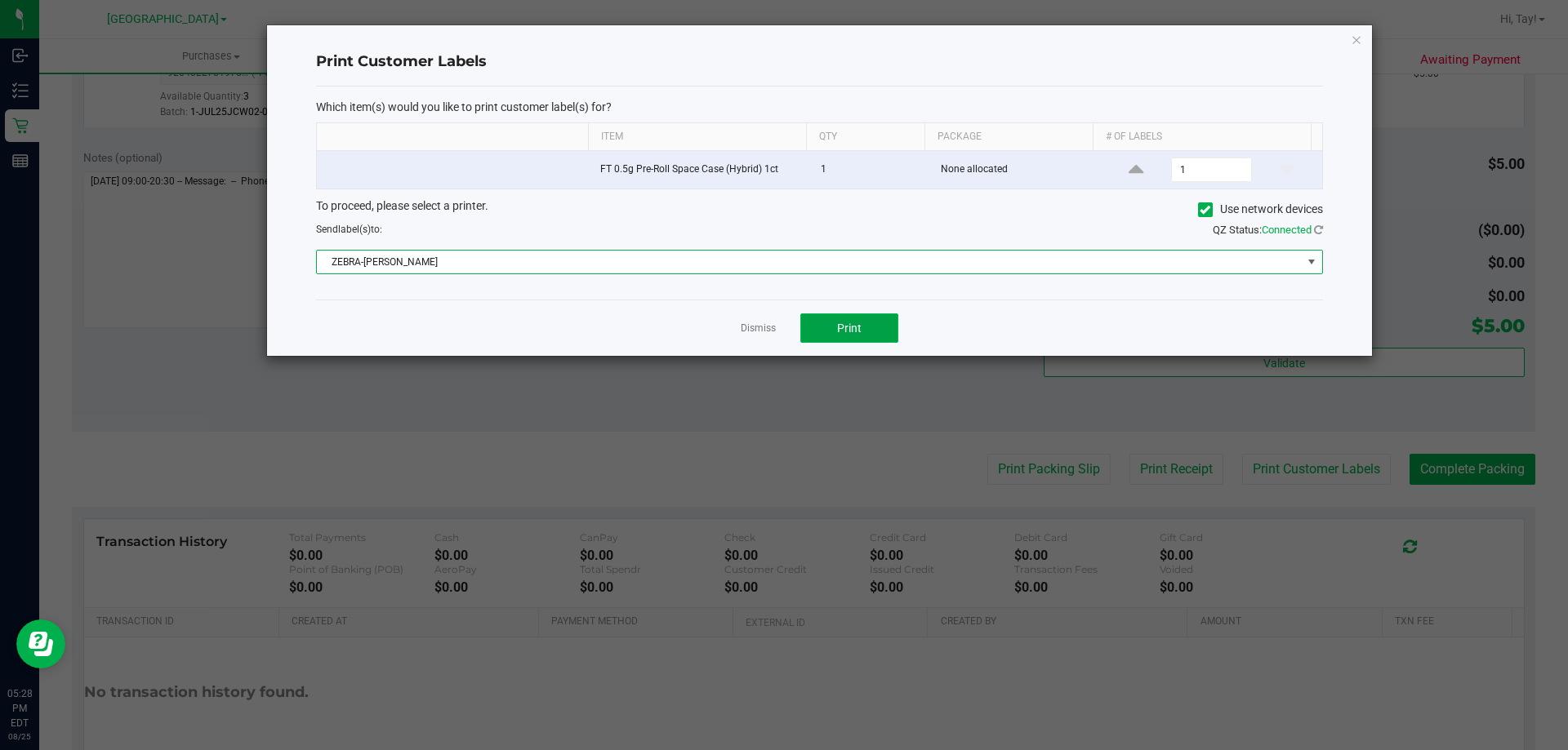
click at [812, 318] on button "Print" at bounding box center [849, 328] width 98 height 30
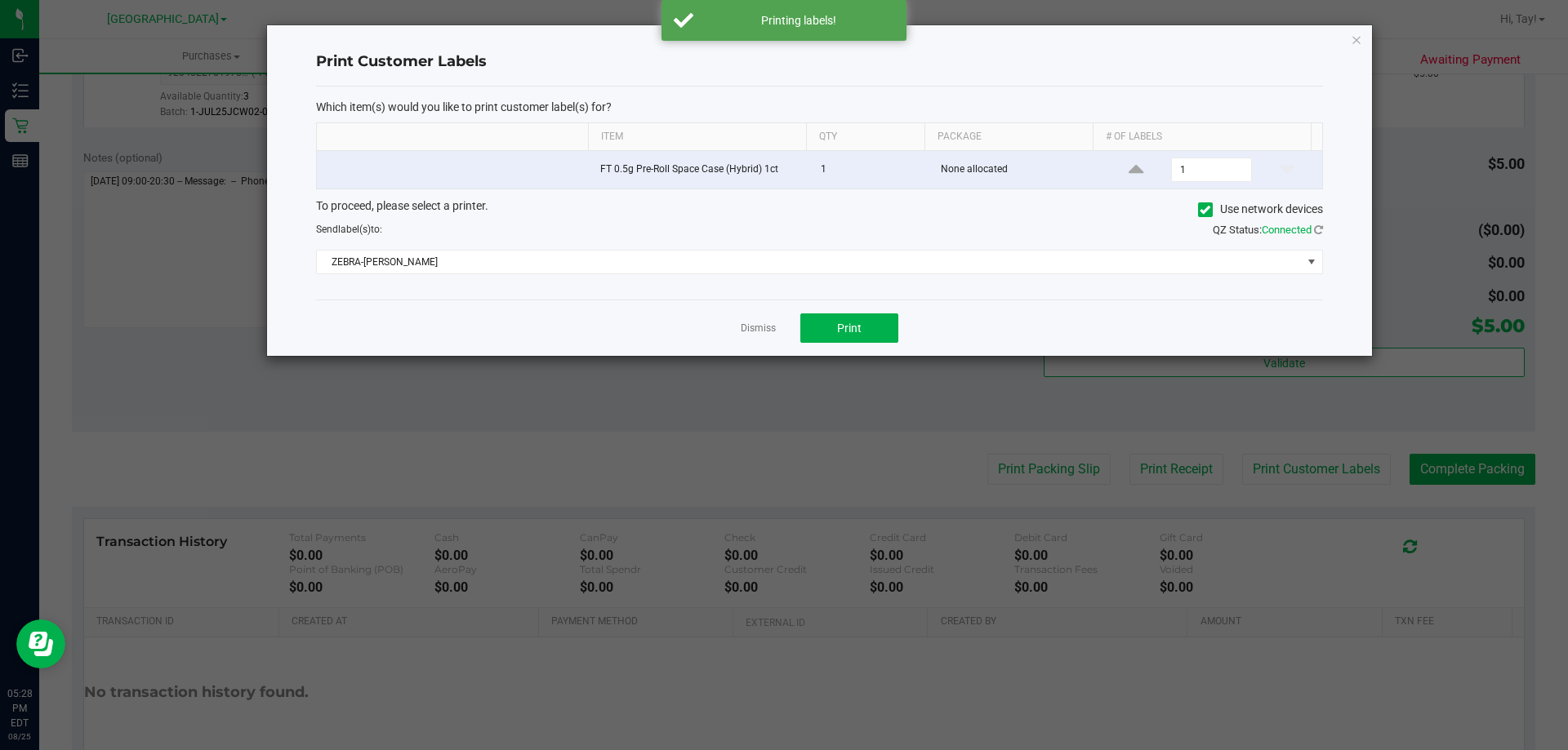
click at [753, 331] on link "Dismiss" at bounding box center [759, 329] width 35 height 14
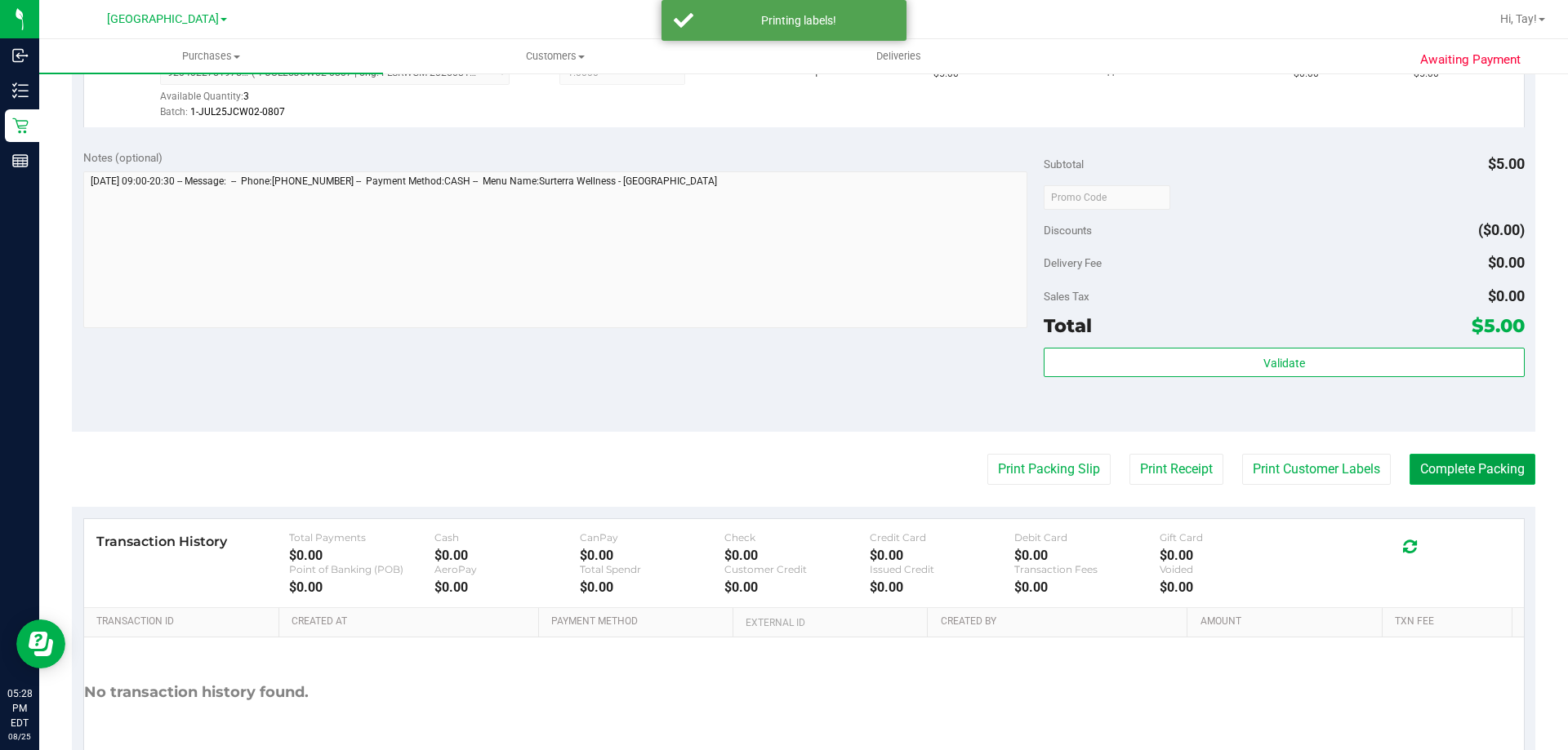
click at [1463, 476] on button "Complete Packing" at bounding box center [1472, 469] width 126 height 31
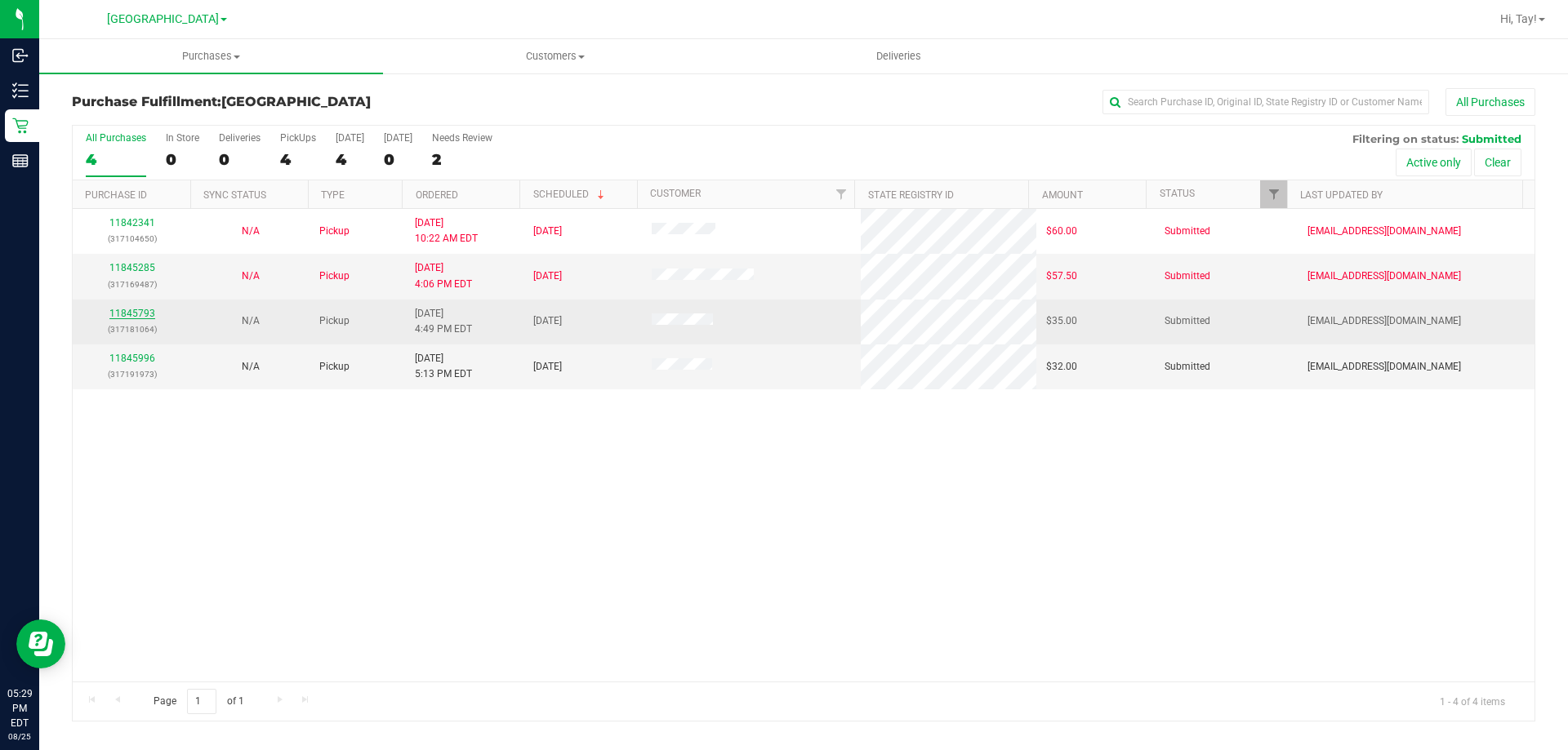
click at [116, 312] on link "11845793" at bounding box center [133, 313] width 46 height 12
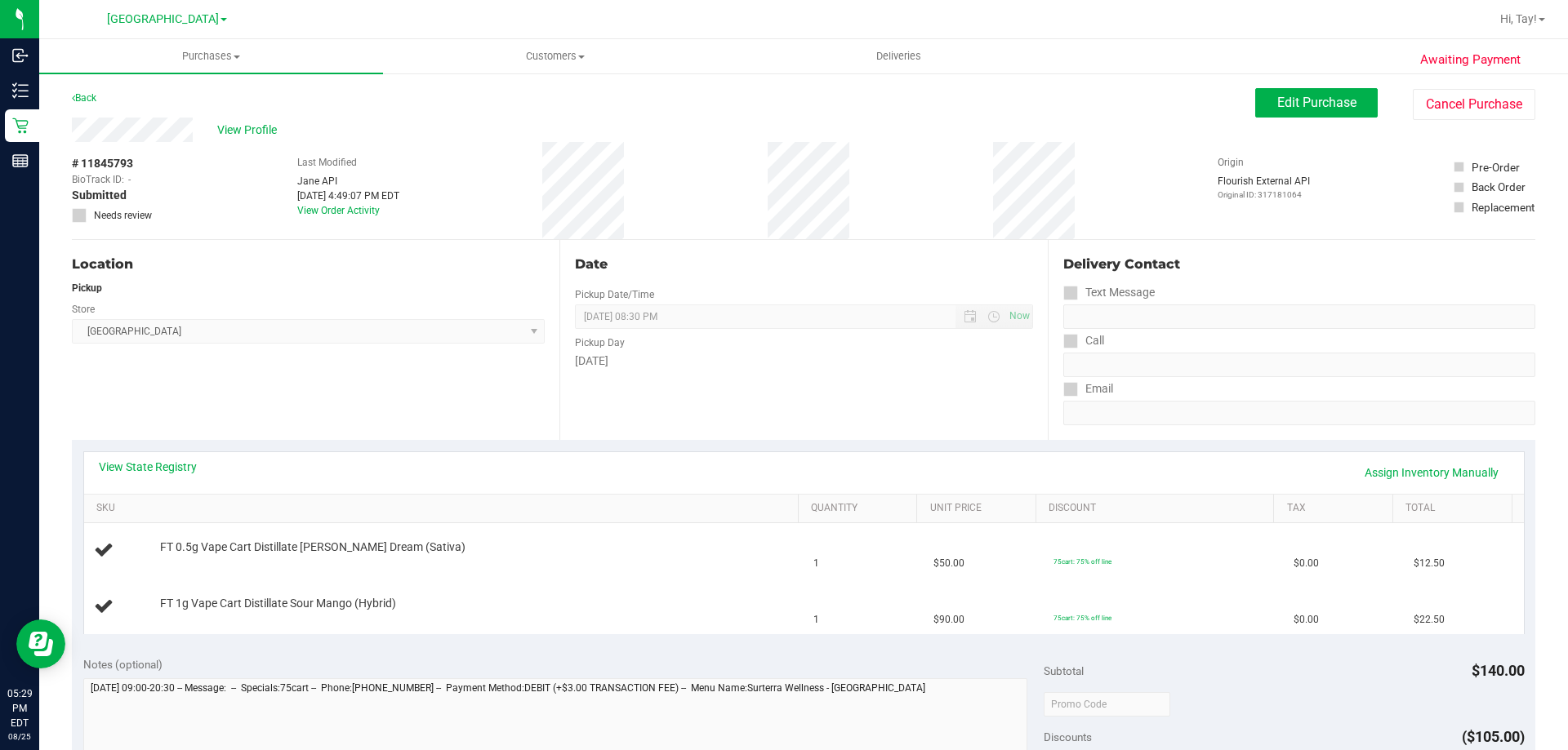
click at [341, 361] on div "Location Pickup Store Orange Park WC Select Store Bonita Springs WC Boynton Bea…" at bounding box center [315, 340] width 487 height 200
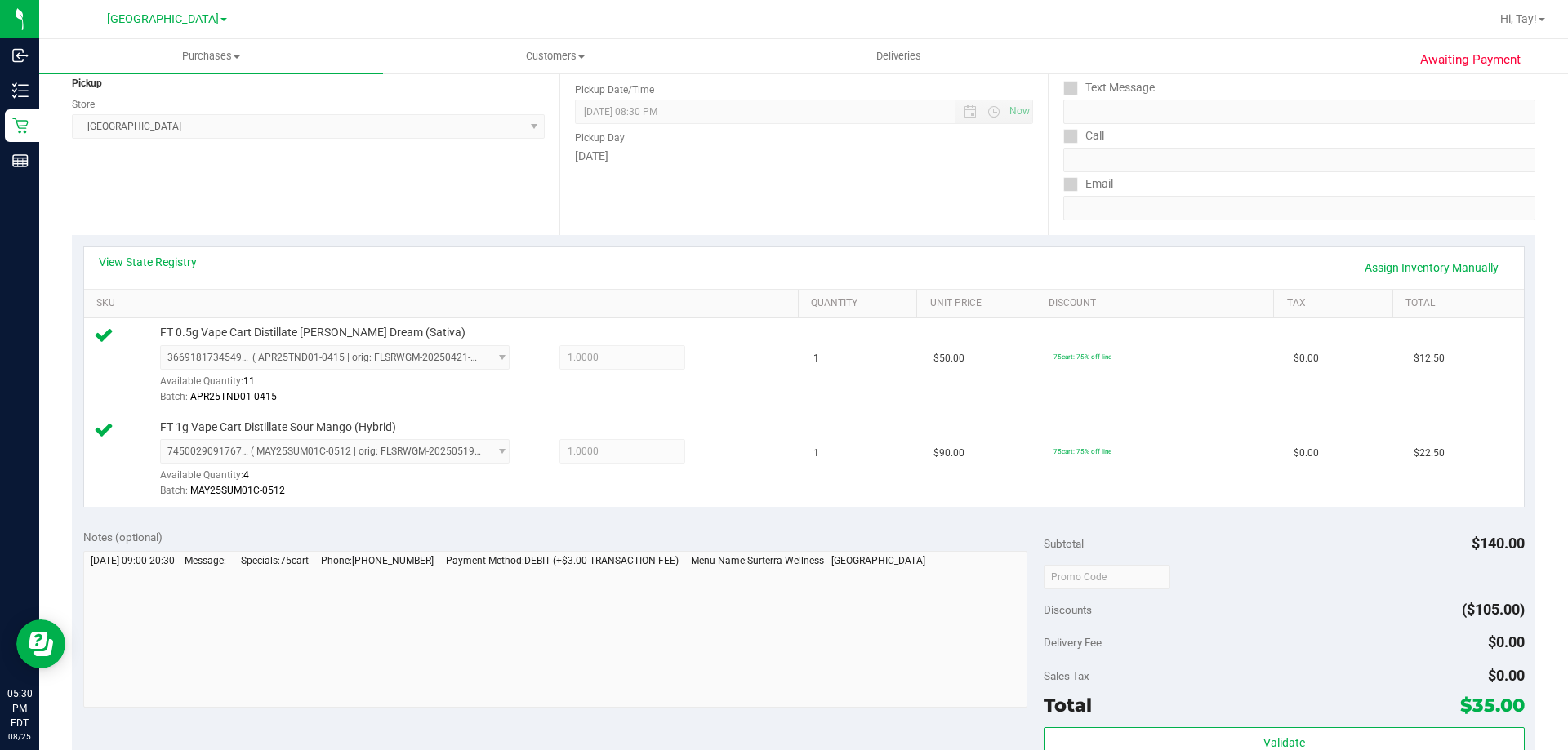
scroll to position [327, 0]
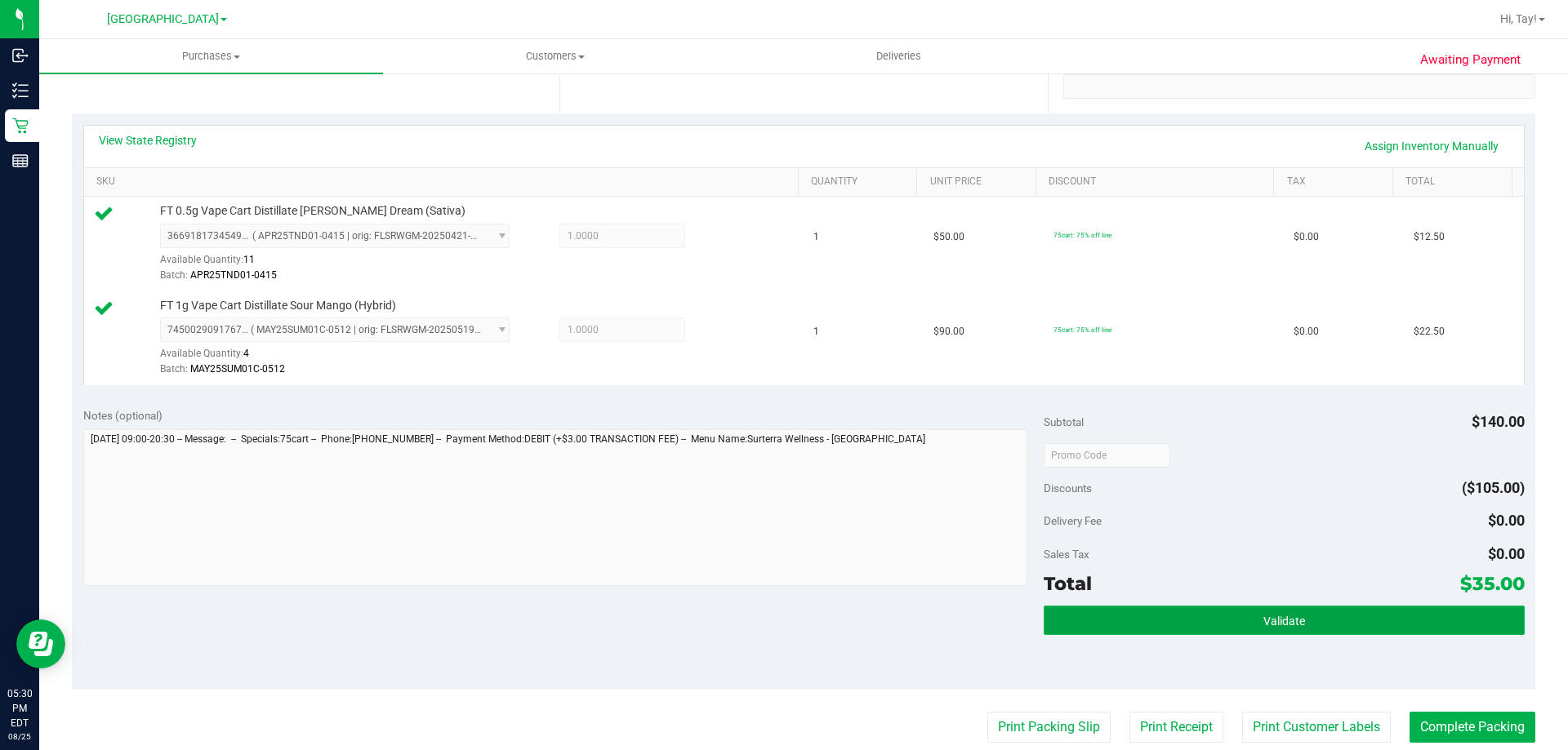
drag, startPoint x: 1239, startPoint y: 622, endPoint x: 1230, endPoint y: 621, distance: 9.1
click at [1237, 622] on button "Validate" at bounding box center [1283, 620] width 480 height 30
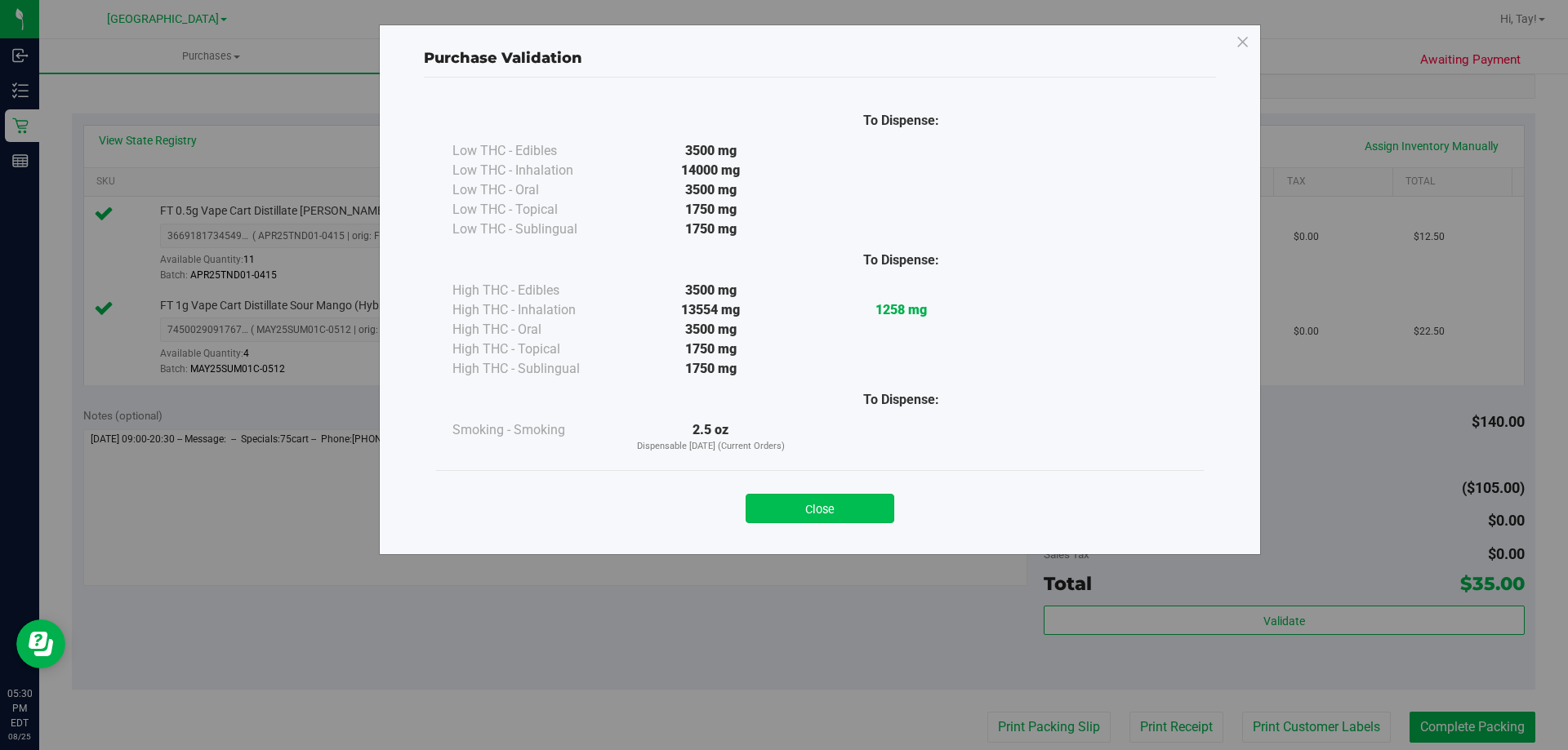
click at [866, 513] on button "Close" at bounding box center [819, 508] width 149 height 30
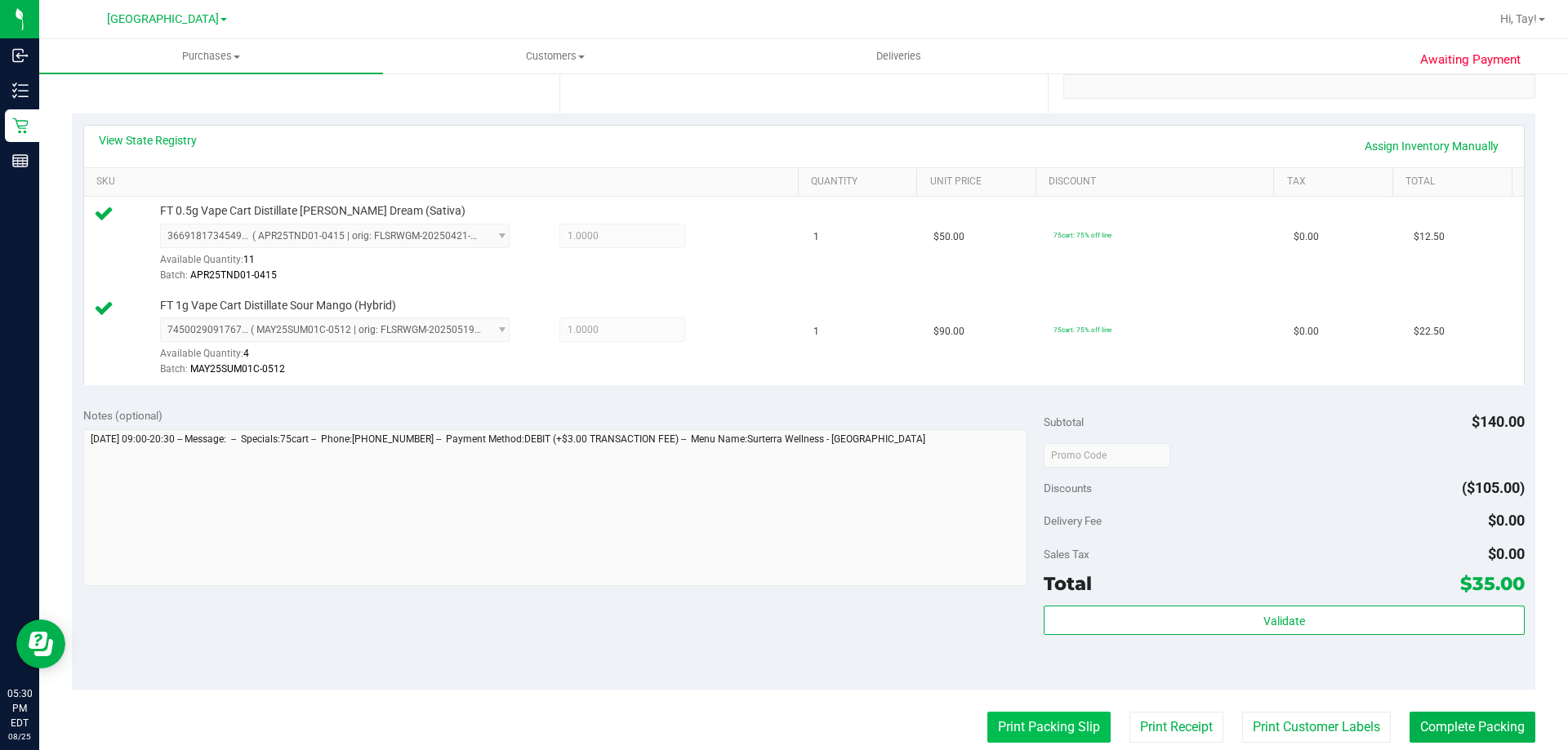
click at [1016, 731] on button "Print Packing Slip" at bounding box center [1049, 727] width 123 height 31
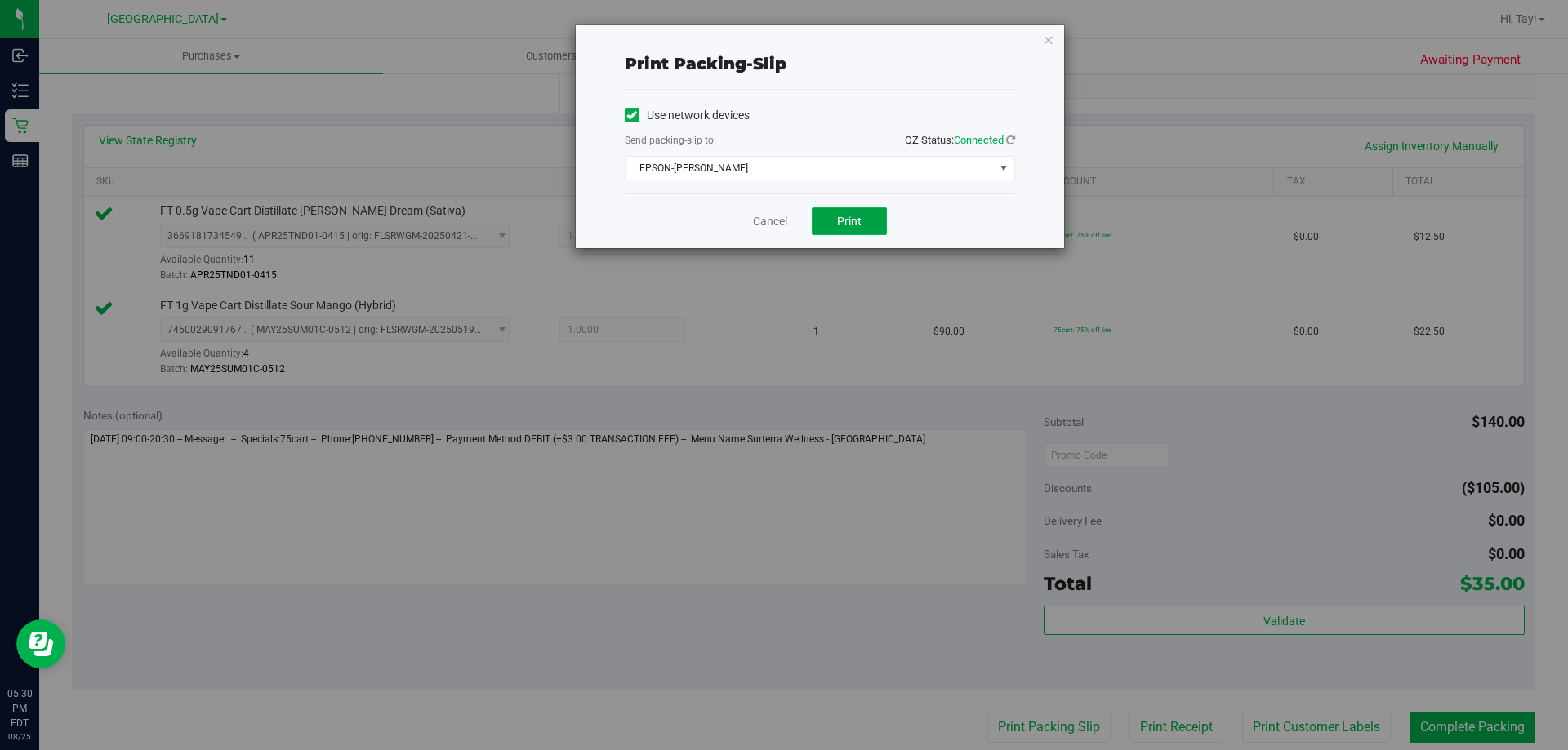
click at [826, 220] on button "Print" at bounding box center [849, 221] width 75 height 28
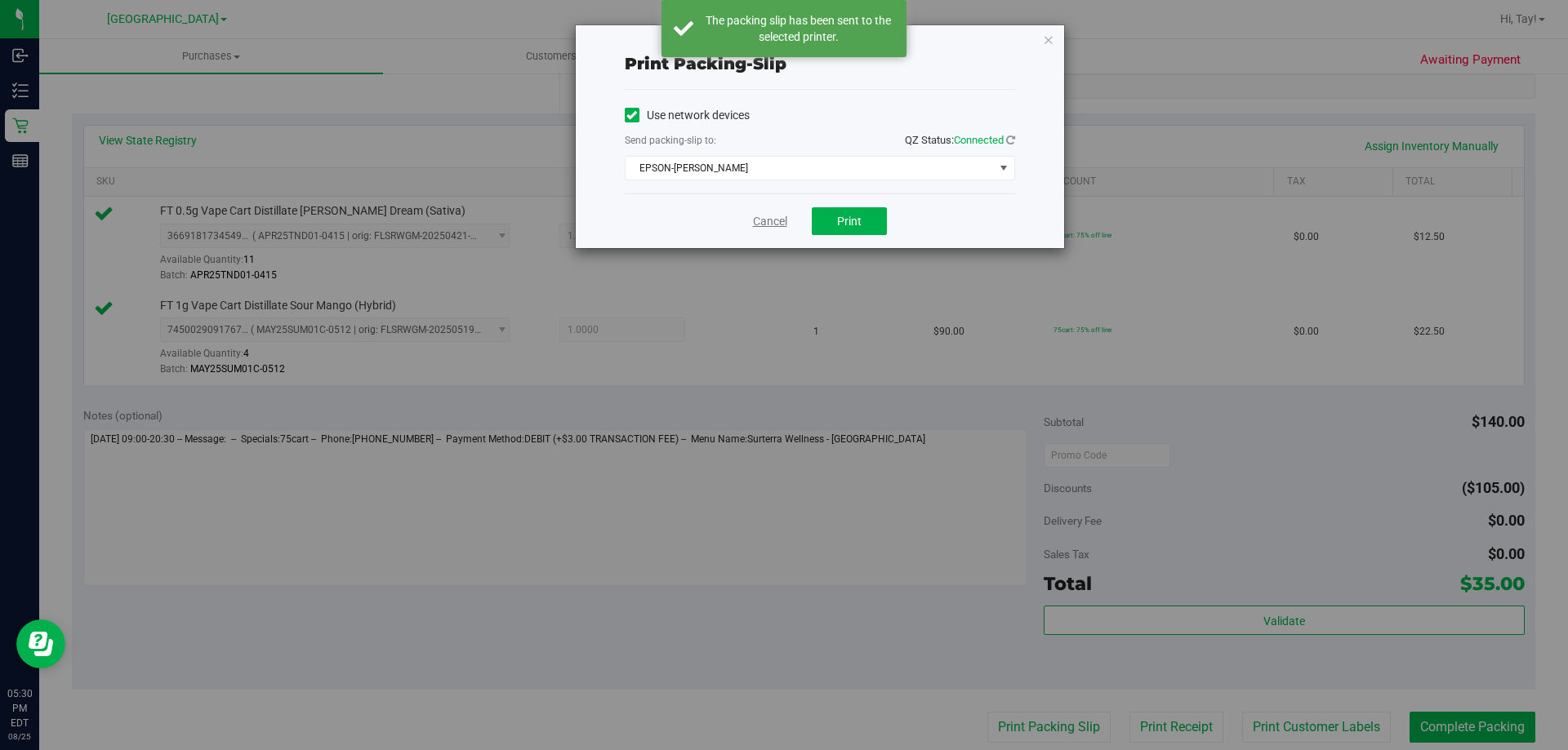
click at [755, 223] on link "Cancel" at bounding box center [770, 221] width 35 height 17
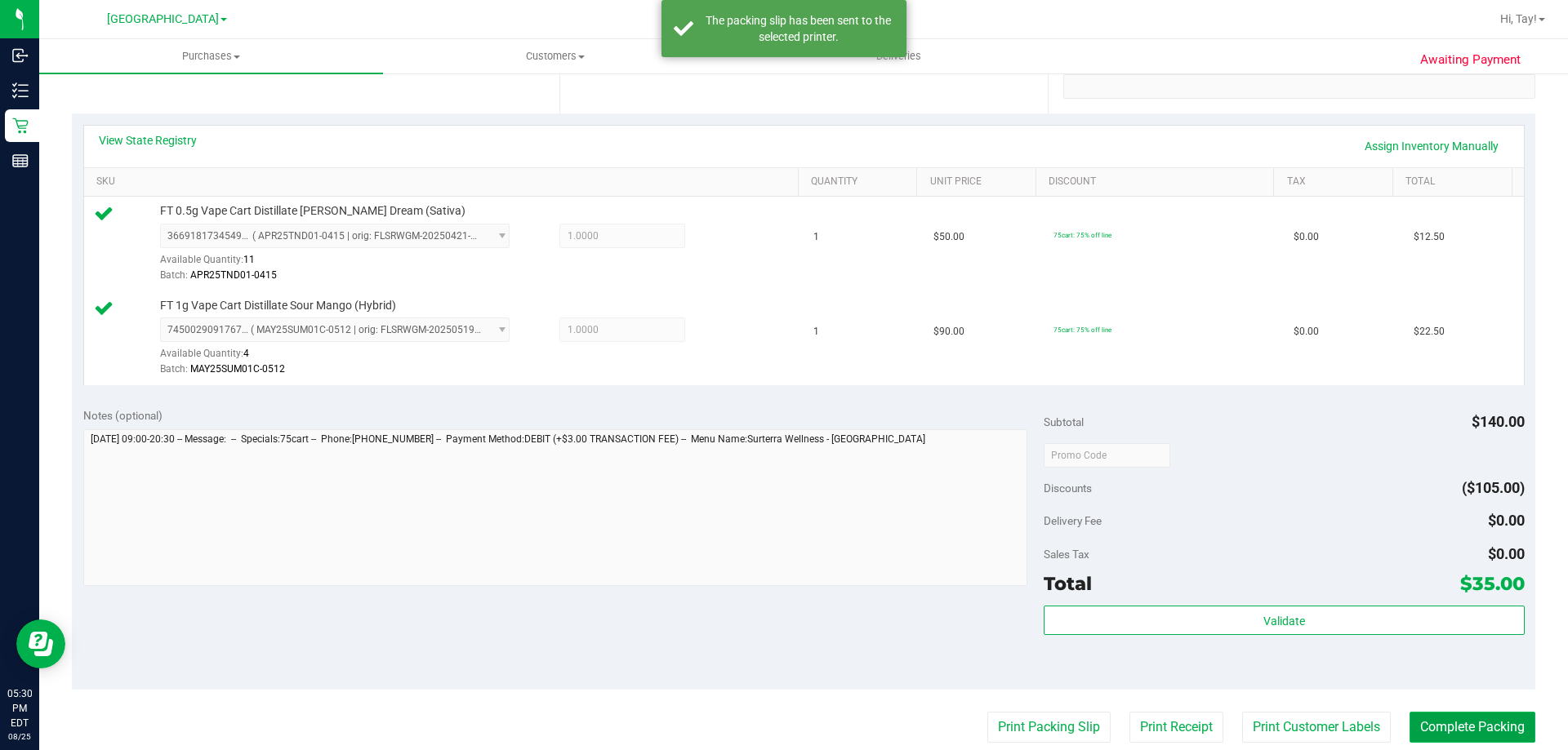
click at [1500, 730] on button "Complete Packing" at bounding box center [1472, 727] width 126 height 31
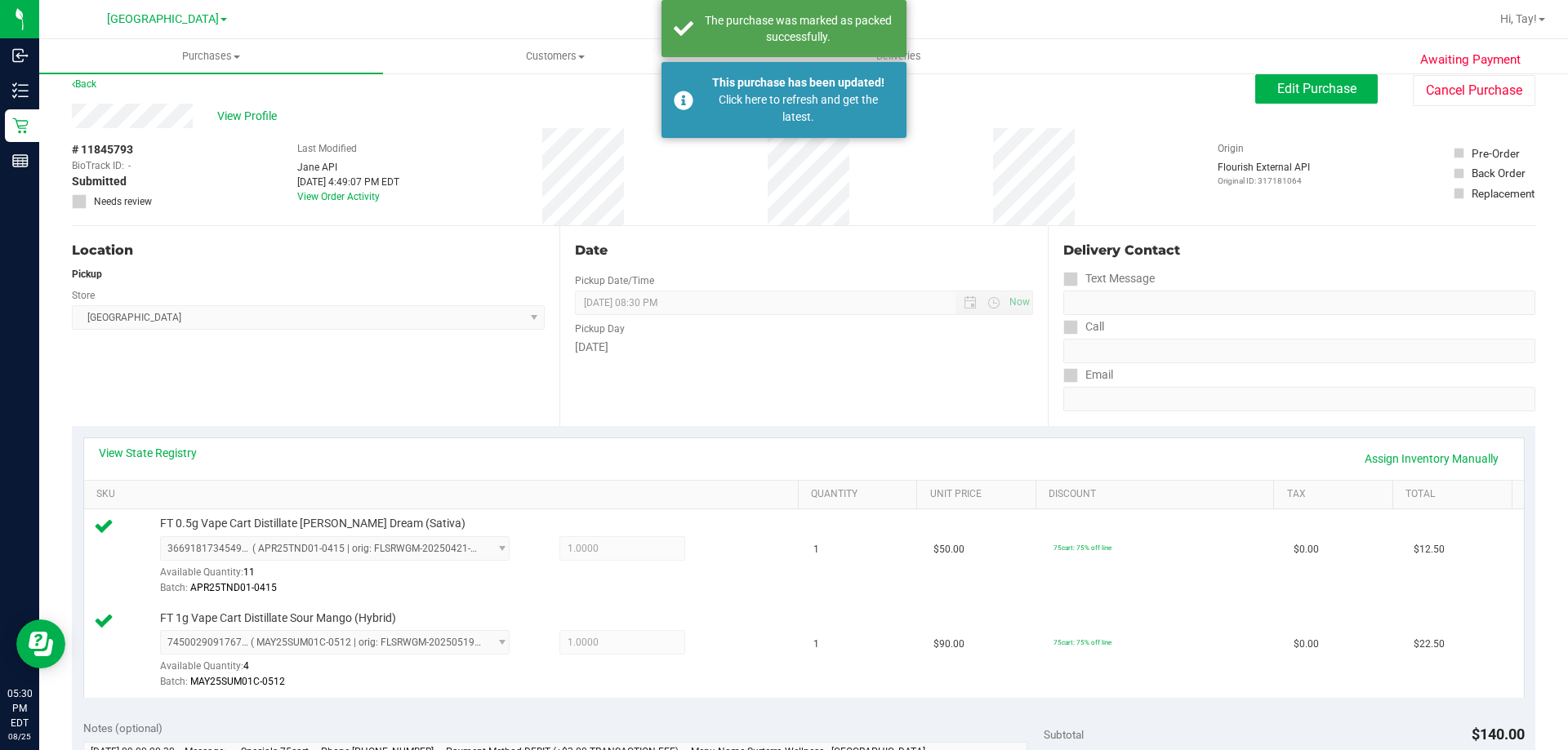
scroll to position [0, 0]
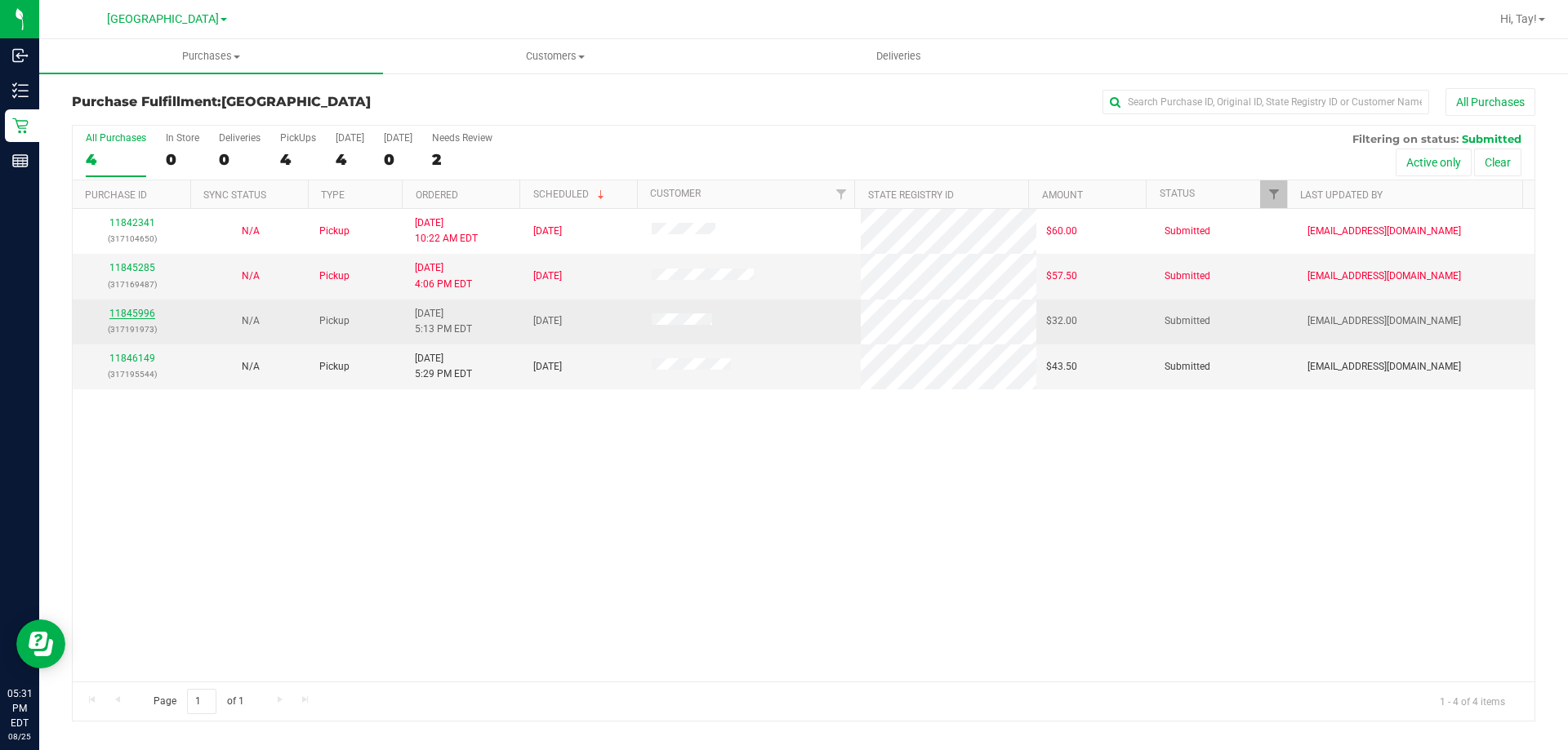
click at [153, 312] on link "11845996" at bounding box center [133, 313] width 46 height 12
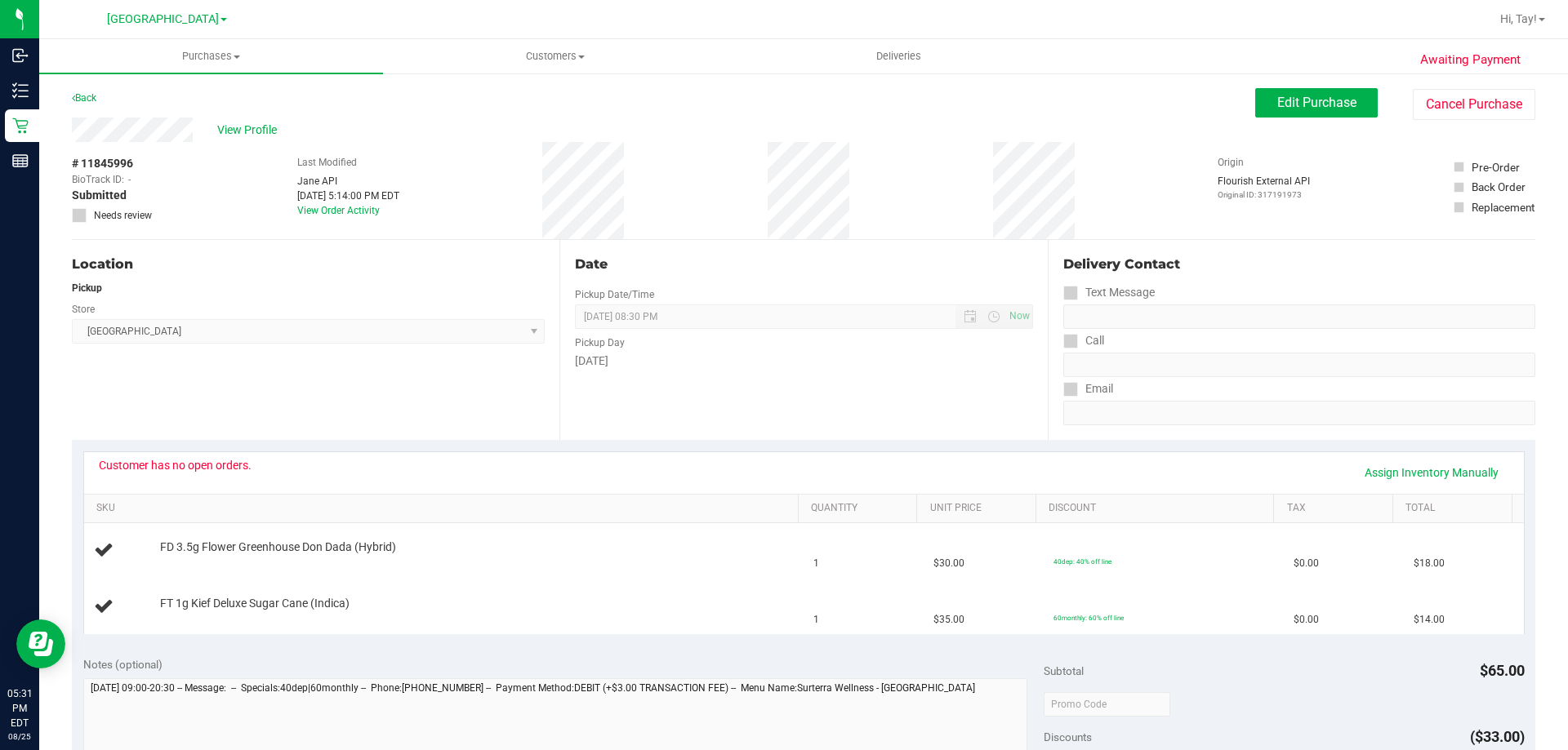
click at [337, 369] on div "Location Pickup Store Orange Park WC Select Store Bonita Springs WC Boynton Bea…" at bounding box center [315, 340] width 487 height 200
click at [1277, 101] on span "Edit Purchase" at bounding box center [1317, 102] width 79 height 15
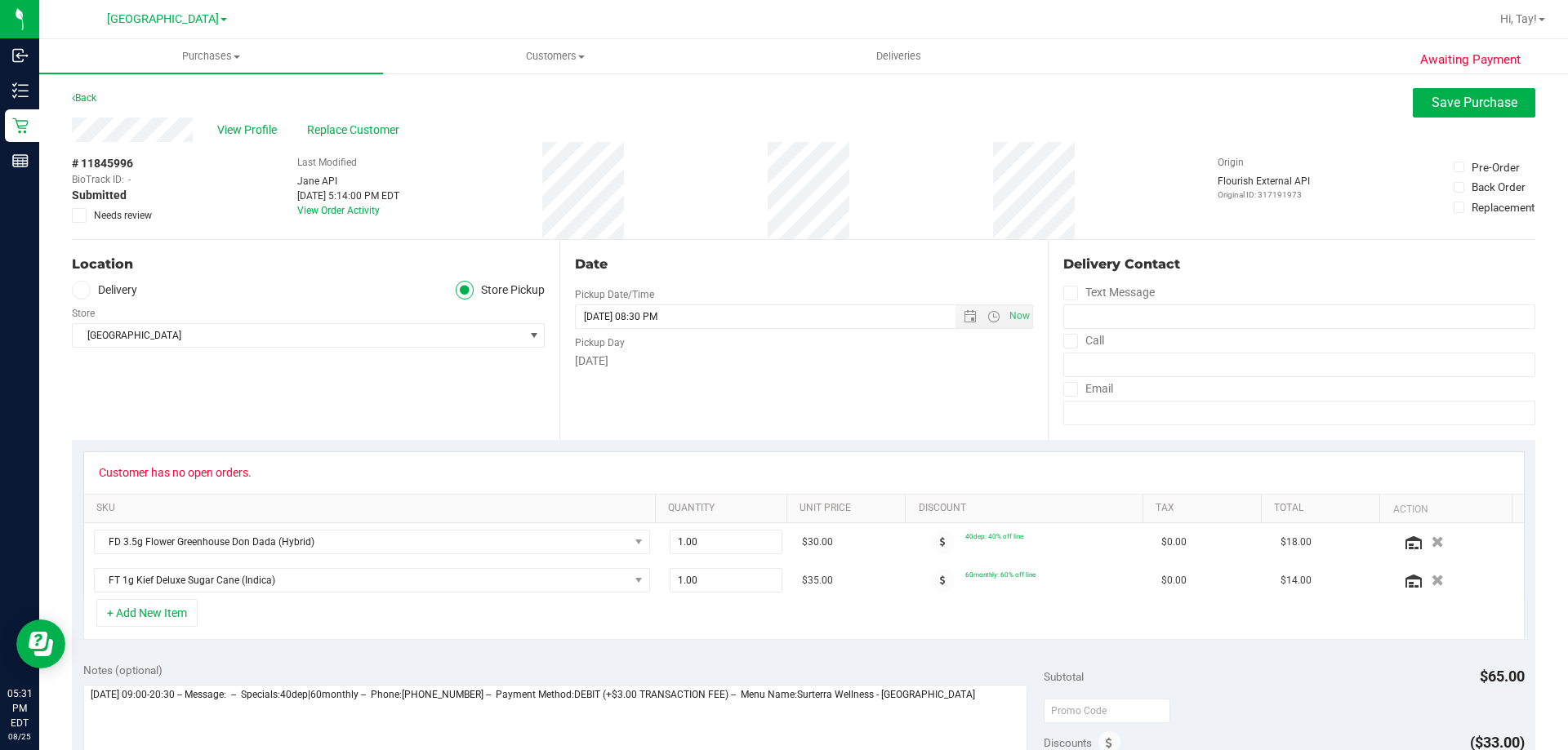
click at [79, 215] on icon at bounding box center [79, 215] width 11 height 0
click at [0, 0] on input "Needs review" at bounding box center [0, 0] width 0 height 0
click at [162, 474] on div "Customer has no open orders." at bounding box center [175, 472] width 153 height 13
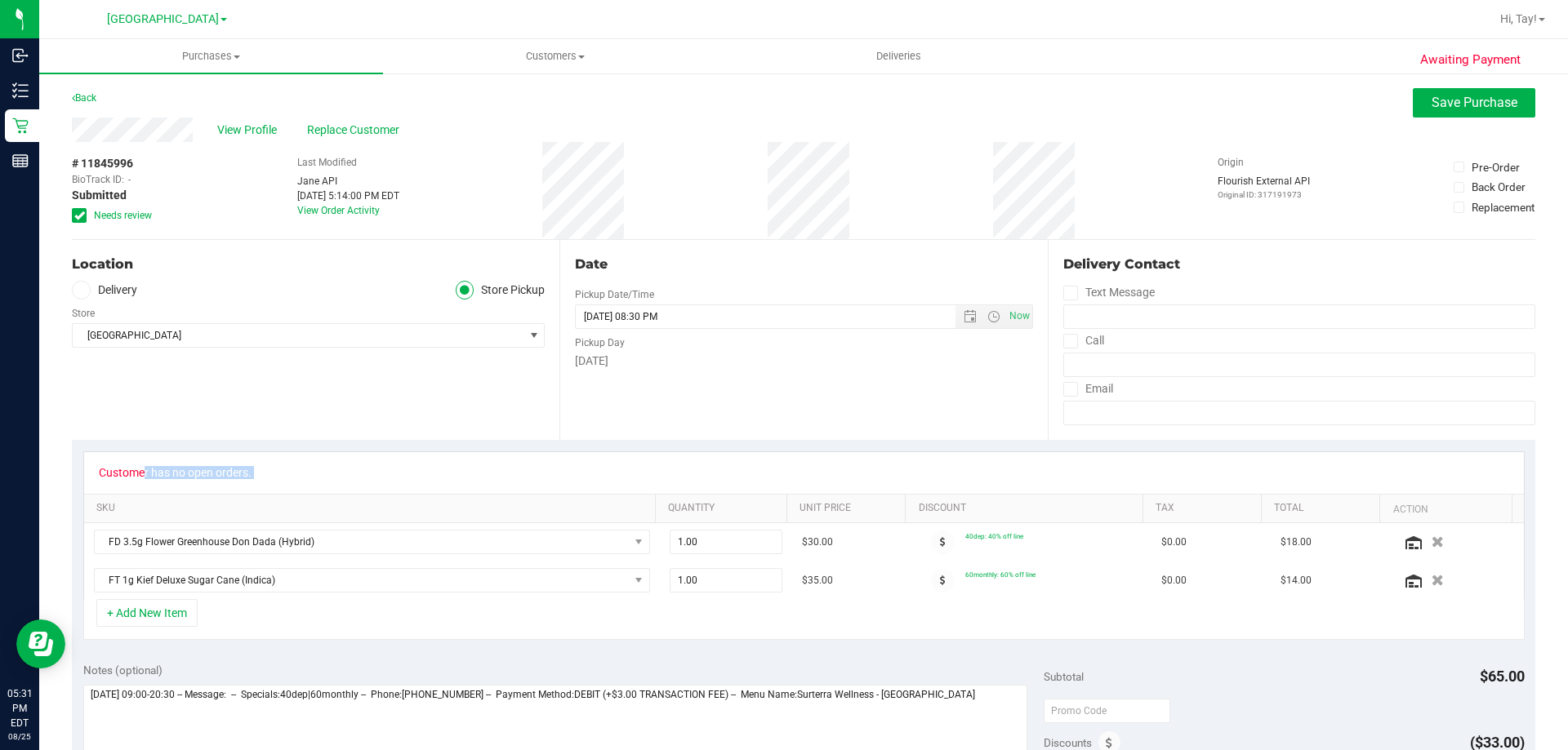
copy div "Customer has no open orders."
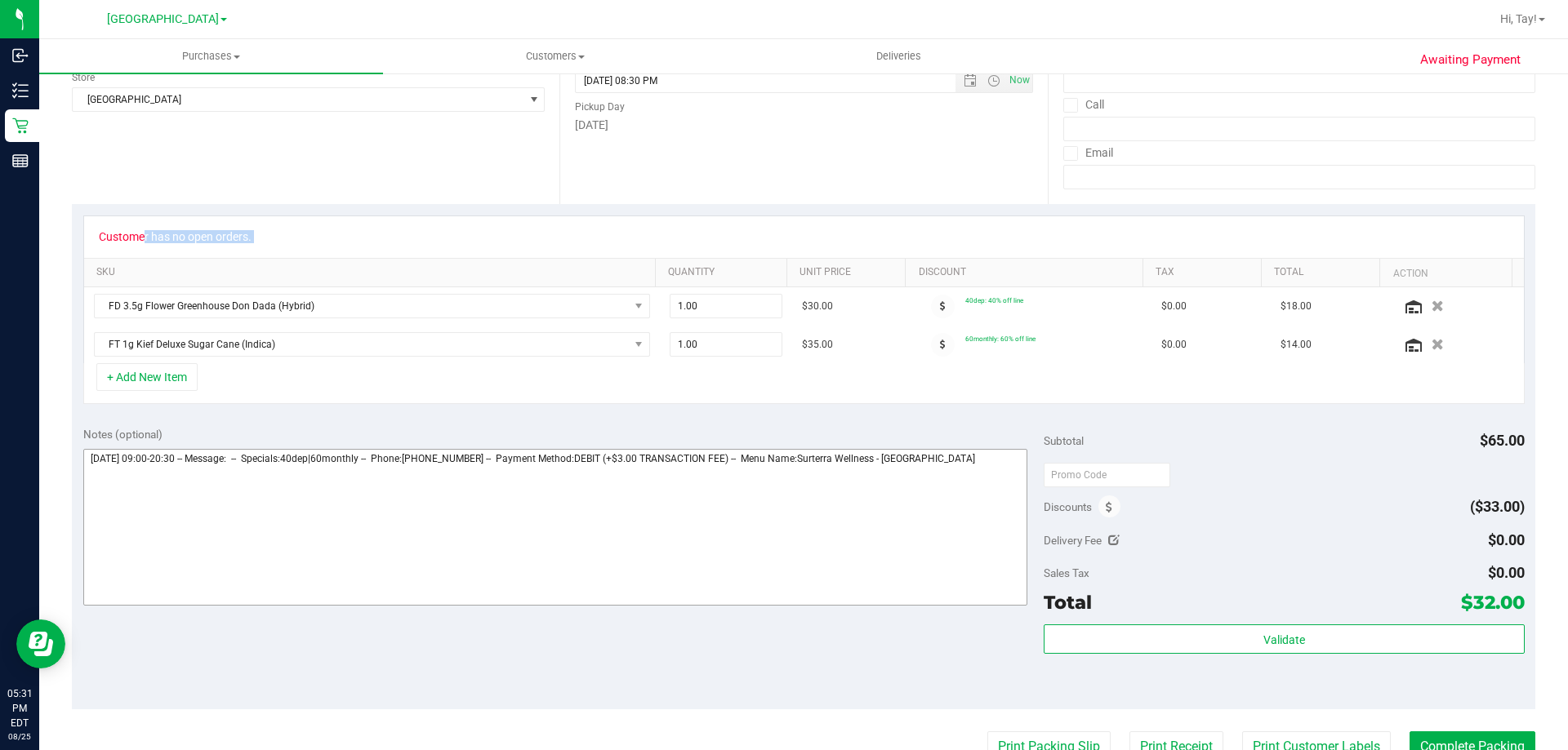
scroll to position [245, 0]
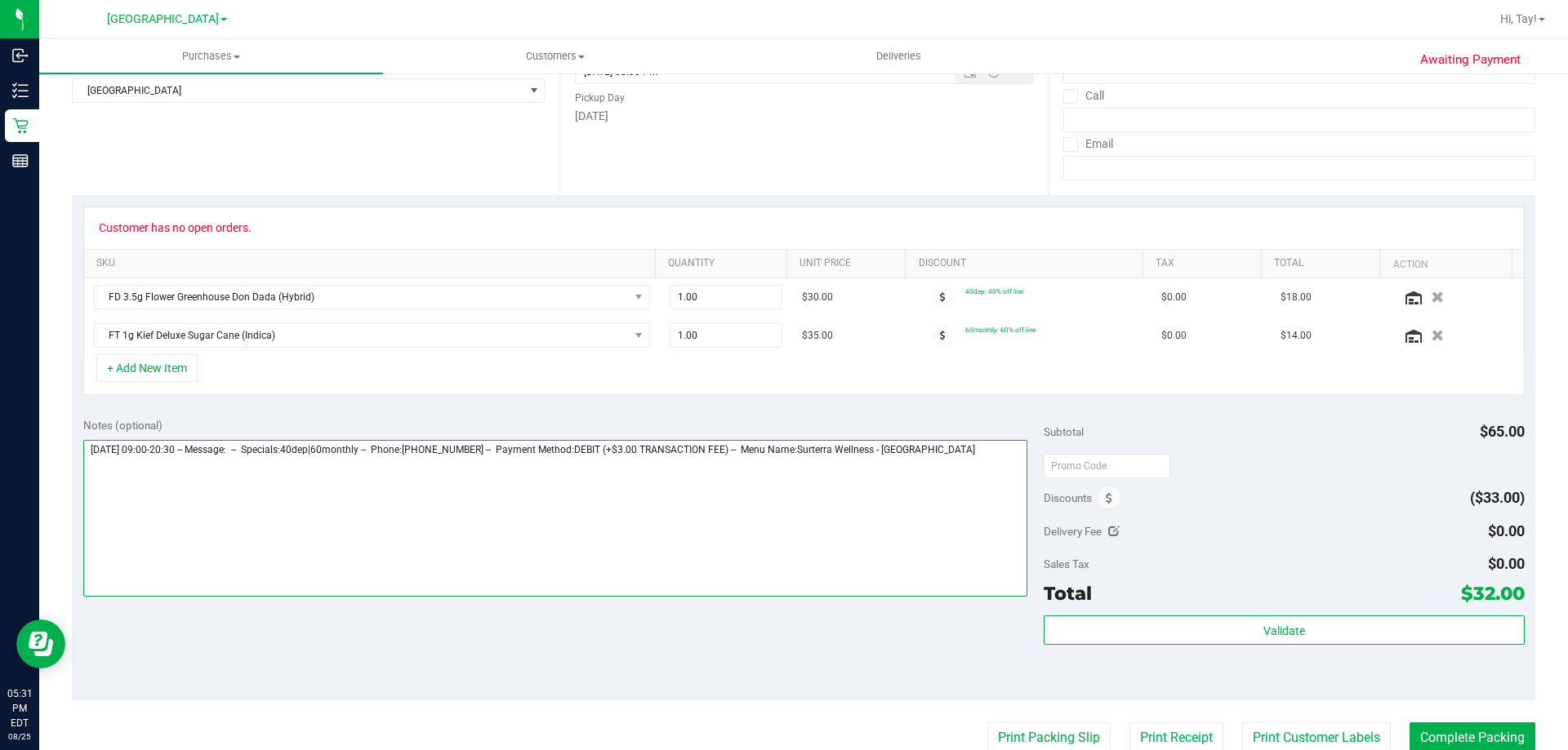
click at [987, 456] on textarea at bounding box center [556, 519] width 945 height 157
paste textarea "Customer has no open orders."
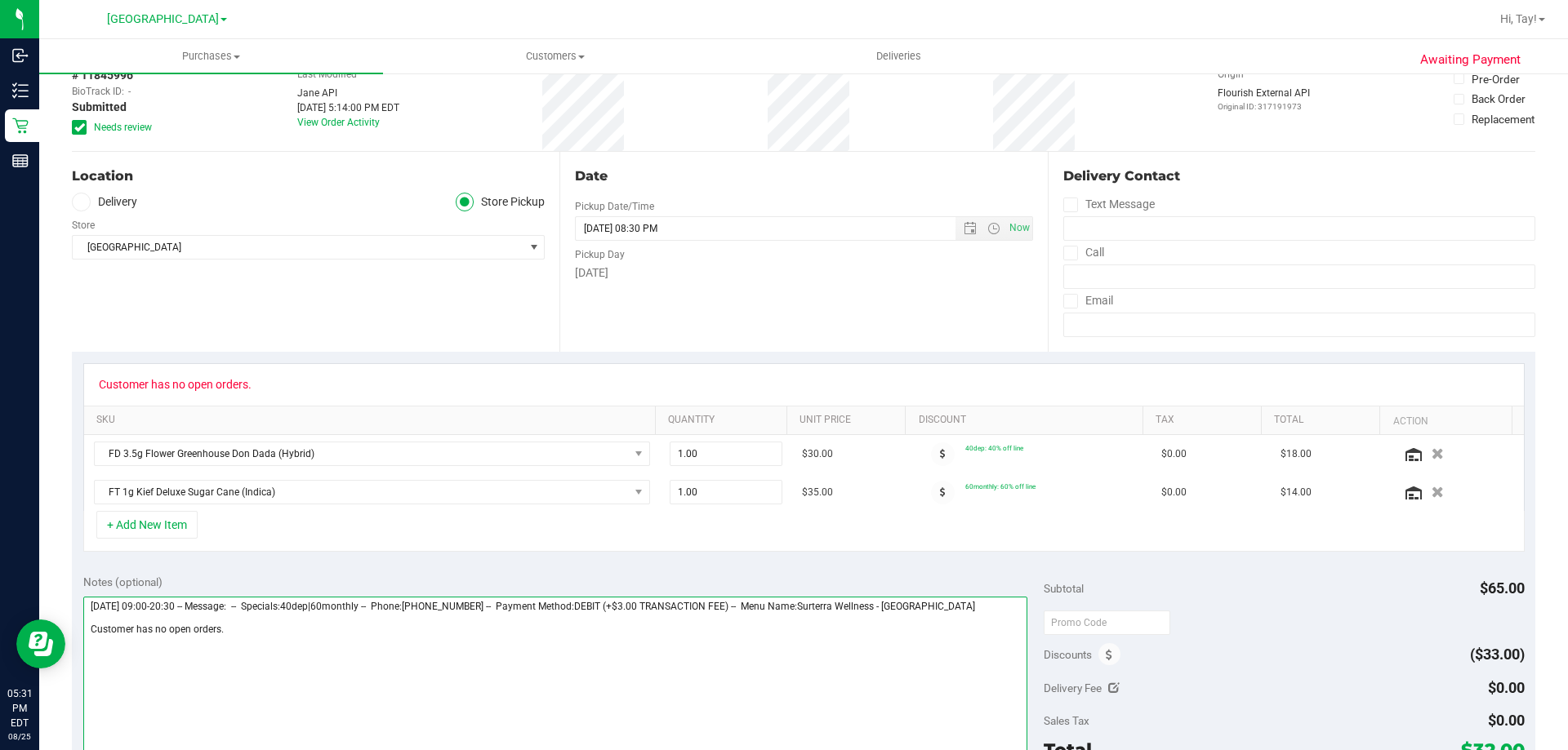
scroll to position [0, 0]
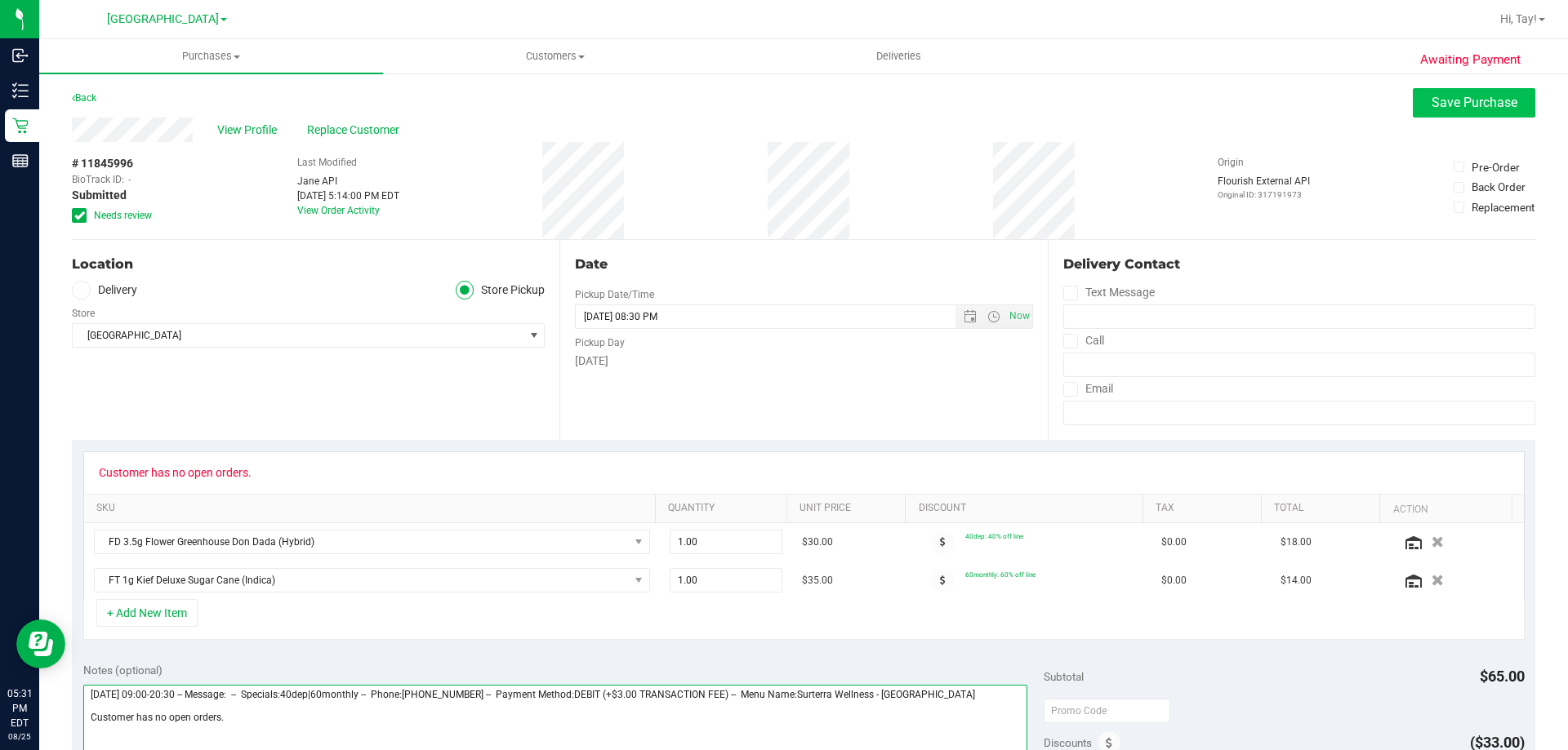
type textarea "Monday 08/25/2025 09:00-20:30 -- Message: -- Specials:40dep|60monthly -- Phone:…"
click at [1461, 110] on button "Save Purchase" at bounding box center [1473, 102] width 122 height 30
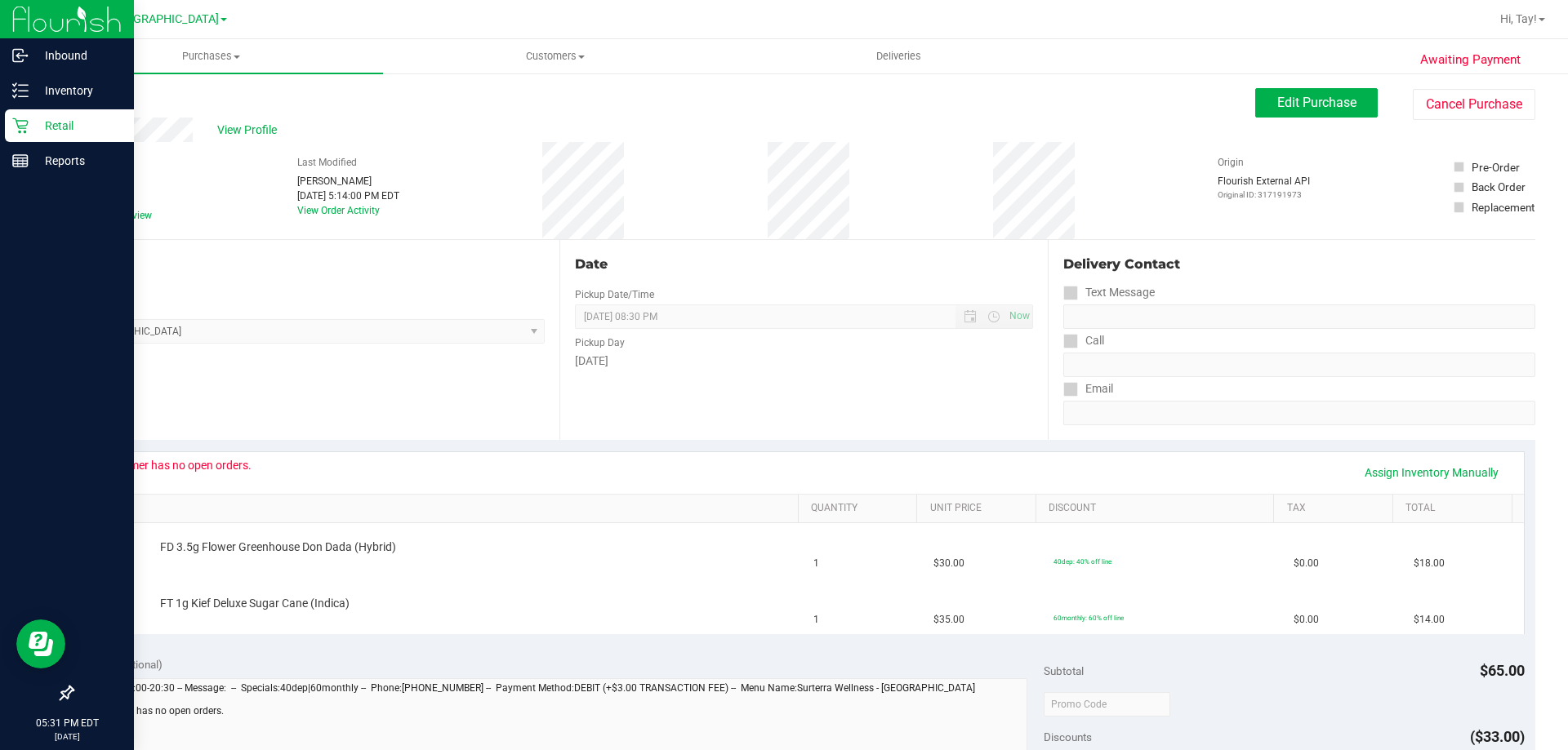
click at [55, 120] on p "Retail" at bounding box center [78, 125] width 98 height 19
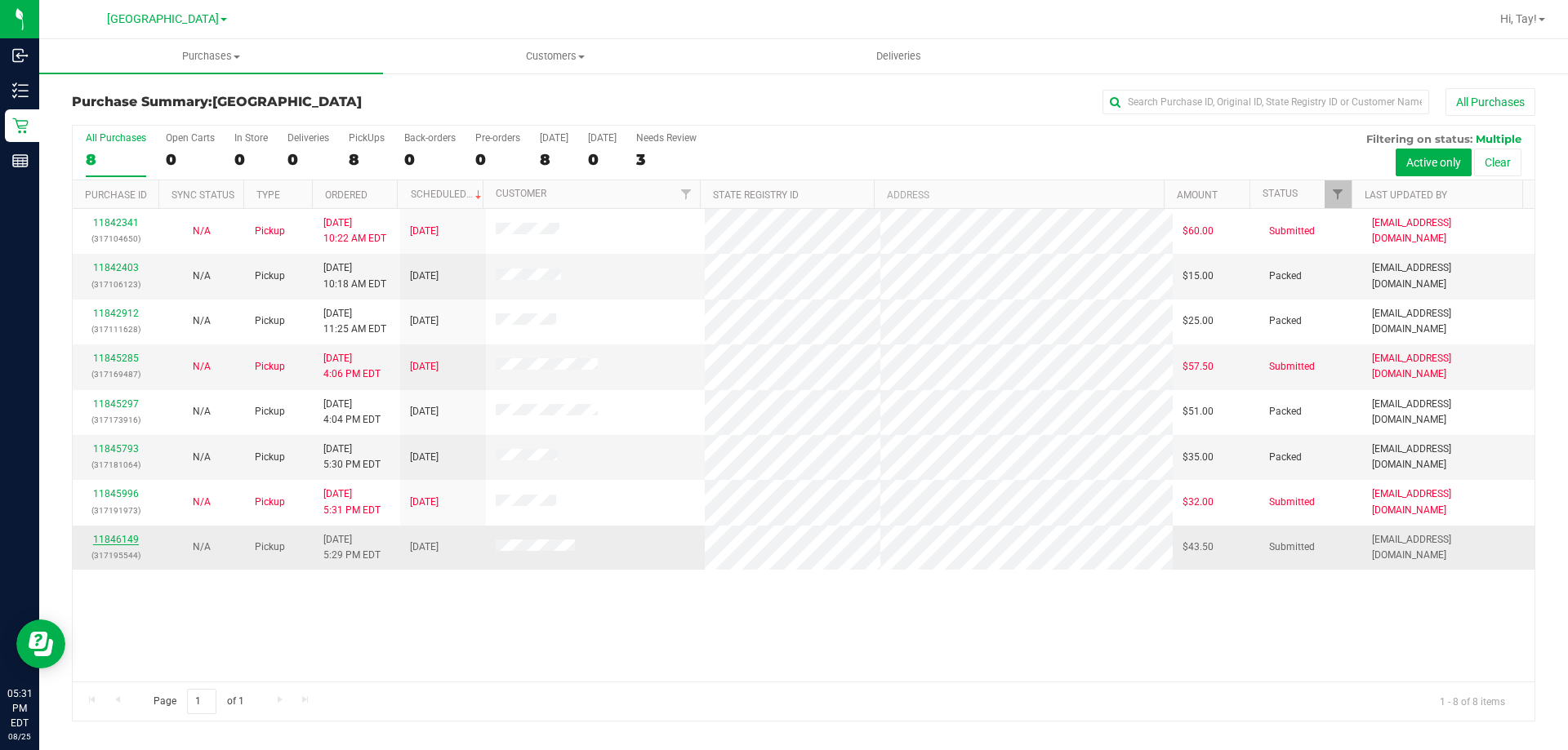
click at [119, 540] on link "11846149" at bounding box center [116, 540] width 46 height 12
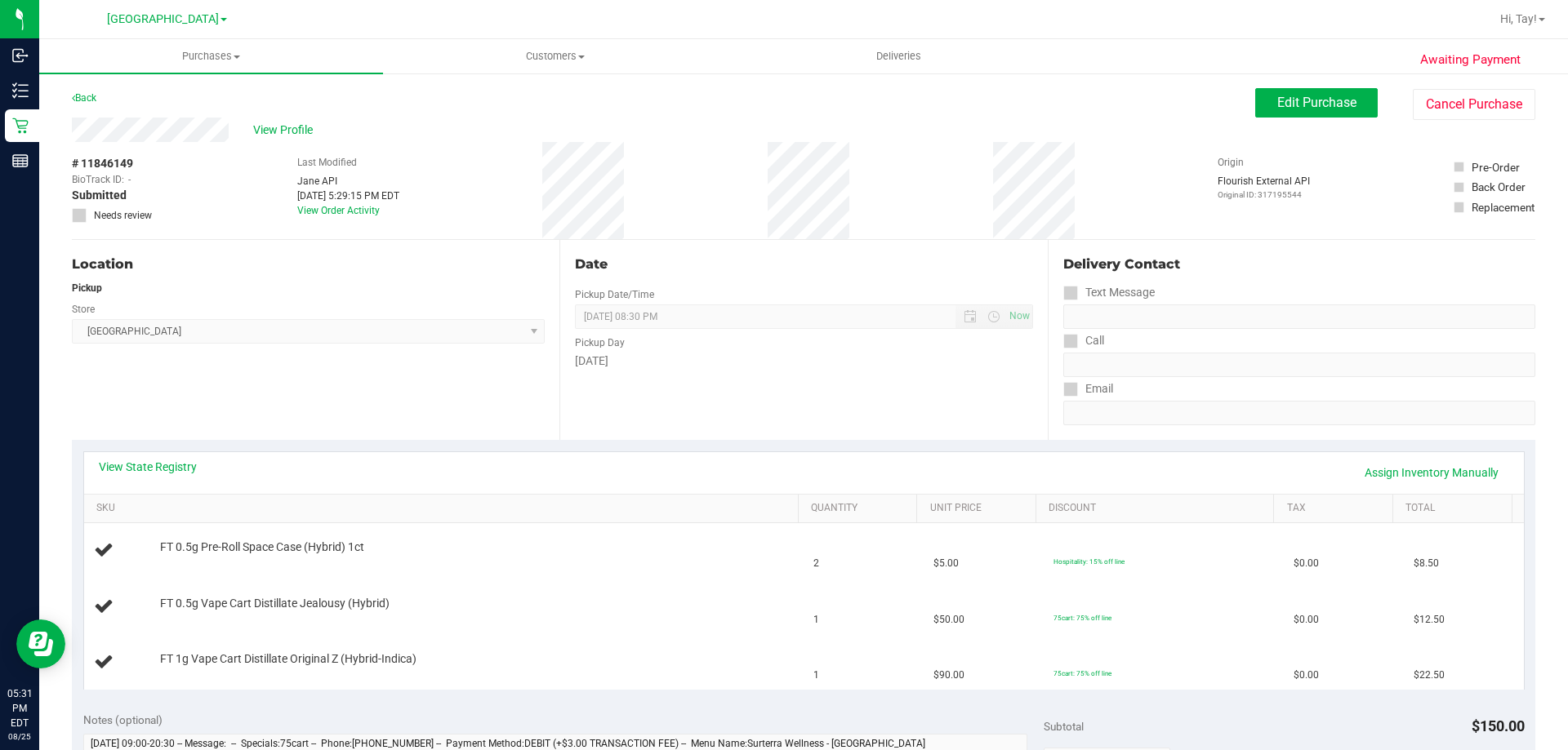
click at [384, 410] on div "Location Pickup Store [GEOGRAPHIC_DATA] WC Select Store [PERSON_NAME][GEOGRAPHI…" at bounding box center [315, 340] width 487 height 200
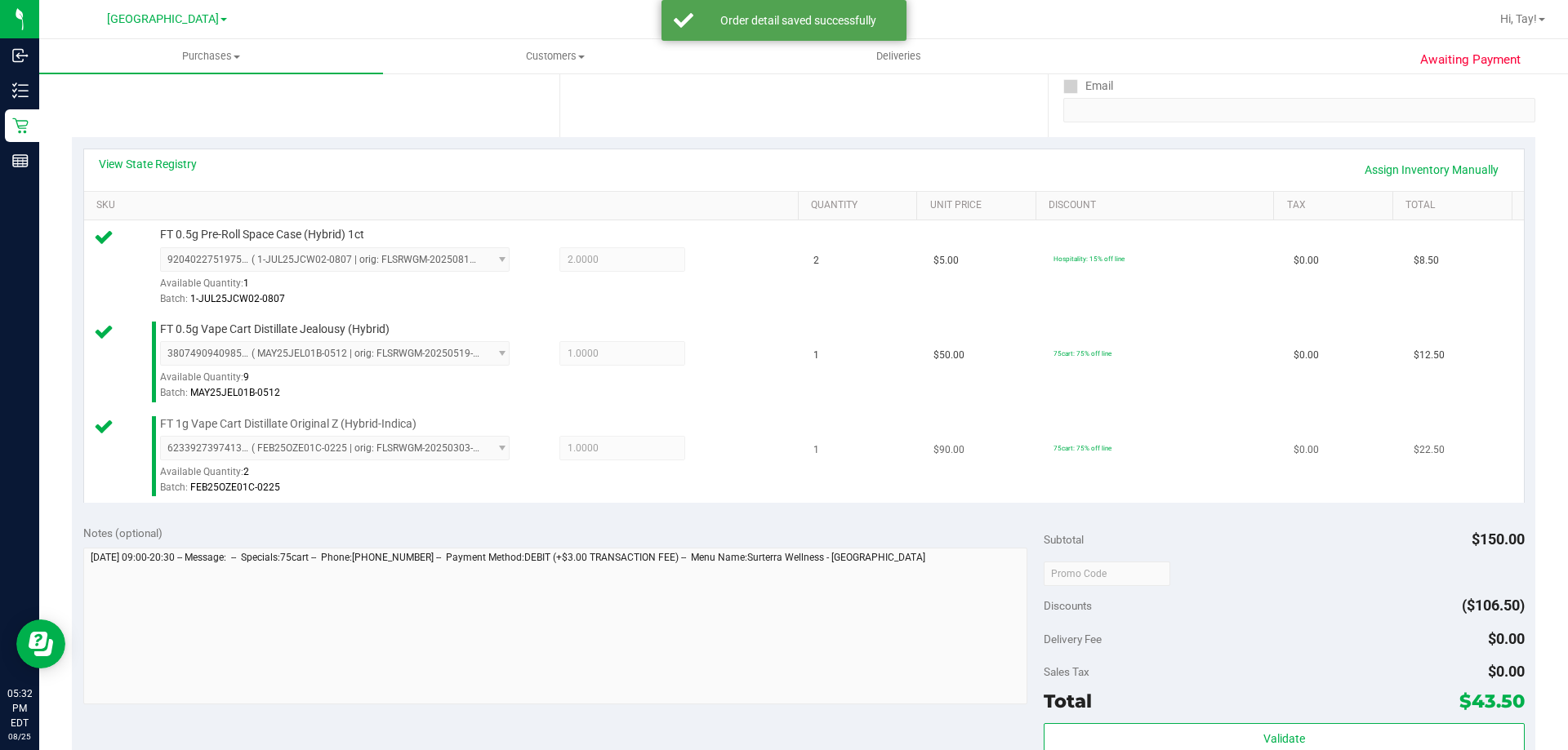
scroll to position [327, 0]
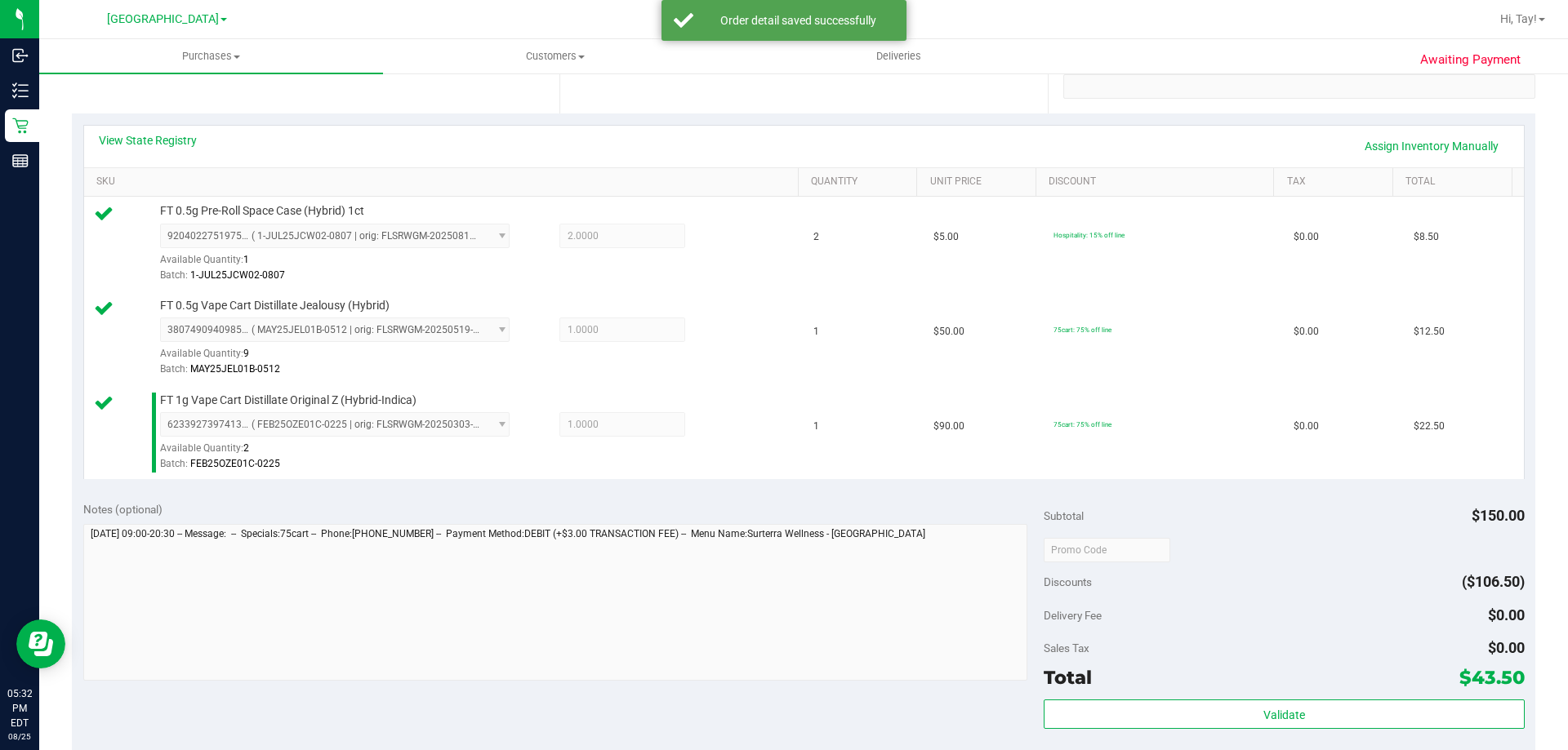
click at [1096, 695] on div "Subtotal $150.00 Discounts ($106.50) Delivery Fee $0.00 Sales Tax $0.00 Total $…" at bounding box center [1283, 637] width 480 height 272
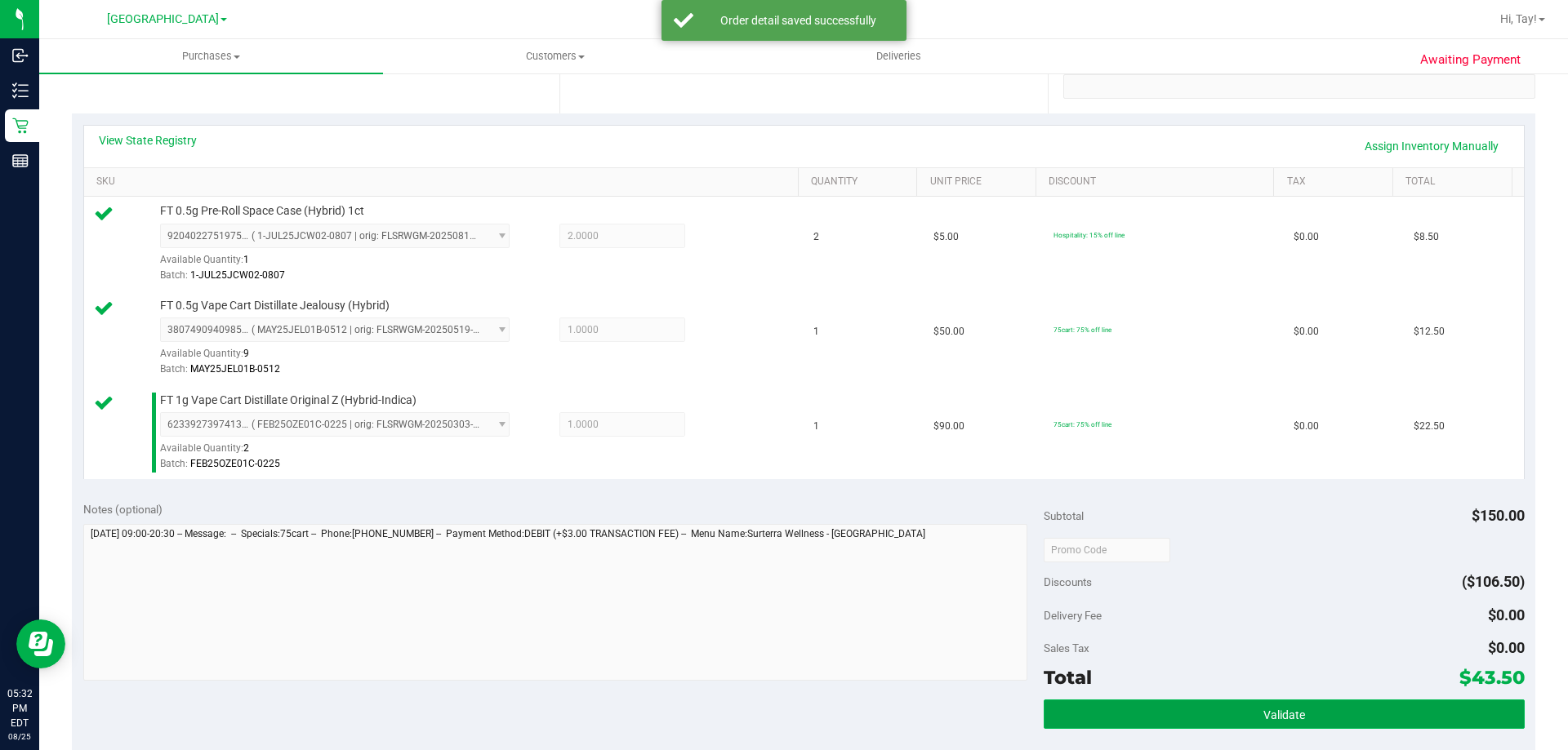
click at [1065, 710] on button "Validate" at bounding box center [1283, 714] width 480 height 30
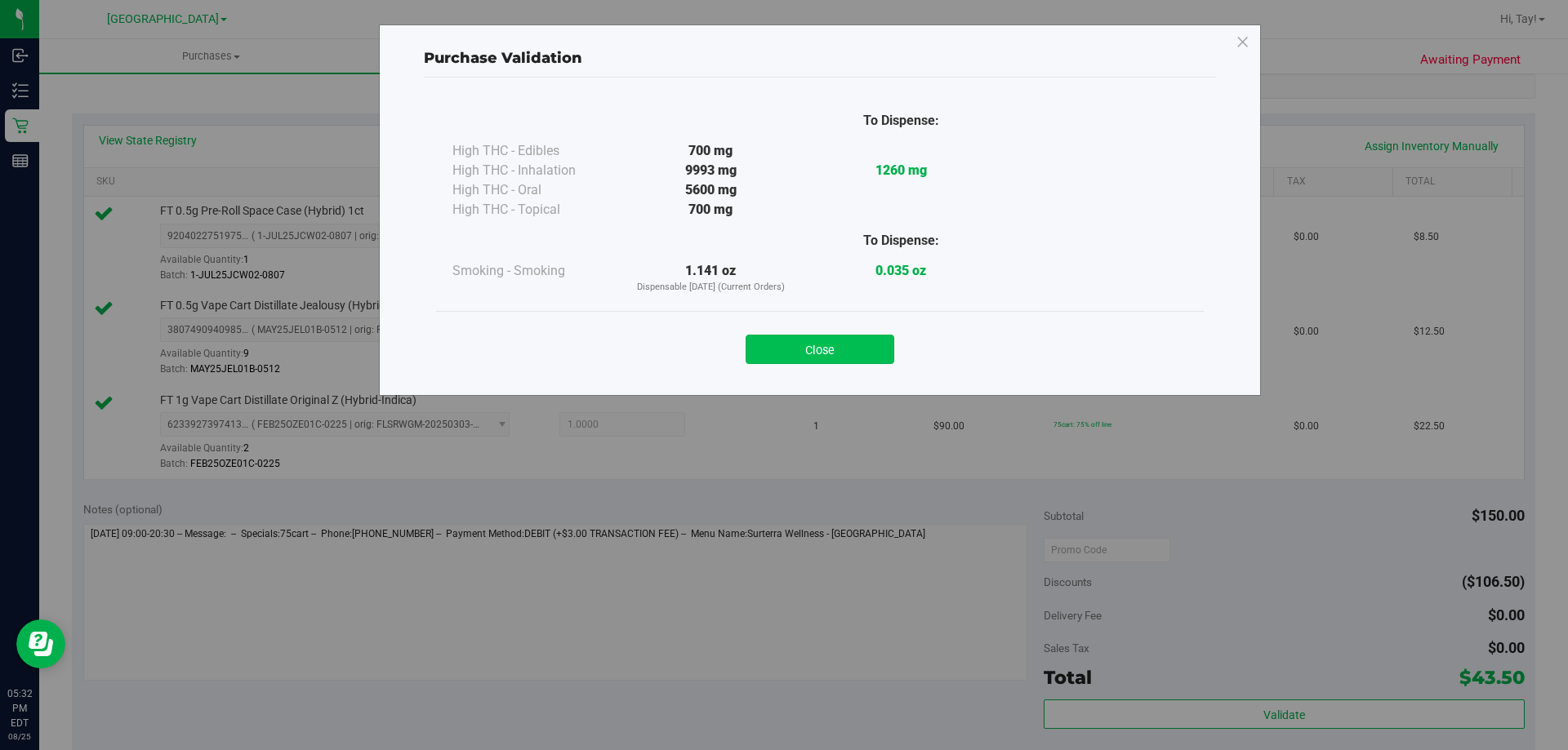
click at [757, 344] on button "Close" at bounding box center [819, 349] width 149 height 30
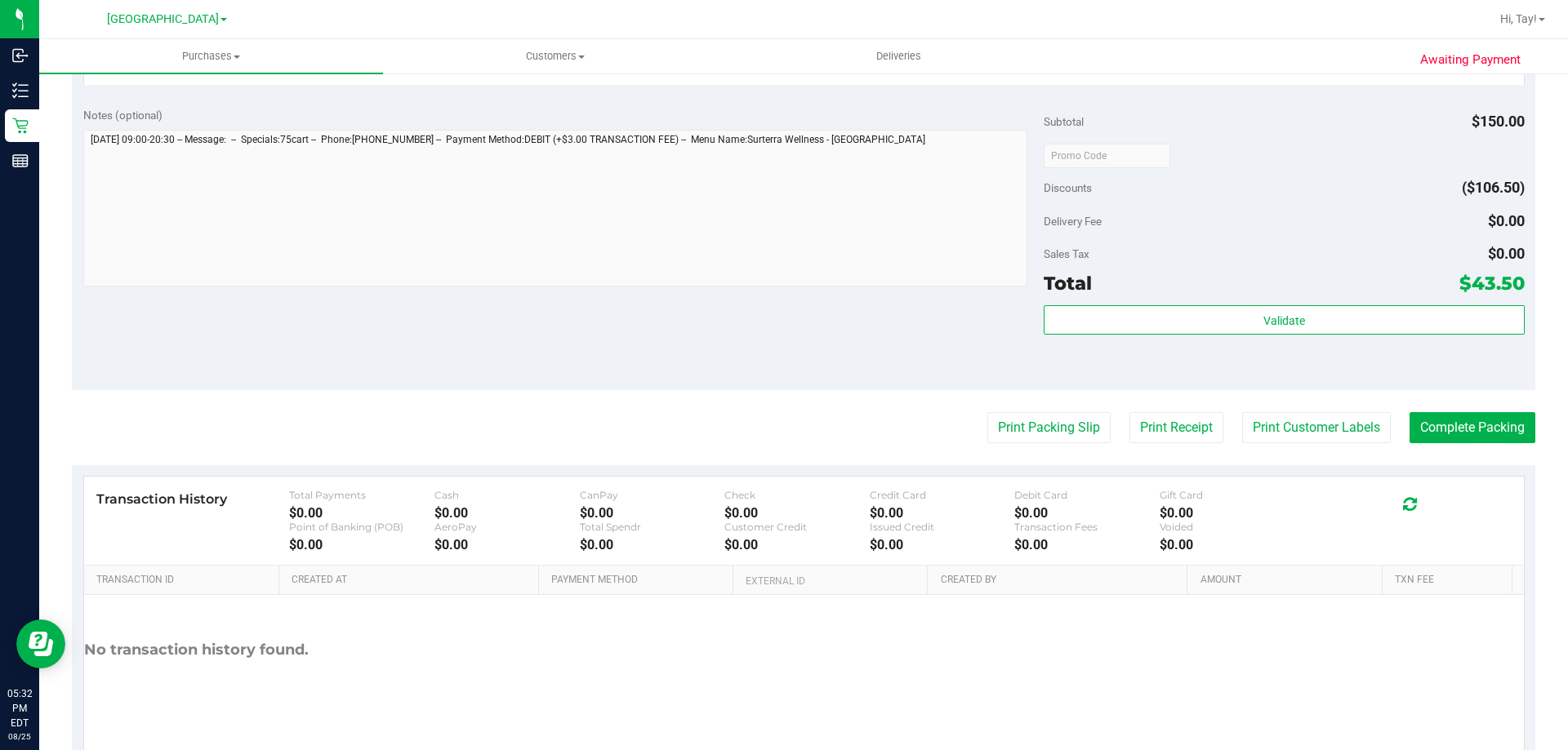
scroll to position [735, 0]
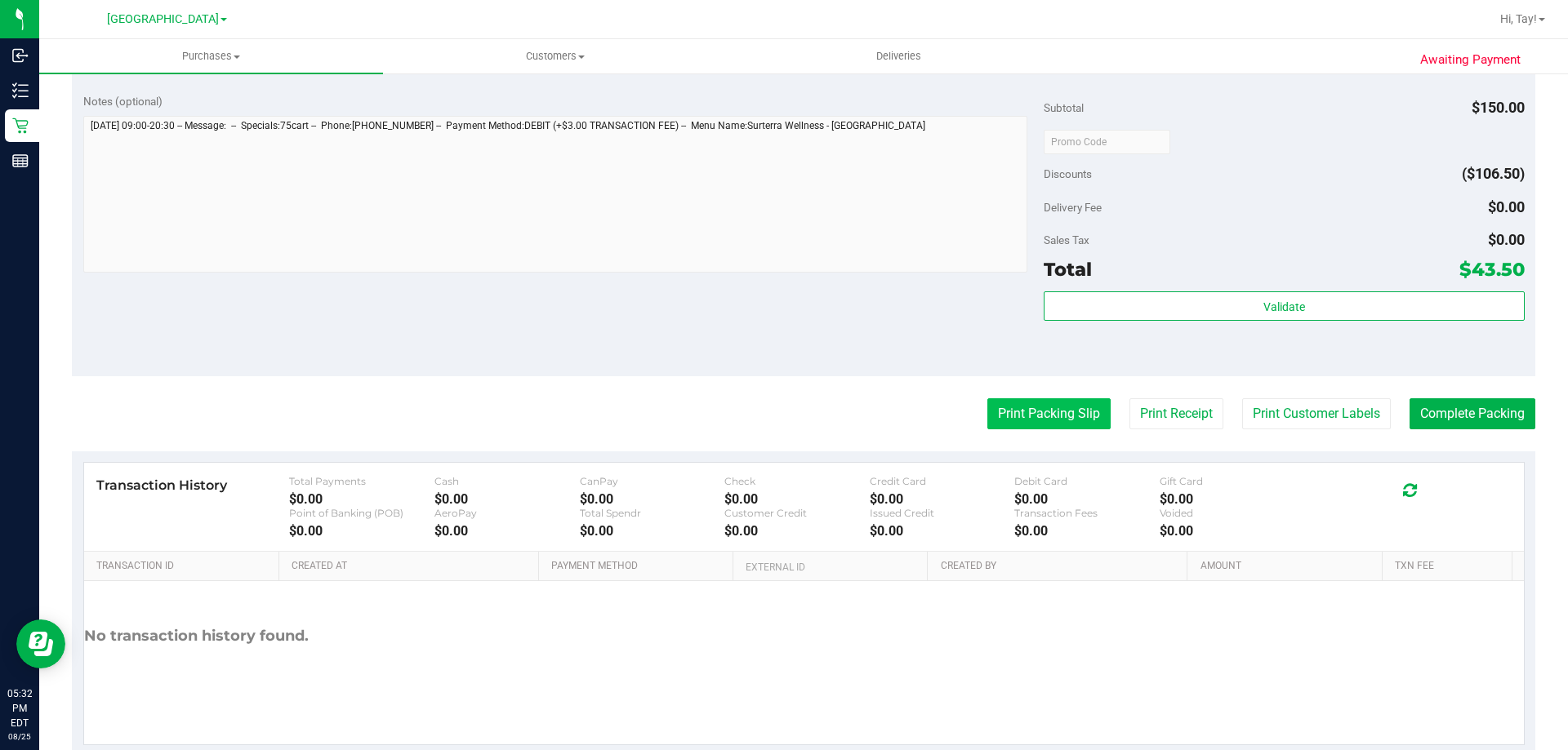
click at [1050, 426] on button "Print Packing Slip" at bounding box center [1049, 414] width 123 height 31
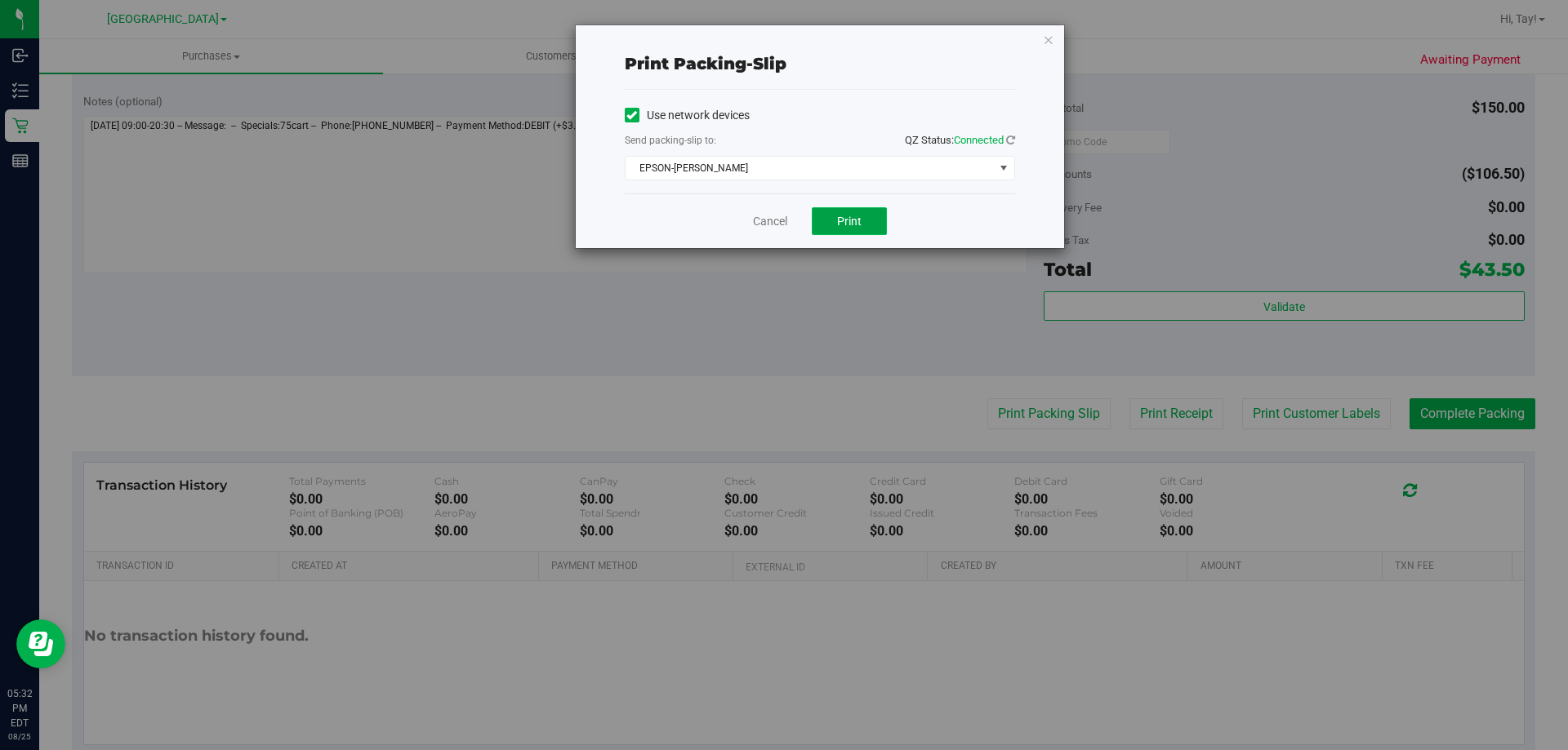
click at [842, 215] on span "Print" at bounding box center [849, 220] width 24 height 13
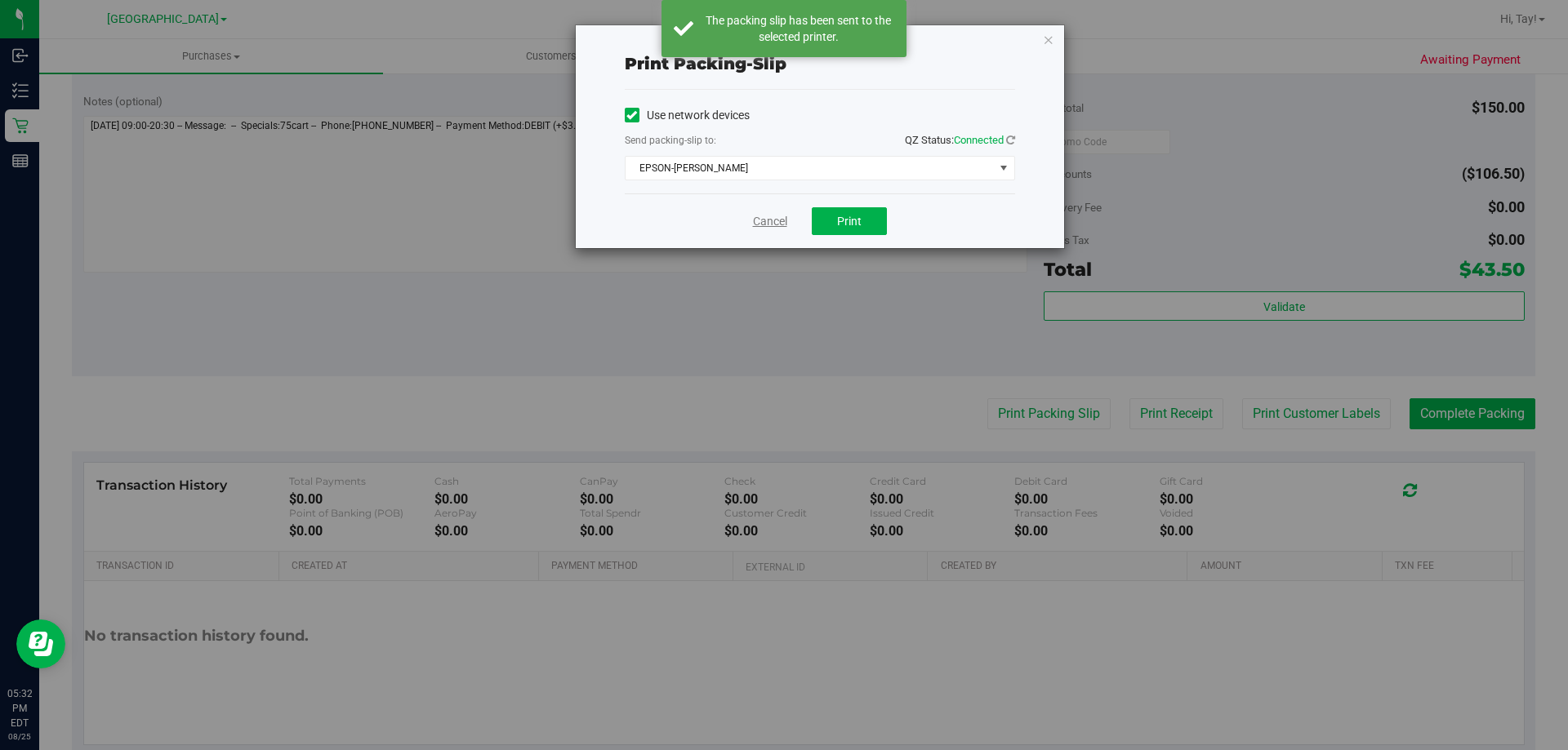
drag, startPoint x: 776, startPoint y: 219, endPoint x: 803, endPoint y: 242, distance: 35.5
click at [775, 221] on link "Cancel" at bounding box center [770, 221] width 35 height 17
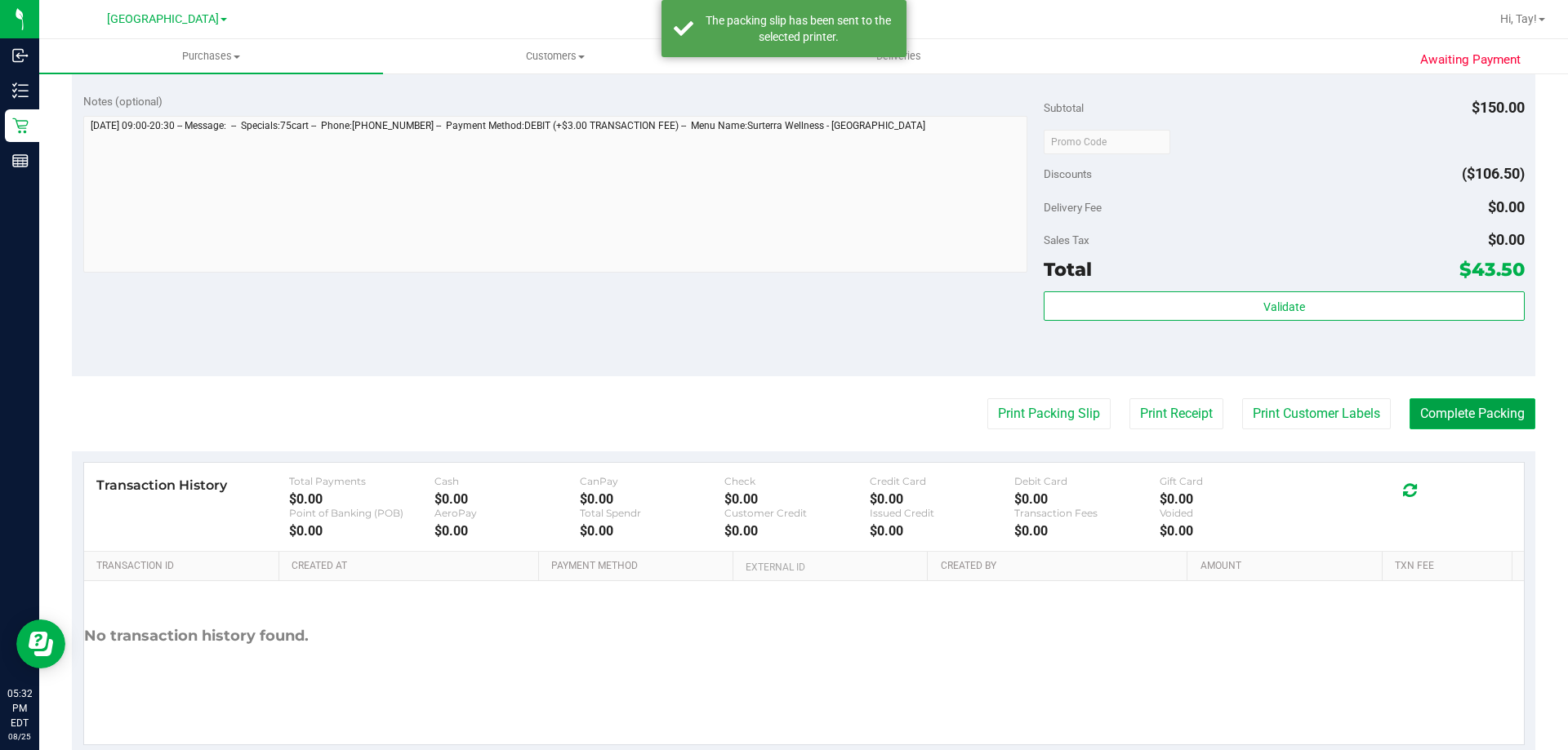
click at [1457, 404] on button "Complete Packing" at bounding box center [1472, 414] width 126 height 31
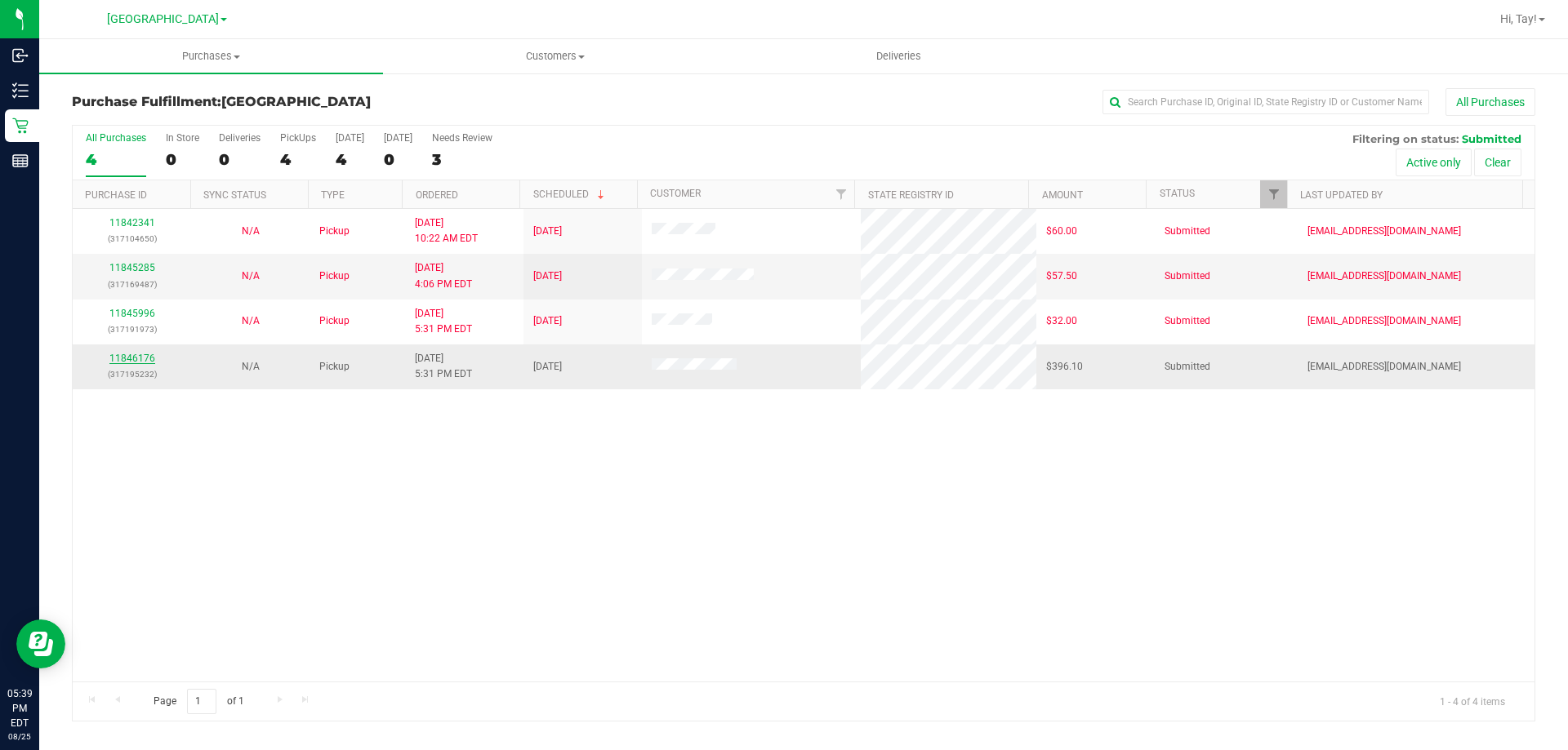
click at [150, 360] on link "11846176" at bounding box center [133, 359] width 46 height 12
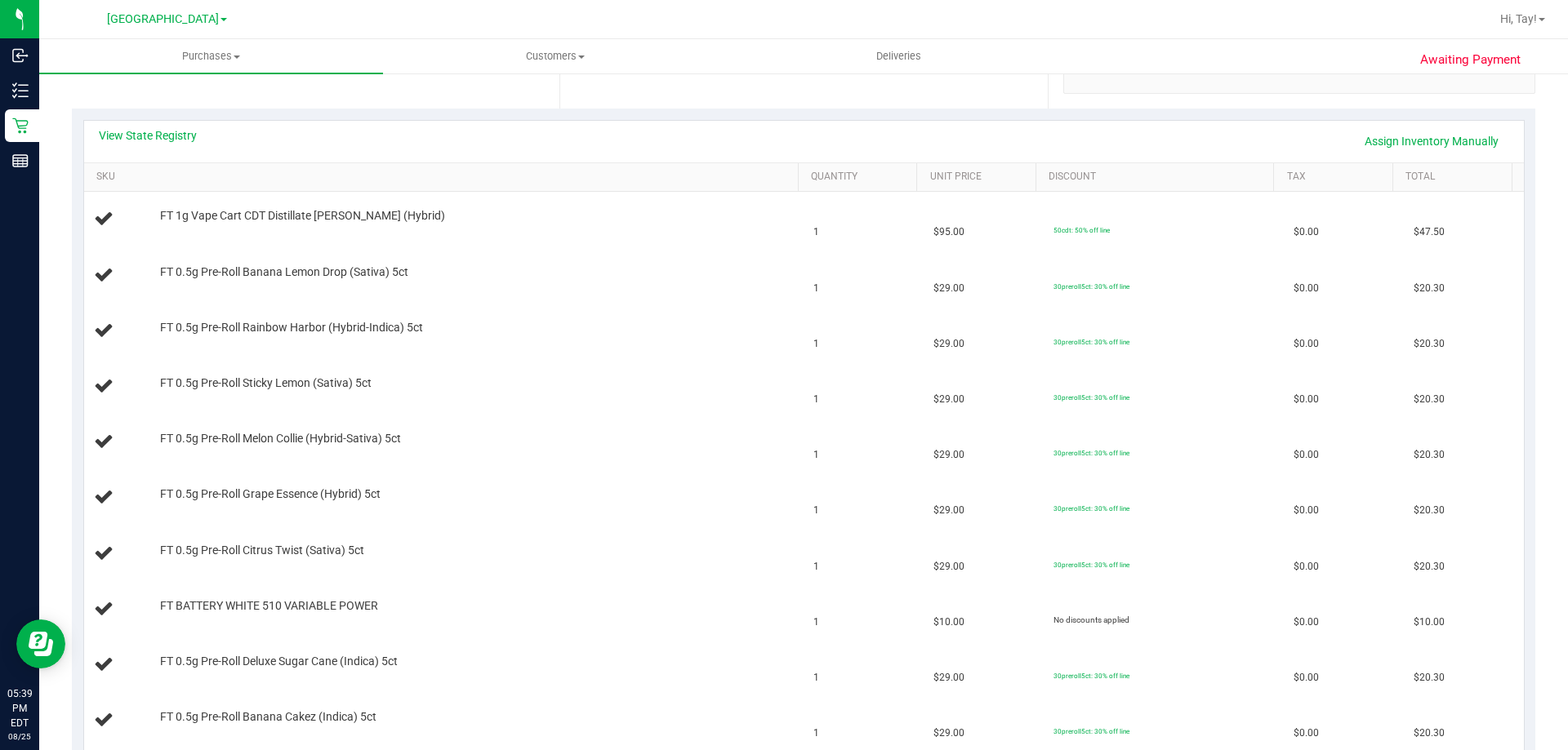
scroll to position [327, 0]
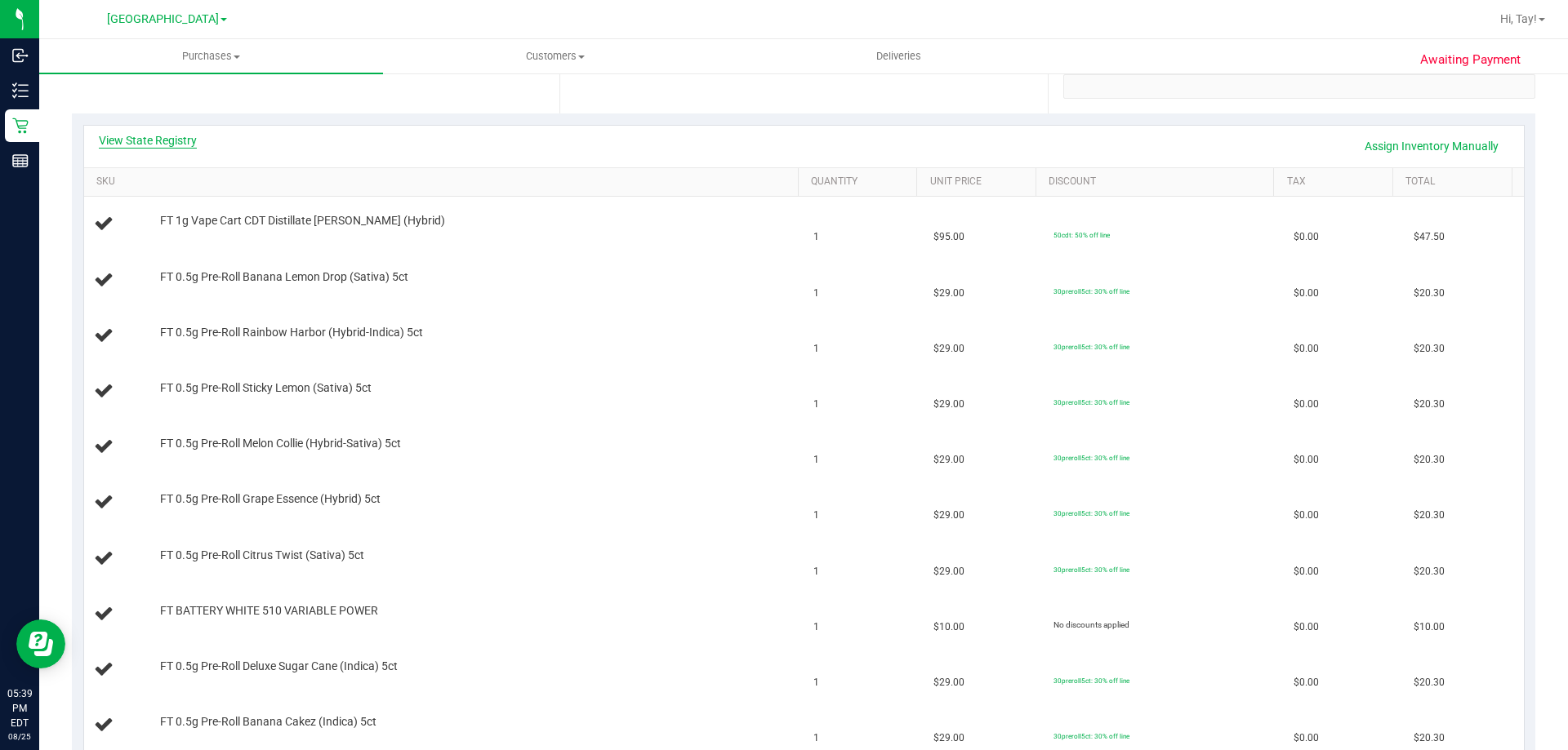
click at [169, 144] on link "View State Registry" at bounding box center [148, 140] width 98 height 16
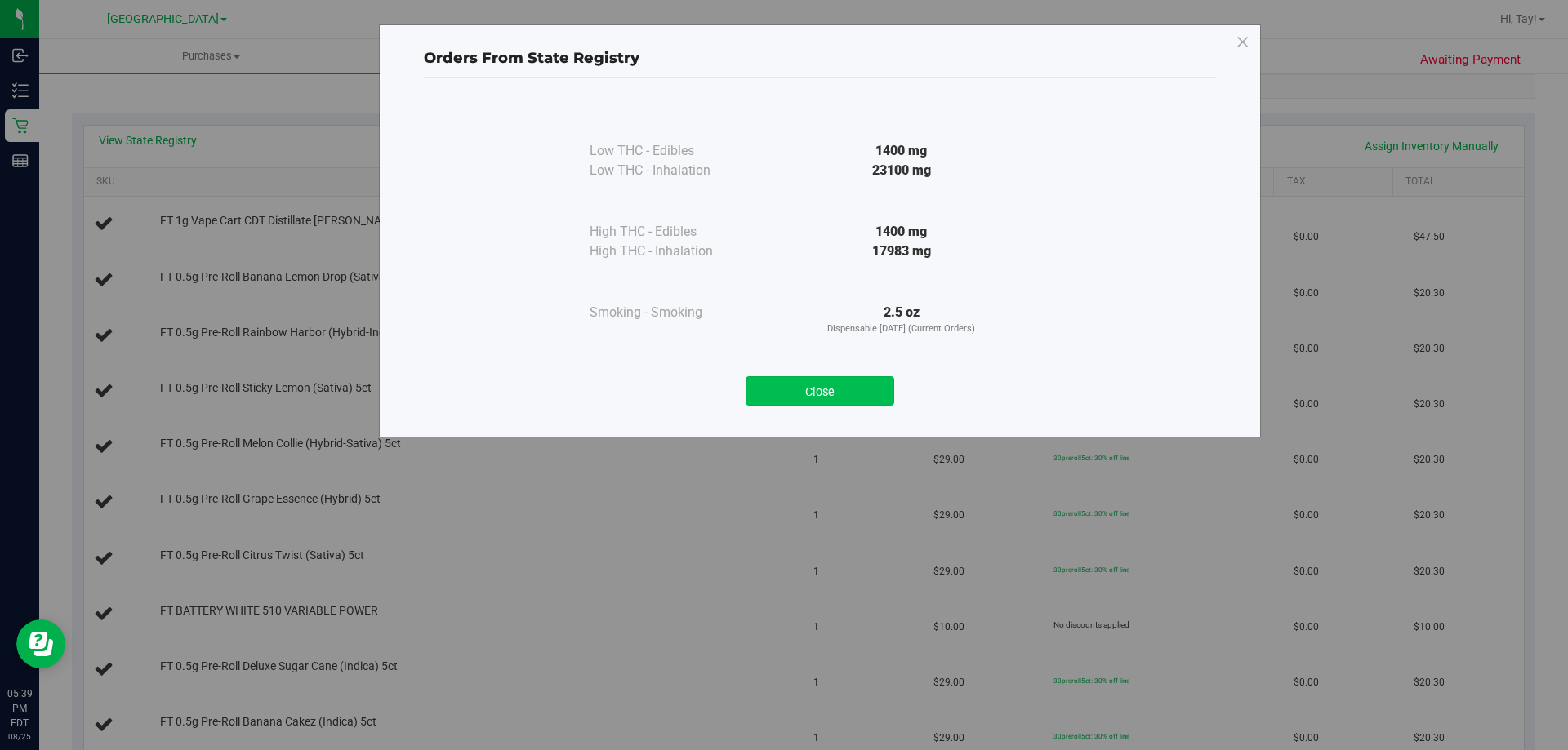
click at [831, 401] on button "Close" at bounding box center [819, 391] width 149 height 30
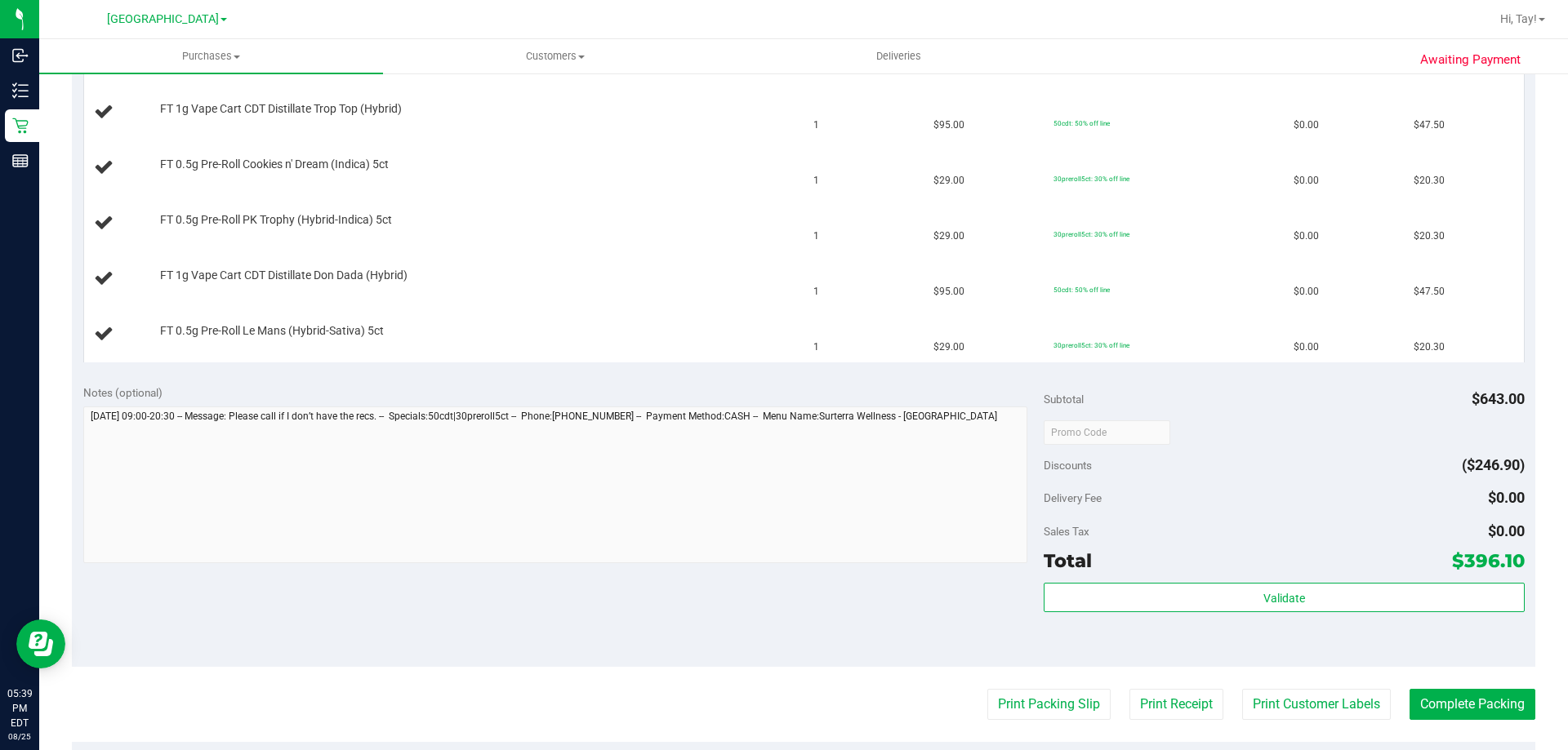
scroll to position [1062, 0]
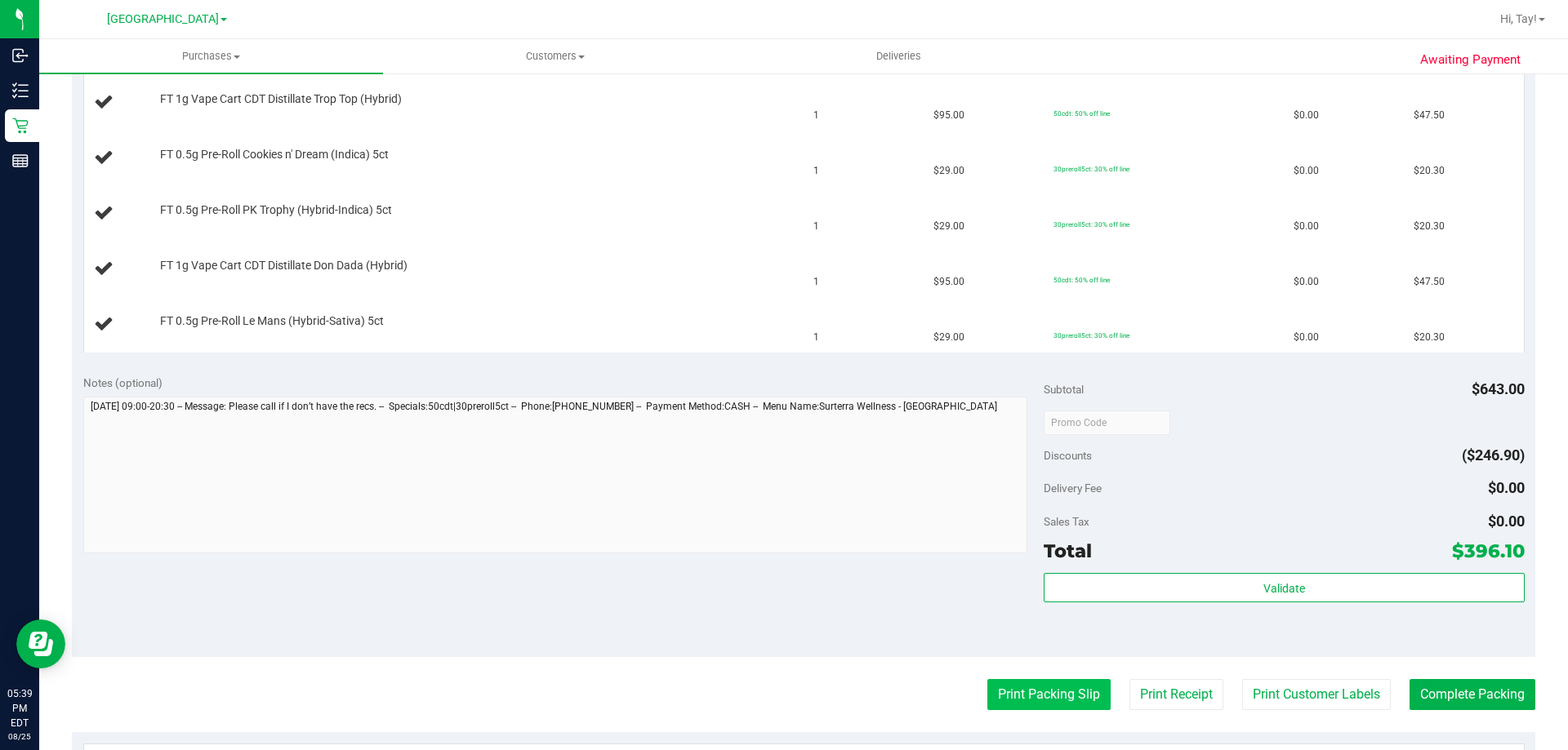
click at [1039, 688] on button "Print Packing Slip" at bounding box center [1049, 694] width 123 height 31
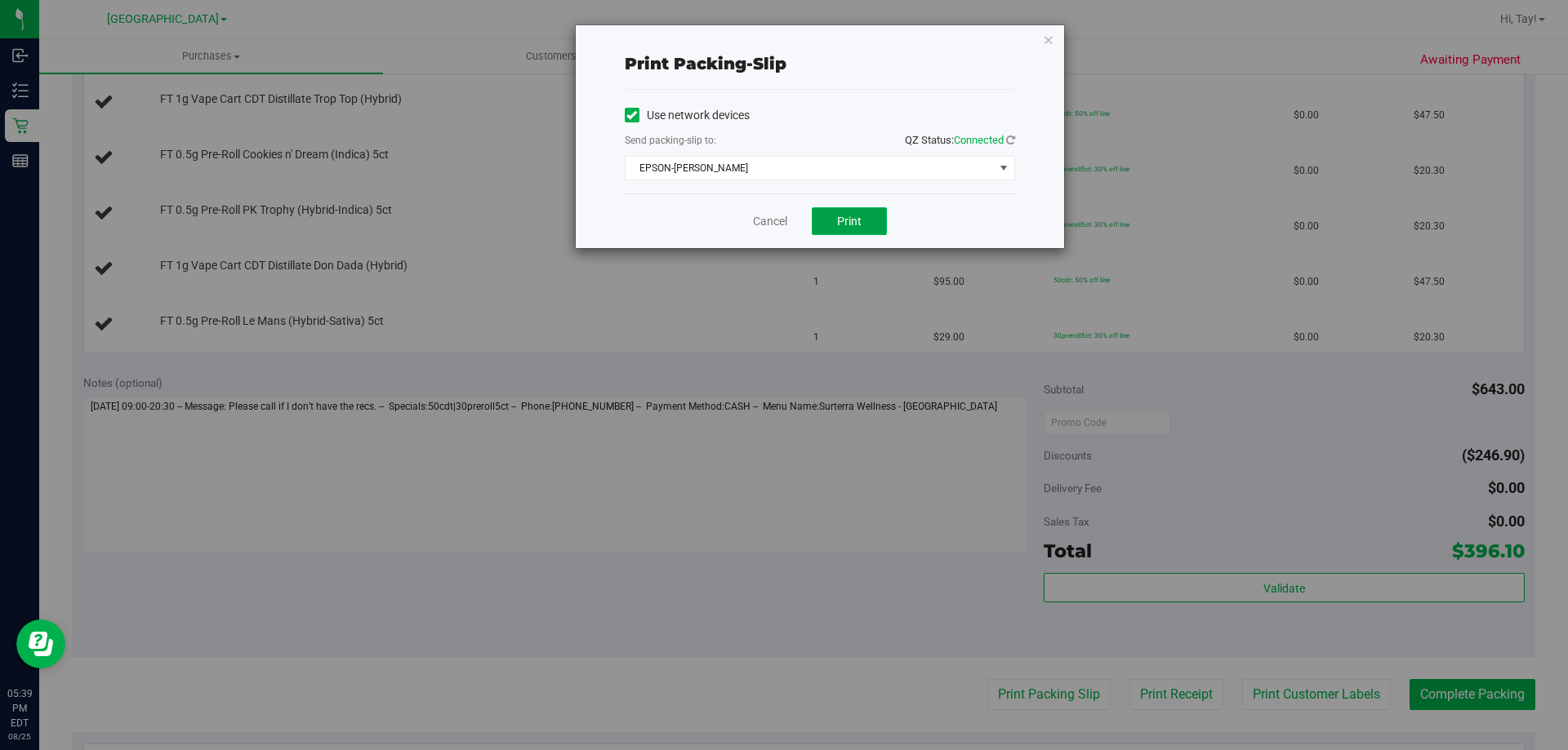
click at [849, 224] on span "Print" at bounding box center [849, 220] width 24 height 13
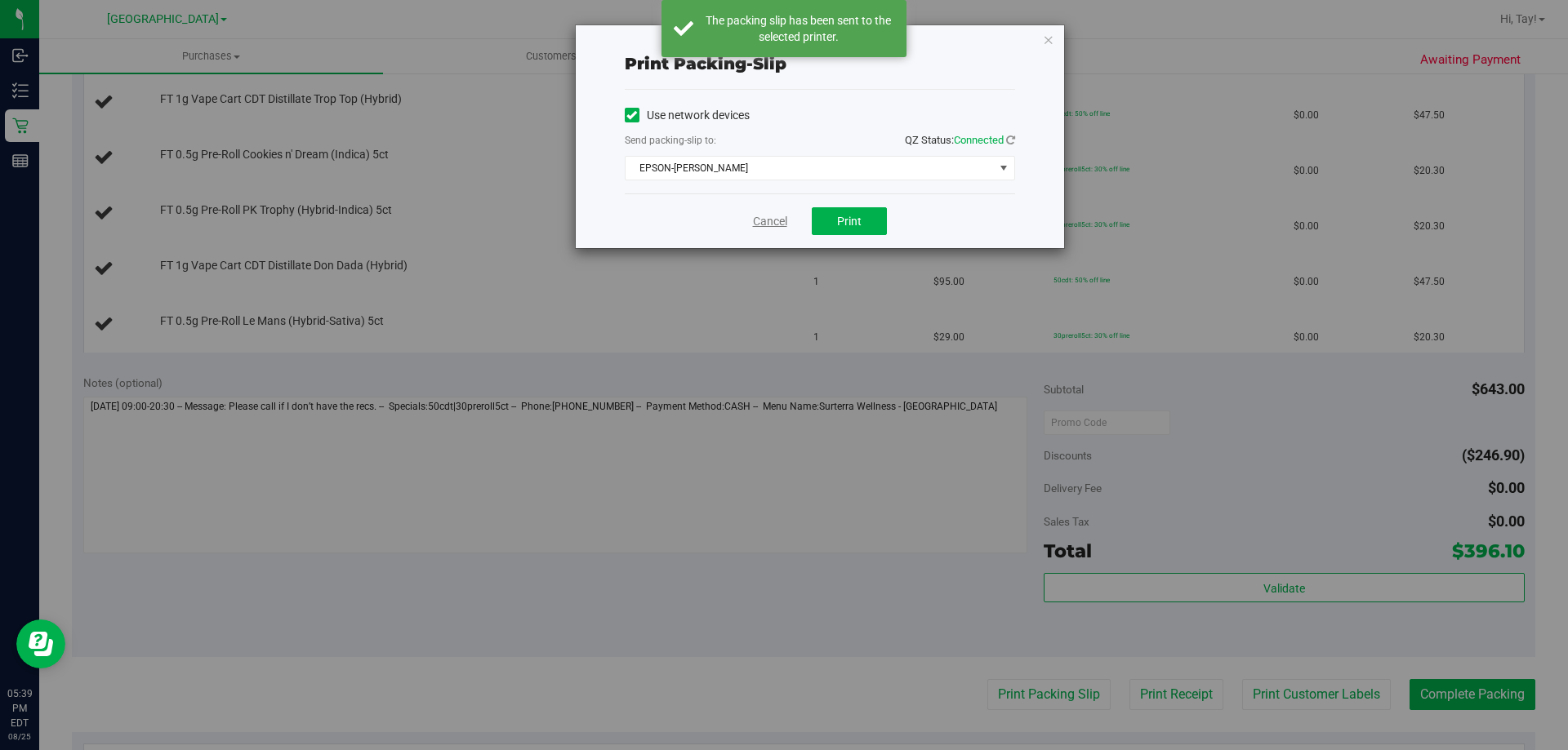
click at [765, 222] on link "Cancel" at bounding box center [770, 221] width 35 height 17
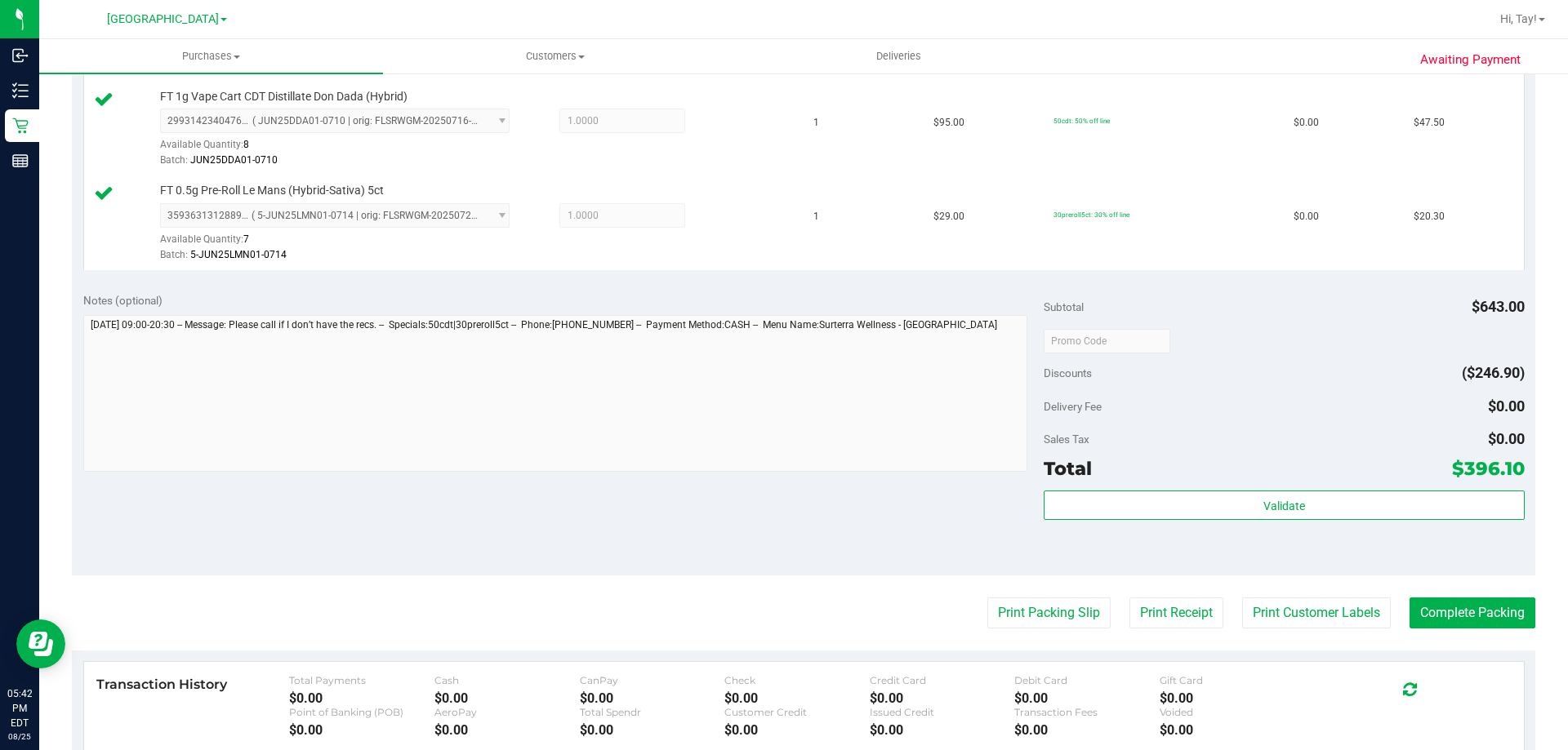
scroll to position [1796, 0]
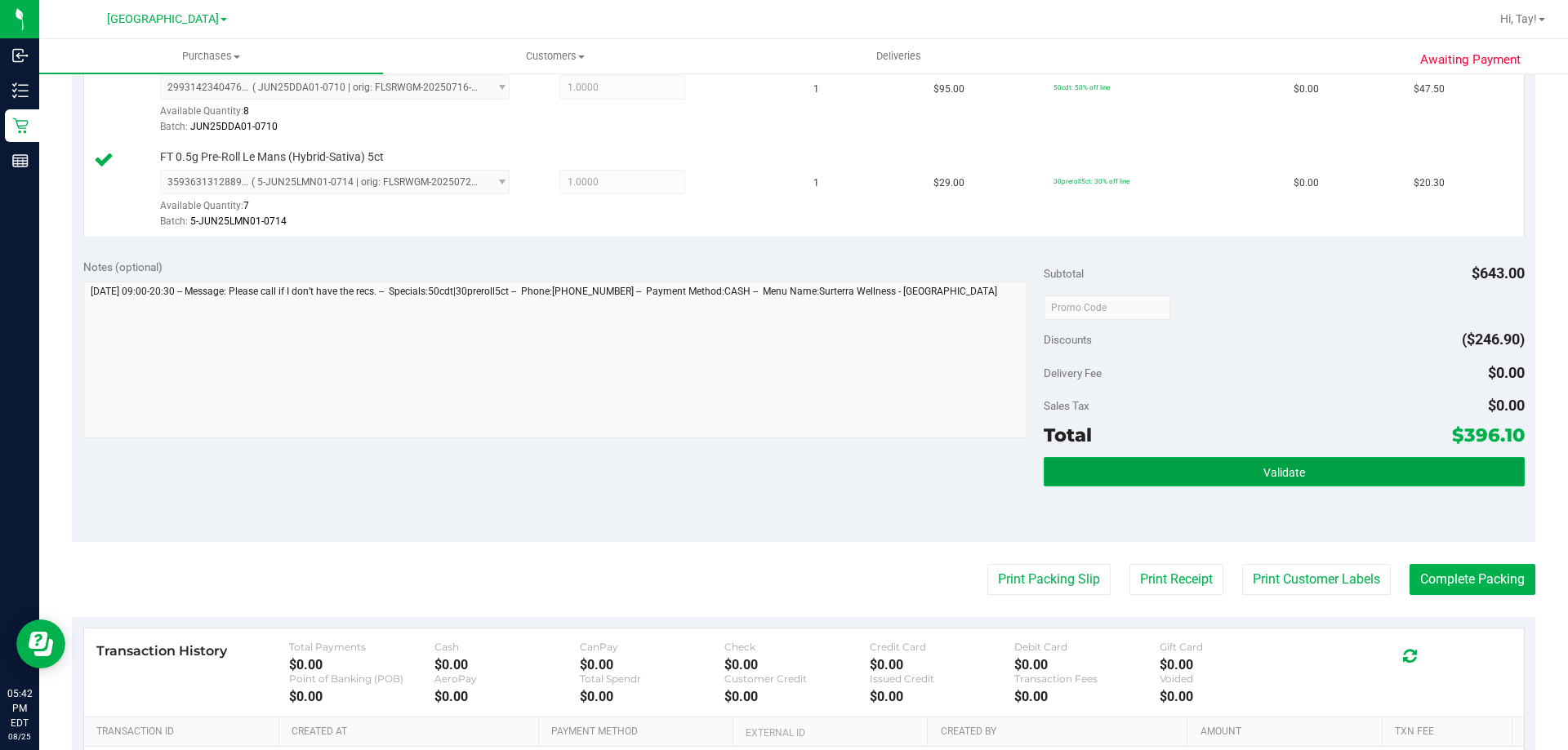
click at [1177, 483] on button "Validate" at bounding box center [1283, 471] width 480 height 30
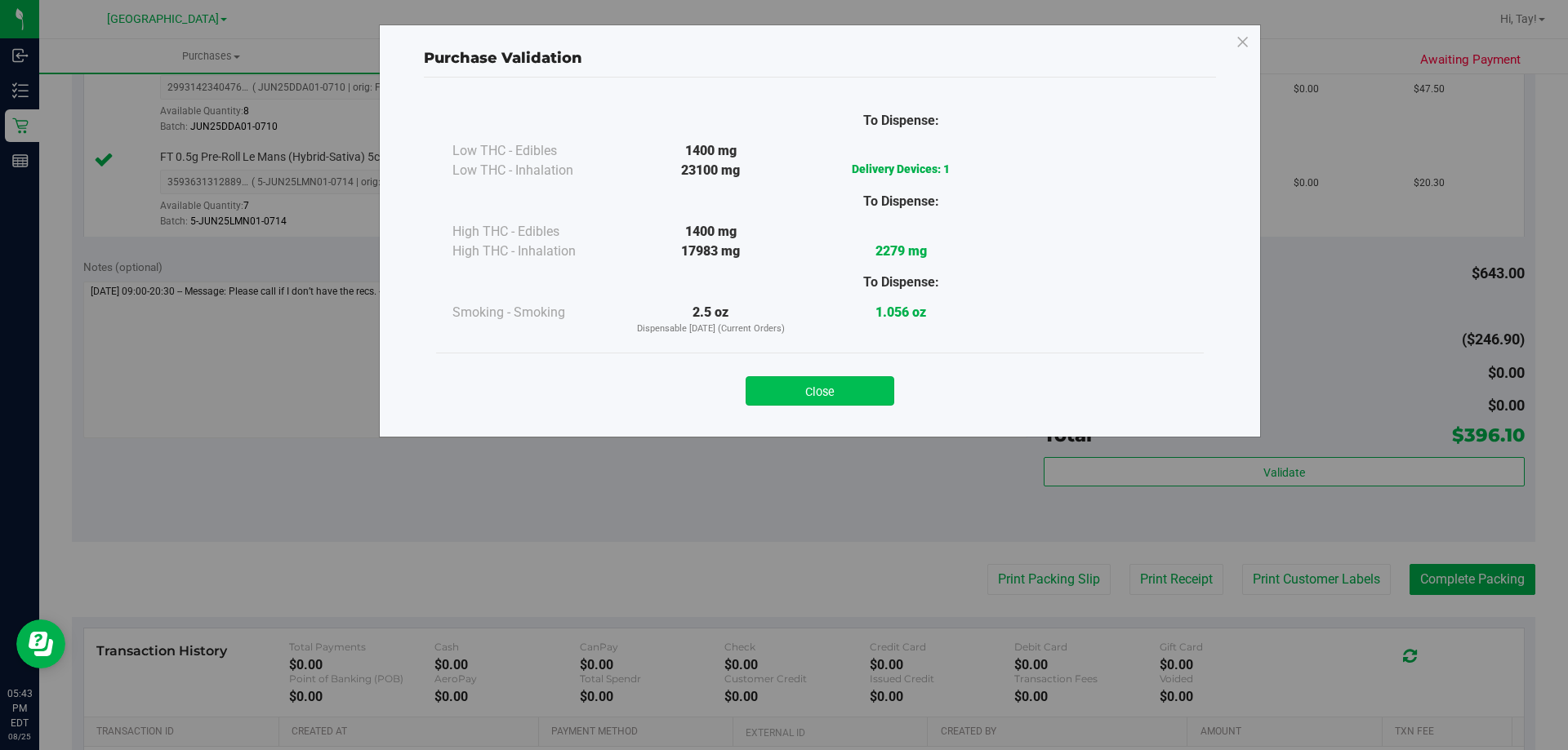
click at [837, 396] on button "Close" at bounding box center [819, 391] width 149 height 30
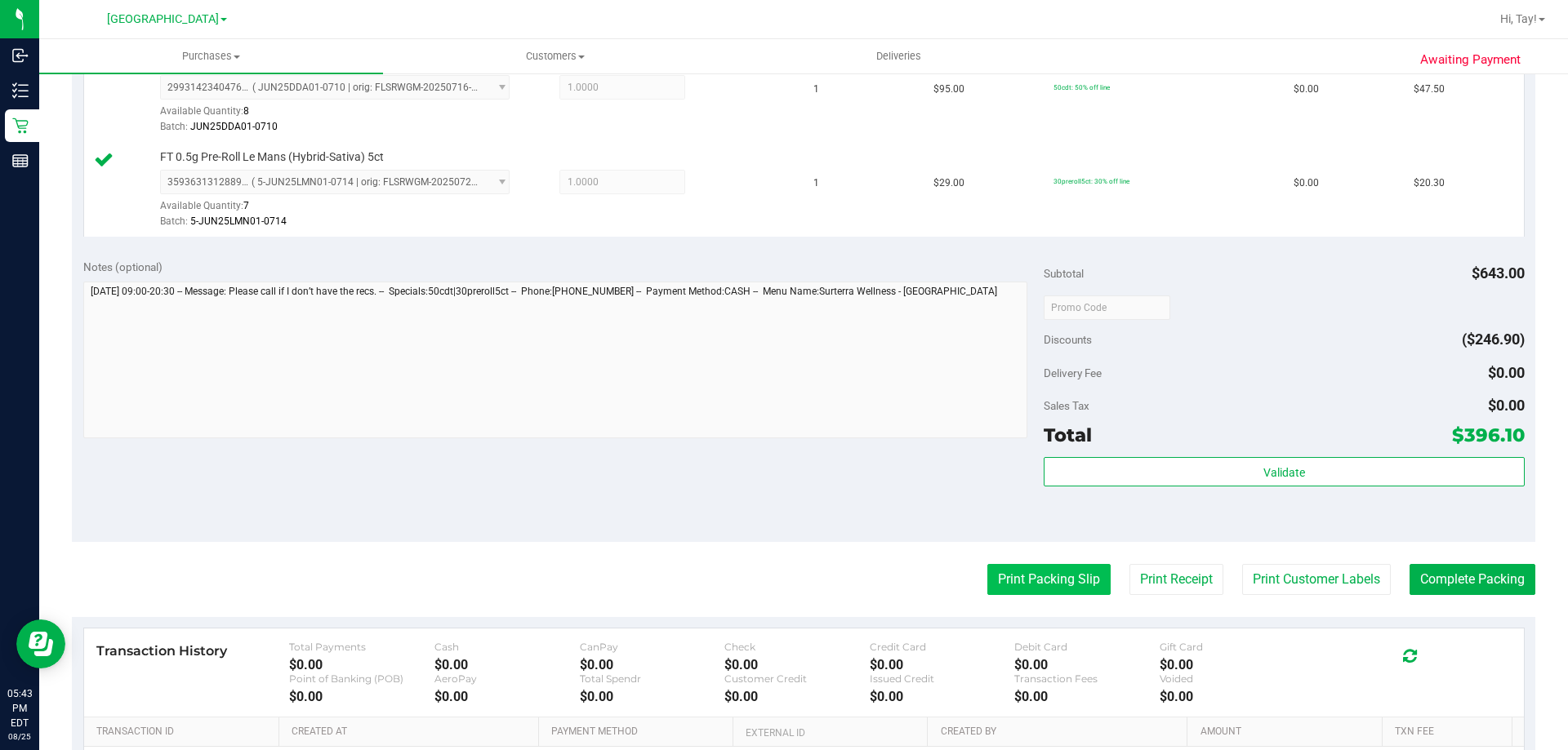
click at [1080, 579] on button "Print Packing Slip" at bounding box center [1049, 579] width 123 height 31
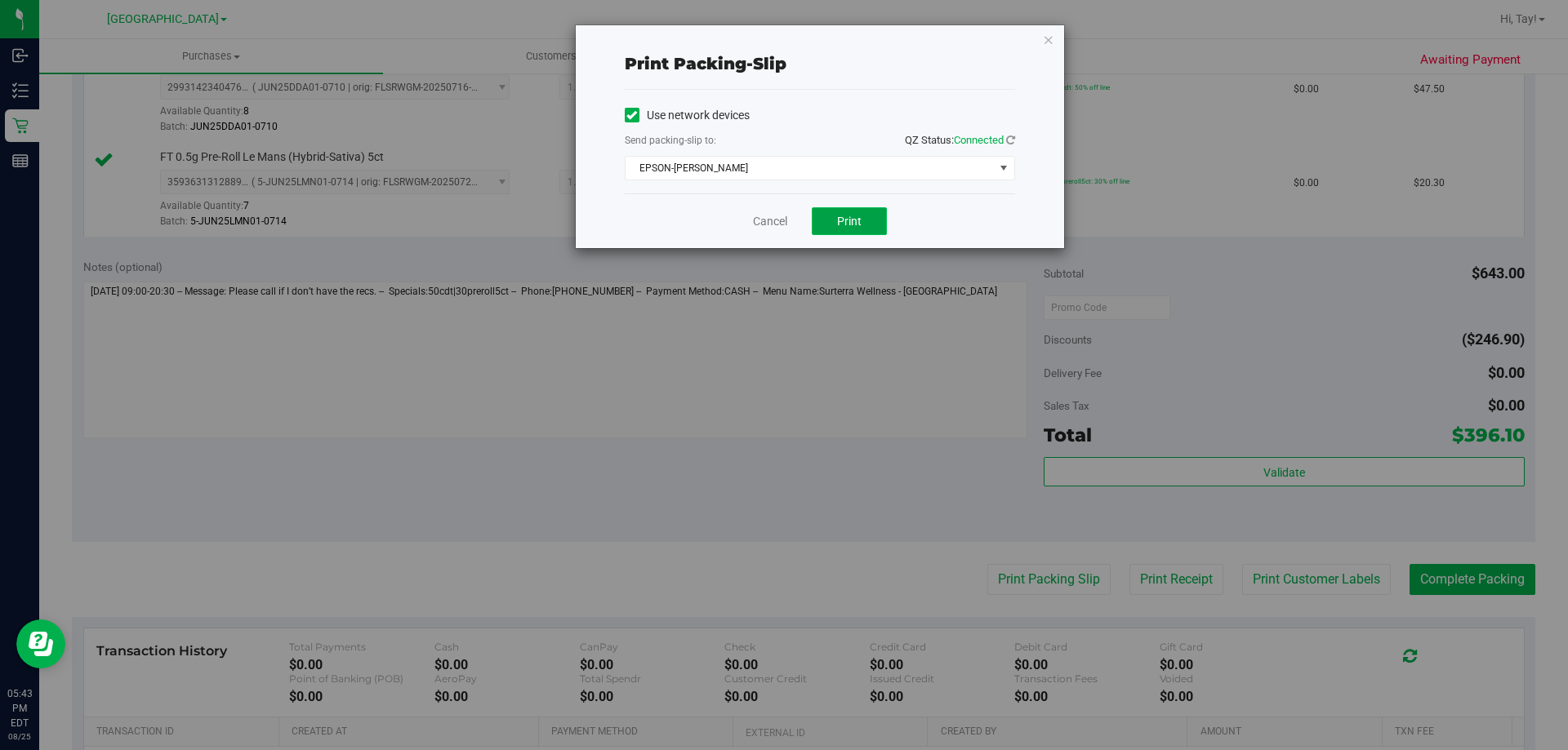
click at [847, 215] on span "Print" at bounding box center [849, 220] width 24 height 13
click at [757, 215] on link "Cancel" at bounding box center [770, 221] width 35 height 17
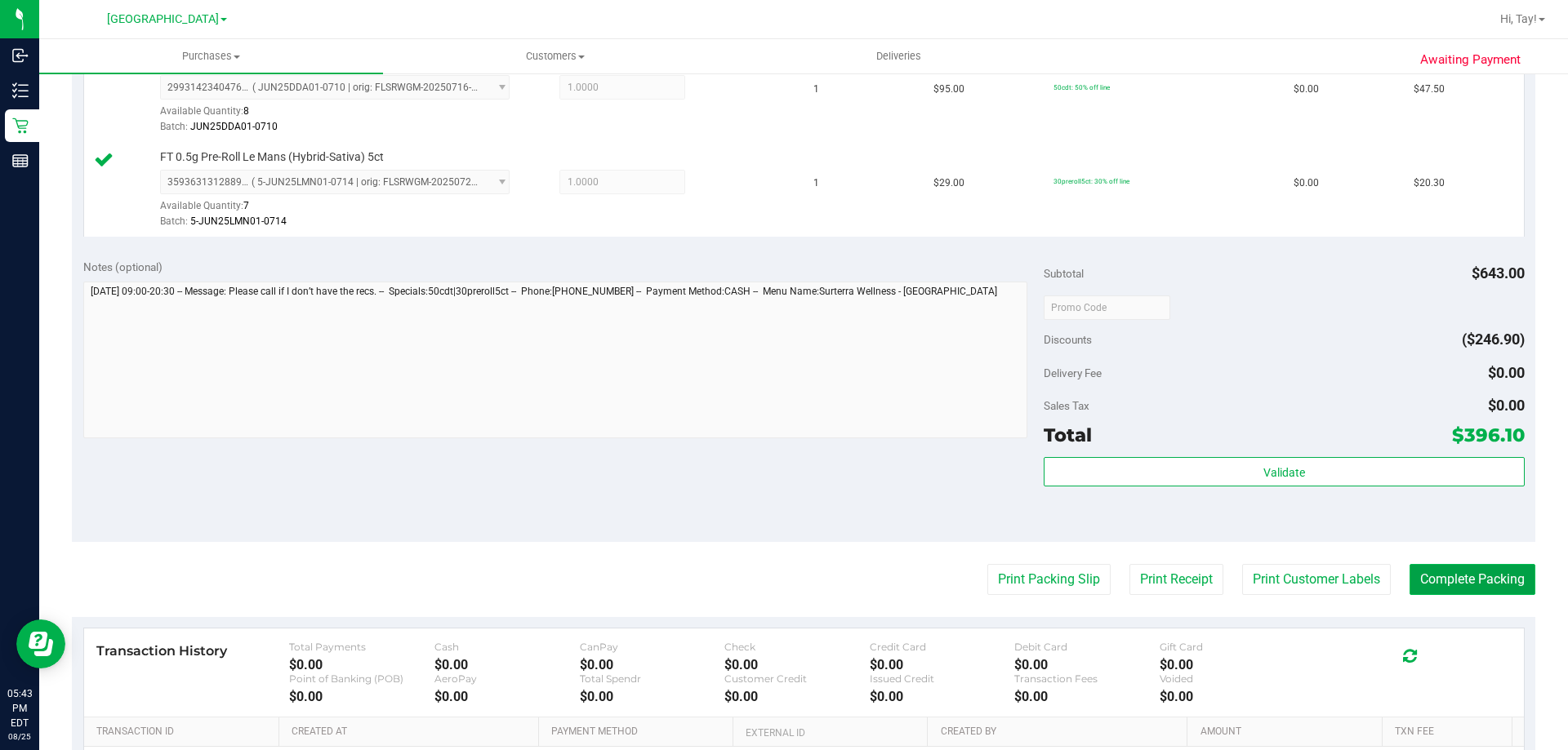
click at [1474, 572] on button "Complete Packing" at bounding box center [1472, 579] width 126 height 31
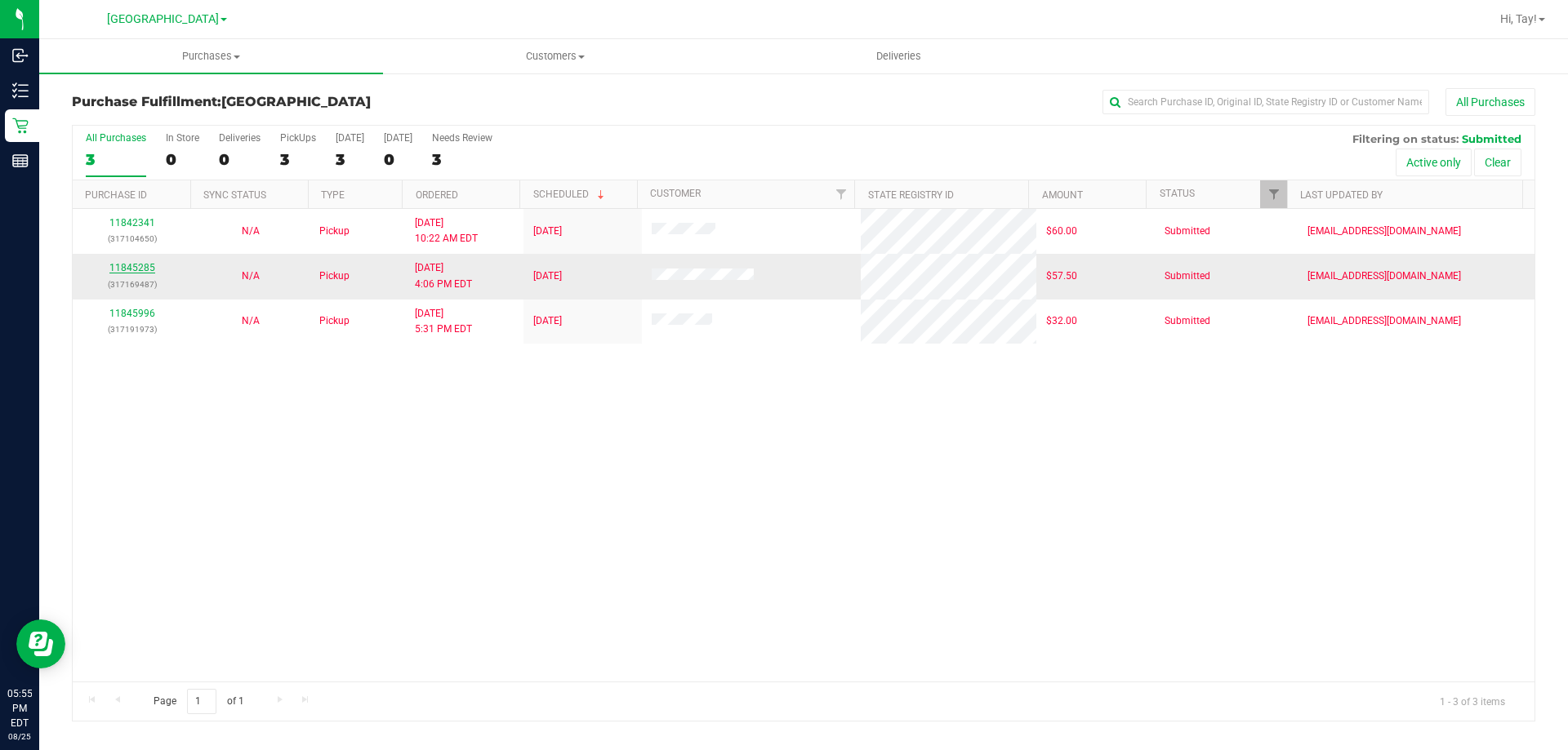
click at [144, 269] on link "11845285" at bounding box center [133, 268] width 46 height 12
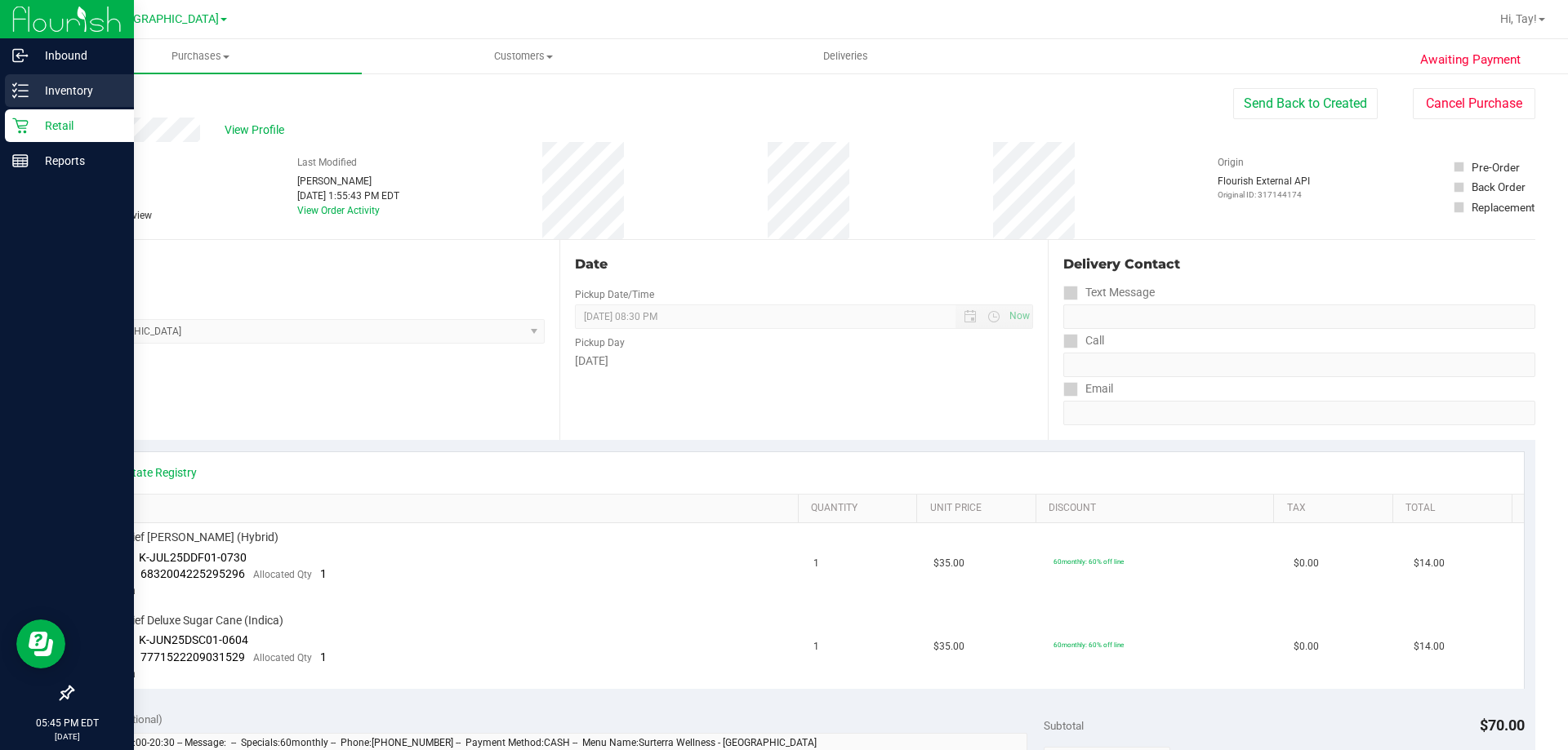
click at [40, 101] on div "Inventory" at bounding box center [69, 90] width 129 height 33
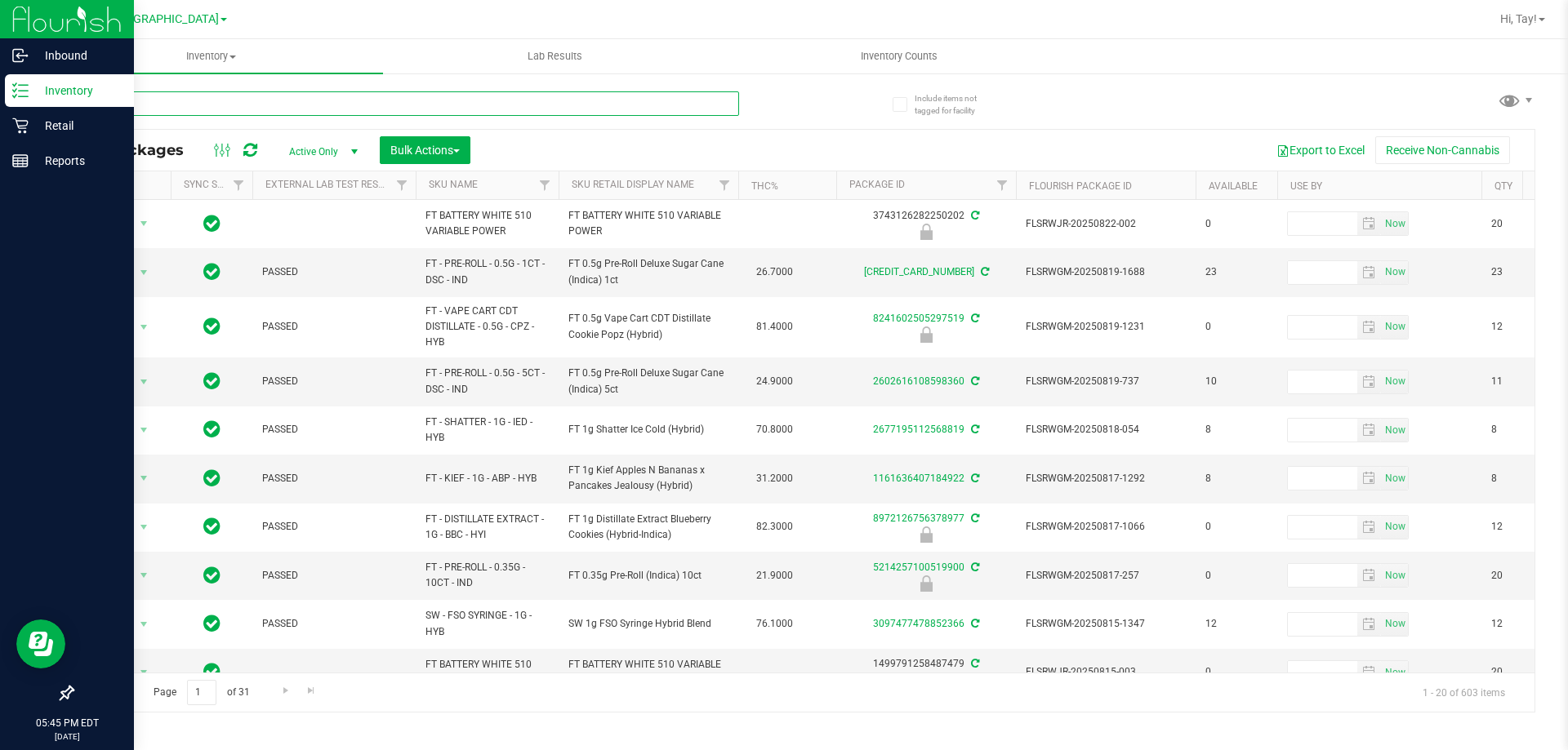
click at [199, 95] on input "text" at bounding box center [406, 103] width 667 height 24
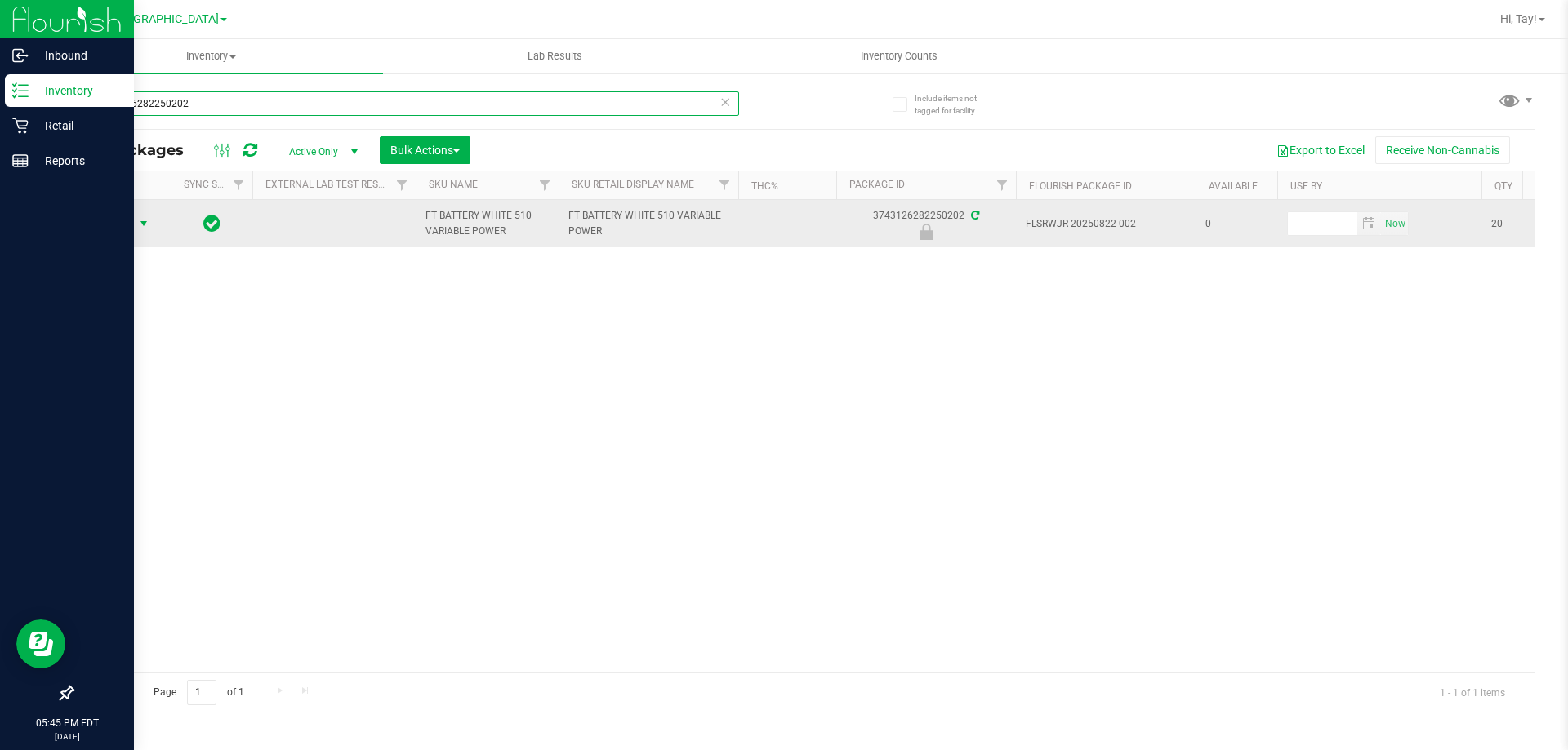
type input "3743126282250202"
click at [90, 219] on span "Action" at bounding box center [111, 223] width 44 height 23
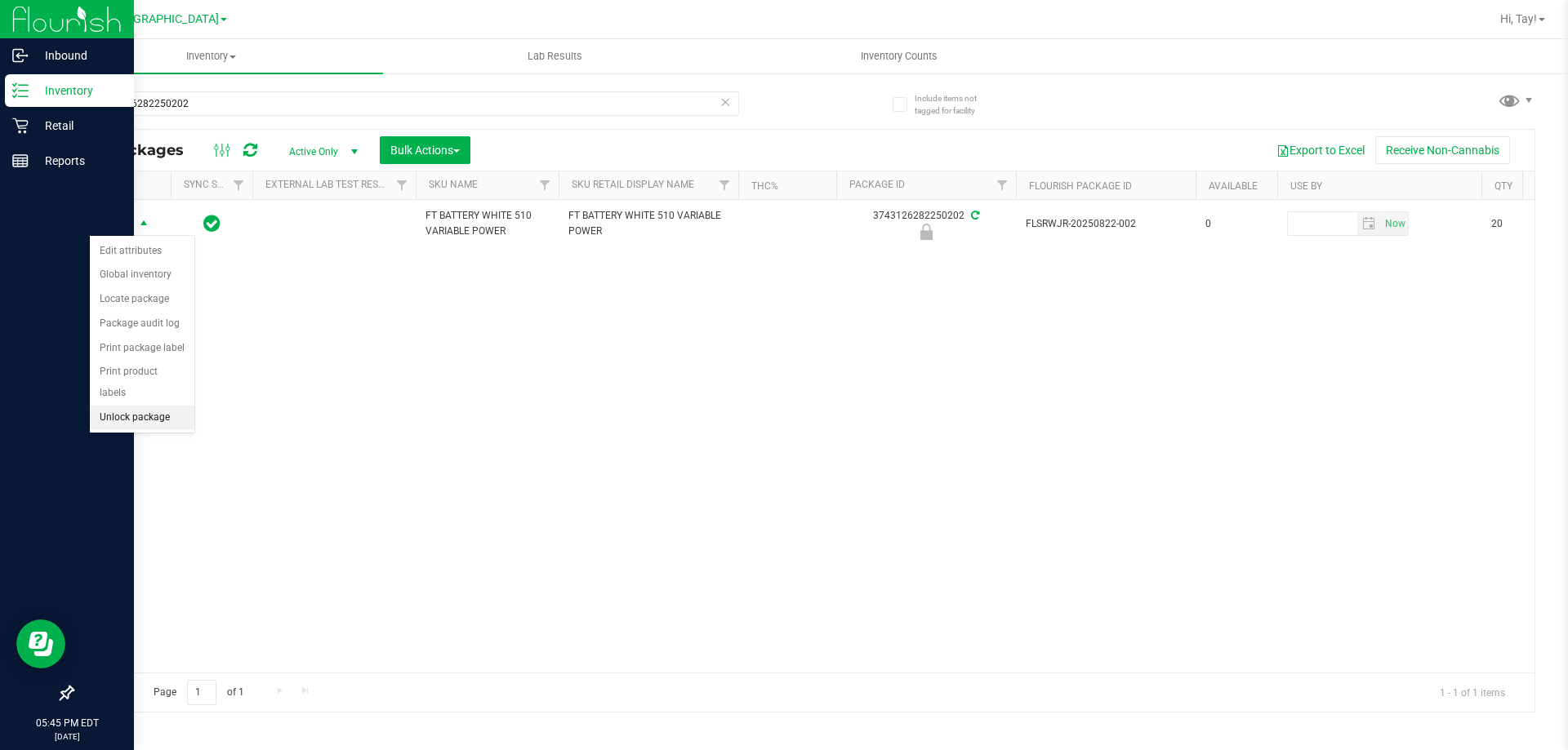
click at [135, 405] on li "Unlock package" at bounding box center [142, 417] width 105 height 24
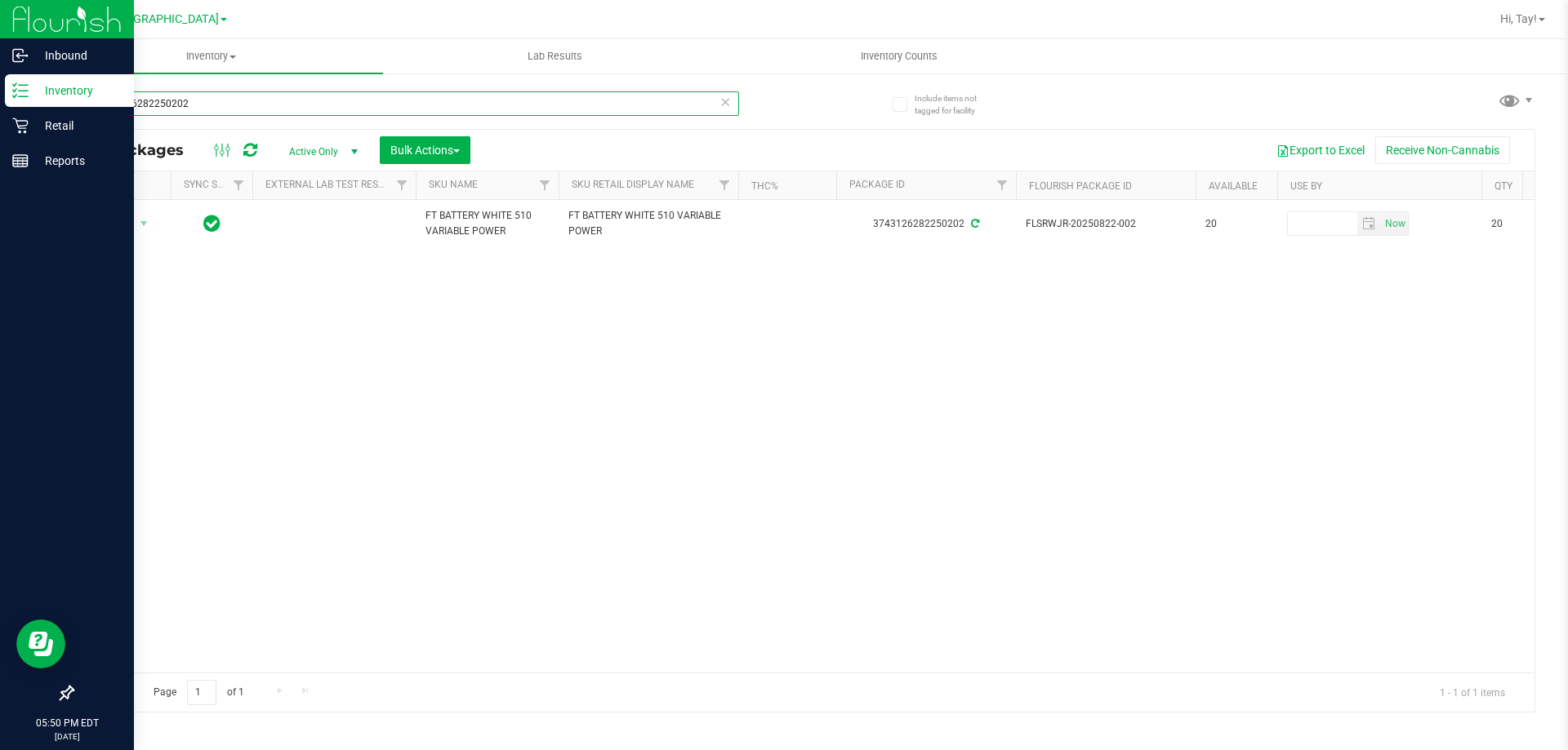
click at [256, 107] on input "3743126282250202" at bounding box center [406, 103] width 667 height 24
click at [248, 106] on input "3743126282250202" at bounding box center [406, 103] width 667 height 24
click at [253, 103] on input "3743126282250202" at bounding box center [406, 103] width 667 height 24
click at [787, 451] on div "Action Action Create package Edit attributes Global inventory Locate package Lo…" at bounding box center [803, 437] width 1462 height 473
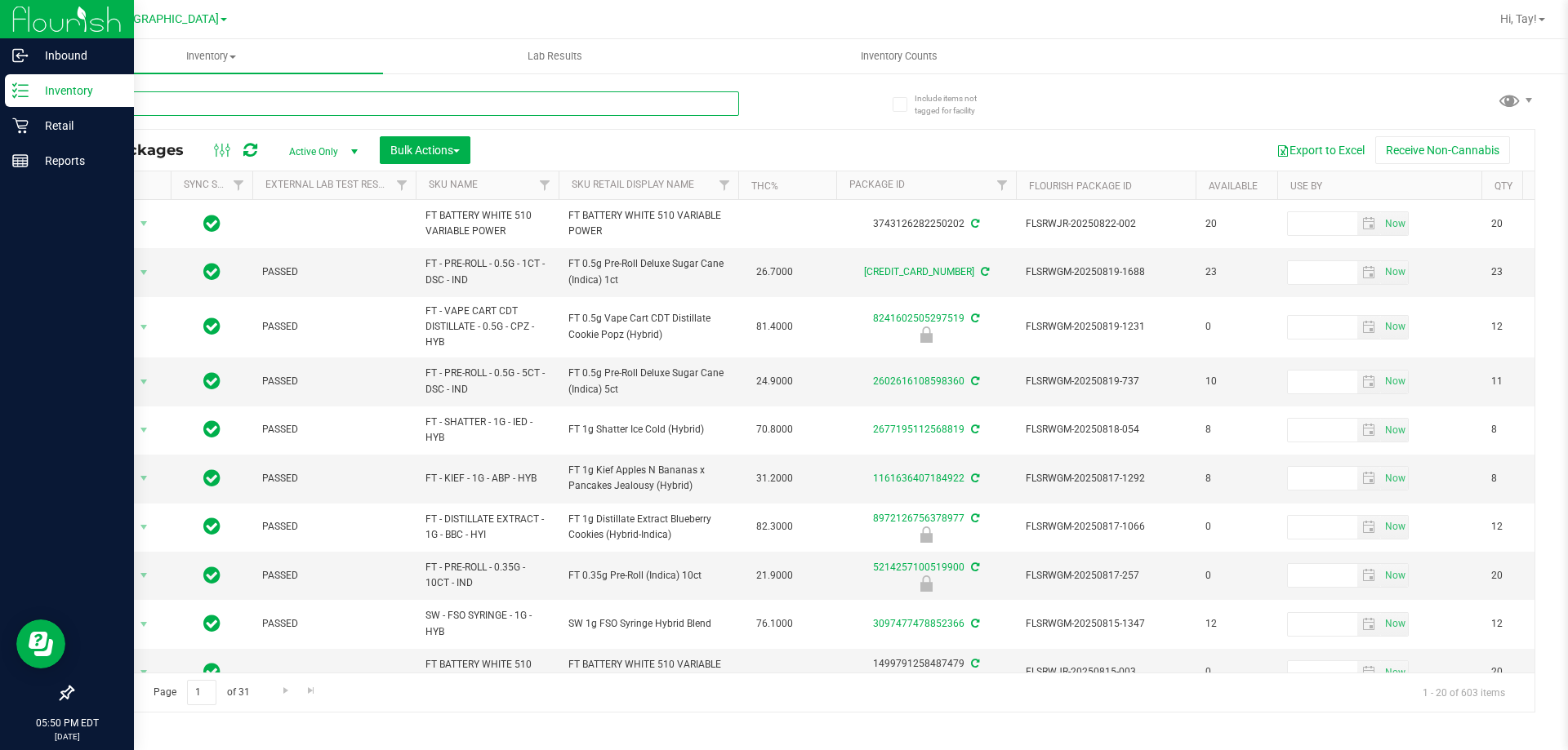
click at [590, 106] on input "text" at bounding box center [406, 103] width 667 height 24
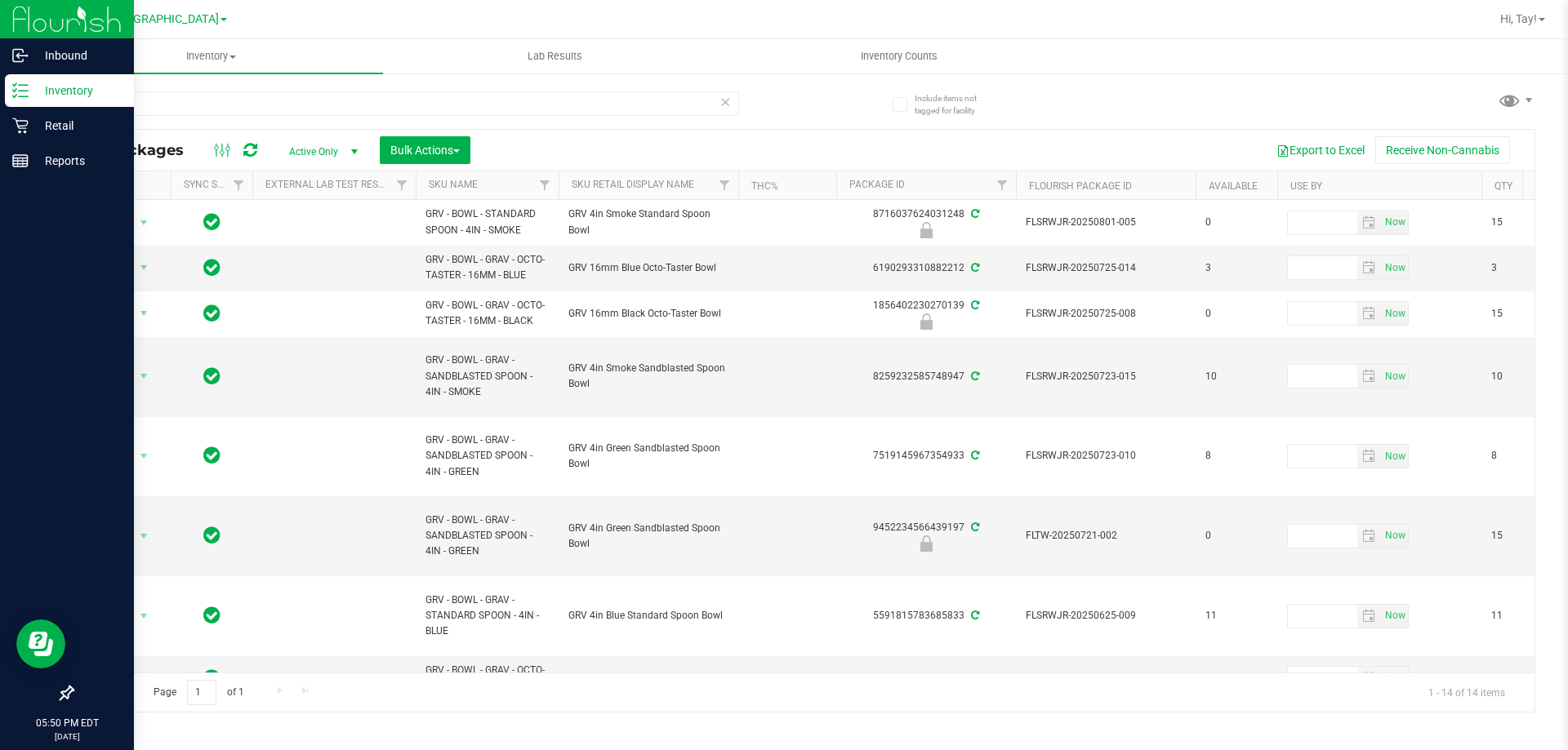
click at [702, 182] on th "Sku Retail Display Name" at bounding box center [648, 186] width 180 height 29
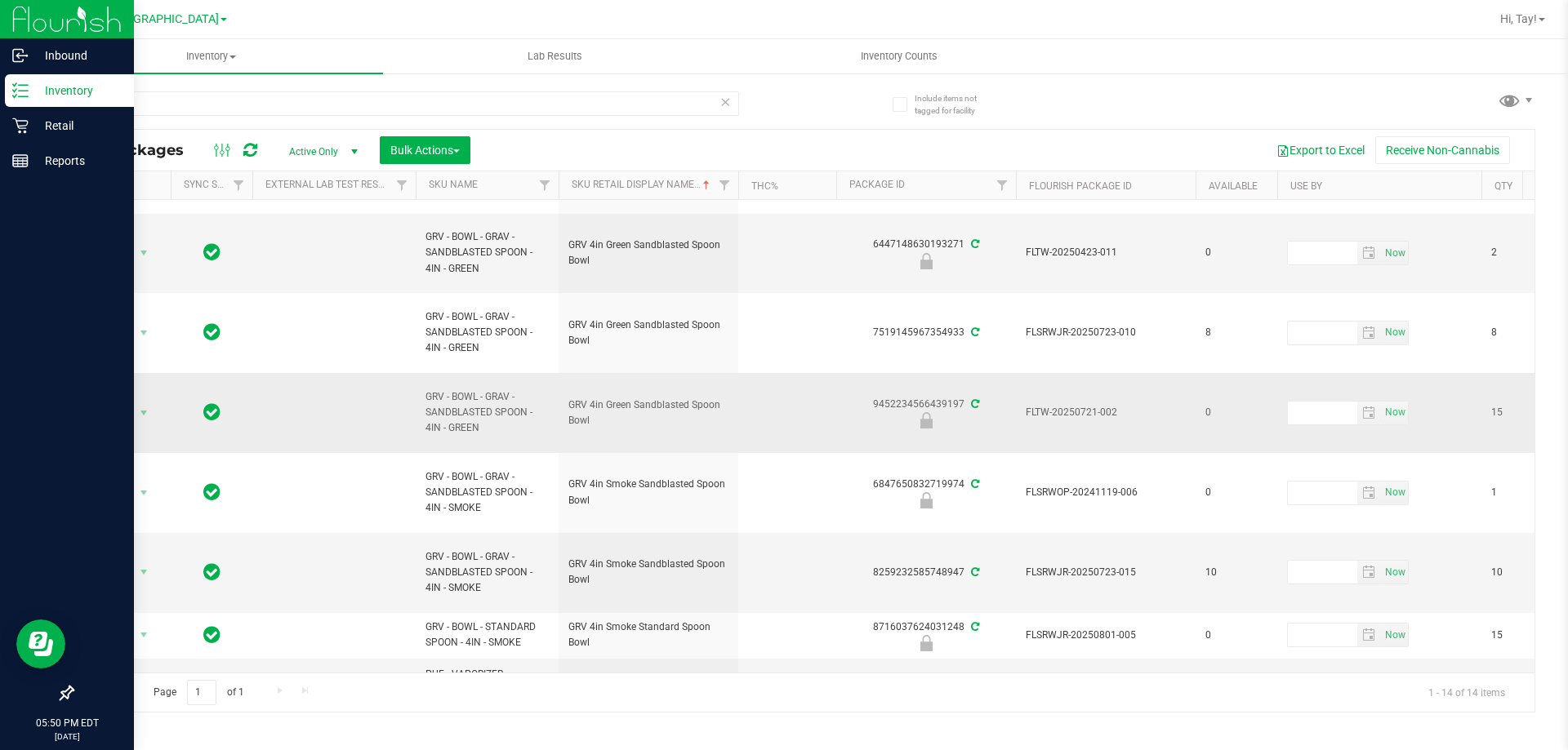
scroll to position [470, 0]
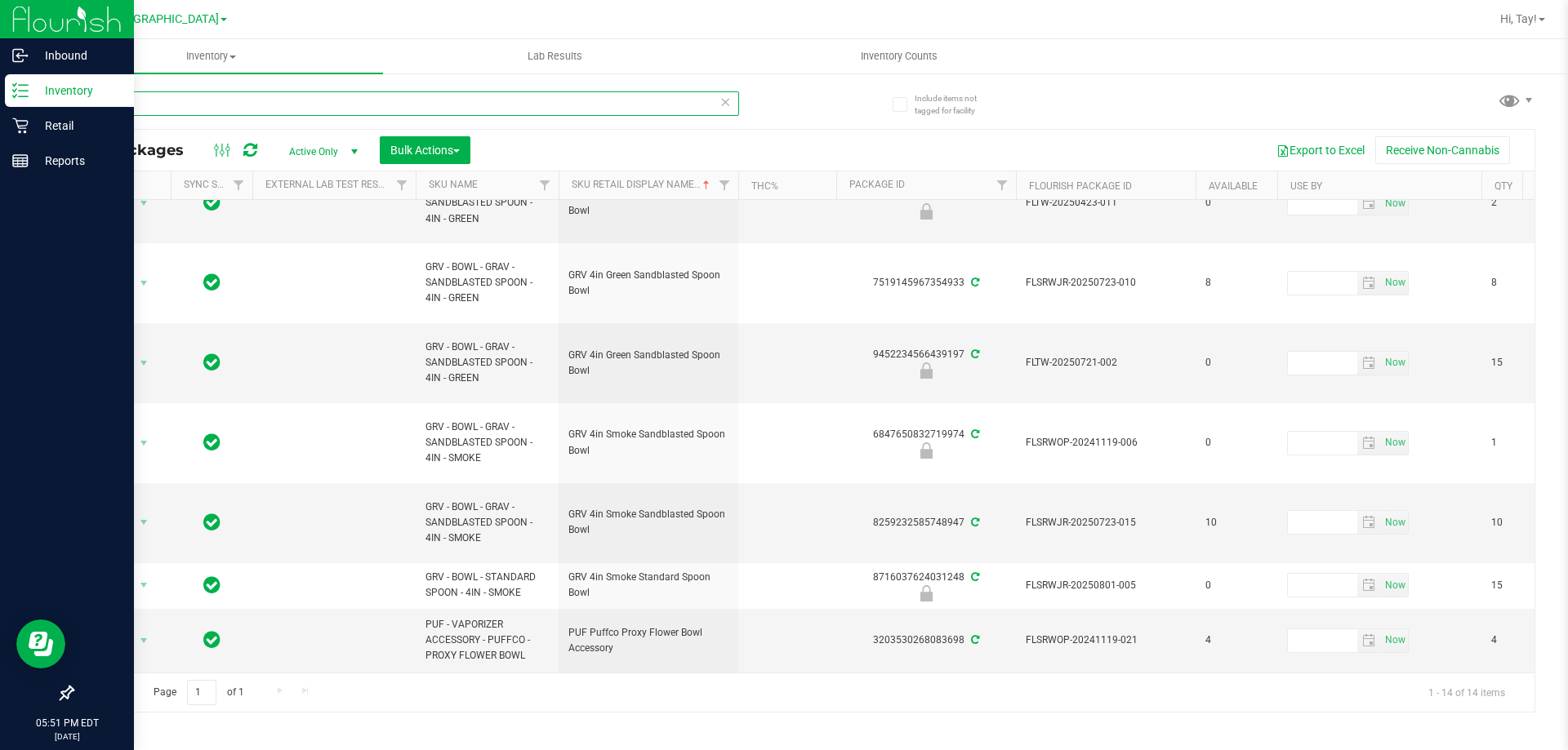
click at [392, 102] on input "bowl" at bounding box center [406, 103] width 667 height 24
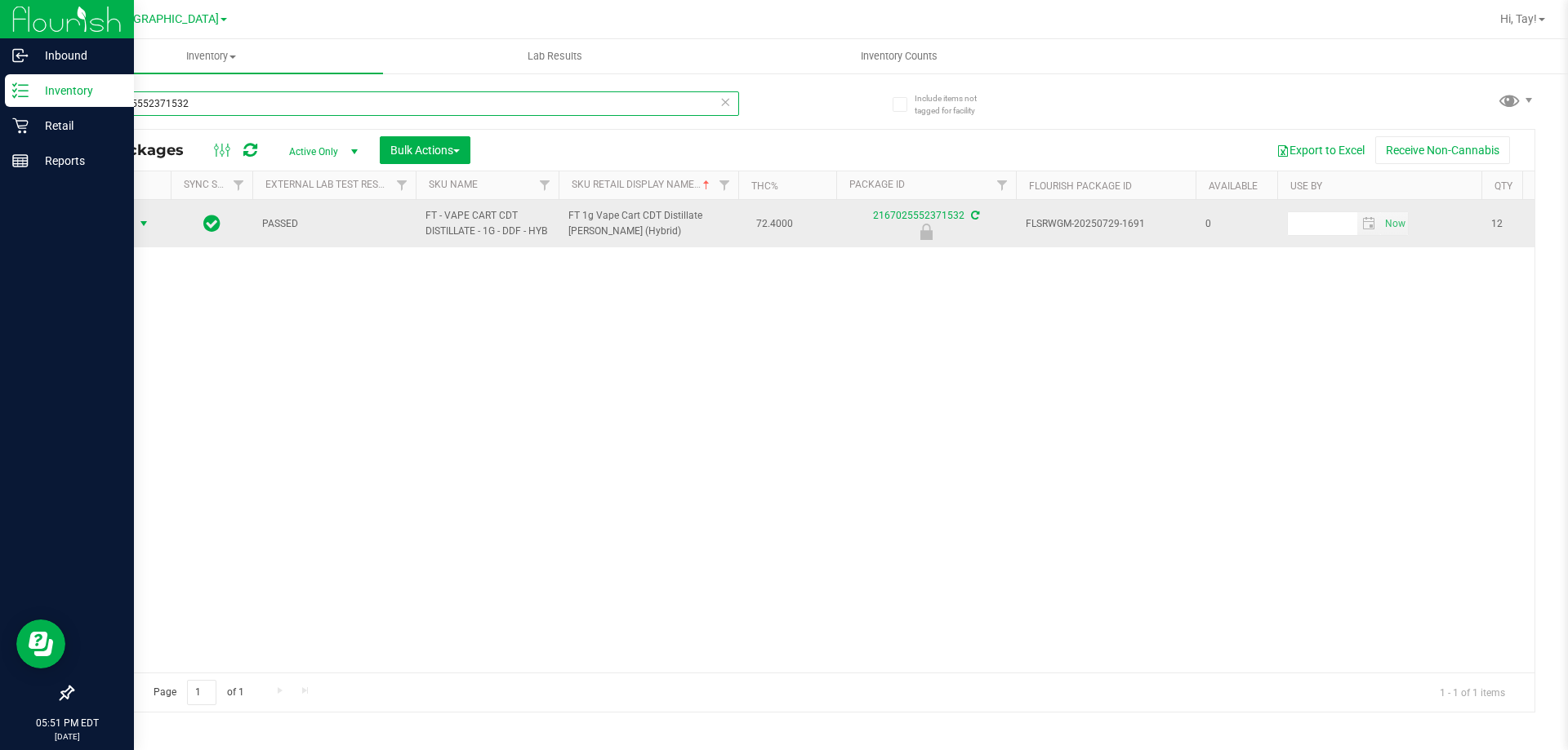
type input "2167025552371532"
click at [108, 229] on span "Action" at bounding box center [111, 223] width 44 height 23
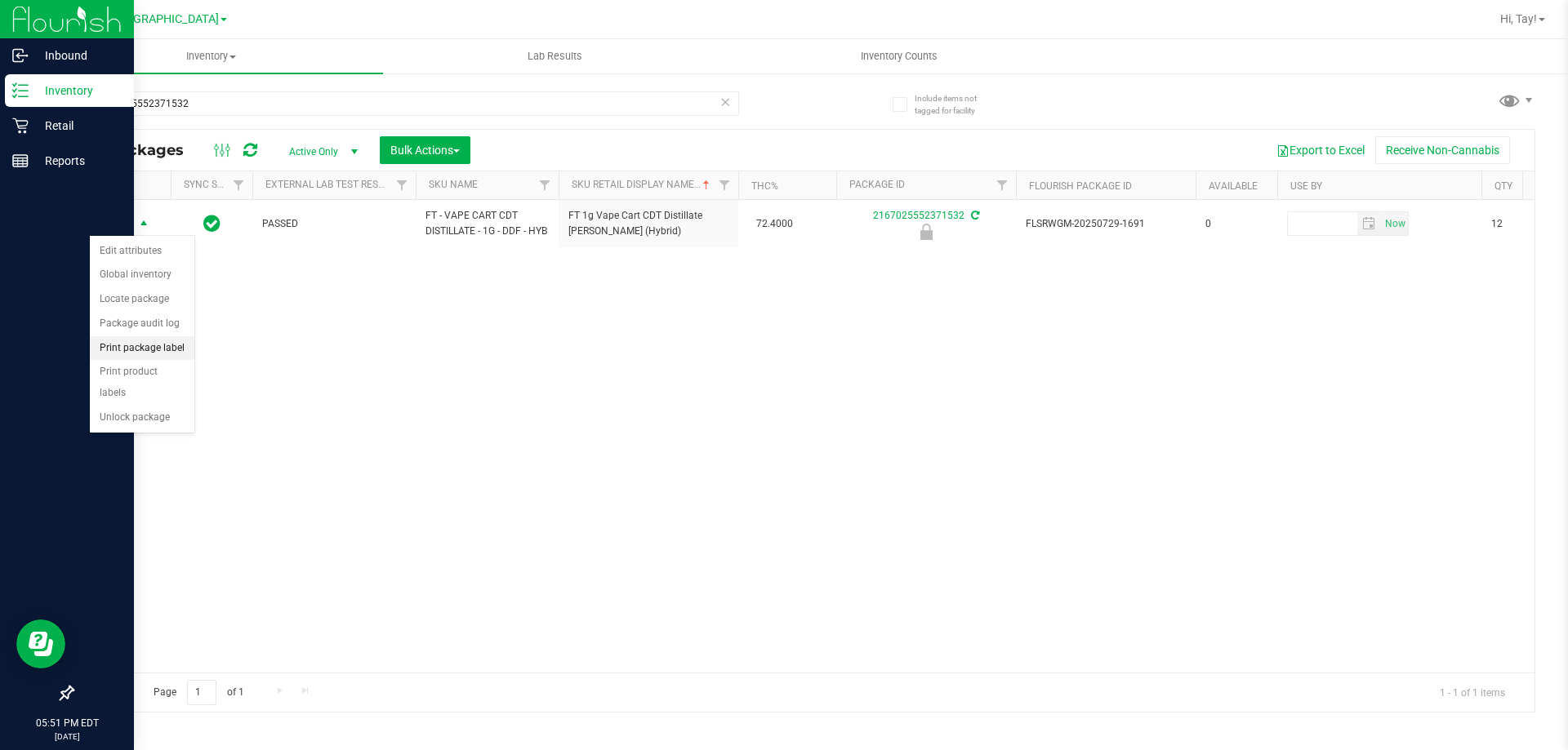
click at [167, 354] on li "Print package label" at bounding box center [142, 348] width 105 height 24
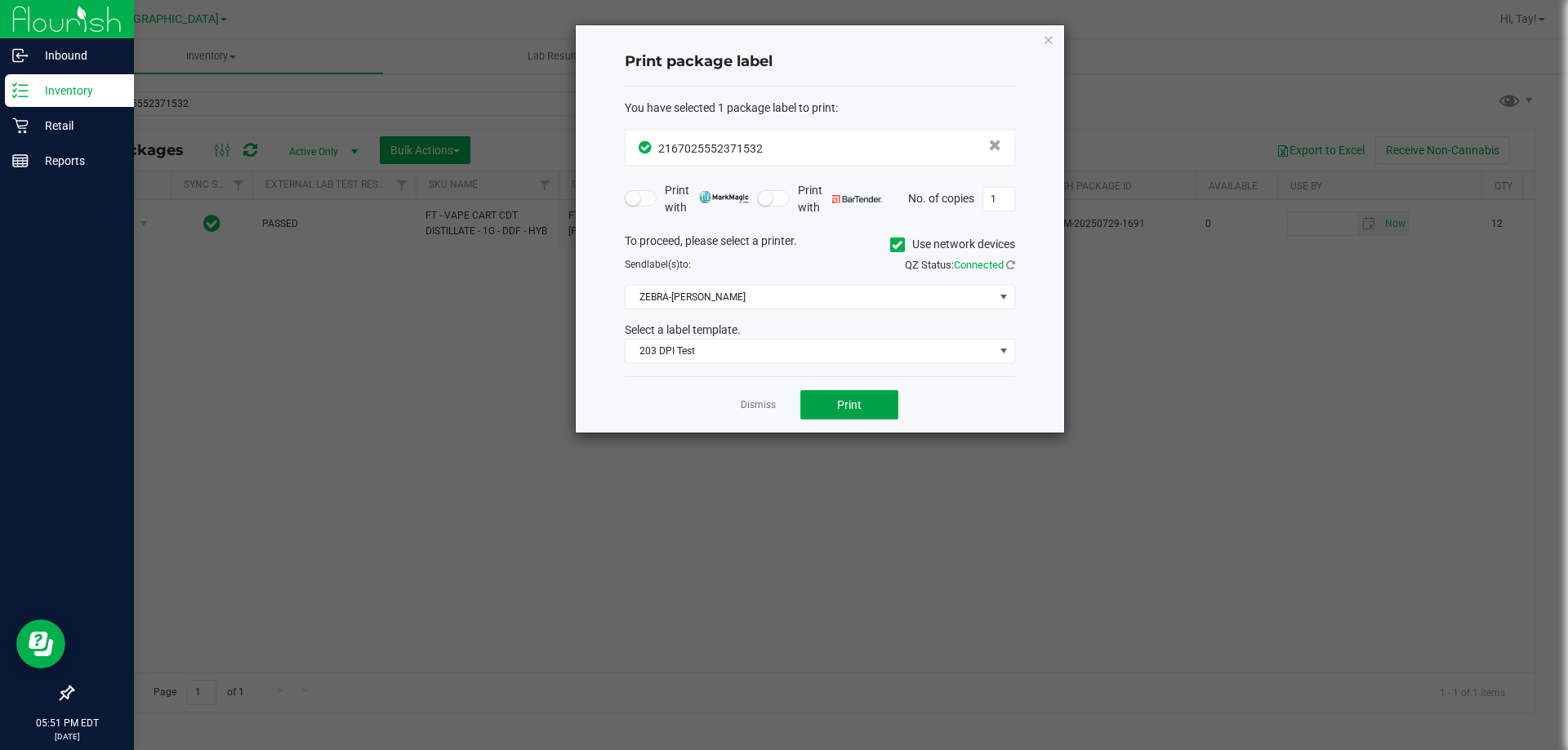
click at [828, 412] on button "Print" at bounding box center [849, 405] width 98 height 30
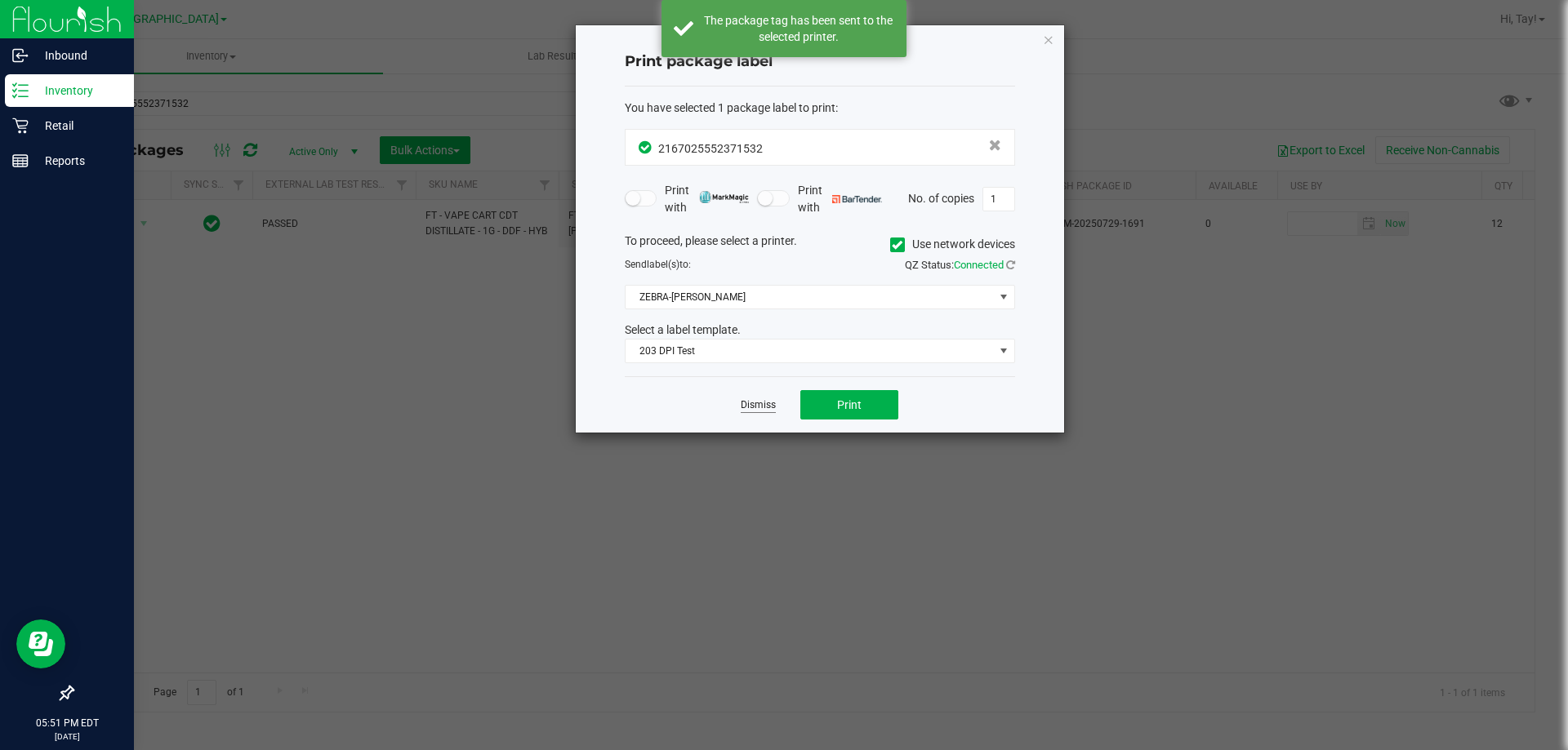
click at [765, 407] on link "Dismiss" at bounding box center [759, 405] width 35 height 14
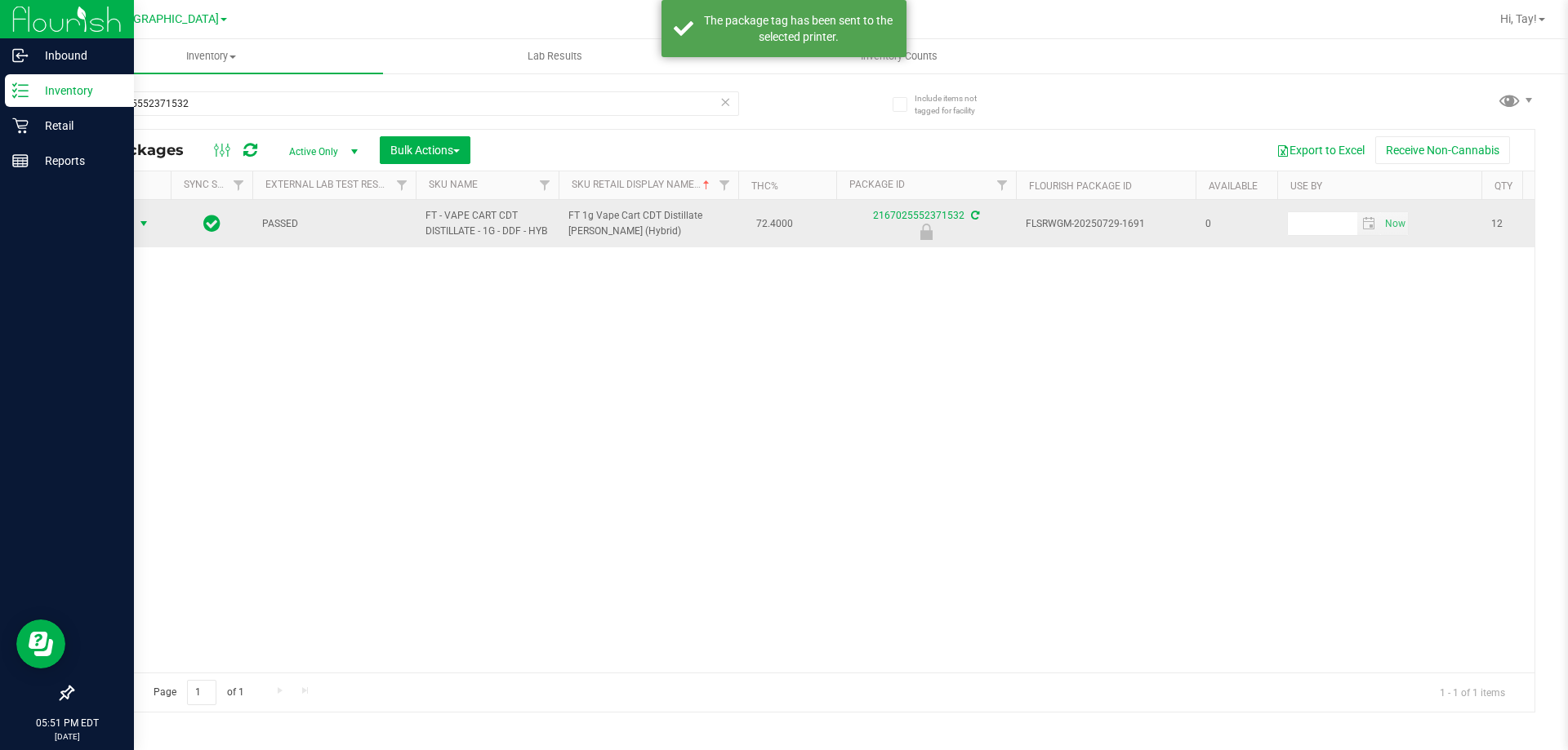
click at [121, 225] on span "Action" at bounding box center [111, 223] width 44 height 23
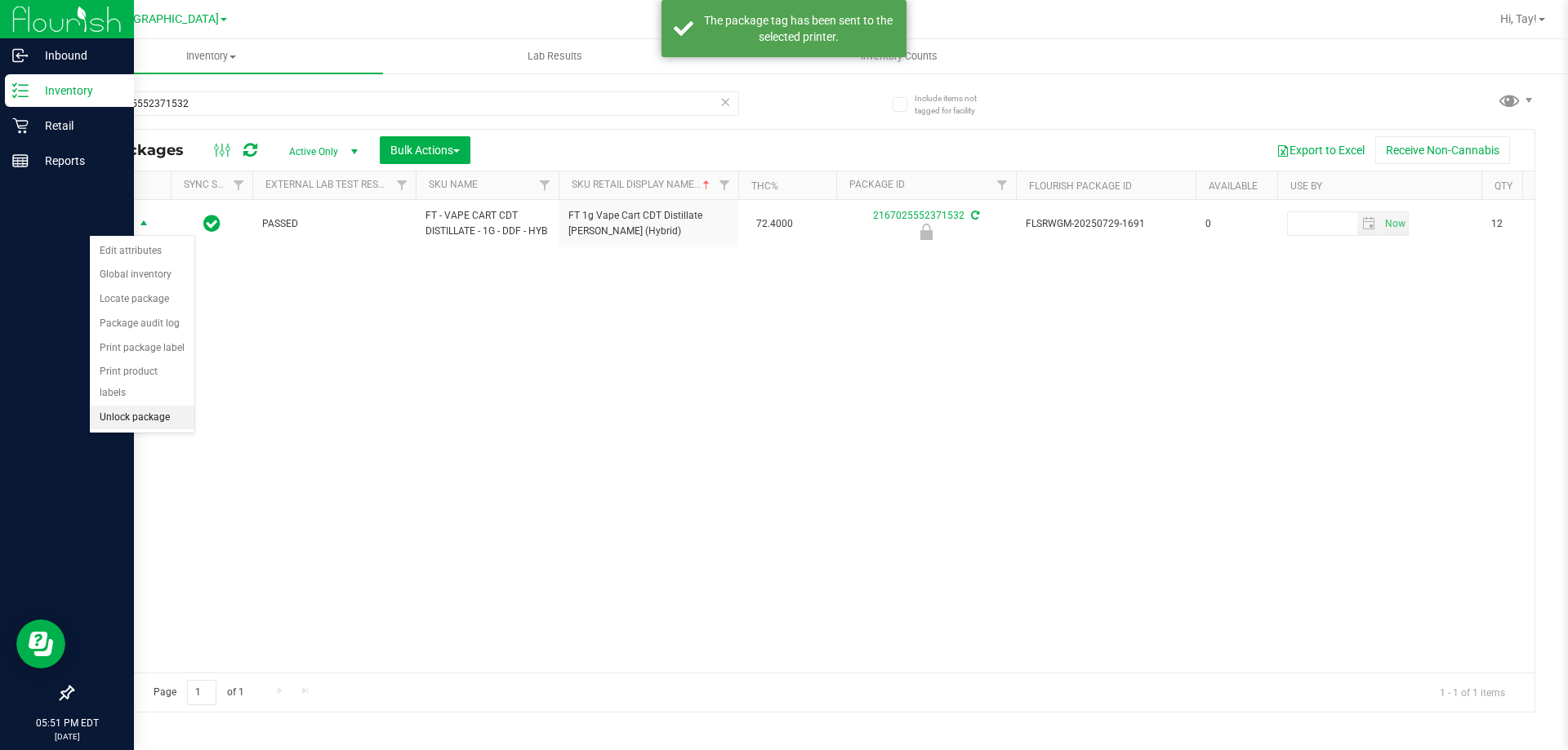
click at [158, 405] on li "Unlock package" at bounding box center [142, 417] width 105 height 24
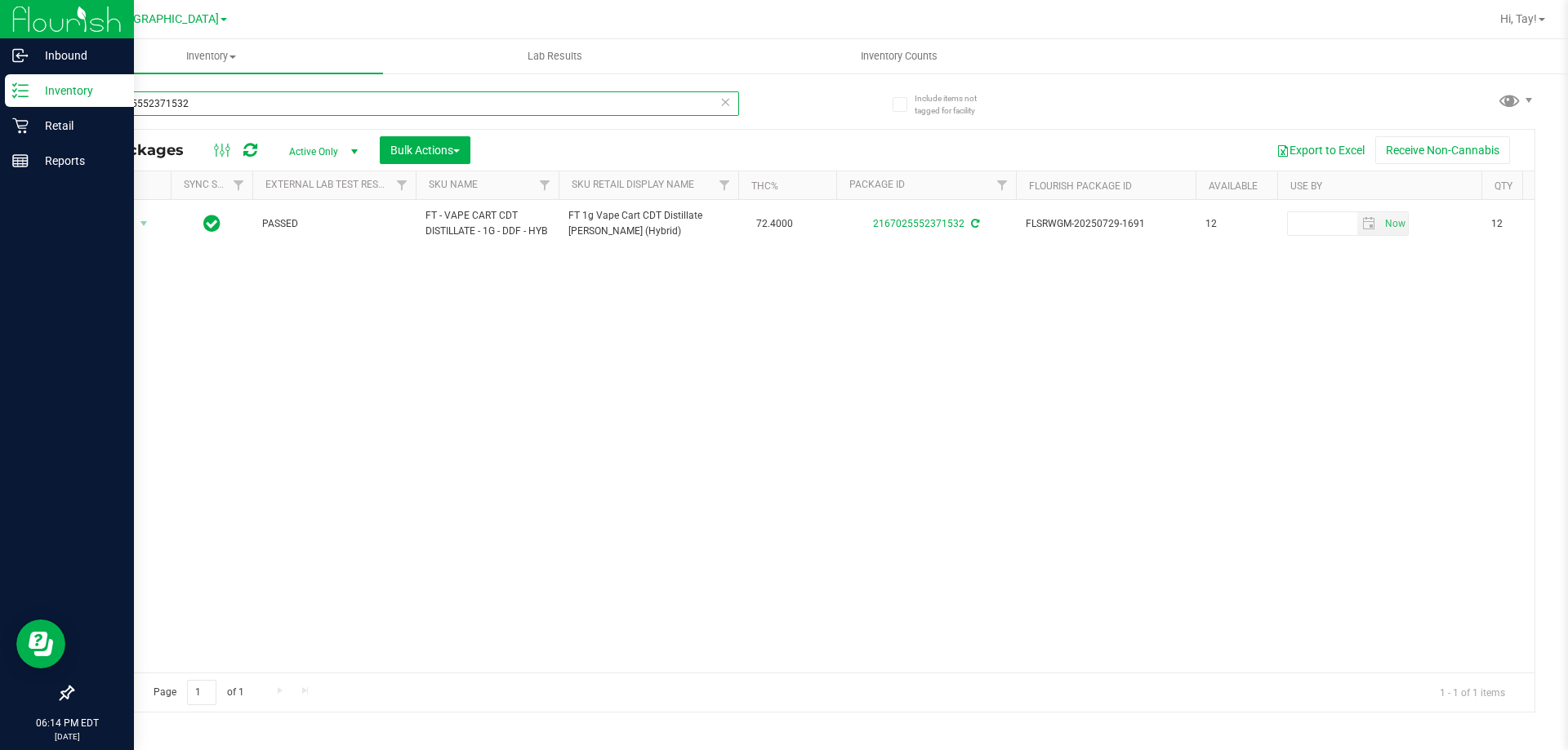
click at [259, 101] on input "2167025552371532" at bounding box center [406, 103] width 667 height 24
click at [258, 101] on input "2167025552371532" at bounding box center [406, 103] width 667 height 24
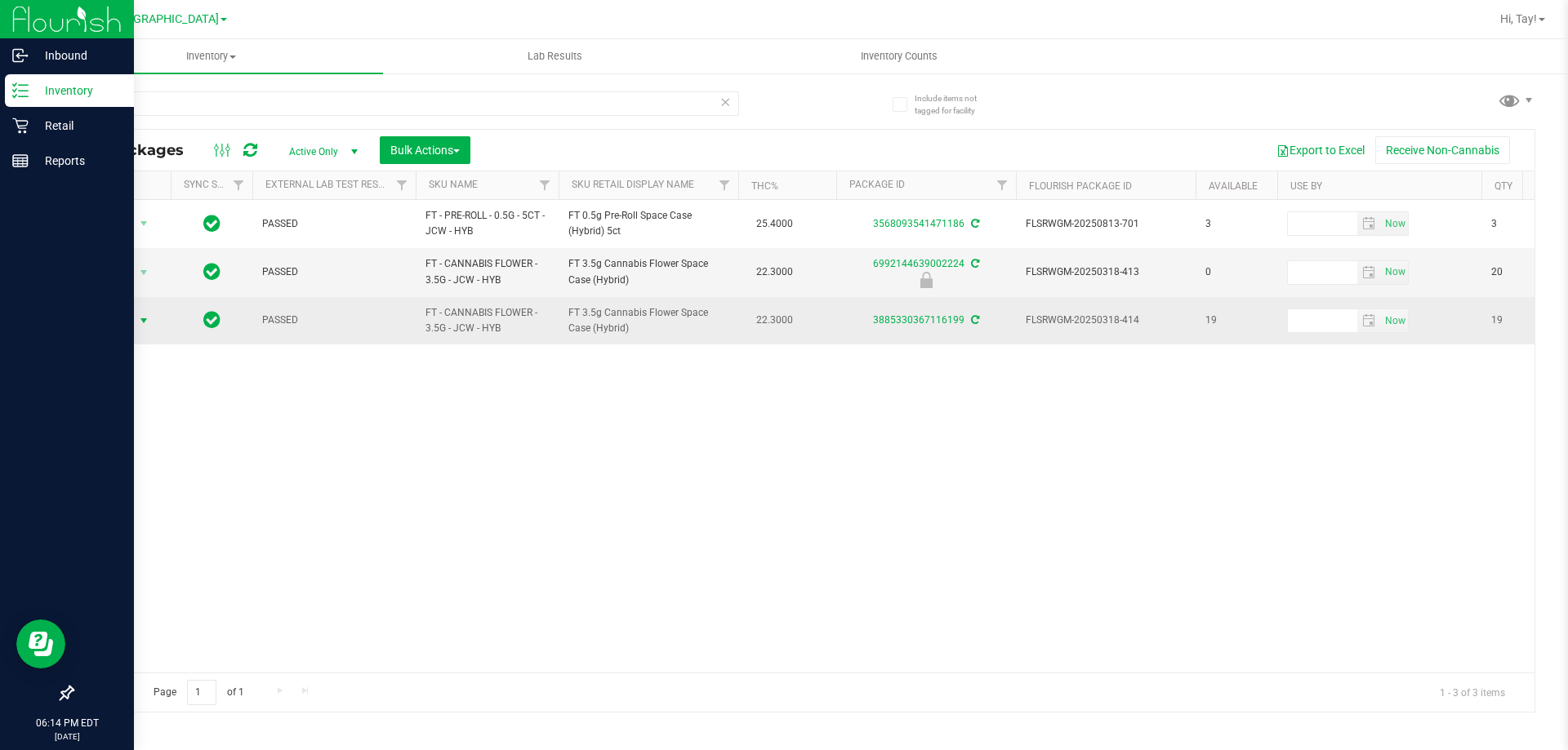
click at [134, 322] on span "select" at bounding box center [144, 320] width 20 height 23
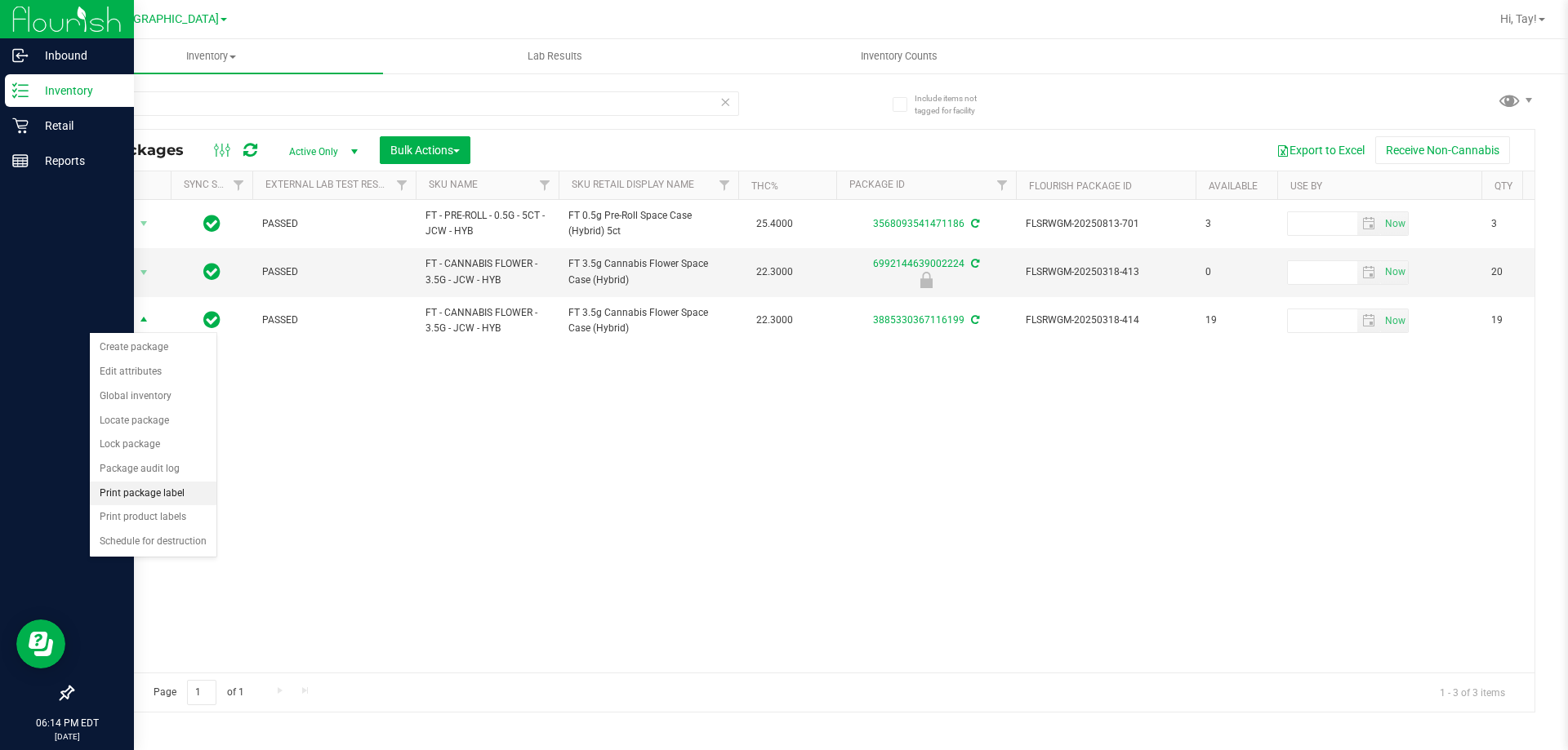
click at [166, 496] on li "Print package label" at bounding box center [153, 493] width 127 height 24
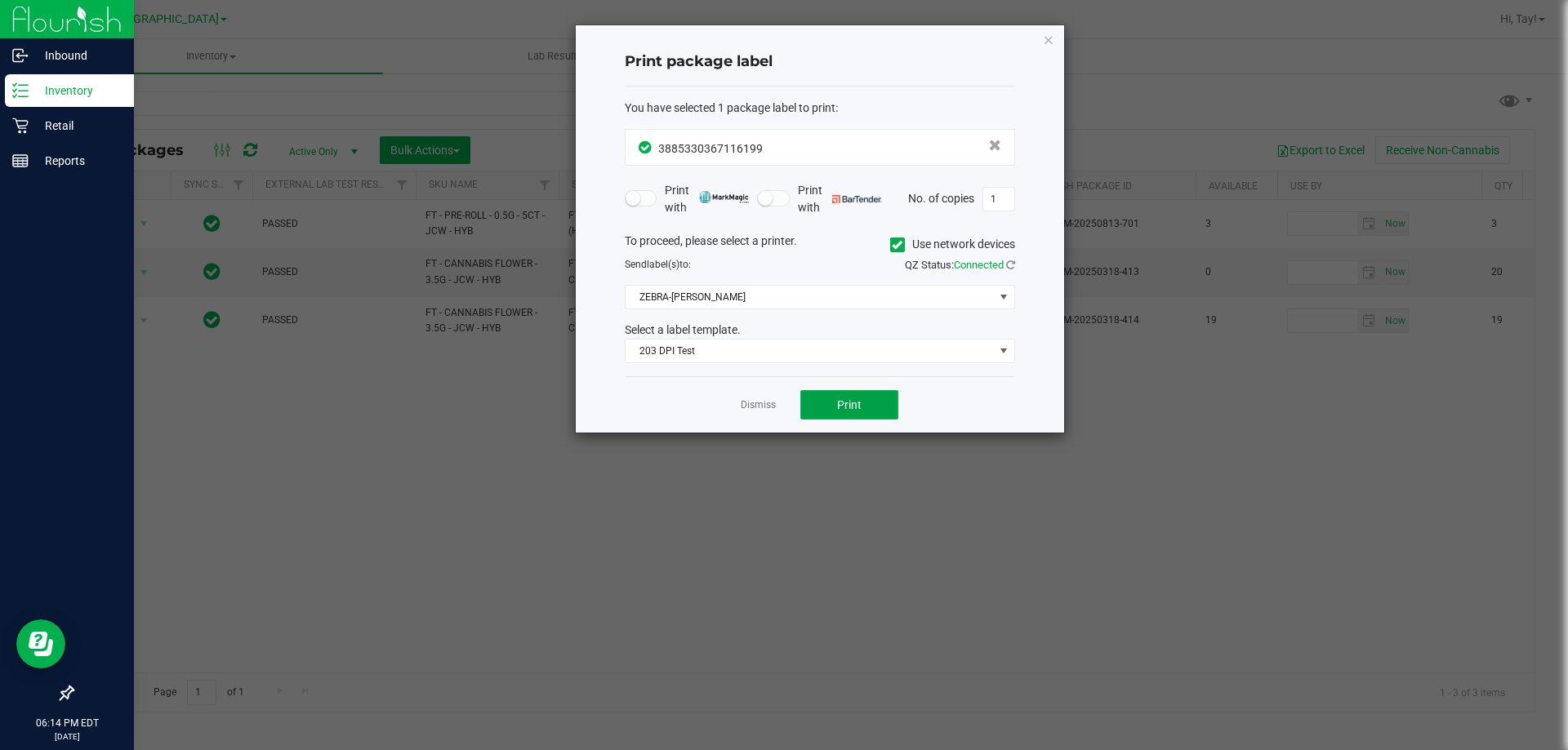
click at [825, 405] on button "Print" at bounding box center [849, 405] width 98 height 30
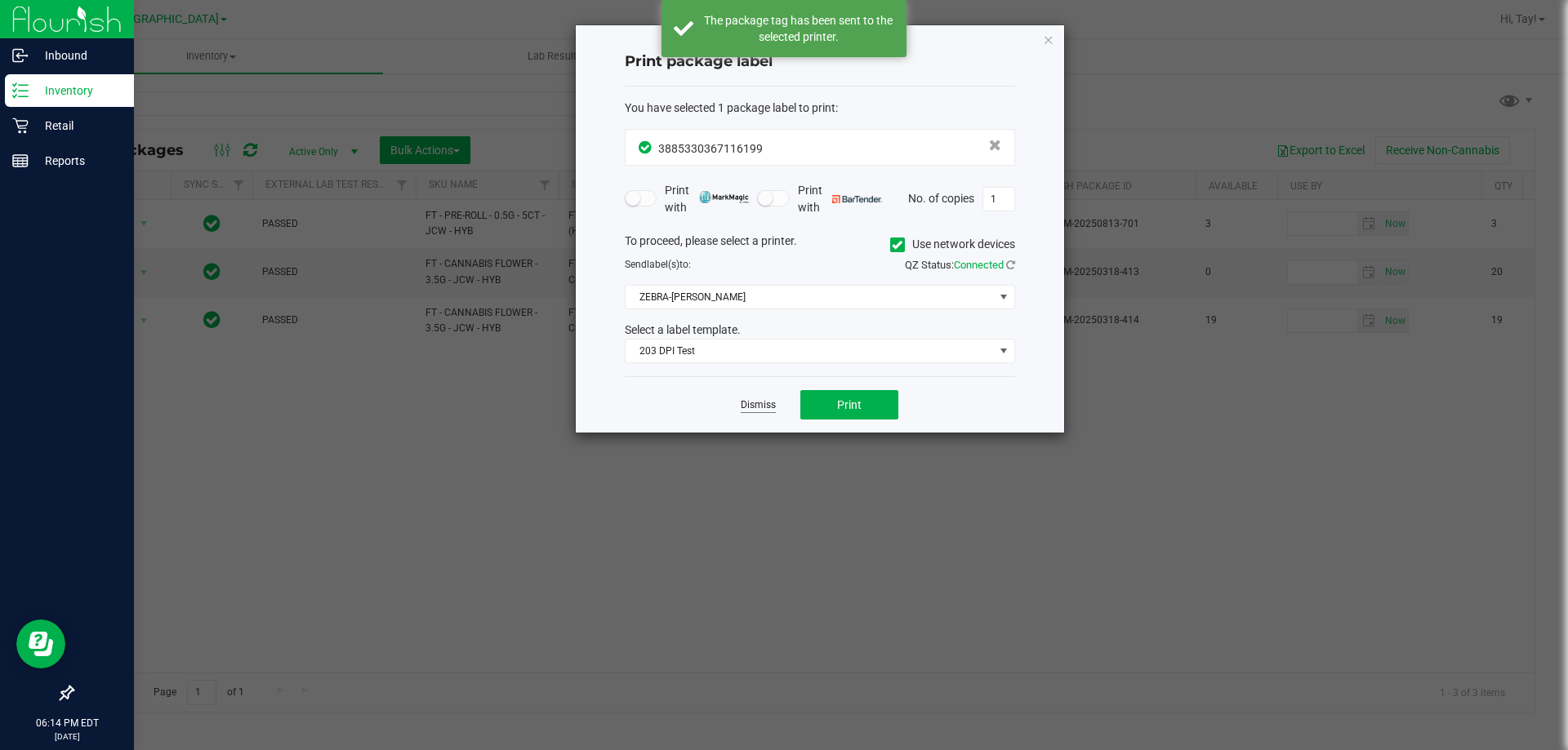
click at [767, 407] on link "Dismiss" at bounding box center [759, 405] width 35 height 14
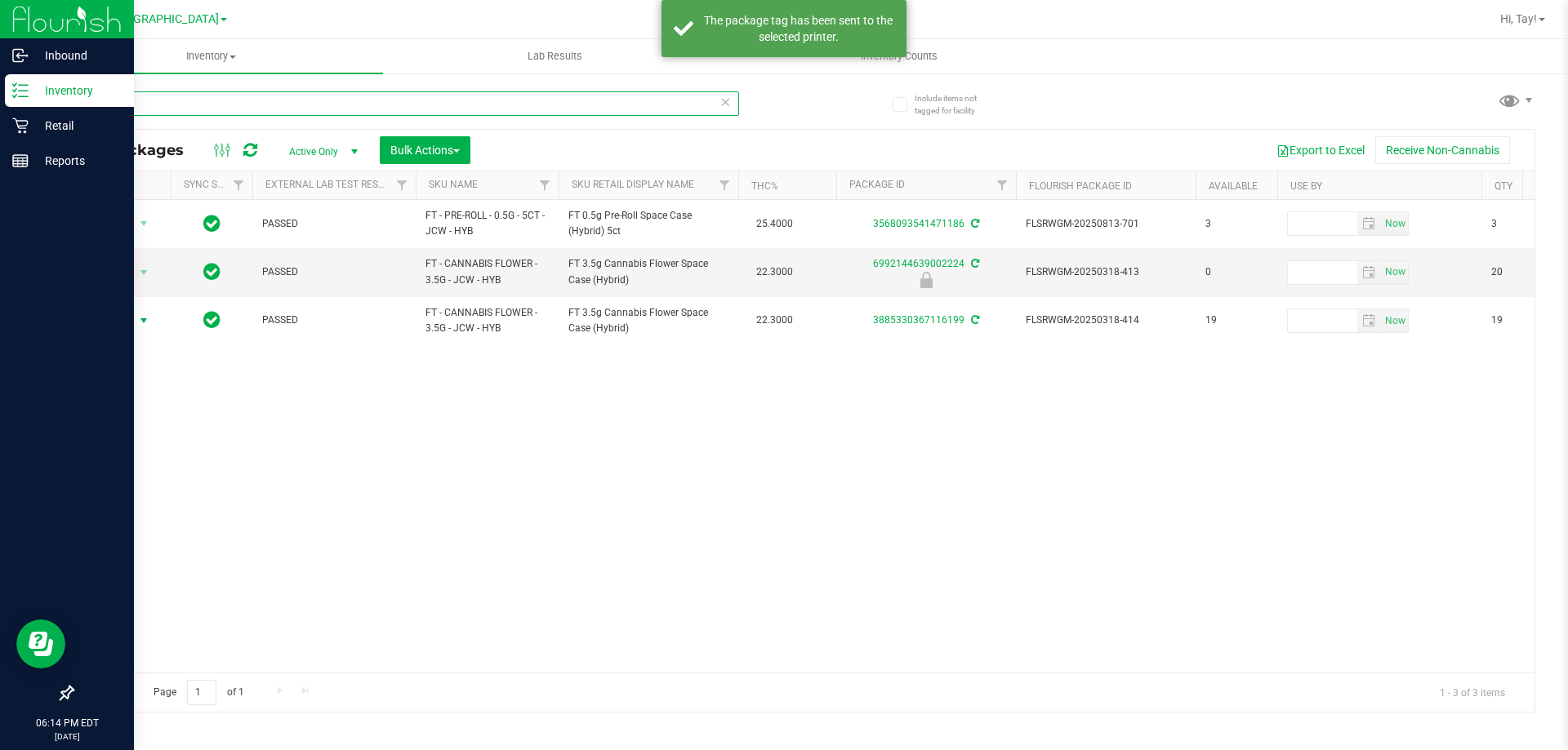
click at [280, 110] on input "jcw" at bounding box center [406, 103] width 667 height 24
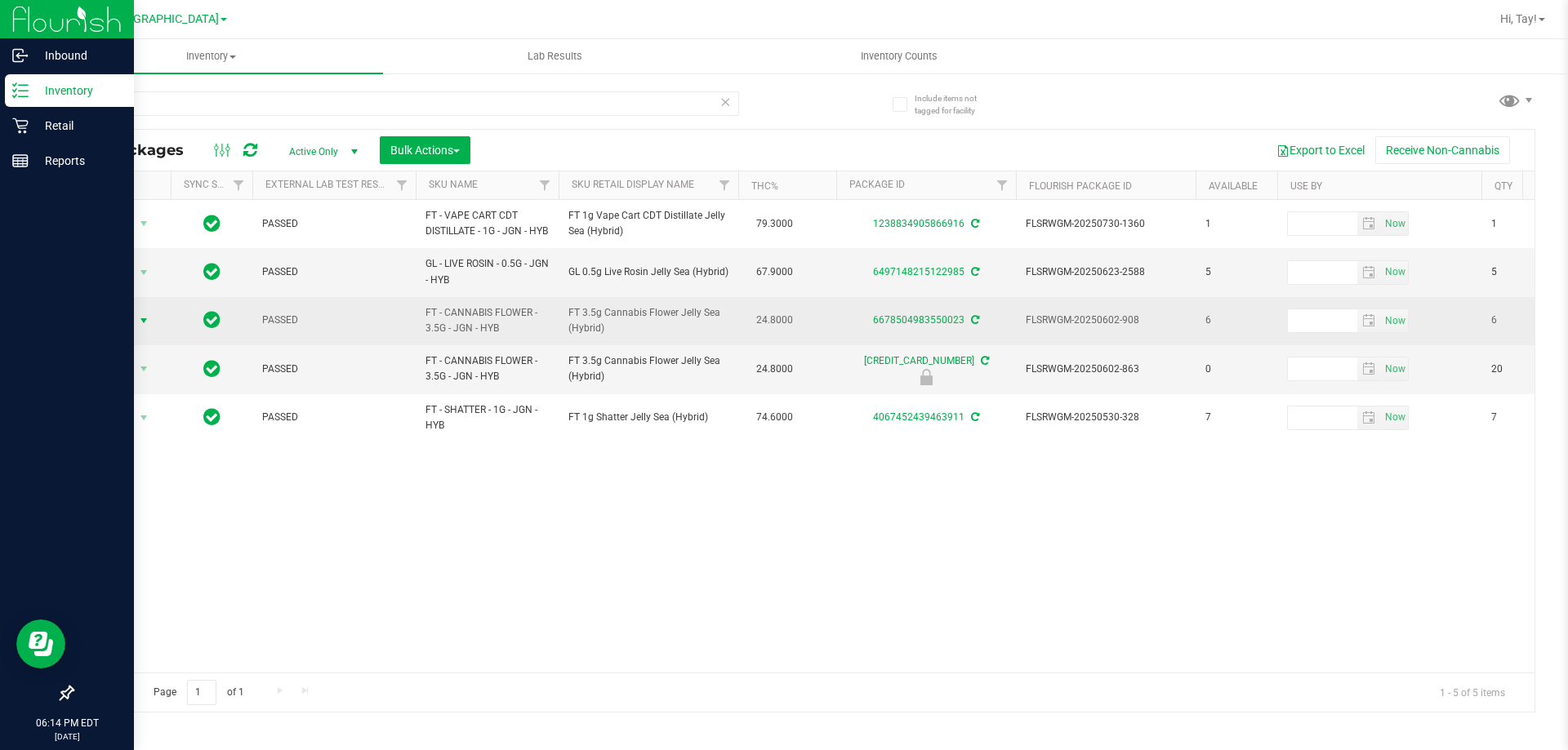
click at [140, 328] on span "select" at bounding box center [143, 320] width 13 height 13
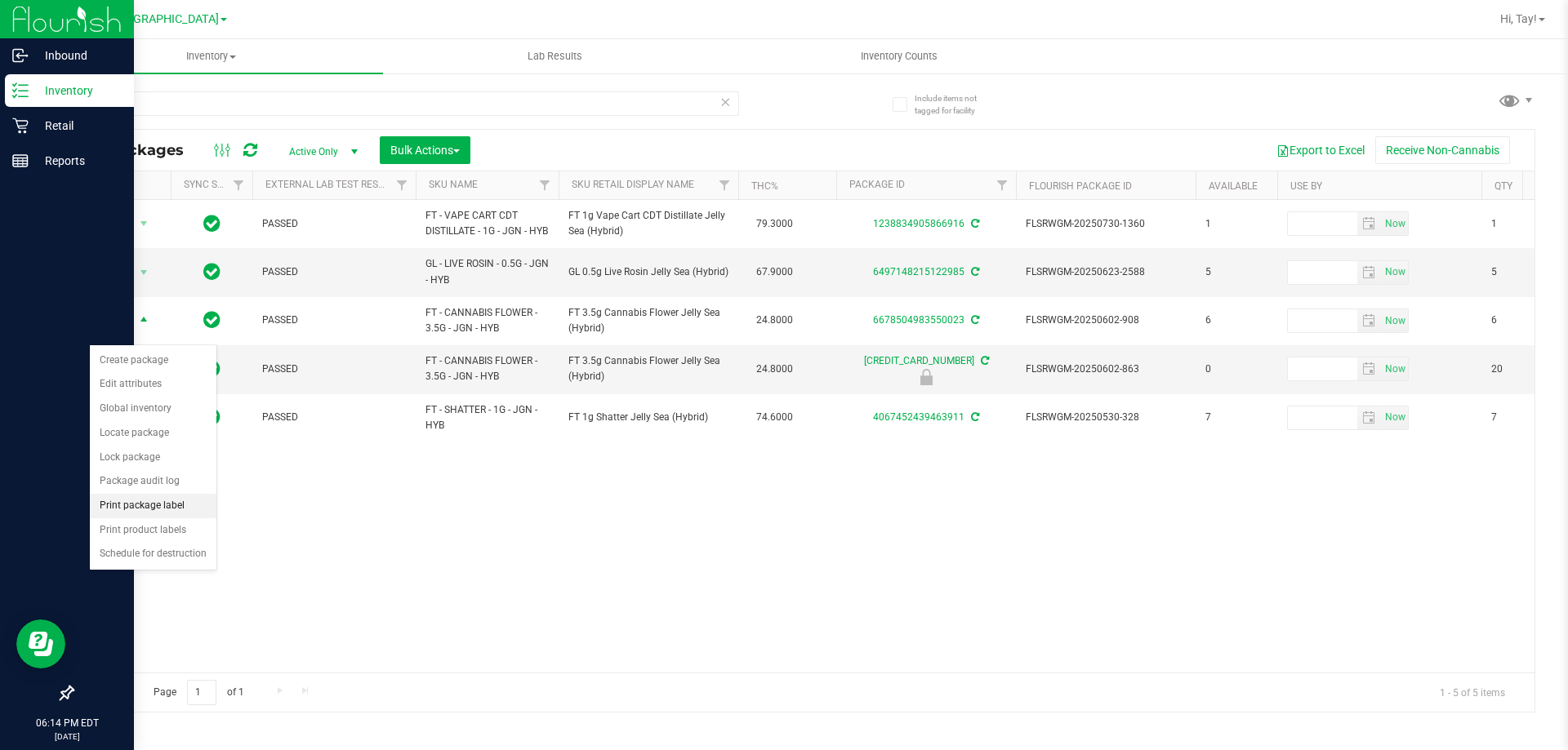
click at [184, 514] on li "Print package label" at bounding box center [153, 506] width 127 height 24
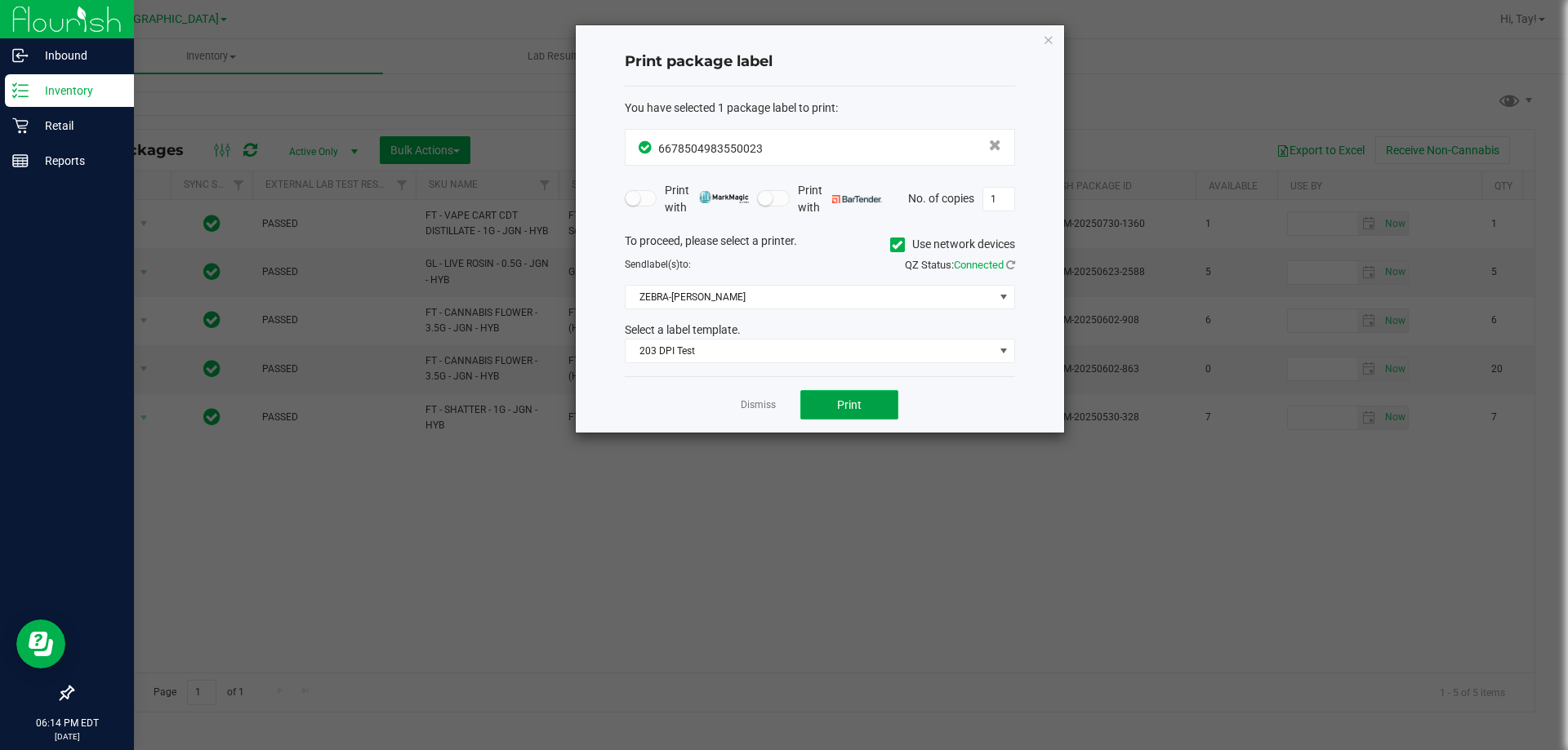
click at [867, 394] on button "Print" at bounding box center [849, 405] width 98 height 30
click at [764, 402] on link "Dismiss" at bounding box center [759, 405] width 35 height 14
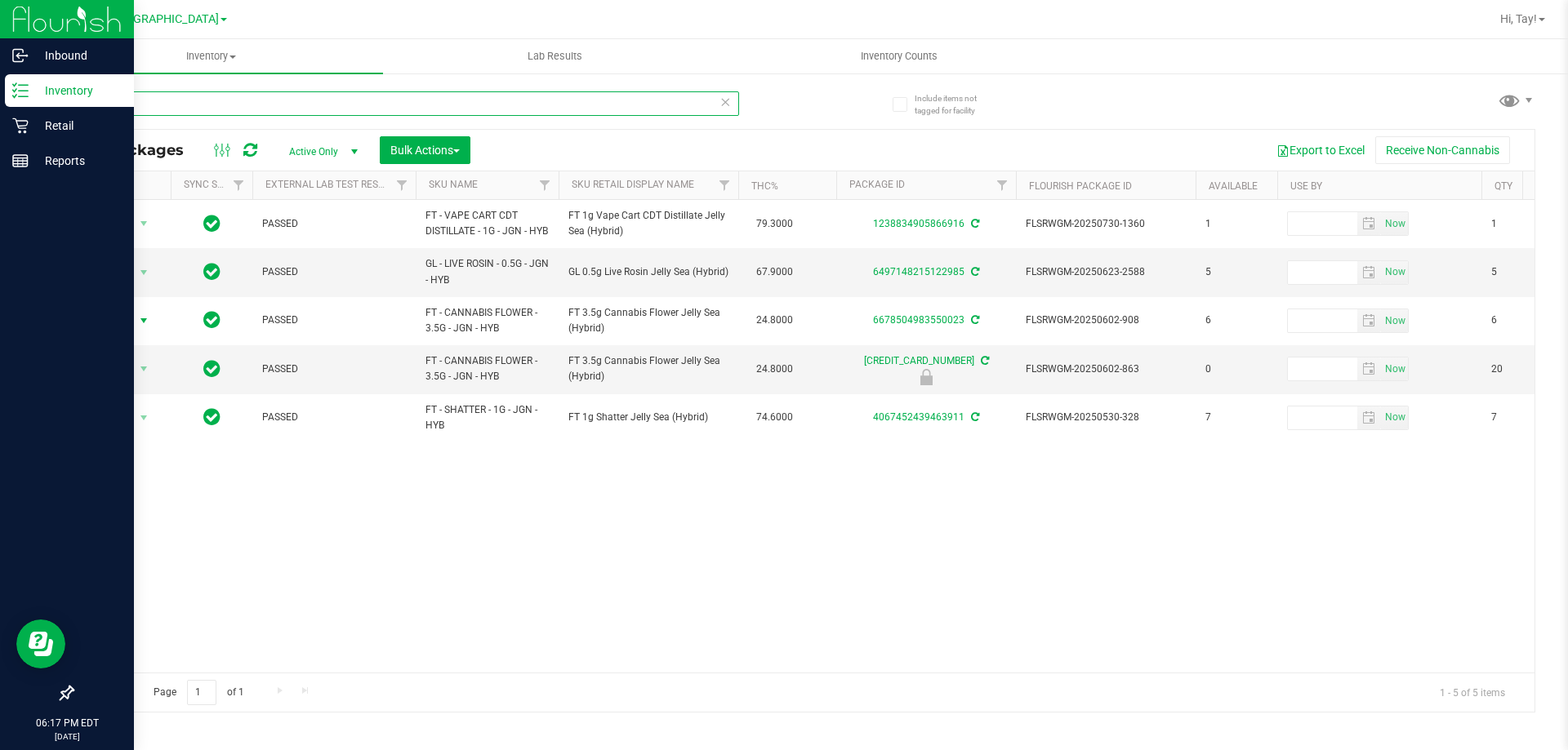
click at [518, 104] on input "jgn" at bounding box center [406, 103] width 667 height 24
click at [536, 103] on input "jgn" at bounding box center [406, 103] width 667 height 24
type input "j"
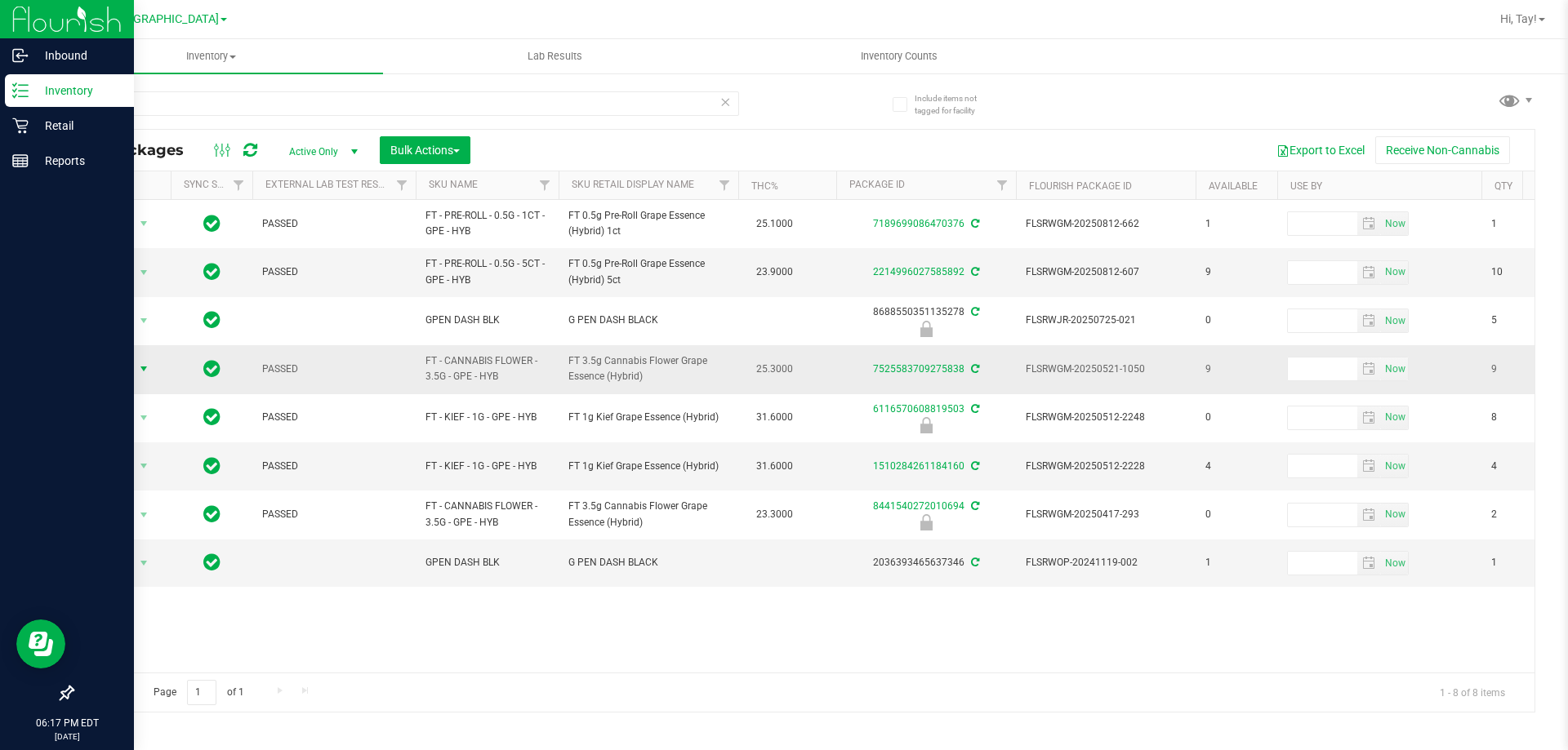
click at [127, 374] on span "Action" at bounding box center [111, 368] width 44 height 23
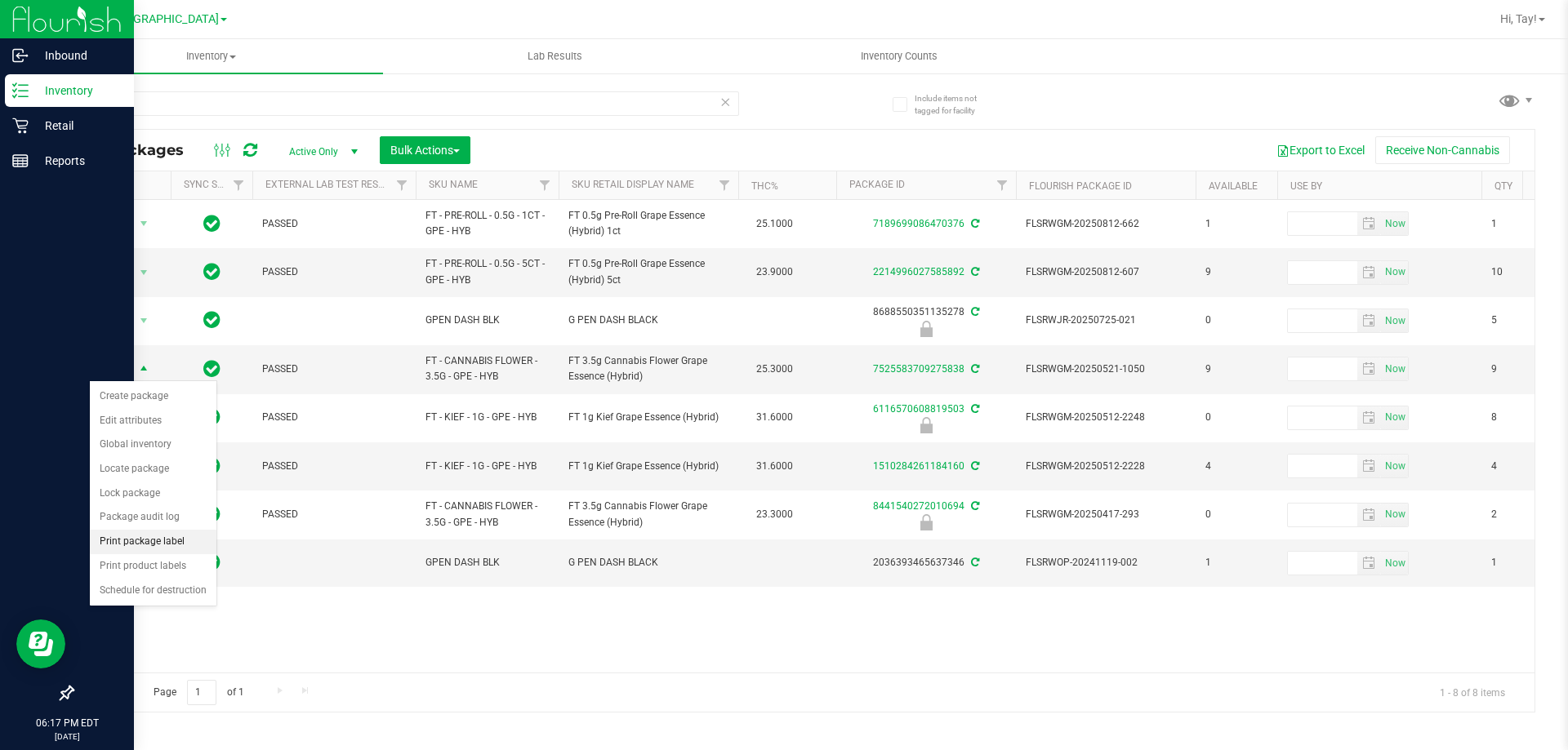
click at [155, 541] on li "Print package label" at bounding box center [153, 541] width 127 height 24
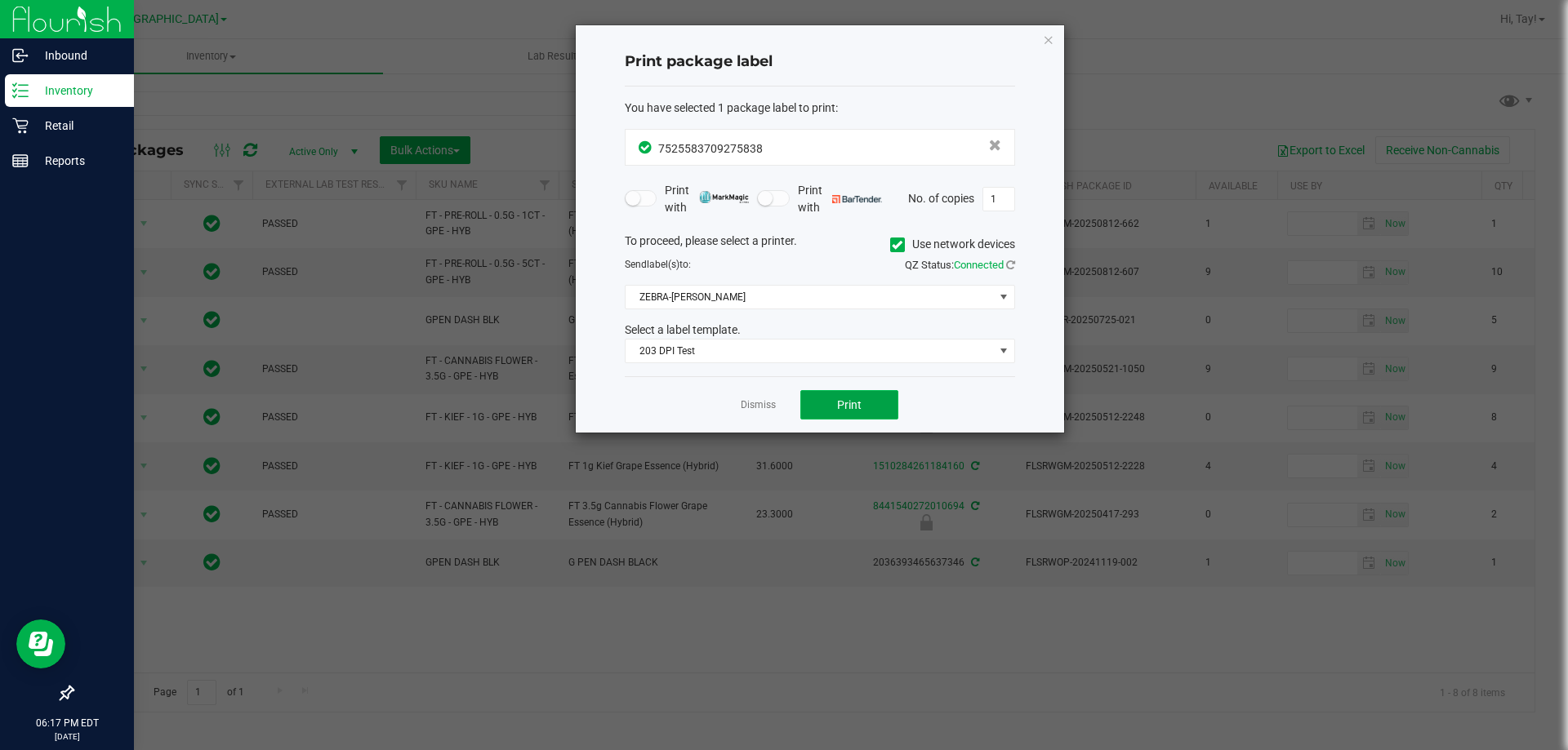
click at [854, 405] on span "Print" at bounding box center [849, 405] width 24 height 13
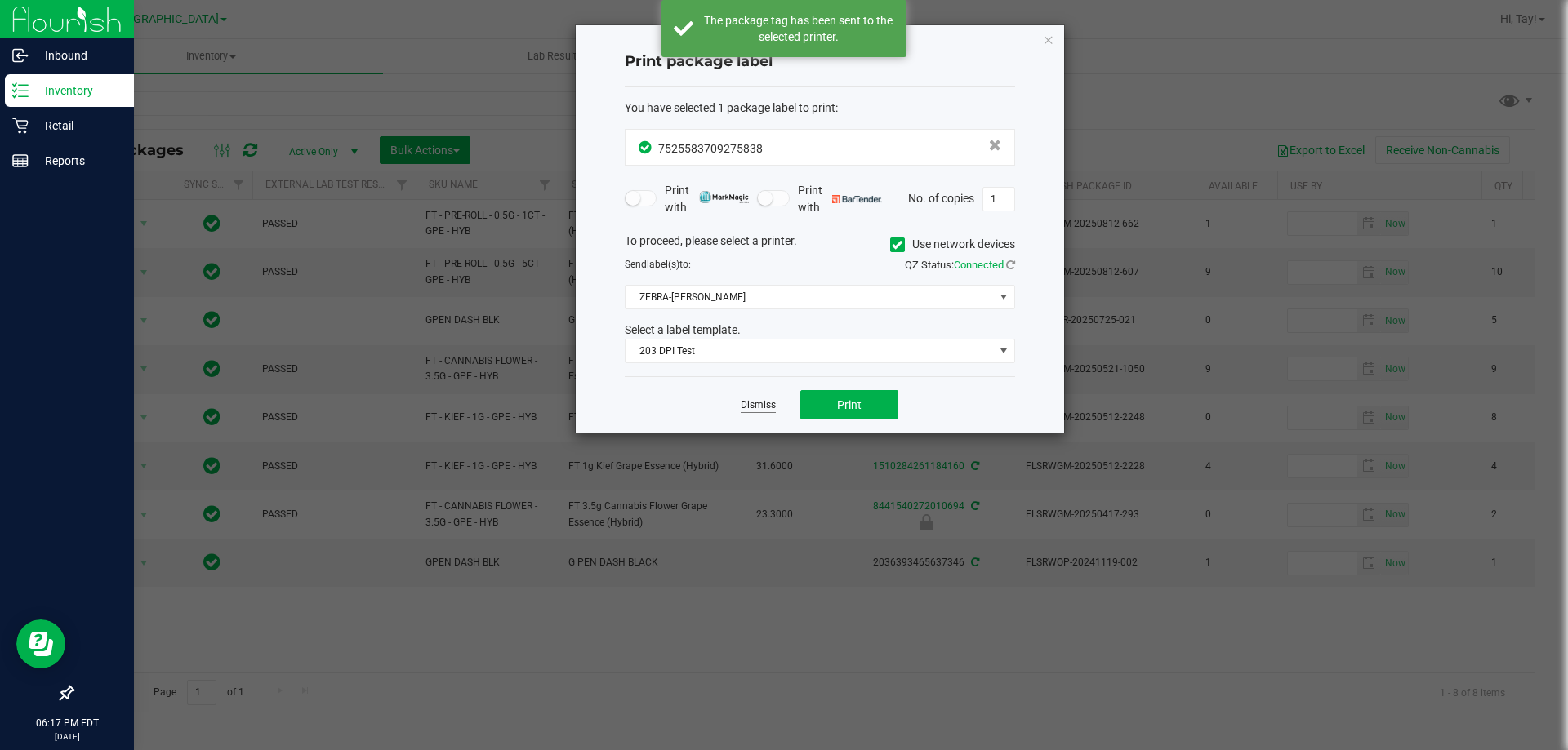
click at [755, 410] on link "Dismiss" at bounding box center [759, 405] width 35 height 14
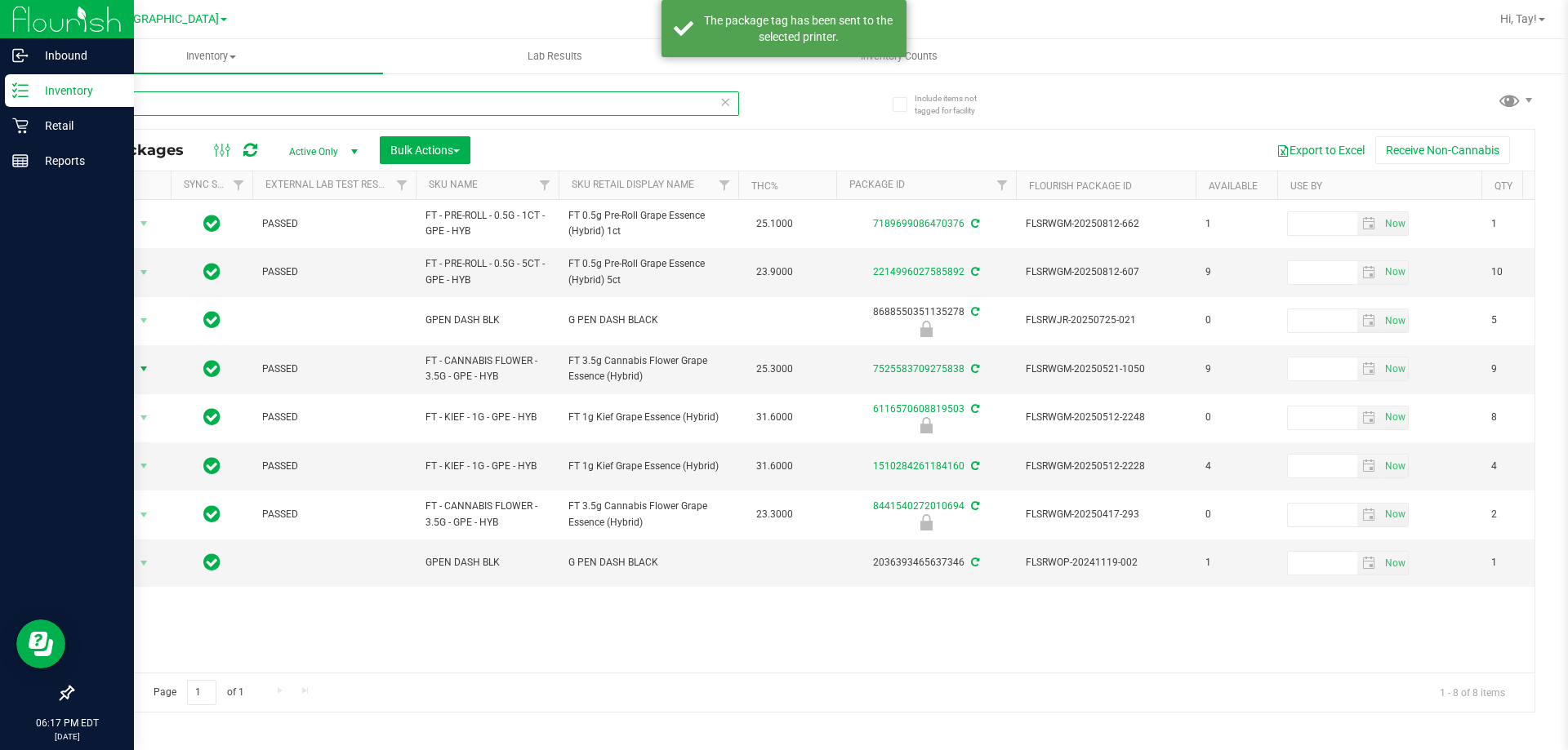
click at [323, 112] on input "gpe" at bounding box center [406, 103] width 667 height 24
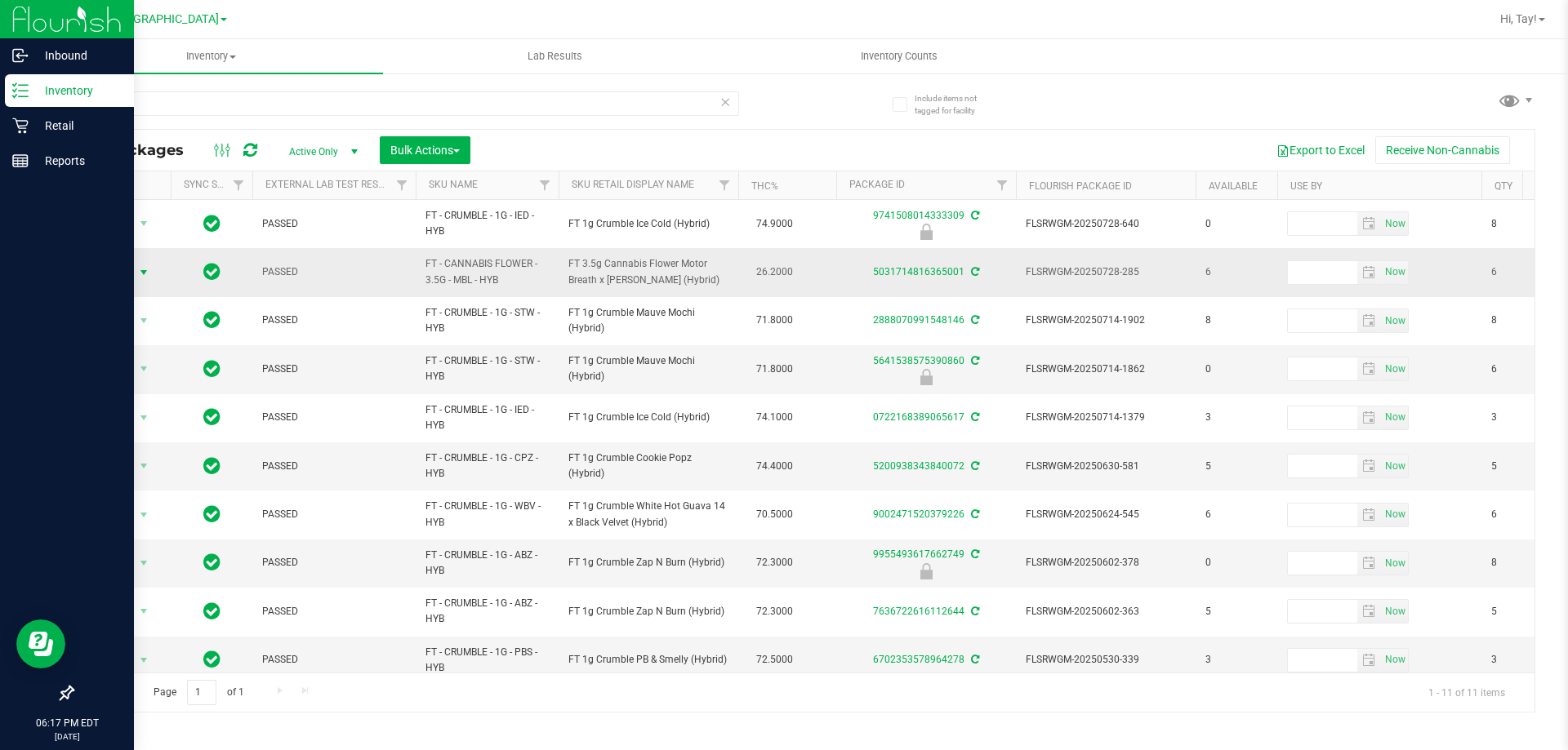
click at [130, 278] on span "Action" at bounding box center [111, 272] width 44 height 23
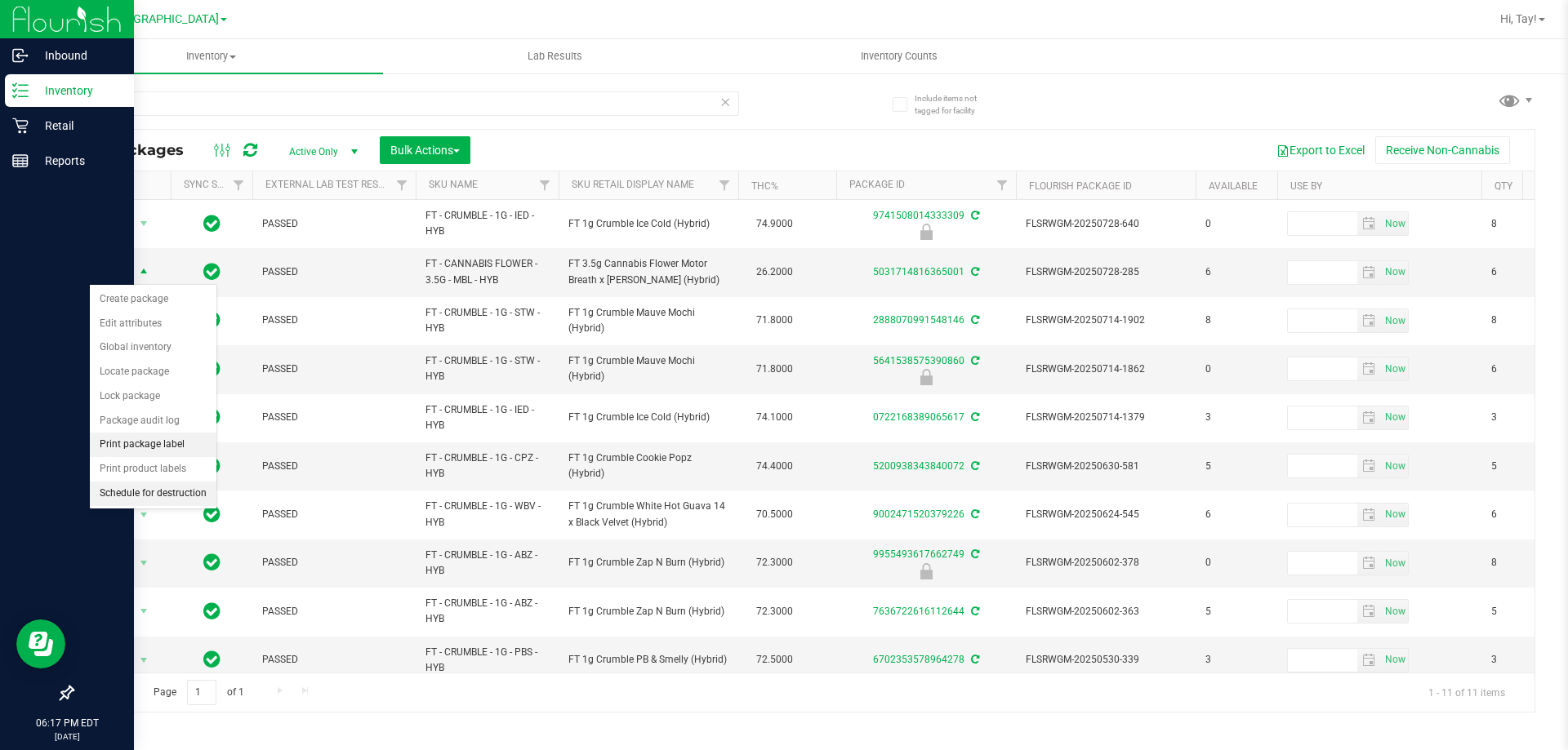
drag, startPoint x: 157, startPoint y: 440, endPoint x: 195, endPoint y: 433, distance: 38.6
click at [159, 438] on li "Print package label" at bounding box center [153, 444] width 127 height 24
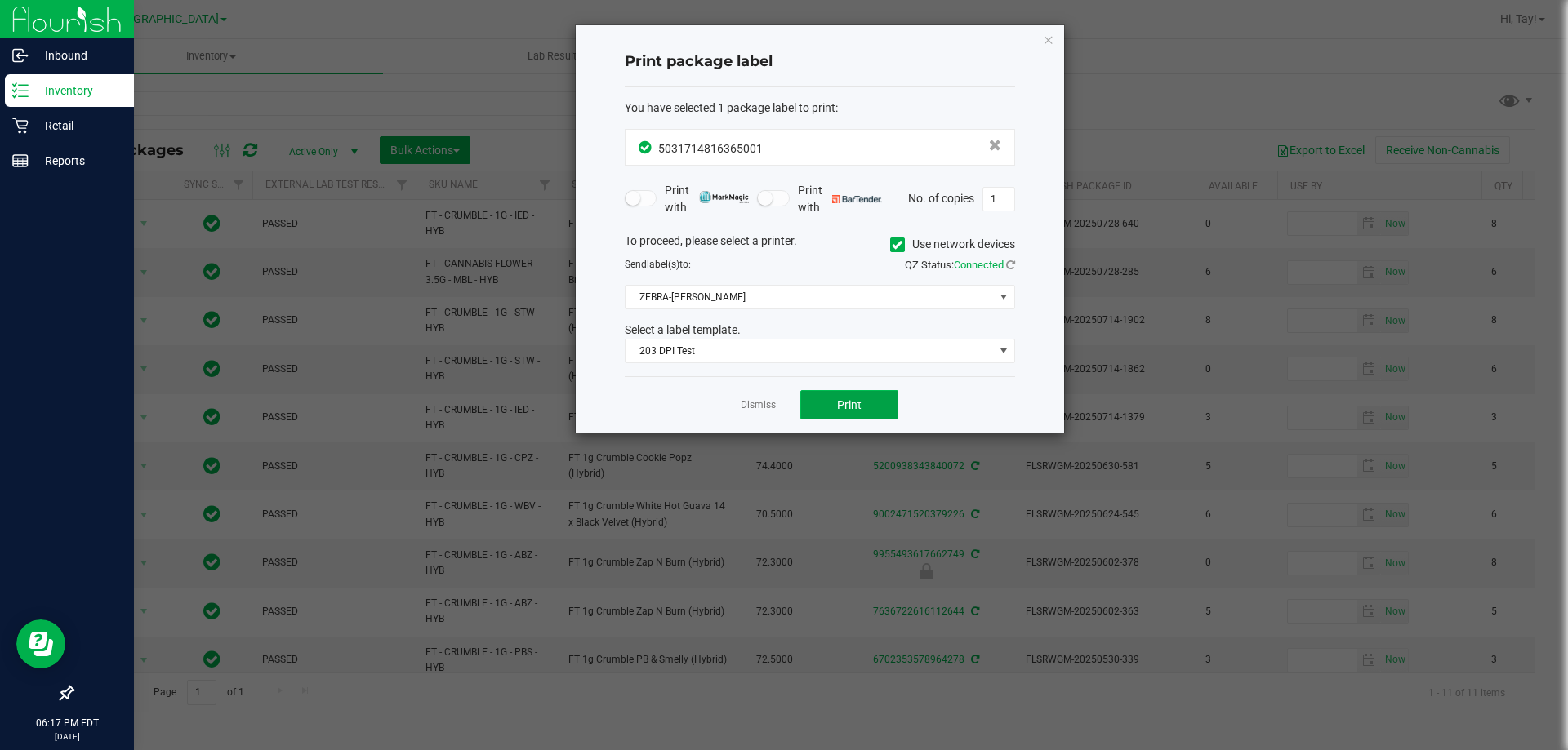
click at [843, 403] on span "Print" at bounding box center [849, 405] width 24 height 13
click at [749, 405] on link "Dismiss" at bounding box center [759, 405] width 35 height 14
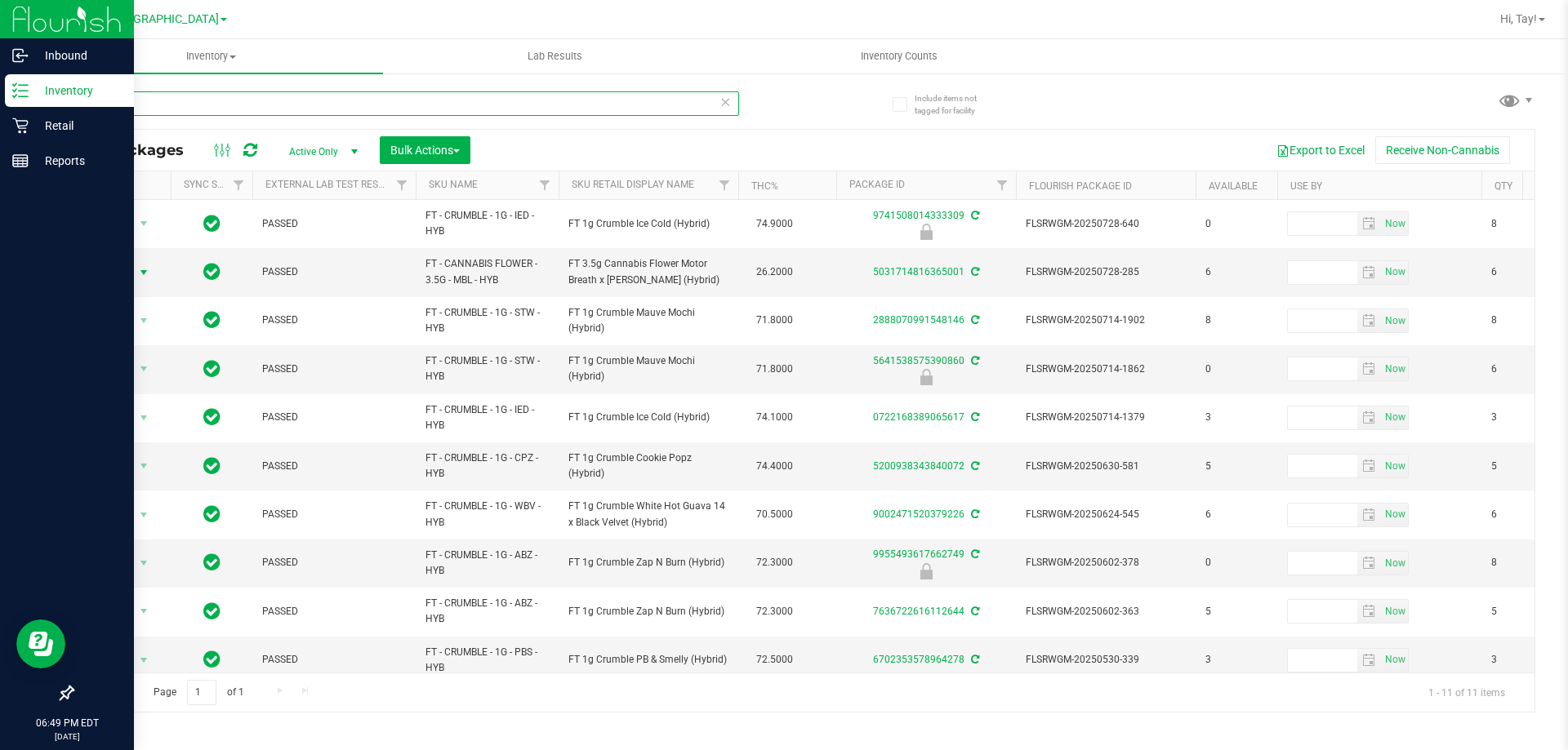
click at [269, 103] on input "mbl" at bounding box center [406, 103] width 667 height 24
type input "m"
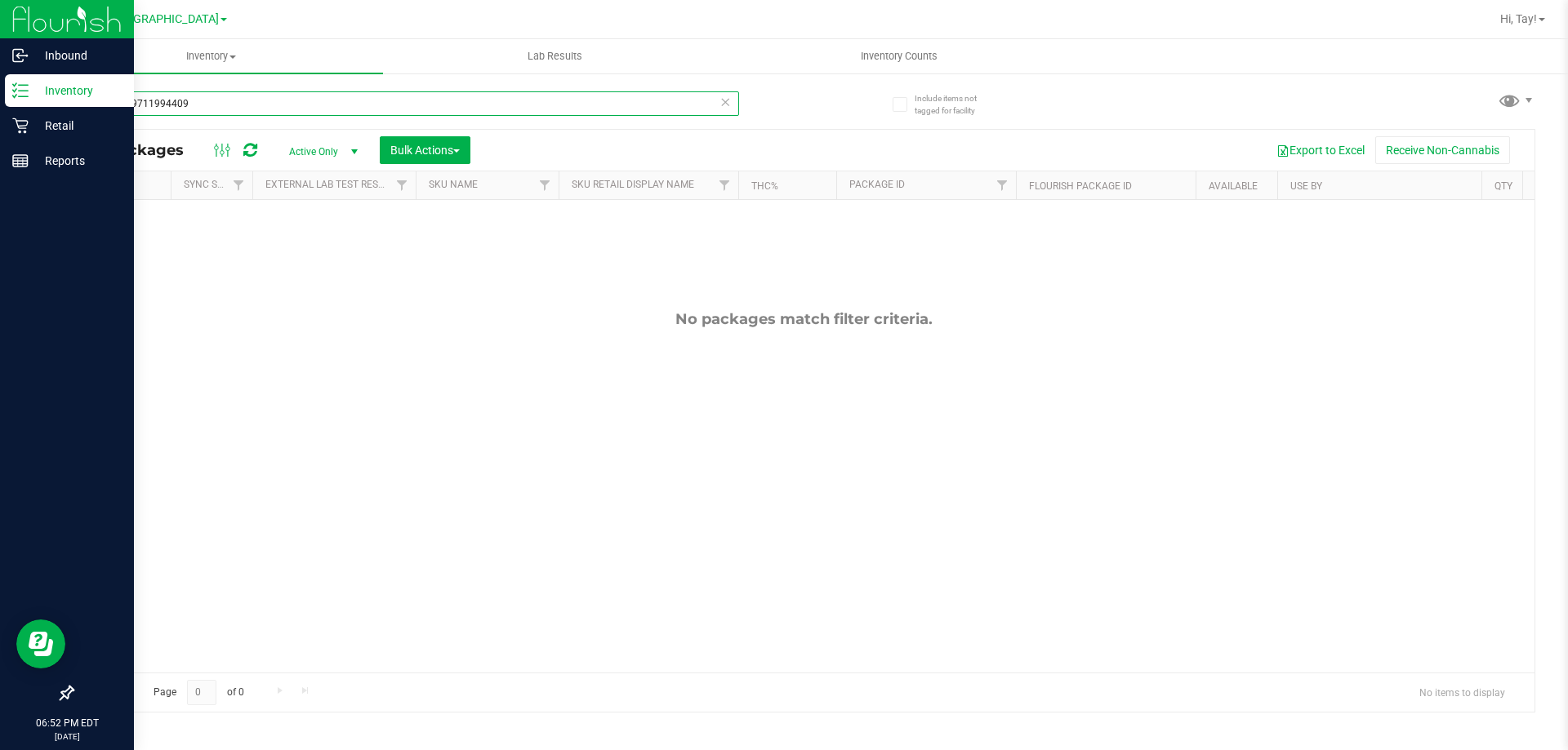
click at [228, 102] on input "9193409711994409" at bounding box center [406, 103] width 667 height 24
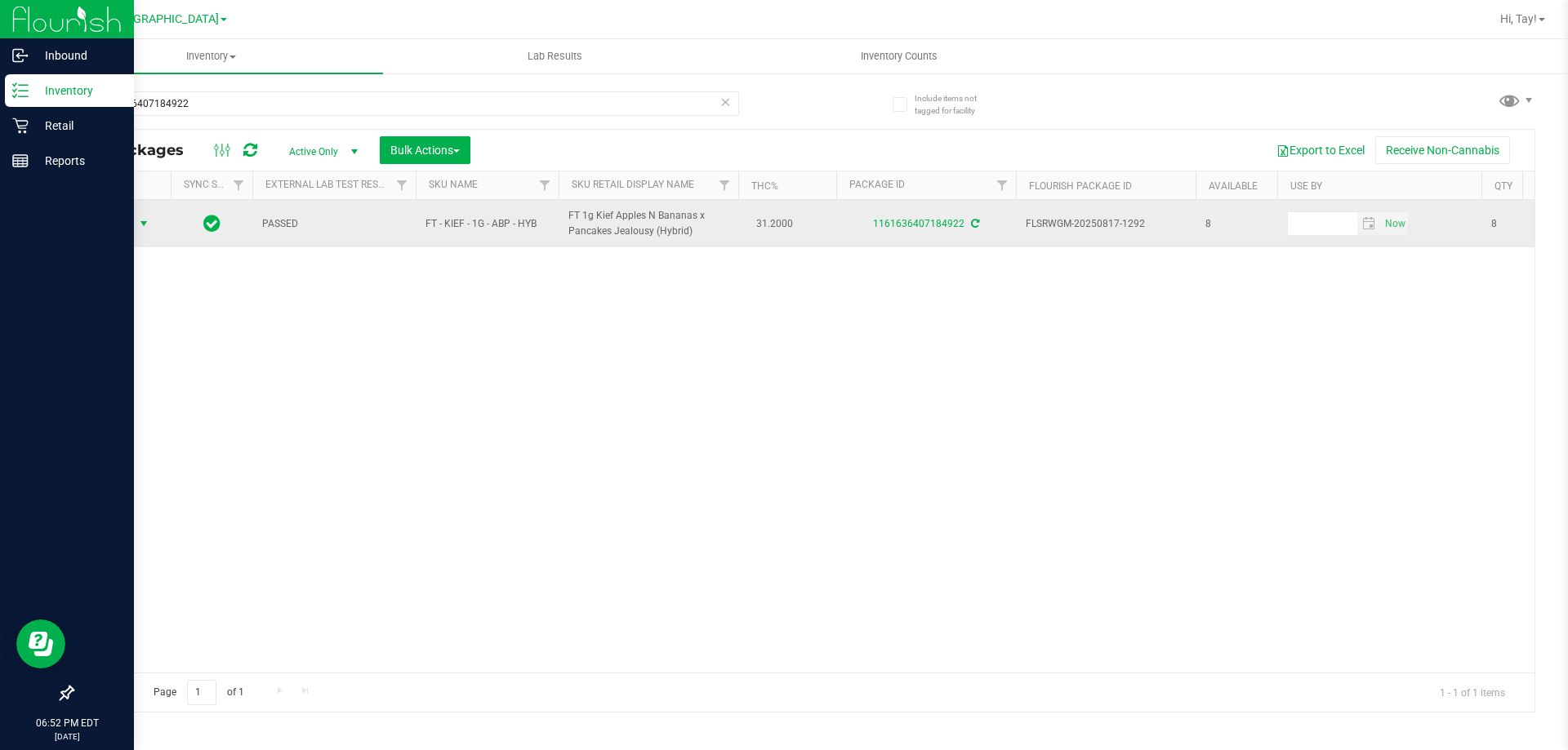
click at [146, 226] on span "select" at bounding box center [143, 223] width 13 height 13
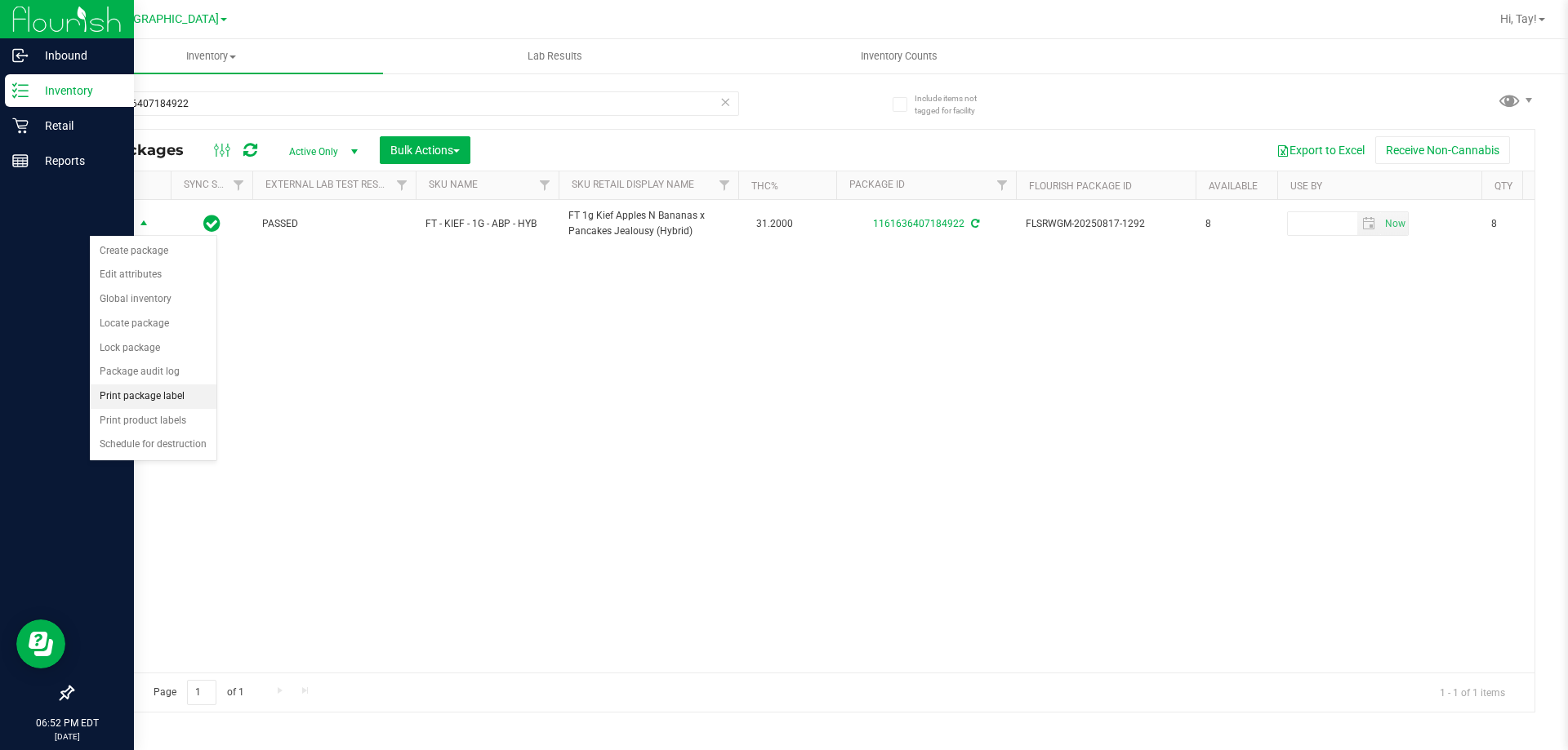
click at [154, 403] on li "Print package label" at bounding box center [153, 396] width 127 height 24
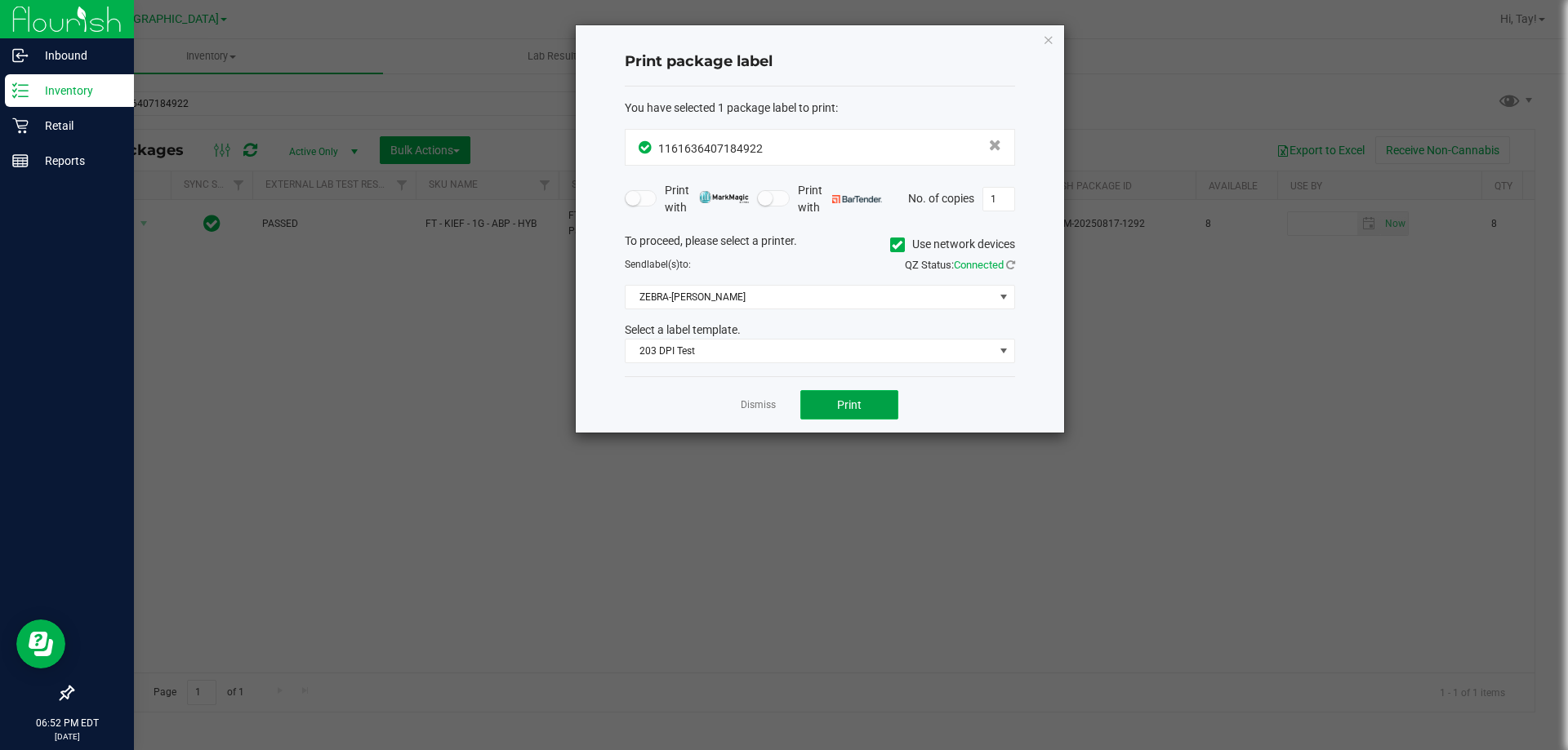
click at [819, 401] on button "Print" at bounding box center [849, 405] width 98 height 30
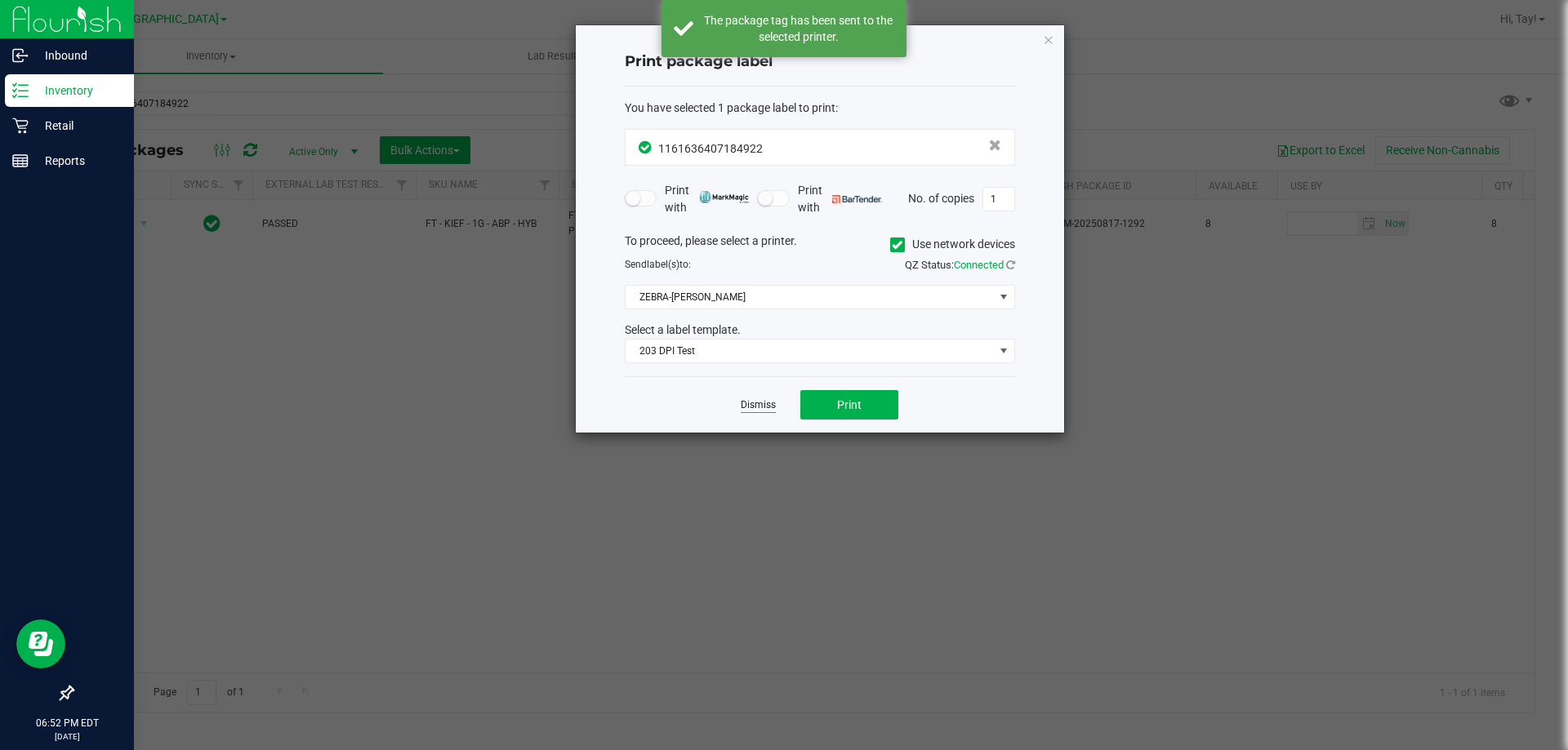
click at [747, 404] on link "Dismiss" at bounding box center [759, 405] width 35 height 14
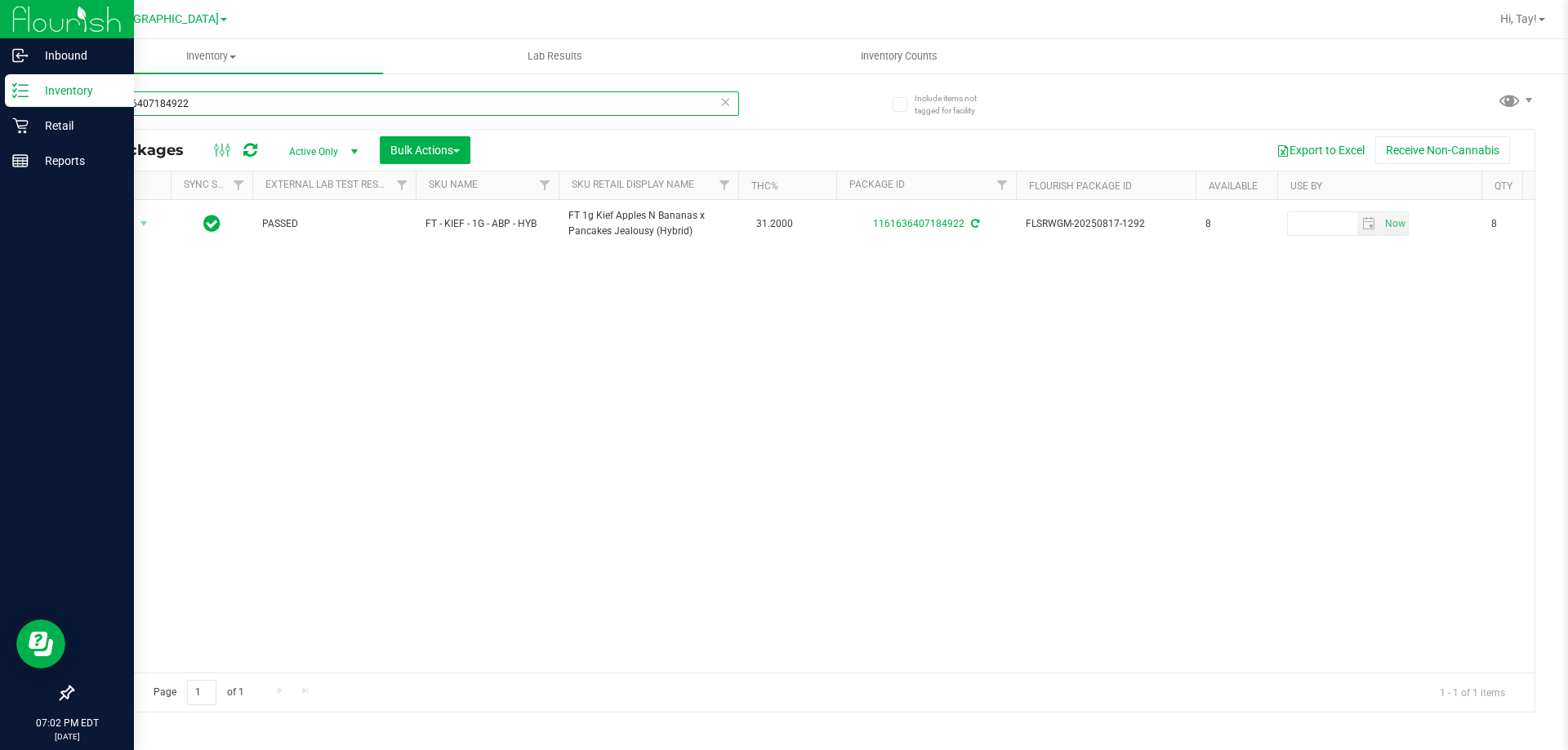
click at [381, 102] on input "1161636407184922" at bounding box center [406, 103] width 667 height 24
type input "lsn"
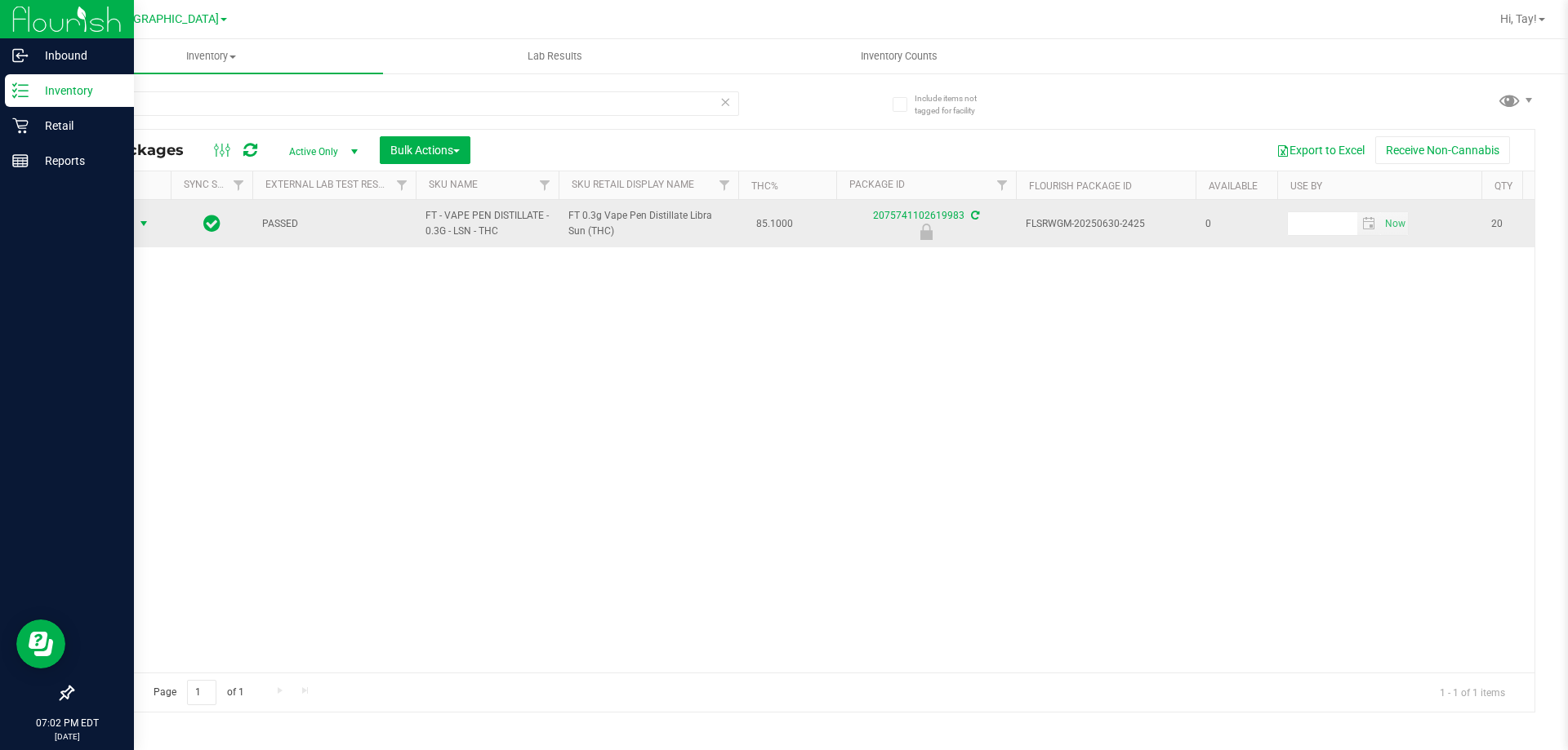
click at [118, 226] on span "Action" at bounding box center [111, 223] width 44 height 23
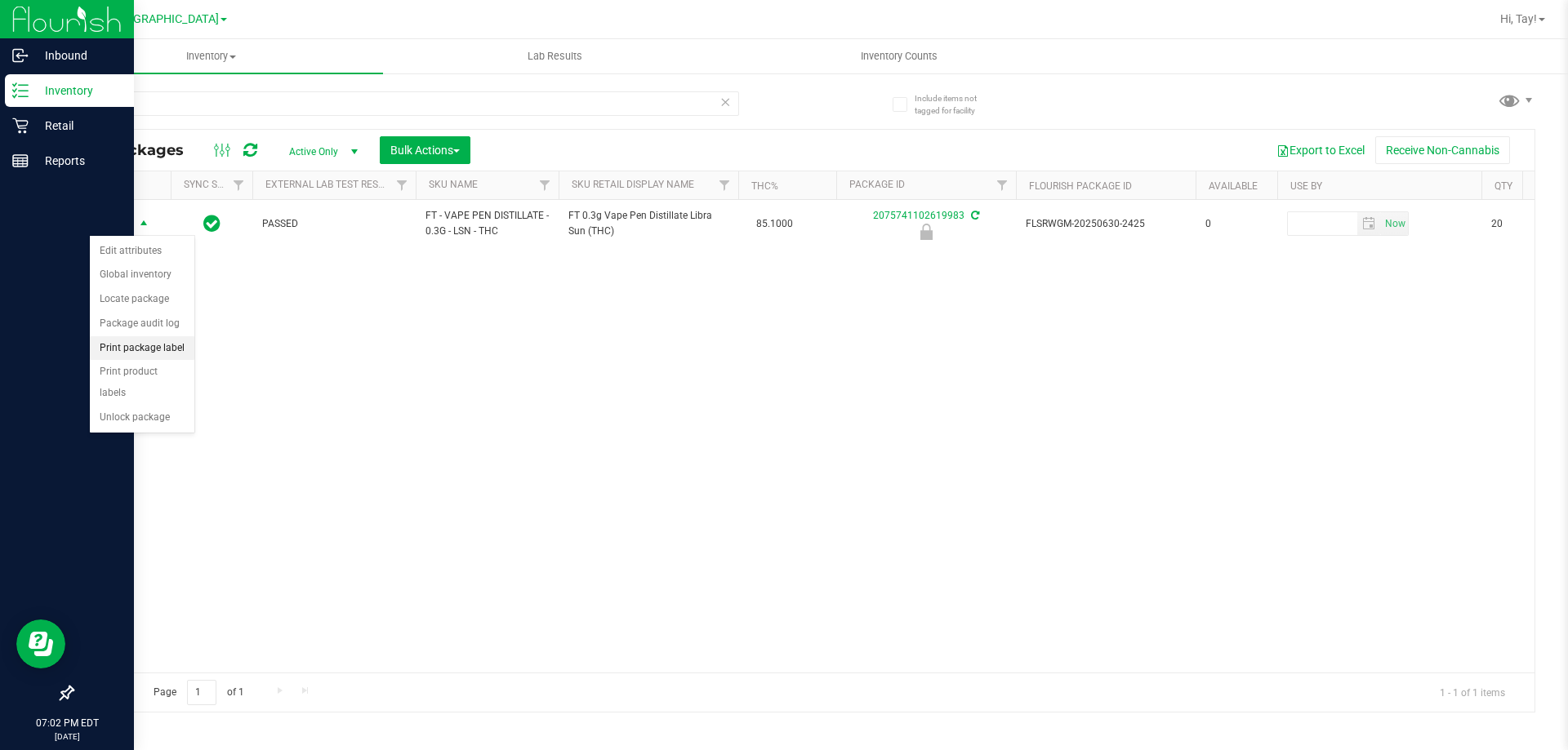
click at [172, 349] on li "Print package label" at bounding box center [142, 348] width 105 height 24
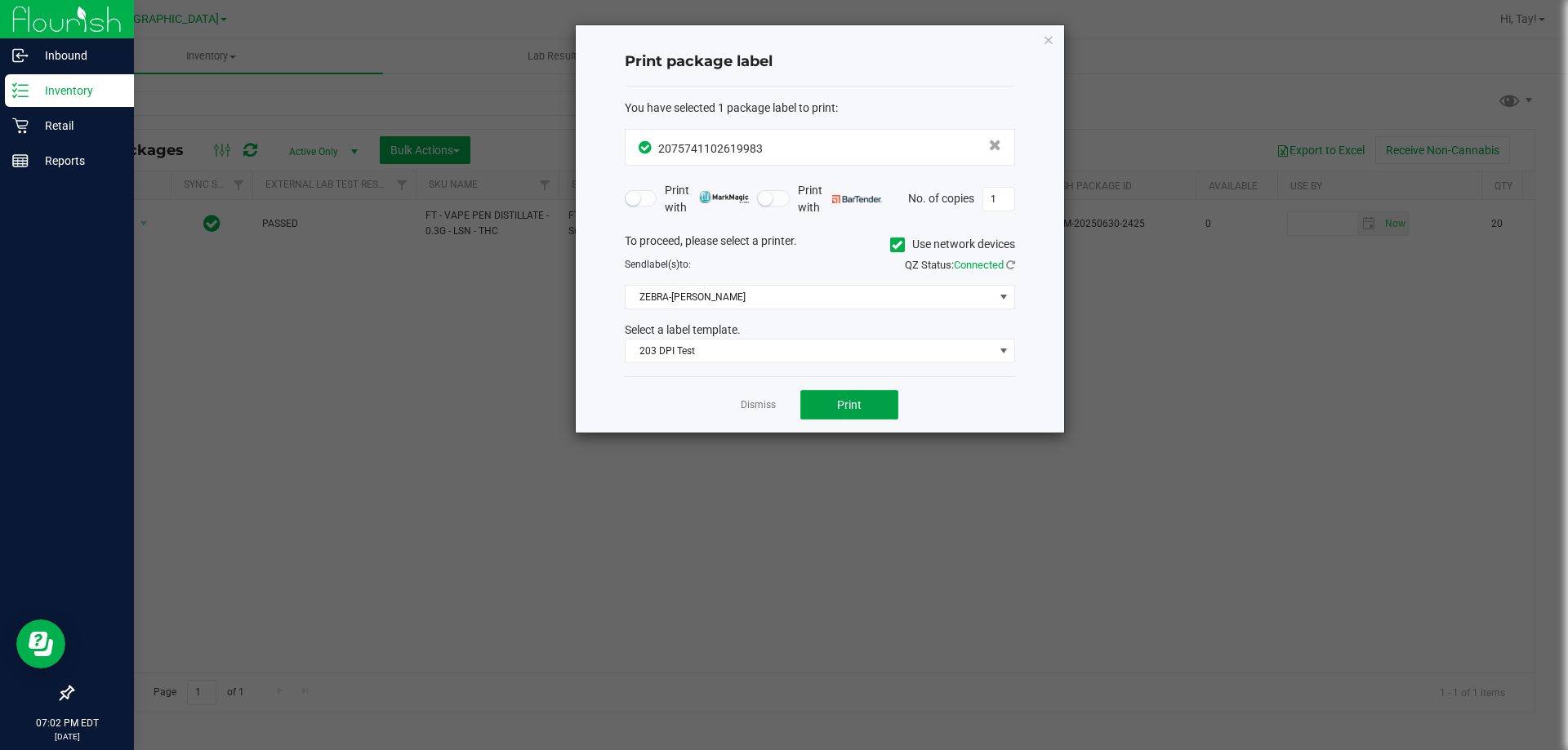
click at [831, 404] on button "Print" at bounding box center [849, 405] width 98 height 30
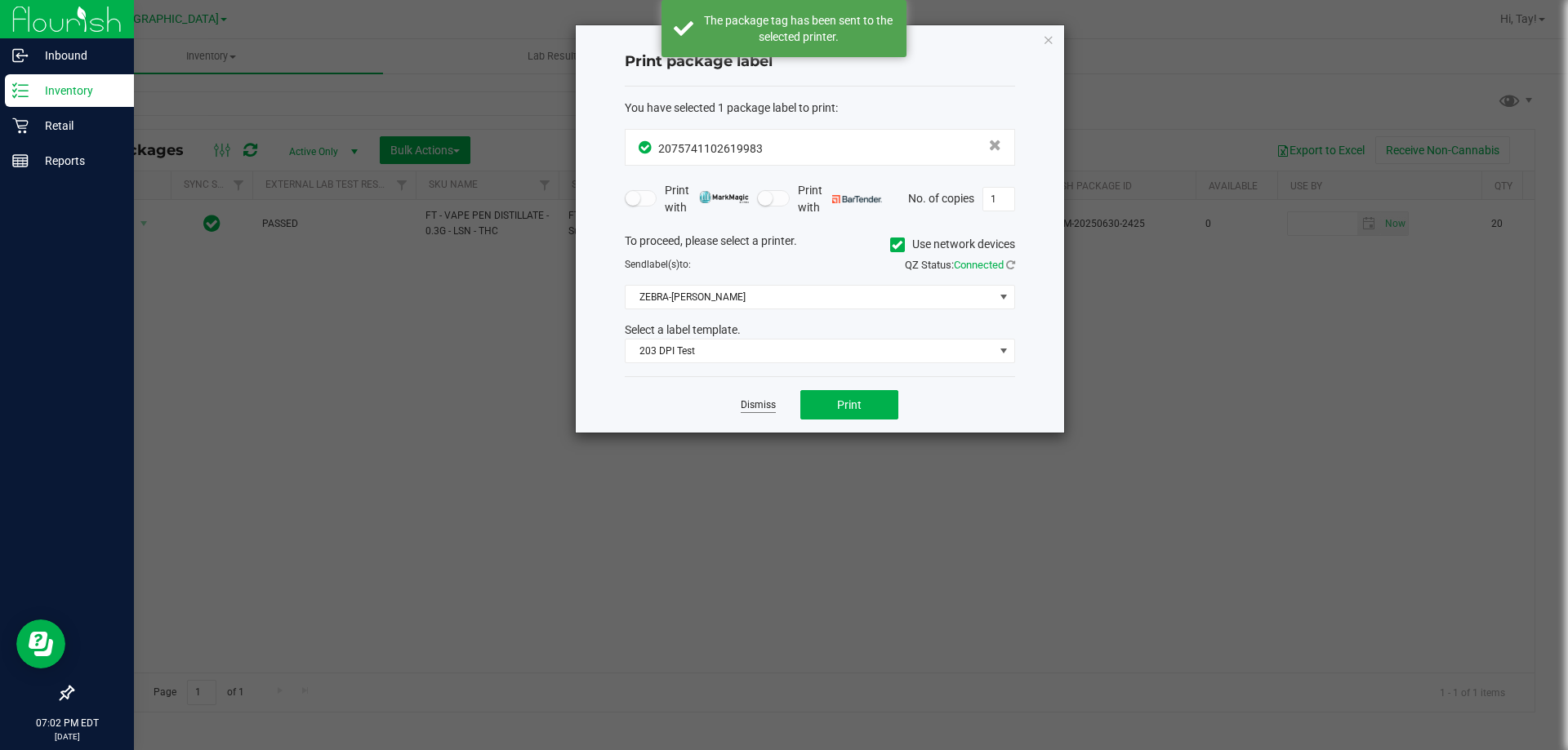
click at [762, 405] on link "Dismiss" at bounding box center [759, 405] width 35 height 14
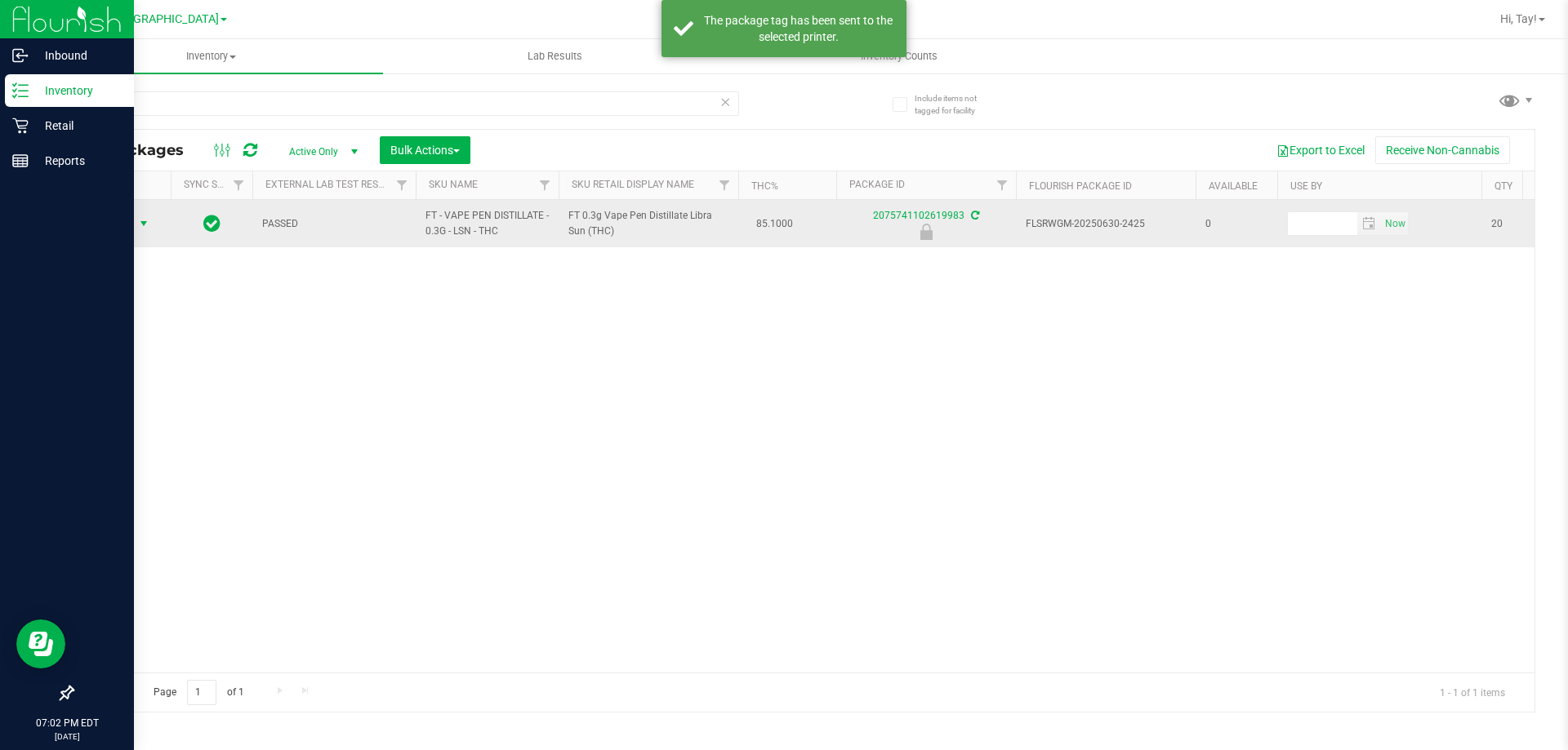
click at [150, 221] on span "select" at bounding box center [143, 223] width 13 height 13
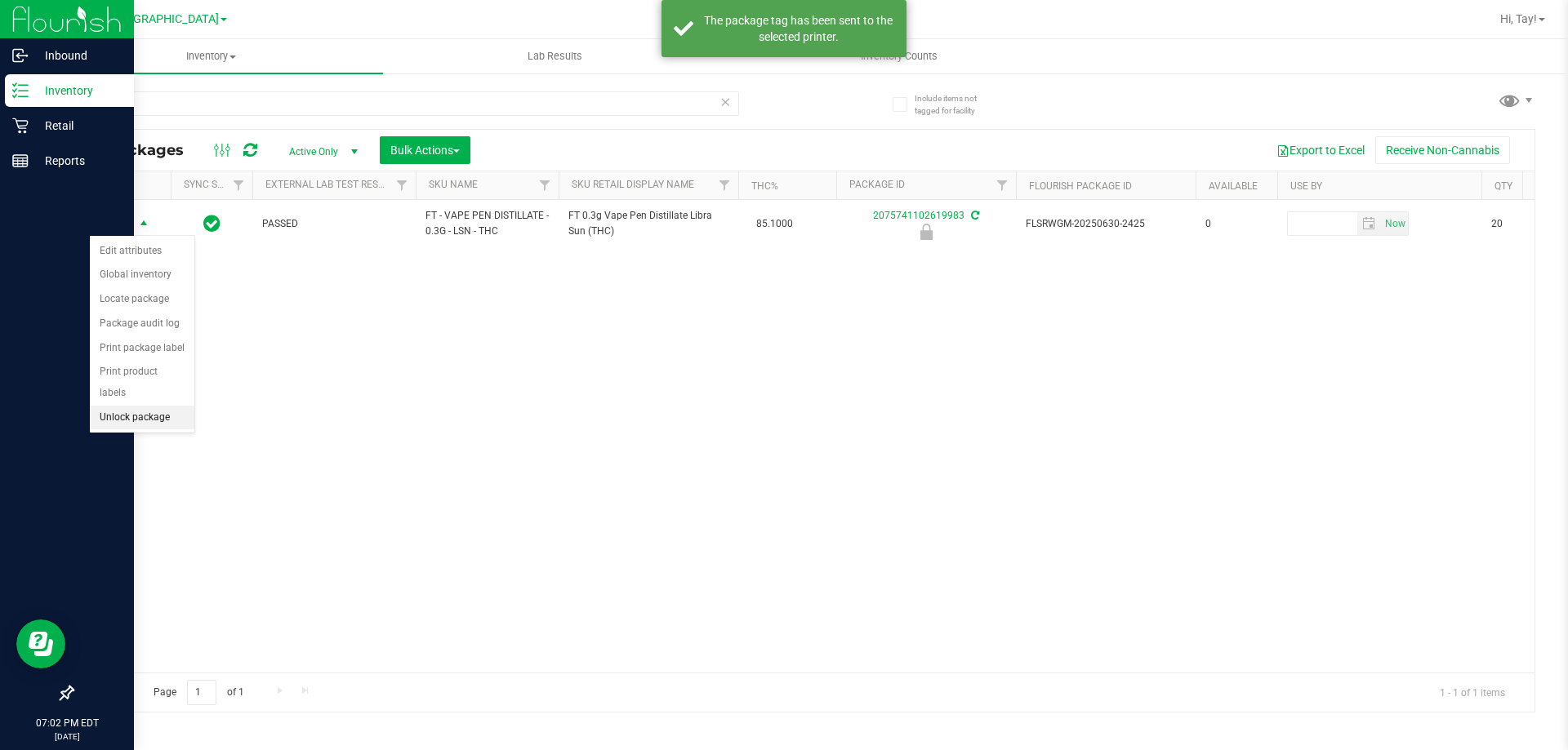
click at [140, 405] on li "Unlock package" at bounding box center [142, 417] width 105 height 24
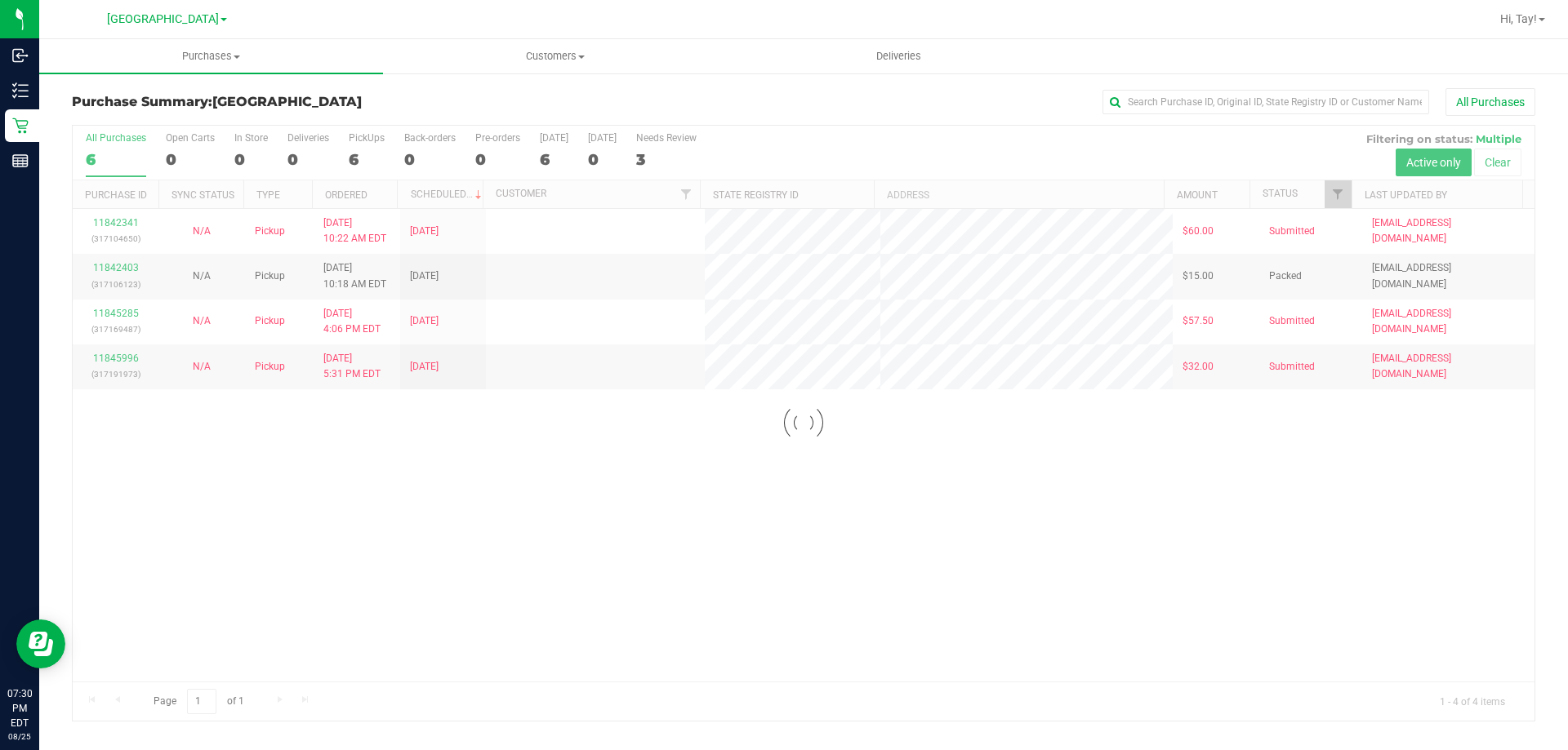
click at [830, 584] on div at bounding box center [803, 423] width 1462 height 595
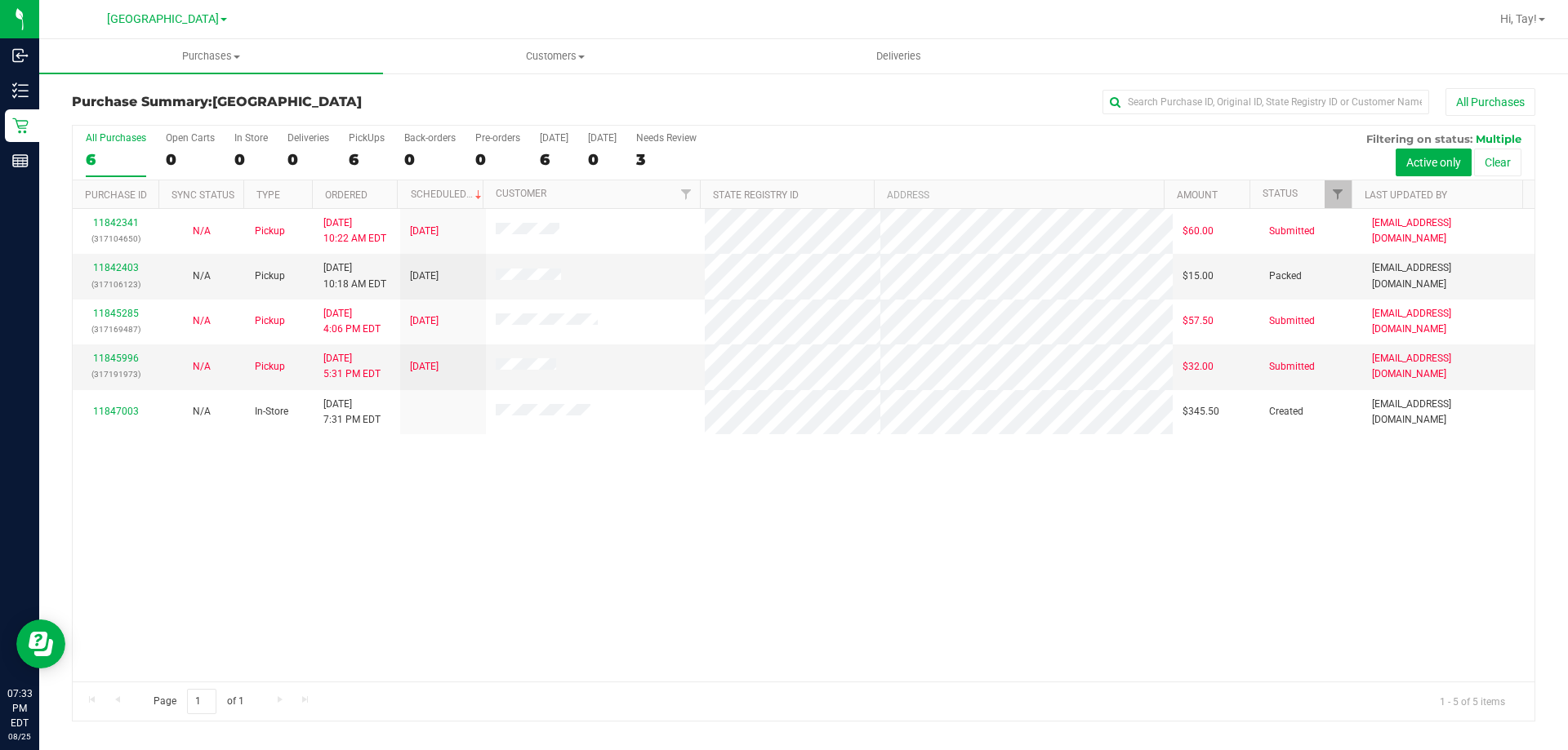
click at [689, 549] on div "11842341 (317104650) N/A Pickup [DATE] 10:22 AM EDT 8/25/2025 $60.00 Submitted …" at bounding box center [803, 445] width 1462 height 473
click at [462, 583] on div "11842341 (317104650) N/A Pickup [DATE] 10:22 AM EDT 8/25/2025 $60.00 Submitted …" at bounding box center [803, 445] width 1462 height 473
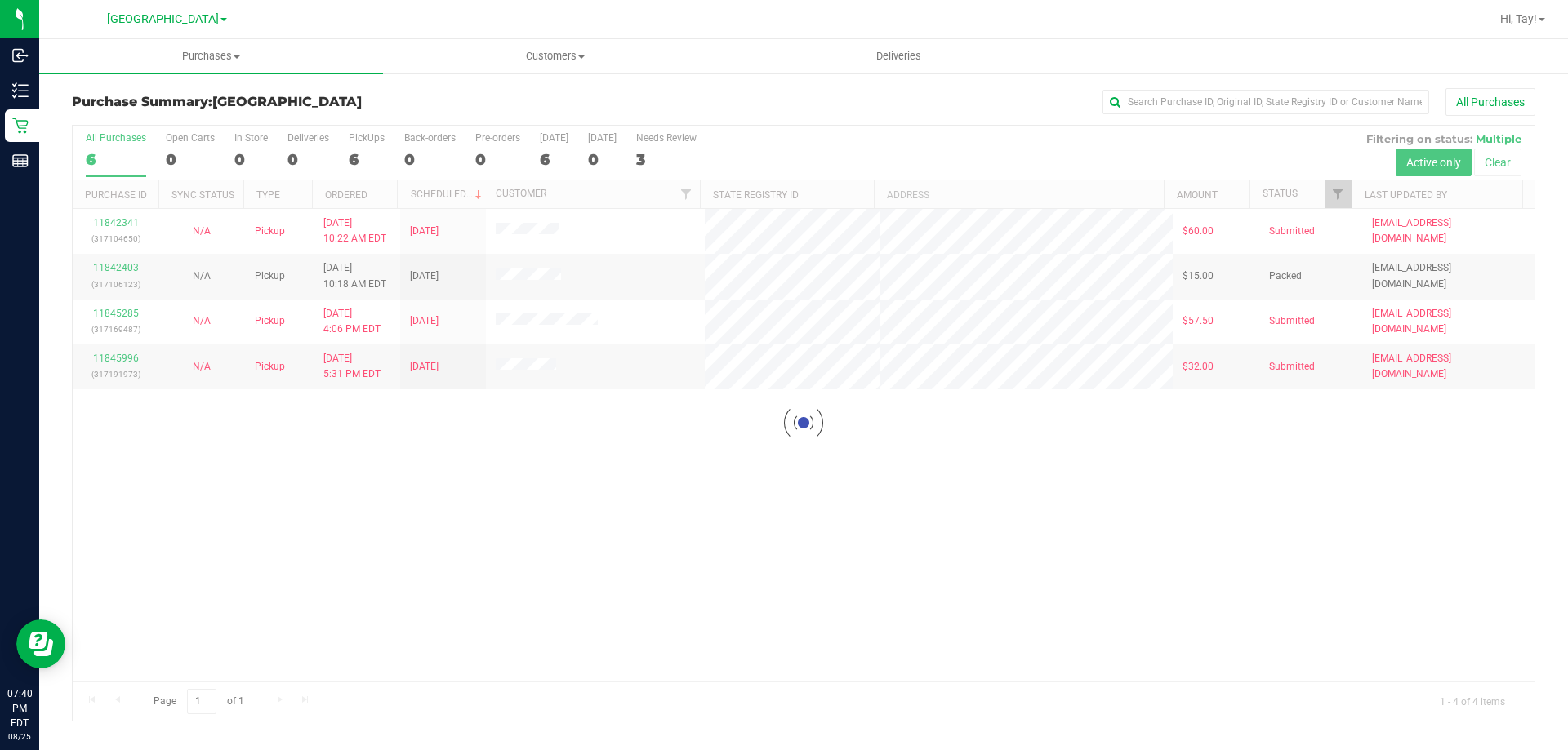
click at [481, 508] on div at bounding box center [803, 423] width 1462 height 595
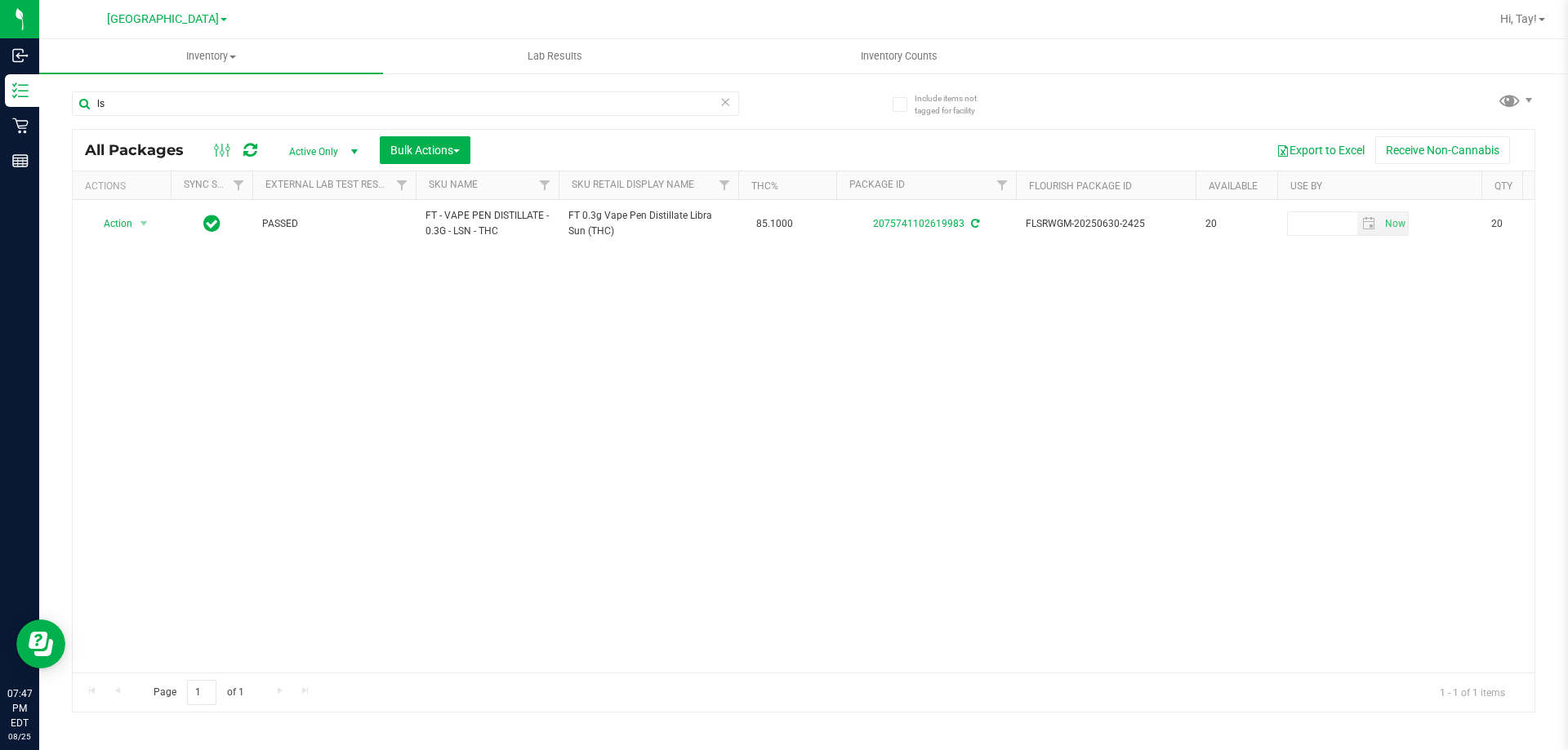
type input "l"
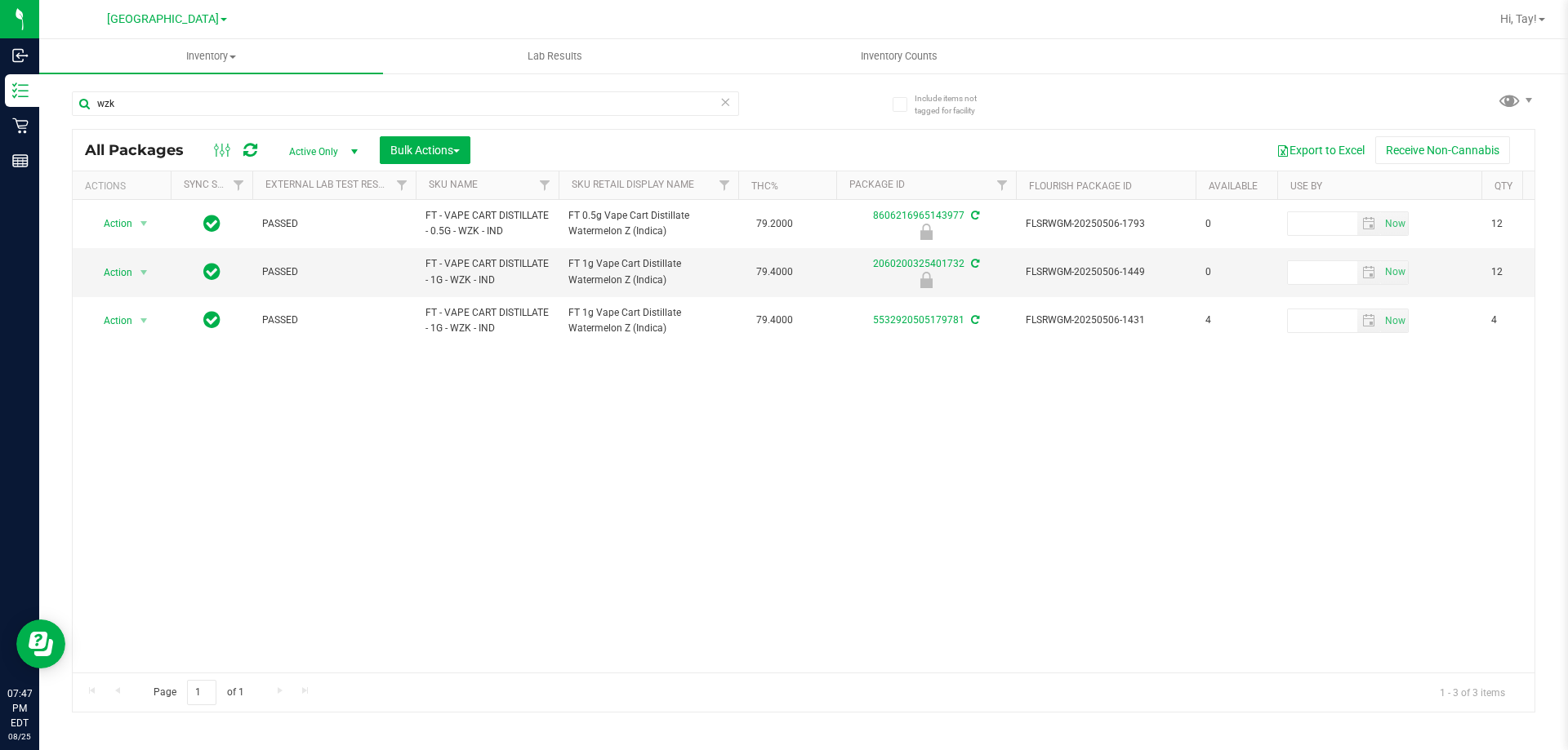
click at [664, 398] on div "Action Action Edit attributes Global inventory Locate package Package audit log…" at bounding box center [803, 437] width 1462 height 473
click at [416, 106] on input "wzk" at bounding box center [406, 103] width 667 height 24
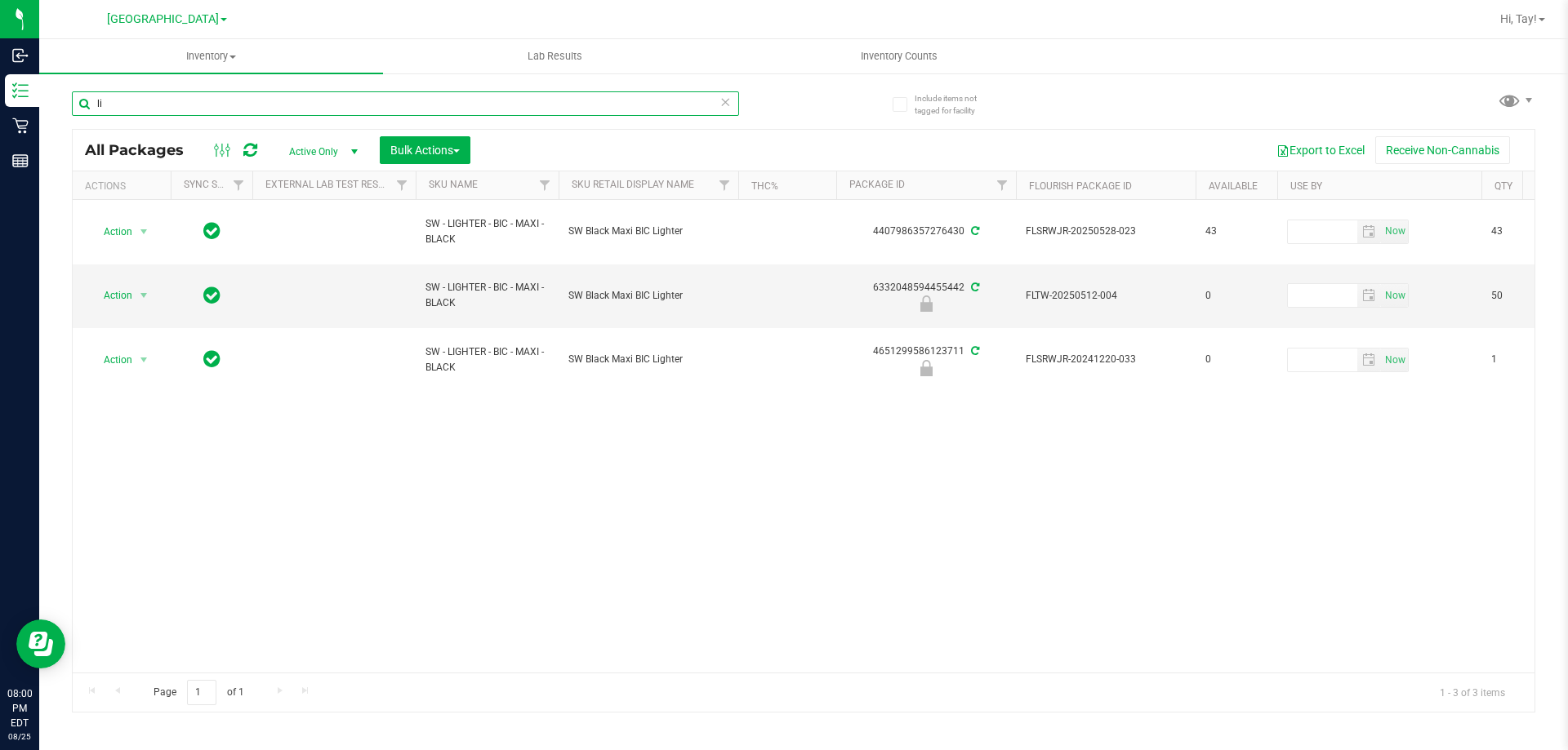
type input "l"
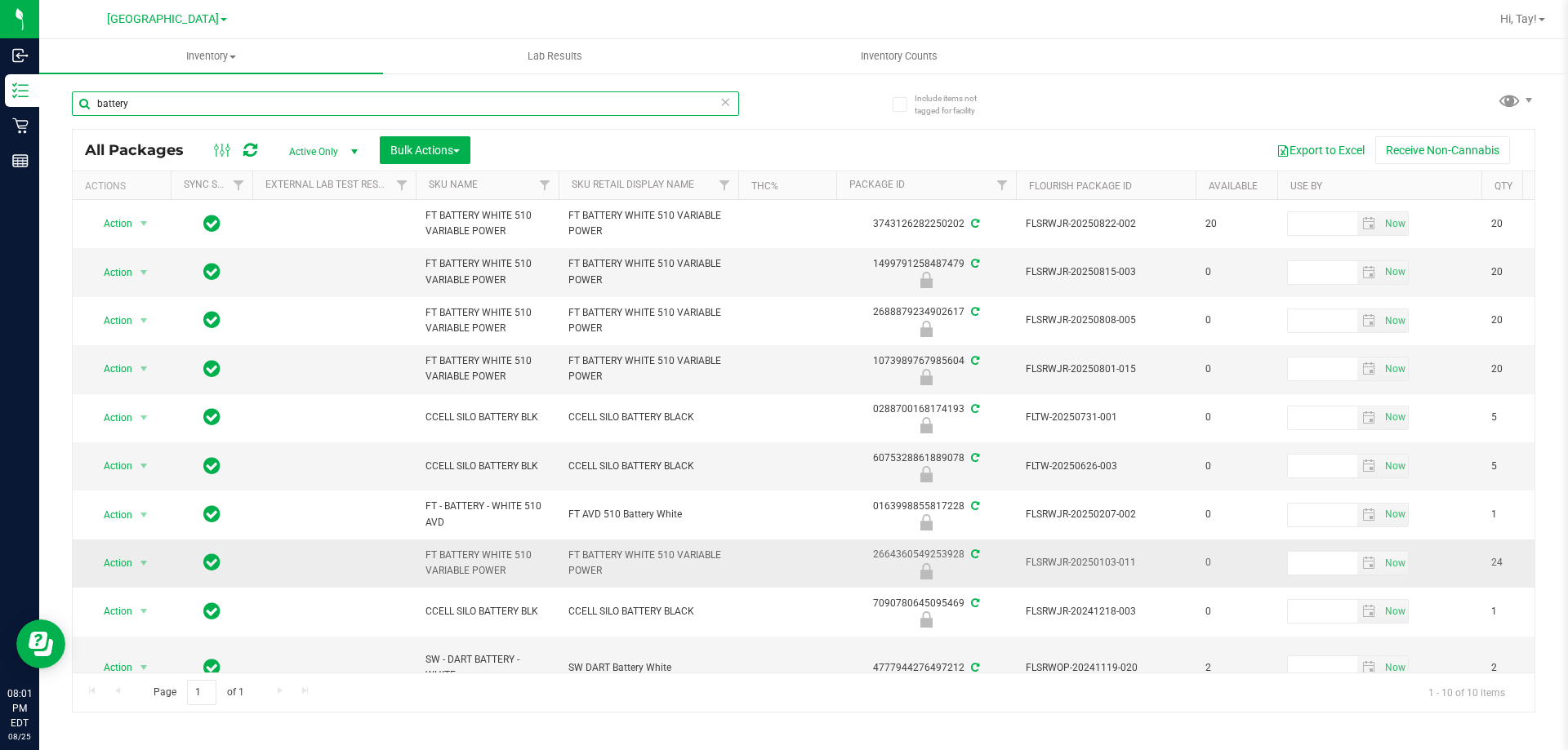
scroll to position [39, 0]
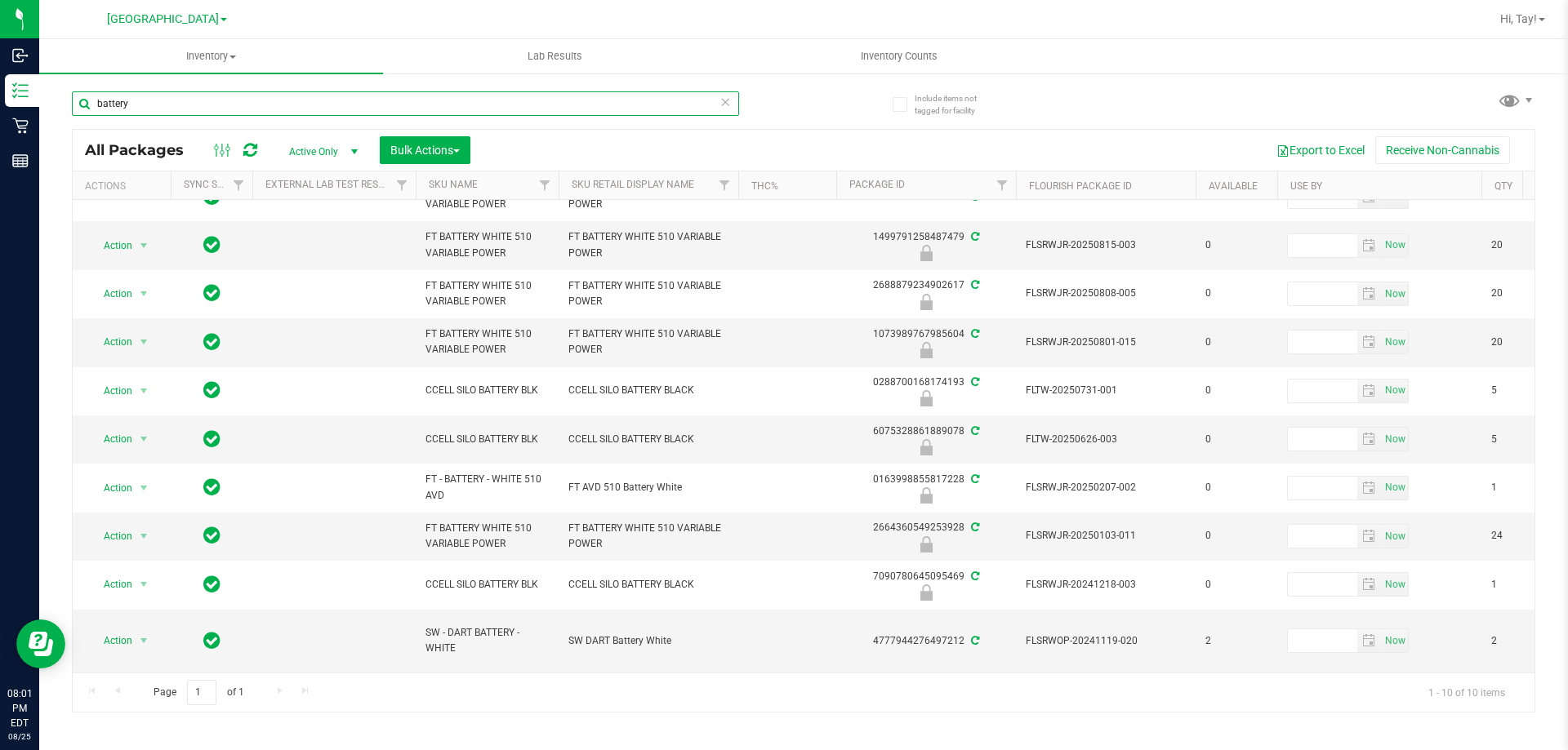
click at [548, 110] on input "battery" at bounding box center [406, 103] width 667 height 24
type input "ccell"
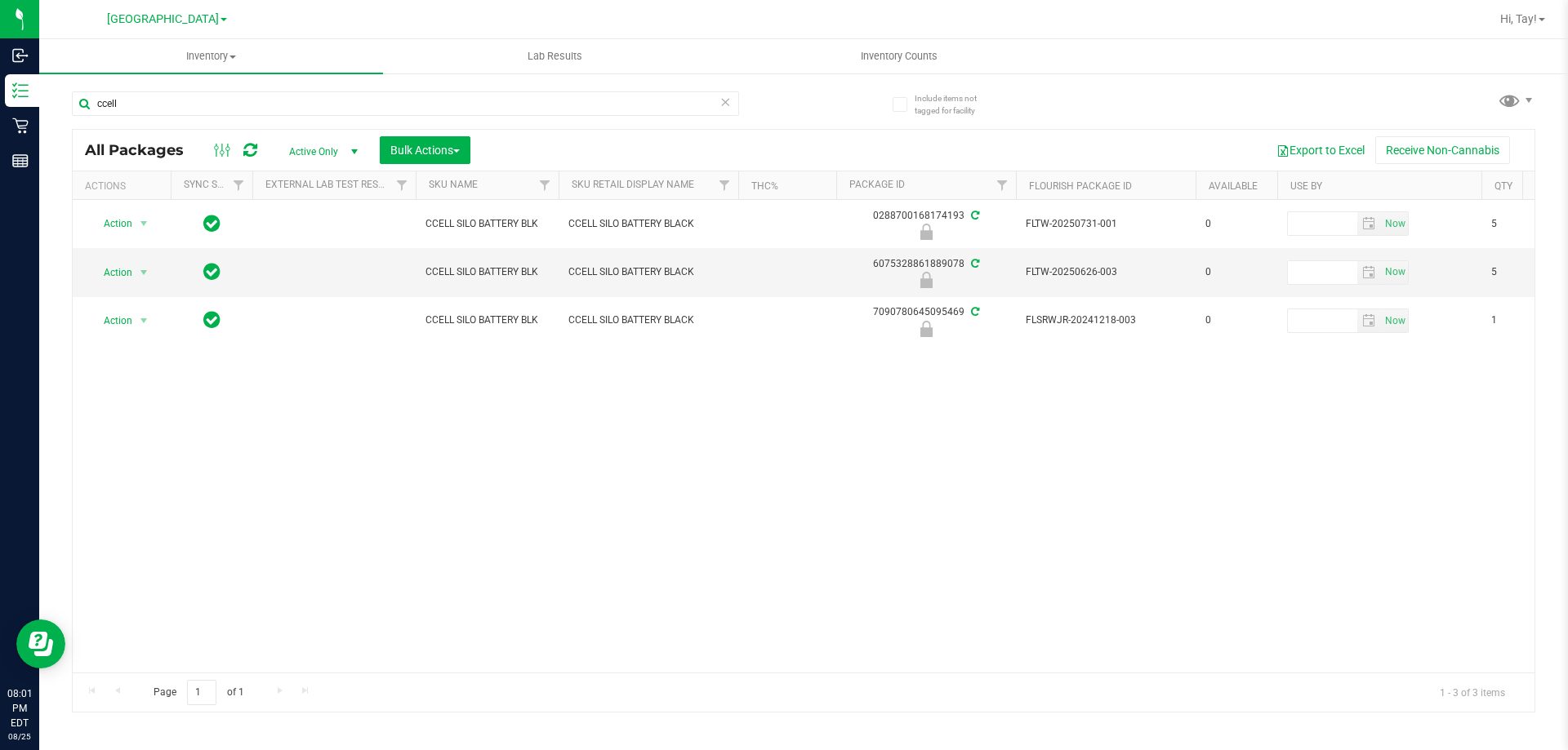
click at [771, 362] on div "Action Action Edit attributes Global inventory Locate package Package audit log…" at bounding box center [803, 437] width 1462 height 473
click at [486, 96] on input "ccell" at bounding box center [406, 103] width 667 height 24
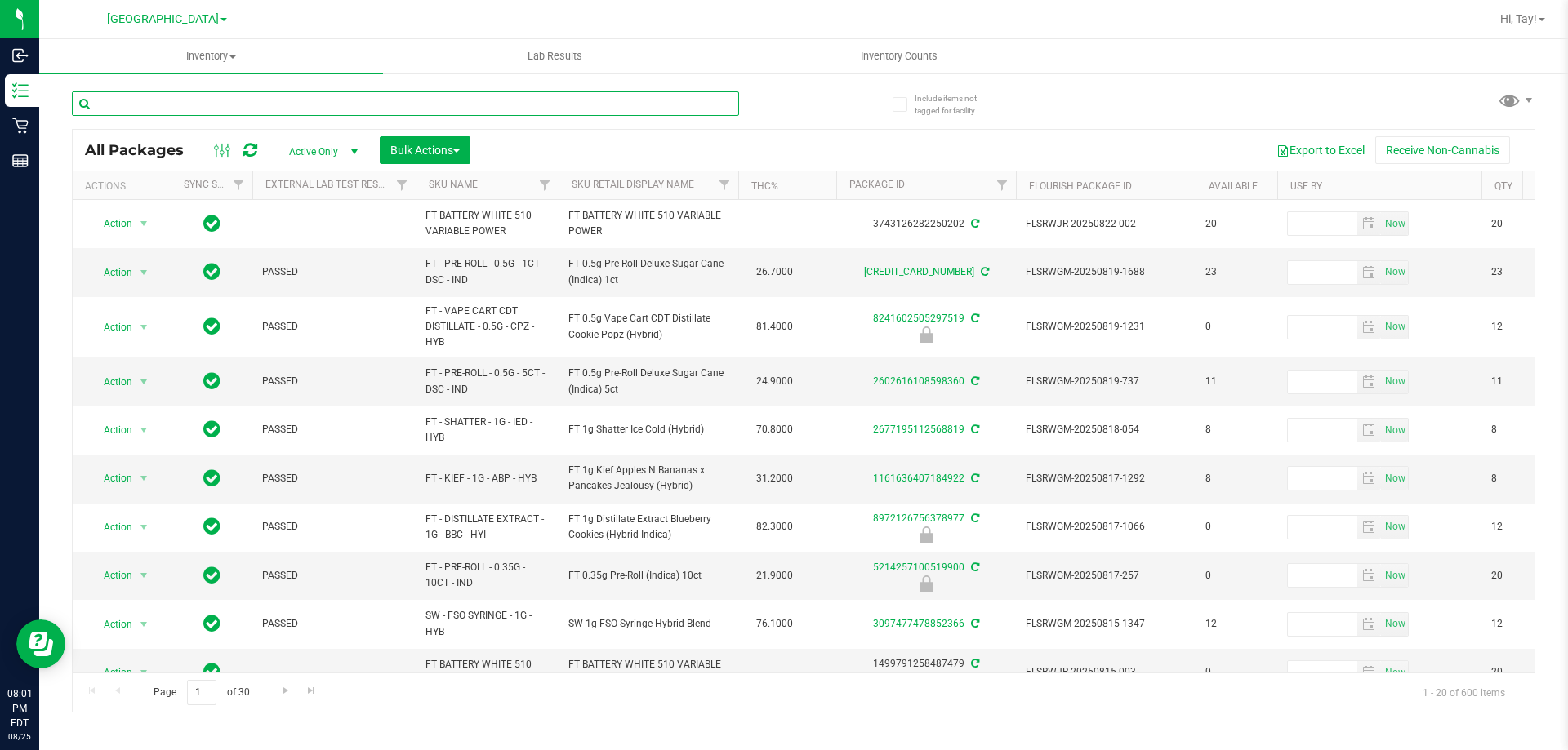
click at [486, 96] on input "text" at bounding box center [406, 103] width 667 height 24
type input "bowl"
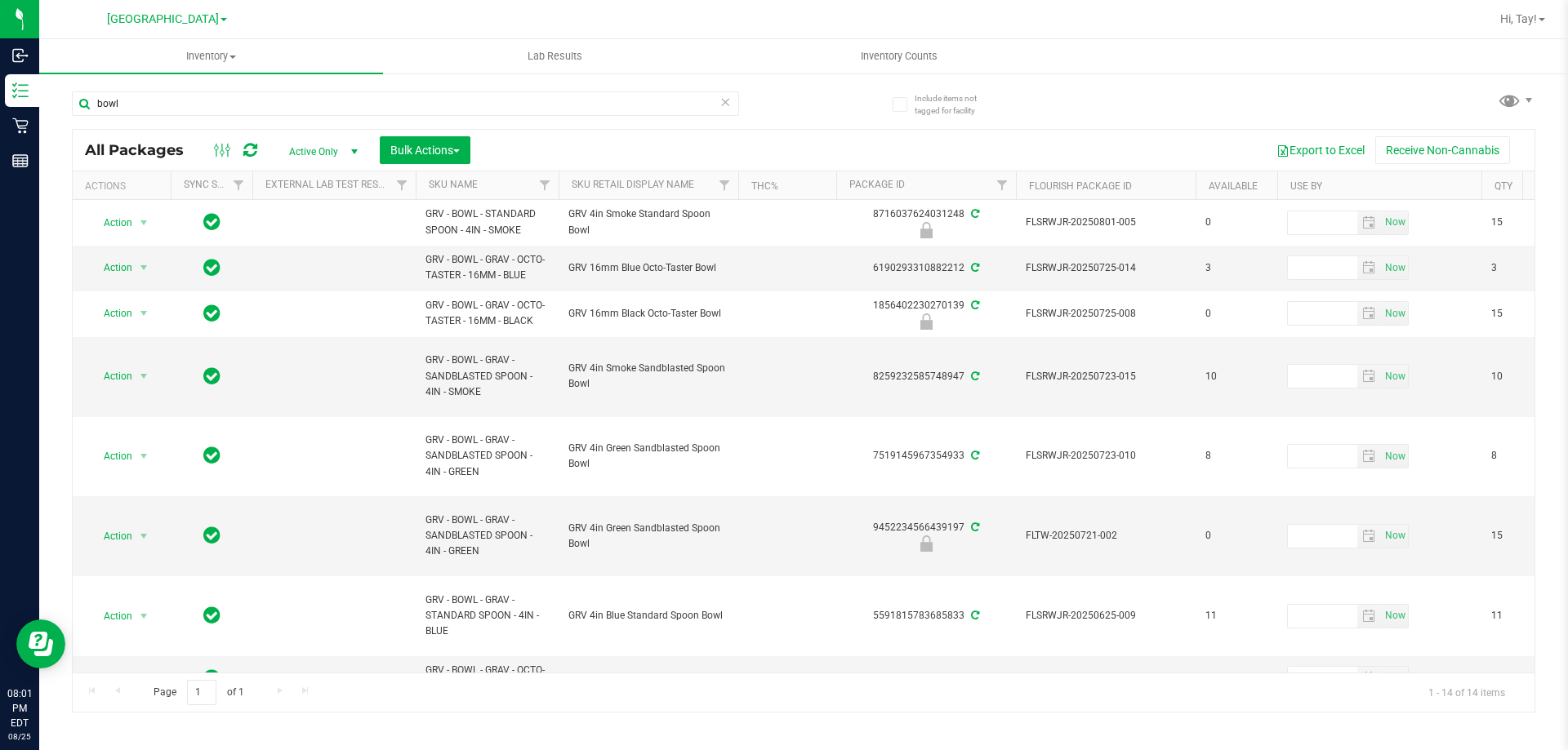
click at [696, 191] on th "Sku Retail Display Name" at bounding box center [648, 186] width 180 height 29
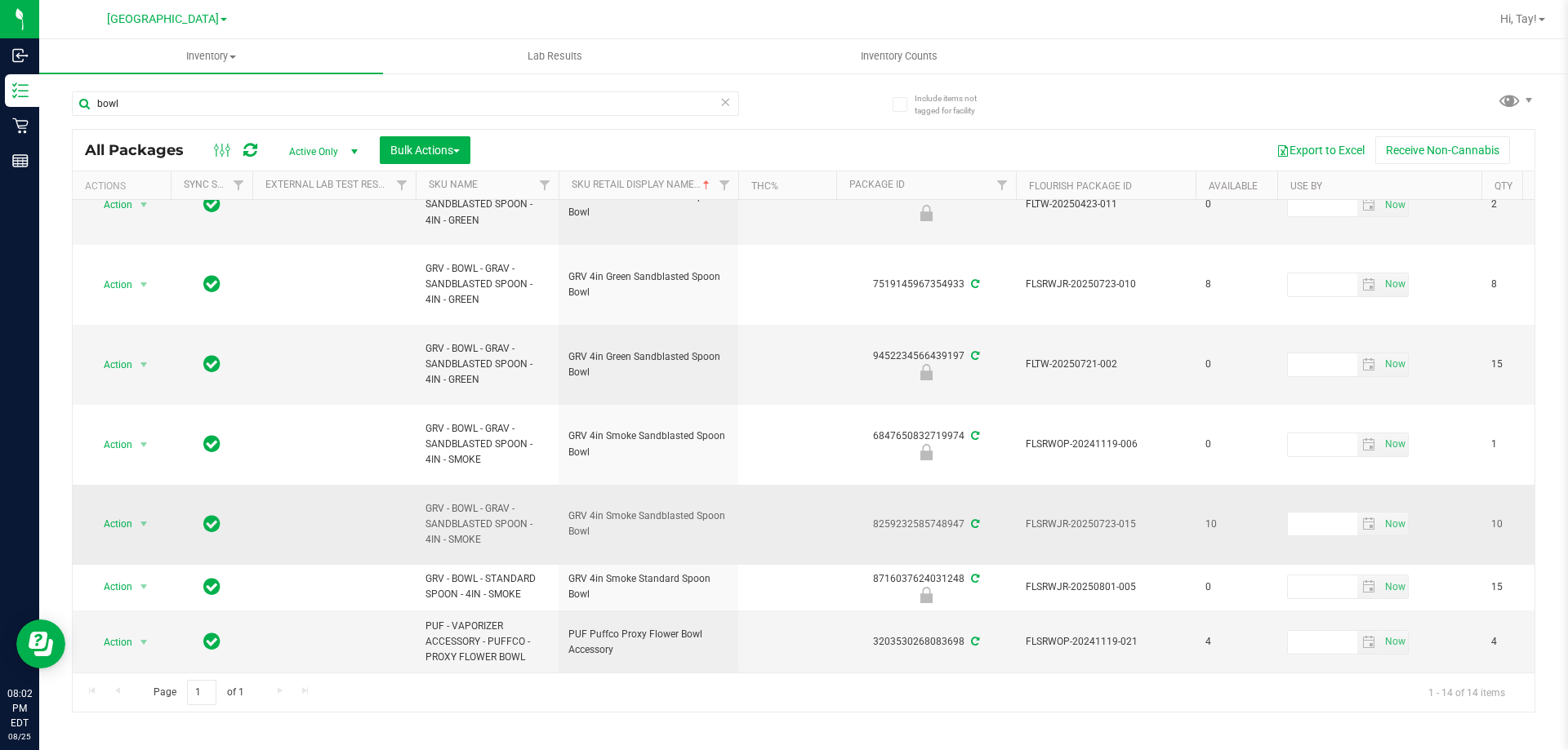
scroll to position [470, 0]
click at [182, 95] on input "bowl" at bounding box center [406, 103] width 667 height 24
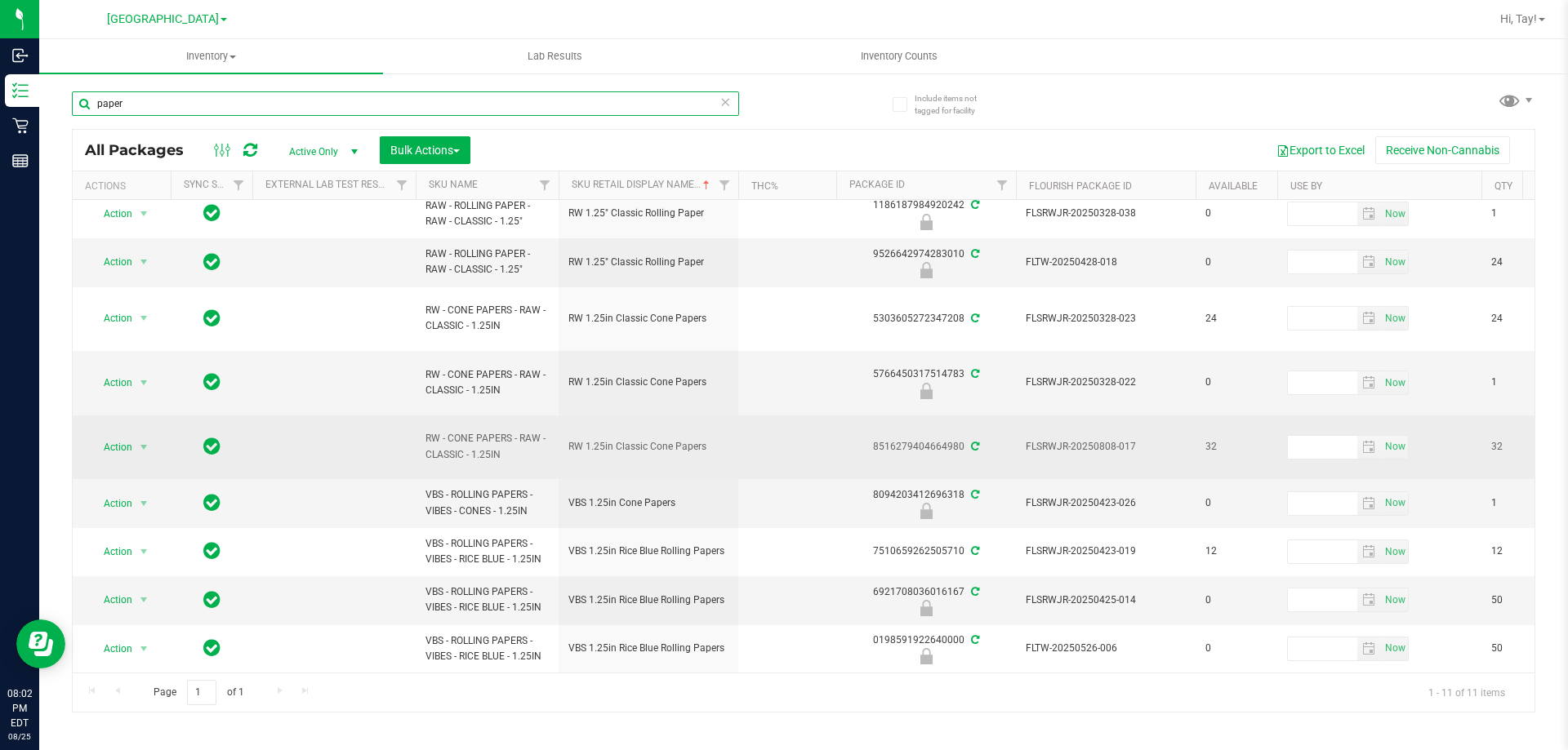
scroll to position [119, 0]
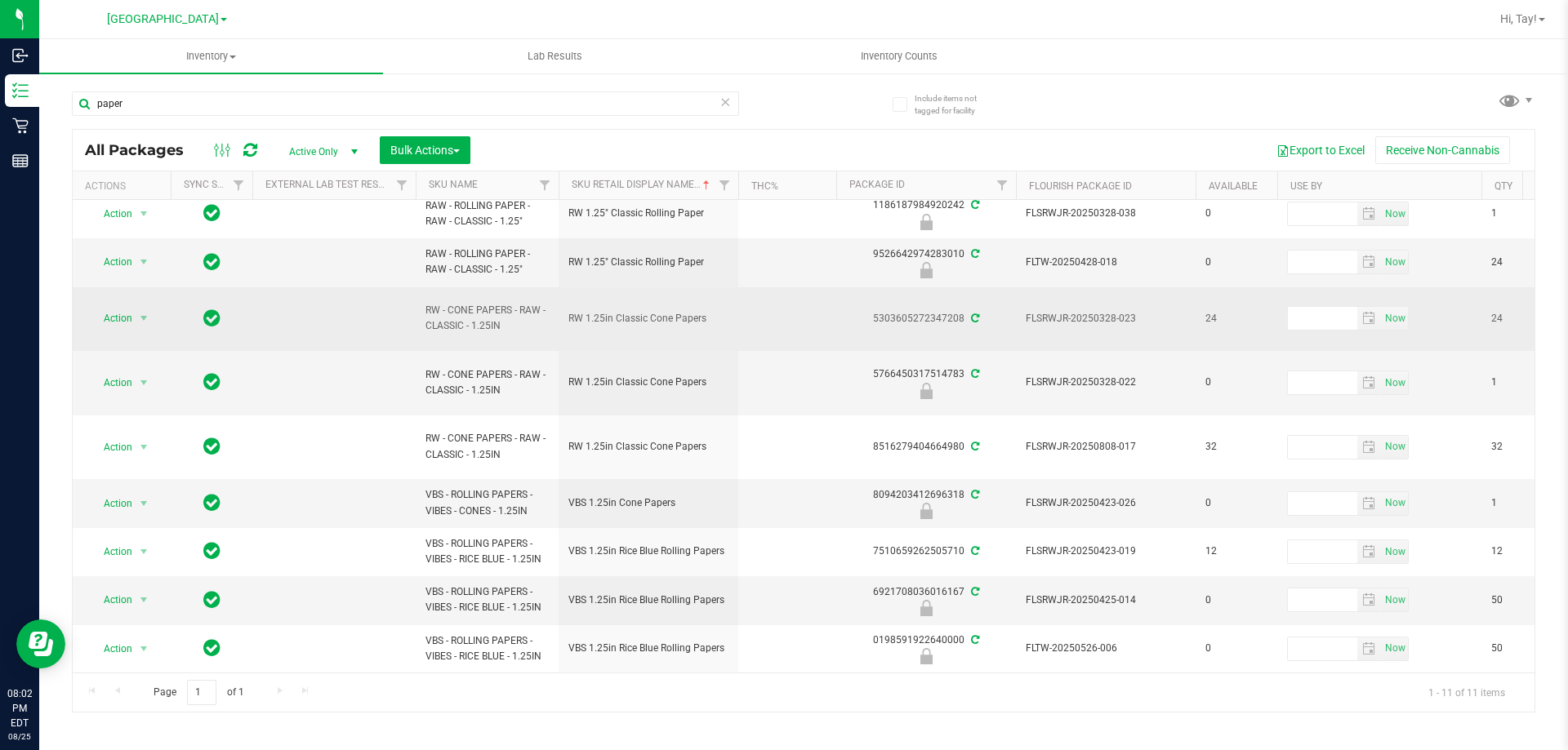
drag, startPoint x: 720, startPoint y: 307, endPoint x: 540, endPoint y: 296, distance: 180.3
drag, startPoint x: 624, startPoint y: 321, endPoint x: 708, endPoint y: 316, distance: 84.1
click at [627, 321] on td "RW 1.25in Classic Cone Papers" at bounding box center [648, 319] width 180 height 64
click at [701, 311] on span "RW 1.25in Classic Cone Papers" at bounding box center [648, 318] width 160 height 15
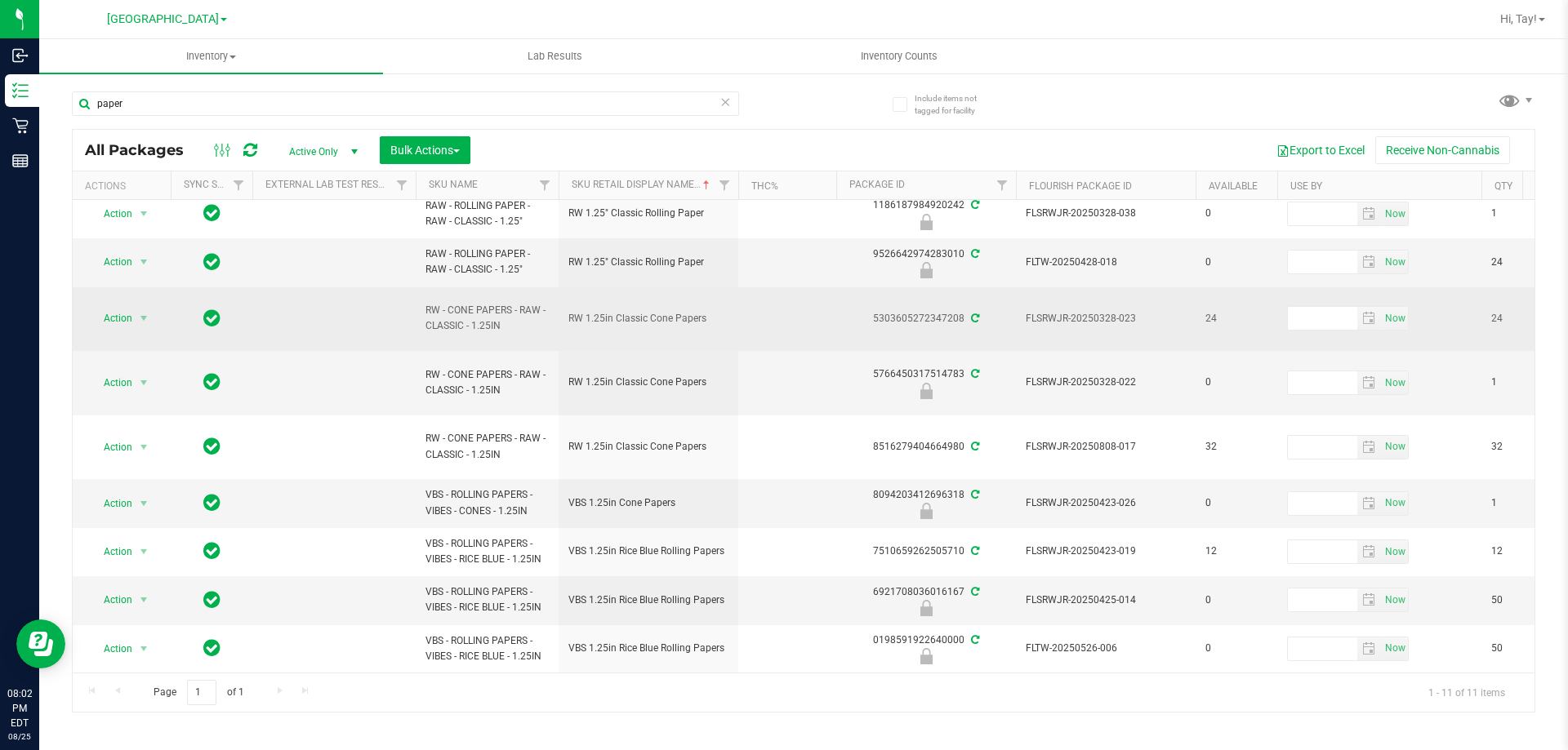
drag, startPoint x: 707, startPoint y: 307, endPoint x: 564, endPoint y: 307, distance: 143.0
click at [564, 307] on td "RW 1.25in Classic Cone Papers" at bounding box center [648, 319] width 180 height 64
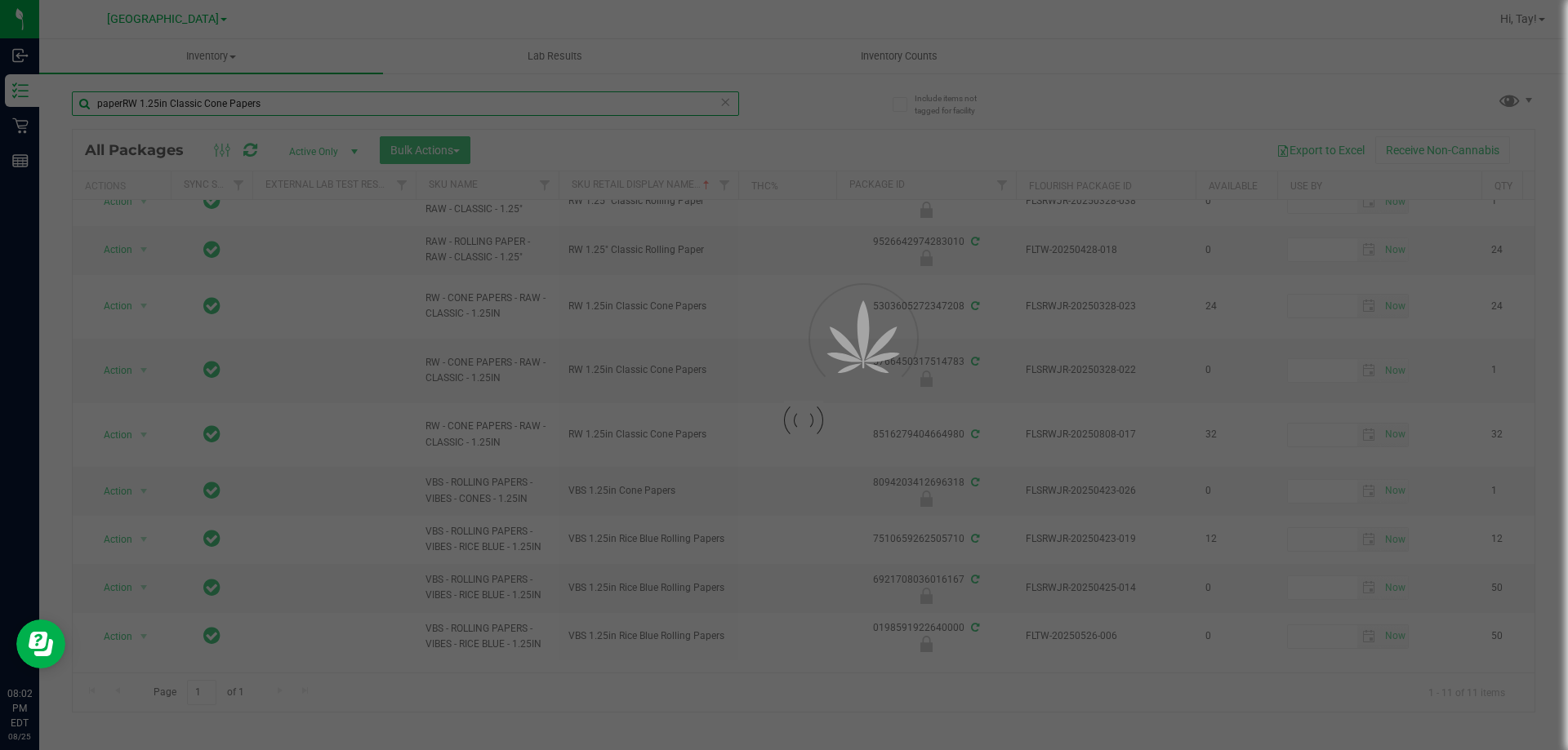
click at [120, 106] on input "paperRW 1.25in Classic Cone Papers" at bounding box center [406, 103] width 667 height 24
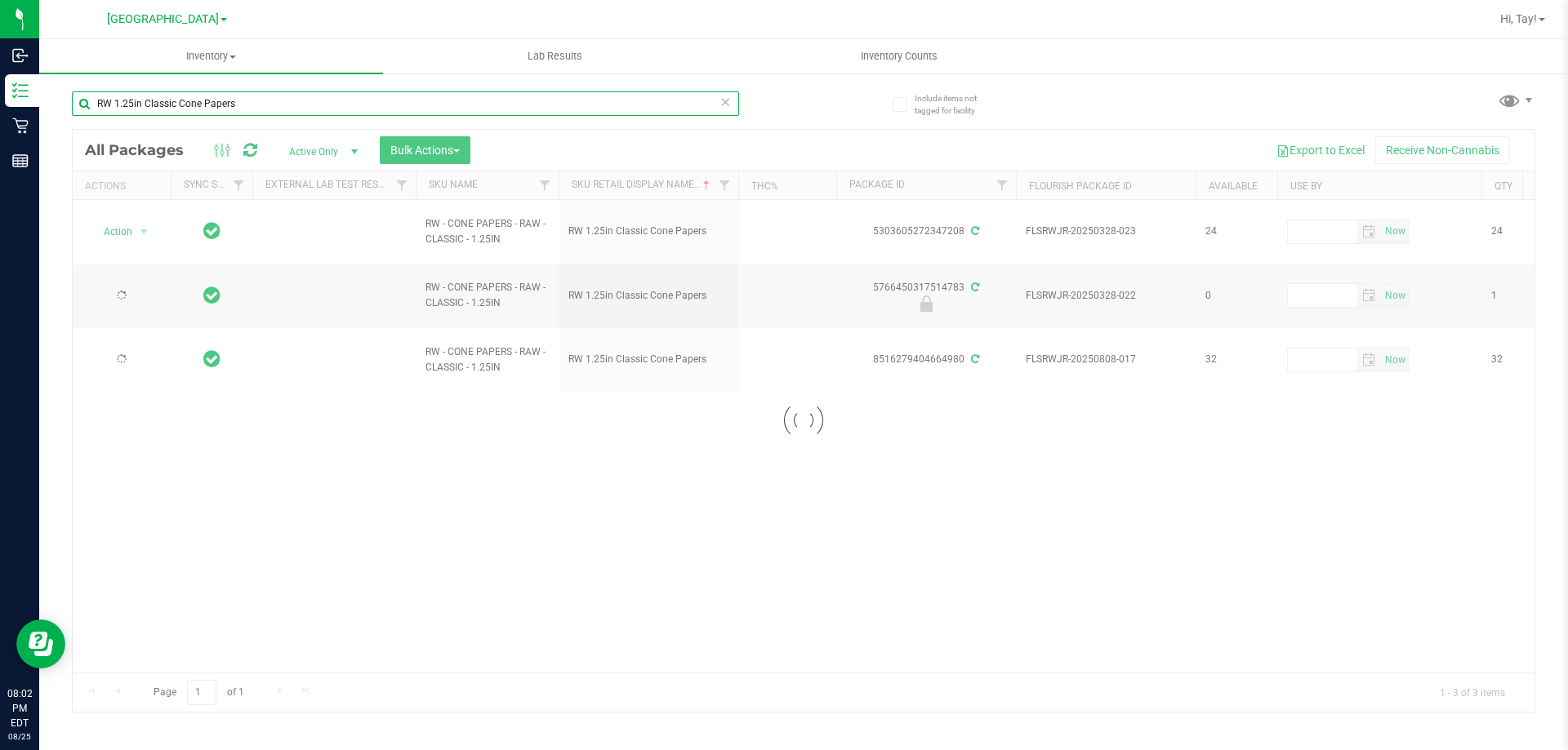
type input "RW 1.25in Classic Cone Papers"
click at [825, 157] on div at bounding box center [803, 421] width 1462 height 582
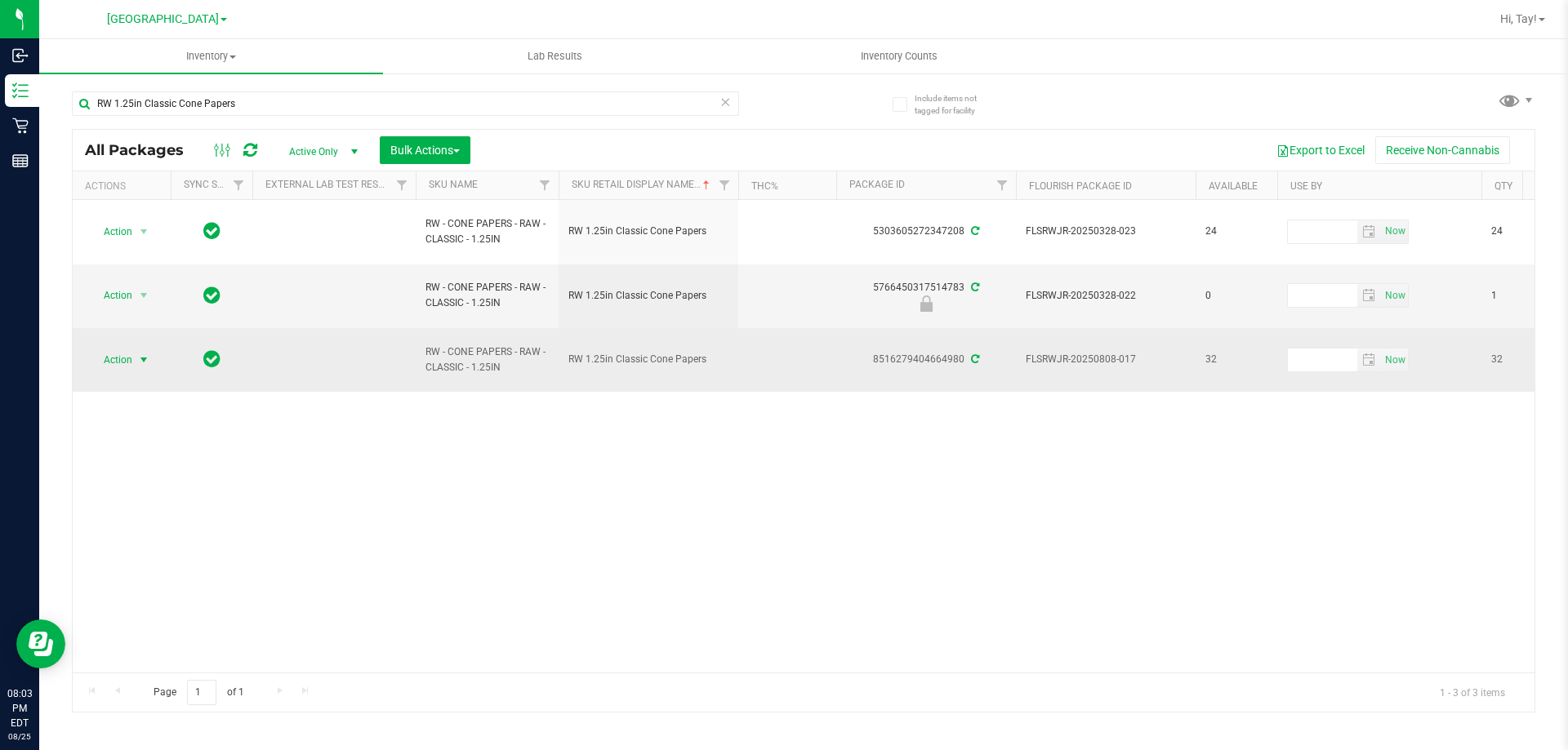
click at [133, 364] on span "Action" at bounding box center [111, 360] width 44 height 23
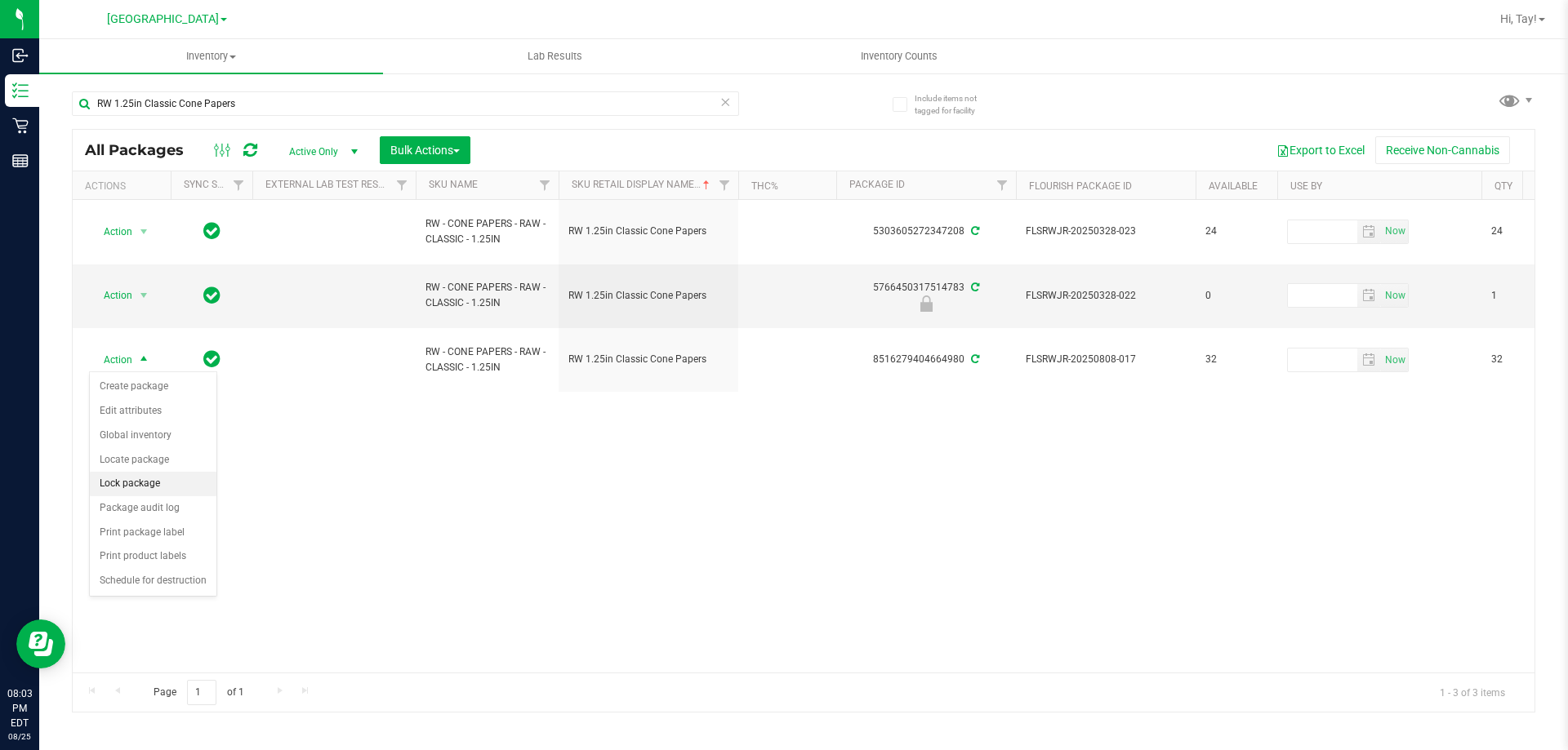
click at [169, 486] on li "Lock package" at bounding box center [153, 484] width 127 height 24
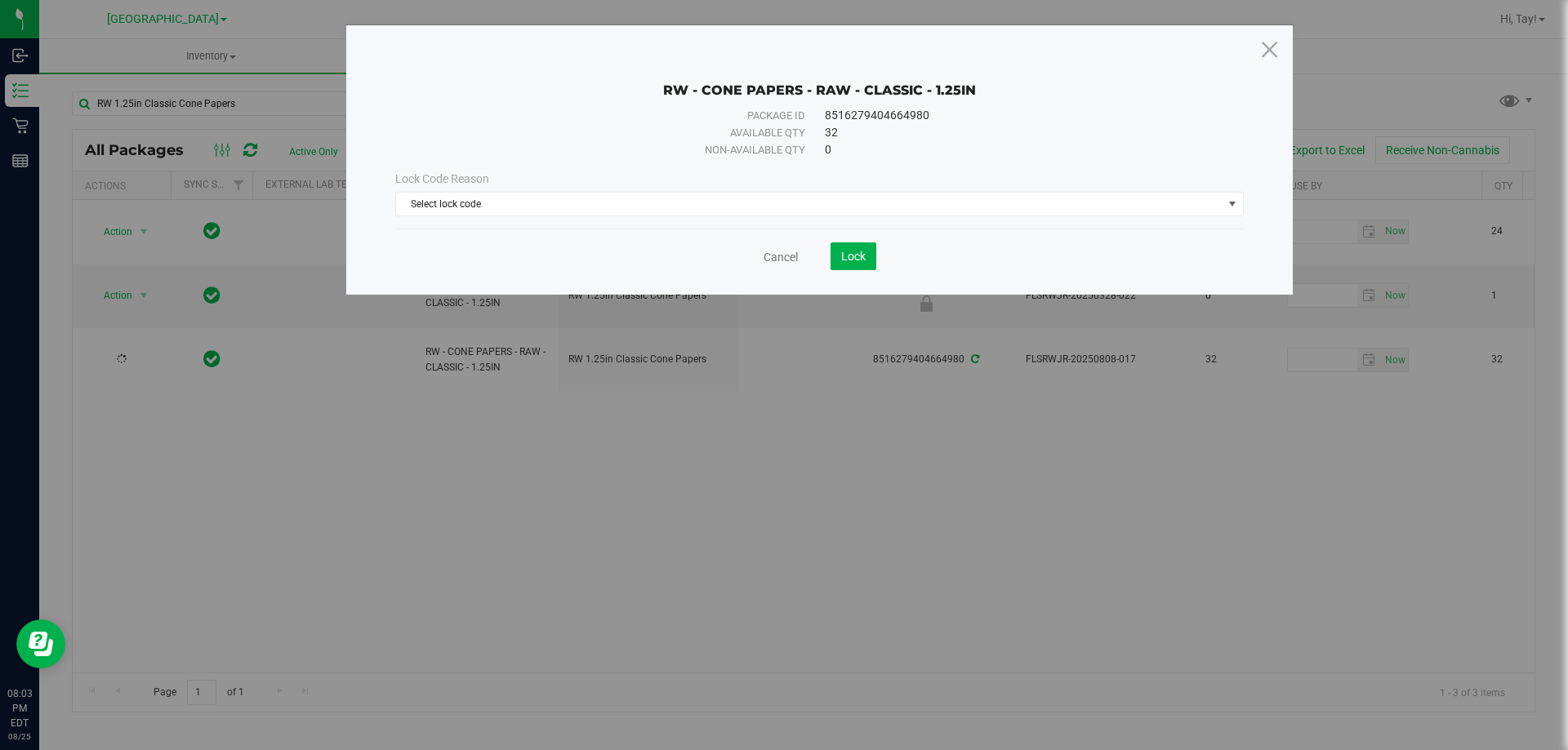
click at [667, 225] on div "Lock Code Reason Select lock code Select lock code Newly Received Administrativ…" at bounding box center [819, 193] width 873 height 70
click at [670, 214] on span "Select lock code" at bounding box center [809, 204] width 826 height 23
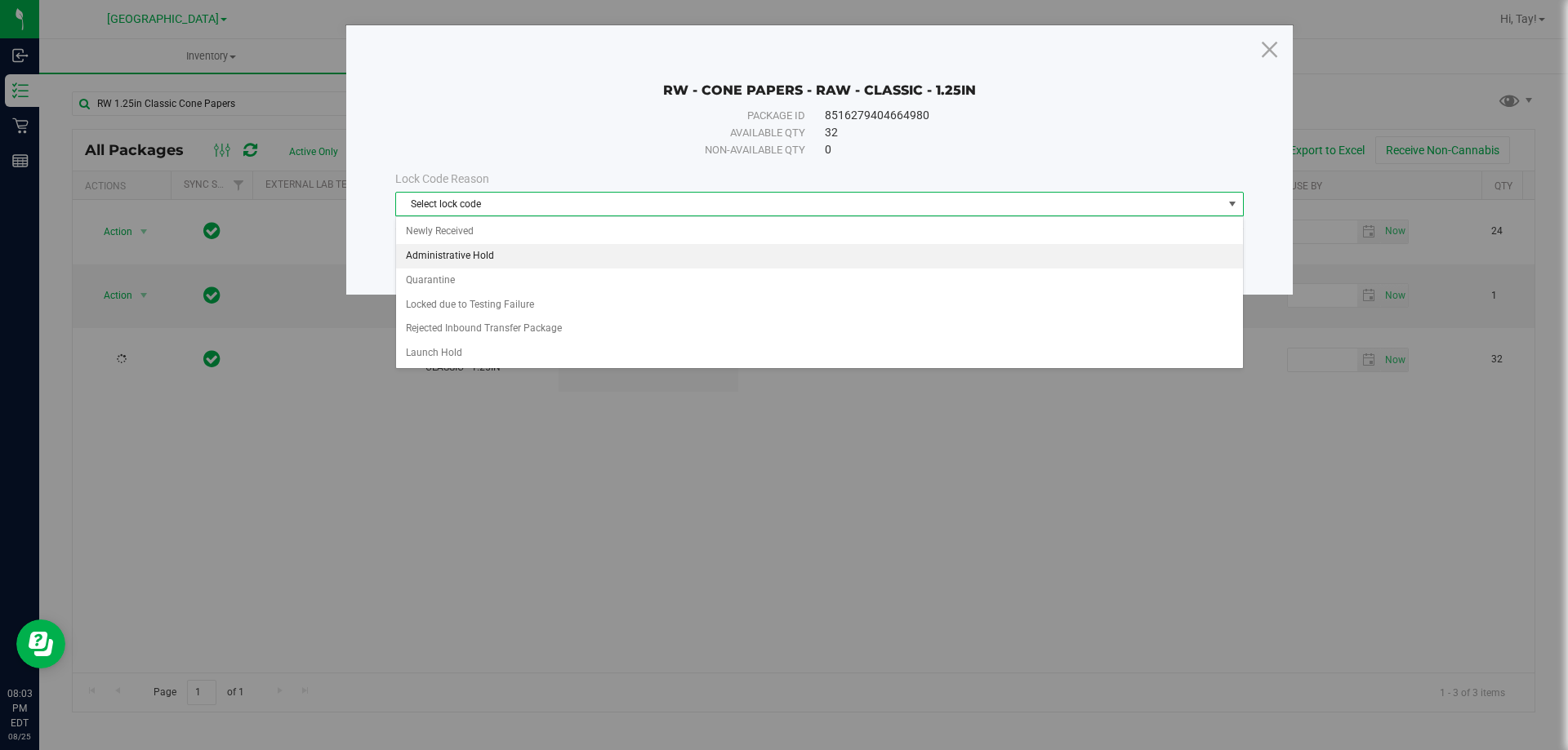
click at [536, 254] on li "Administrative Hold" at bounding box center [819, 256] width 847 height 24
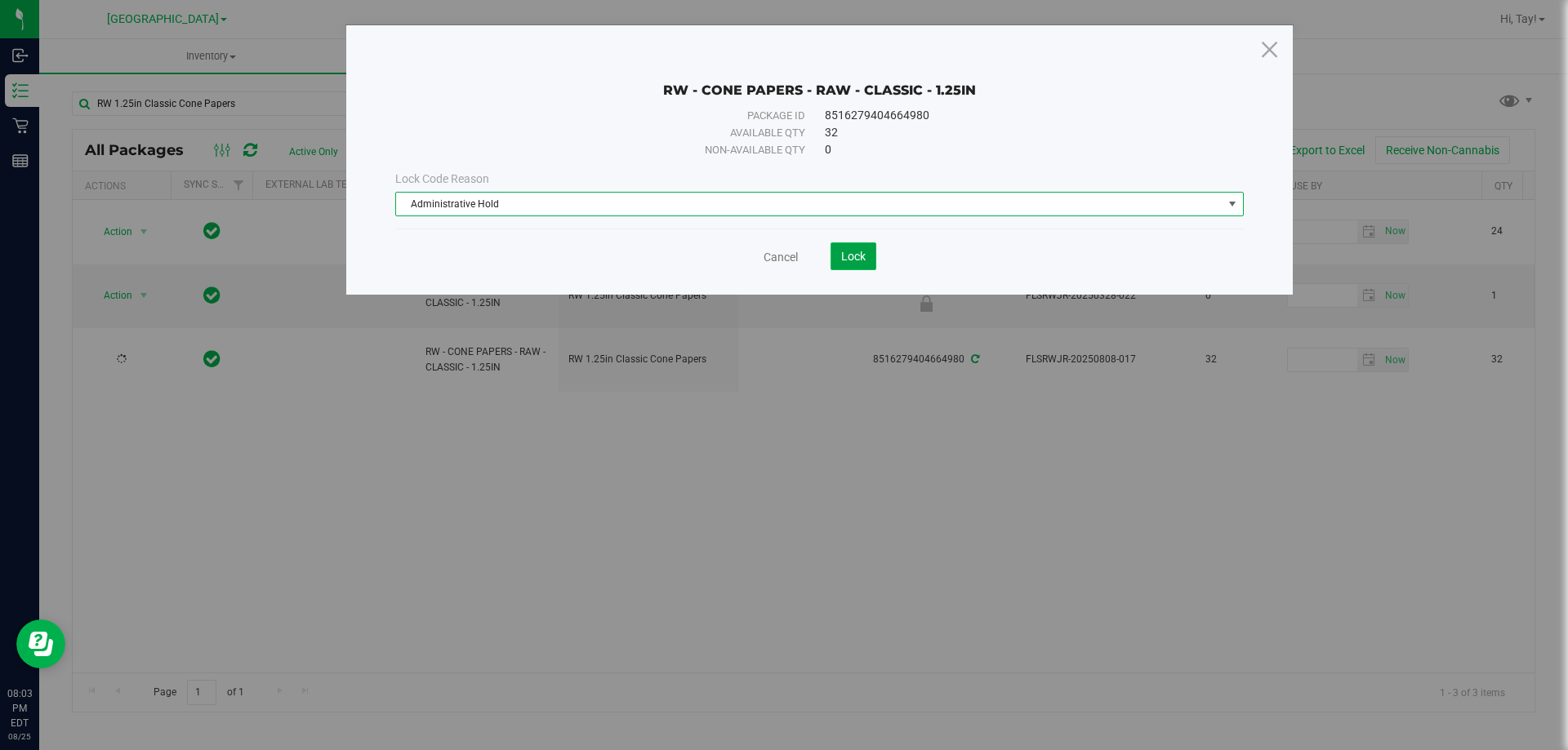
click at [850, 264] on button "Lock" at bounding box center [853, 256] width 46 height 28
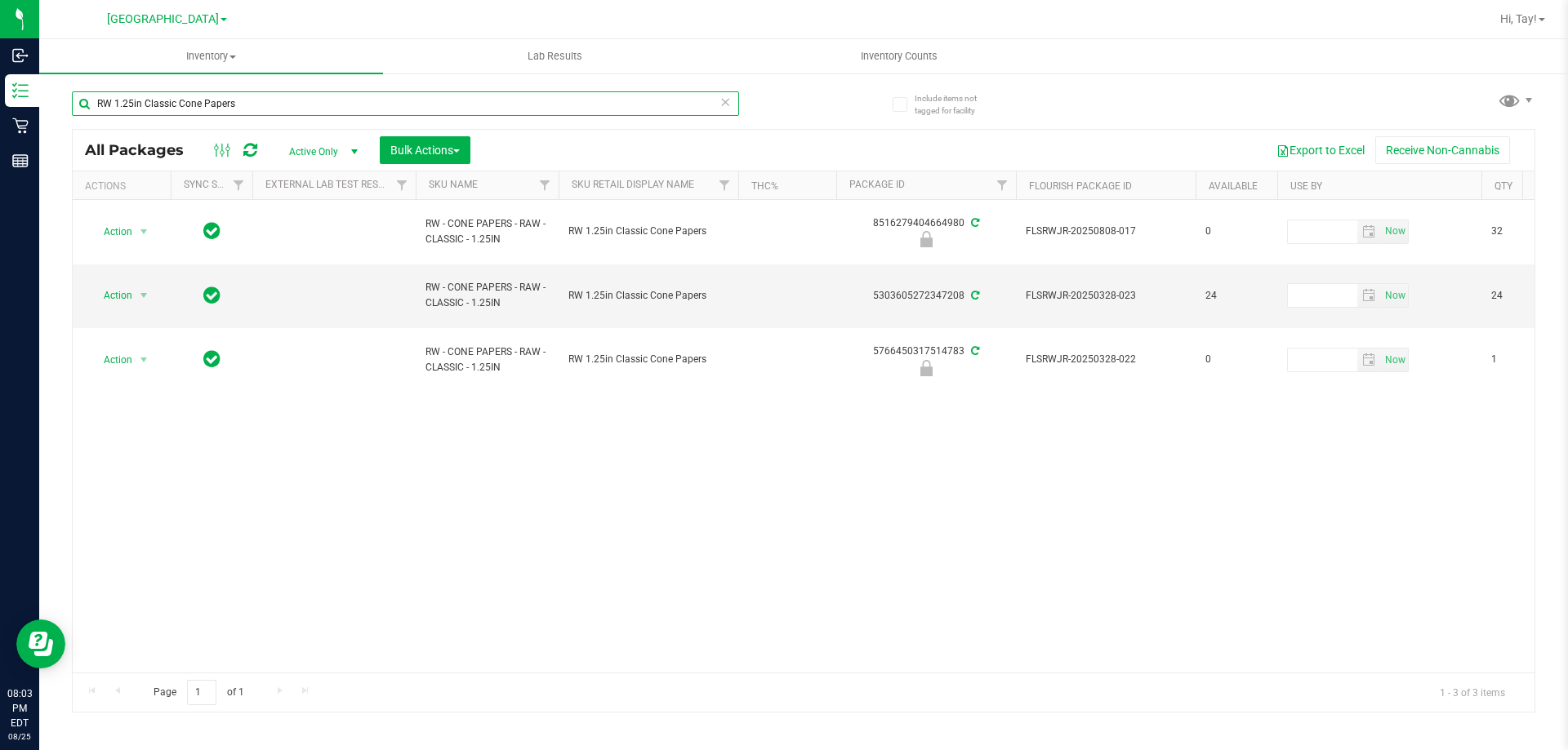
click at [616, 107] on input "RW 1.25in Classic Cone Papers" at bounding box center [406, 103] width 667 height 24
click at [615, 106] on input "RW 1.25in Classic Cone Papers" at bounding box center [406, 103] width 667 height 24
click at [623, 102] on input "RW 1.25in Classic Cone Papers" at bounding box center [406, 103] width 667 height 24
type input "paper"
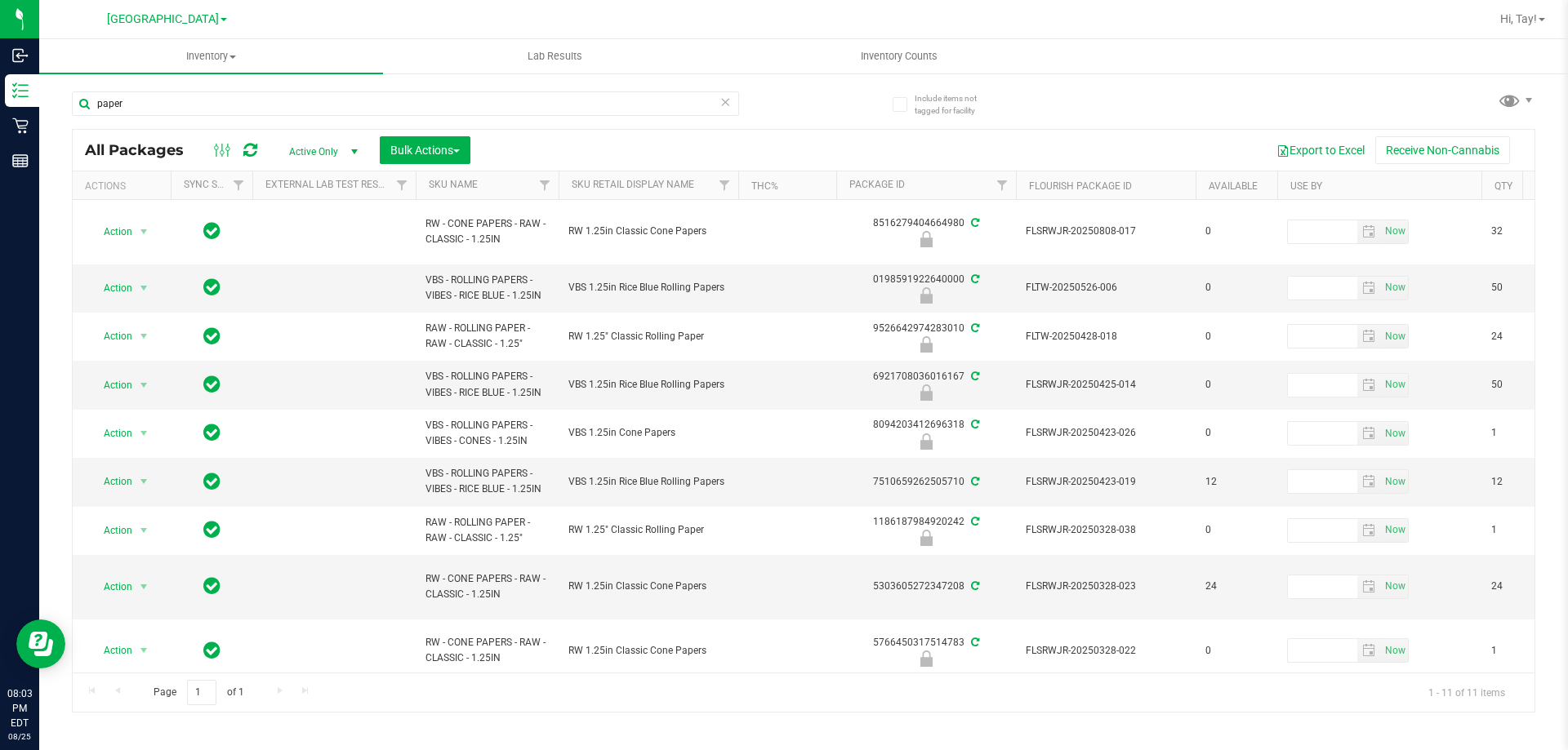
click at [701, 191] on th "Sku Retail Display Name" at bounding box center [648, 186] width 180 height 29
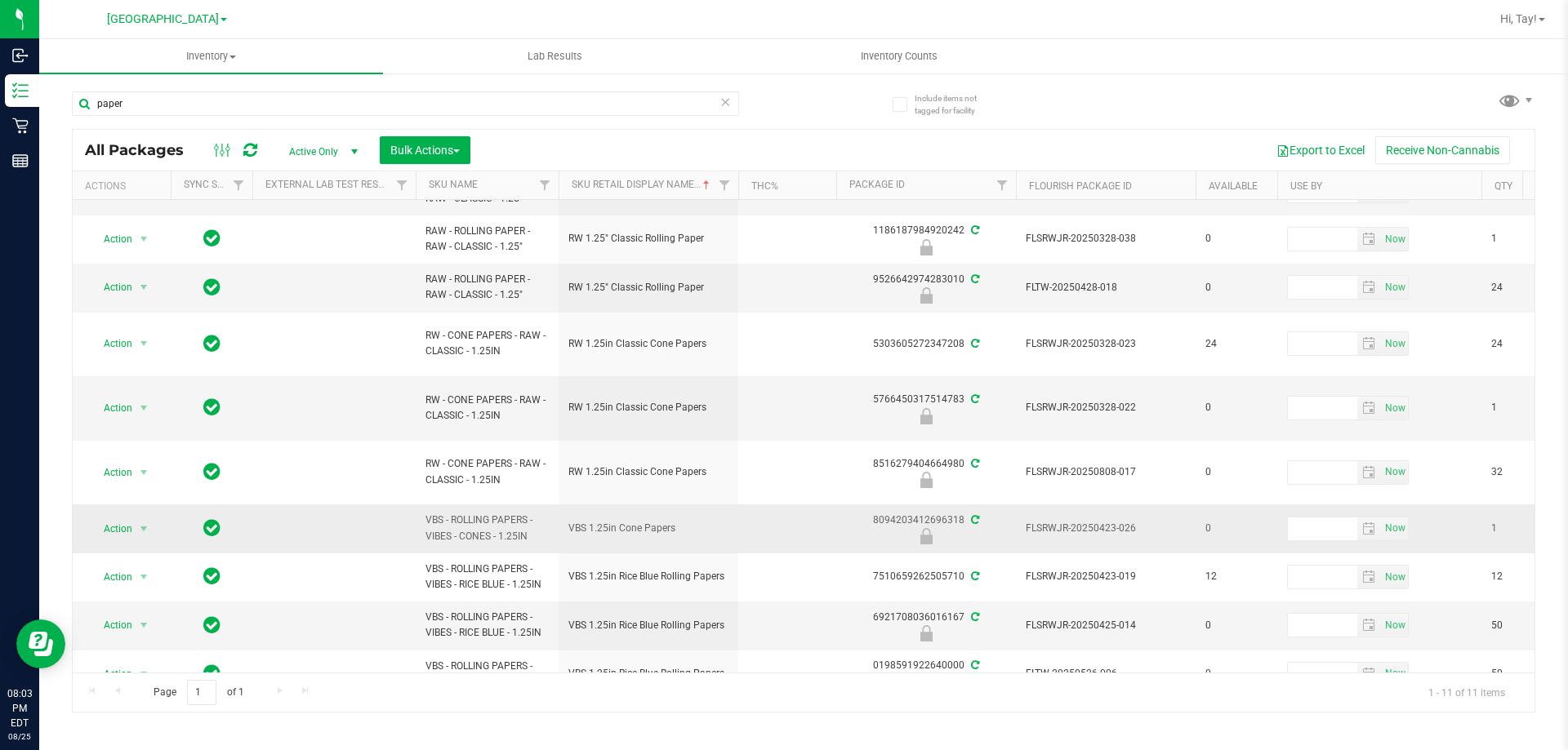
scroll to position [119, 0]
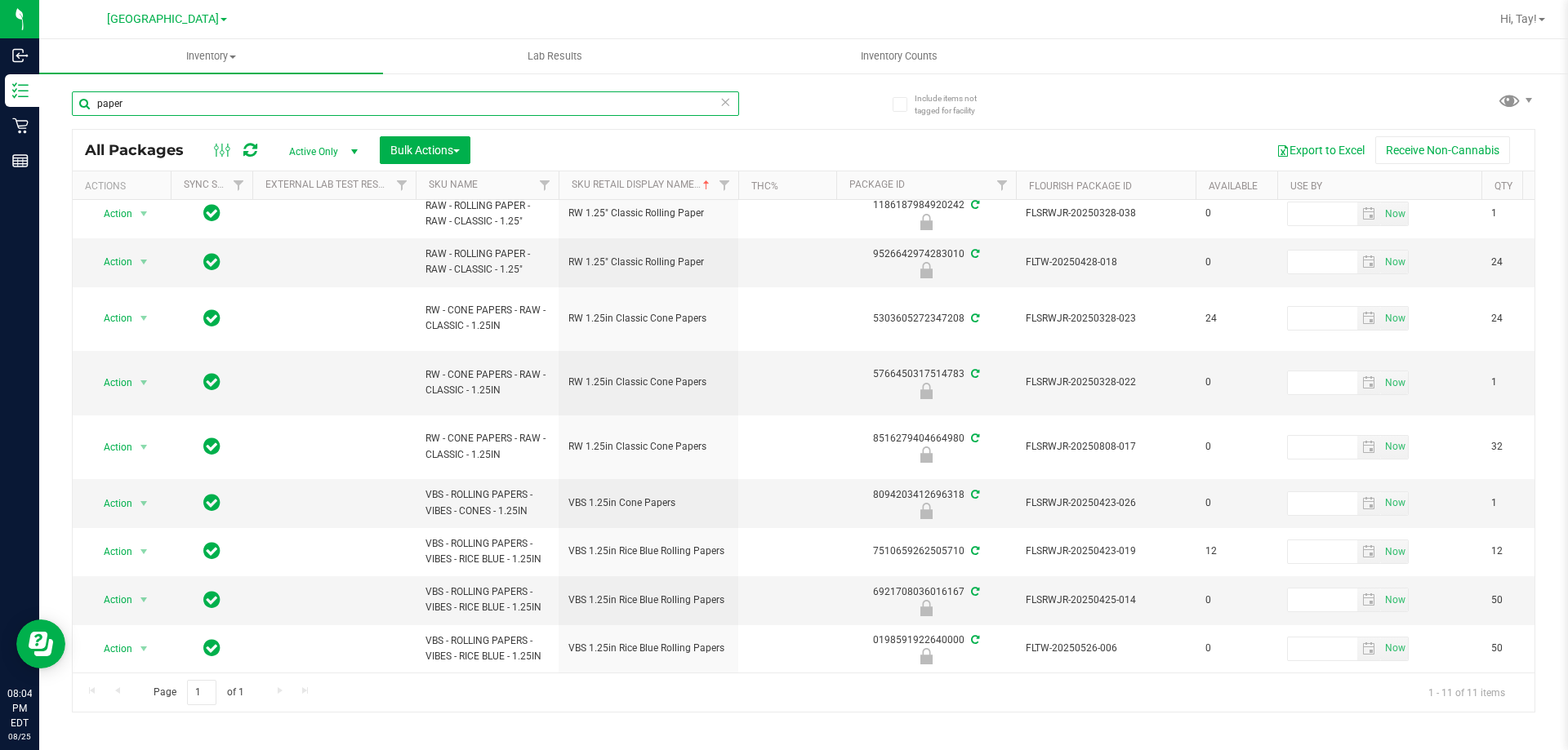
click at [504, 106] on input "paper" at bounding box center [406, 103] width 667 height 24
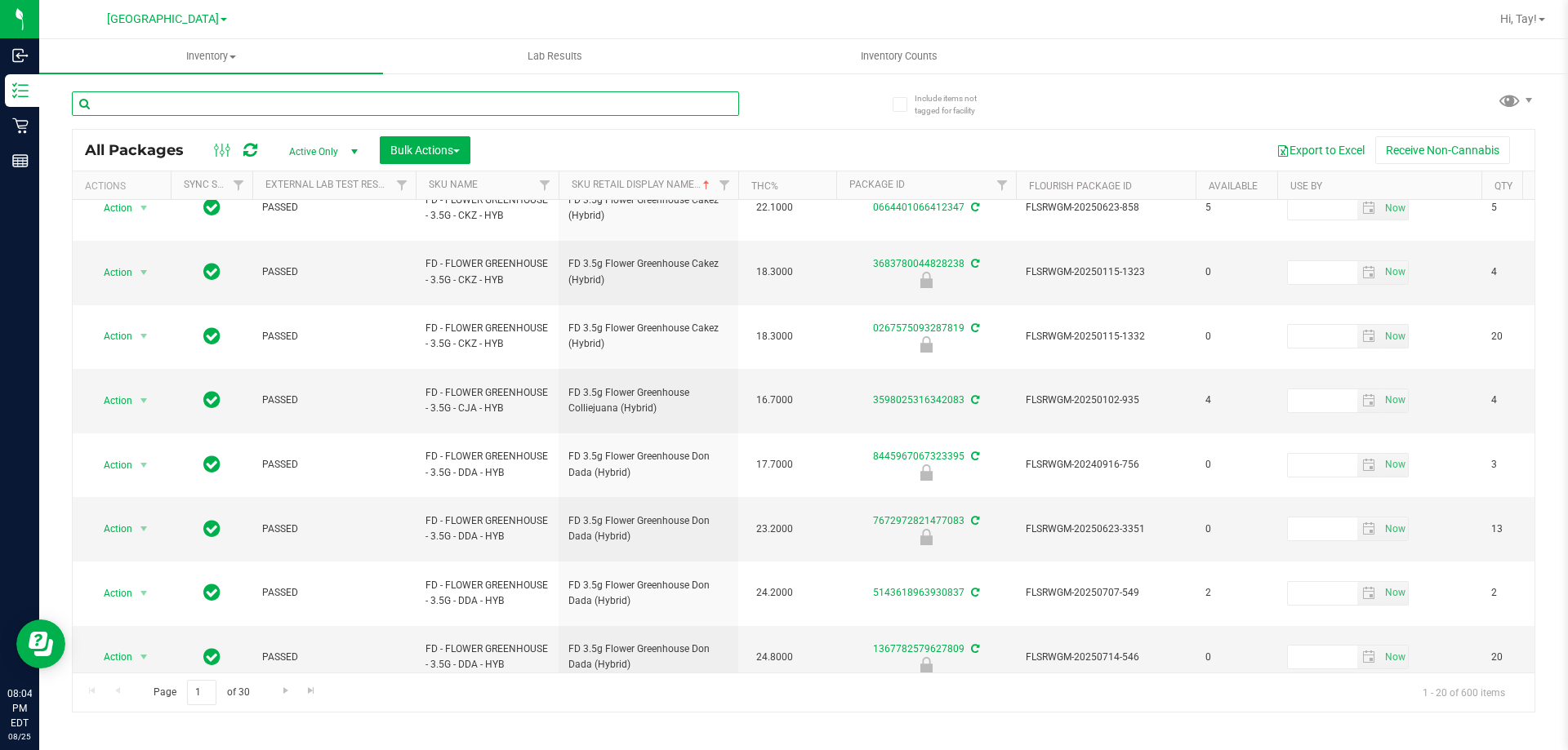
scroll to position [524, 0]
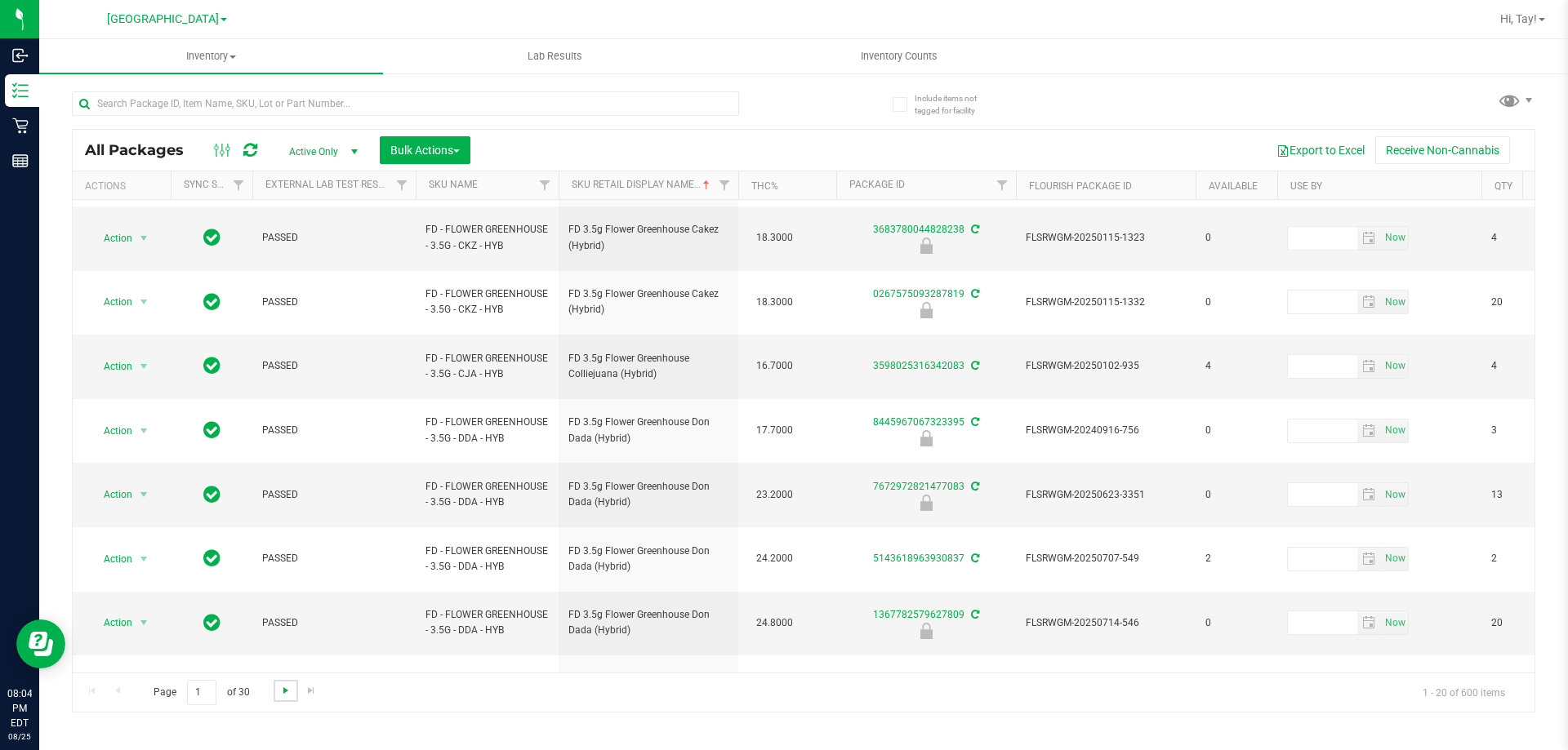
click at [285, 695] on span "Go to the next page" at bounding box center [286, 690] width 13 height 13
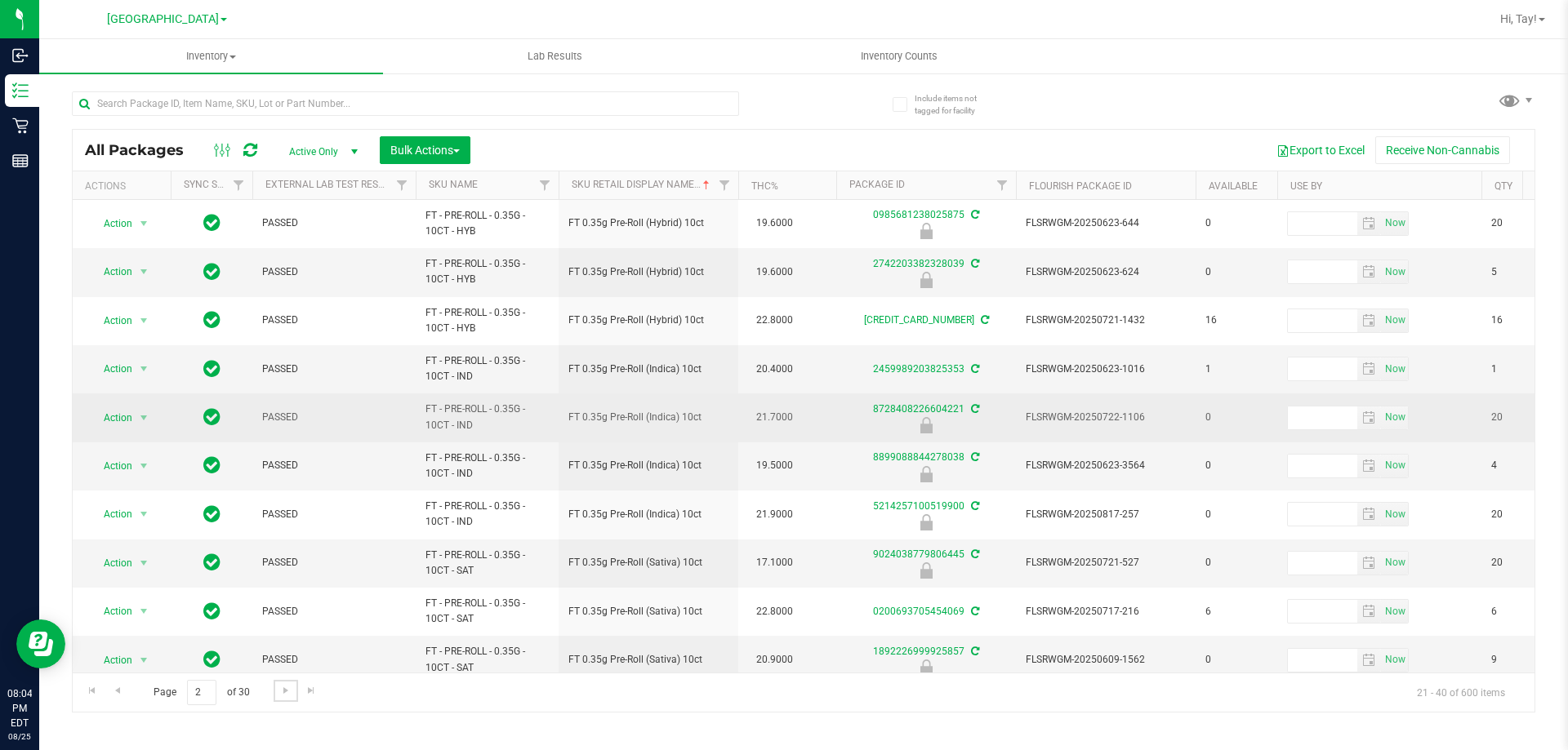
scroll to position [508, 0]
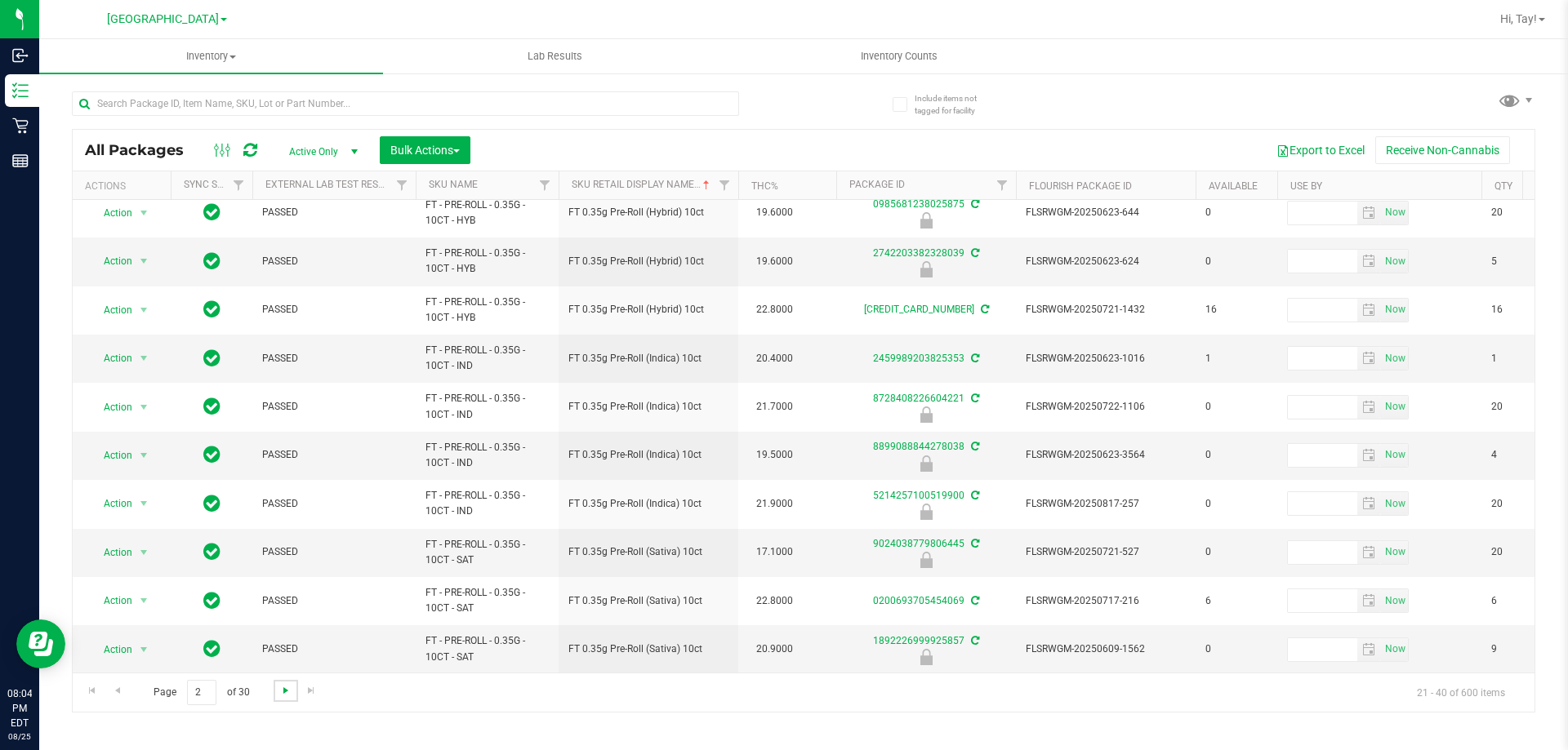
click at [289, 685] on span "Go to the next page" at bounding box center [286, 690] width 13 height 13
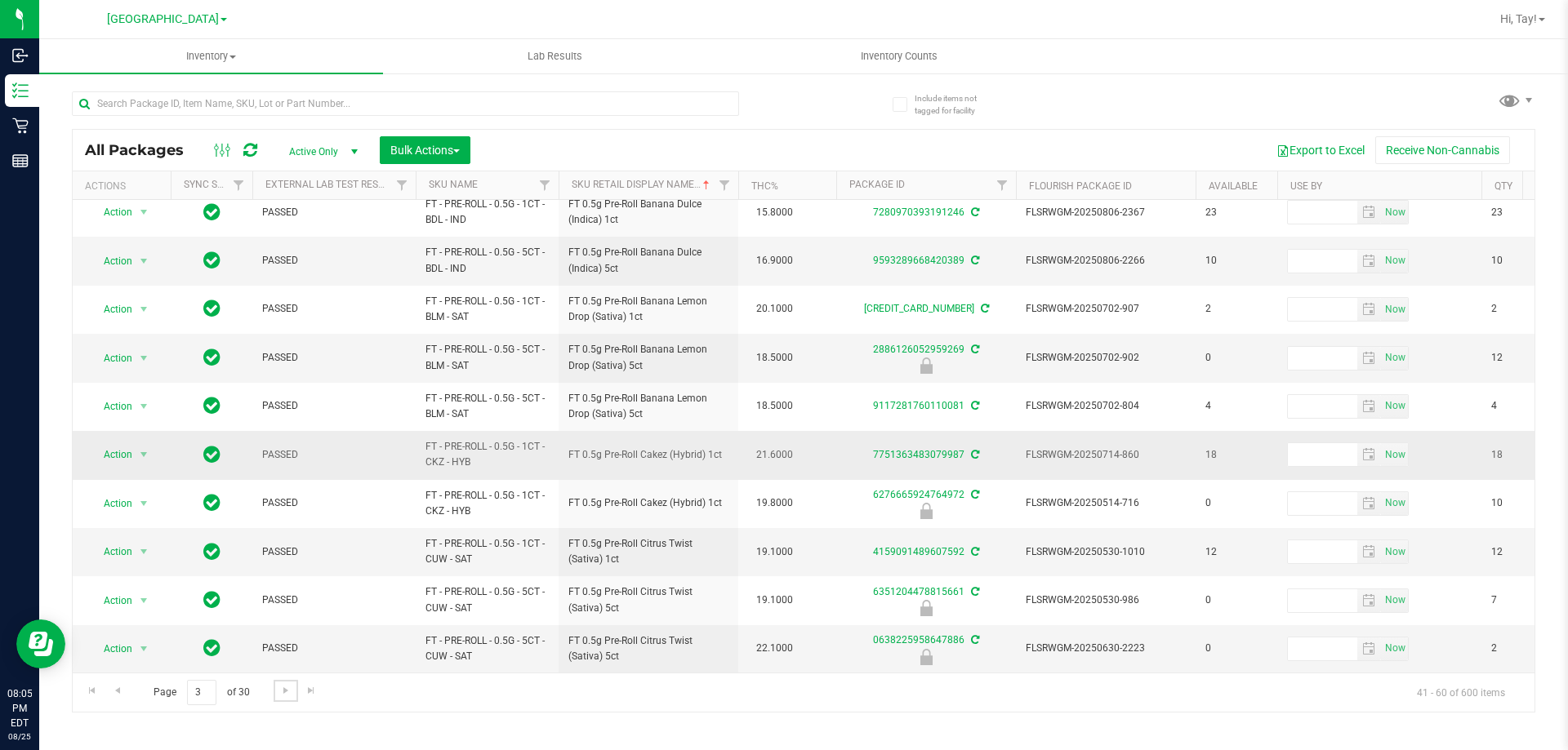
scroll to position [508, 0]
click at [280, 697] on link "Go to the next page" at bounding box center [286, 691] width 24 height 22
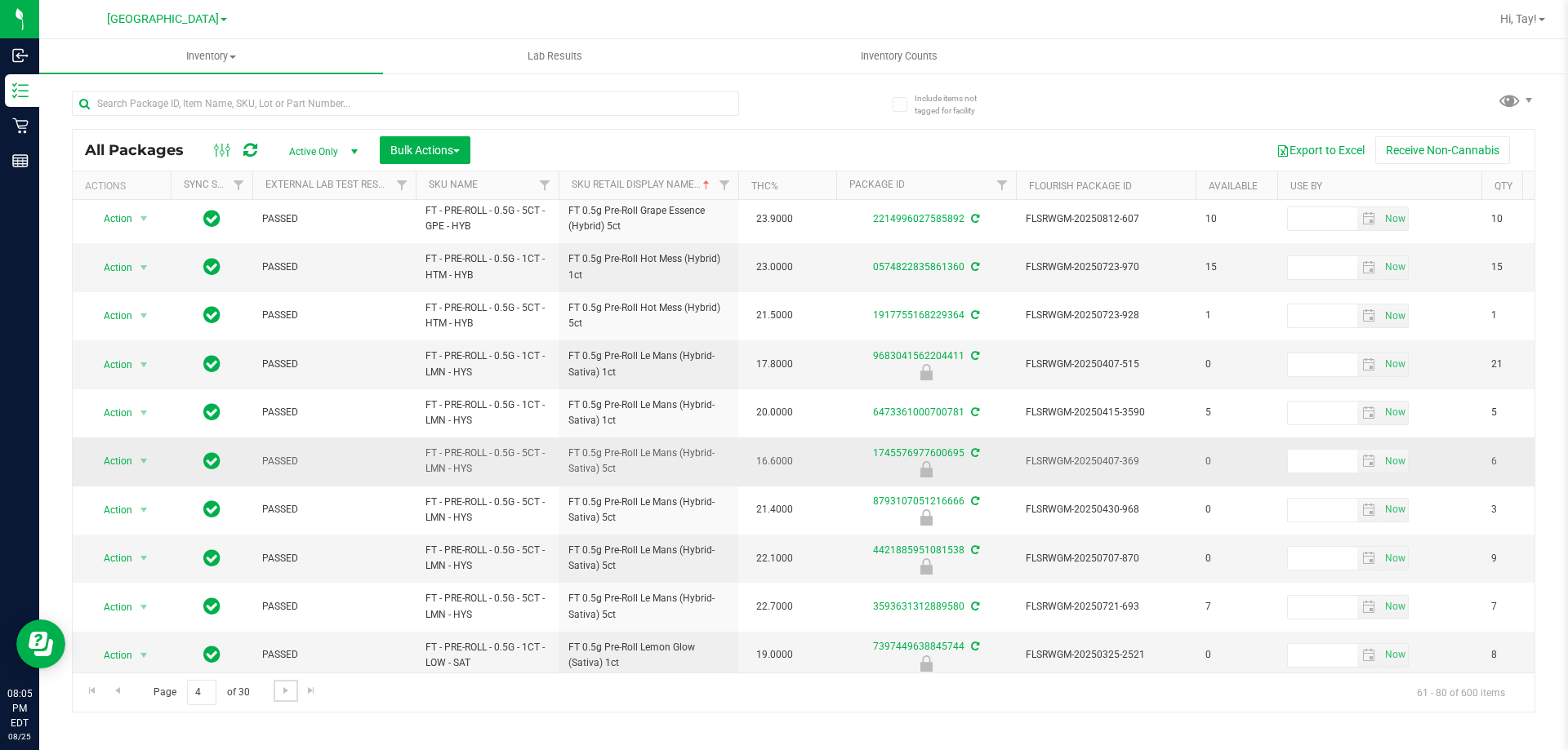
scroll to position [508, 0]
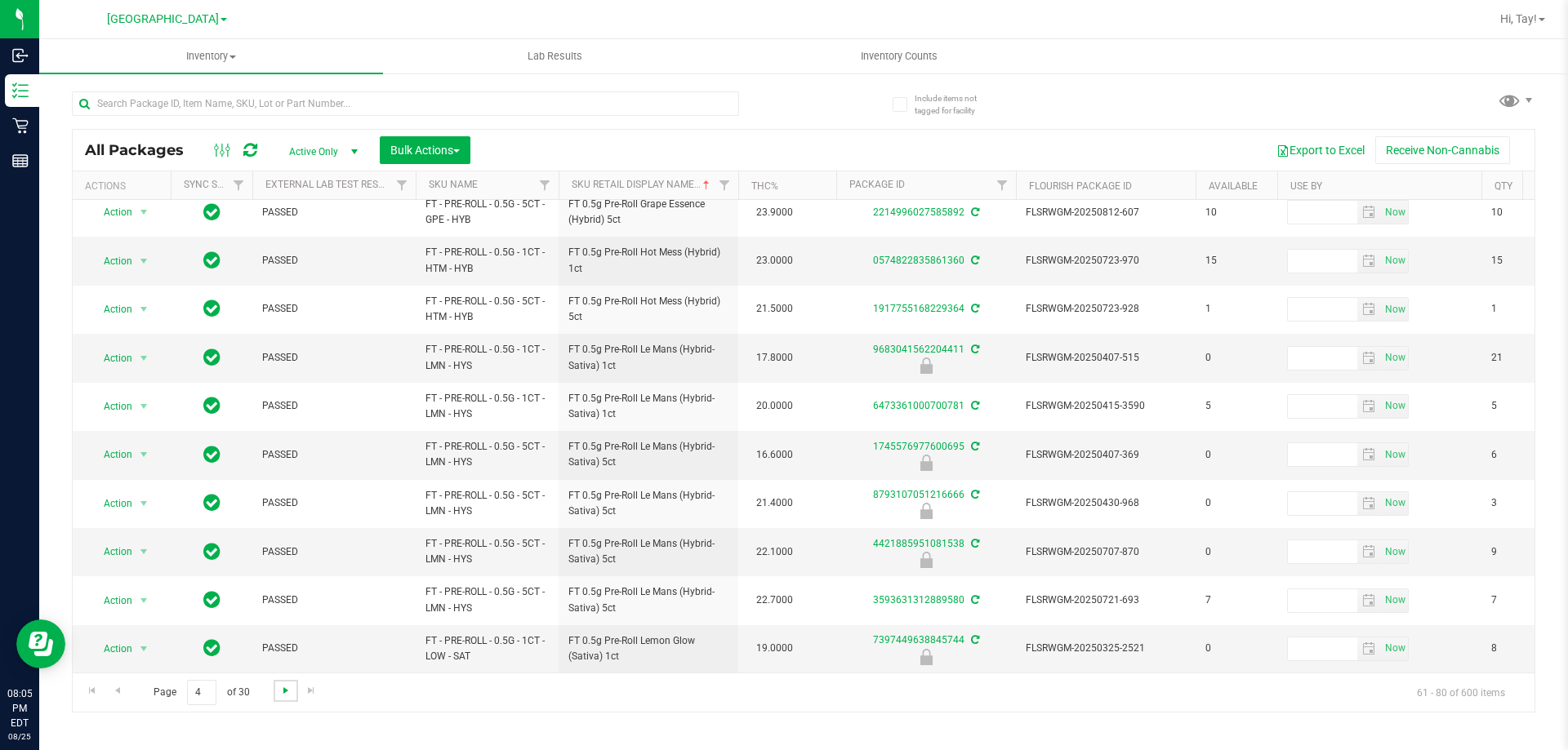
click at [285, 693] on span "Go to the next page" at bounding box center [286, 690] width 13 height 13
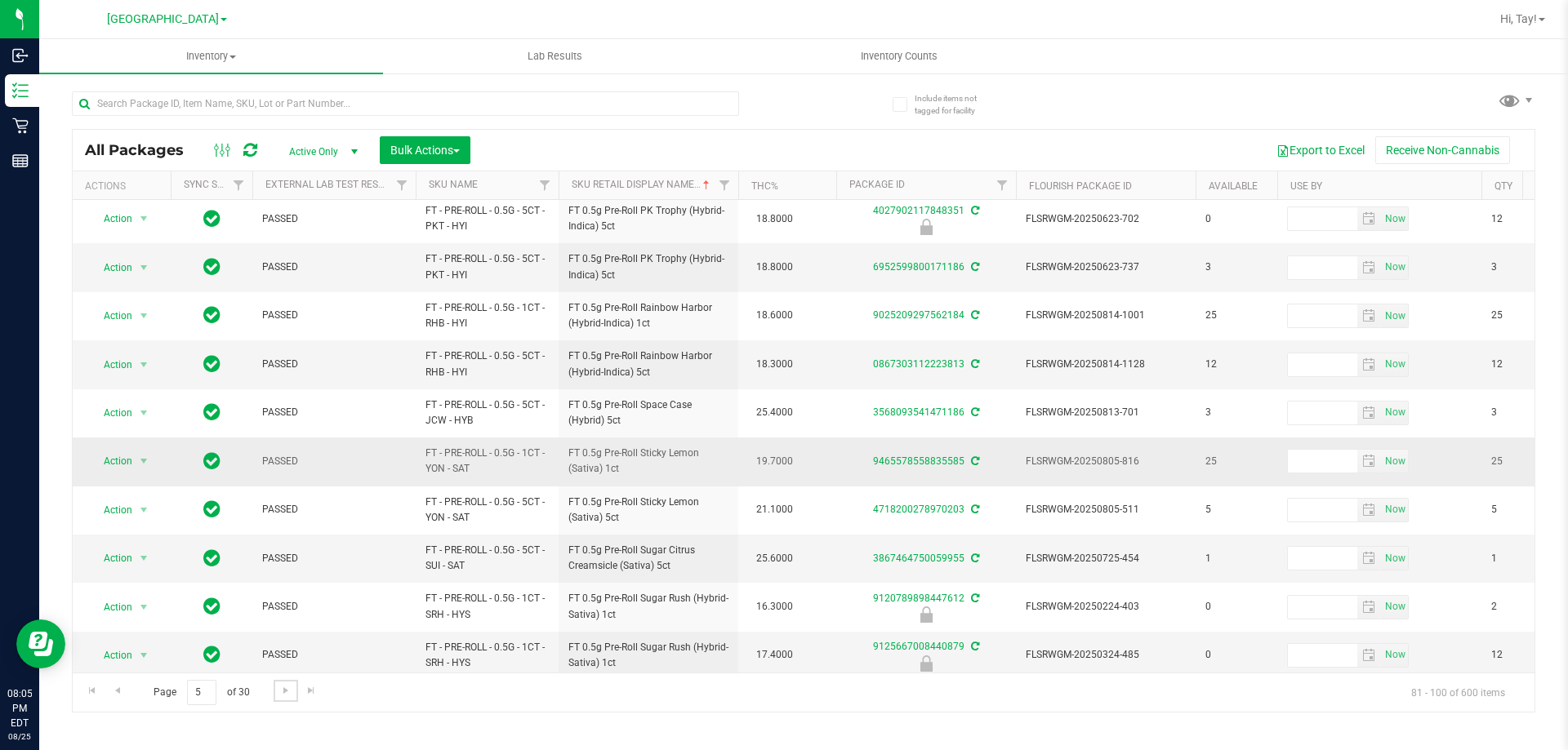
scroll to position [508, 0]
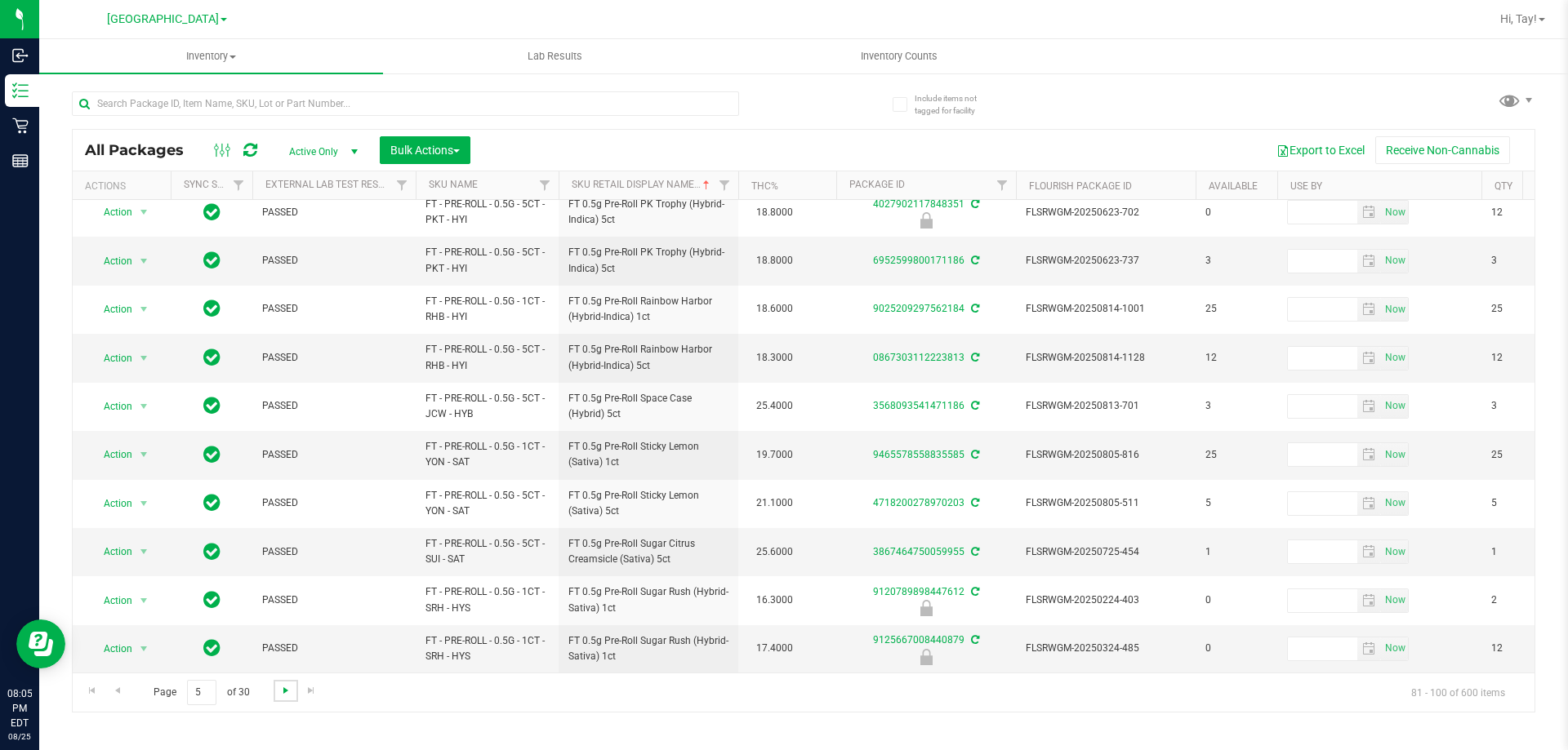
click at [283, 687] on span "Go to the next page" at bounding box center [286, 690] width 13 height 13
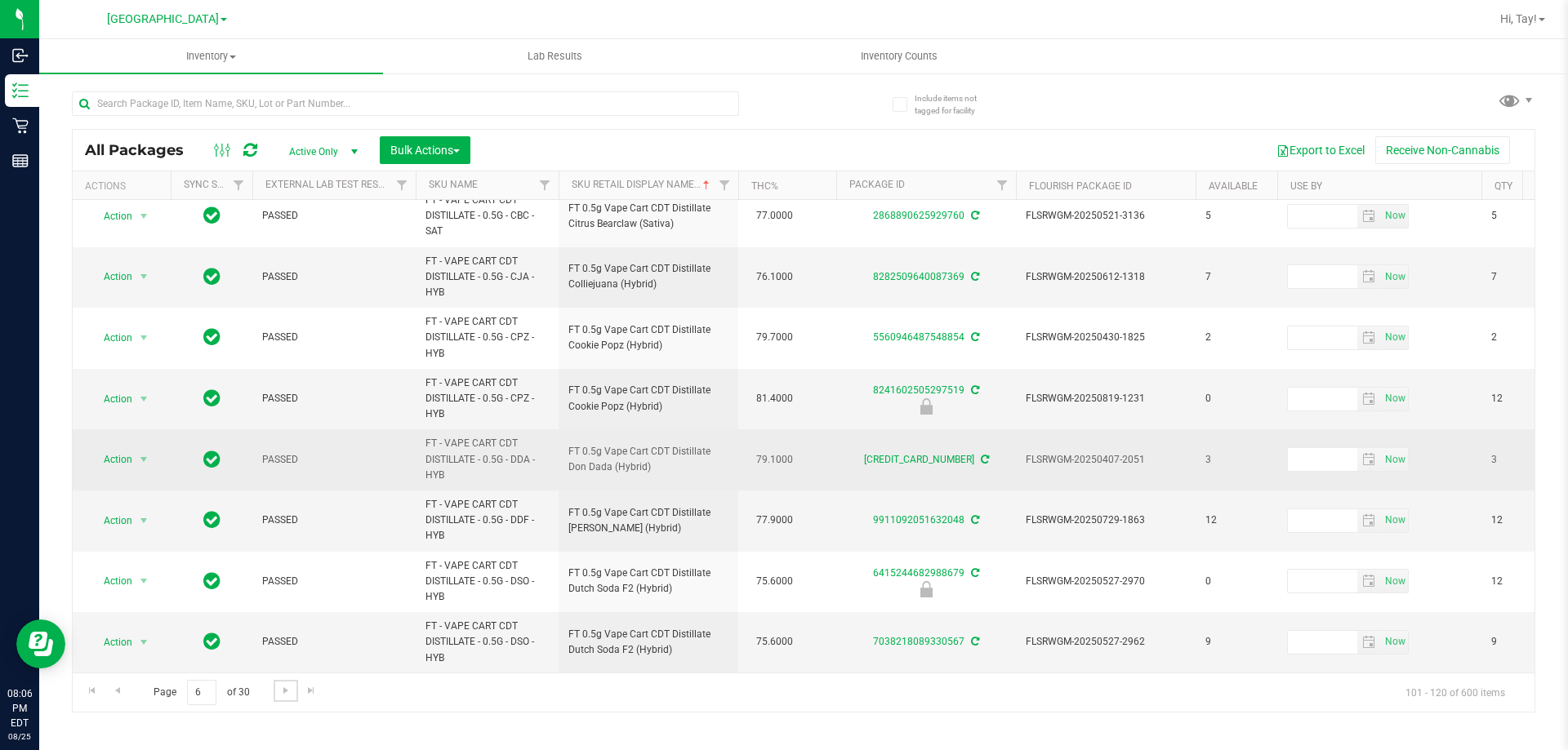
scroll to position [671, 0]
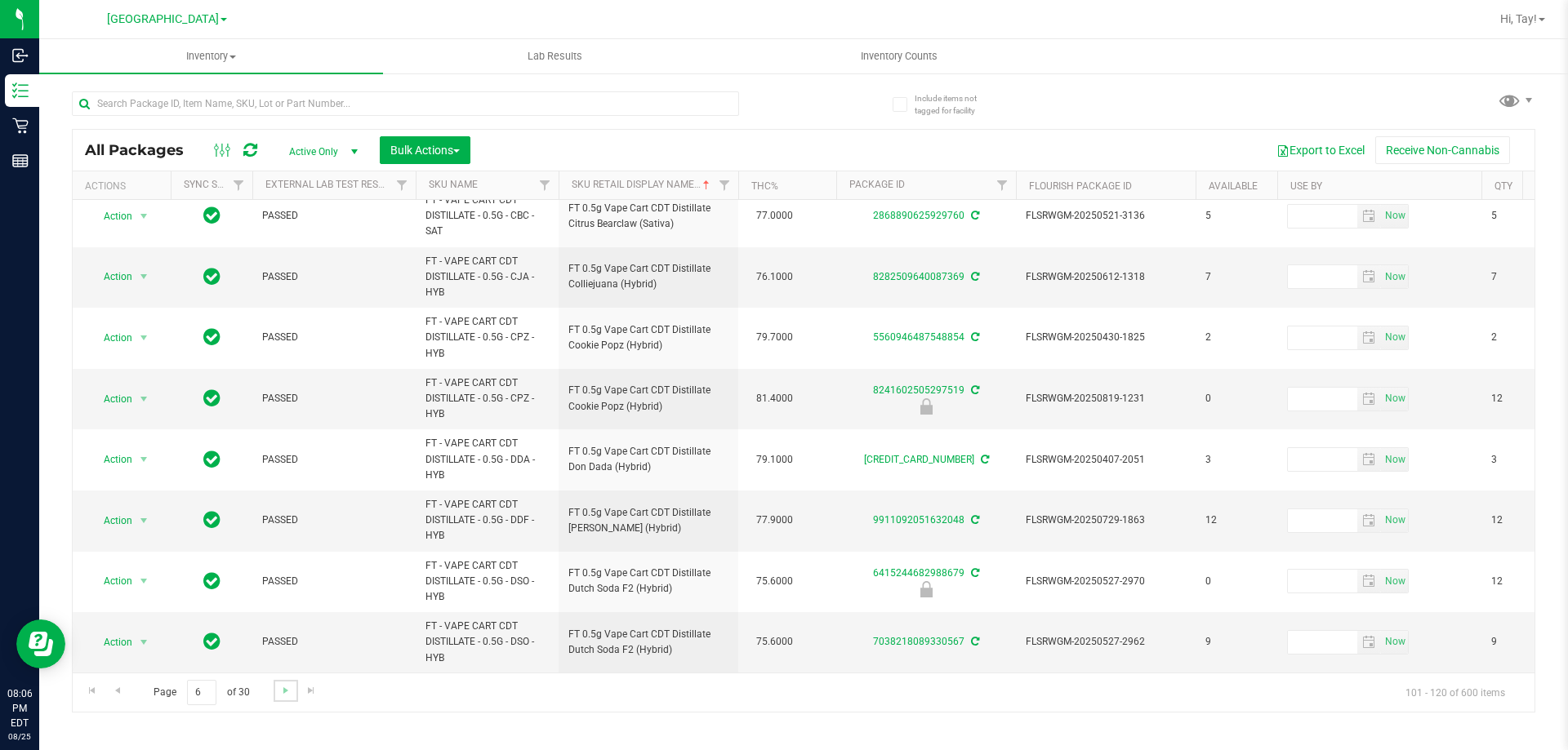
click at [293, 689] on link "Go to the next page" at bounding box center [286, 691] width 24 height 22
click at [289, 693] on span "Go to the next page" at bounding box center [286, 690] width 13 height 13
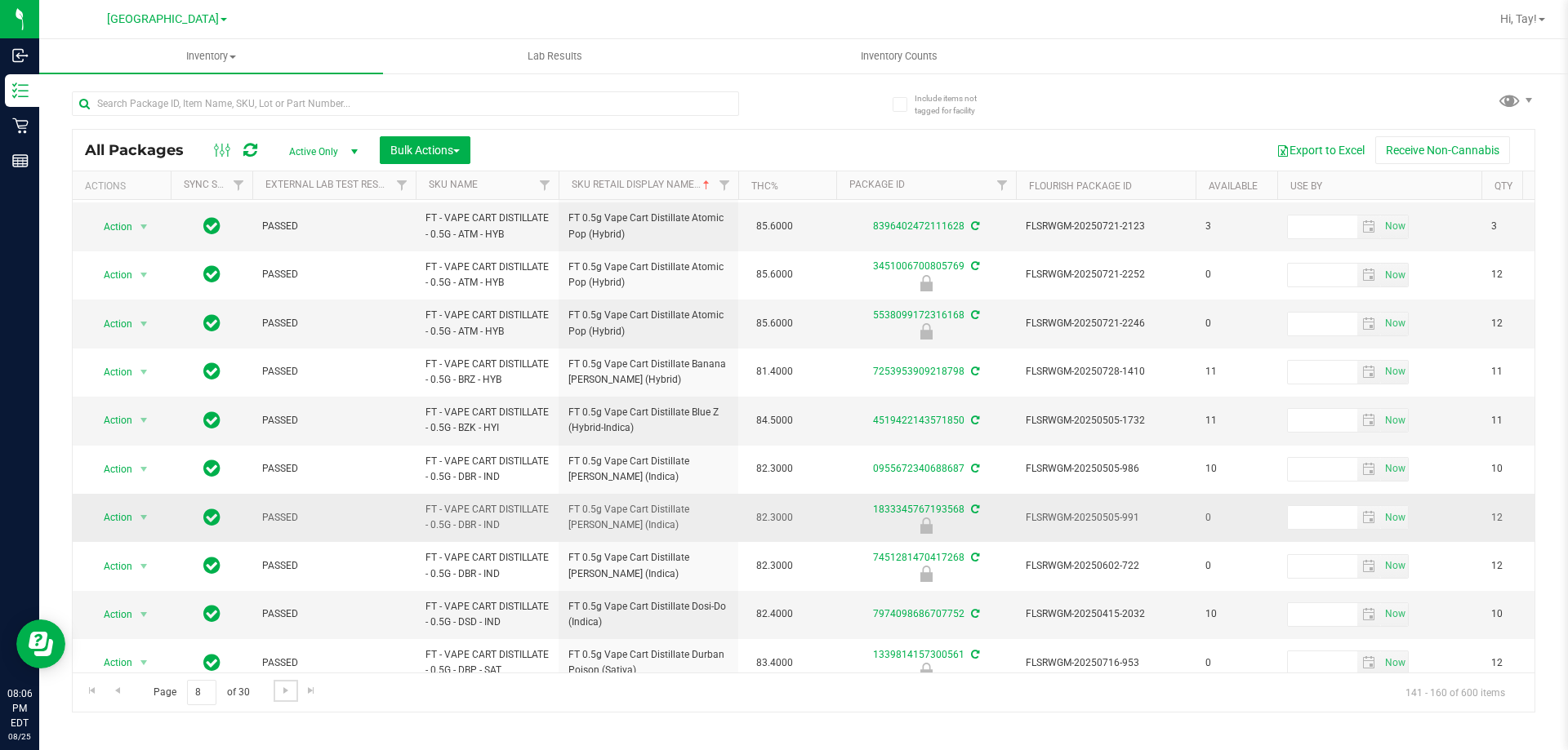
scroll to position [565, 0]
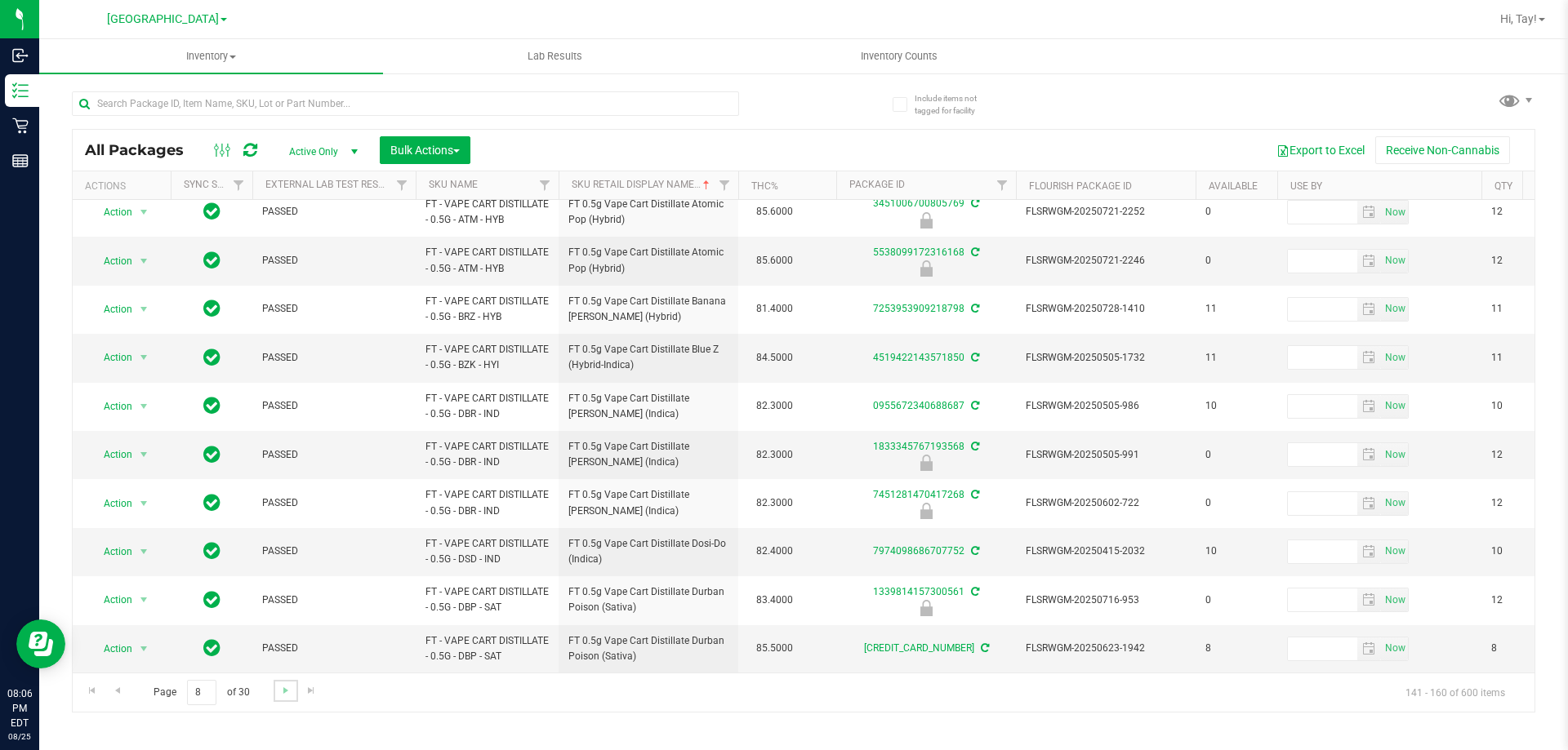
click at [291, 692] on link "Go to the next page" at bounding box center [286, 691] width 24 height 22
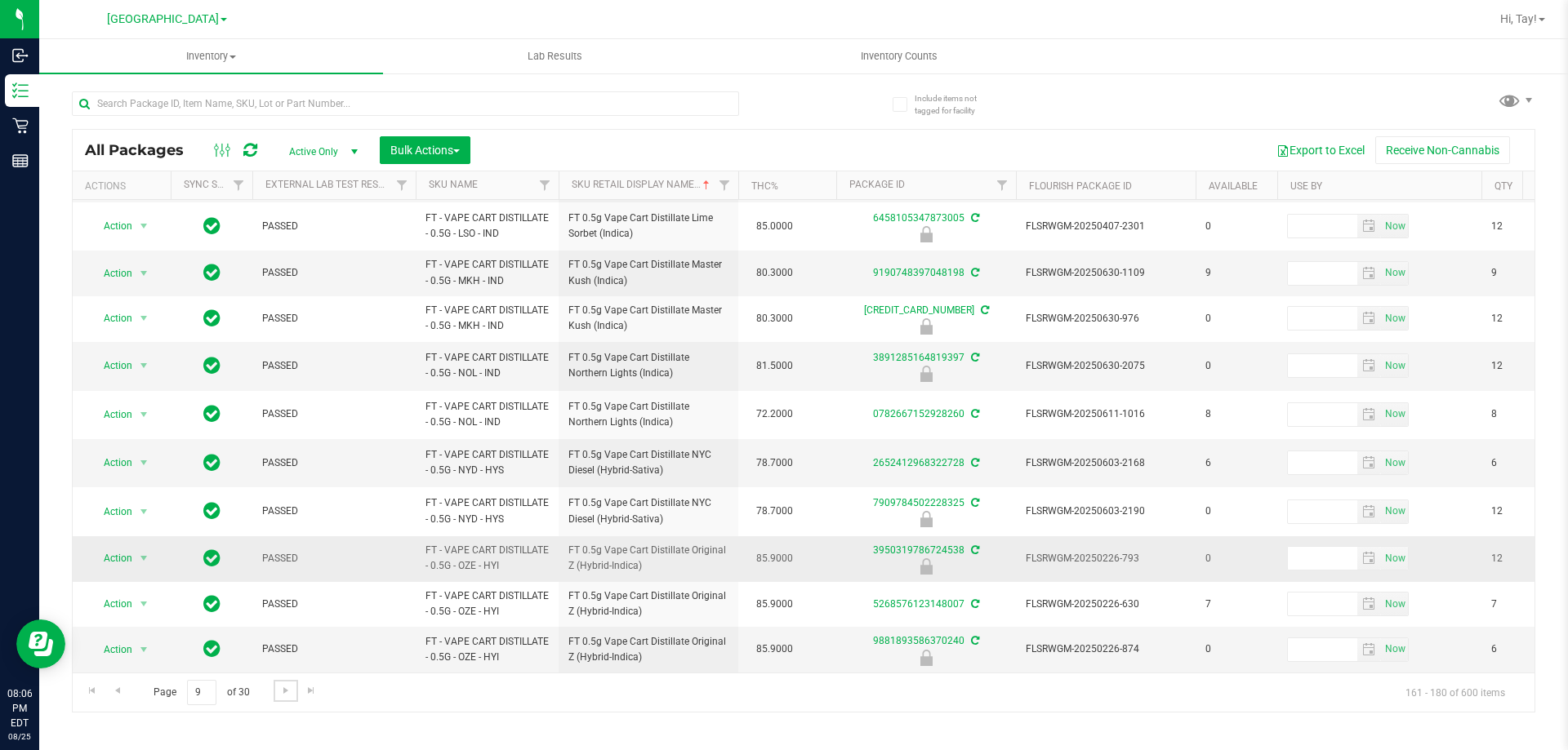
scroll to position [495, 0]
click at [286, 699] on link "Go to the next page" at bounding box center [286, 691] width 24 height 22
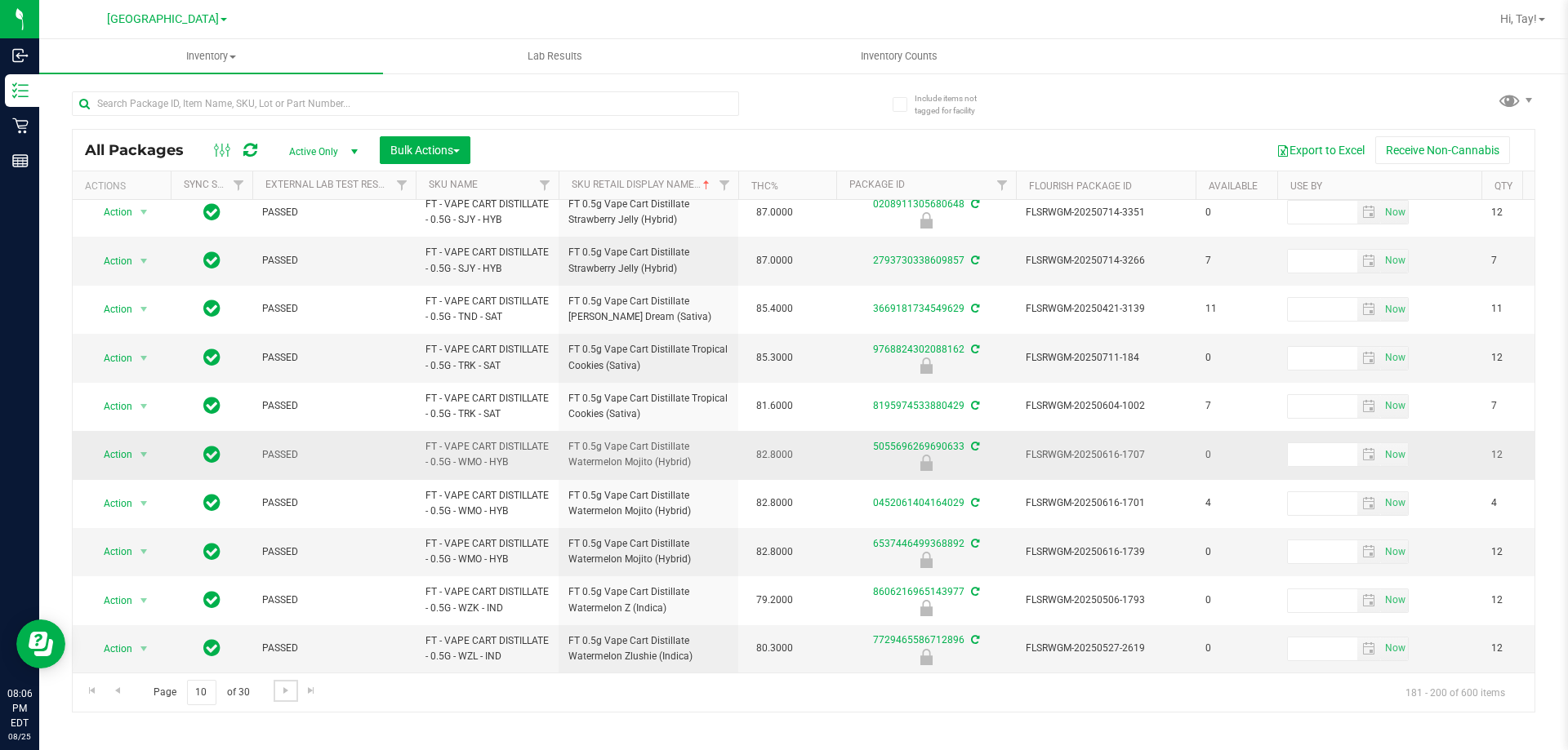
scroll to position [556, 0]
click at [281, 696] on span "Go to the next page" at bounding box center [286, 690] width 13 height 13
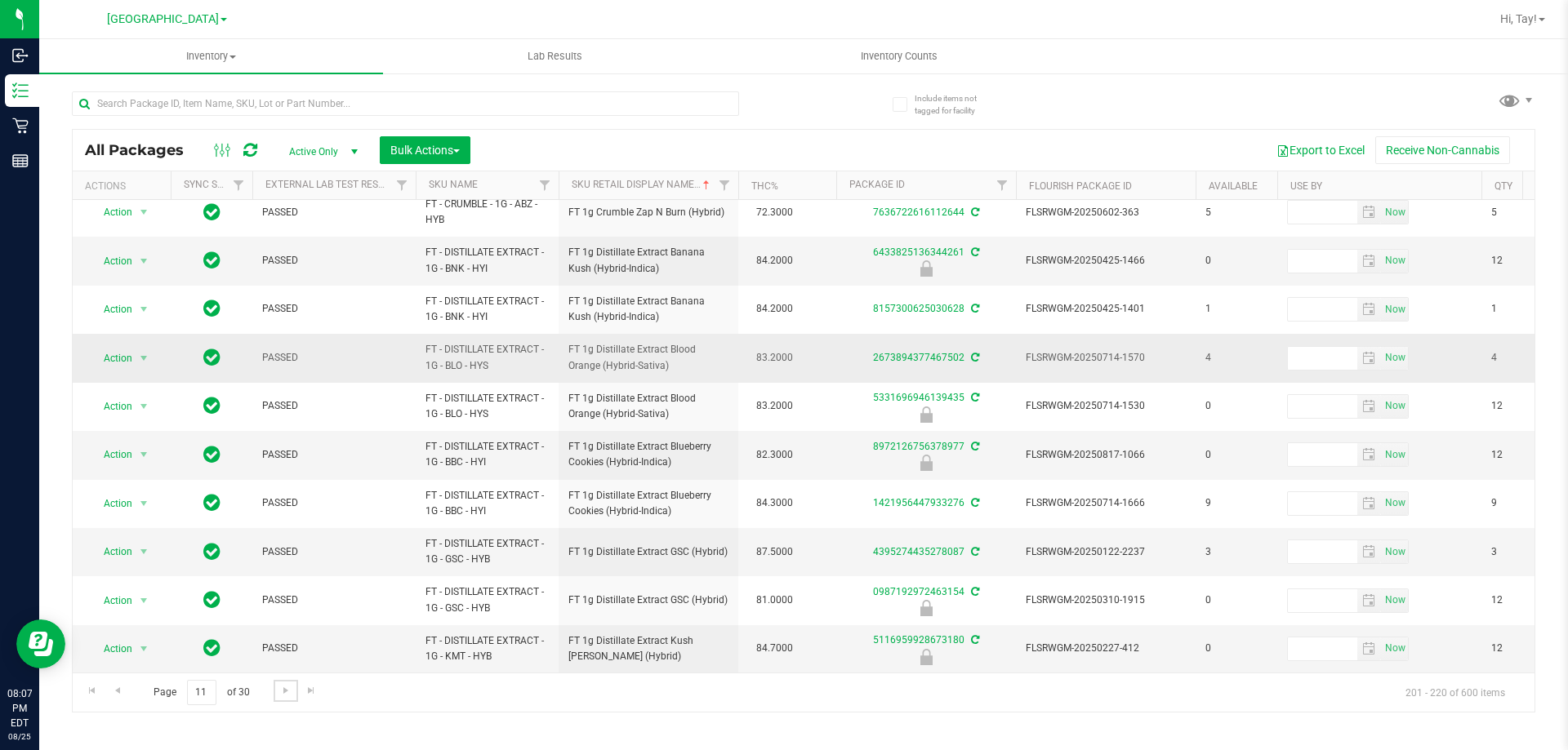
scroll to position [508, 0]
click at [280, 696] on span "Go to the next page" at bounding box center [286, 690] width 13 height 13
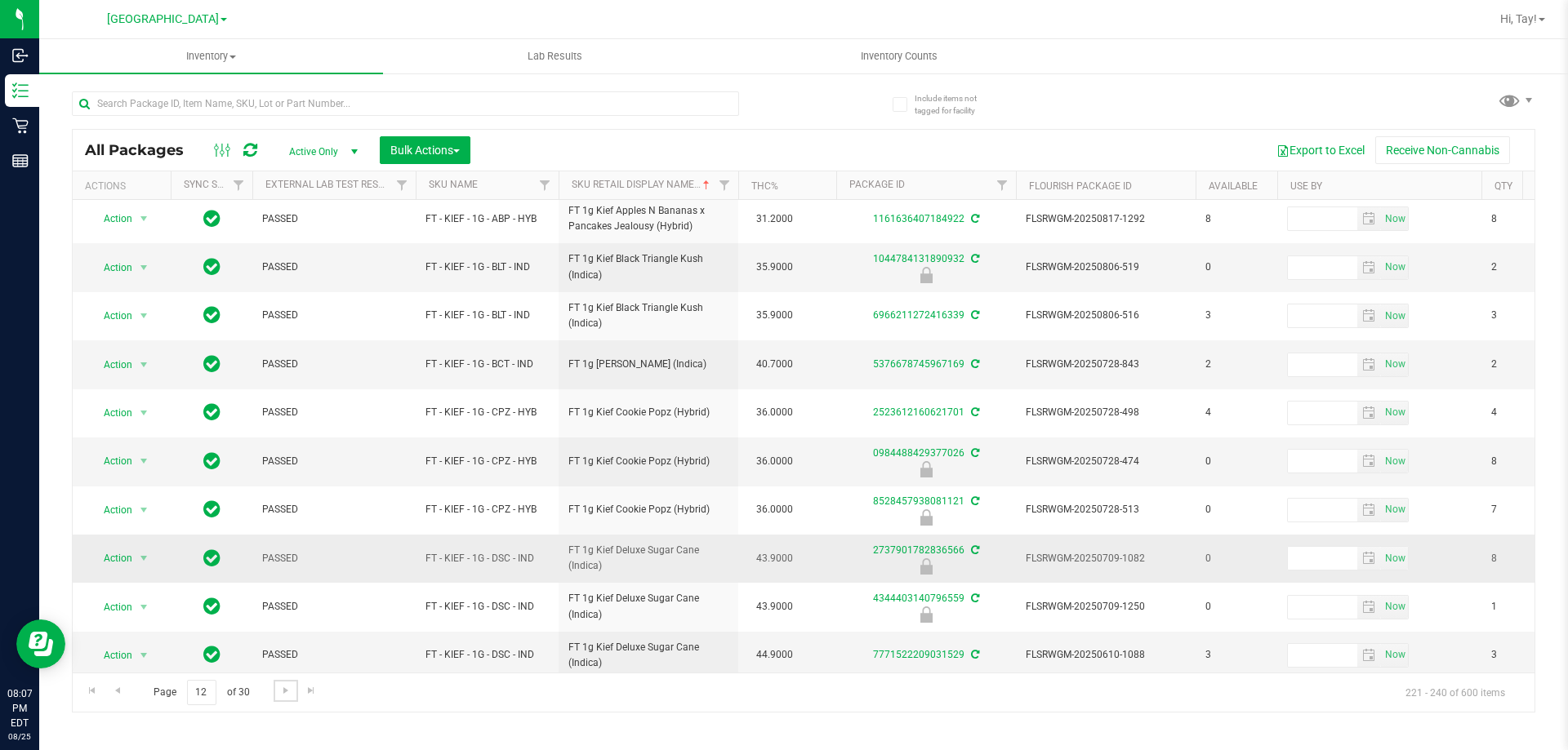
scroll to position [508, 0]
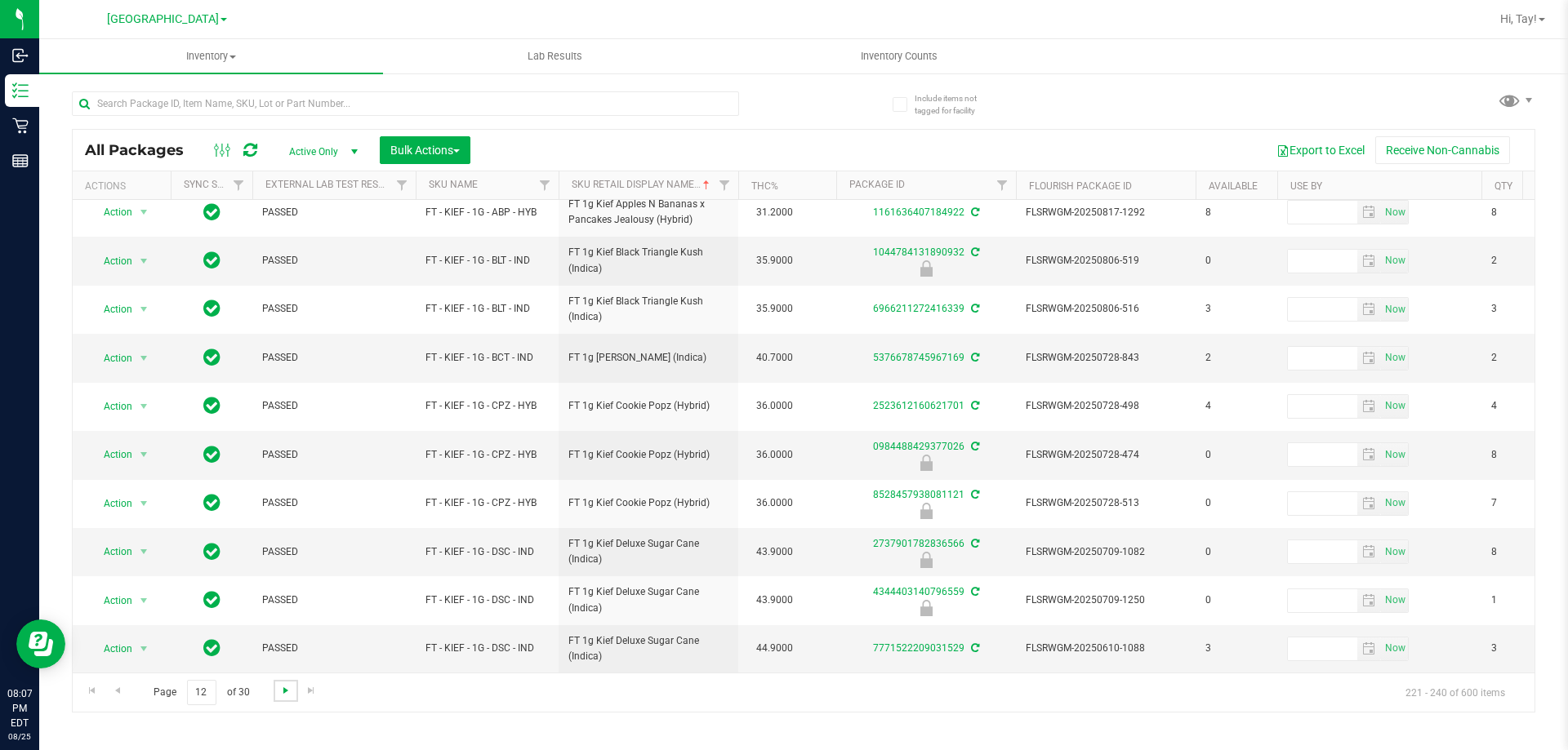
click at [285, 693] on span "Go to the next page" at bounding box center [286, 690] width 13 height 13
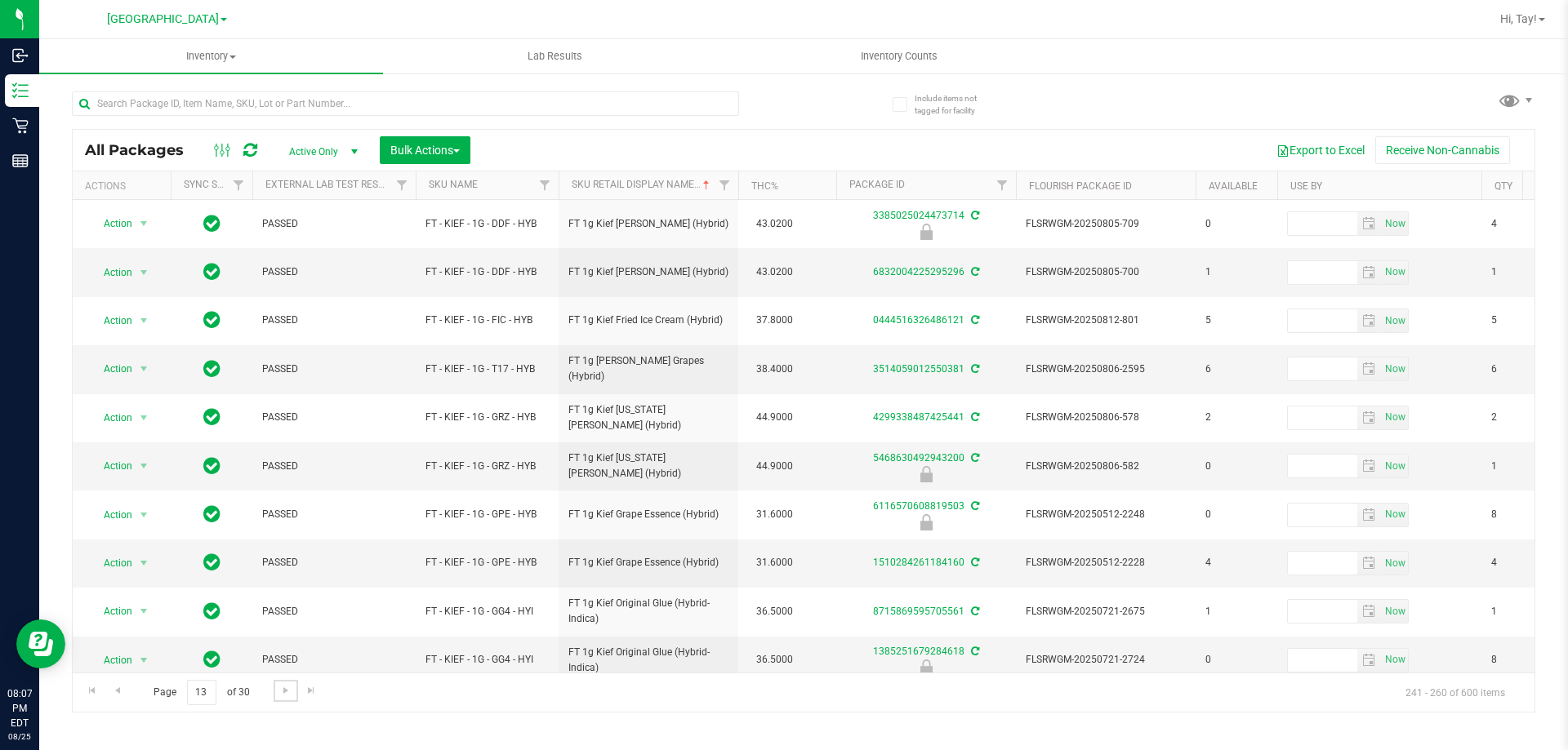
click at [296, 692] on link "Go to the next page" at bounding box center [286, 691] width 24 height 22
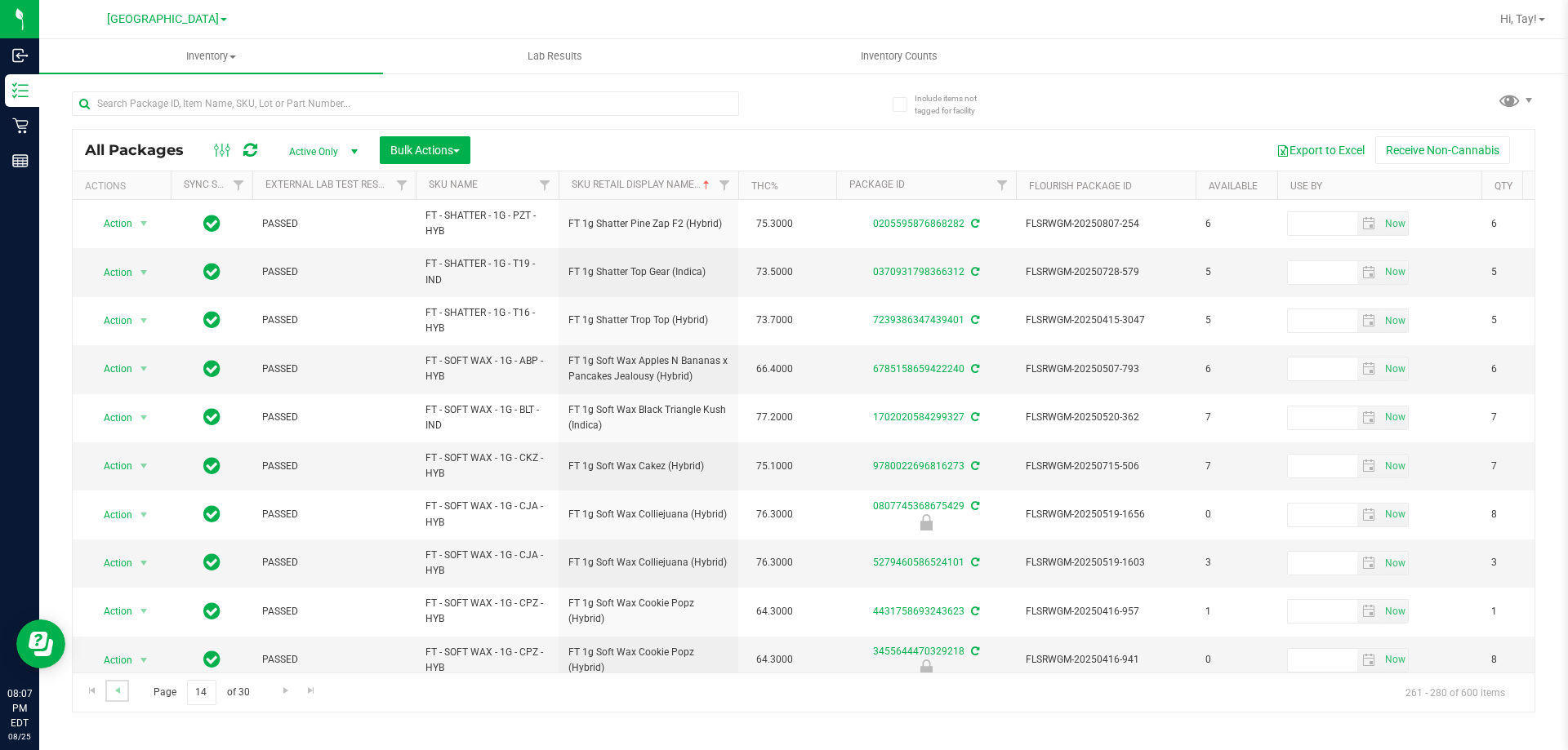
click at [124, 688] on link "Go to the previous page" at bounding box center [117, 691] width 24 height 22
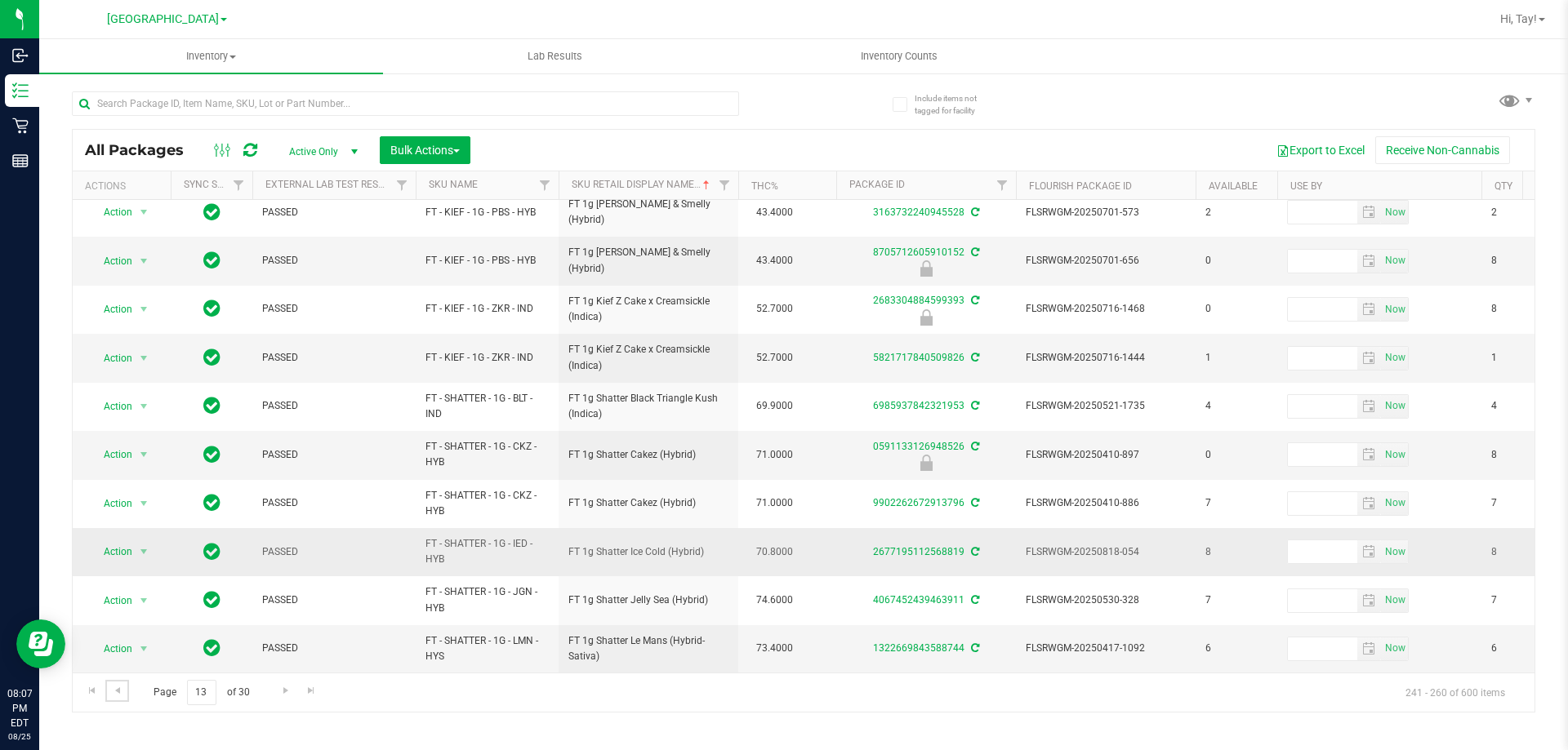
scroll to position [508, 0]
click at [283, 689] on span "Go to the next page" at bounding box center [286, 690] width 13 height 13
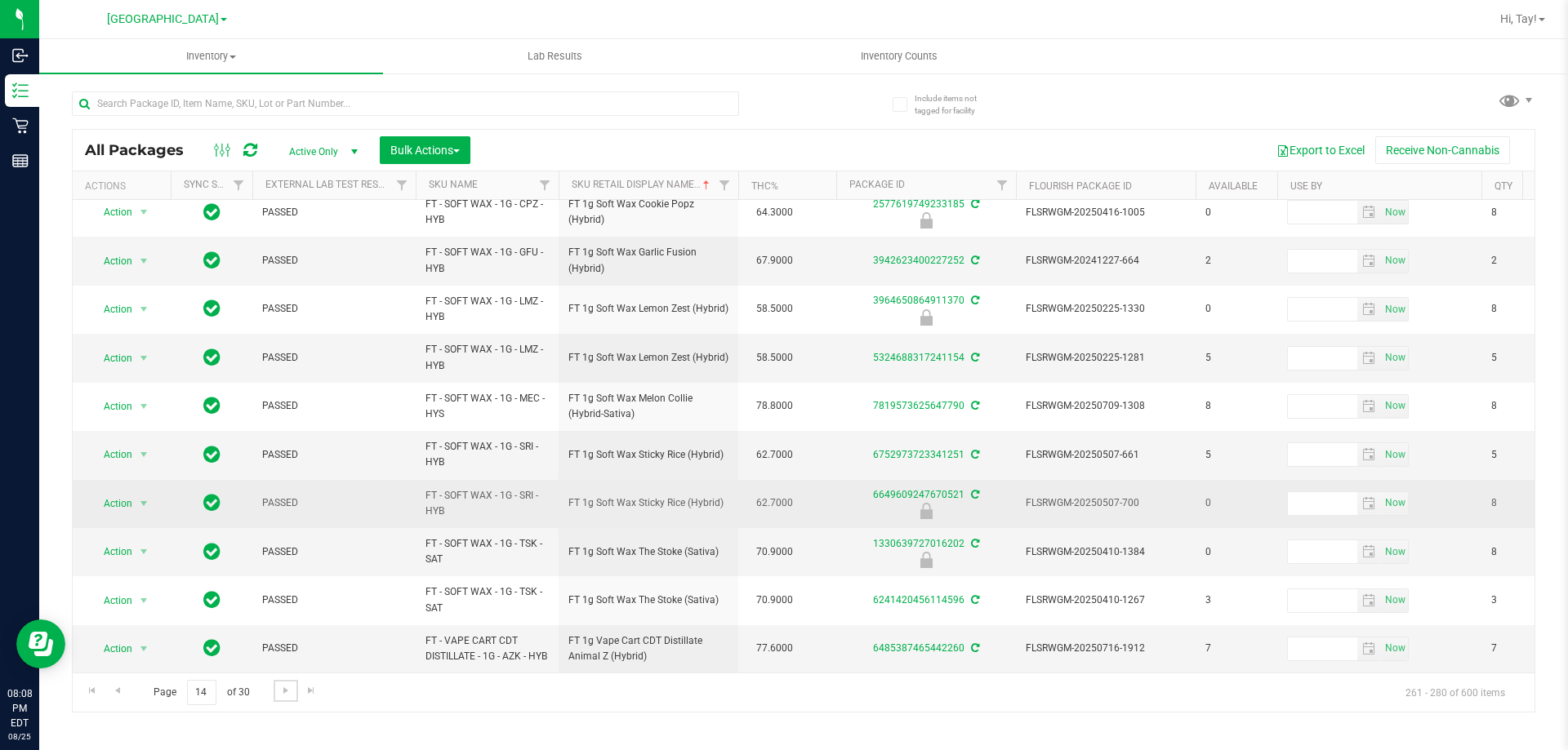
scroll to position [521, 0]
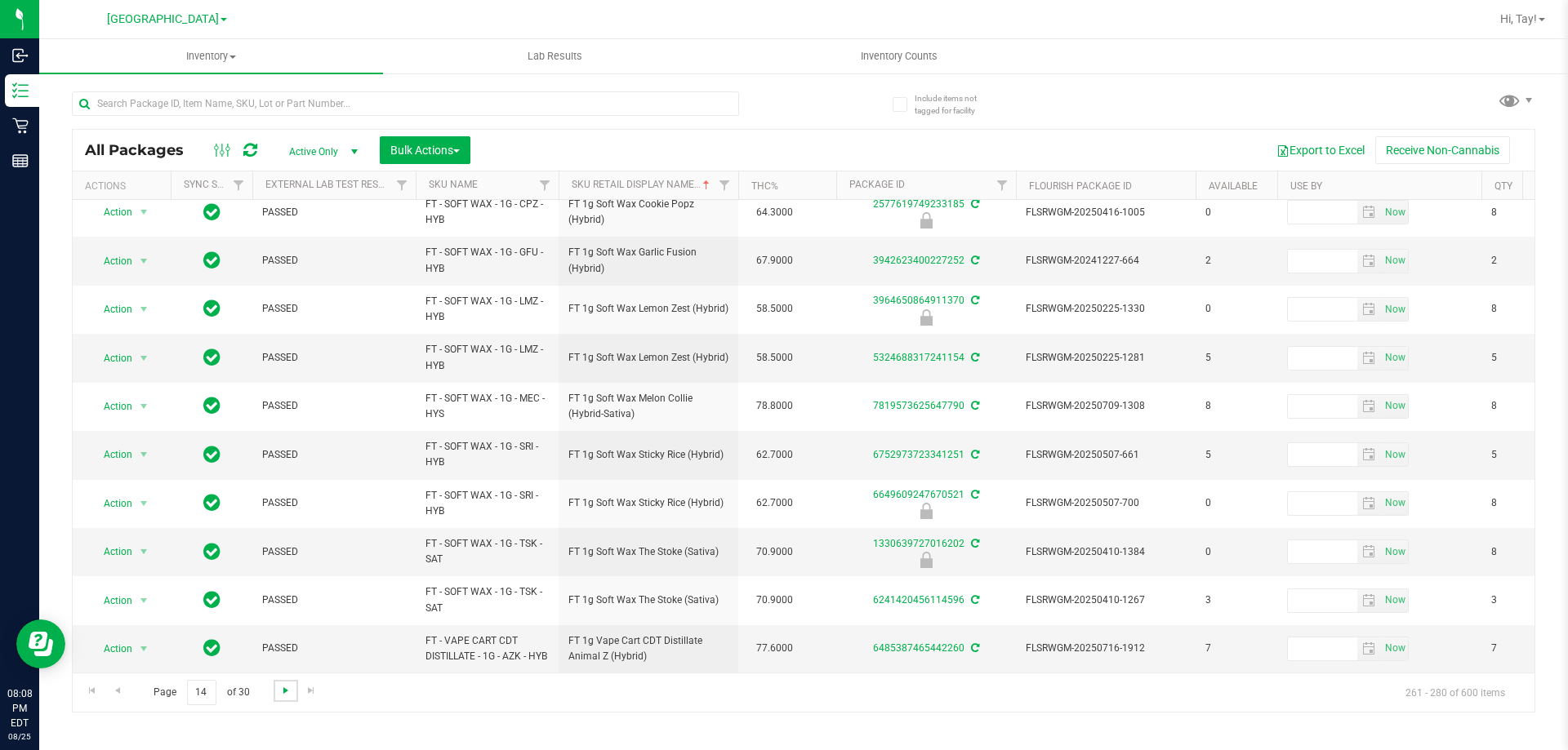
click at [280, 692] on span "Go to the next page" at bounding box center [286, 690] width 13 height 13
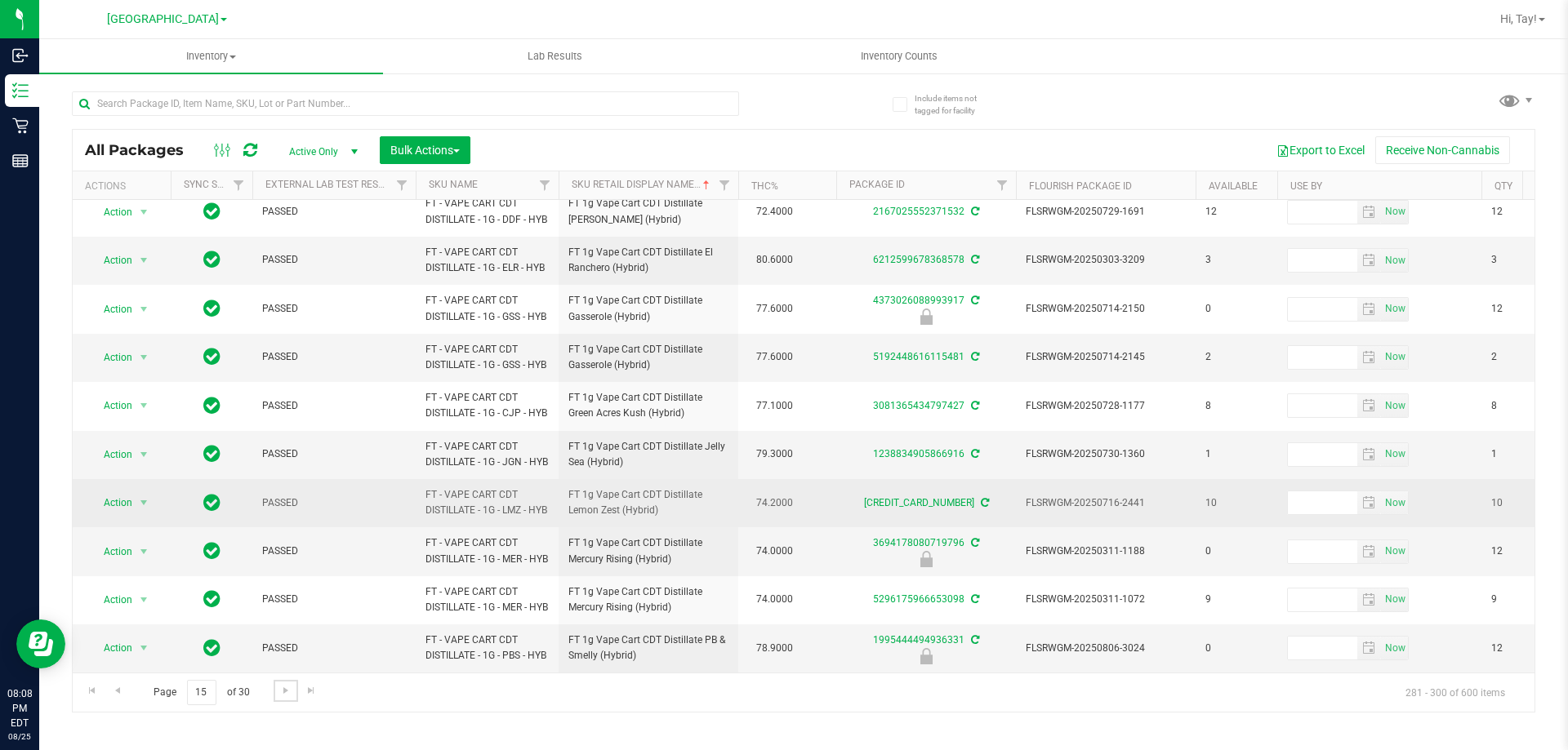
scroll to position [633, 0]
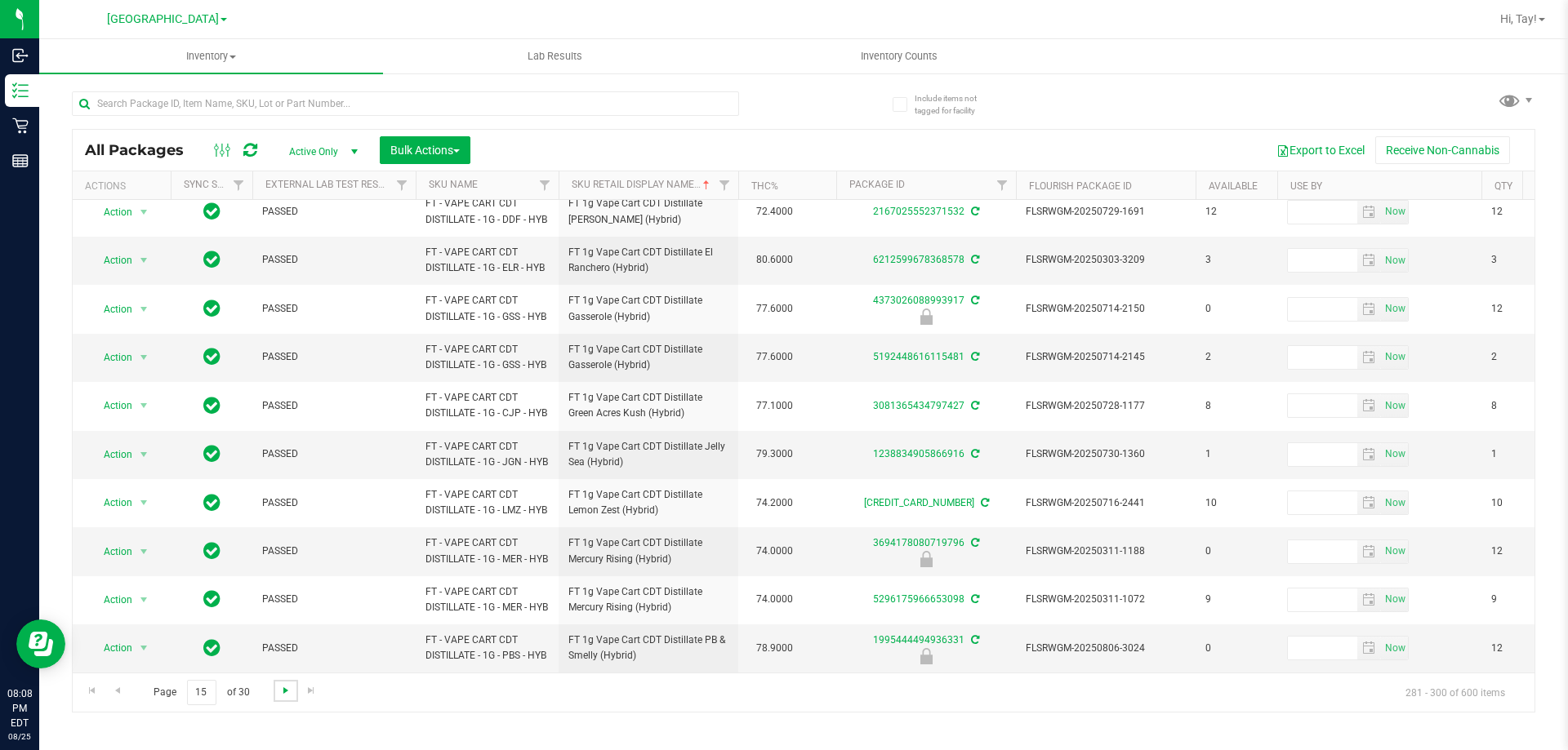
click at [285, 691] on span "Go to the next page" at bounding box center [286, 690] width 13 height 13
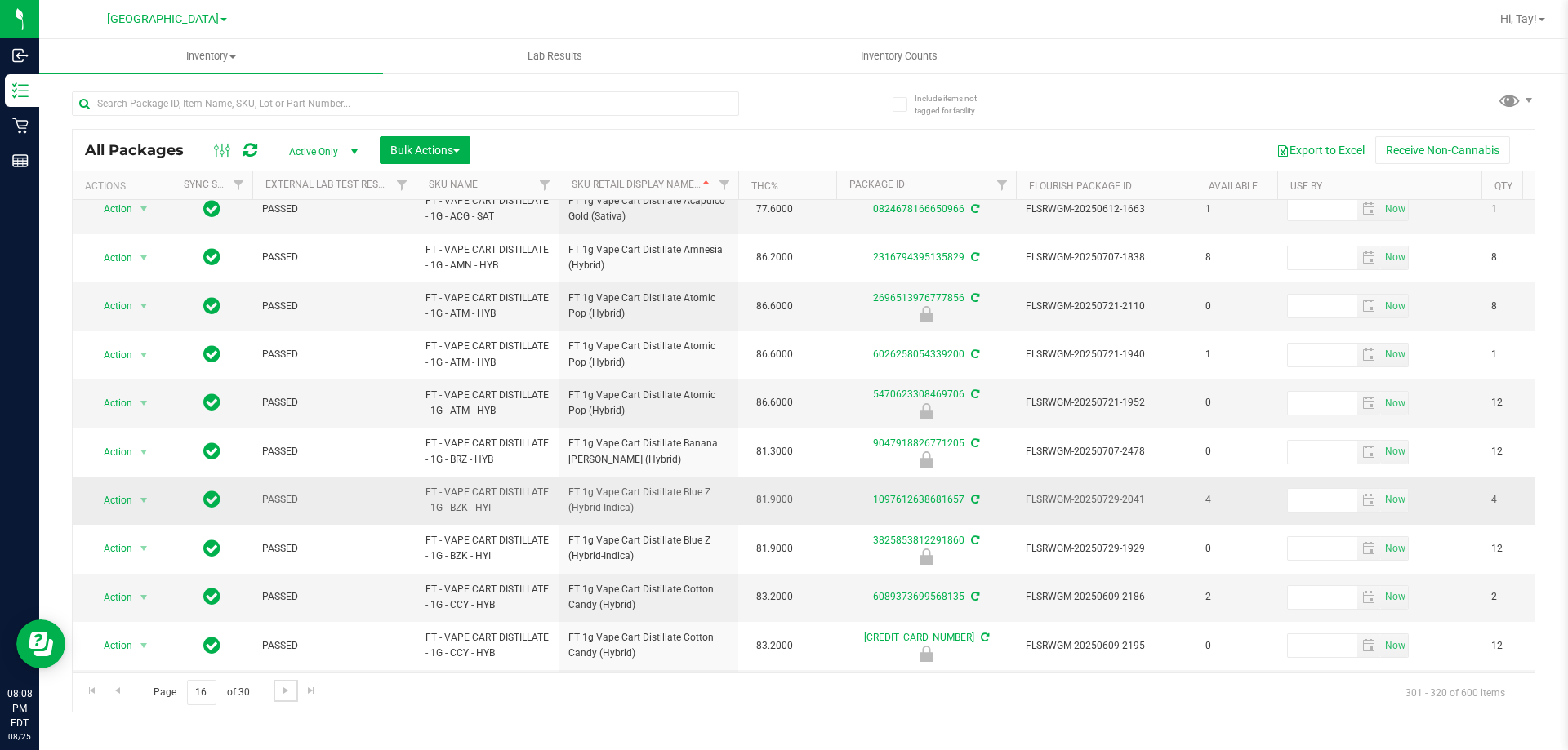
scroll to position [408, 0]
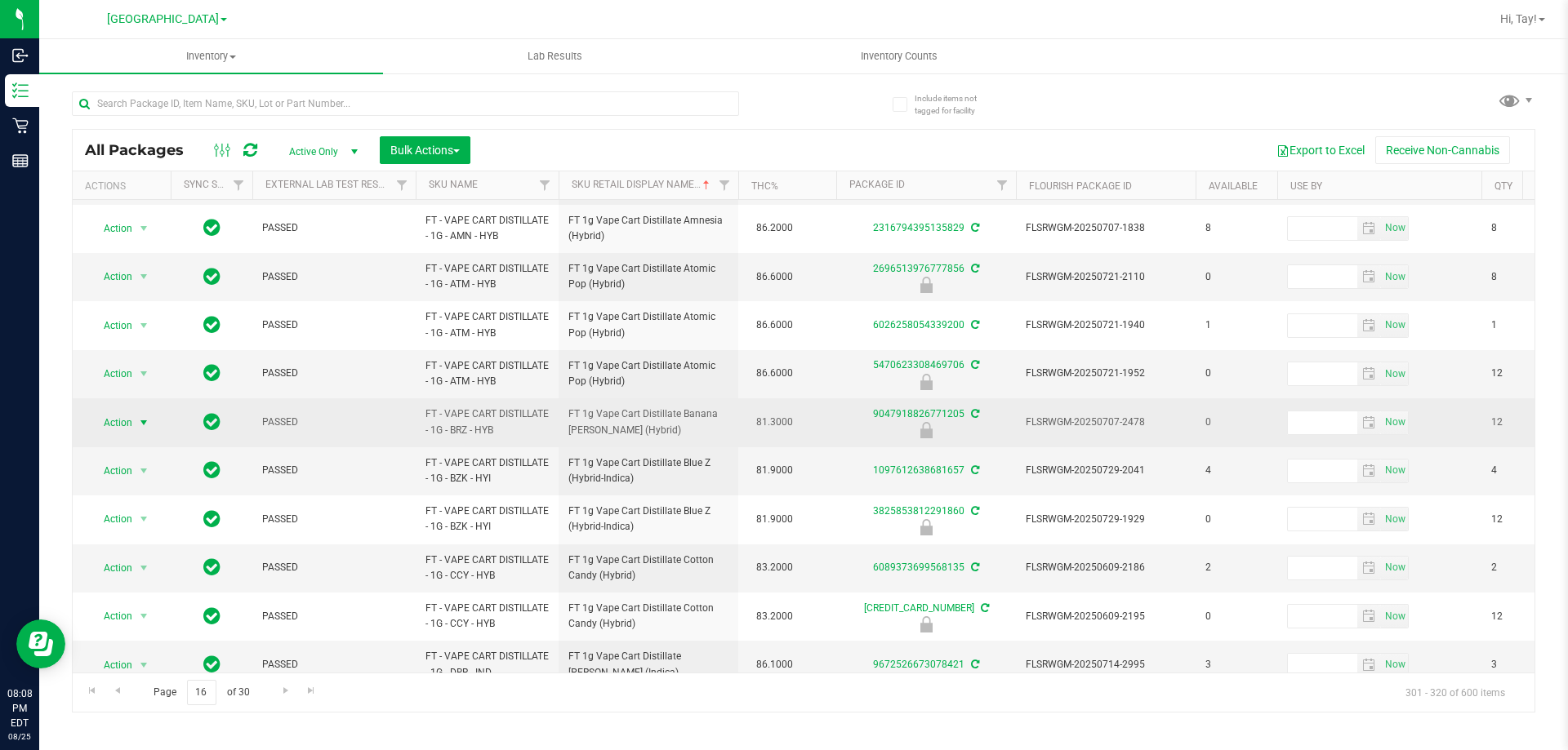
click at [122, 434] on span "Action" at bounding box center [111, 422] width 44 height 23
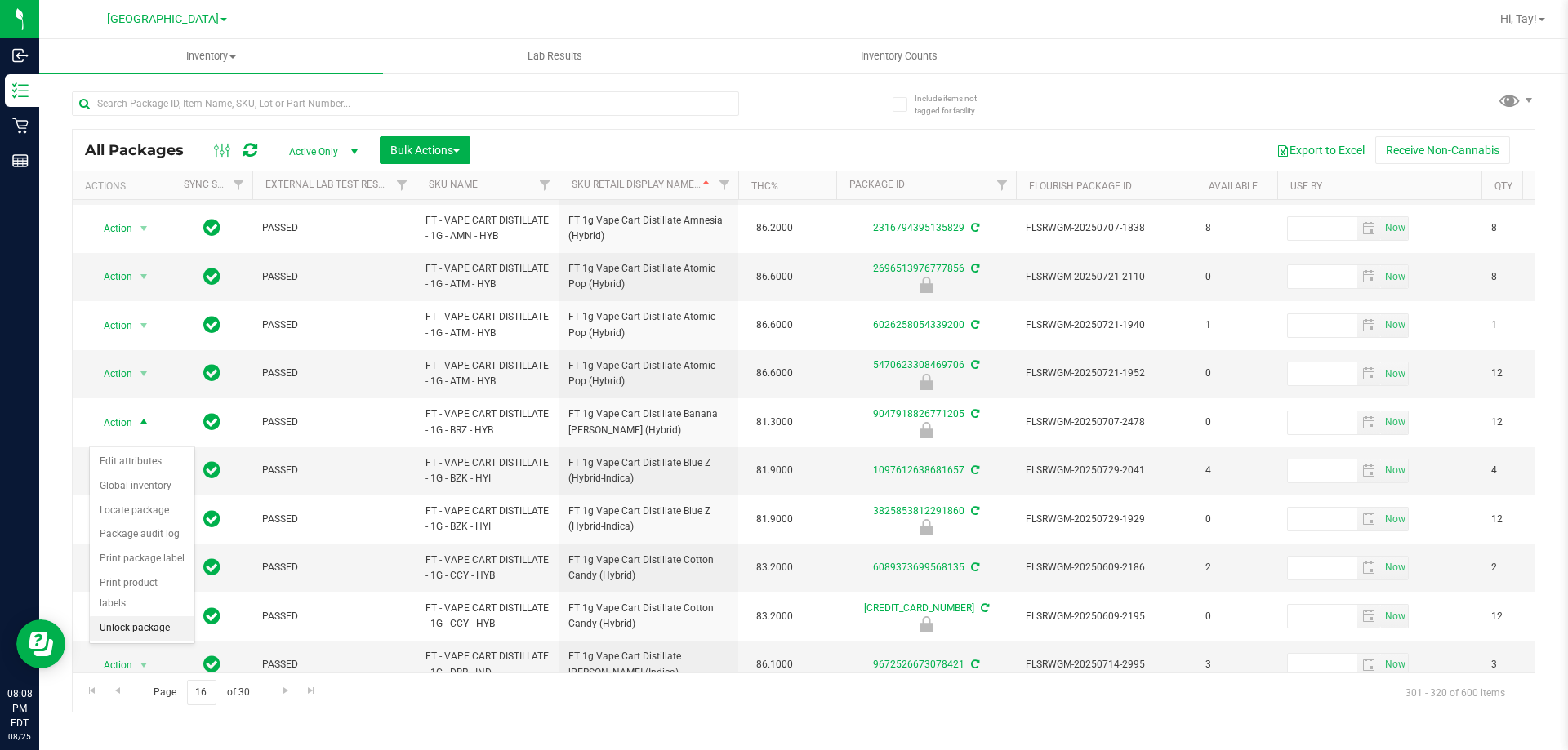
click at [161, 617] on li "Unlock package" at bounding box center [142, 628] width 105 height 24
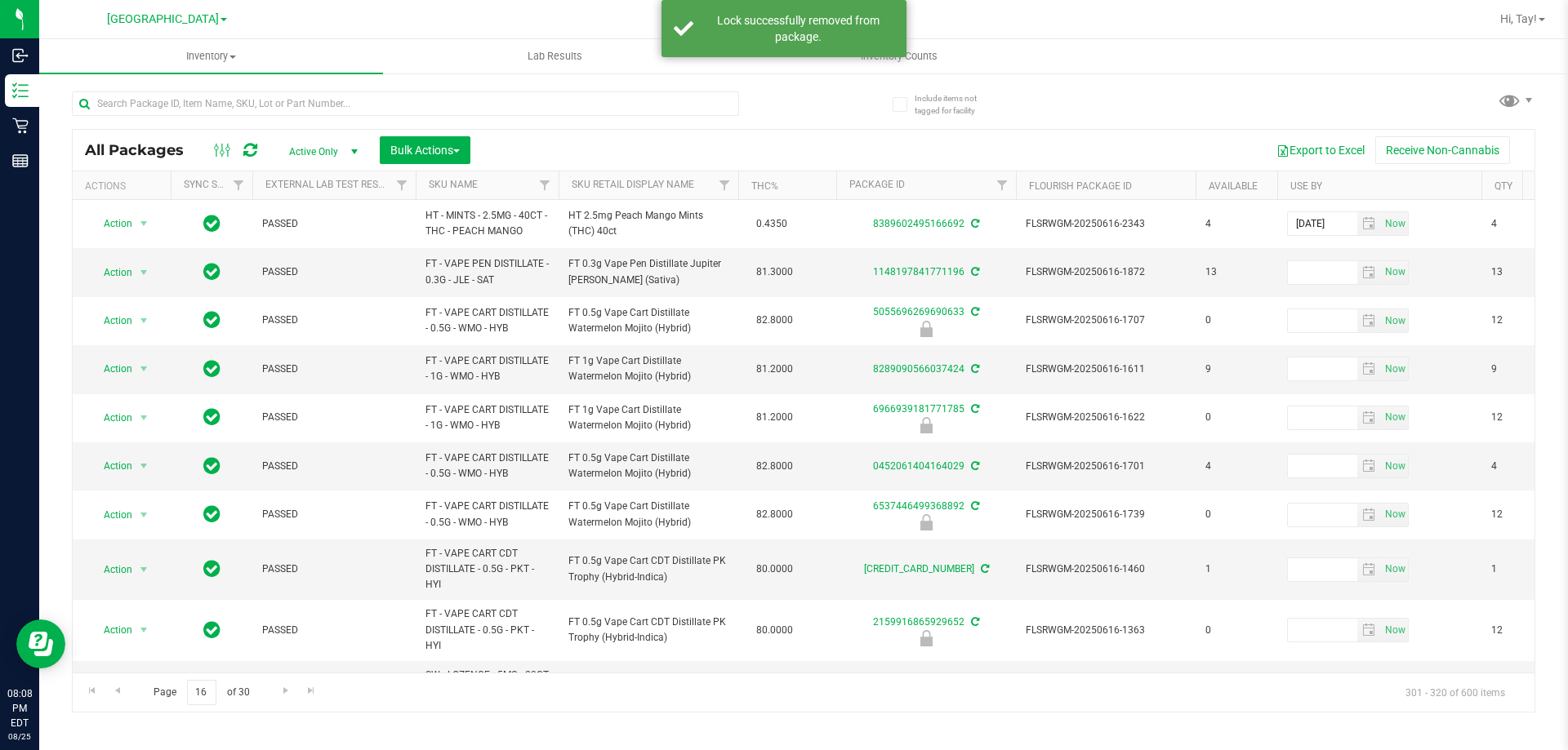
click at [705, 180] on th "Sku Retail Display Name" at bounding box center [648, 186] width 180 height 29
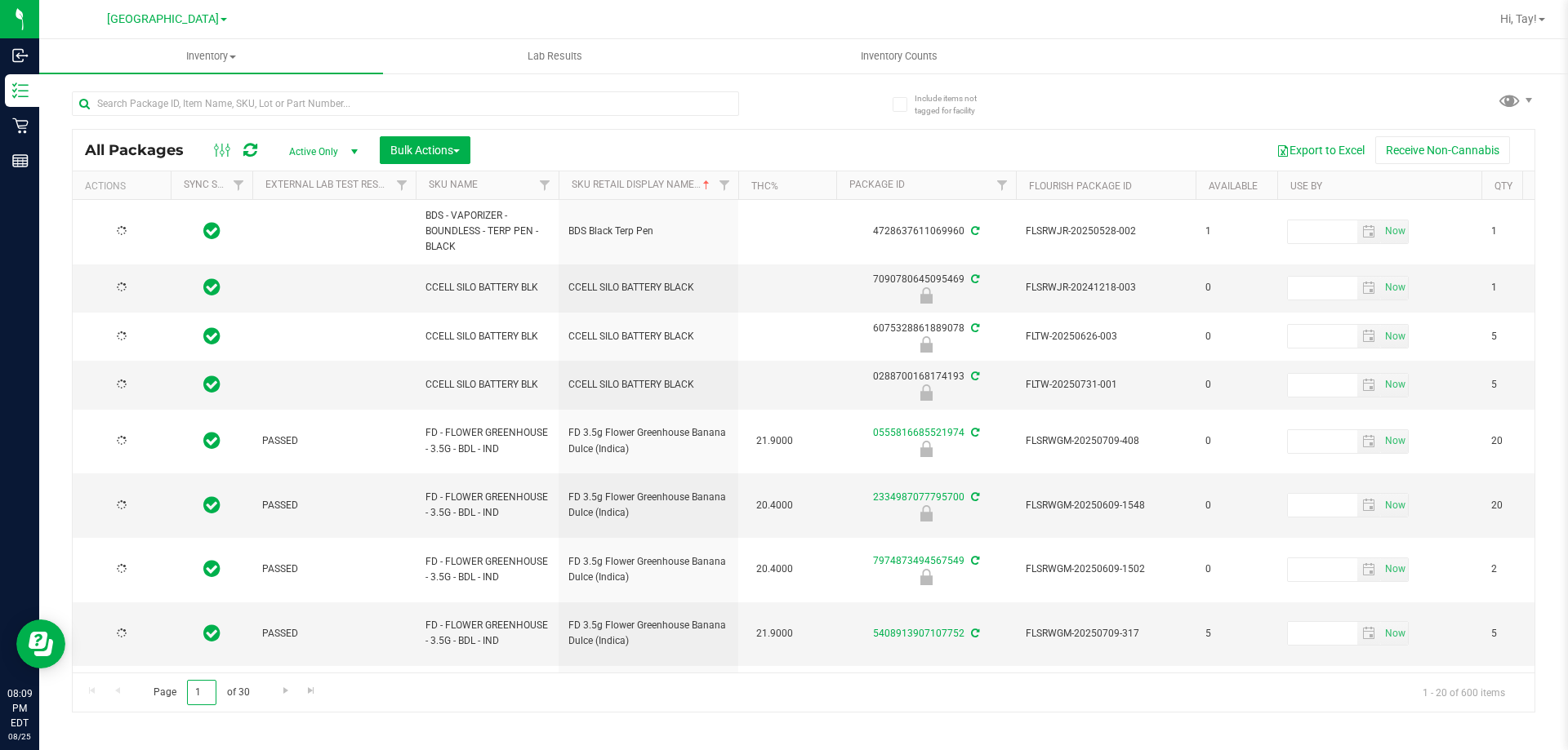
click at [204, 693] on input "1" at bounding box center [201, 693] width 30 height 25
type input "16"
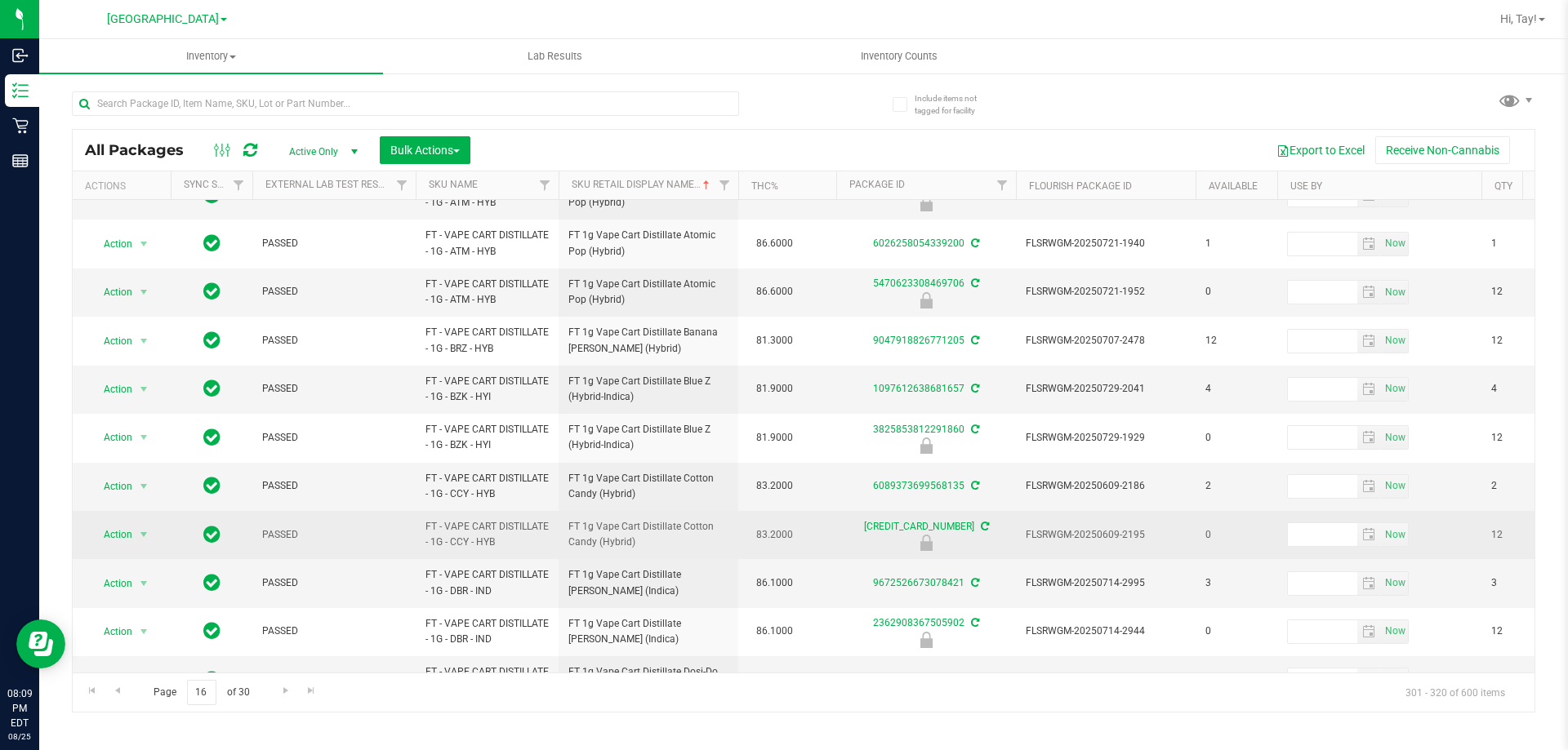
scroll to position [546, 0]
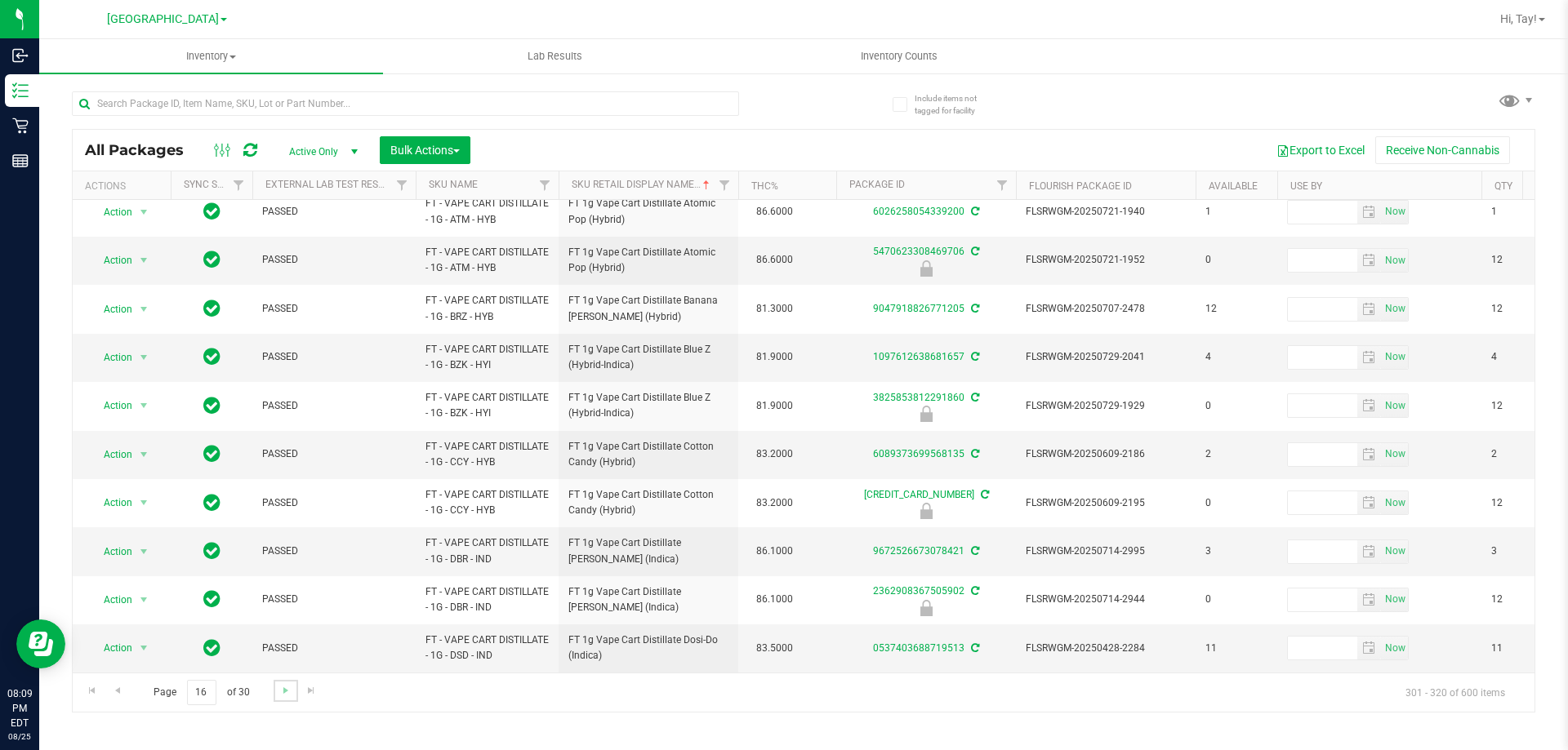
click at [288, 697] on link "Go to the next page" at bounding box center [286, 691] width 24 height 22
click at [283, 693] on span "Go to the next page" at bounding box center [286, 690] width 13 height 13
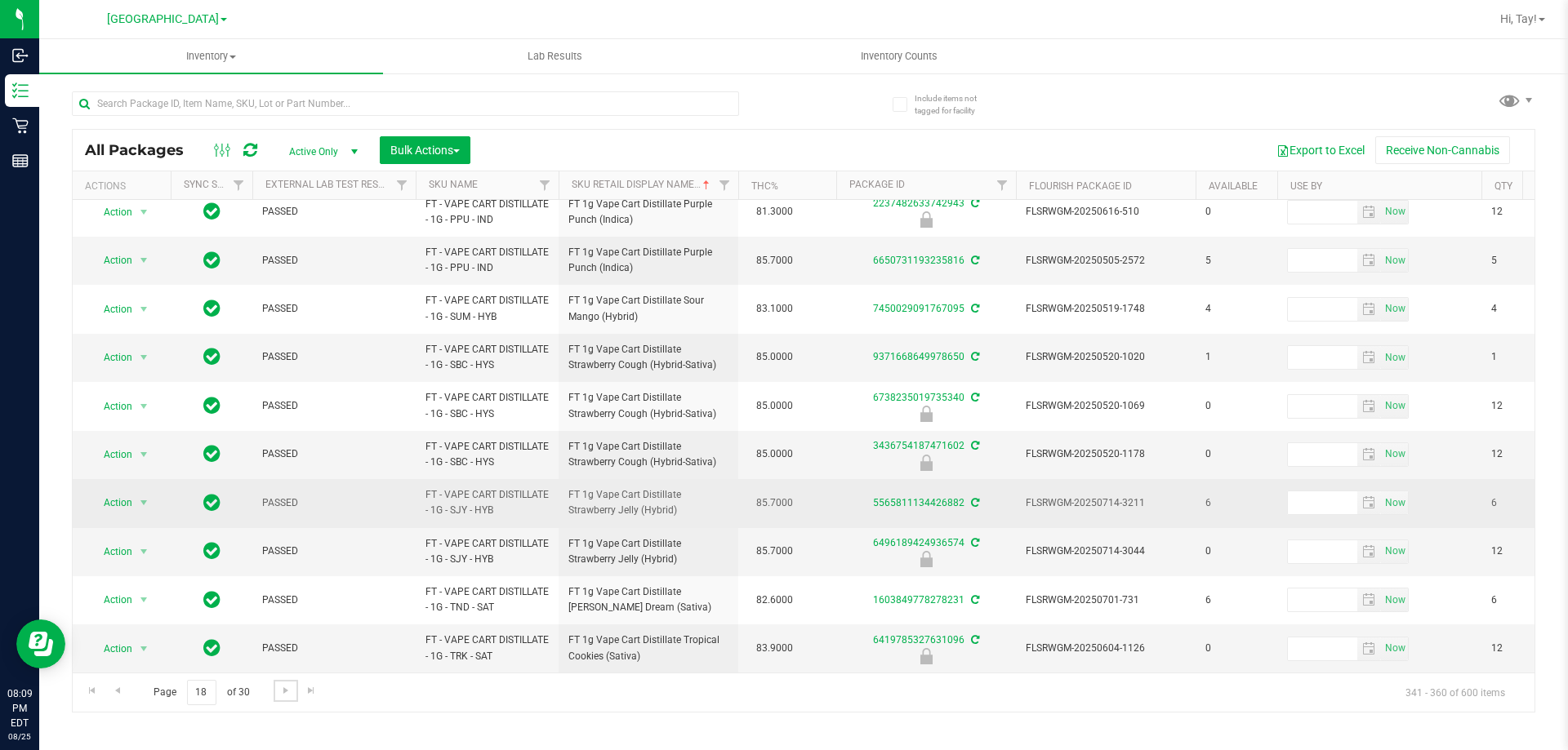
scroll to position [500, 0]
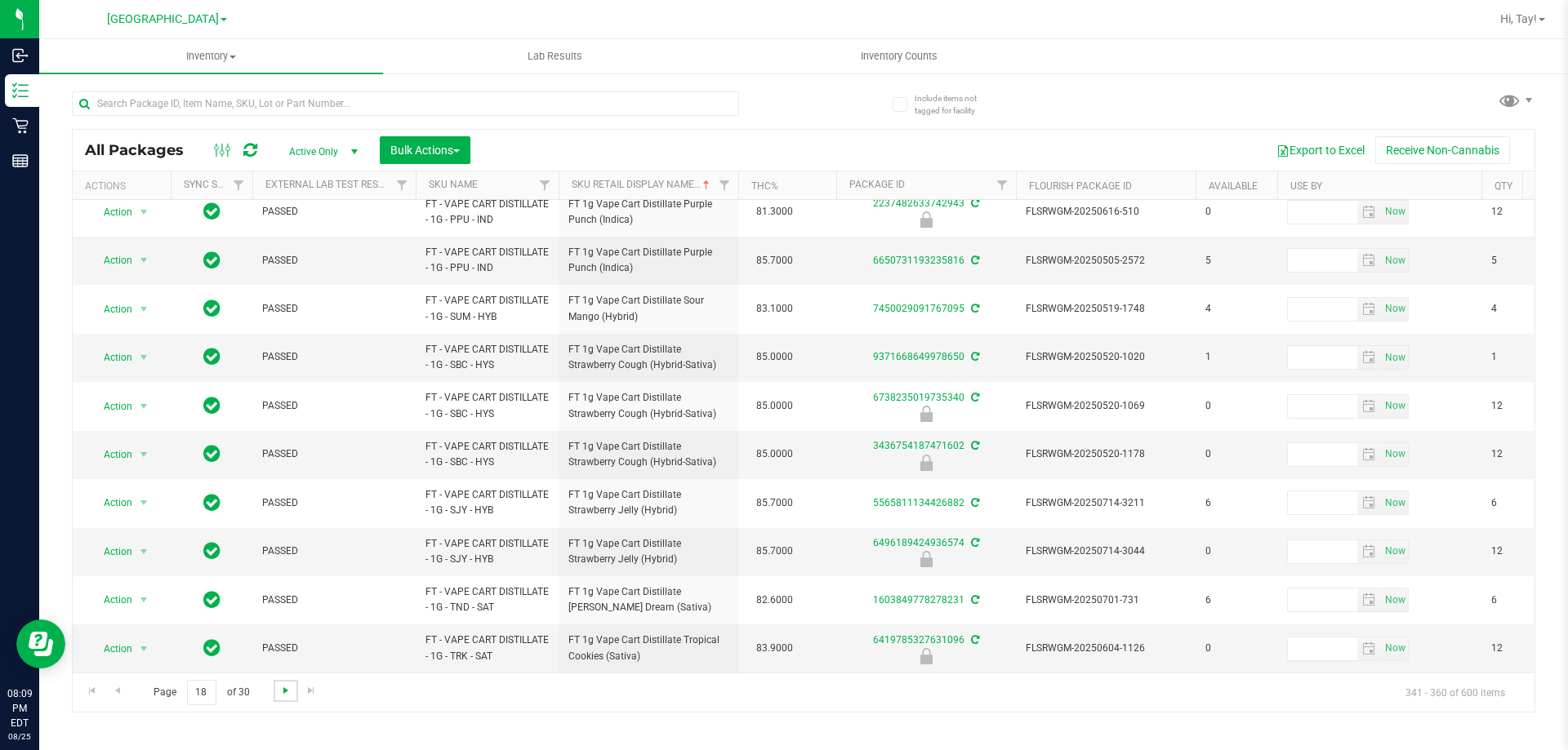
click at [284, 692] on span "Go to the next page" at bounding box center [286, 690] width 13 height 13
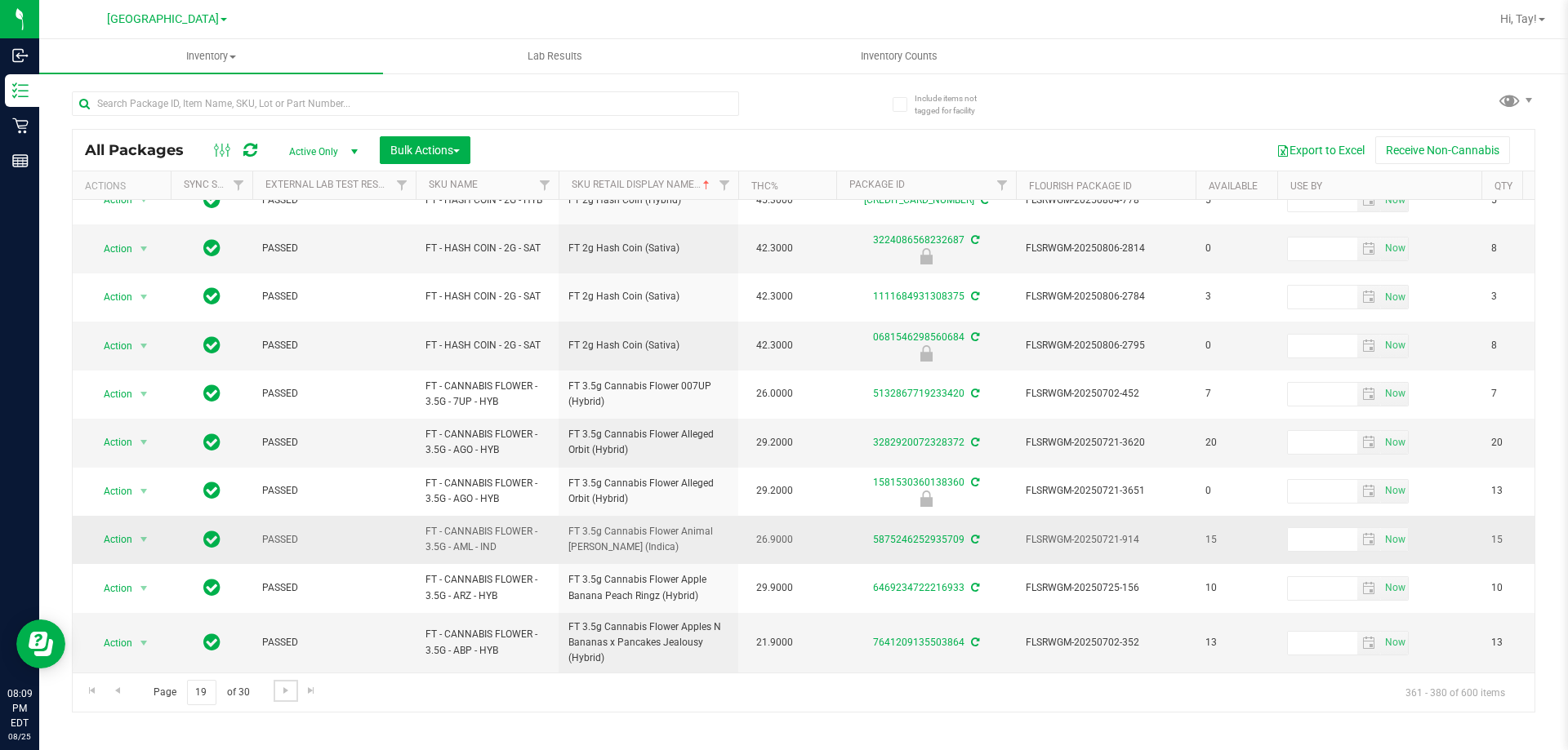
scroll to position [521, 0]
click at [280, 694] on span "Go to the next page" at bounding box center [286, 690] width 13 height 13
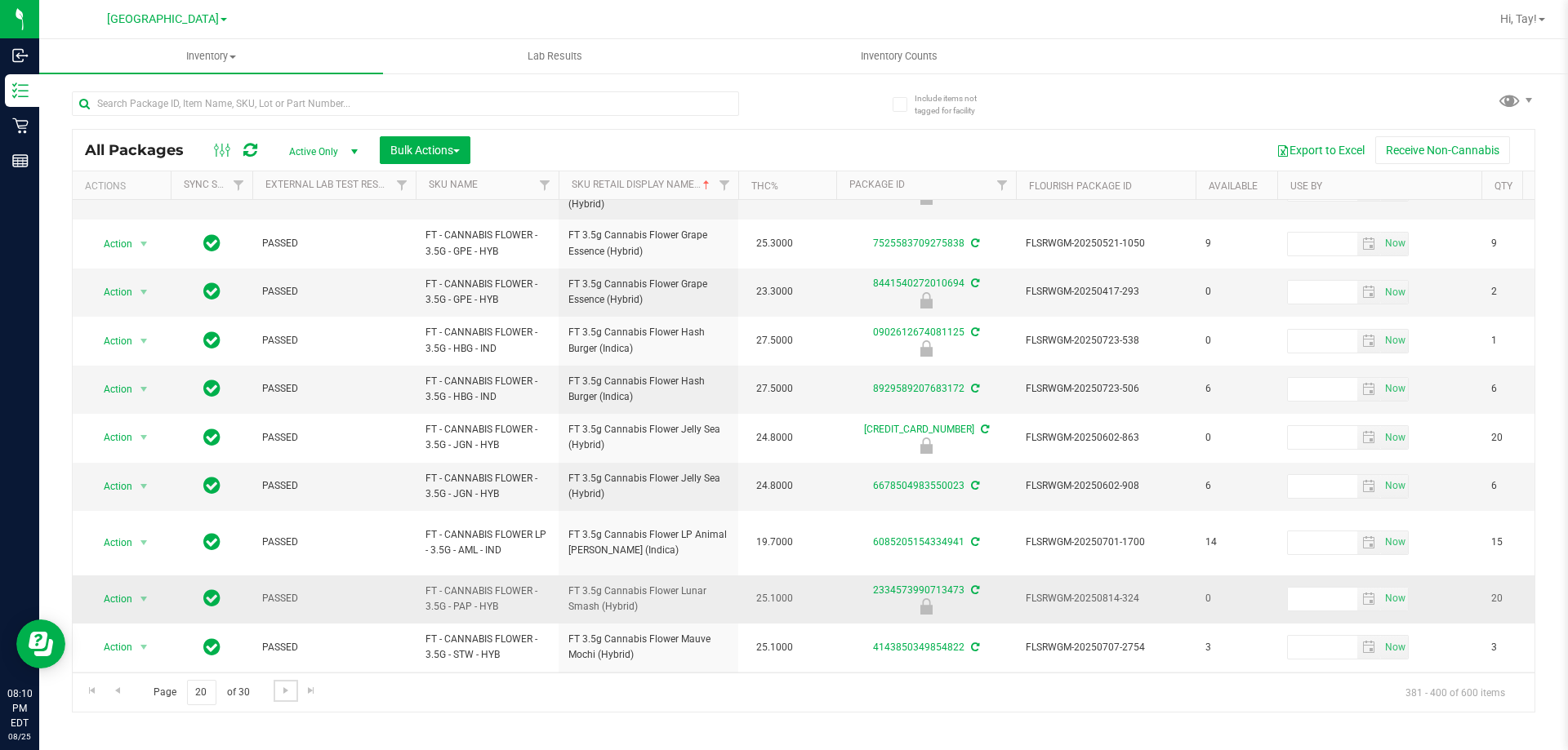
scroll to position [508, 0]
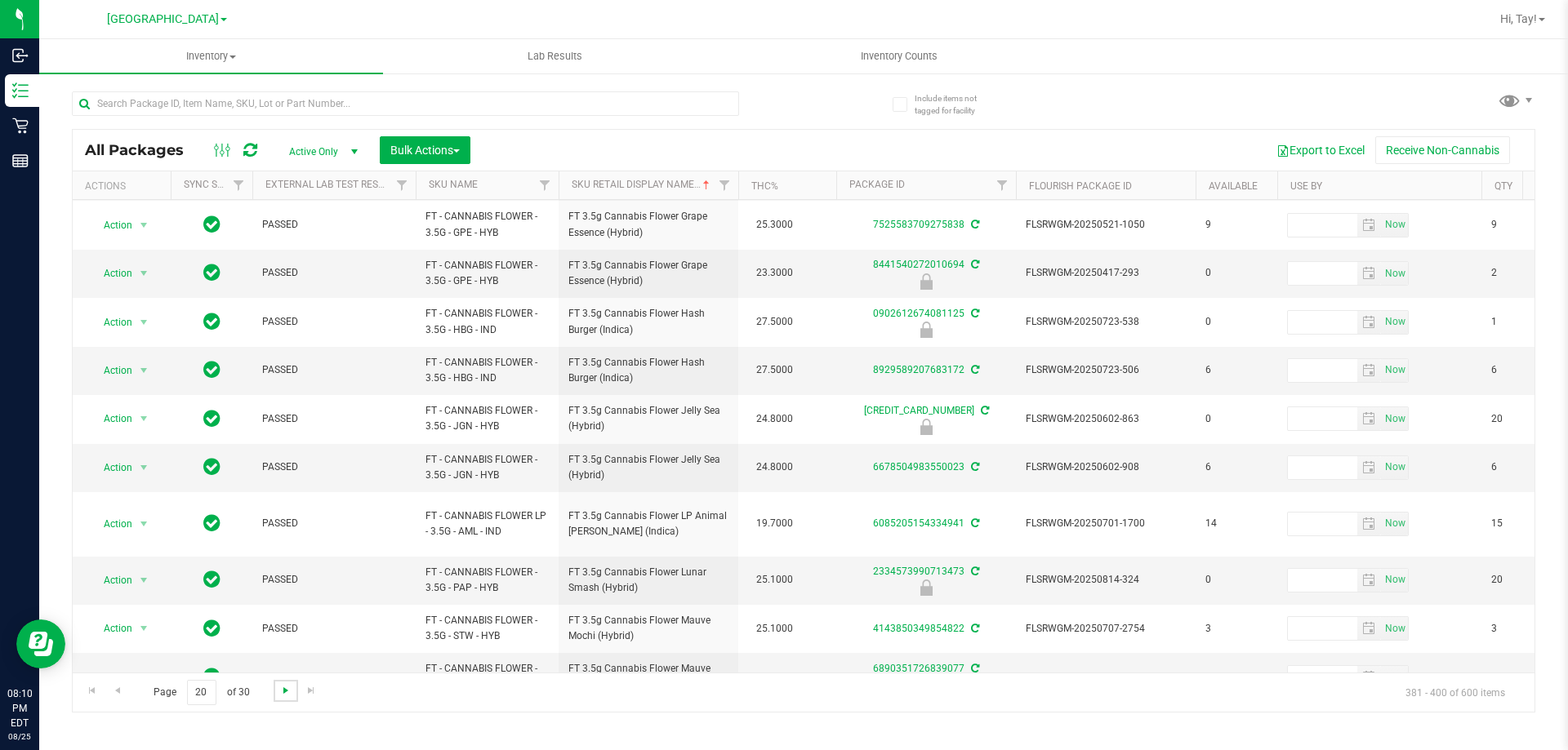
click at [283, 688] on span "Go to the next page" at bounding box center [286, 690] width 13 height 13
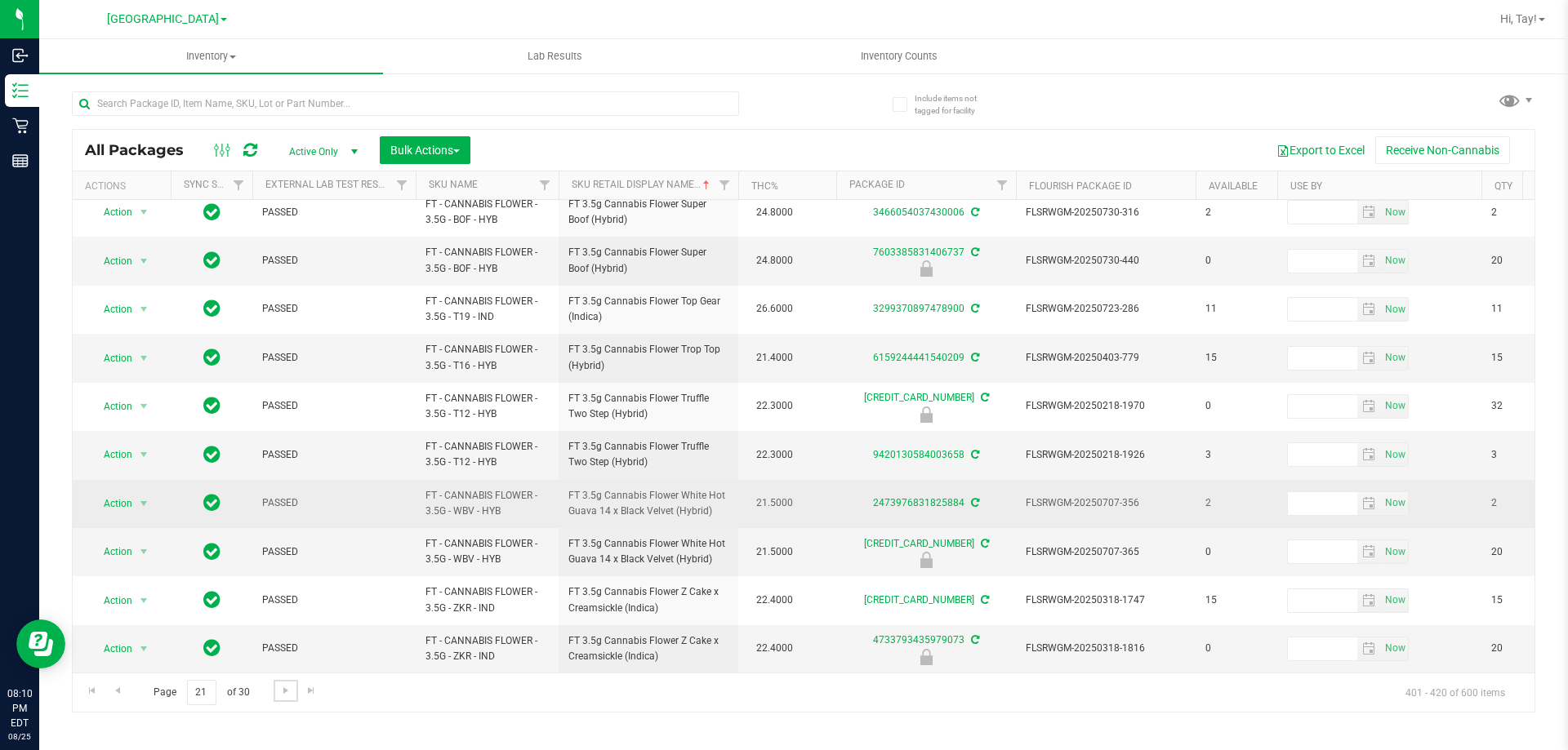
scroll to position [508, 0]
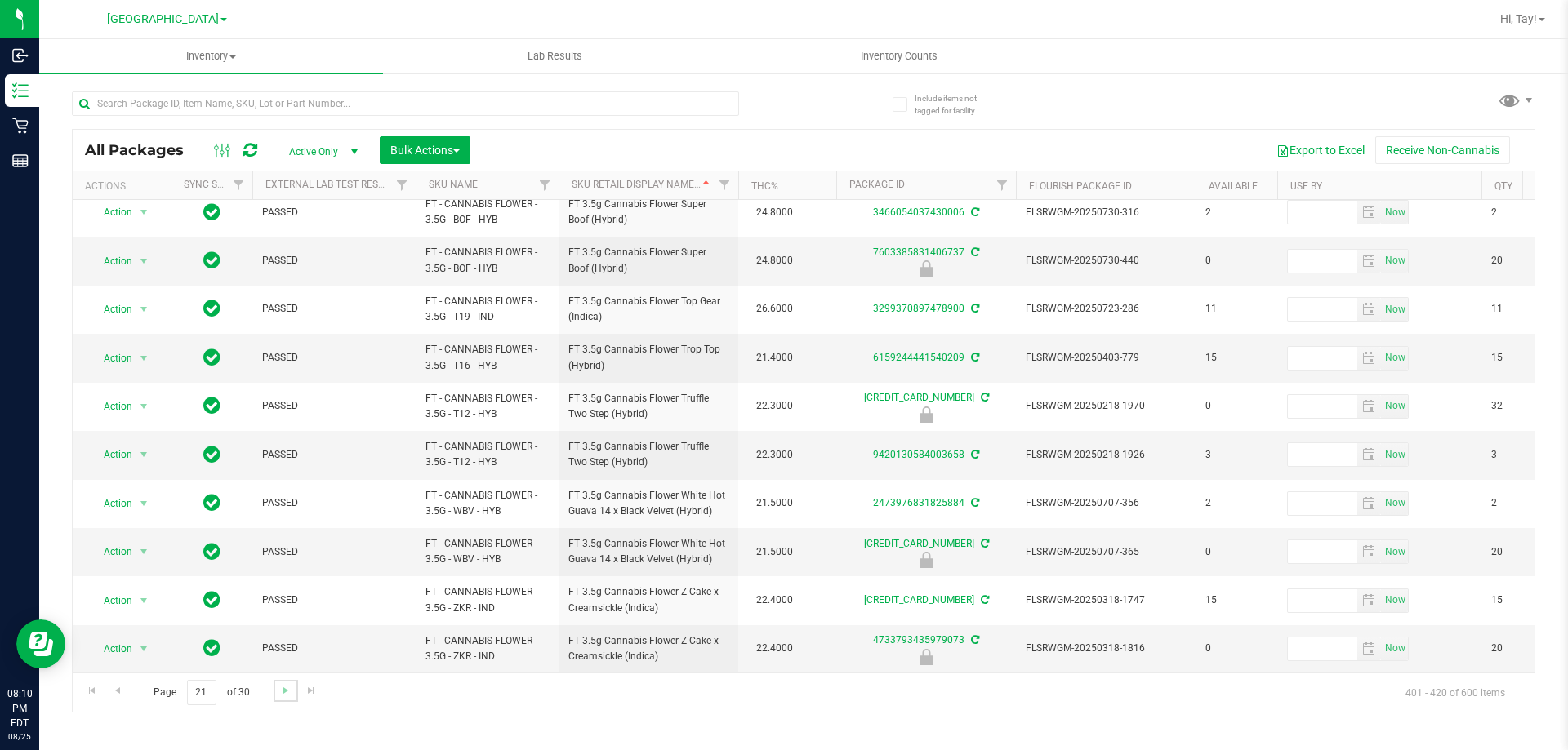
click at [291, 688] on link "Go to the next page" at bounding box center [286, 691] width 24 height 22
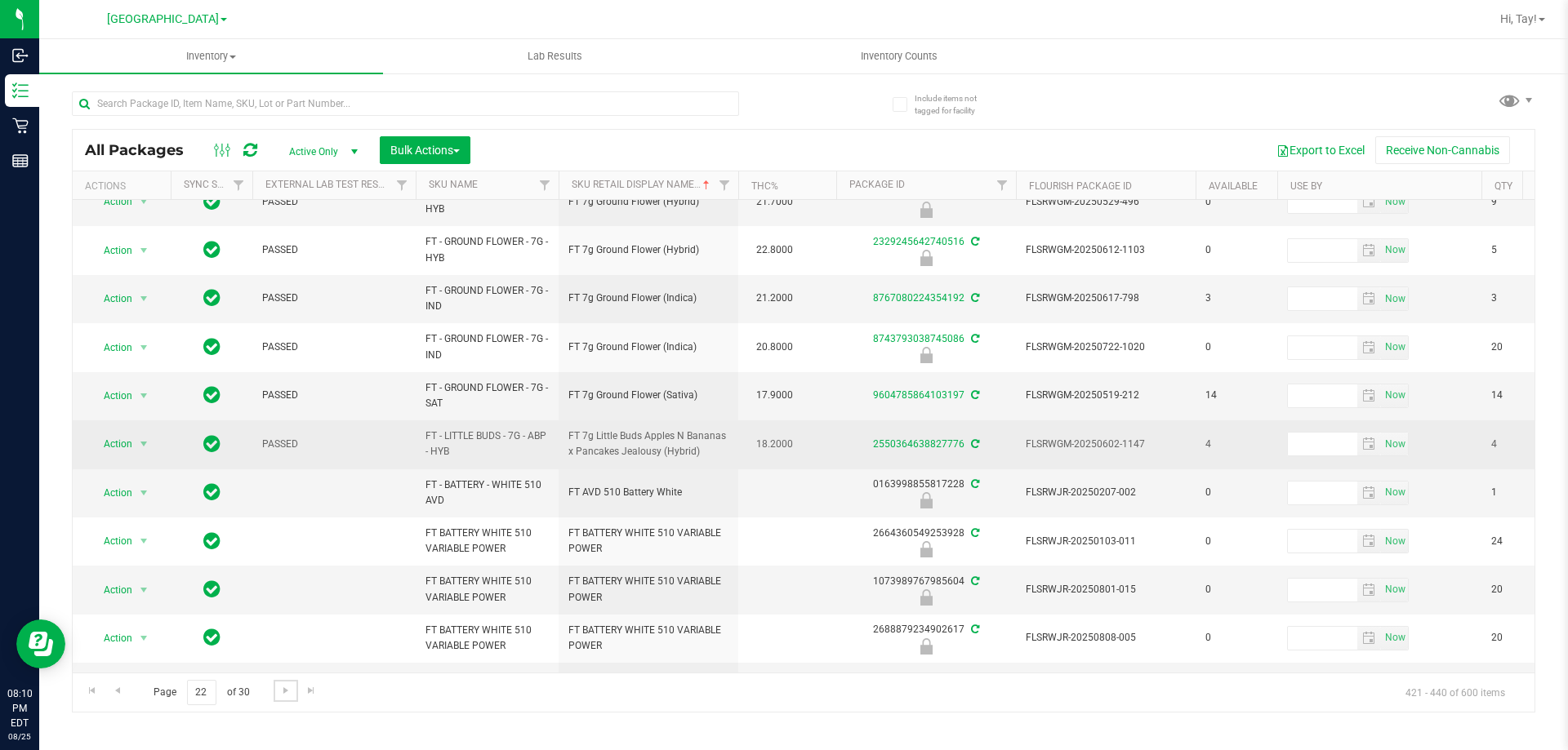
scroll to position [521, 0]
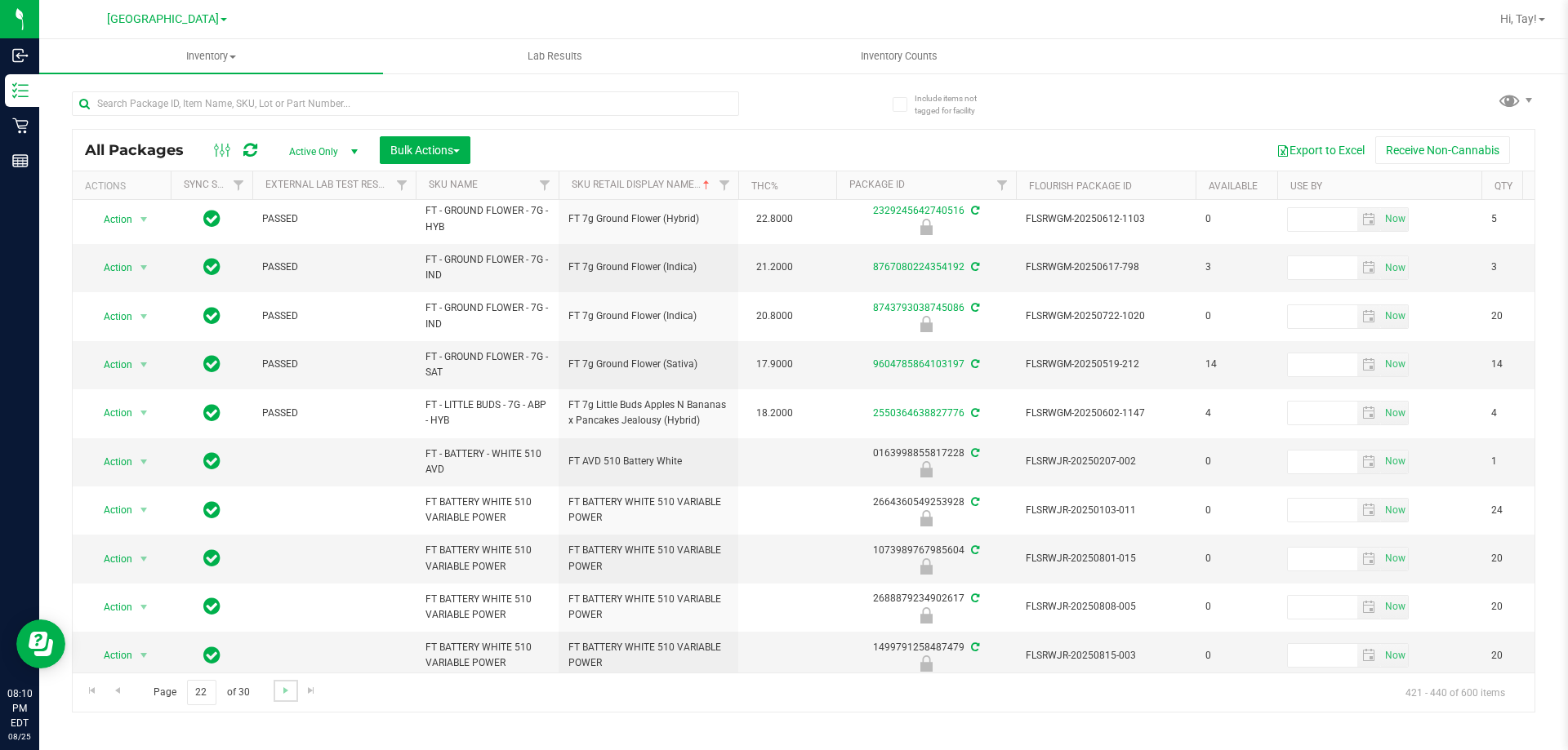
click at [292, 694] on link "Go to the next page" at bounding box center [286, 691] width 24 height 22
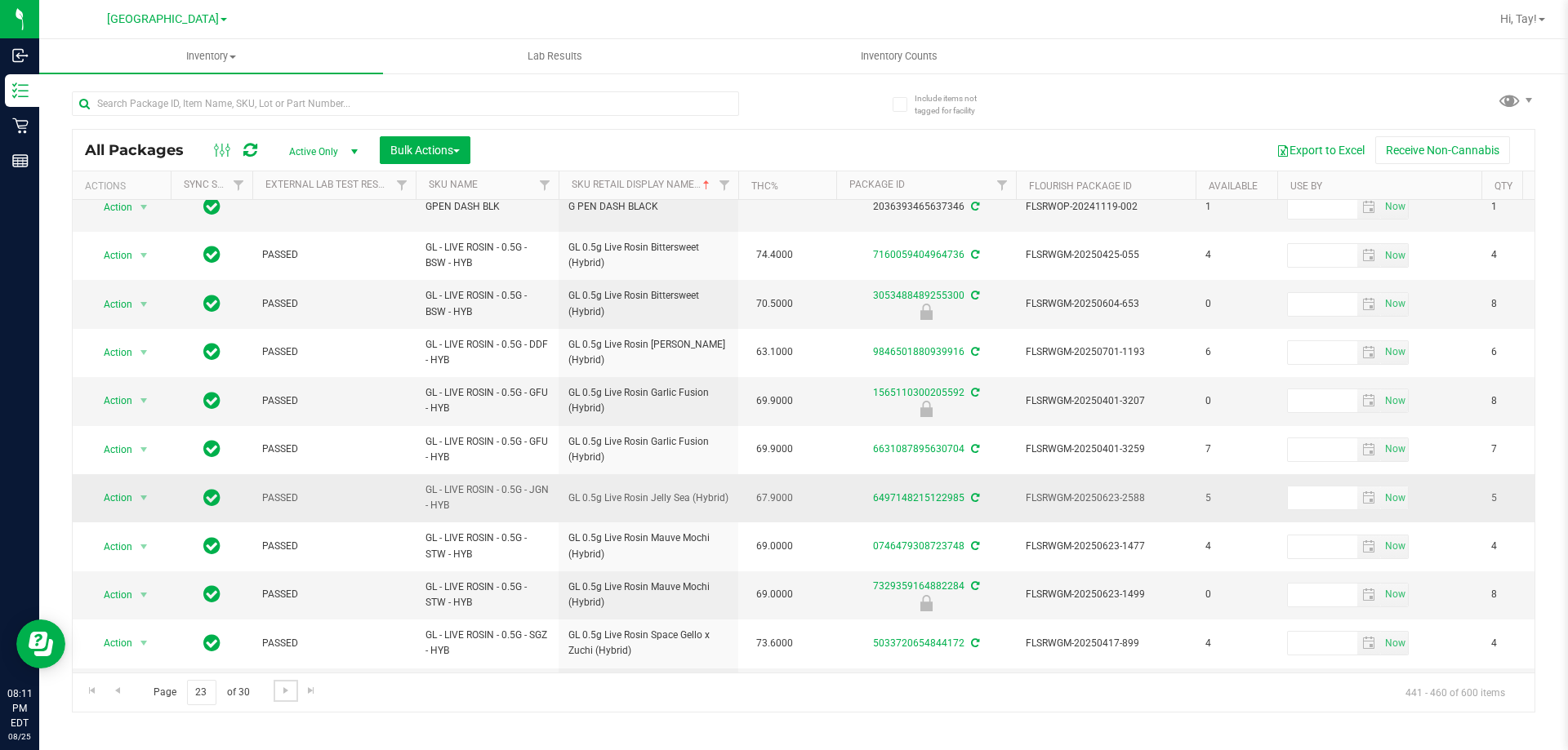
scroll to position [524, 0]
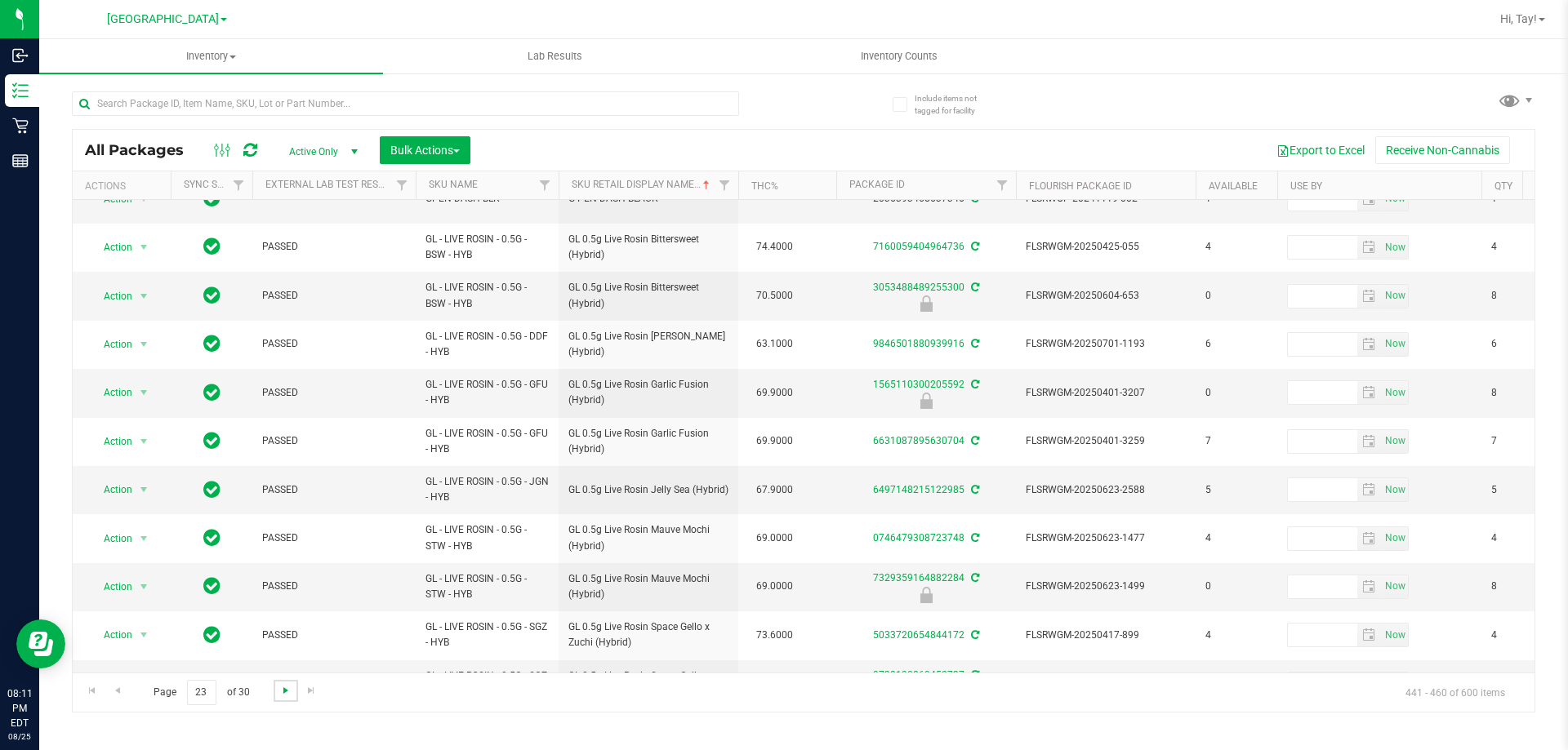
click at [286, 689] on span "Go to the next page" at bounding box center [286, 690] width 13 height 13
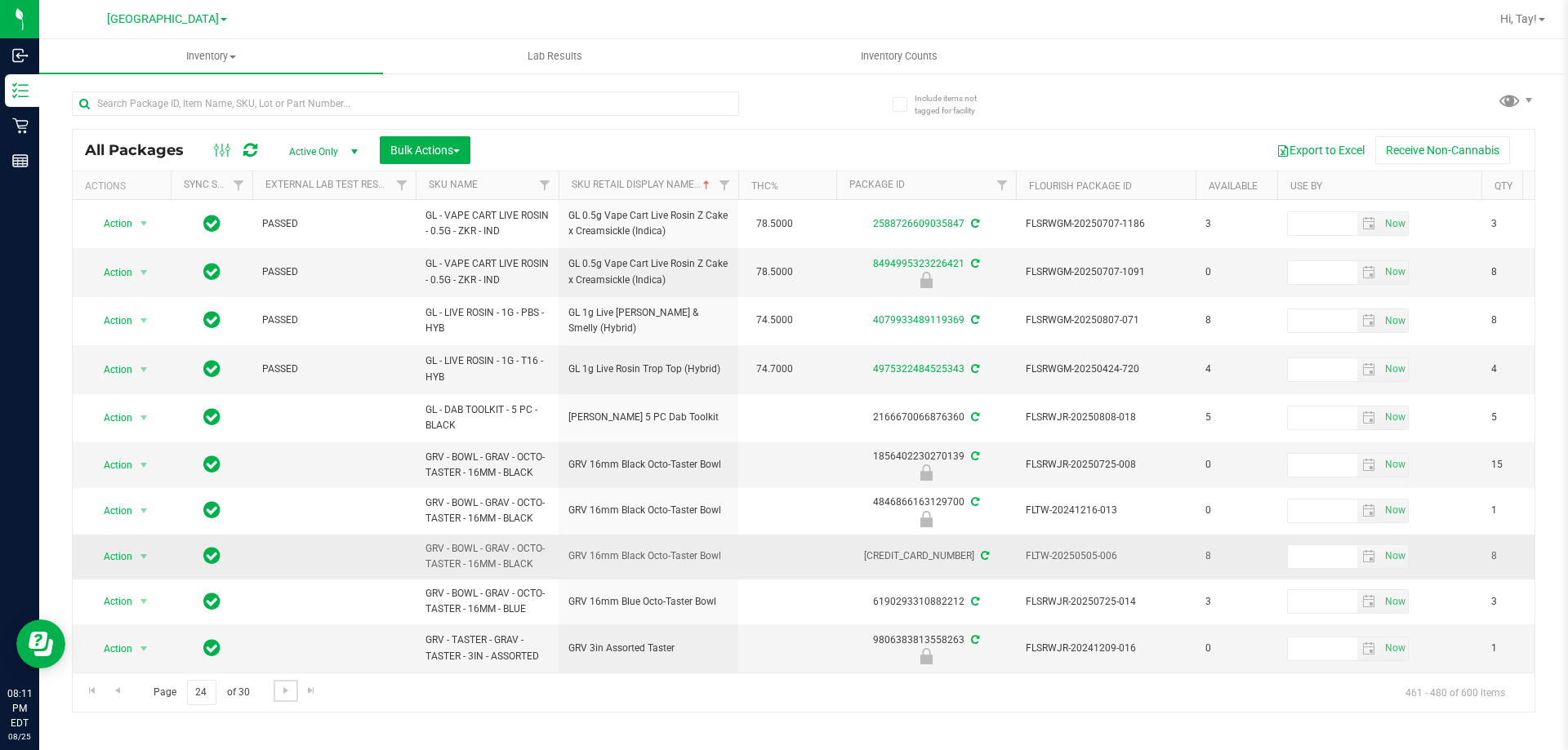
scroll to position [497, 0]
click at [291, 693] on link "Go to the next page" at bounding box center [286, 691] width 24 height 22
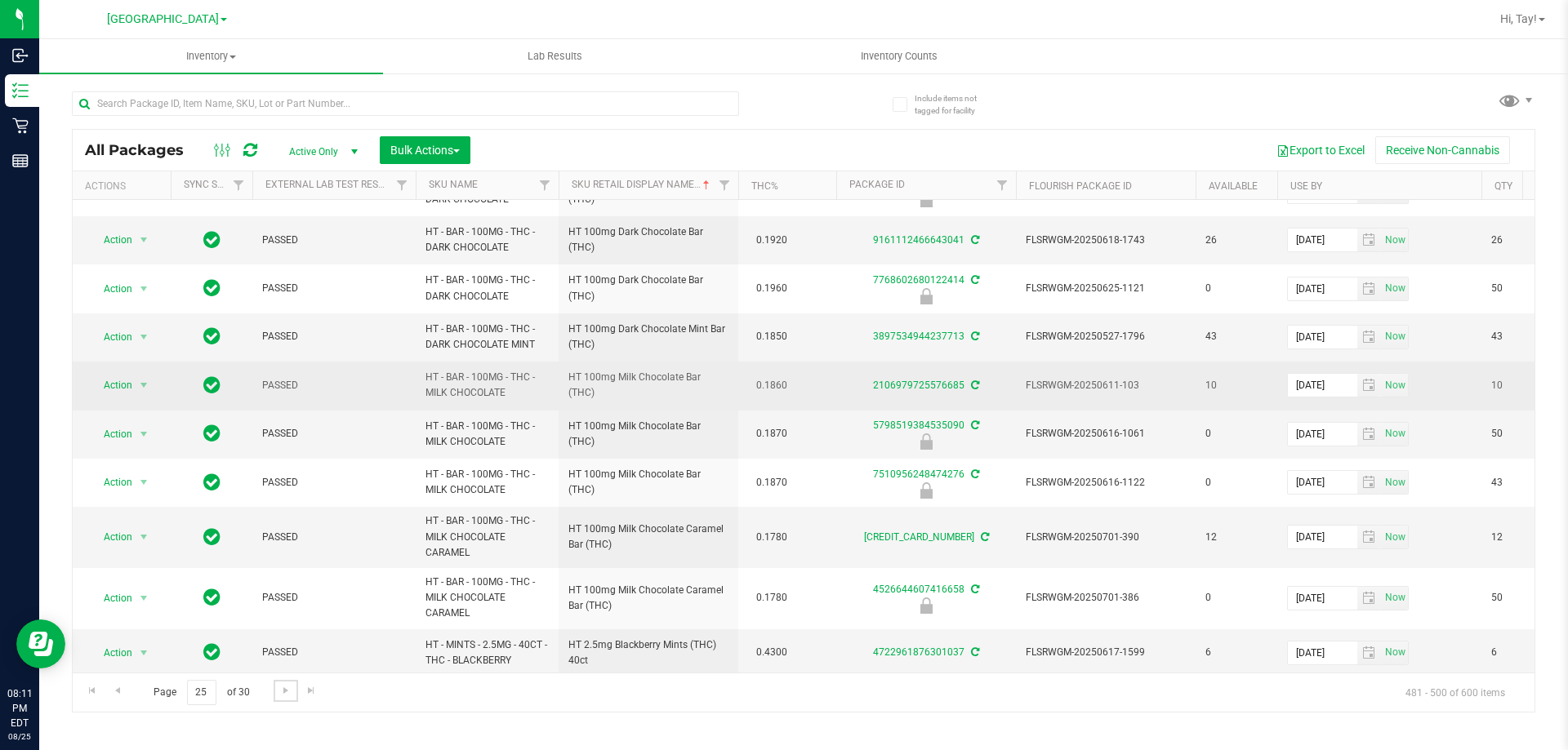
scroll to position [813, 0]
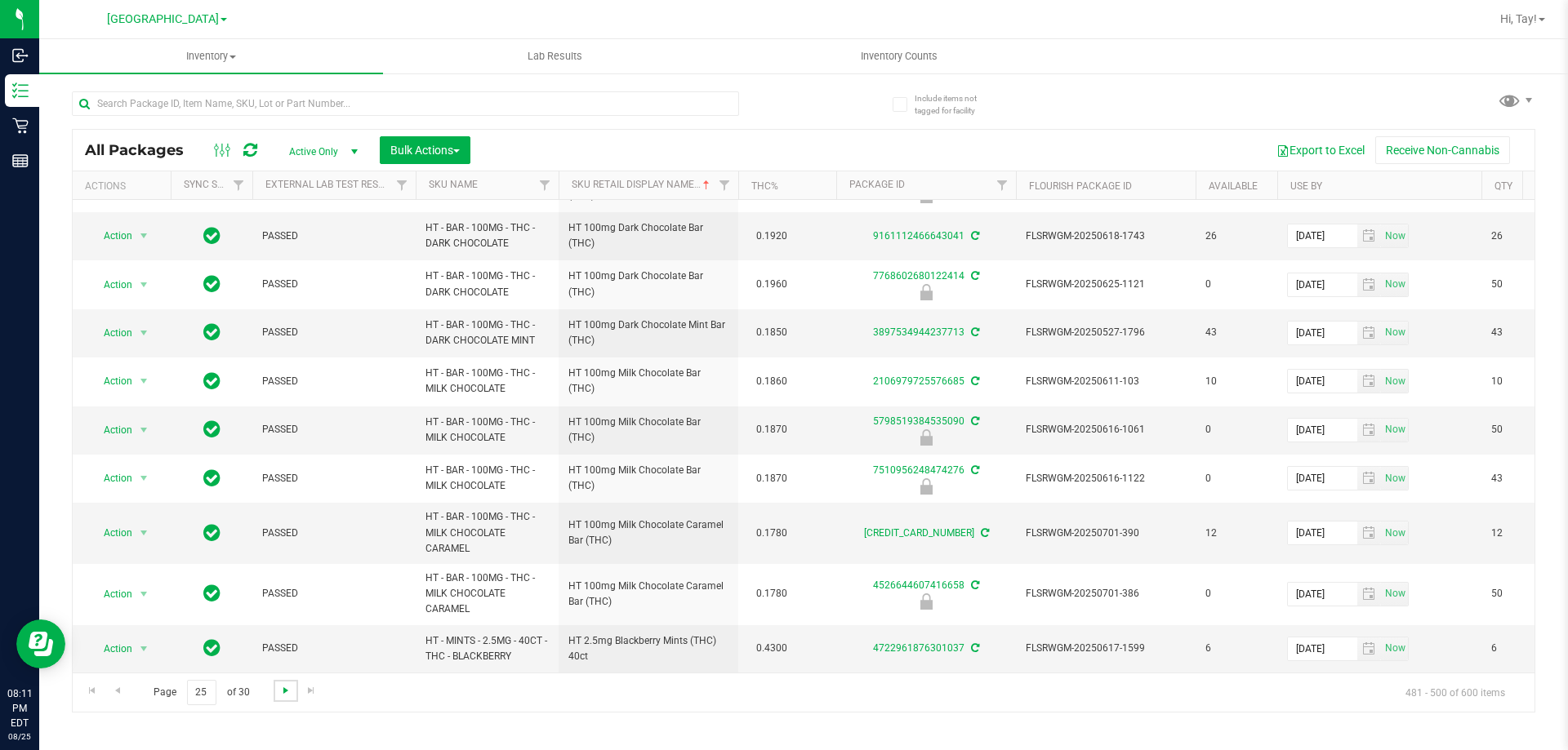
click at [281, 691] on span "Go to the next page" at bounding box center [286, 690] width 13 height 13
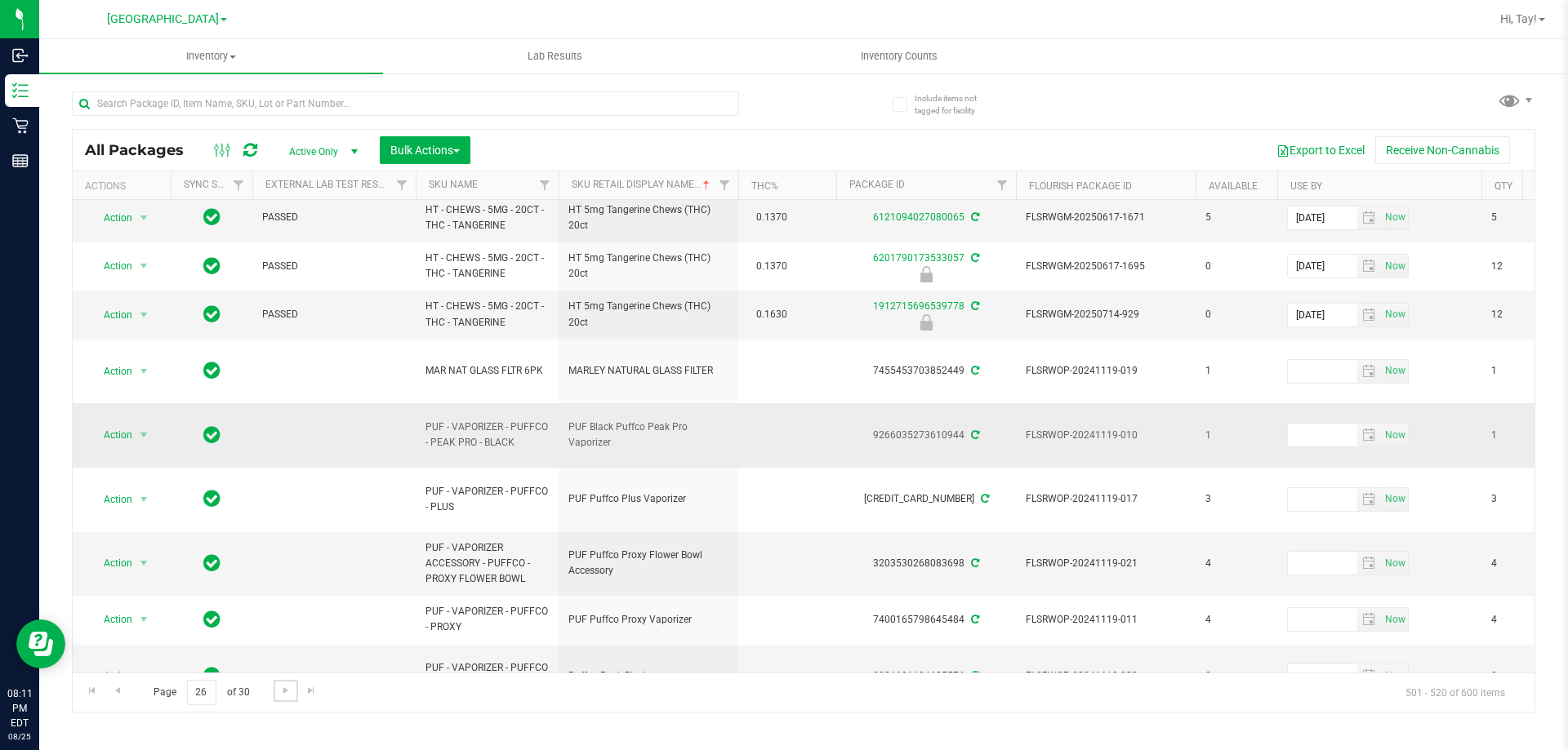
scroll to position [611, 0]
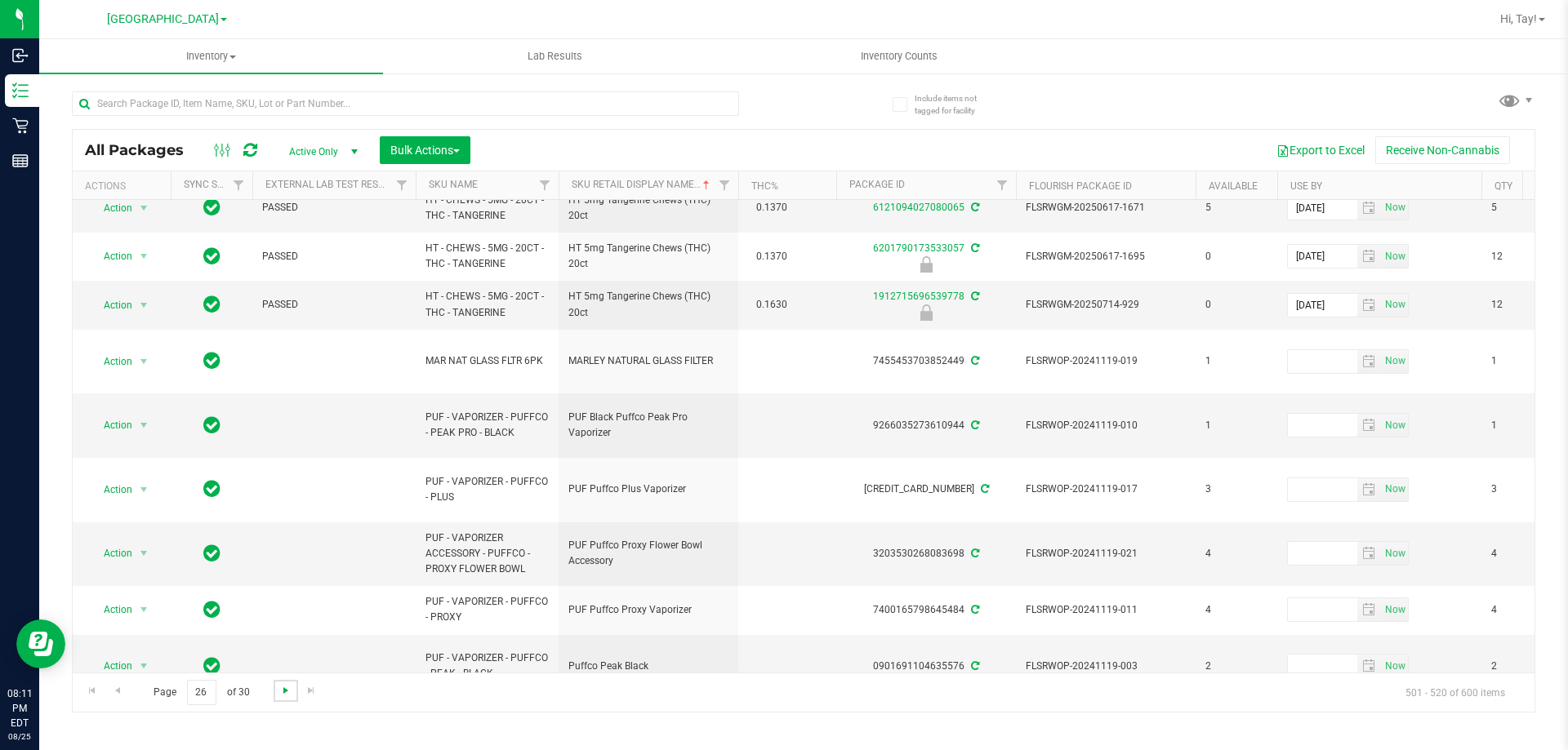
click at [286, 690] on span "Go to the next page" at bounding box center [286, 690] width 13 height 13
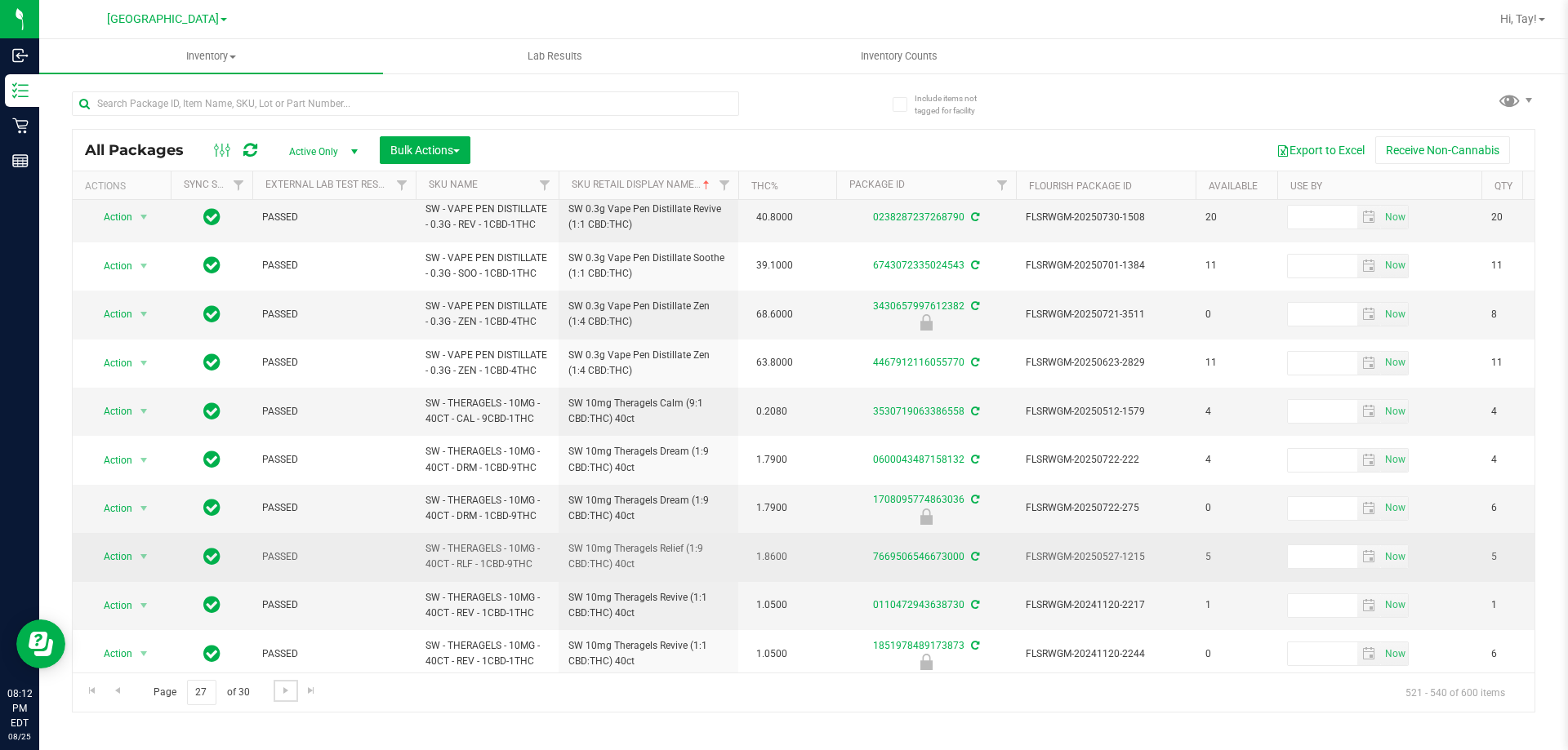
scroll to position [556, 0]
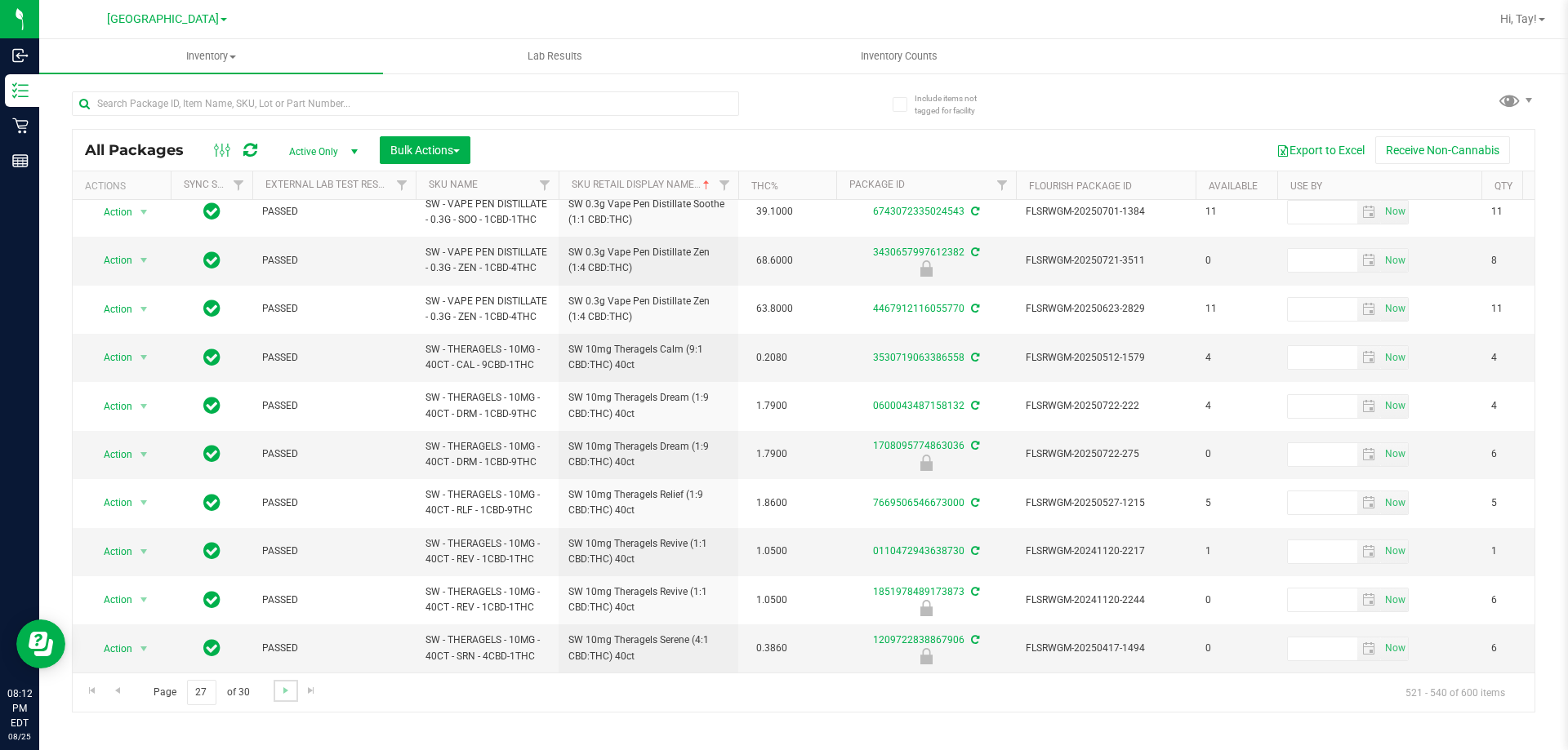
click at [291, 693] on link "Go to the next page" at bounding box center [286, 691] width 24 height 22
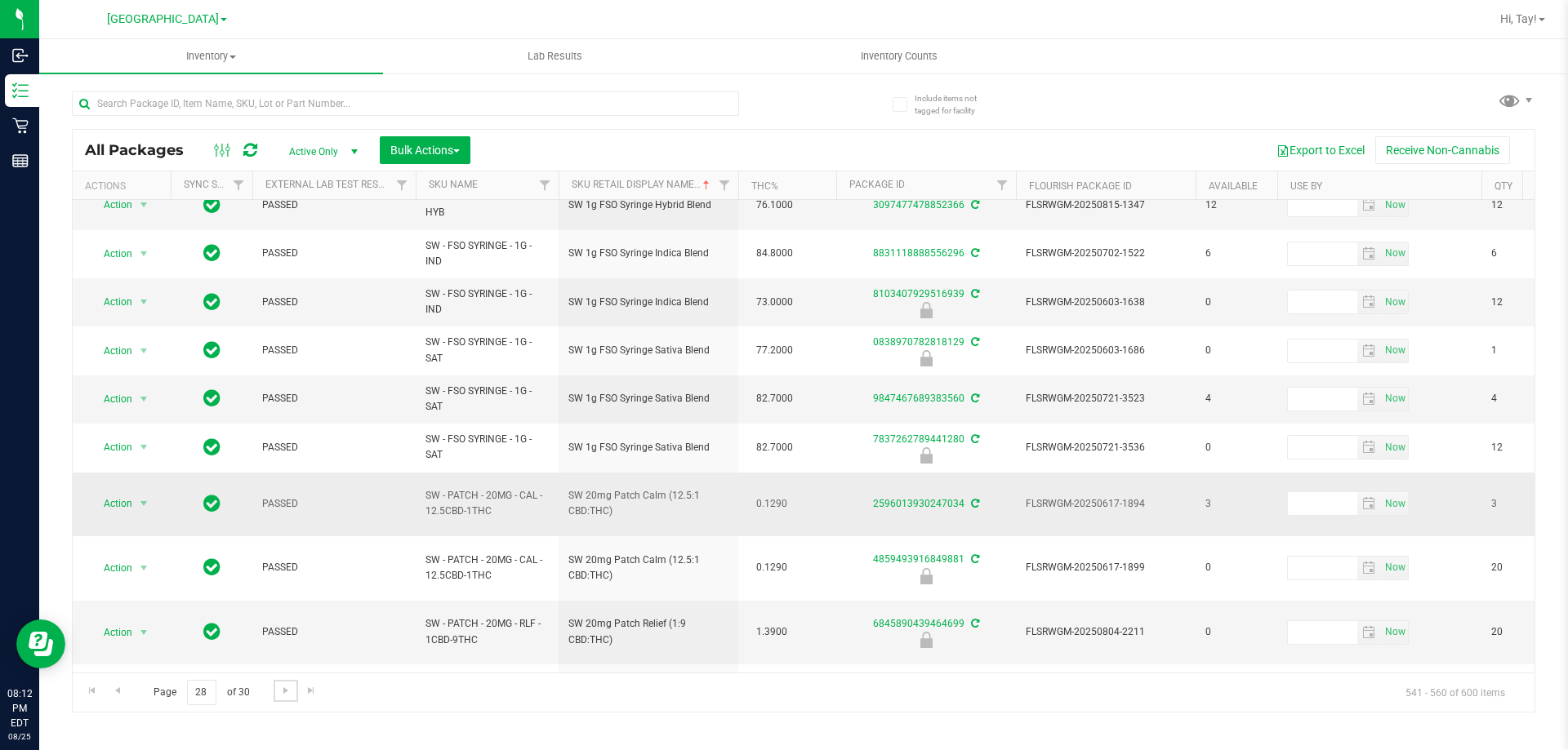
scroll to position [571, 0]
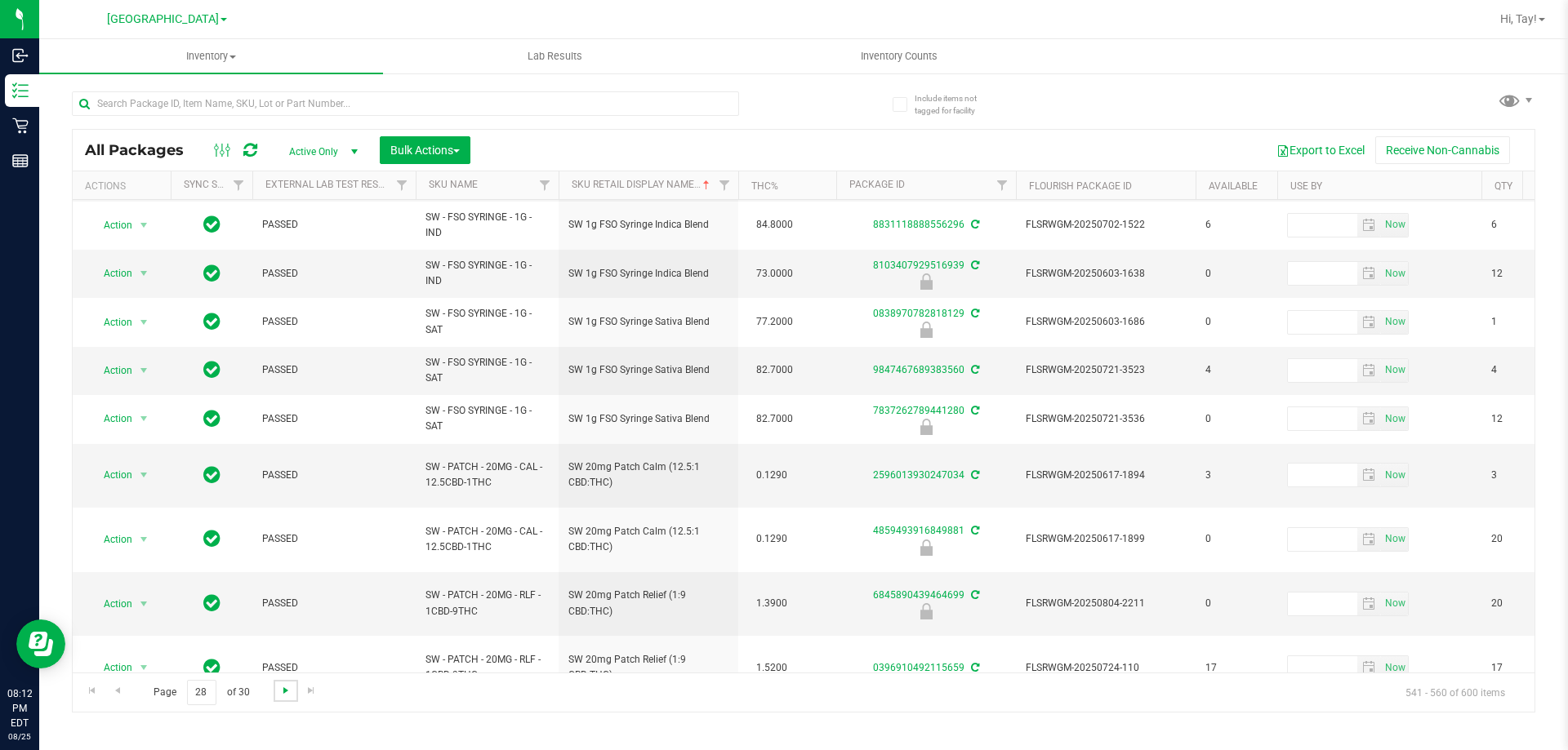
click at [283, 694] on span "Go to the next page" at bounding box center [286, 690] width 13 height 13
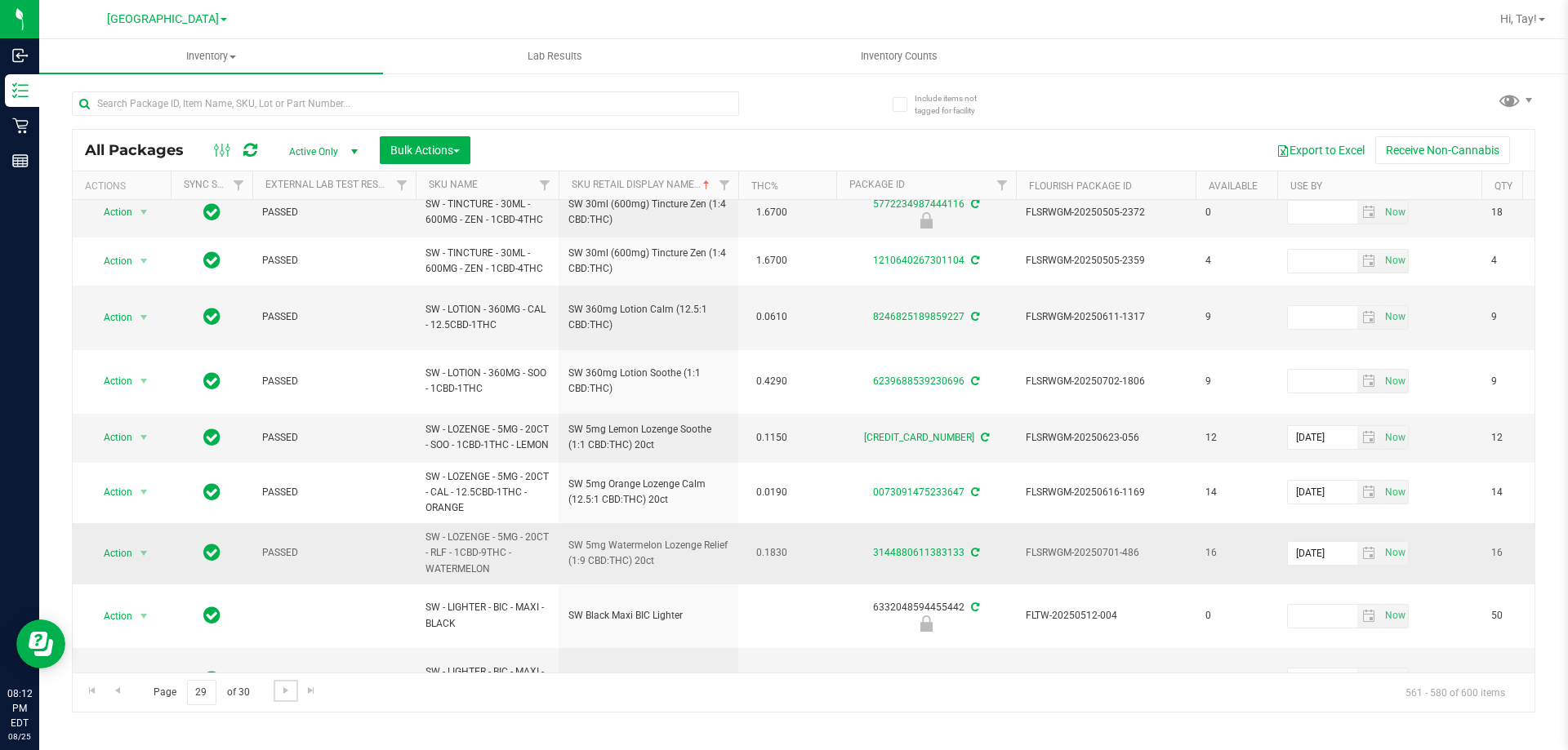
scroll to position [590, 0]
click at [283, 695] on span "Go to the next page" at bounding box center [286, 690] width 13 height 13
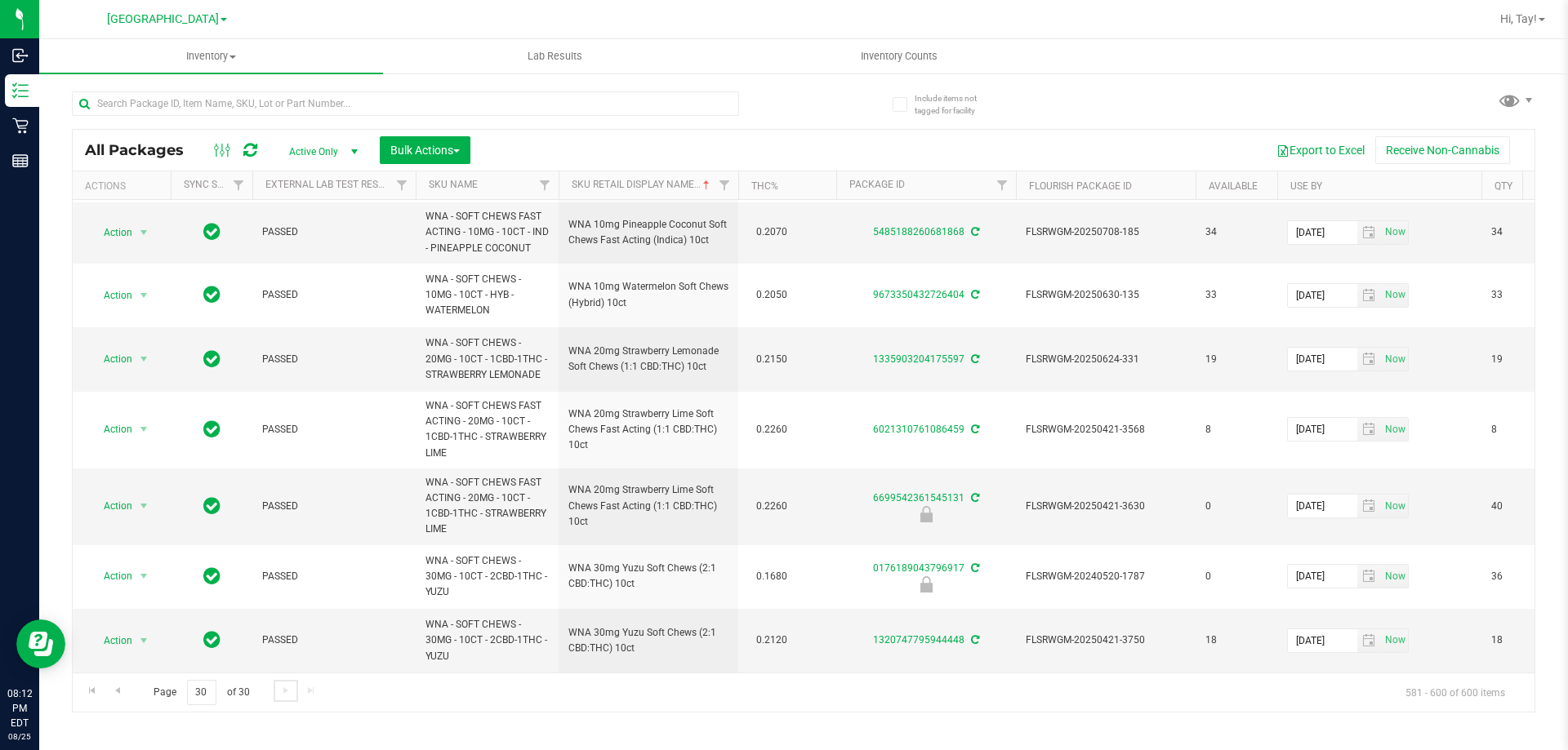
scroll to position [771, 0]
click at [98, 691] on span "Go to the first page" at bounding box center [91, 690] width 13 height 13
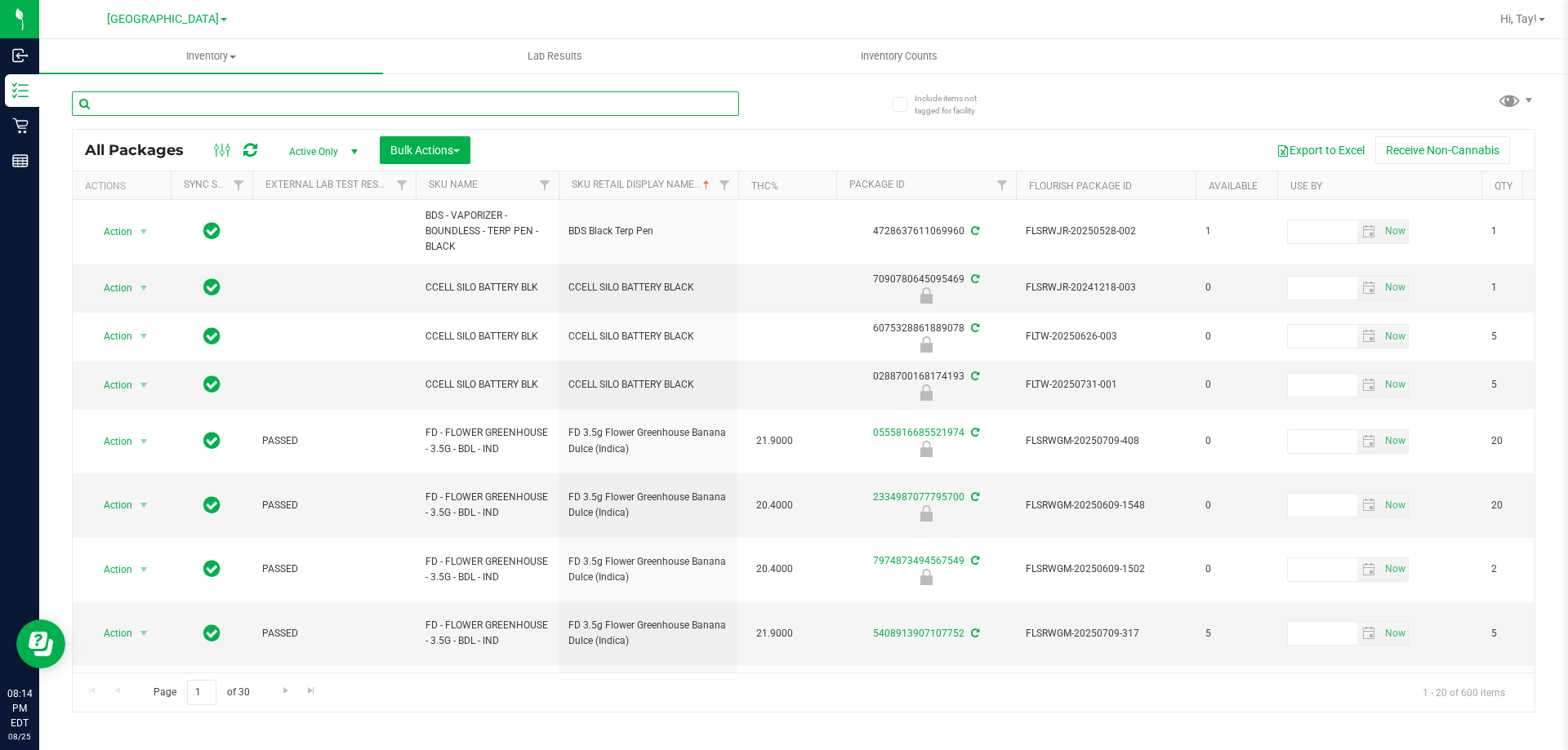
click at [614, 100] on input "text" at bounding box center [406, 103] width 667 height 24
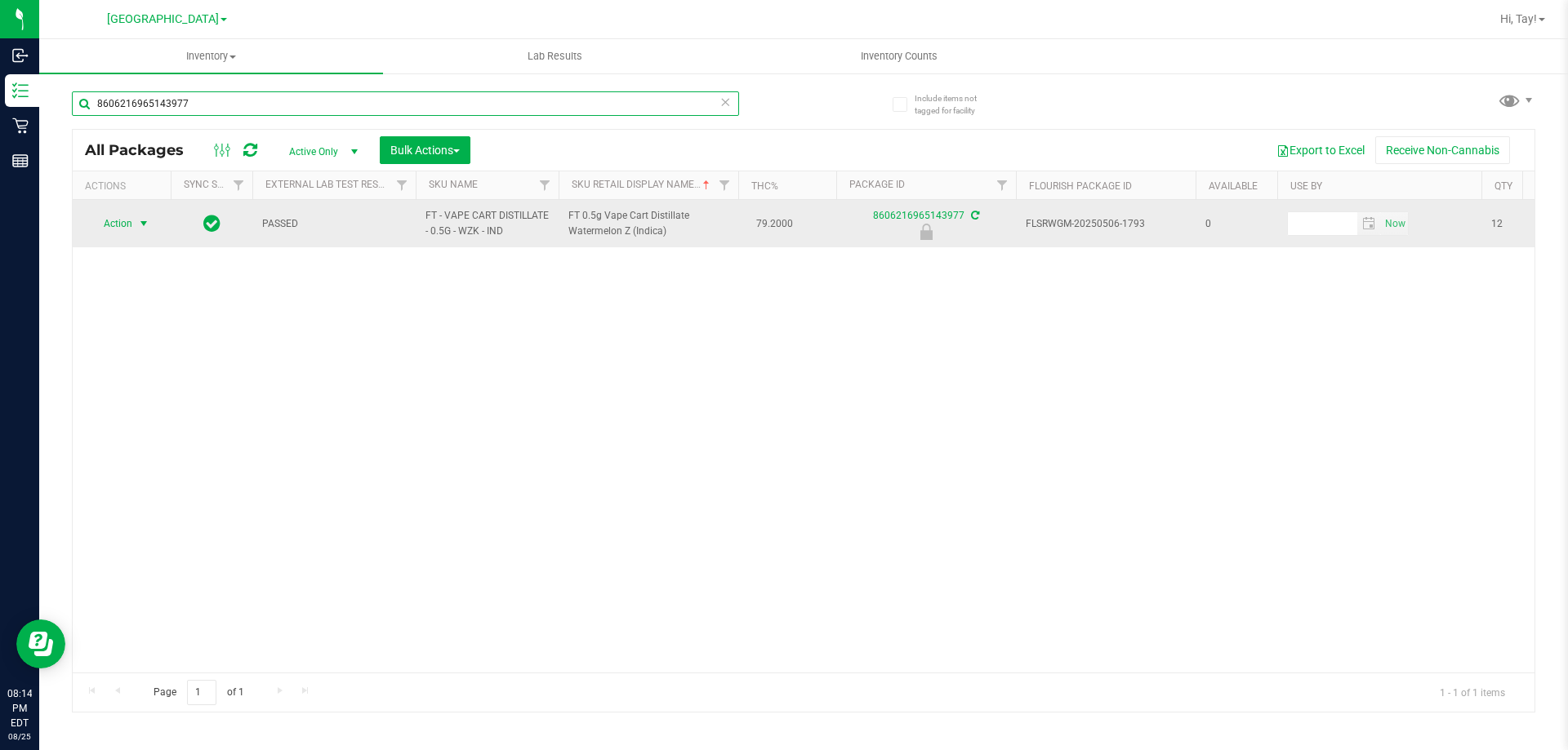
type input "8606216965143977"
click at [134, 214] on span "select" at bounding box center [144, 223] width 20 height 23
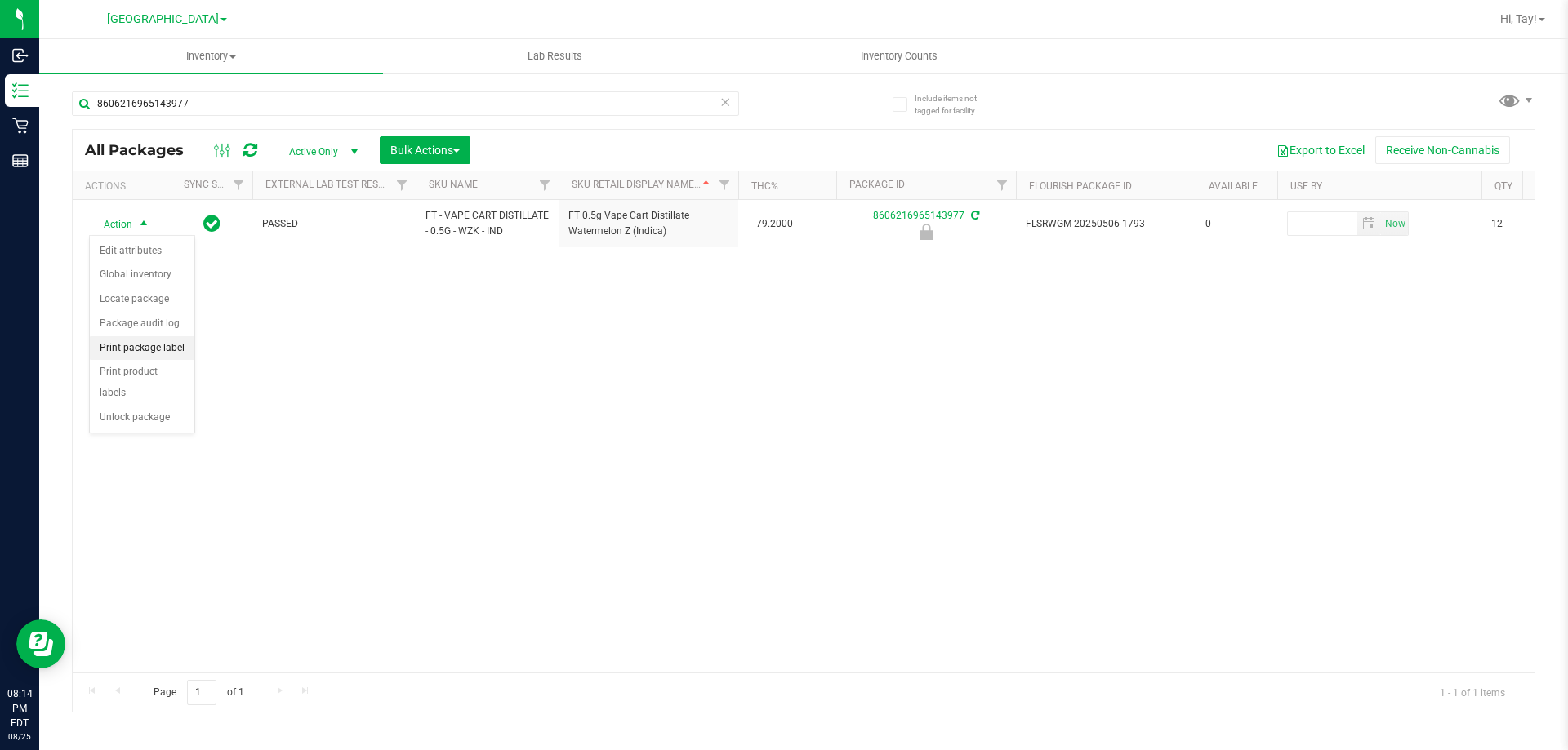
click at [167, 351] on li "Print package label" at bounding box center [142, 348] width 105 height 24
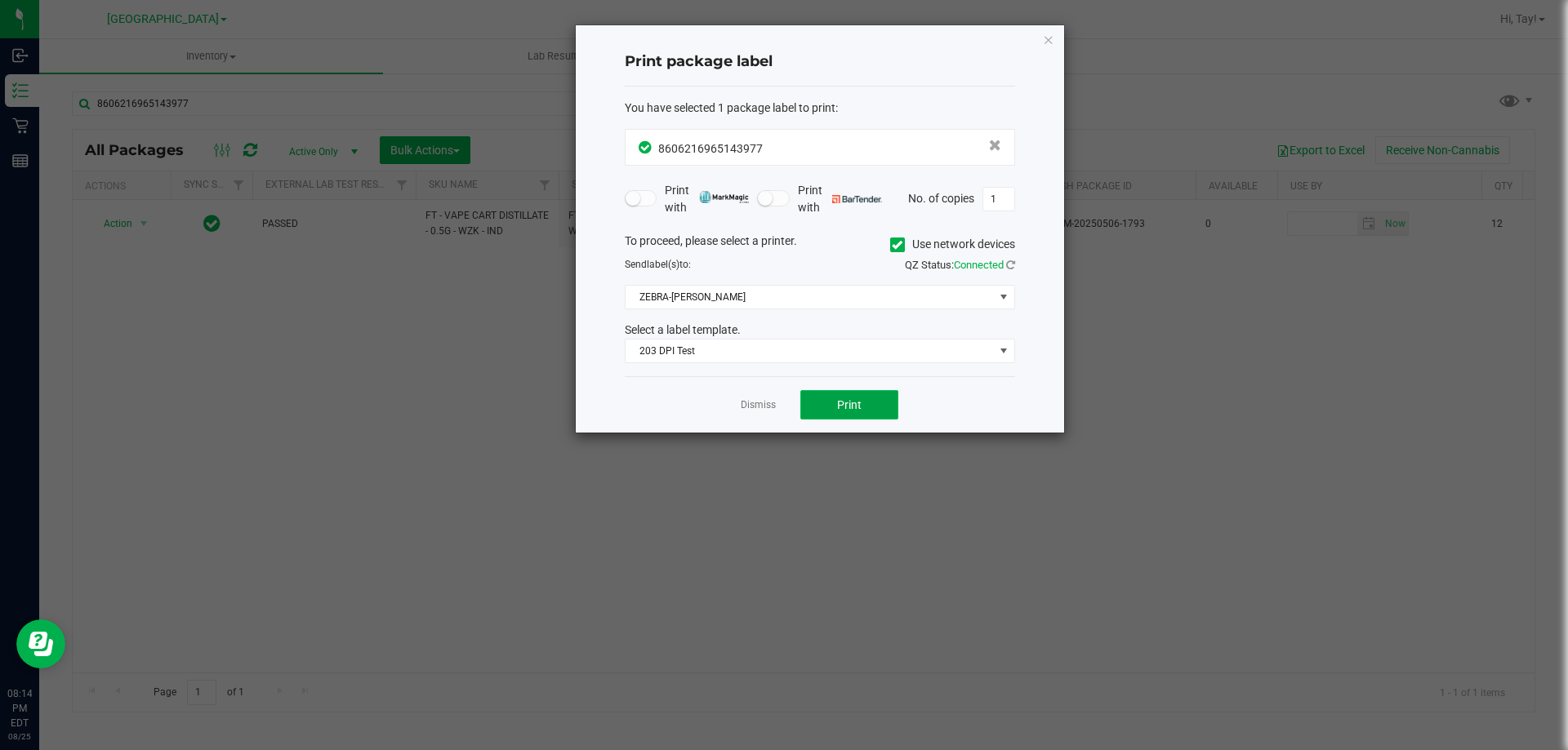
click at [830, 410] on button "Print" at bounding box center [849, 405] width 98 height 30
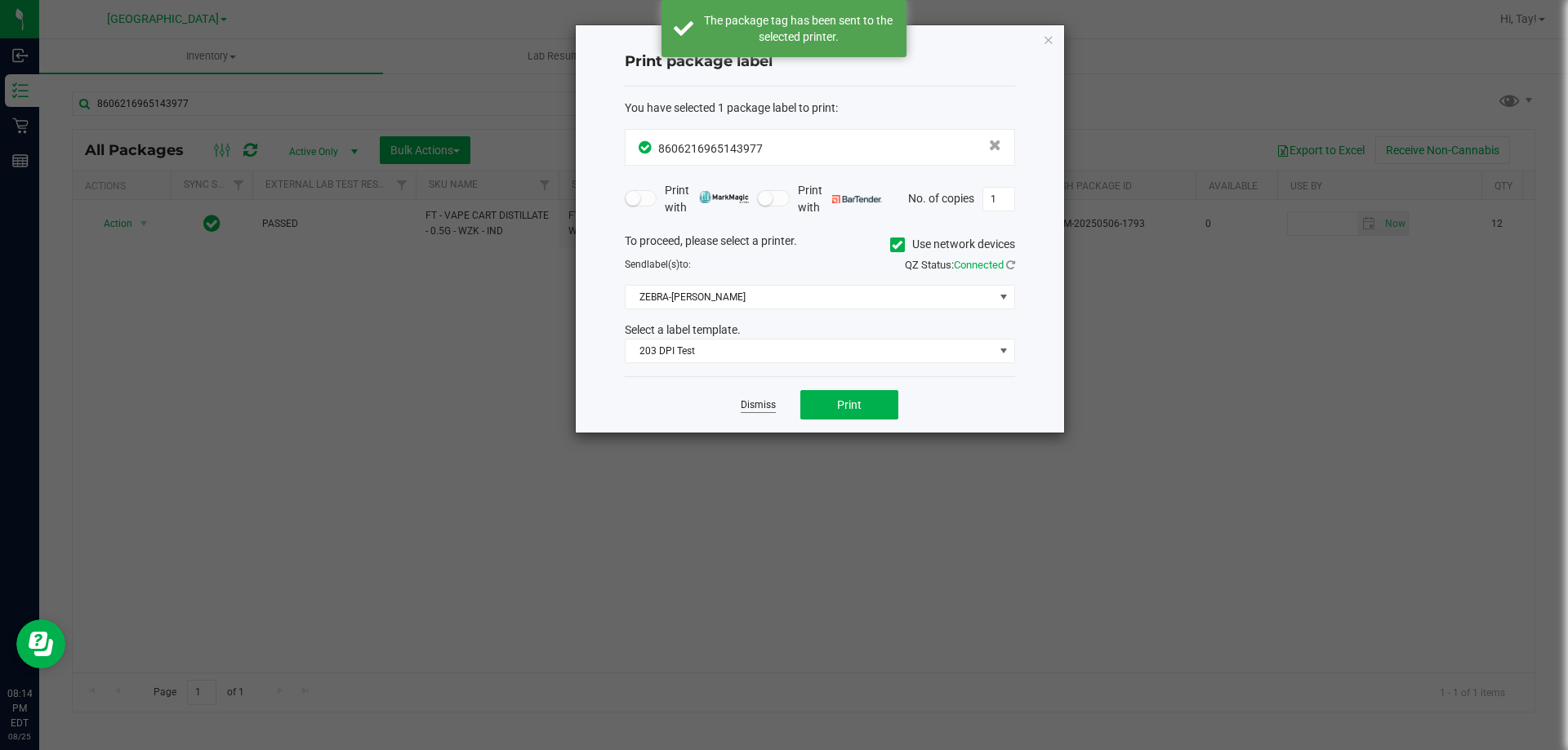
click at [764, 410] on link "Dismiss" at bounding box center [759, 405] width 35 height 14
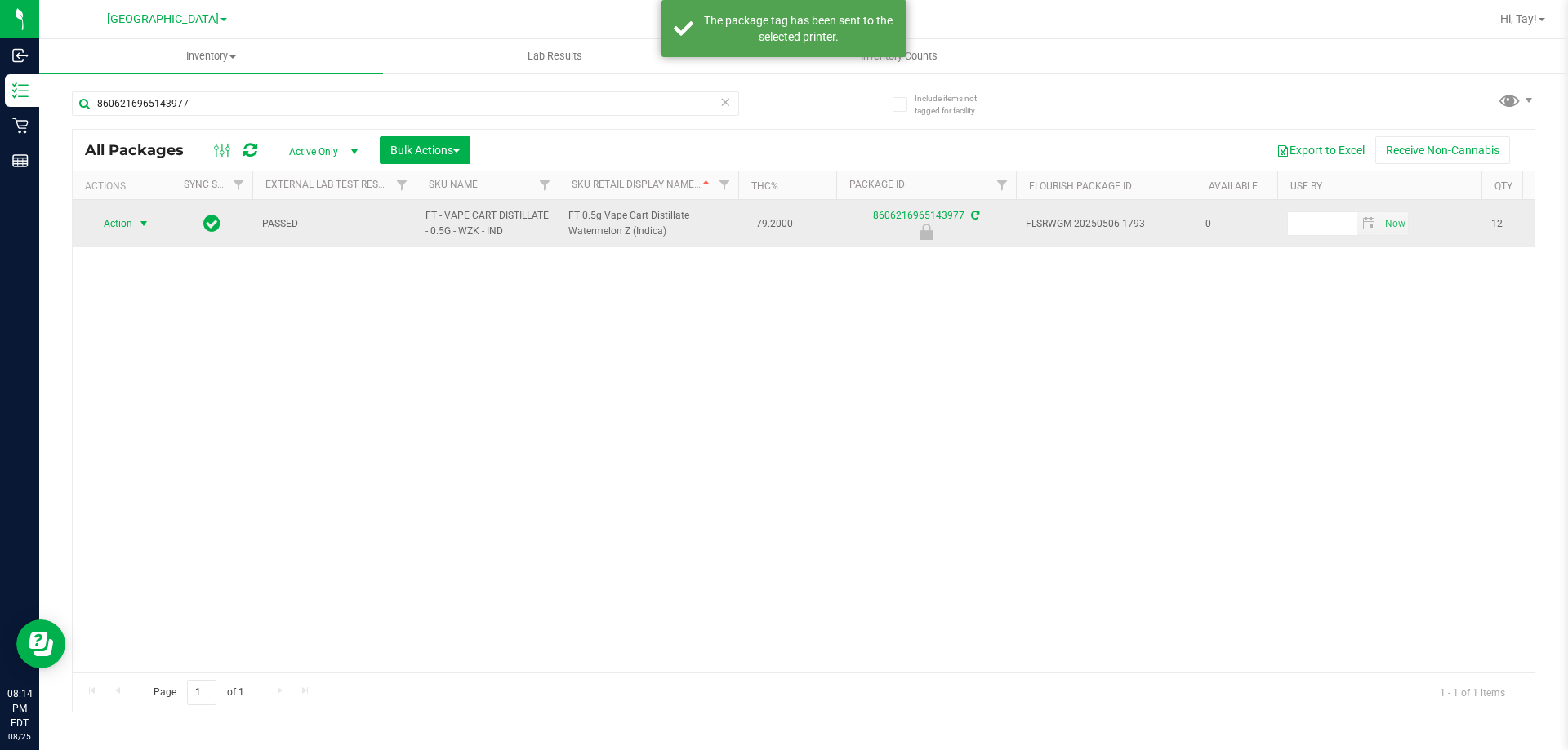
click at [150, 219] on span "select" at bounding box center [143, 223] width 13 height 13
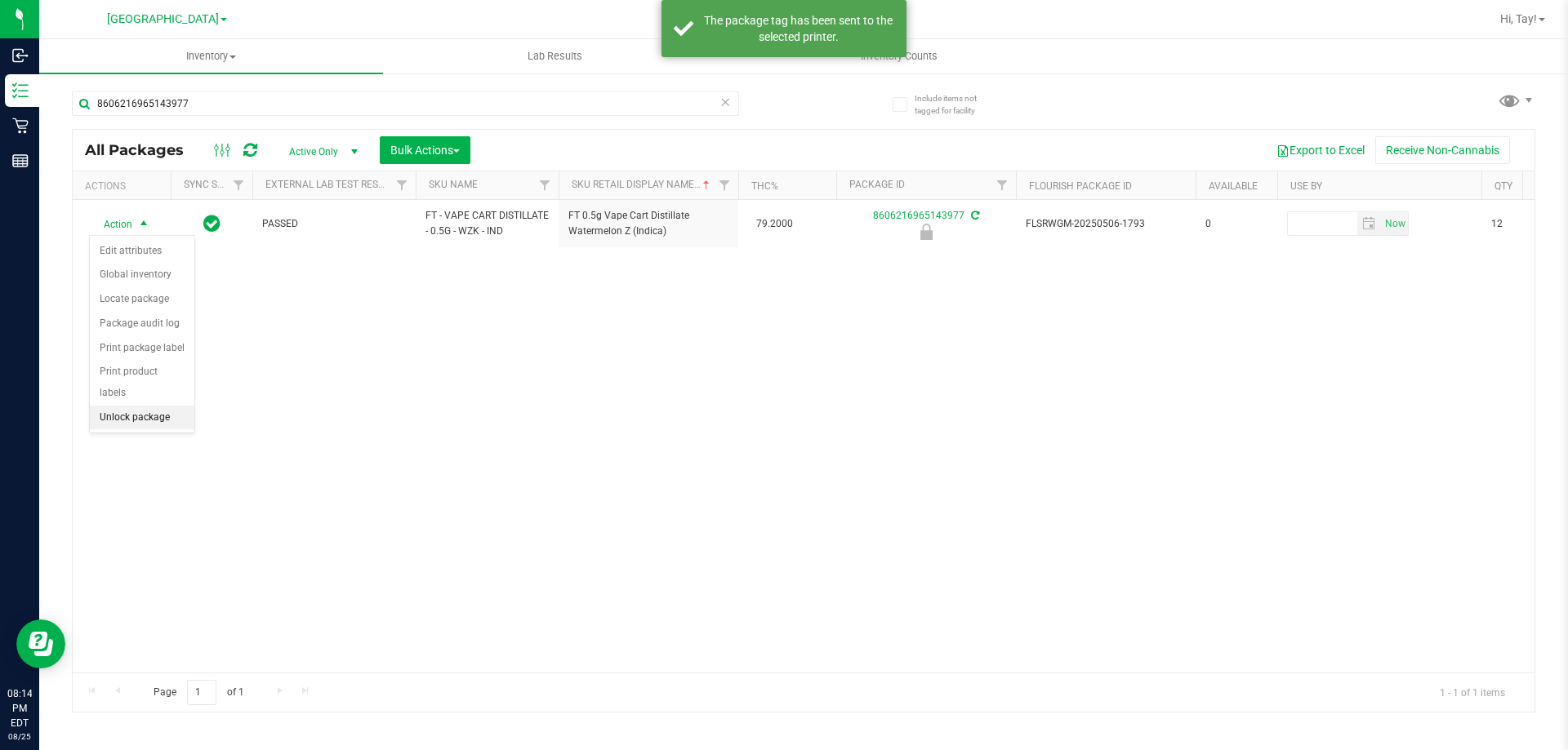
click at [129, 405] on li "Unlock package" at bounding box center [142, 417] width 105 height 24
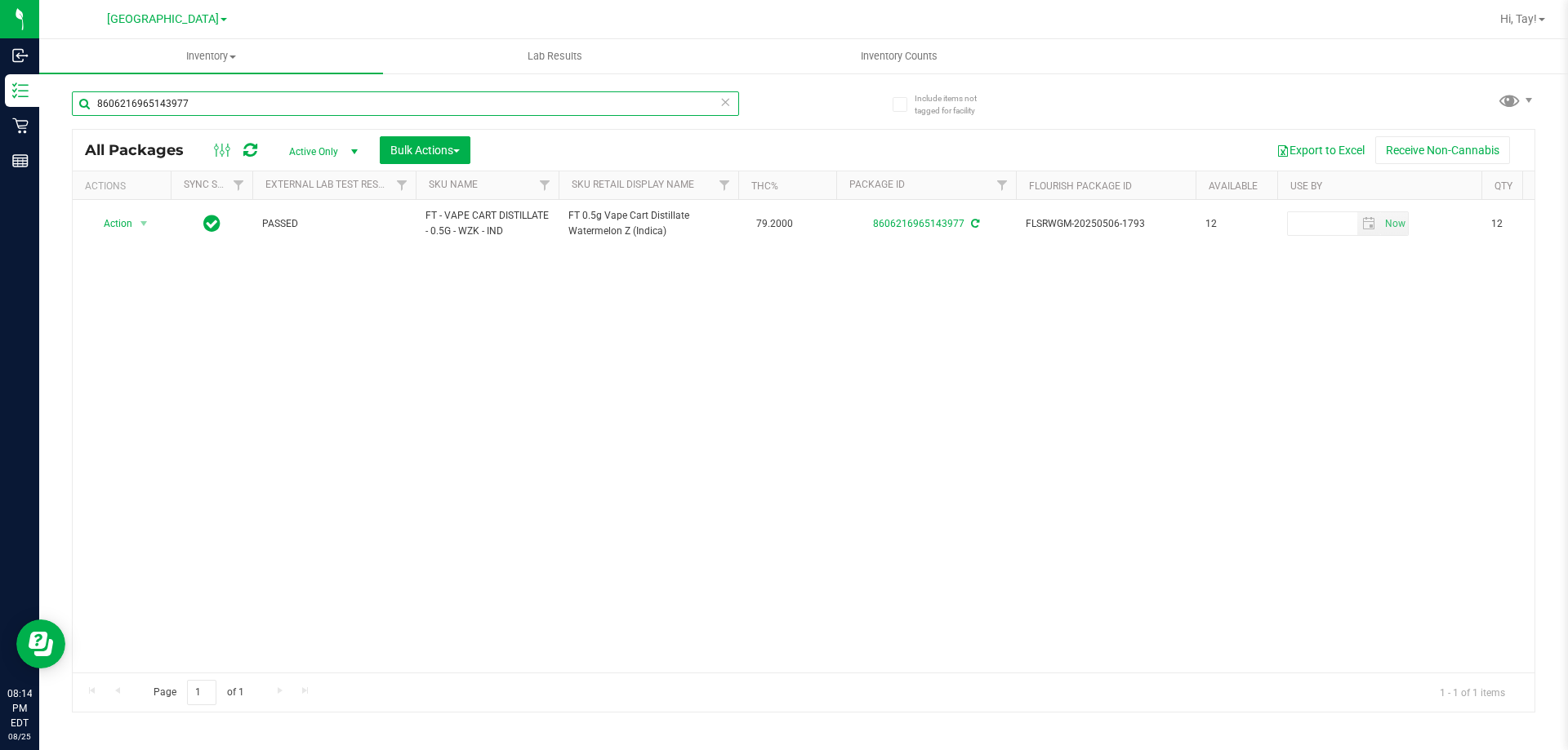
click at [193, 106] on input "8606216965143977" at bounding box center [406, 103] width 667 height 24
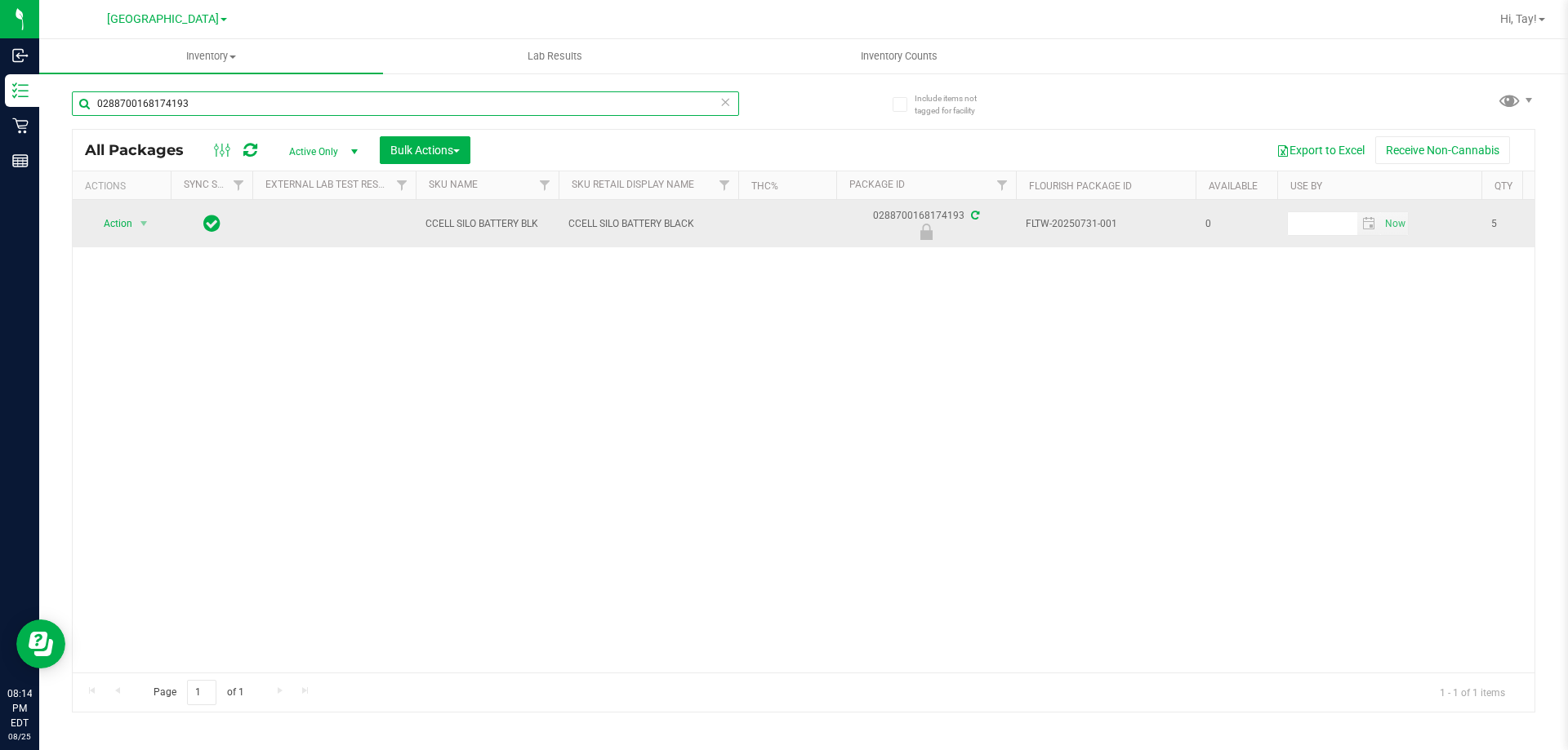
type input "0288700168174193"
click at [130, 228] on span "Action" at bounding box center [111, 223] width 44 height 23
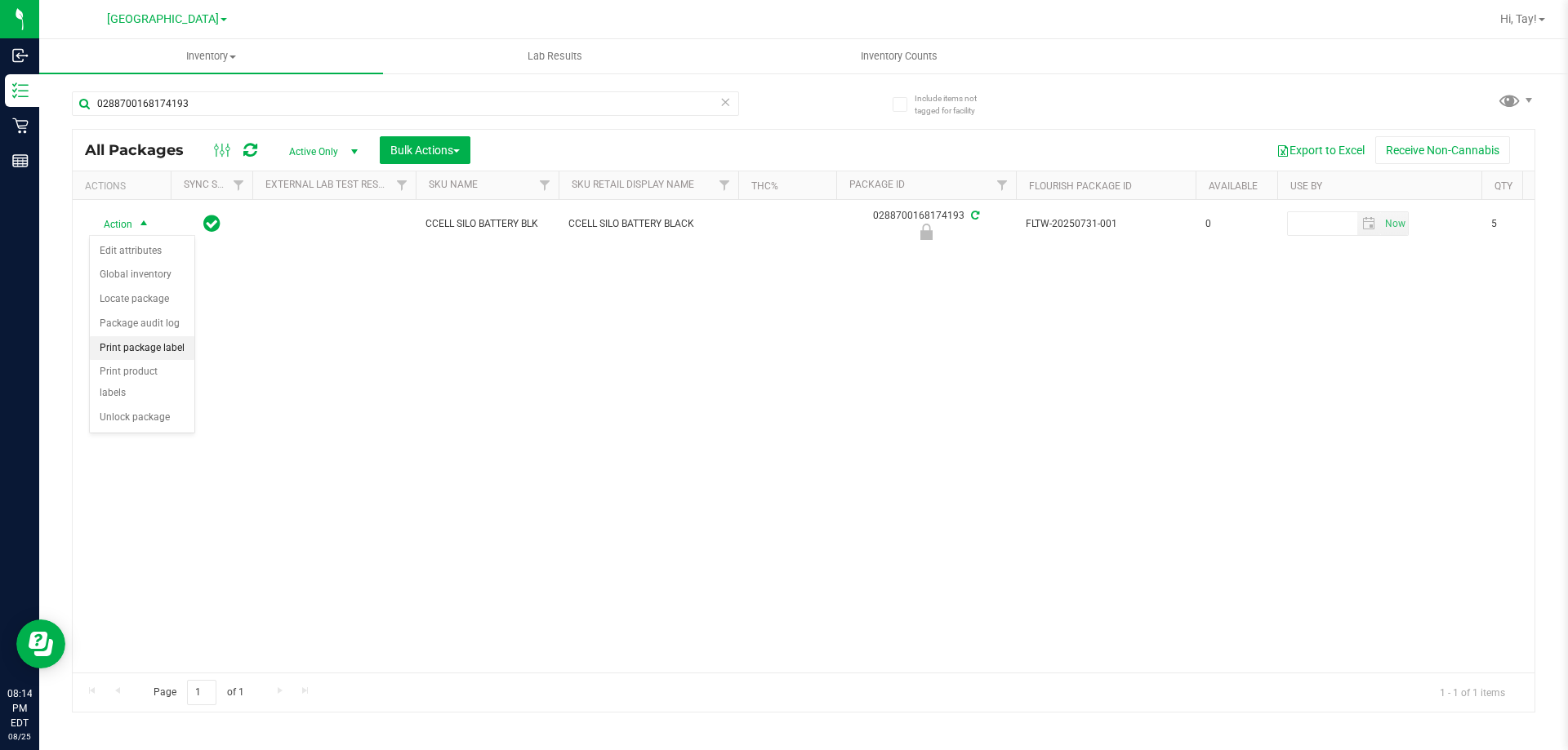
click at [172, 353] on li "Print package label" at bounding box center [142, 348] width 105 height 24
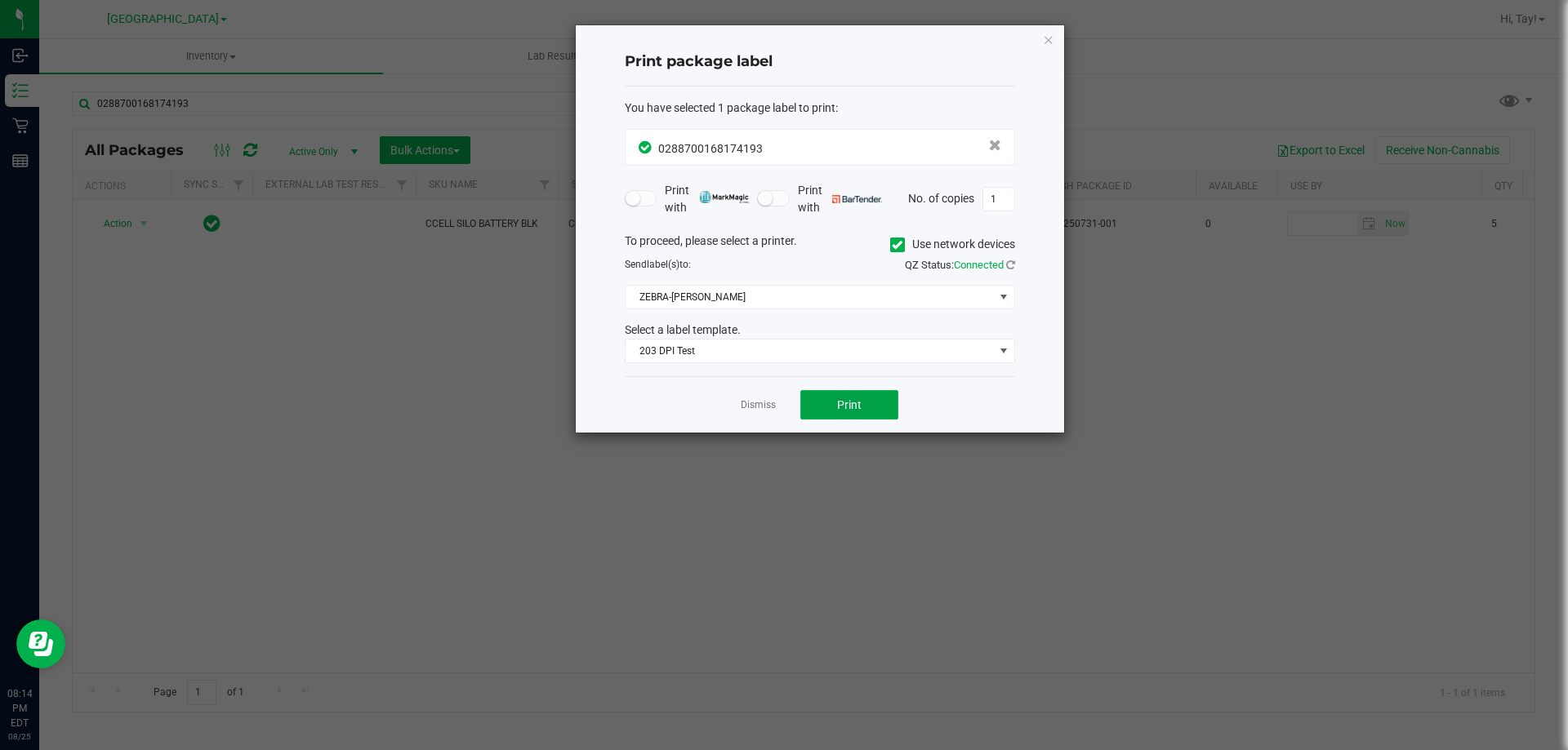
click at [845, 408] on span "Print" at bounding box center [849, 405] width 24 height 13
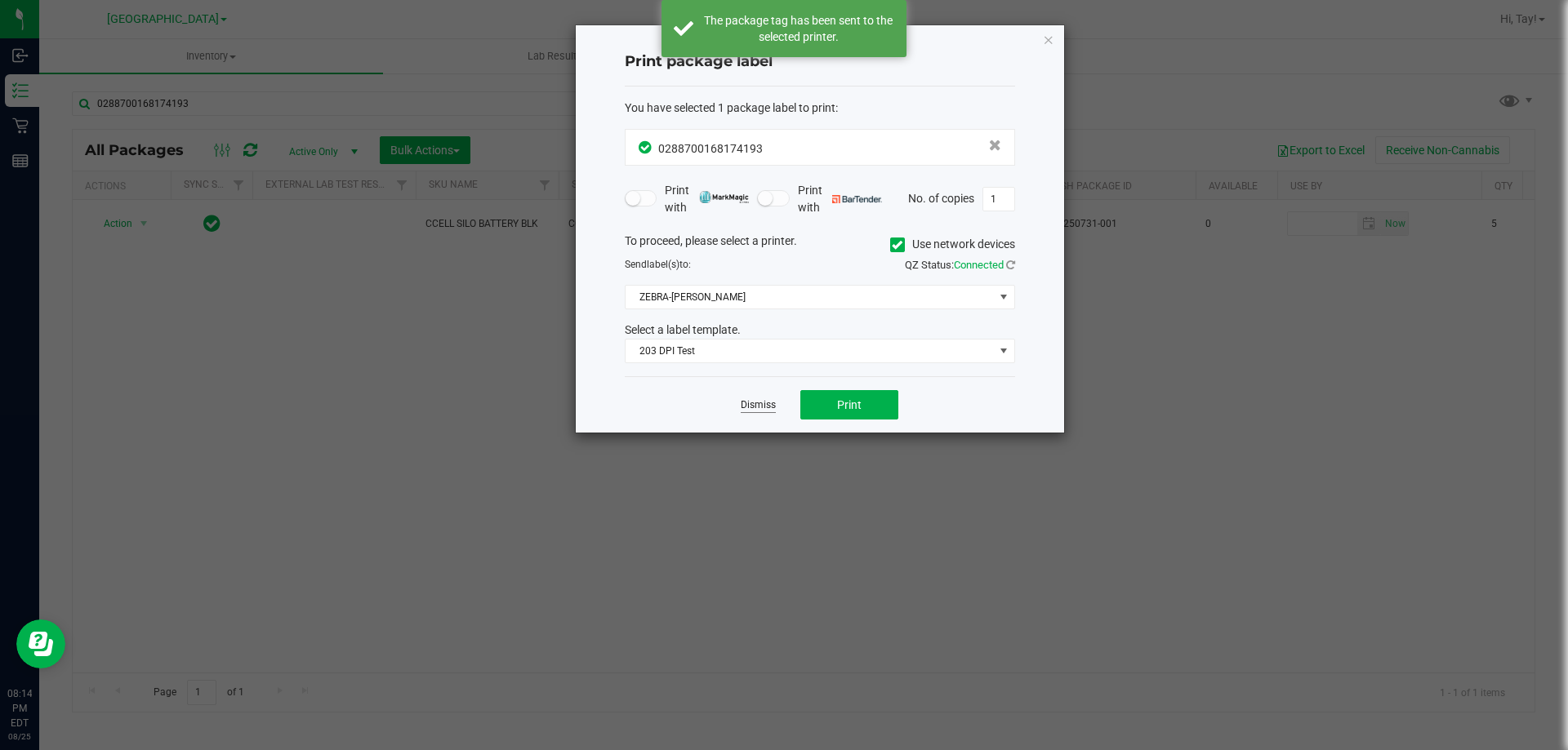
click at [765, 409] on link "Dismiss" at bounding box center [759, 405] width 35 height 14
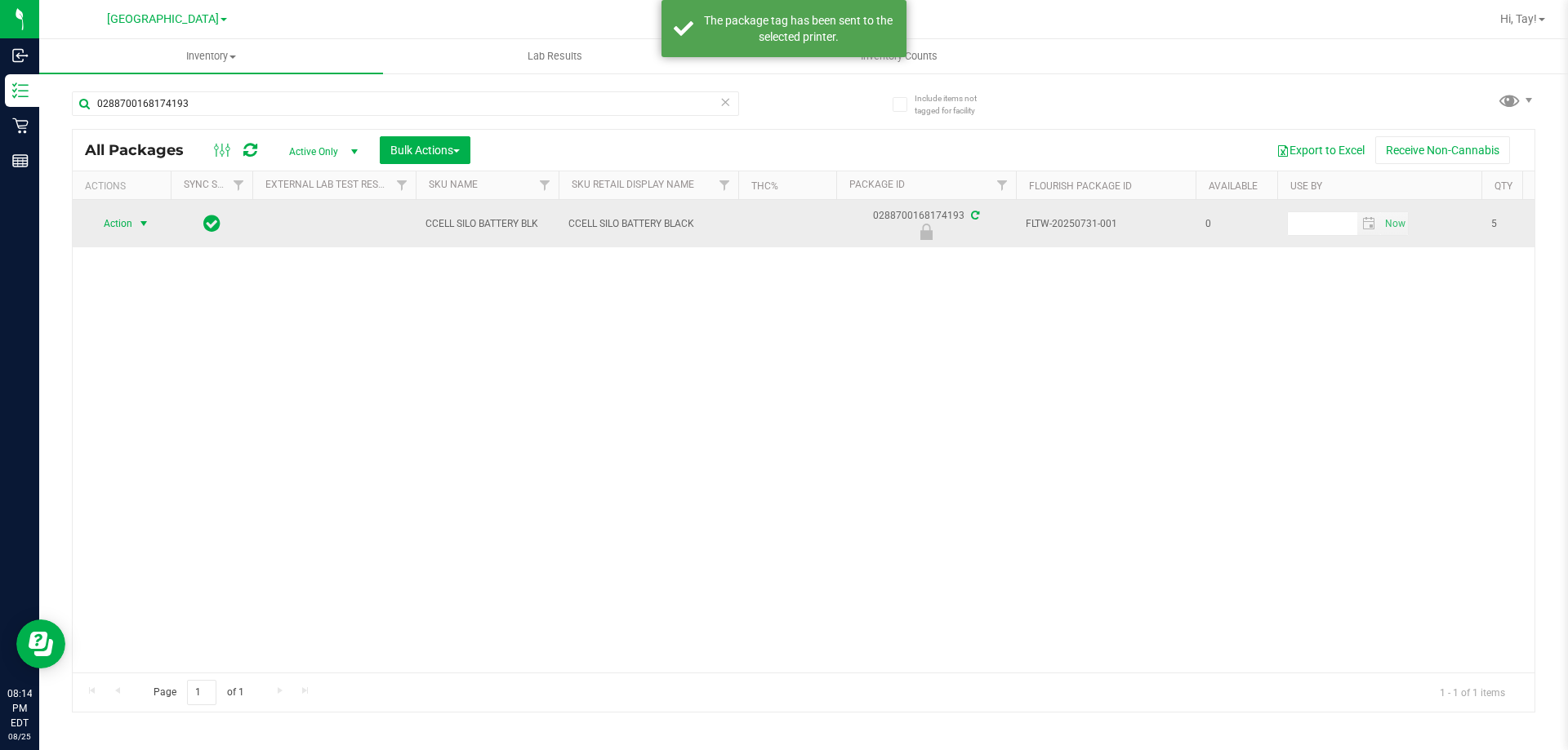
click at [139, 220] on span "select" at bounding box center [143, 223] width 13 height 13
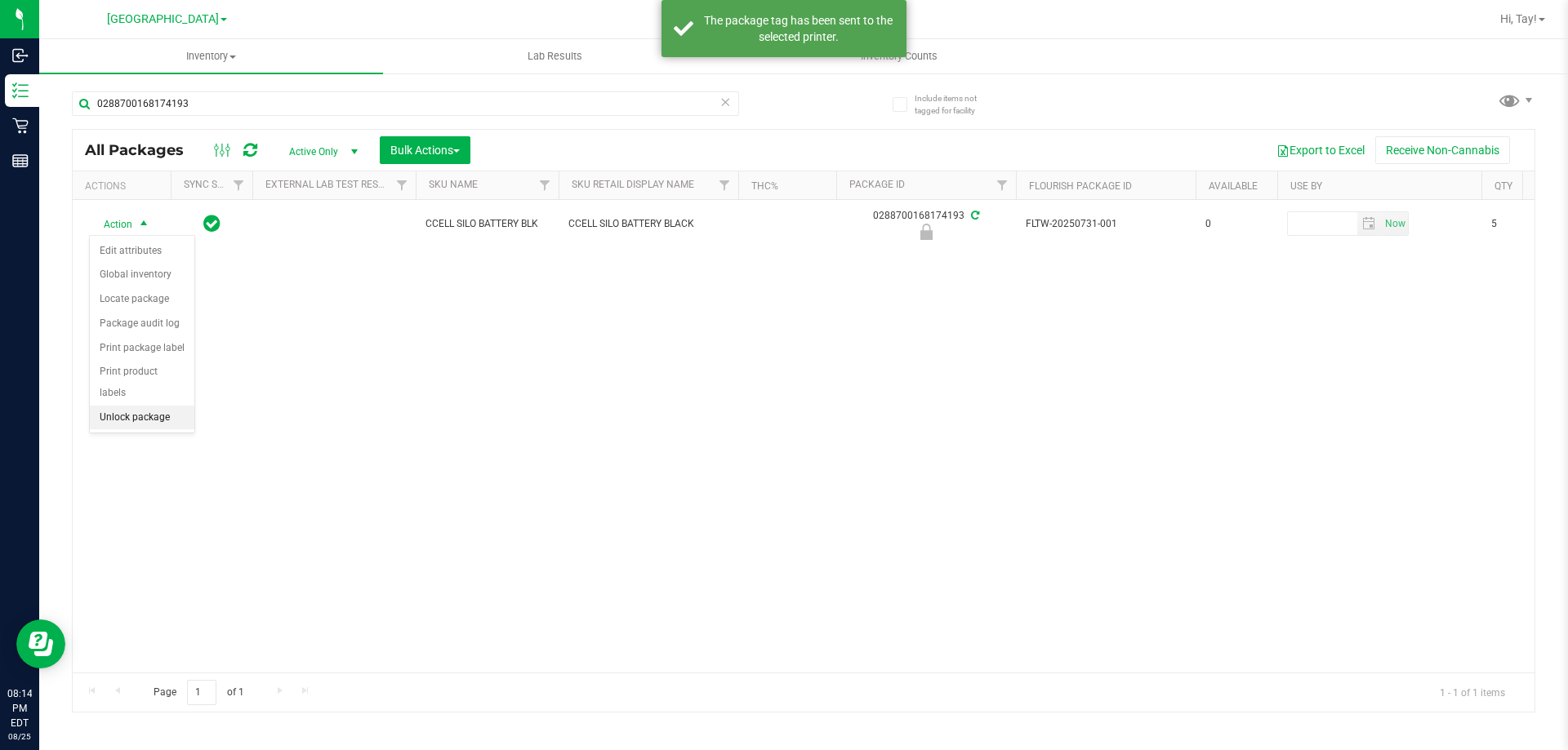
click at [178, 405] on li "Unlock package" at bounding box center [142, 417] width 105 height 24
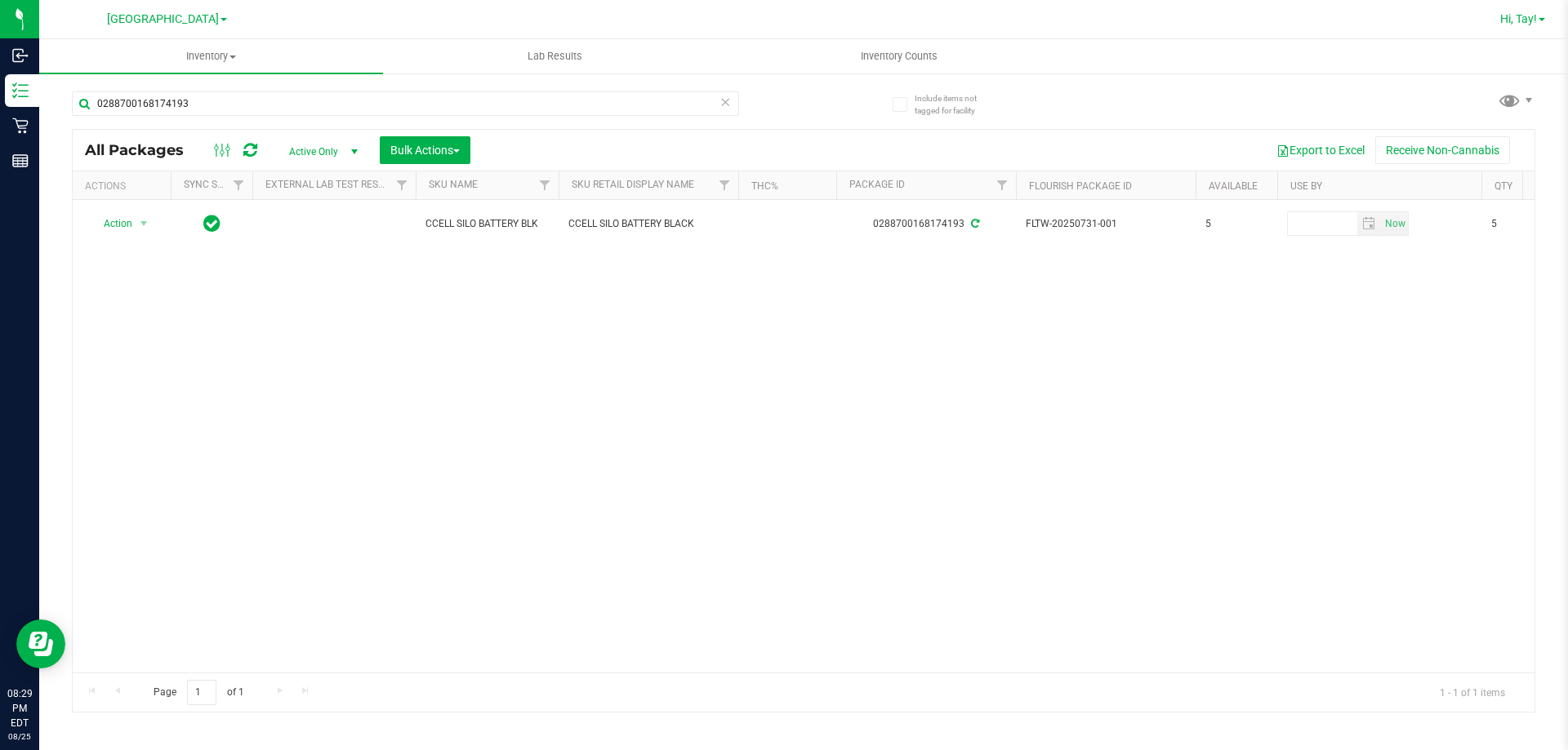
click at [1518, 21] on span "Hi, Tay!" at bounding box center [1518, 18] width 36 height 13
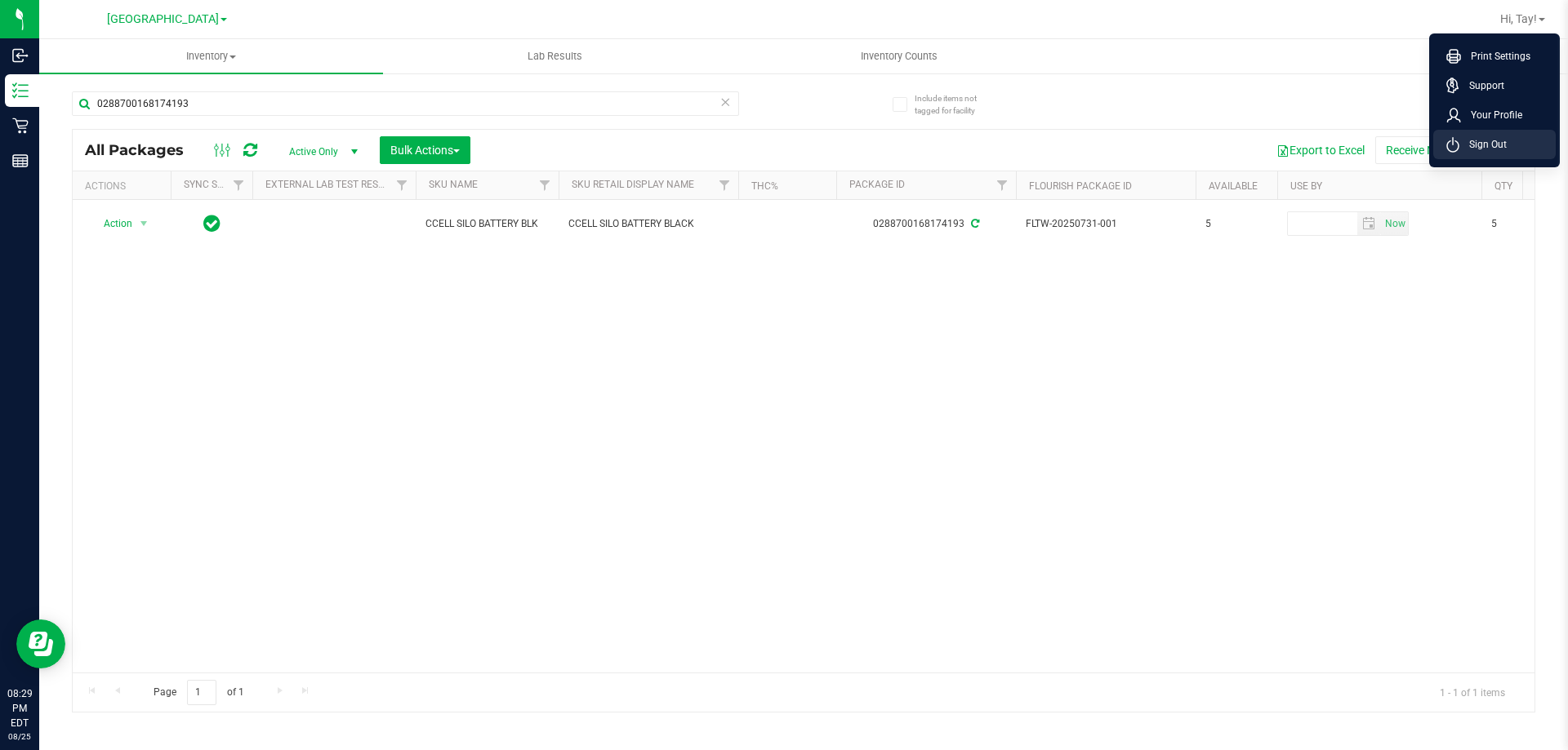
click at [1504, 144] on span "Sign Out" at bounding box center [1483, 144] width 47 height 16
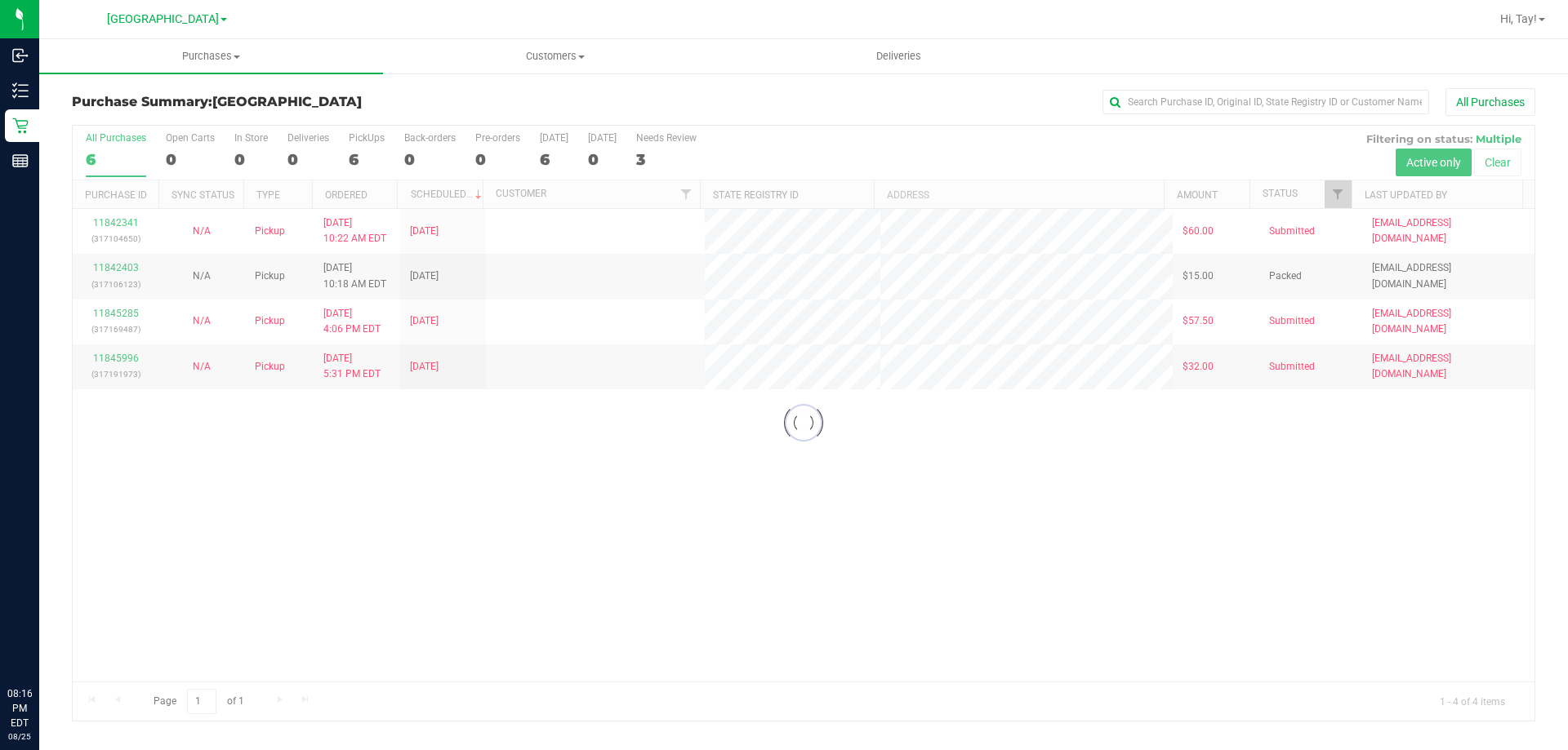
click at [389, 448] on div at bounding box center [803, 423] width 1462 height 595
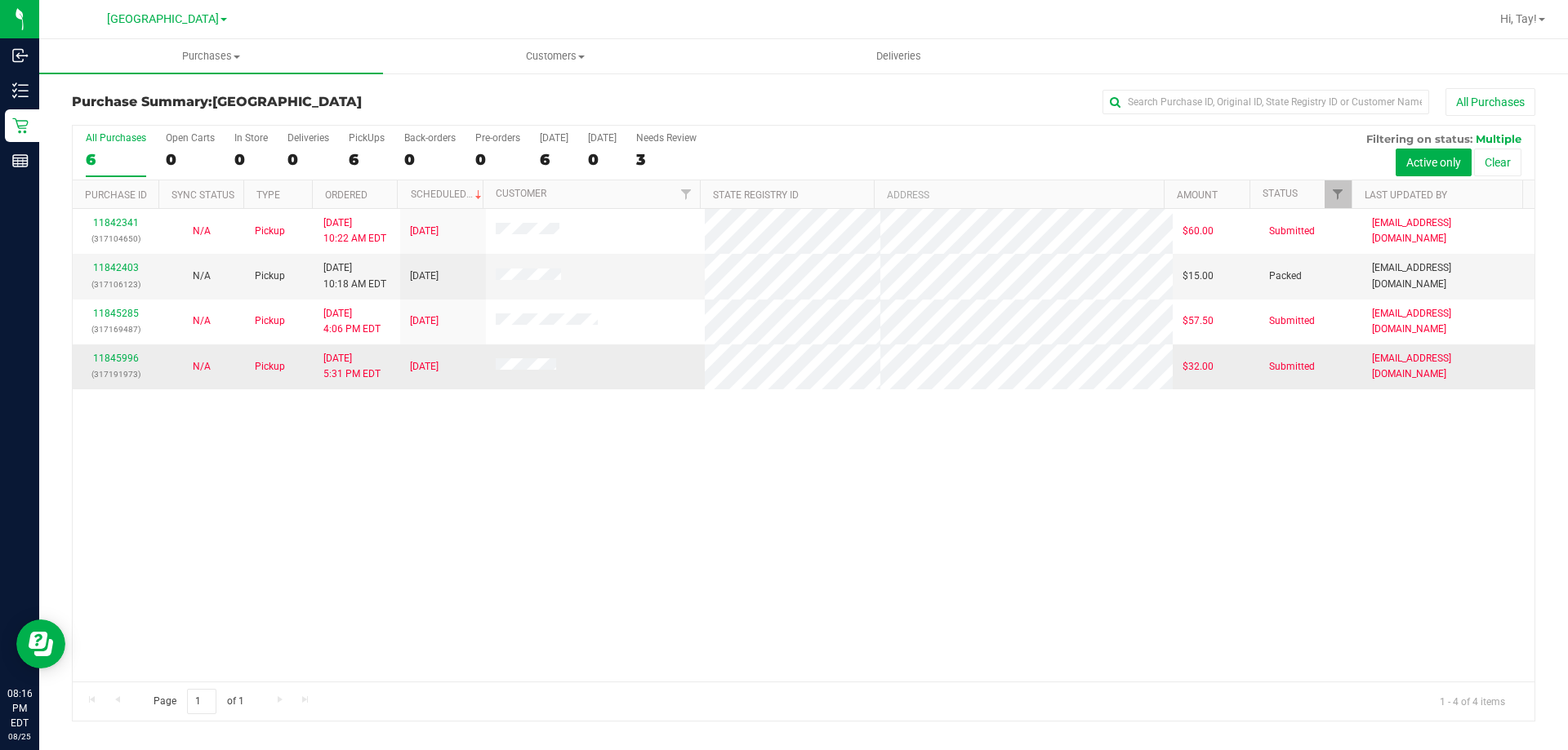
click at [122, 367] on p "(317191973)" at bounding box center [116, 374] width 66 height 15
click at [125, 356] on link "11845996" at bounding box center [116, 359] width 46 height 12
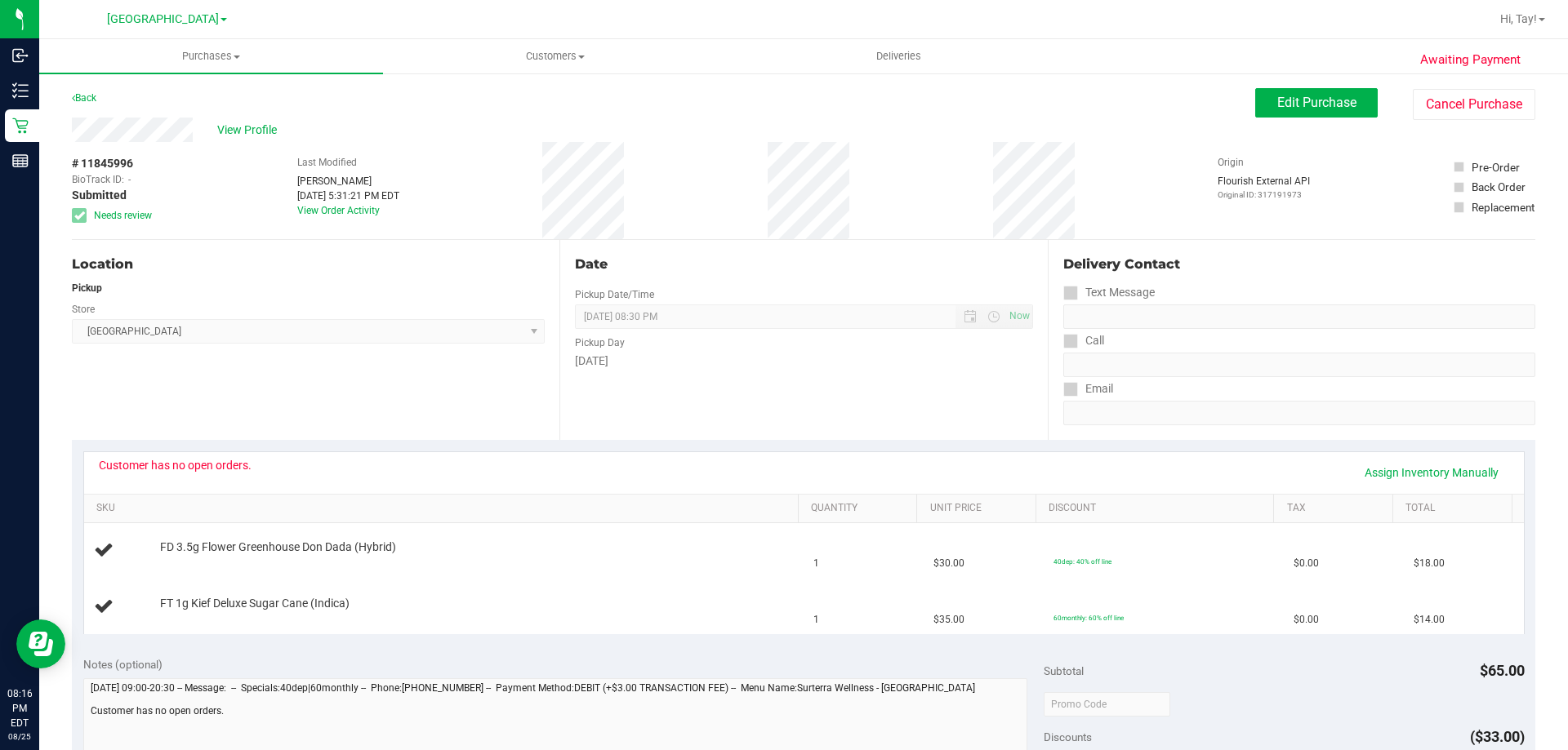
click at [419, 408] on div "Location Pickup Store [GEOGRAPHIC_DATA] WC Select Store [PERSON_NAME][GEOGRAPHI…" at bounding box center [315, 340] width 487 height 200
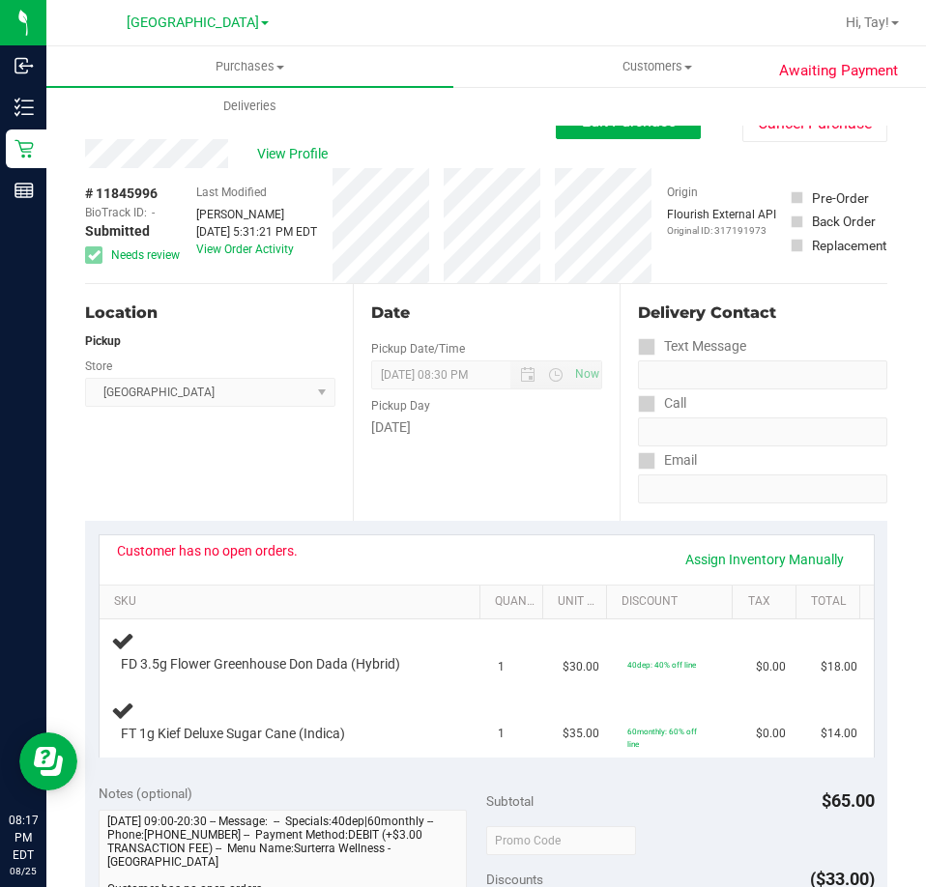
click at [459, 490] on div "Date Pickup Date/Time [DATE] Now [DATE] 08:30 PM Now Pickup Day [DATE]" at bounding box center [487, 402] width 268 height 237
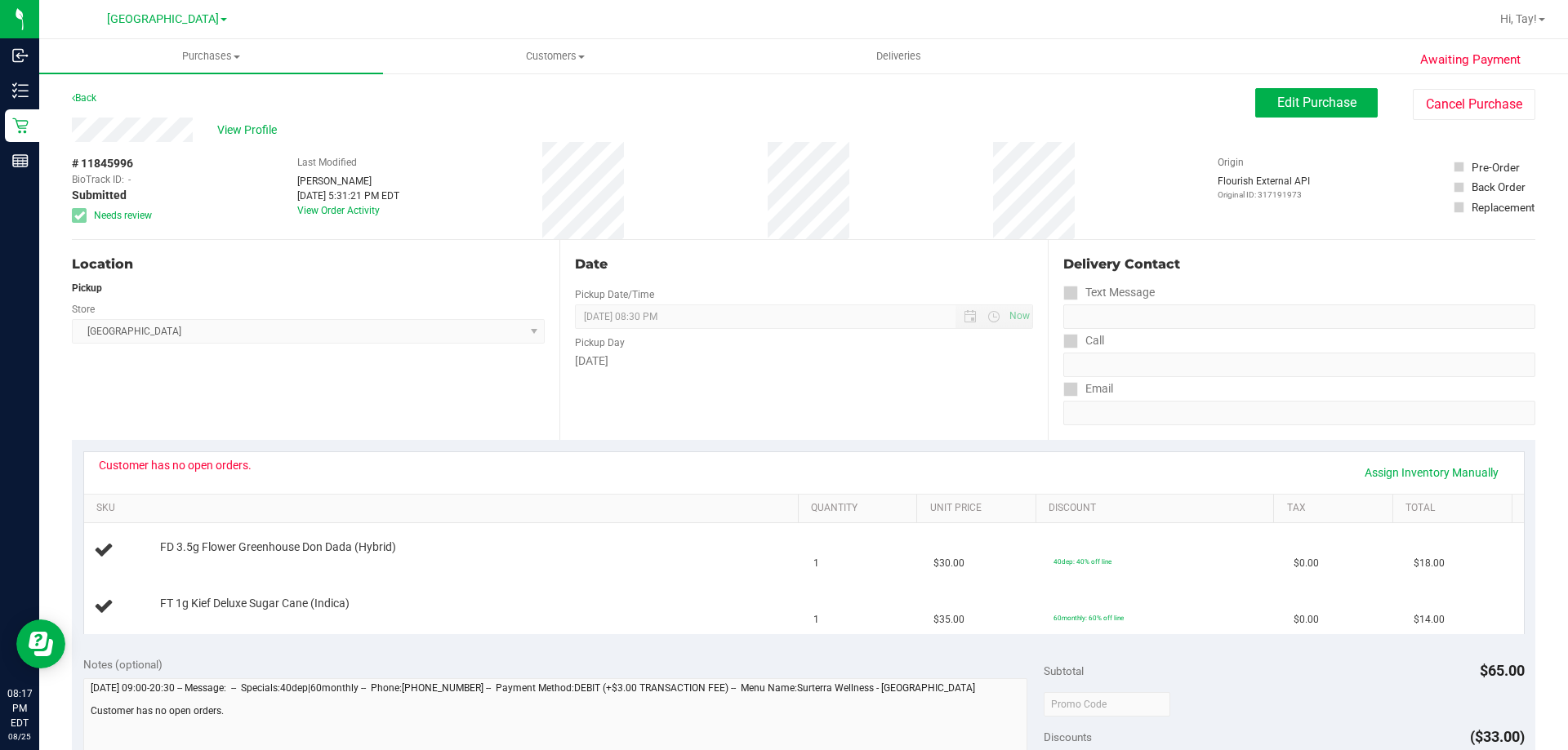
click at [387, 424] on div "Location Pickup Store [GEOGRAPHIC_DATA] WC Select Store [PERSON_NAME][GEOGRAPHI…" at bounding box center [315, 340] width 487 height 200
click at [323, 416] on div "Location Pickup Store [GEOGRAPHIC_DATA] WC Select Store [PERSON_NAME][GEOGRAPHI…" at bounding box center [315, 340] width 487 height 200
click at [196, 421] on div "Location Pickup Store [GEOGRAPHIC_DATA] WC Select Store [PERSON_NAME][GEOGRAPHI…" at bounding box center [315, 340] width 487 height 200
click at [267, 266] on div "Location" at bounding box center [308, 264] width 473 height 19
click at [1480, 95] on button "Cancel Purchase" at bounding box center [1473, 104] width 122 height 31
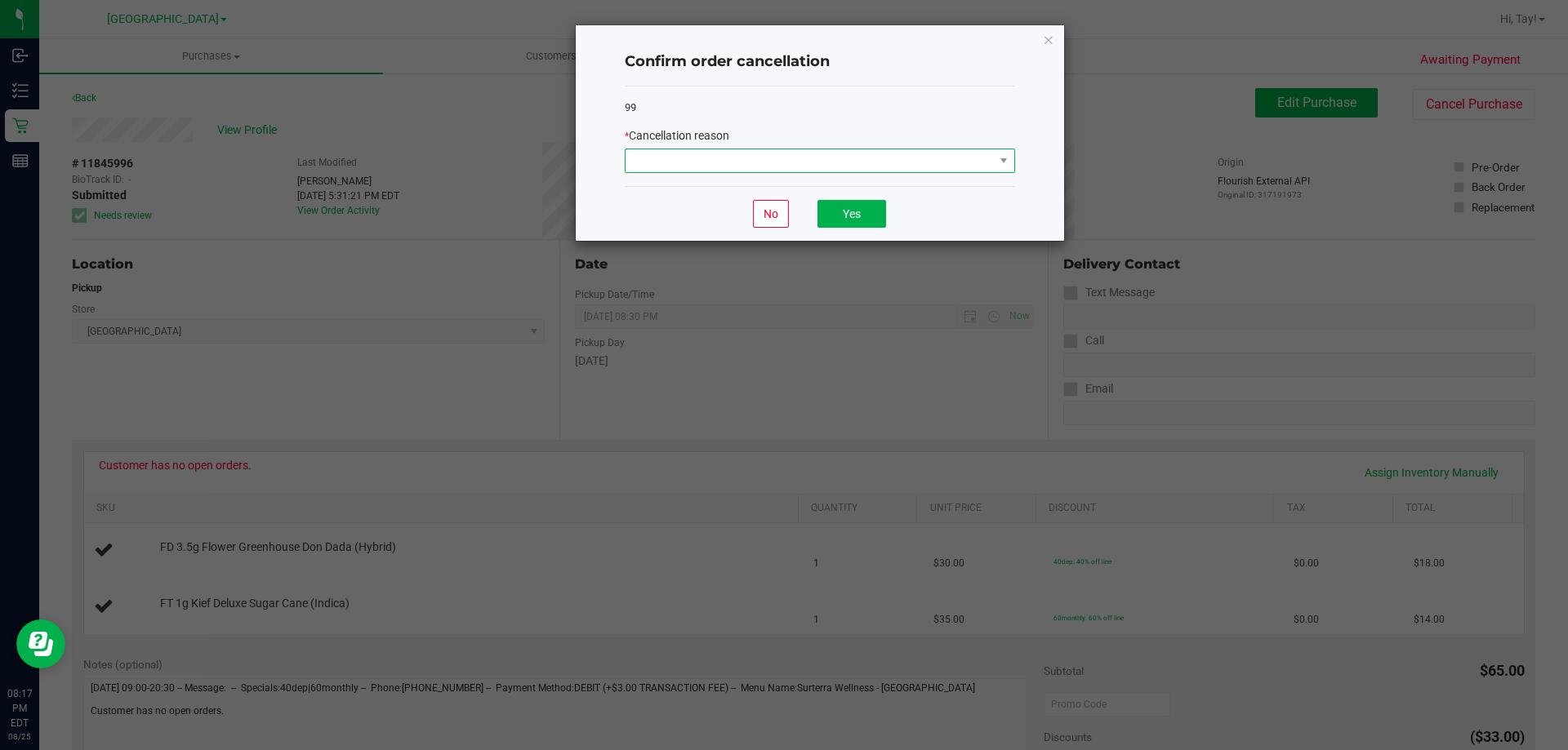
click at [836, 171] on span at bounding box center [809, 160] width 368 height 23
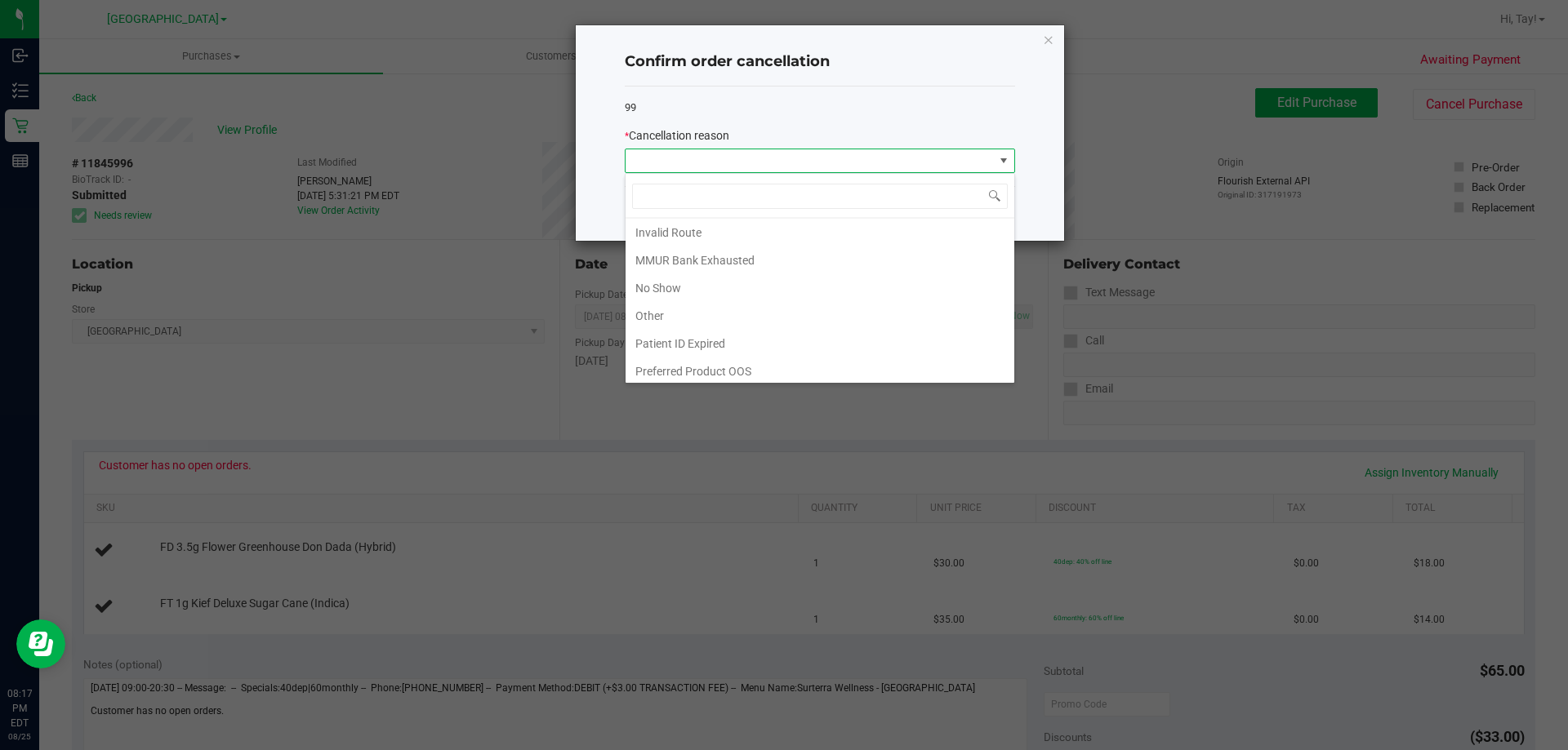
scroll to position [86, 0]
click at [724, 341] on li "Patient ID Expired" at bounding box center [819, 339] width 389 height 28
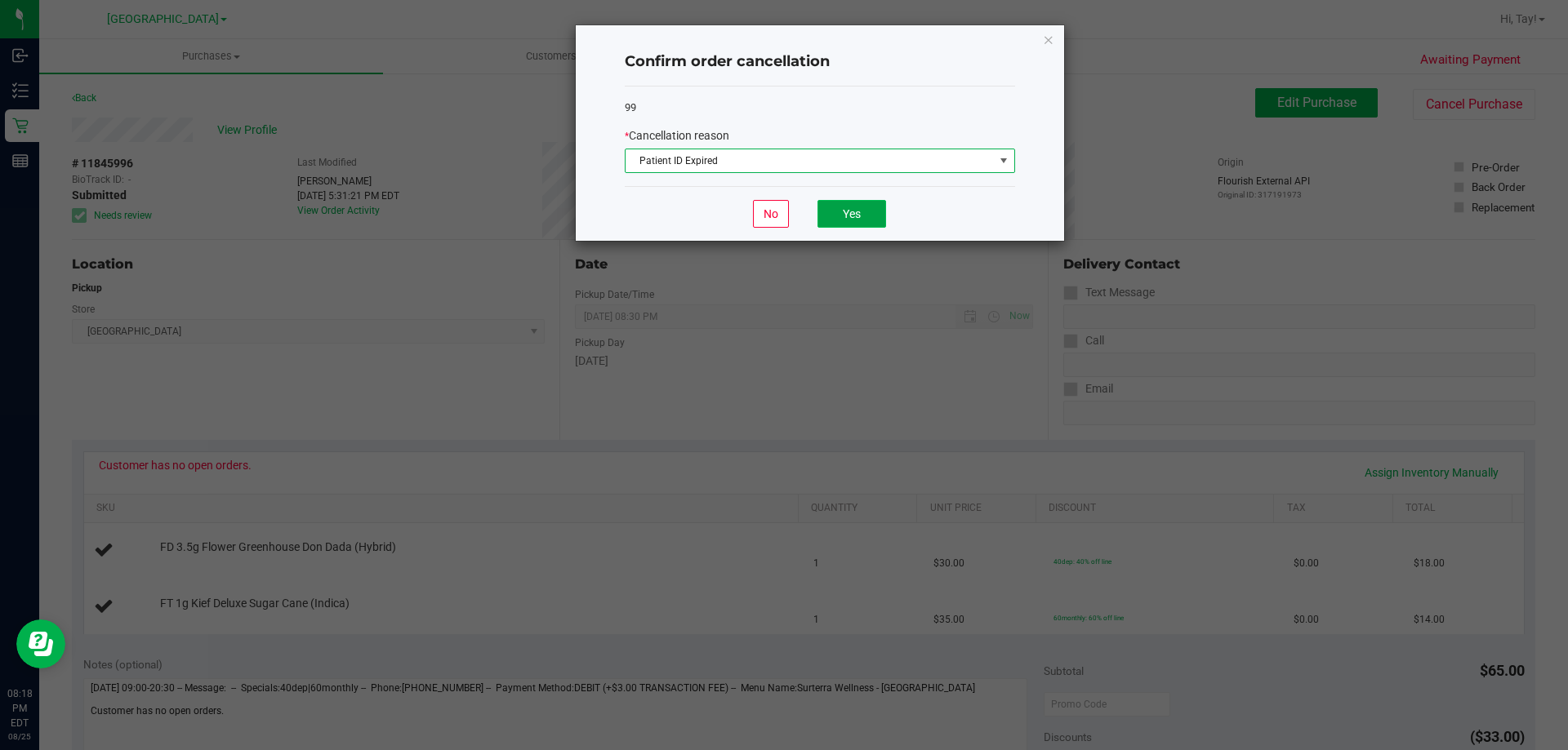
click at [875, 215] on button "Yes" at bounding box center [852, 214] width 68 height 28
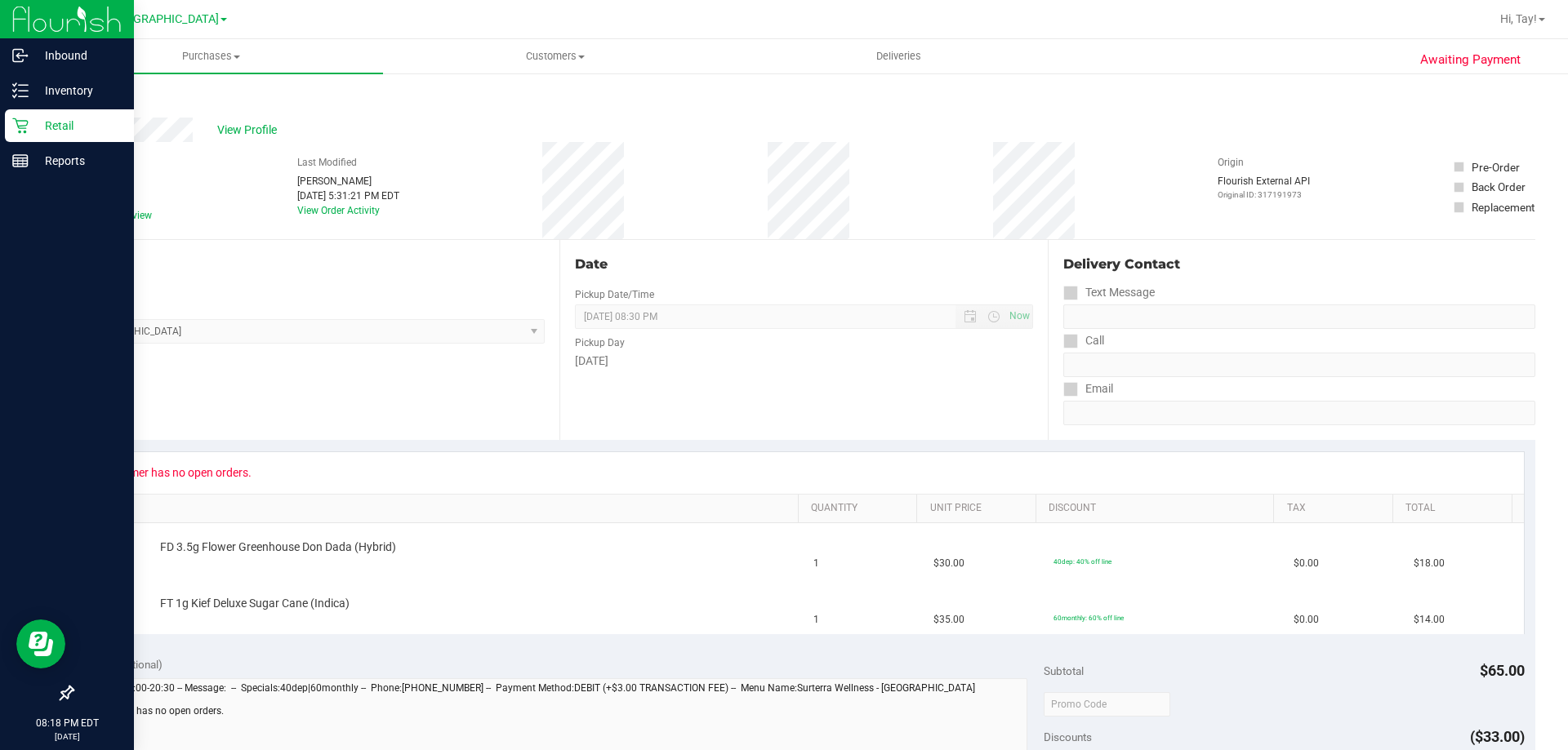
click at [18, 122] on icon at bounding box center [19, 125] width 16 height 16
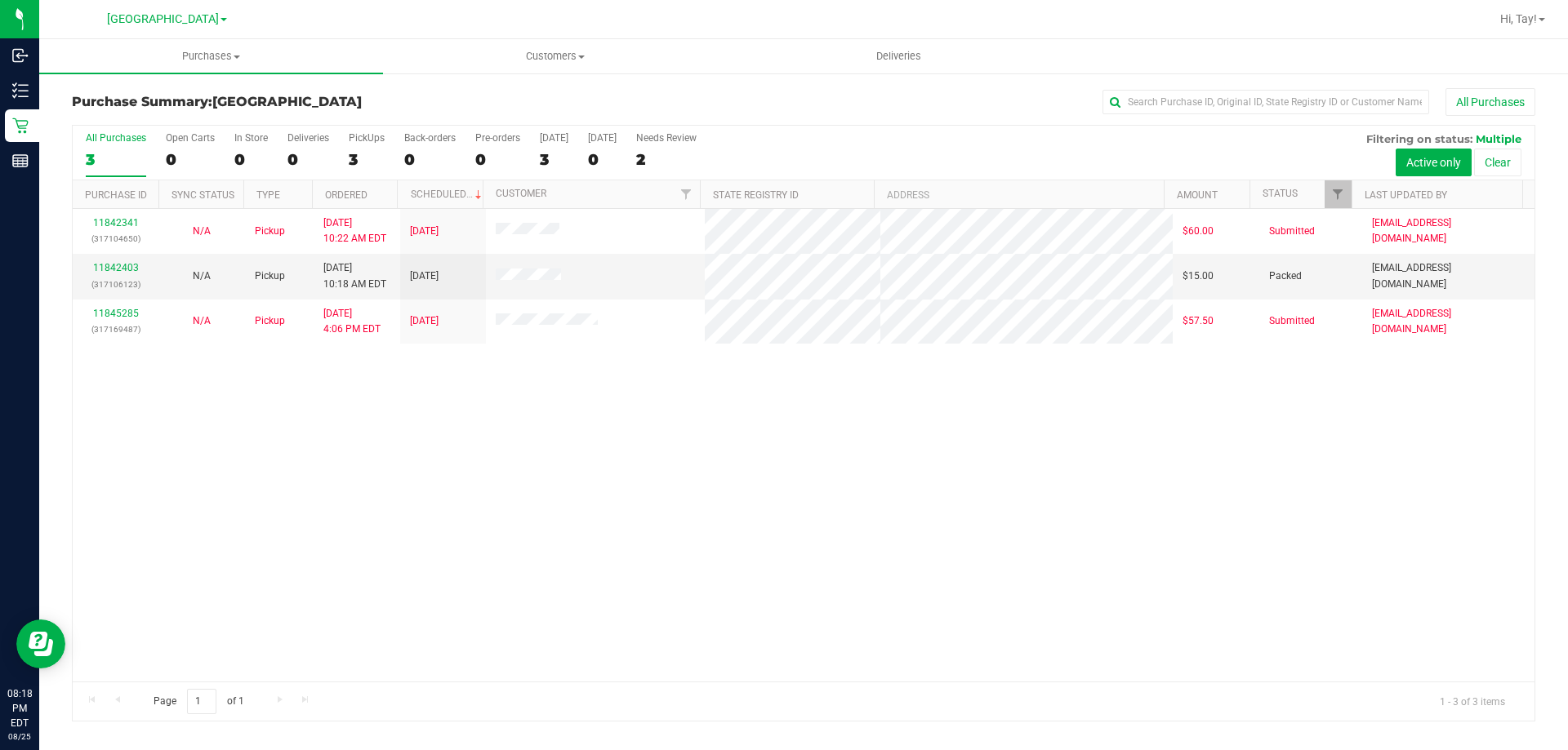
click at [587, 436] on div "11842341 (317104650) N/A Pickup [DATE] 10:22 AM EDT 8/25/2025 $60.00 Submitted …" at bounding box center [803, 445] width 1462 height 473
click at [325, 393] on div "11842341 (317104650) N/A Pickup [DATE] 10:22 AM EDT 8/25/2025 $60.00 Submitted …" at bounding box center [803, 445] width 1462 height 473
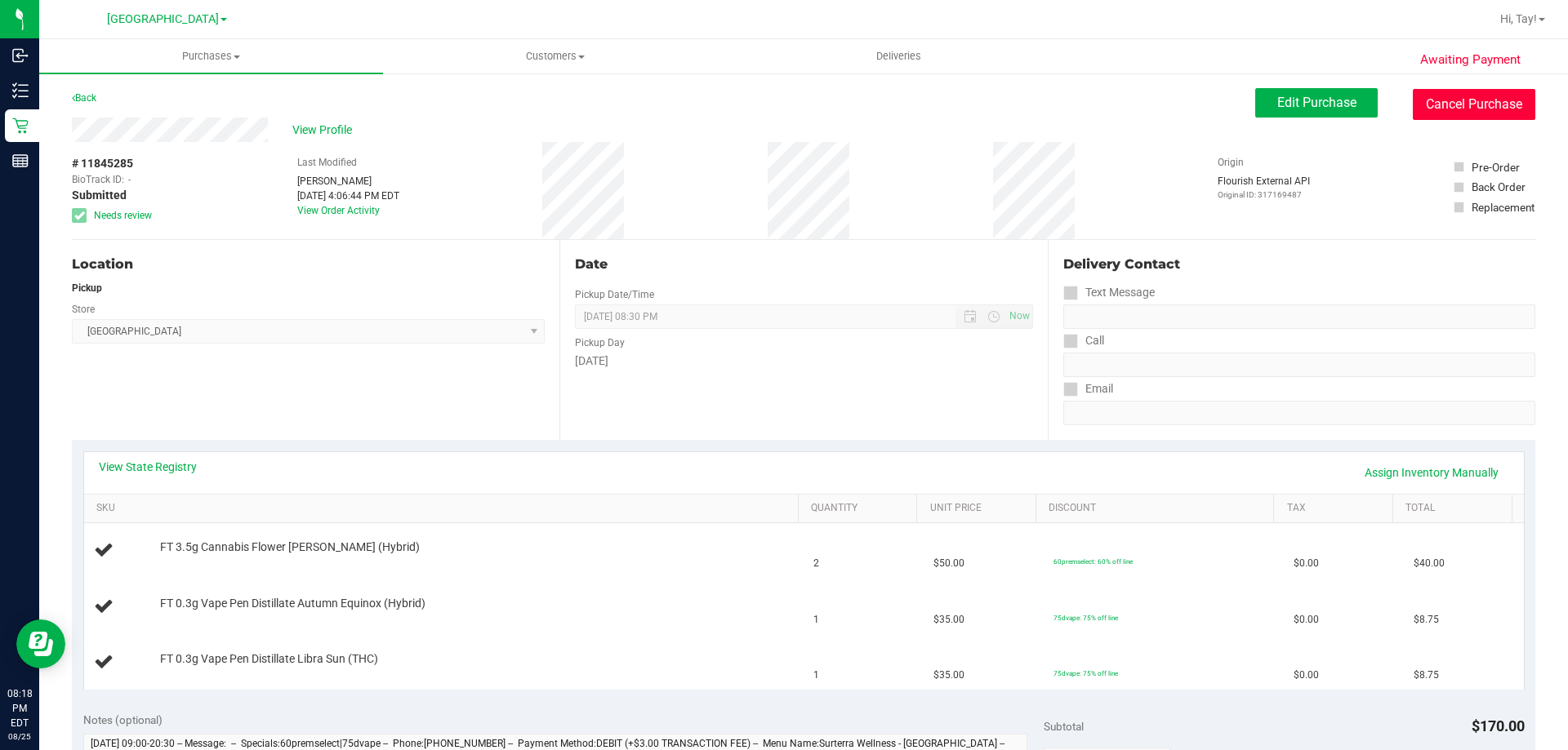
click at [1458, 104] on button "Cancel Purchase" at bounding box center [1473, 104] width 122 height 31
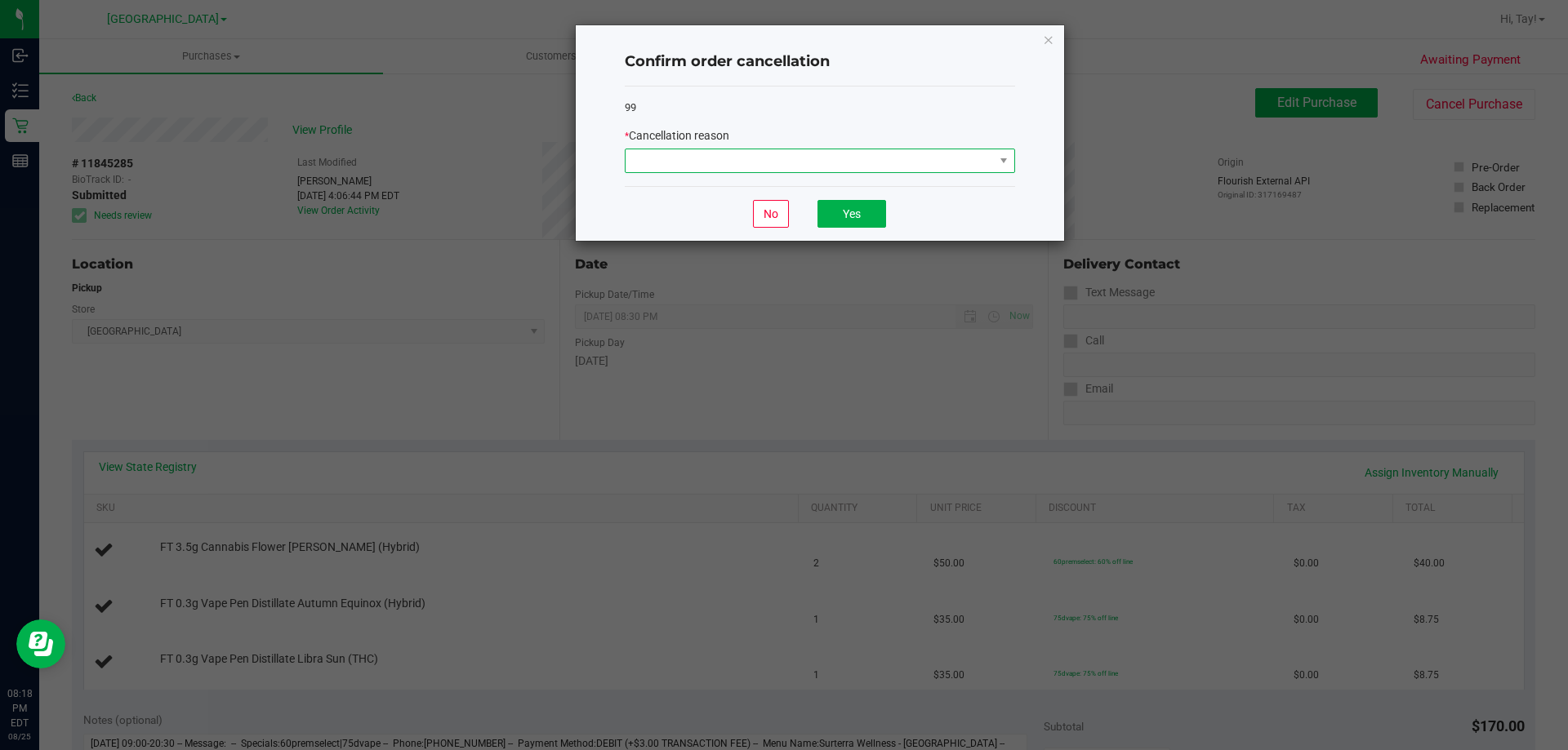
click at [736, 153] on span at bounding box center [809, 160] width 368 height 23
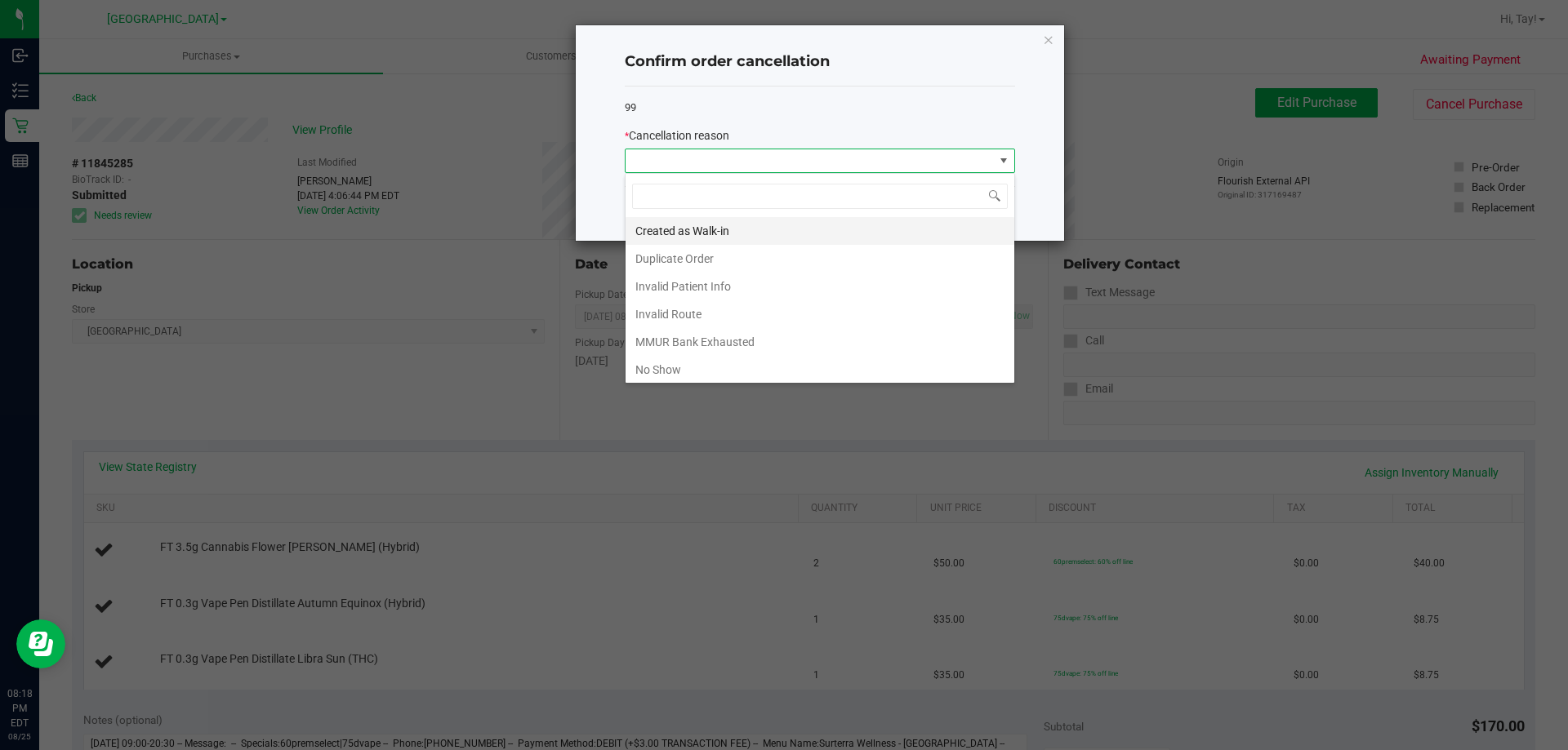
scroll to position [24, 390]
click at [698, 259] on li "Duplicate Order" at bounding box center [819, 258] width 389 height 28
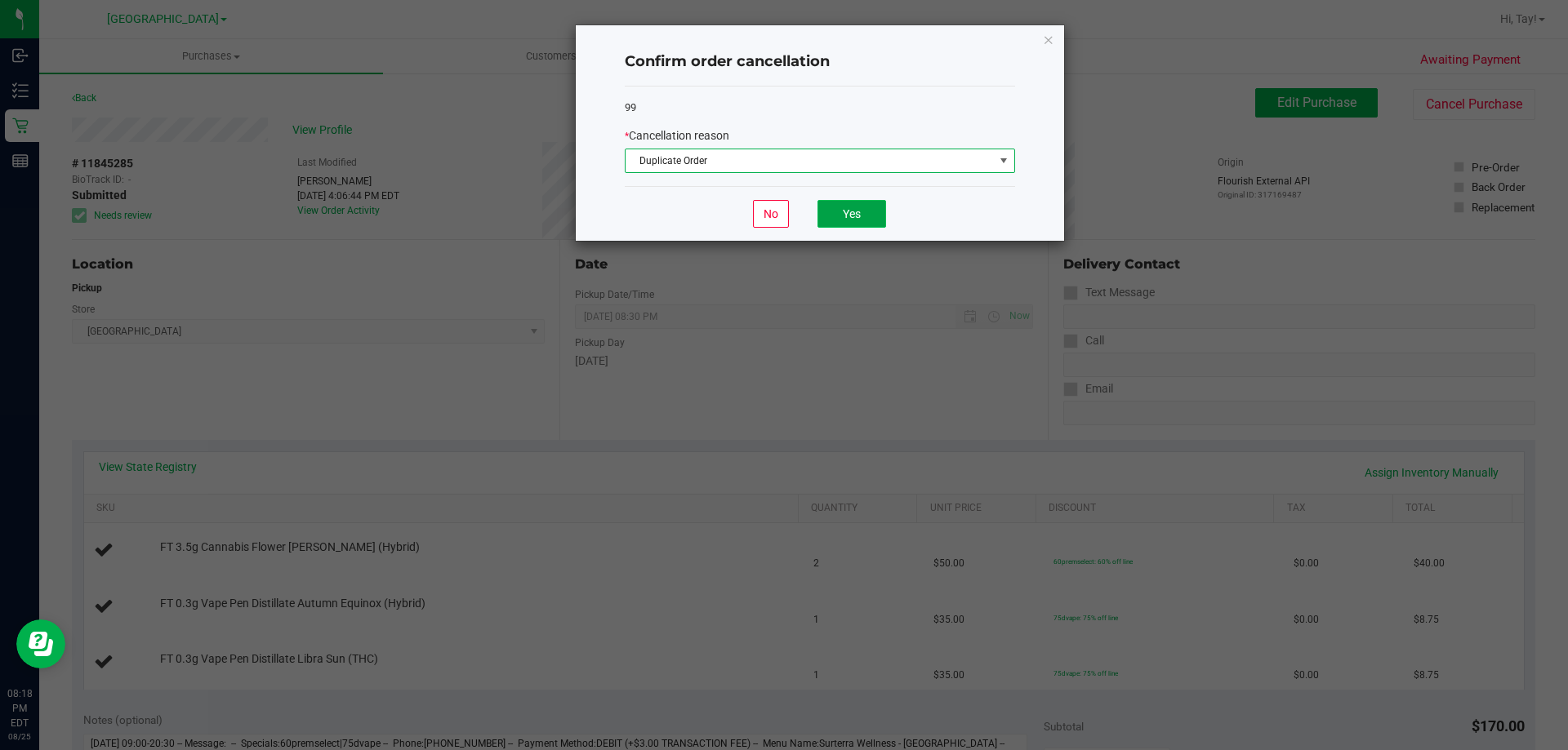
click at [869, 216] on button "Yes" at bounding box center [852, 214] width 68 height 28
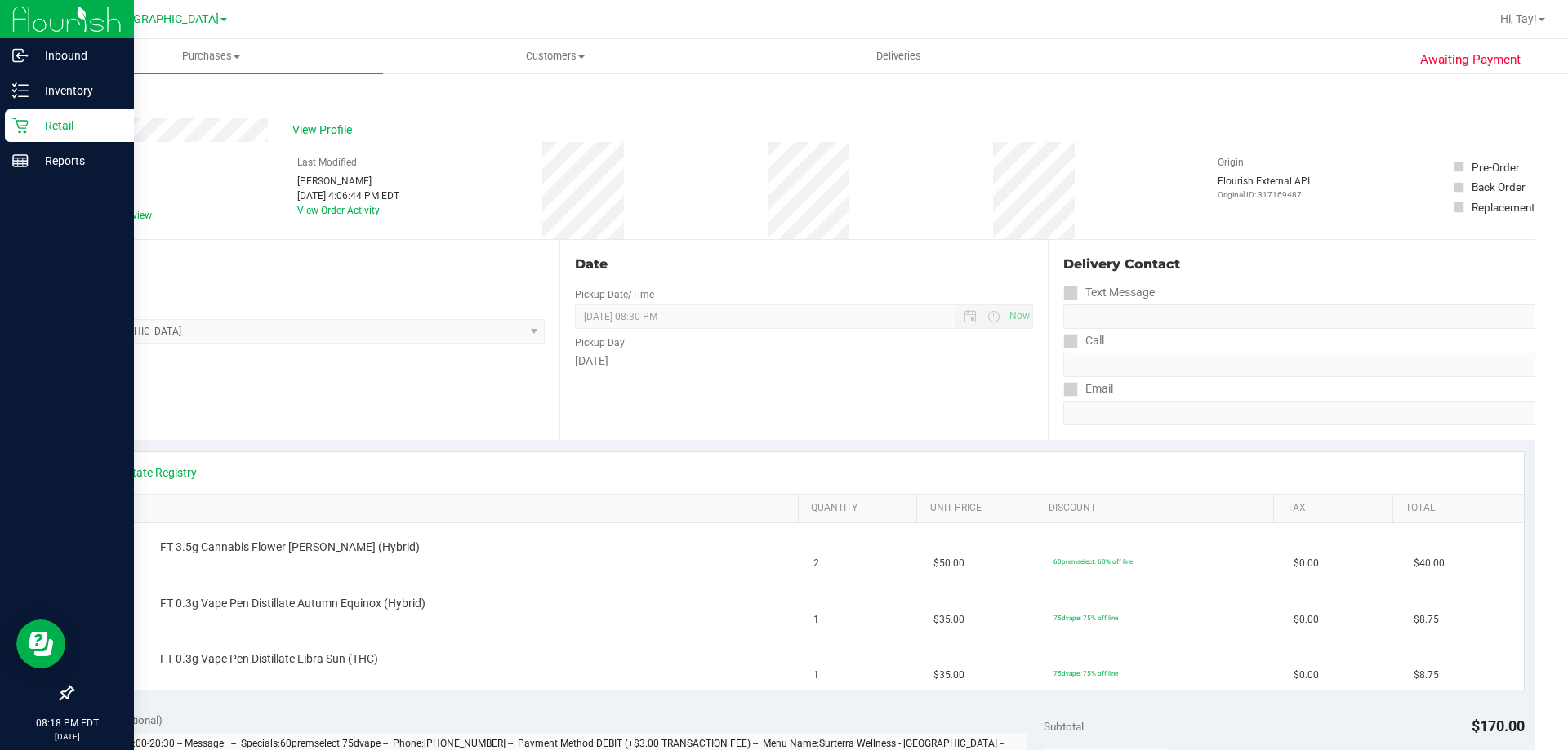
click at [19, 123] on icon at bounding box center [19, 125] width 16 height 16
